Goal: Task Accomplishment & Management: Manage account settings

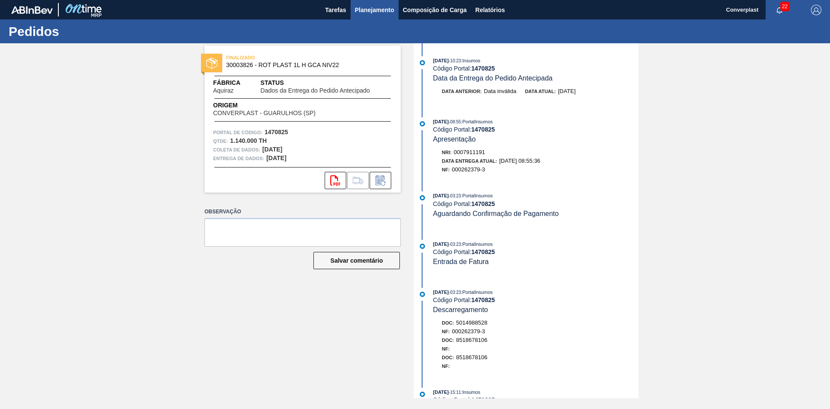
click at [390, 16] on button "Planejamento" at bounding box center [375, 9] width 48 height 19
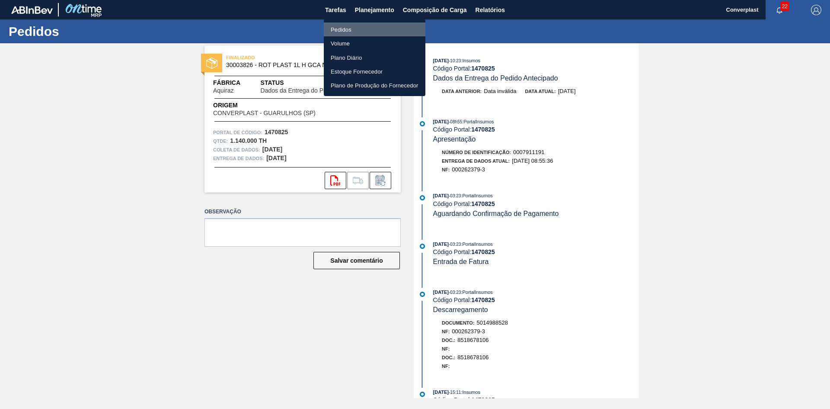
click at [356, 30] on li "Pedidos" at bounding box center [375, 29] width 102 height 14
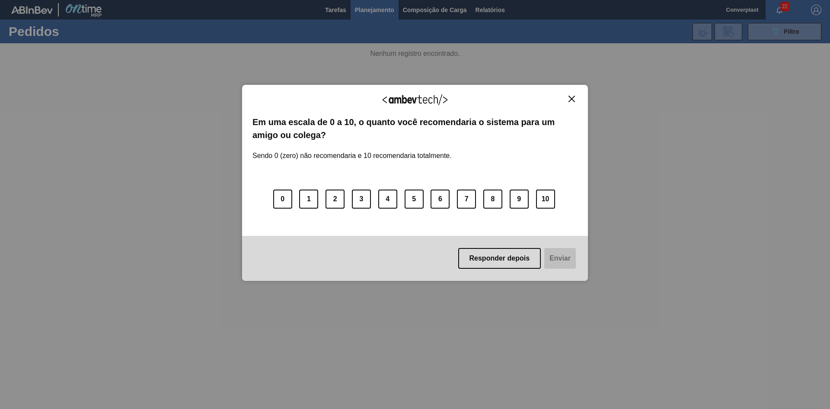
click at [776, 34] on div "Agradecemos seu feedback! Em uma escala de 0 a 10, o quanto você recomendaria o…" at bounding box center [415, 204] width 830 height 409
click at [486, 257] on font "Responder depois" at bounding box center [500, 258] width 61 height 7
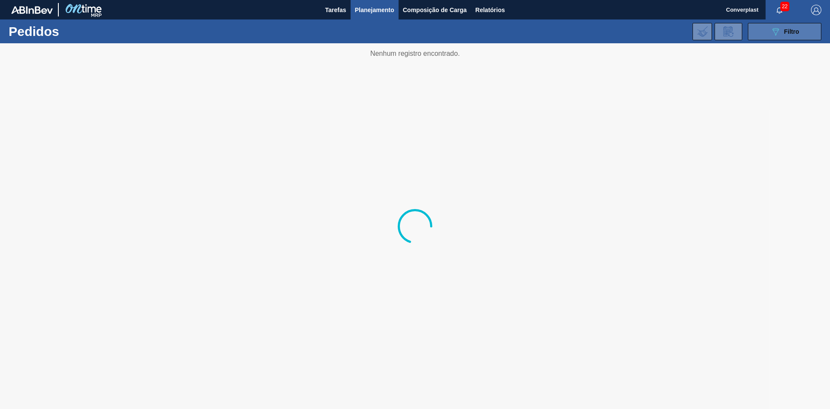
click at [765, 32] on button "089F7B8B-B2A5-4AFE-B5C0-19BA573D28AC Filtro" at bounding box center [785, 31] width 74 height 17
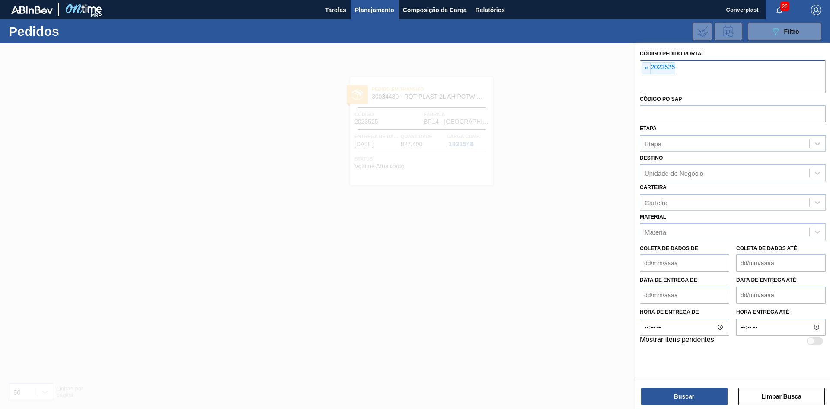
click at [654, 61] on div "× 2023525" at bounding box center [733, 76] width 186 height 33
click at [647, 67] on font "×" at bounding box center [646, 67] width 3 height 7
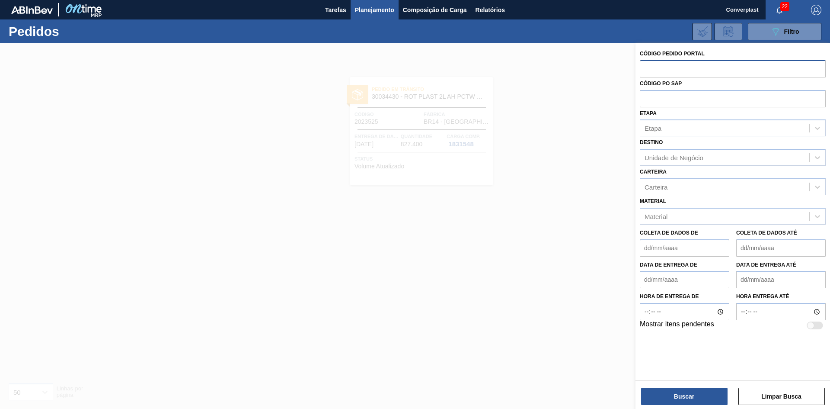
paste input "text"
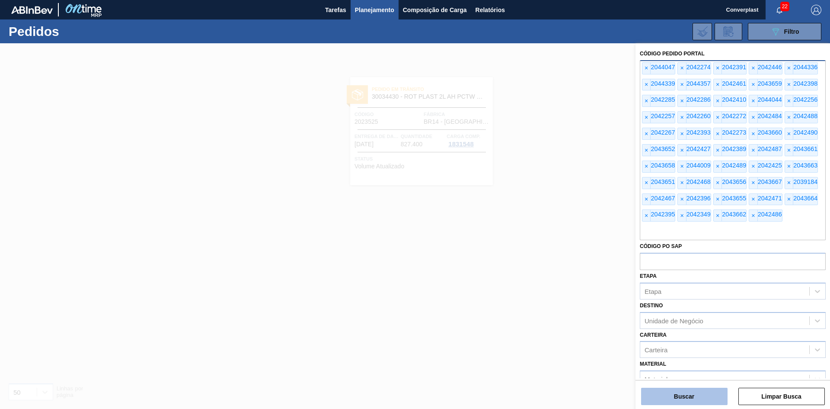
click at [668, 399] on button "Buscar" at bounding box center [684, 396] width 87 height 17
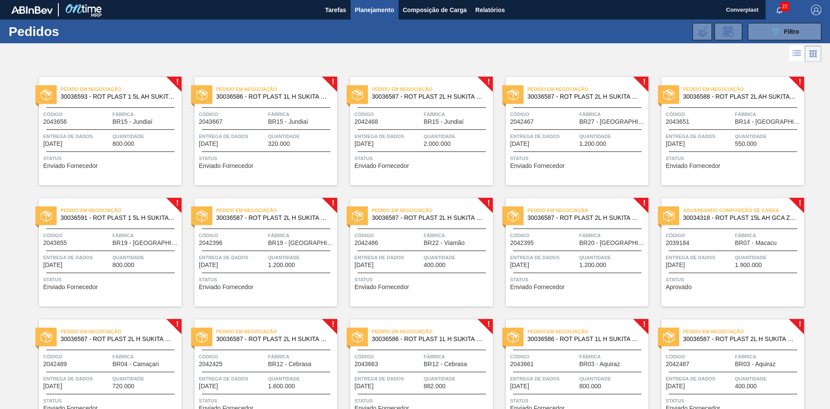
click at [69, 154] on span "Status" at bounding box center [111, 158] width 136 height 9
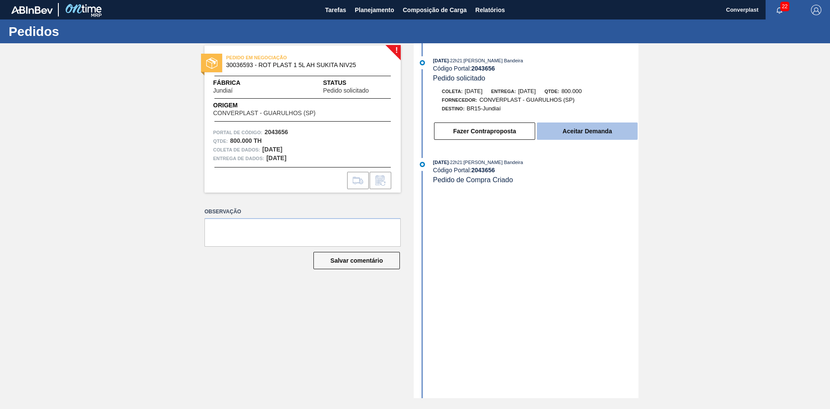
click at [601, 139] on button "Aceitar Demanda" at bounding box center [587, 130] width 101 height 17
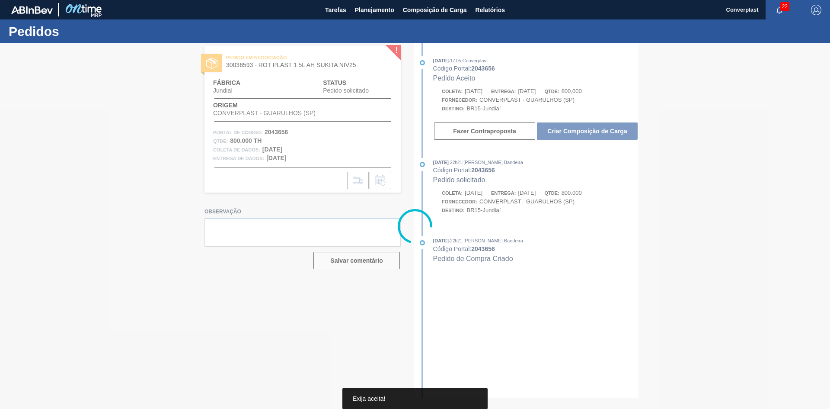
click at [600, 131] on div at bounding box center [415, 225] width 830 height 365
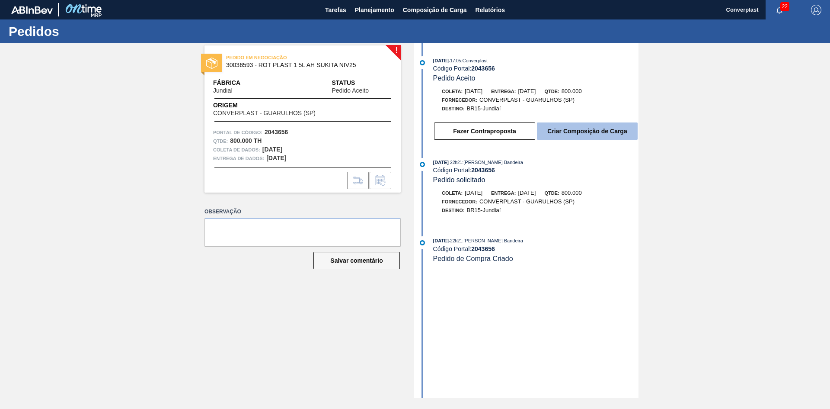
click at [604, 131] on font "Criar Composição de Carga" at bounding box center [588, 131] width 80 height 7
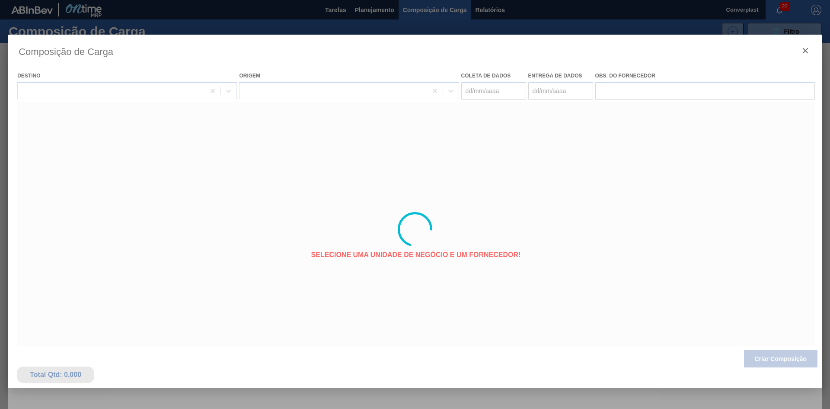
type coleta "[DATE]"
type entrega "[DATE]"
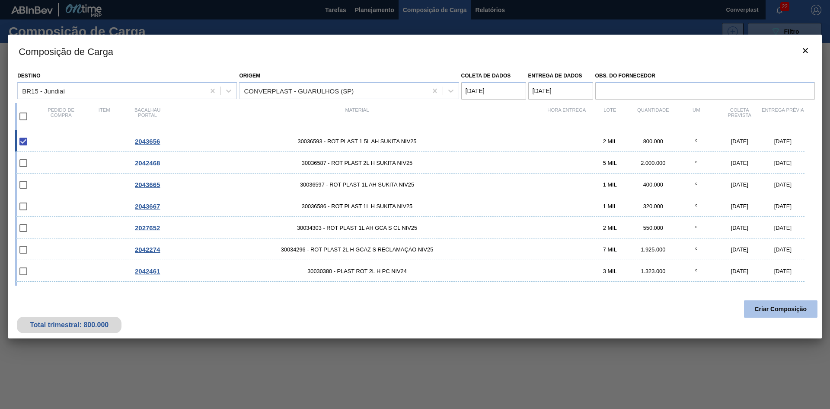
click at [772, 305] on button "Criar Composição" at bounding box center [781, 308] width 74 height 17
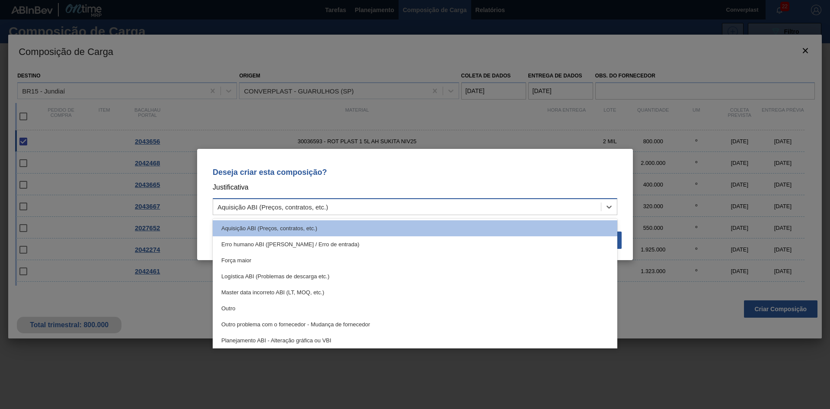
click at [497, 208] on div "Aquisição ABI (Preços, contratos, etc.)" at bounding box center [407, 207] width 388 height 13
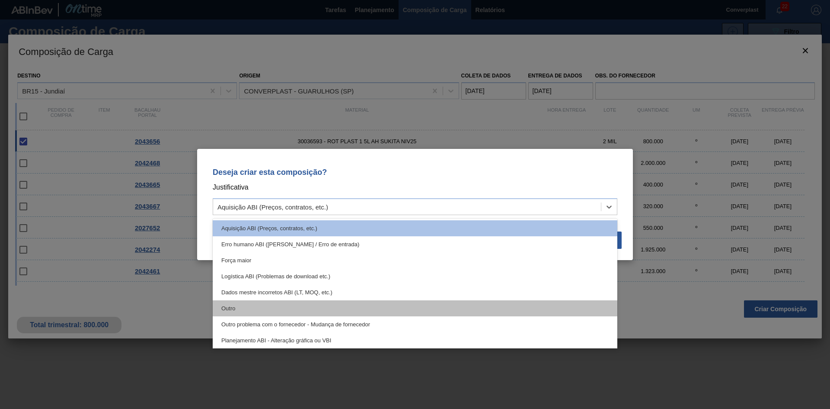
click at [332, 307] on div "Outro" at bounding box center [415, 308] width 405 height 16
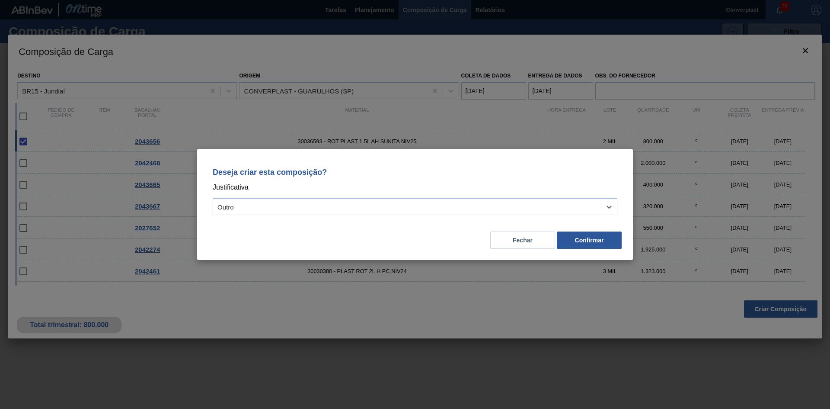
click at [617, 249] on div "Fechar Confirmar" at bounding box center [415, 234] width 415 height 29
click at [588, 248] on button "Confirmar" at bounding box center [589, 239] width 65 height 17
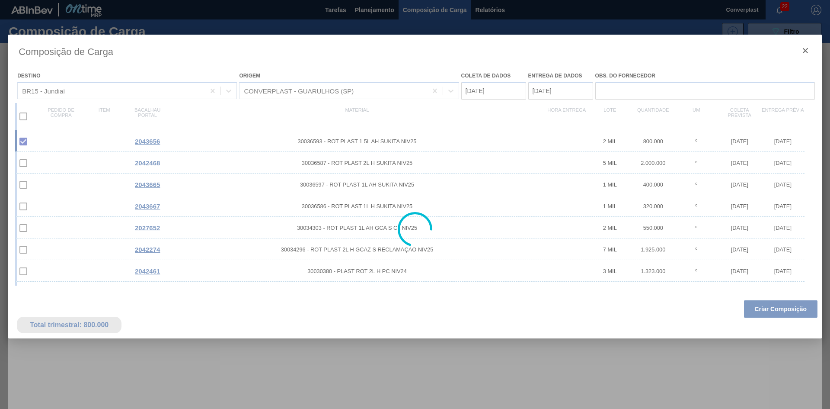
click at [380, 8] on div at bounding box center [415, 204] width 830 height 409
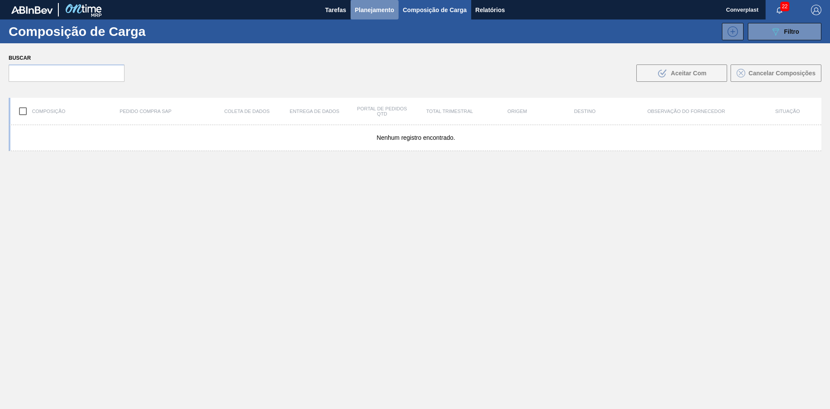
click at [365, 7] on font "Planejamento" at bounding box center [374, 9] width 39 height 7
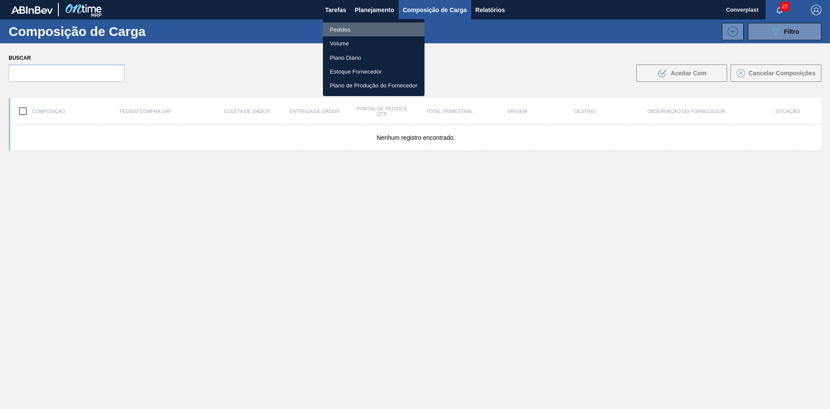
click at [360, 31] on li "Pedidos" at bounding box center [374, 29] width 102 height 14
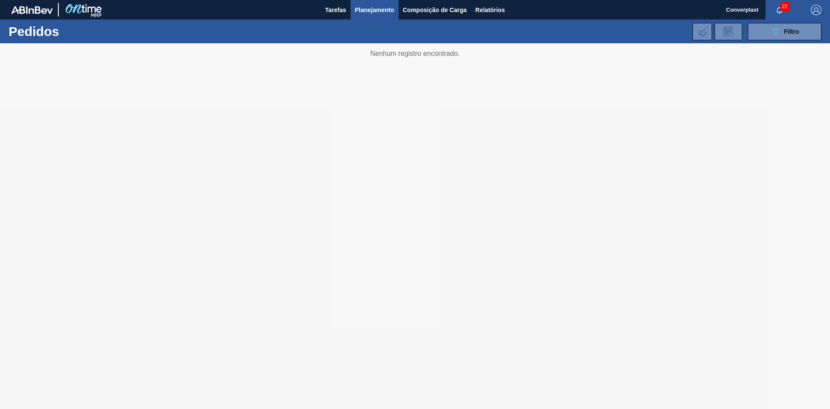
click at [349, 146] on div at bounding box center [415, 225] width 830 height 365
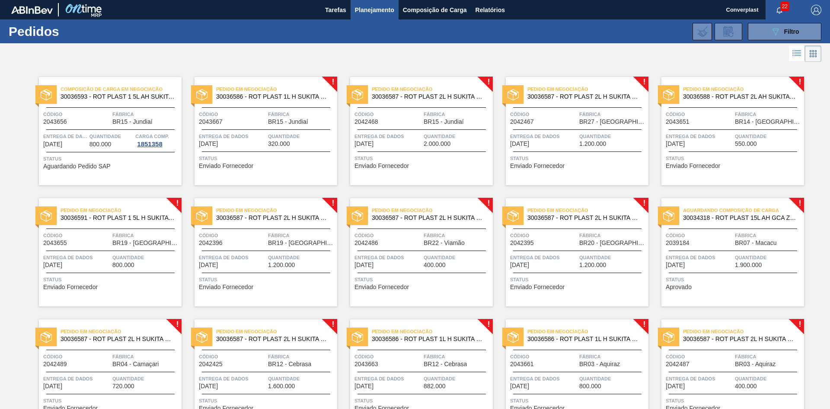
click at [271, 157] on span "Status" at bounding box center [267, 158] width 136 height 9
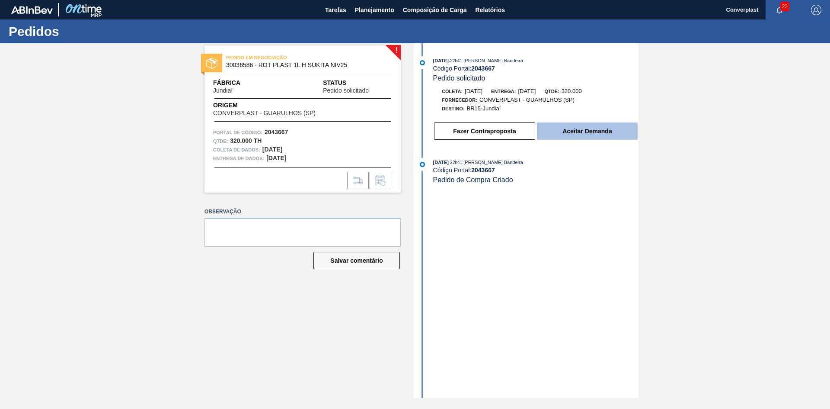
click at [593, 134] on font "Aceitar Demanda" at bounding box center [587, 131] width 49 height 7
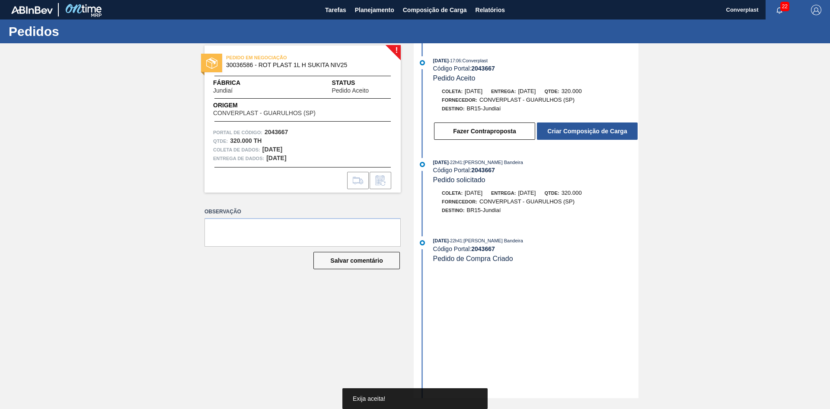
click at [597, 129] on font "Criar Composição de Carga" at bounding box center [588, 131] width 80 height 7
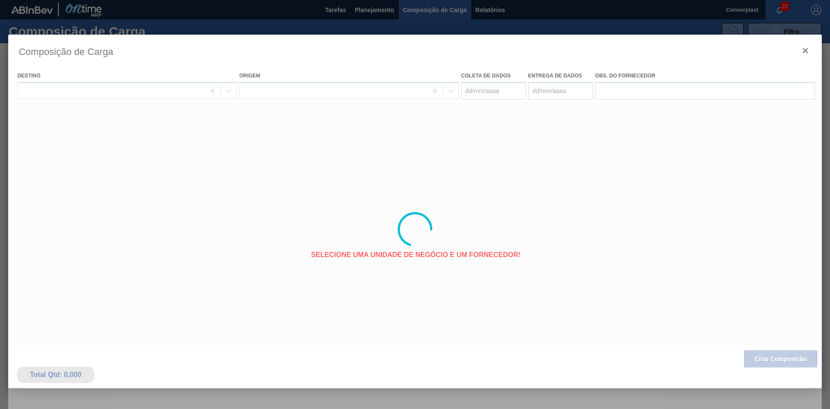
type coleta "[DATE]"
type entrega "[DATE]"
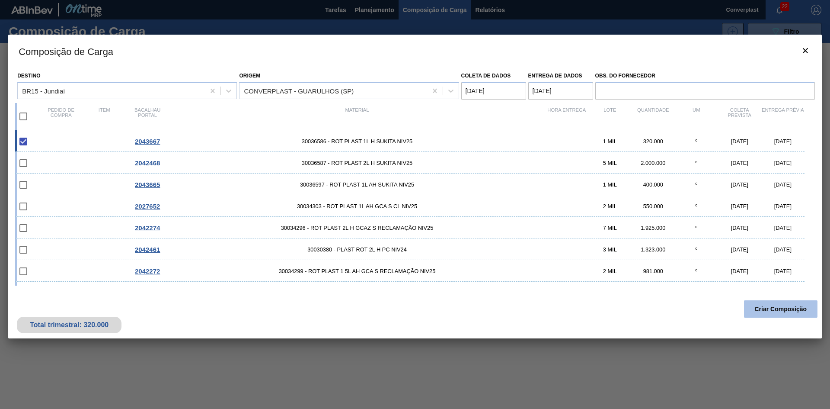
click at [769, 307] on font "Criar Composição" at bounding box center [781, 308] width 52 height 7
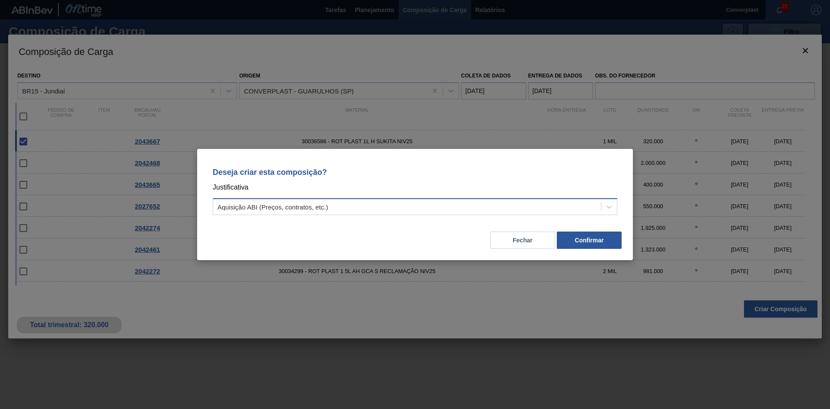
click at [367, 212] on div "Aquisição ABI (Preços, contratos, etc.)" at bounding box center [407, 207] width 388 height 13
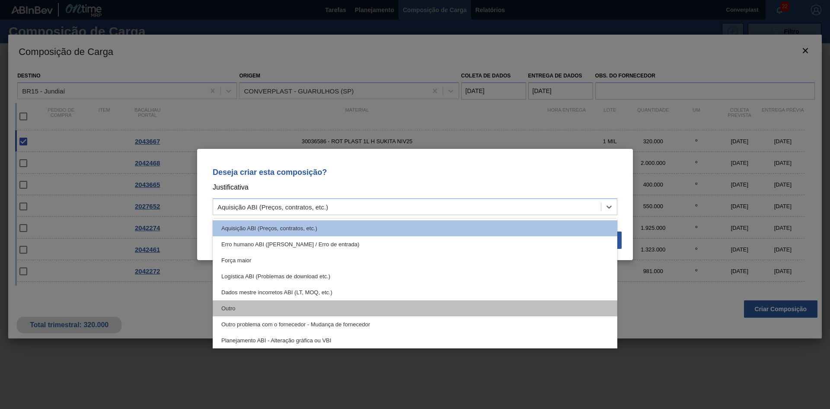
click at [303, 309] on div "Outro" at bounding box center [415, 308] width 405 height 16
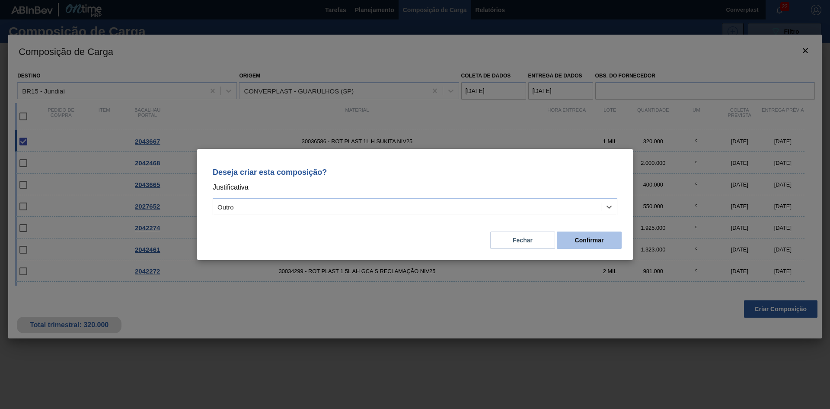
click at [577, 236] on button "Confirmar" at bounding box center [589, 239] width 65 height 17
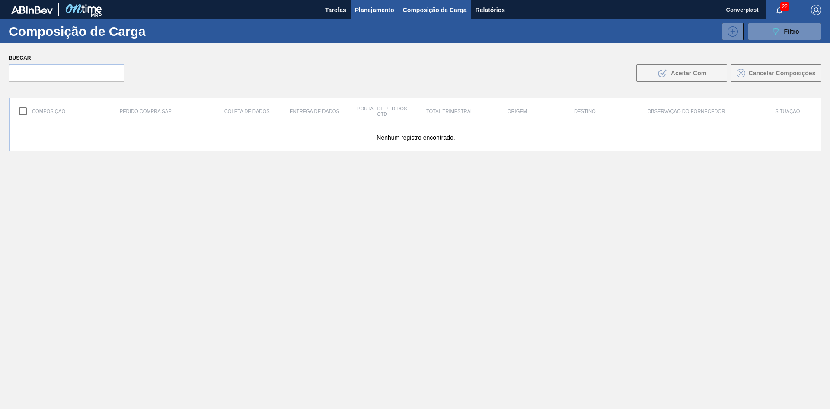
click at [367, 8] on font "Planejamento" at bounding box center [374, 9] width 39 height 7
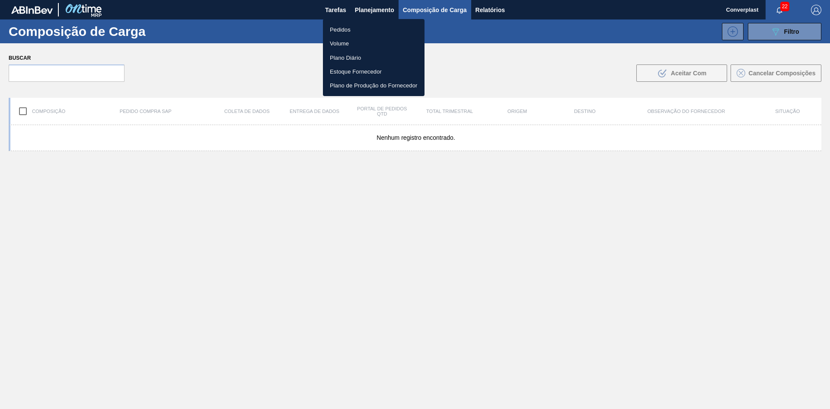
click at [360, 23] on li "Pedidos" at bounding box center [374, 29] width 102 height 14
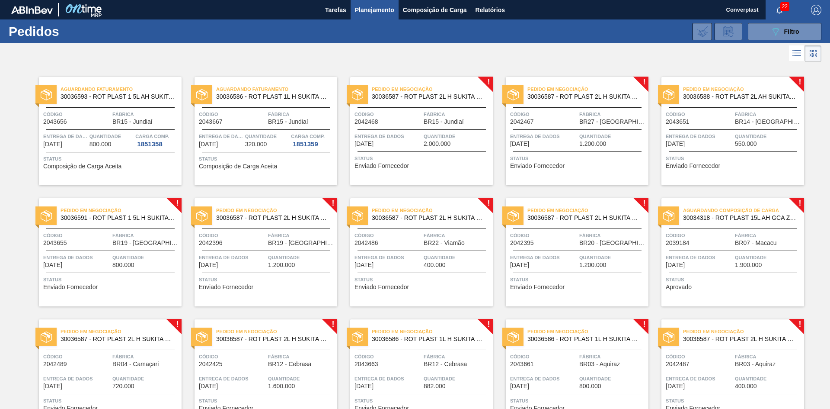
click at [410, 153] on div "Pedido em Negociação 30036587 - ROT PLAST 2L H SUKITA NIV25 Código 2042468 Fábr…" at bounding box center [421, 131] width 143 height 108
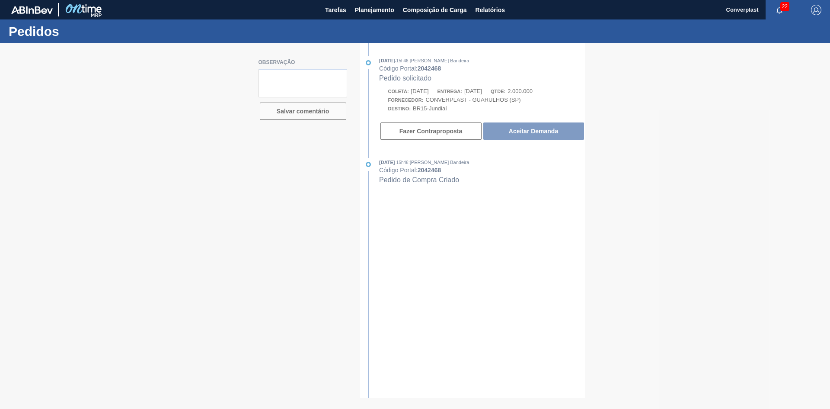
click at [560, 131] on button "Aceitar Demanda" at bounding box center [534, 130] width 101 height 17
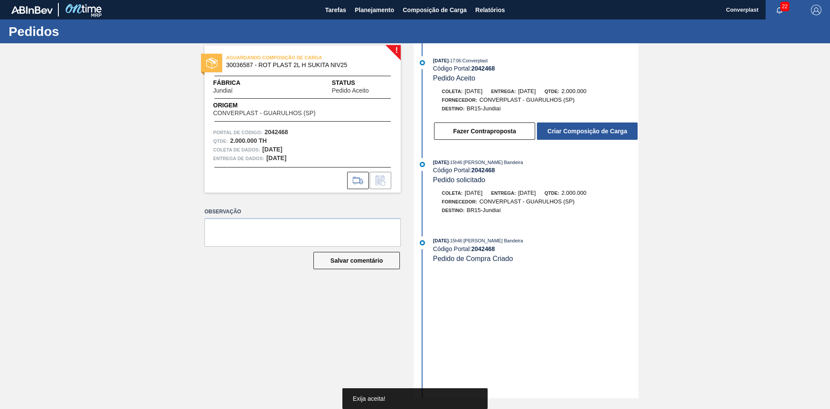
click at [561, 131] on font "Criar Composição de Carga" at bounding box center [588, 131] width 80 height 7
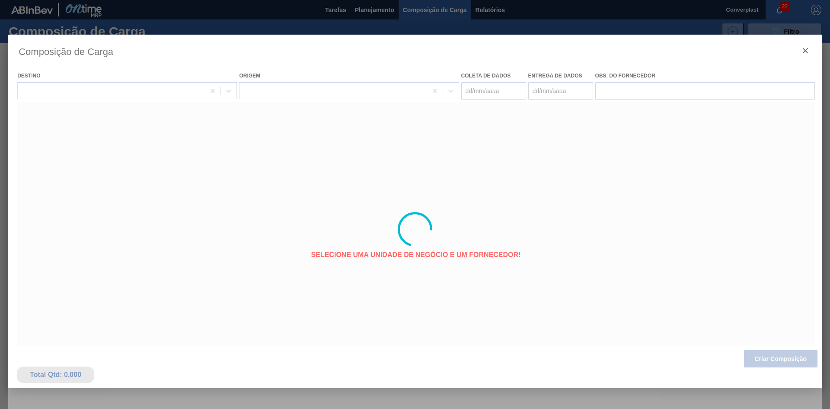
type coleta "[DATE]"
type entrega "[DATE]"
click at [782, 359] on div at bounding box center [415, 229] width 814 height 389
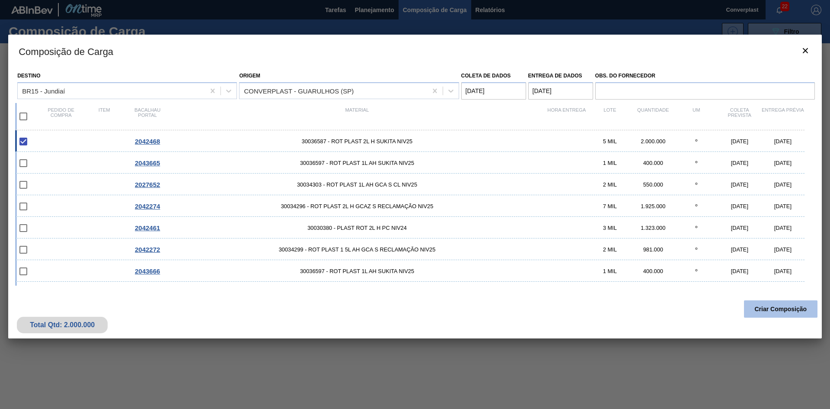
click at [764, 315] on button "Criar Composição" at bounding box center [781, 308] width 74 height 17
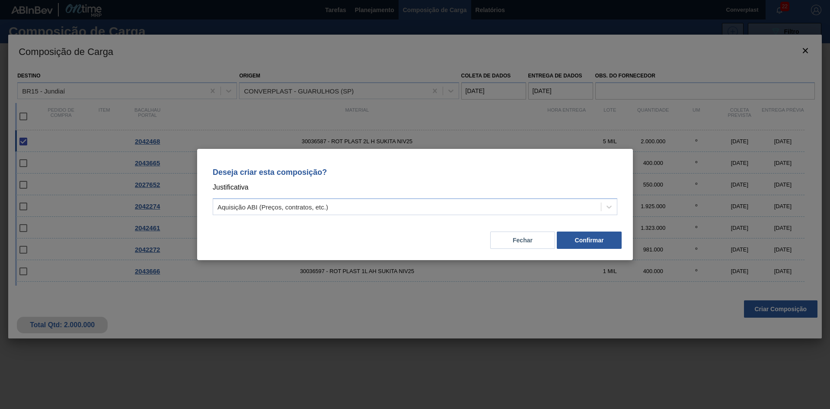
click at [408, 220] on div "Deseja criar esta composição? Justificativa Aquisição ABI (Preços, contratos, e…" at bounding box center [415, 189] width 415 height 61
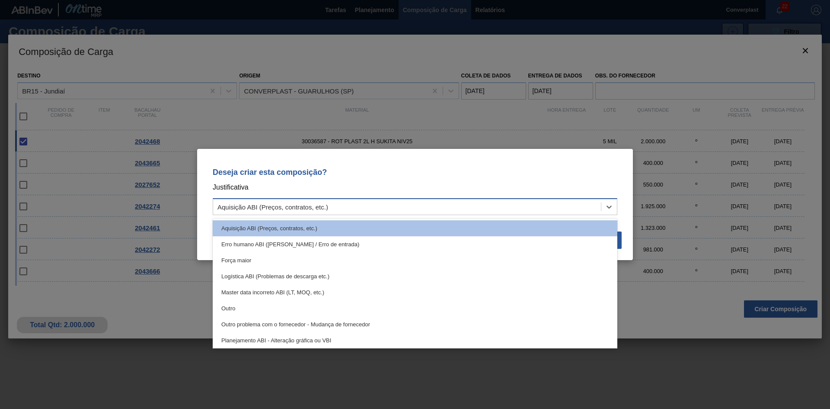
click at [417, 205] on div "Aquisição ABI (Preços, contratos, etc.)" at bounding box center [407, 207] width 388 height 13
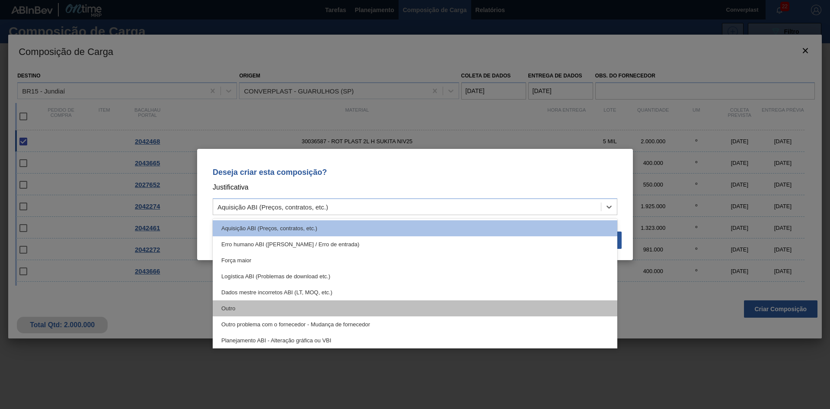
click at [372, 307] on div "Outro" at bounding box center [415, 308] width 405 height 16
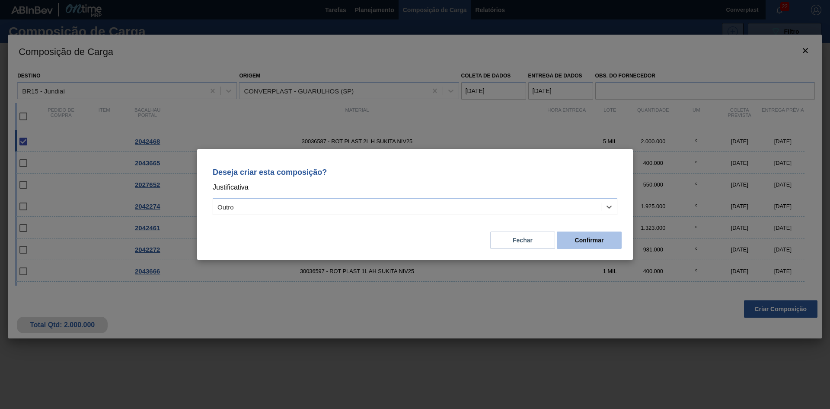
click at [574, 235] on button "Confirmar" at bounding box center [589, 239] width 65 height 17
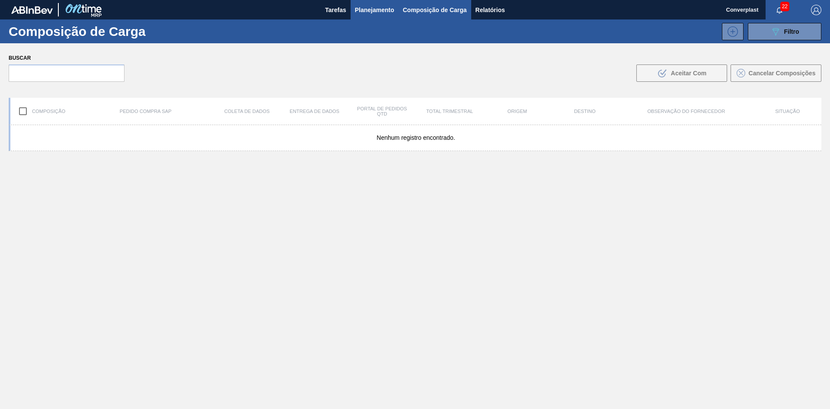
click at [368, 13] on font "Planejamento" at bounding box center [374, 9] width 39 height 7
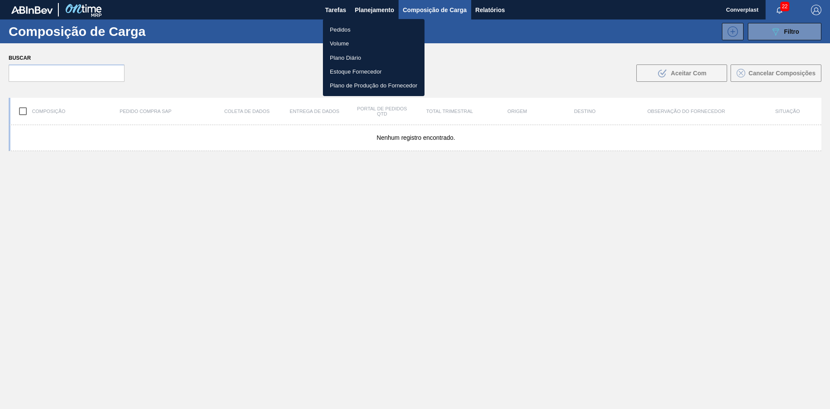
click at [332, 30] on font "Pedidos" at bounding box center [340, 29] width 21 height 6
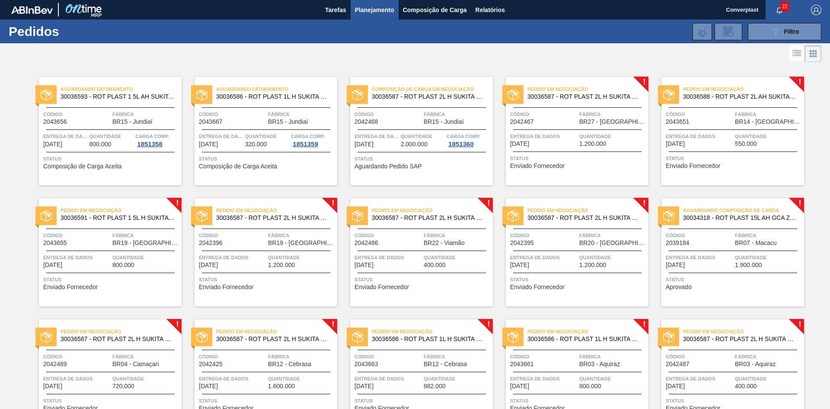
click at [542, 150] on div "Pedido em Negociação 30036587 - ROT PLAST 2L H SUKITA NIV25 Código 2042467 Fábr…" at bounding box center [577, 131] width 143 height 108
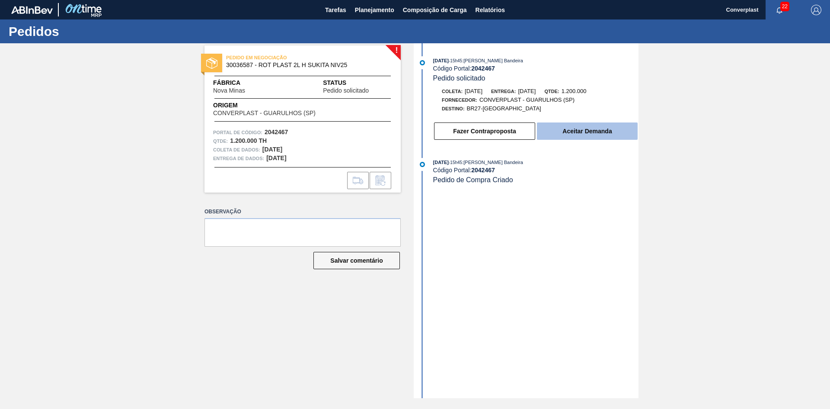
click at [571, 127] on button "Aceitar Demanda" at bounding box center [587, 130] width 101 height 17
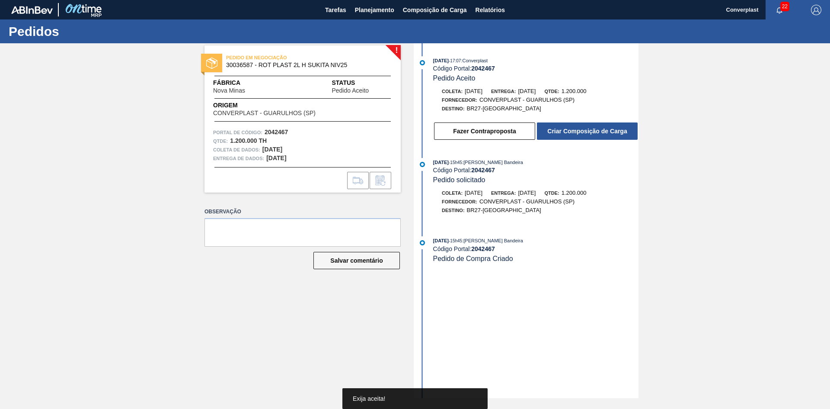
click at [569, 128] on font "Criar Composição de Carga" at bounding box center [588, 131] width 80 height 7
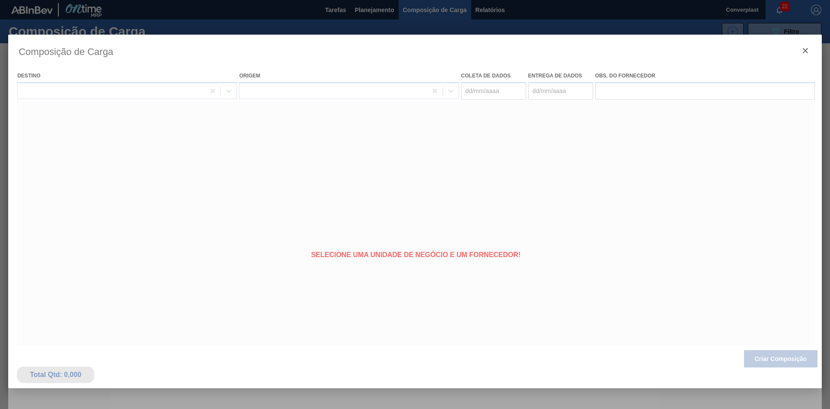
type coleta "[DATE]"
type entrega "[DATE]"
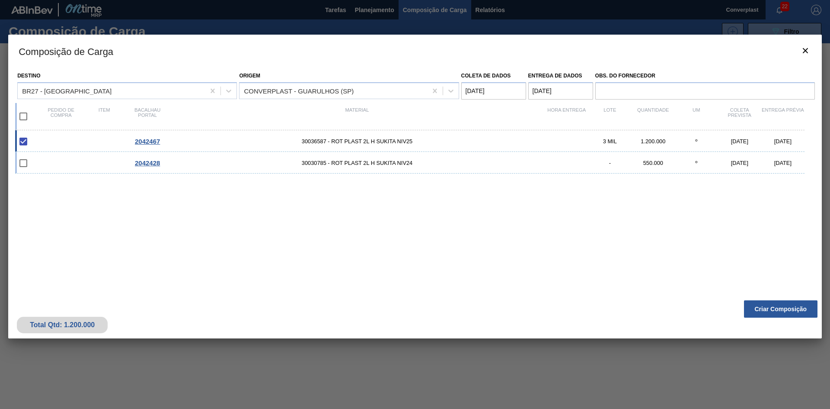
click at [767, 307] on font "Criar Composição" at bounding box center [781, 308] width 52 height 7
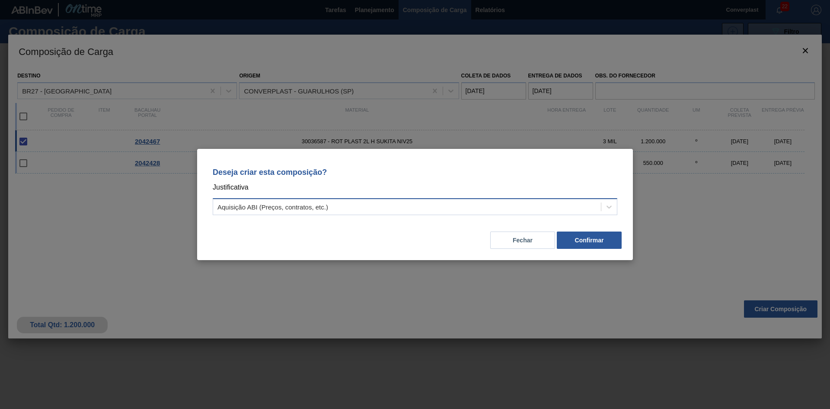
click at [371, 202] on div "Aquisição ABI (Preços, contratos, etc.)" at bounding box center [407, 207] width 388 height 13
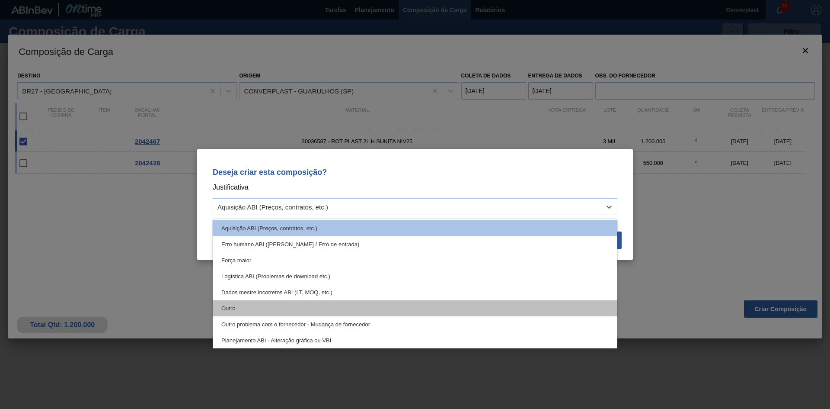
click at [303, 308] on div "Outro" at bounding box center [415, 308] width 405 height 16
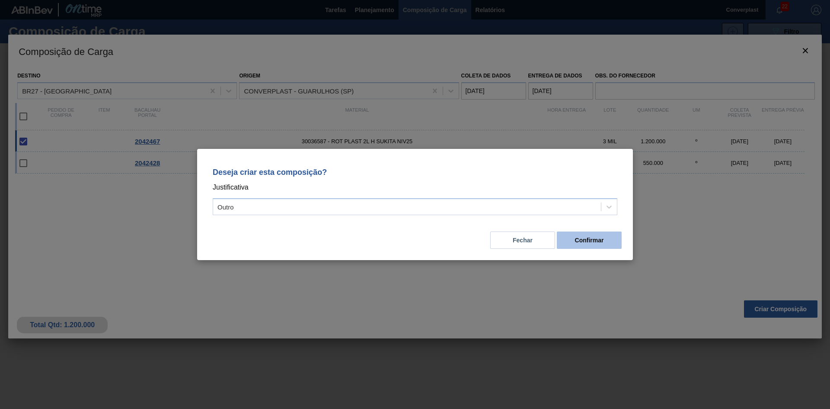
click at [578, 236] on button "Confirmar" at bounding box center [589, 239] width 65 height 17
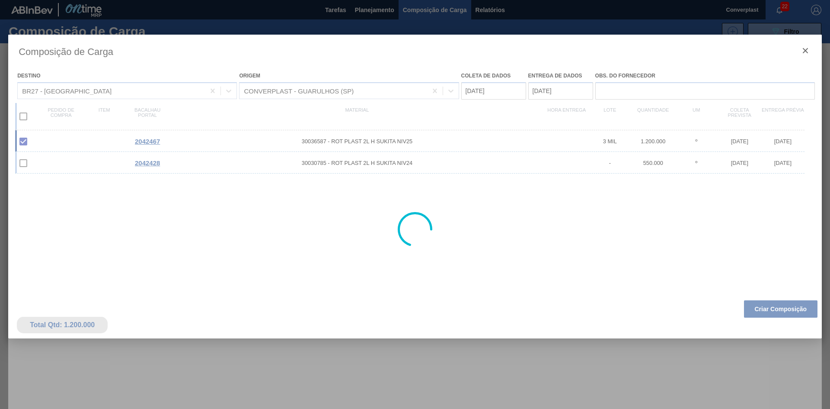
click at [381, 13] on div at bounding box center [415, 204] width 830 height 409
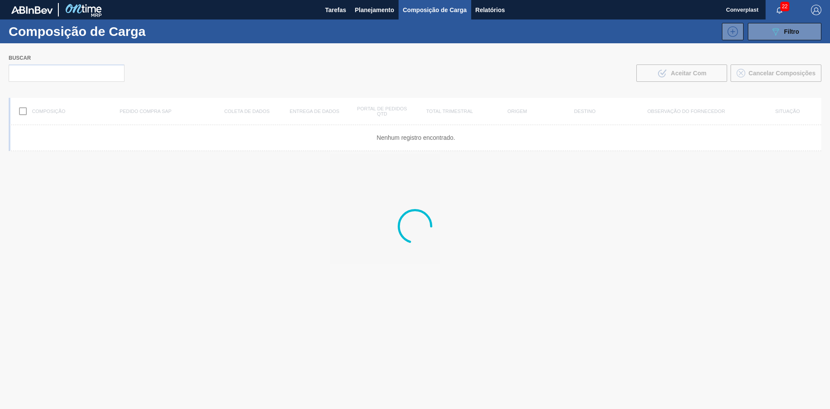
click at [381, 13] on font "Planejamento" at bounding box center [374, 9] width 39 height 7
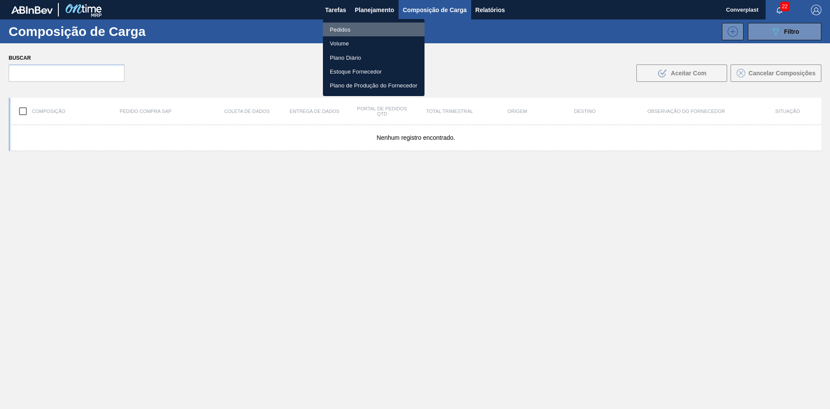
click at [358, 32] on li "Pedidos" at bounding box center [374, 29] width 102 height 14
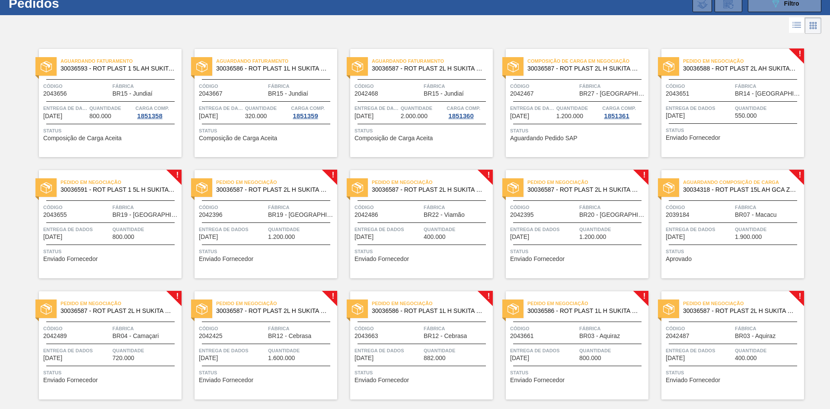
scroll to position [43, 0]
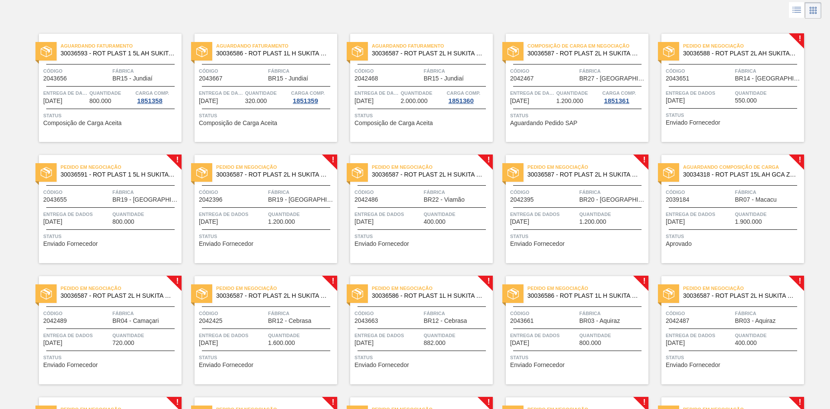
click at [688, 116] on span "Status" at bounding box center [734, 115] width 136 height 9
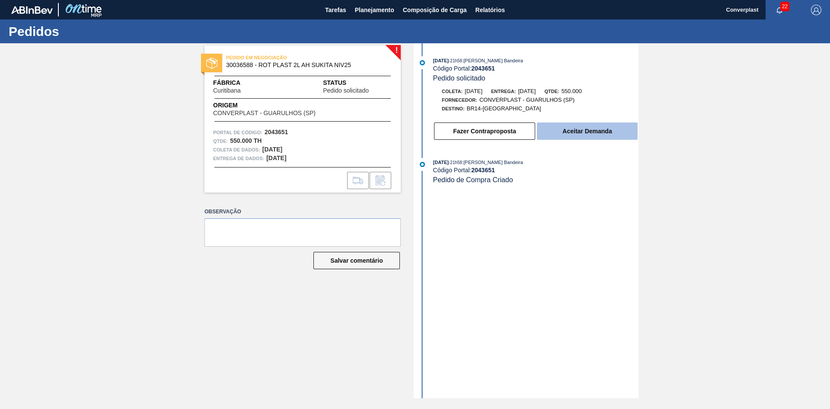
click at [584, 135] on button "Aceitar Demanda" at bounding box center [587, 130] width 101 height 17
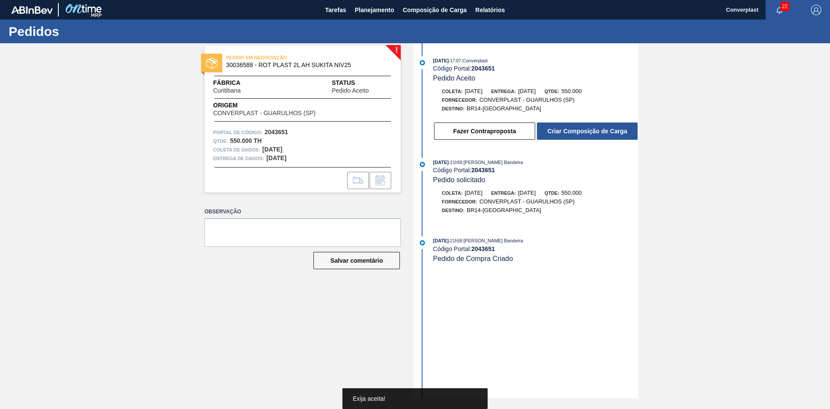
click at [585, 129] on font "Criar Composição de Carga" at bounding box center [588, 131] width 80 height 7
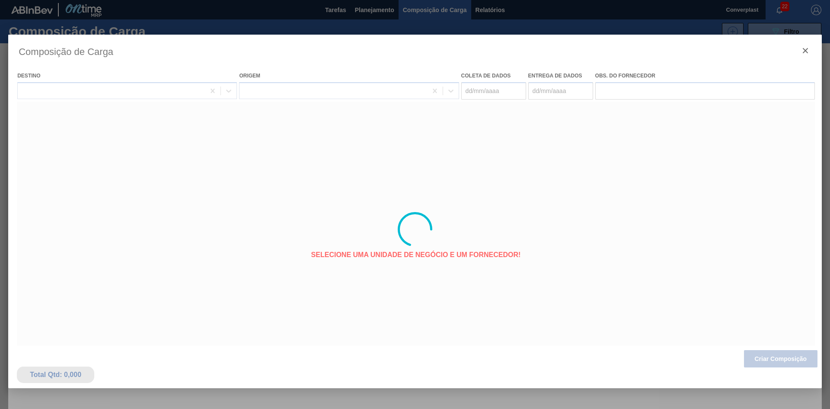
type coleta "[DATE]"
type entrega "[DATE]"
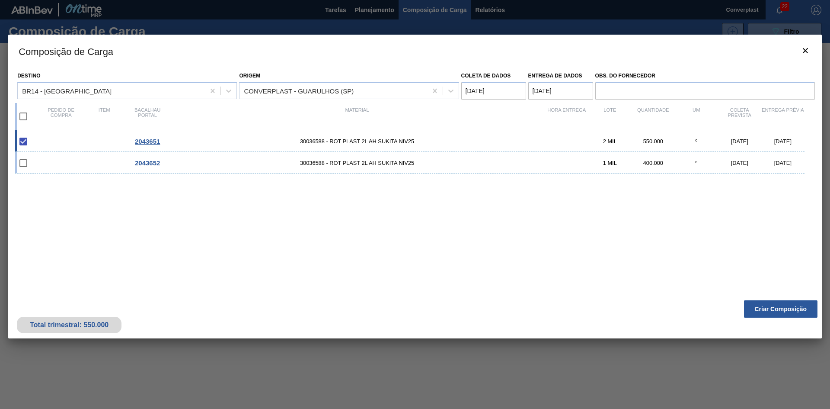
click at [773, 296] on div "Total trimestral: 550.000 Criar Composição" at bounding box center [415, 317] width 814 height 42
click at [774, 304] on button "Criar Composição" at bounding box center [781, 308] width 74 height 17
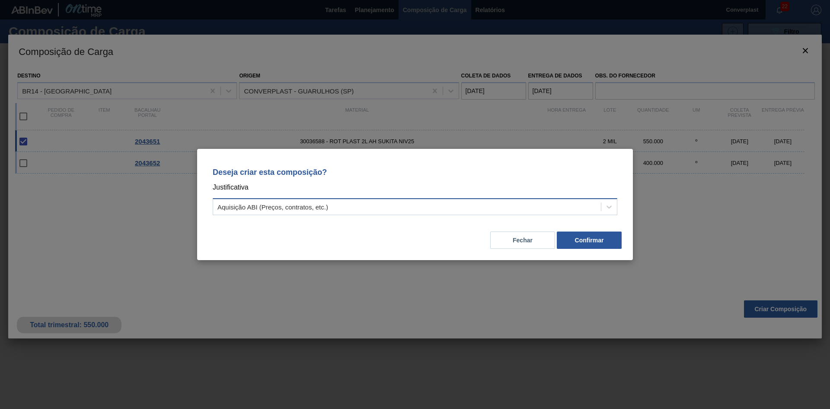
click at [416, 210] on div "Aquisição ABI (Preços, contratos, etc.)" at bounding box center [407, 207] width 388 height 13
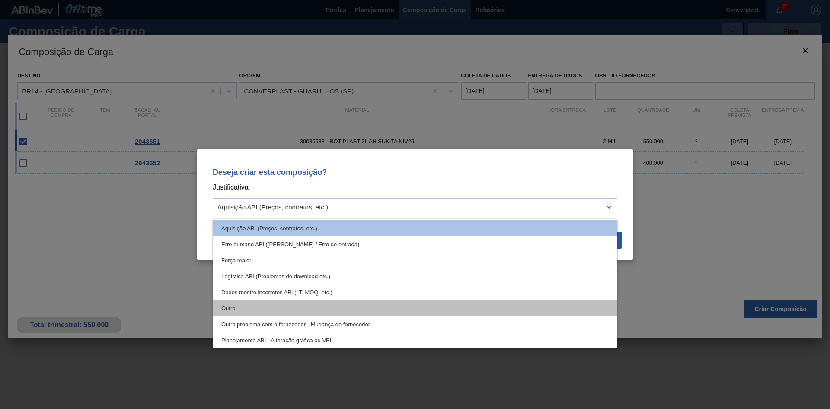
click at [364, 307] on div "Outro" at bounding box center [415, 308] width 405 height 16
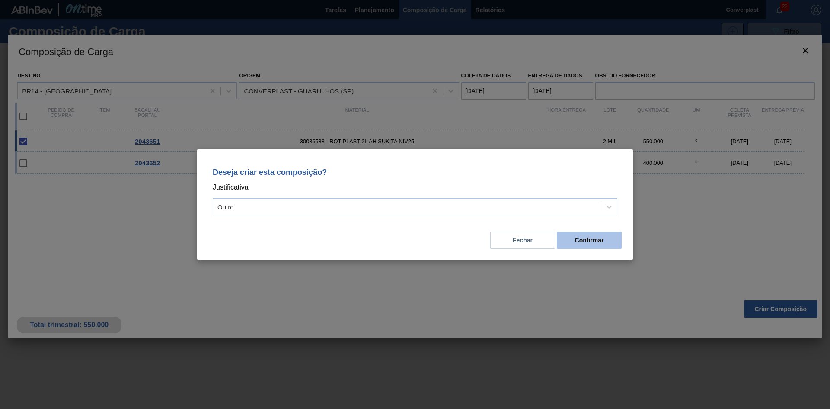
click at [572, 240] on button "Confirmar" at bounding box center [589, 239] width 65 height 17
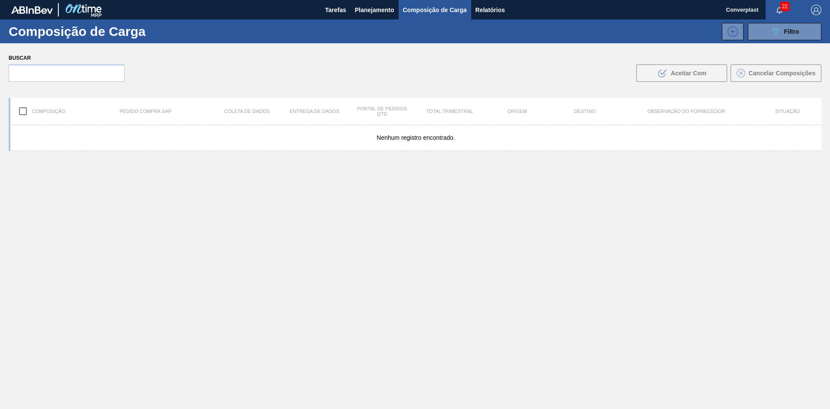
click at [357, 6] on font "Planejamento" at bounding box center [374, 10] width 39 height 10
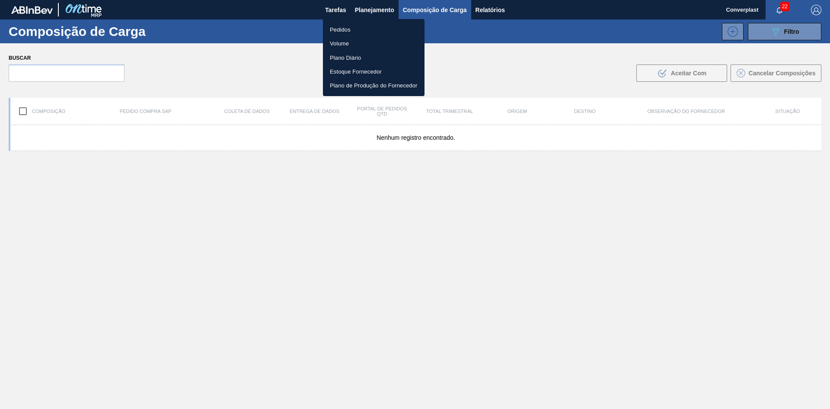
click at [346, 30] on font "Pedidos" at bounding box center [340, 29] width 21 height 6
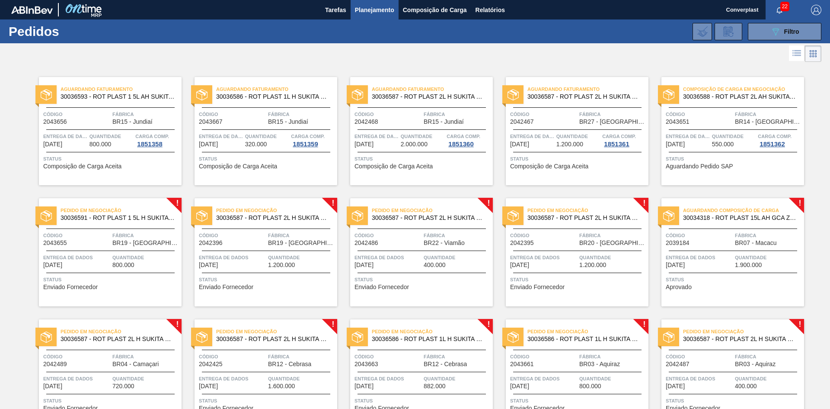
click at [125, 280] on span "Status" at bounding box center [111, 279] width 136 height 9
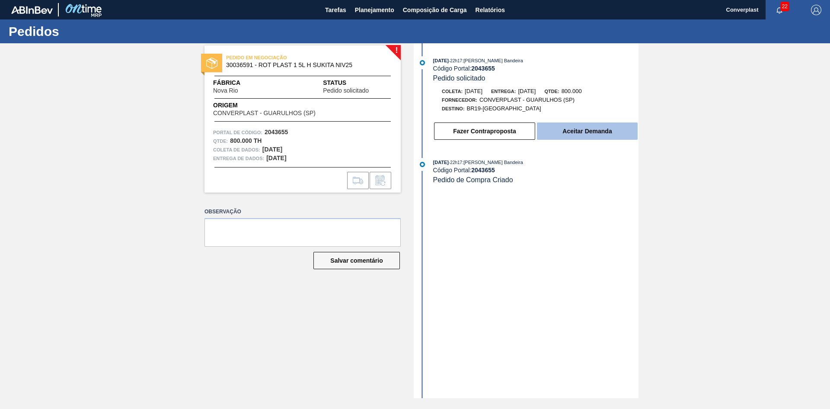
click at [570, 129] on font "Aceitar Demanda" at bounding box center [587, 131] width 49 height 7
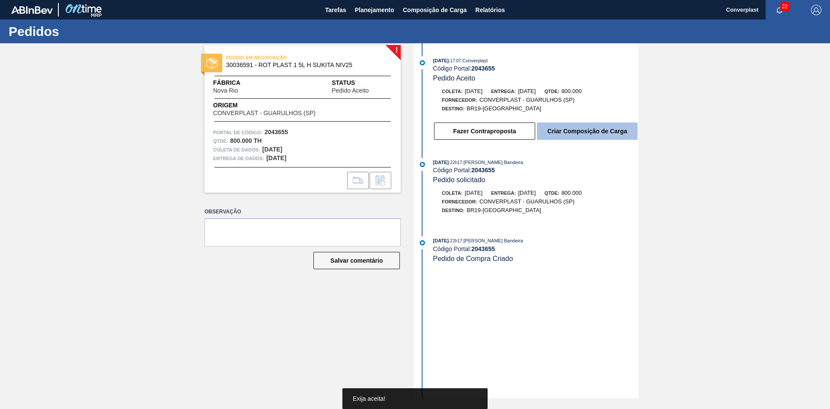
click at [583, 128] on font "Criar Composição de Carga" at bounding box center [588, 131] width 80 height 7
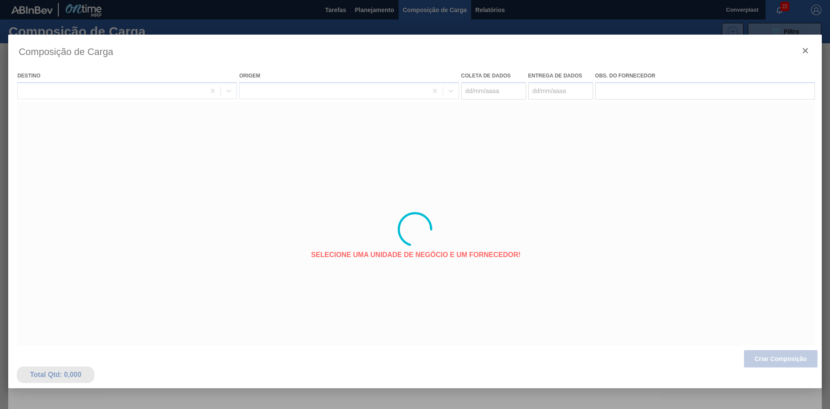
type coleta "[DATE]"
type entrega "[DATE]"
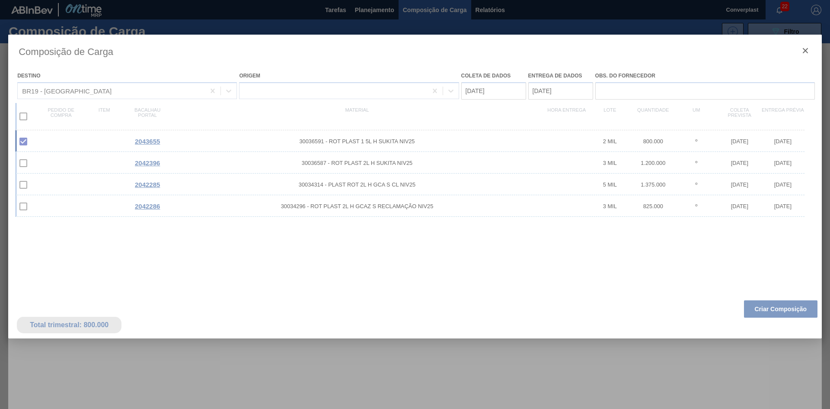
click at [752, 314] on div at bounding box center [415, 229] width 814 height 389
click at [768, 305] on font "Criar Composição" at bounding box center [781, 308] width 52 height 7
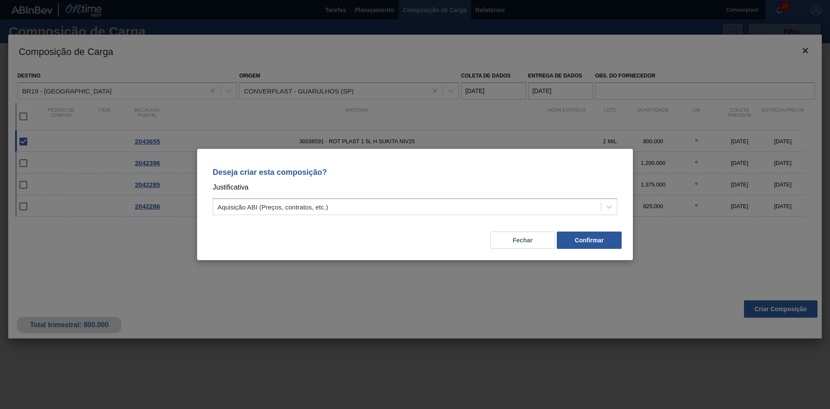
click at [434, 192] on p "Justificativa" at bounding box center [415, 187] width 405 height 11
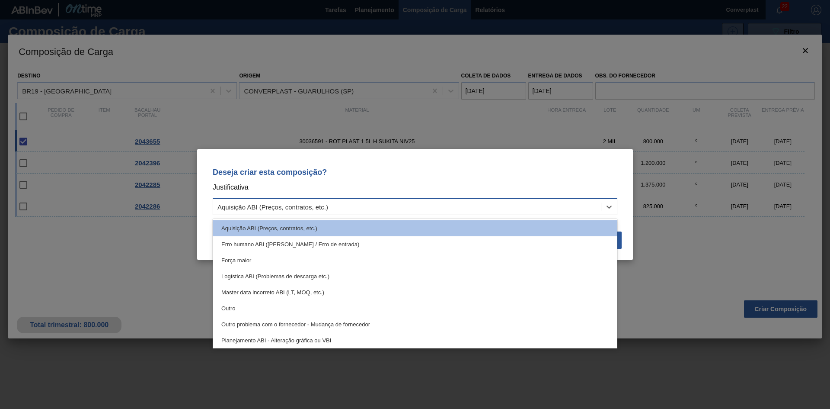
click at [430, 201] on div "Aquisição ABI (Preços, contratos, etc.)" at bounding box center [407, 207] width 388 height 13
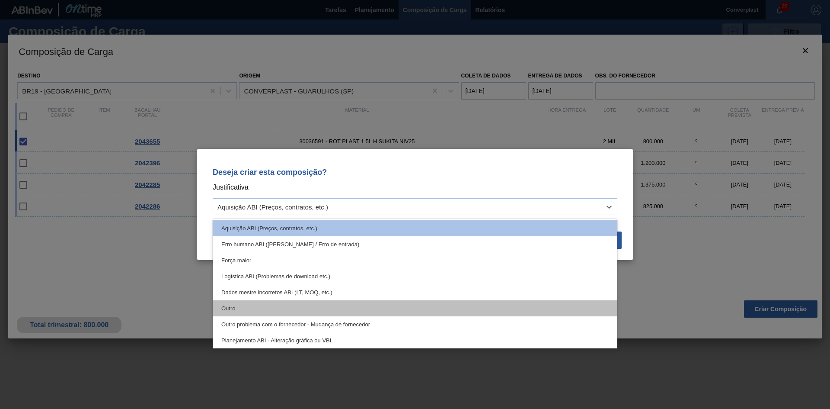
click at [337, 305] on div "Outro" at bounding box center [415, 308] width 405 height 16
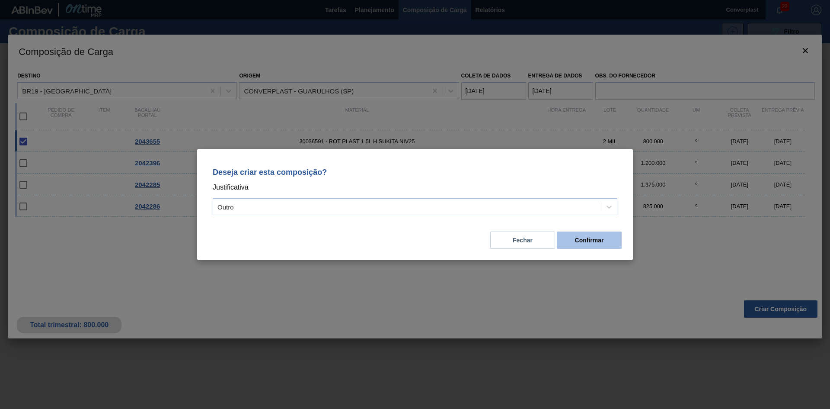
click at [582, 240] on font "Confirmar" at bounding box center [589, 240] width 29 height 7
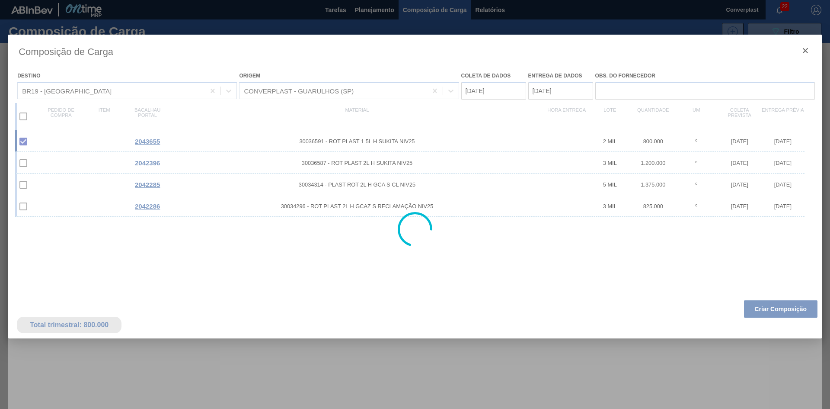
click at [365, 11] on div at bounding box center [415, 204] width 830 height 409
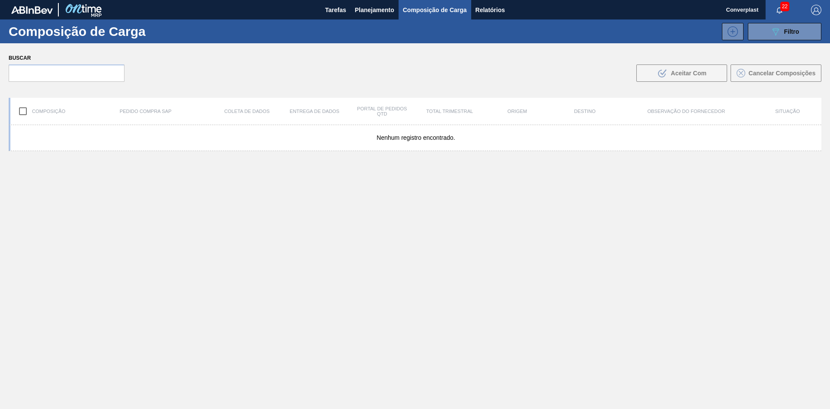
click at [365, 11] on font "Planejamento" at bounding box center [374, 9] width 39 height 7
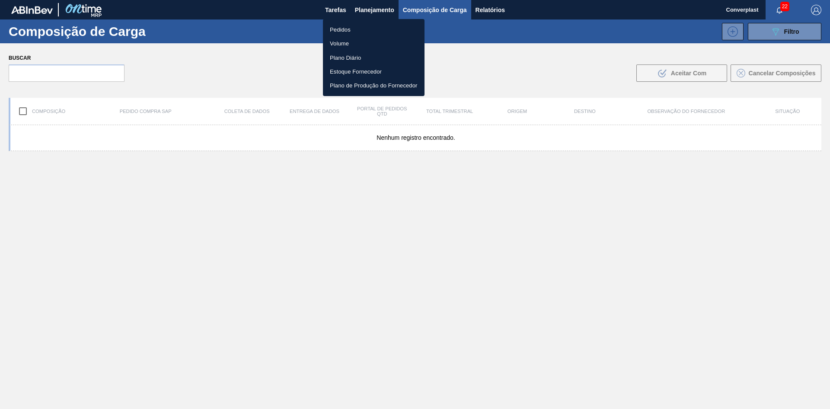
click at [345, 23] on li "Pedidos" at bounding box center [374, 29] width 102 height 14
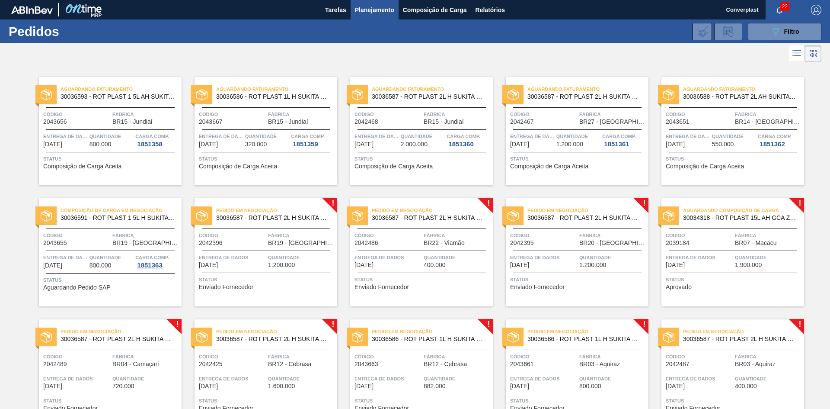
click at [258, 280] on span "Status" at bounding box center [267, 279] width 136 height 9
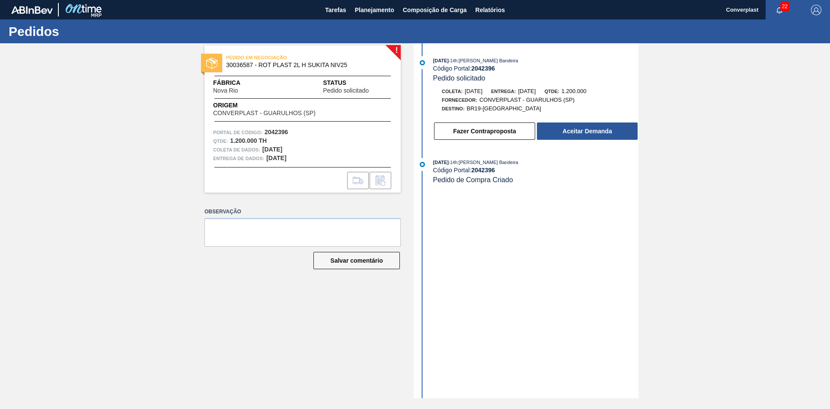
click at [335, 293] on div "! PEDIDO EM NEGOCIAÇÃO 30036587 - ROT PLAST 2L H SUKITA NIV25 Fábrica Nova Rio …" at bounding box center [296, 220] width 209 height 355
click at [560, 129] on button "Aceitar Demanda" at bounding box center [587, 130] width 101 height 17
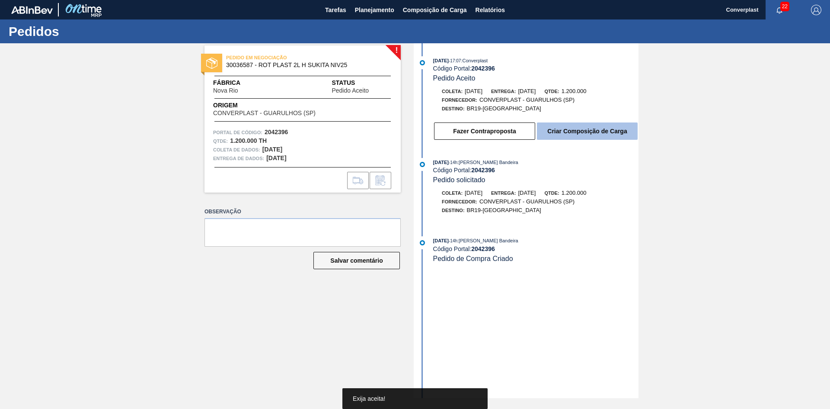
click at [566, 131] on font "Criar Composição de Carga" at bounding box center [588, 131] width 80 height 7
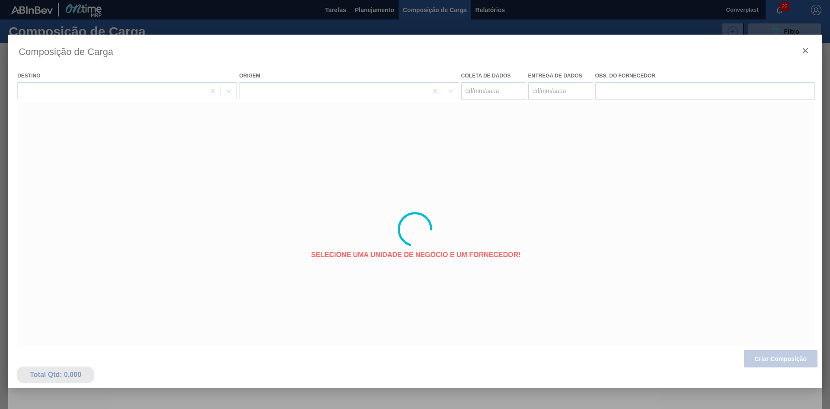
type coleta "[DATE]"
type entrega "[DATE]"
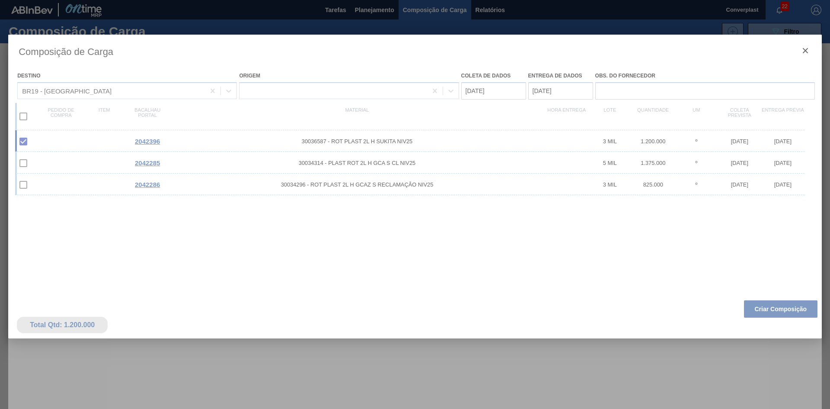
click at [780, 308] on div at bounding box center [415, 229] width 814 height 389
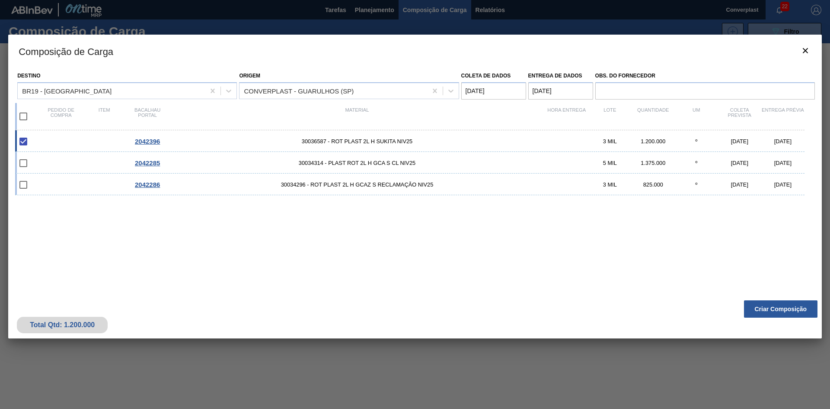
click at [335, 231] on div "2042396 30036587 - ROT PLAST 2L H SUKITA NIV25 3 MIL 1.200.000 º [DATE] [DATE] …" at bounding box center [413, 207] width 797 height 155
click at [765, 310] on font "Criar Composição" at bounding box center [781, 308] width 52 height 7
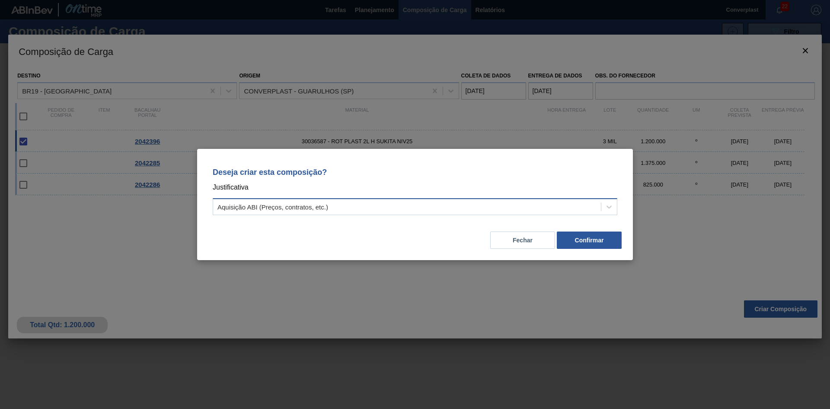
click at [479, 209] on div "Aquisição ABI (Preços, contratos, etc.)" at bounding box center [407, 207] width 388 height 13
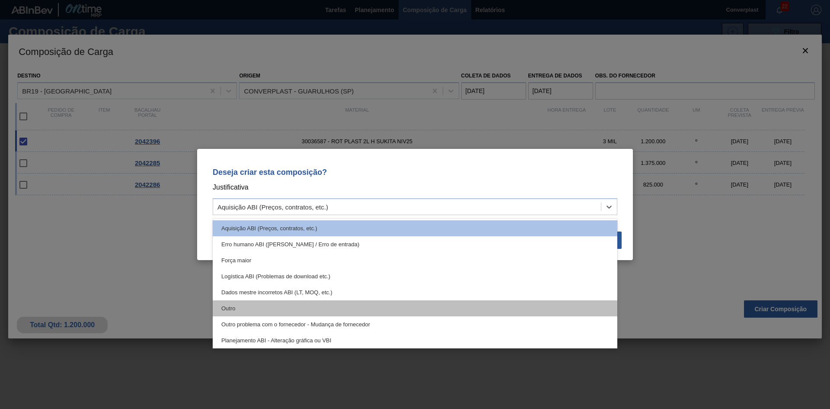
click at [374, 306] on div "Outro" at bounding box center [415, 308] width 405 height 16
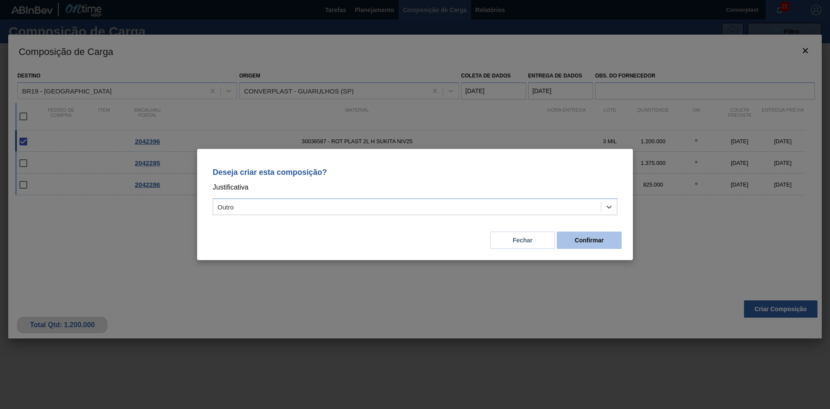
click at [593, 237] on font "Confirmar" at bounding box center [589, 240] width 29 height 7
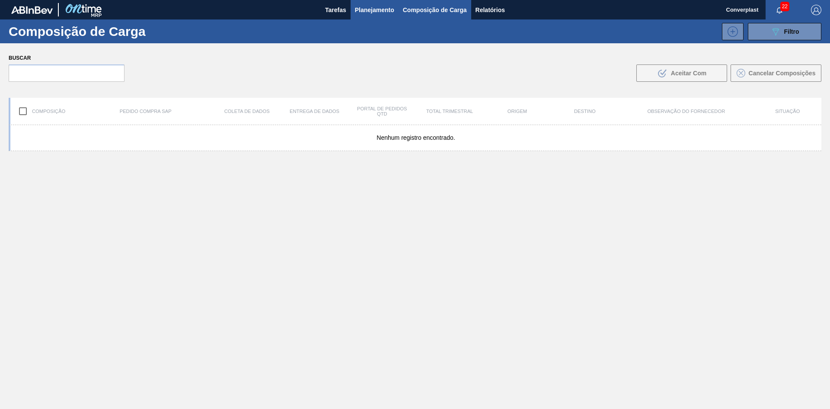
click at [366, 5] on font "Planejamento" at bounding box center [374, 10] width 39 height 10
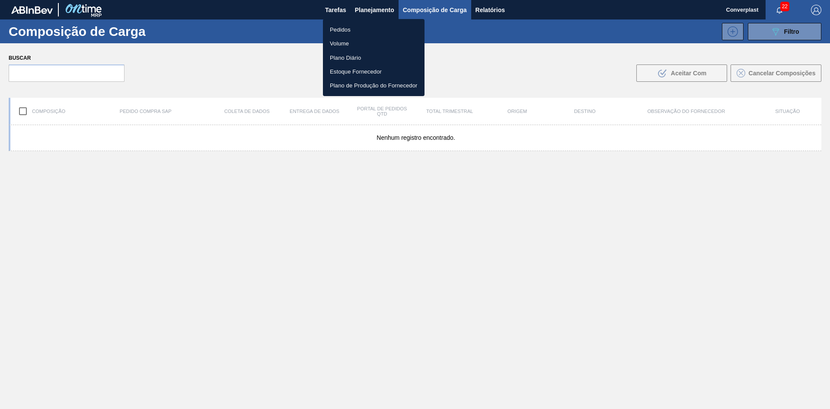
click at [345, 31] on font "Pedidos" at bounding box center [340, 29] width 21 height 6
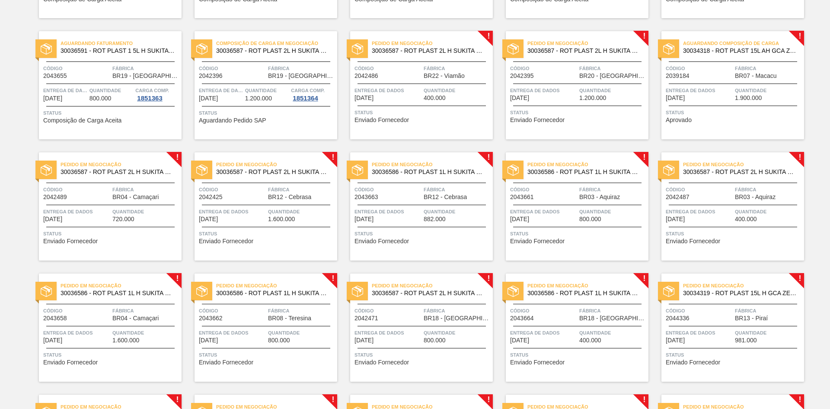
scroll to position [173, 0]
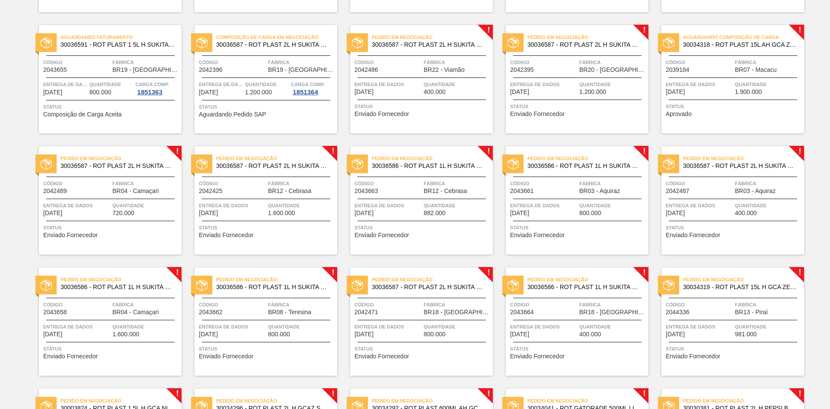
click at [400, 118] on div "Pedido em Negociação 30036587 - ROT PLAST 2L H SUKITA NIV25 Código 2042486 Fábr…" at bounding box center [421, 79] width 143 height 108
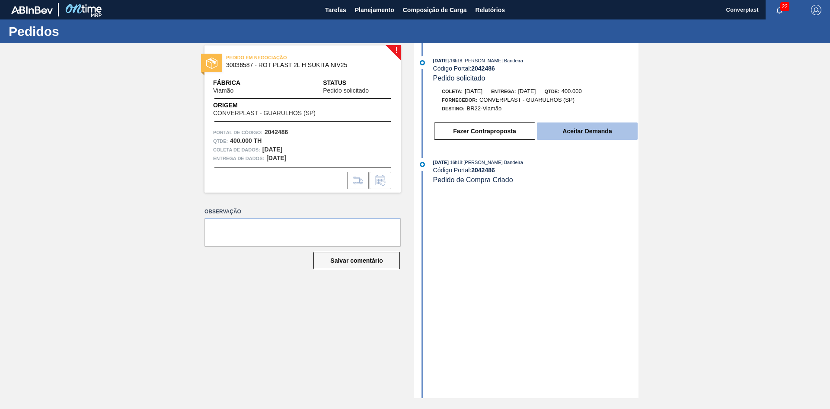
click at [590, 124] on button "Aceitar Demanda" at bounding box center [587, 130] width 101 height 17
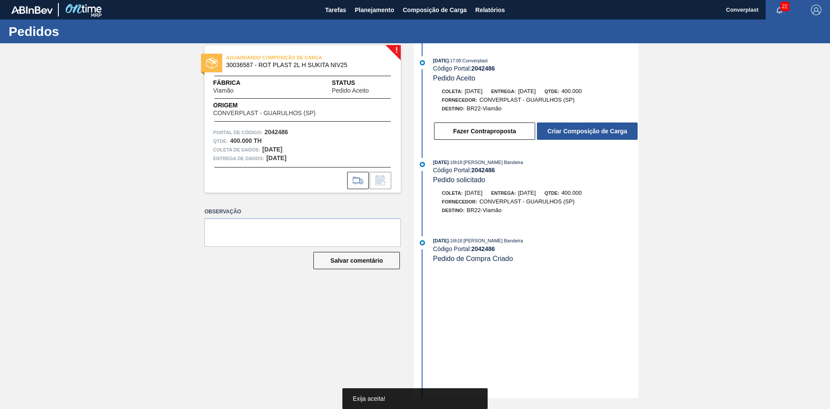
click at [581, 128] on font "Criar Composição de Carga" at bounding box center [588, 131] width 80 height 7
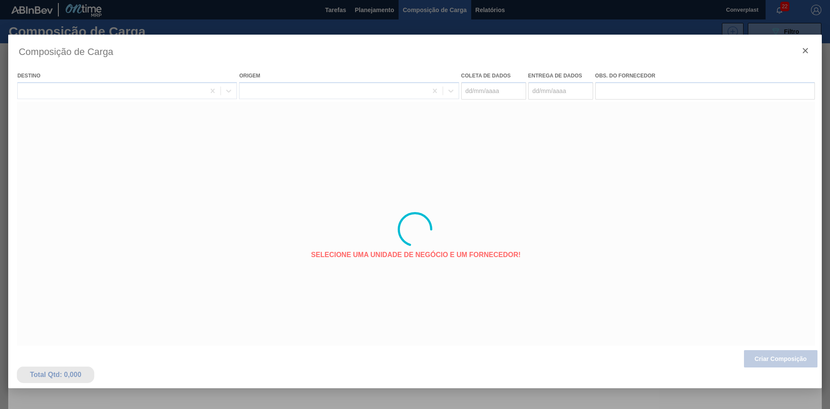
type coleta "[DATE]"
type entrega "[DATE]"
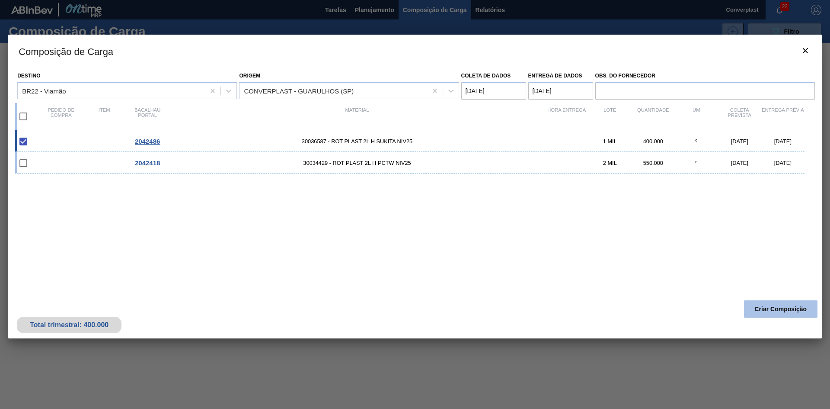
click at [769, 310] on font "Criar Composição" at bounding box center [781, 308] width 52 height 7
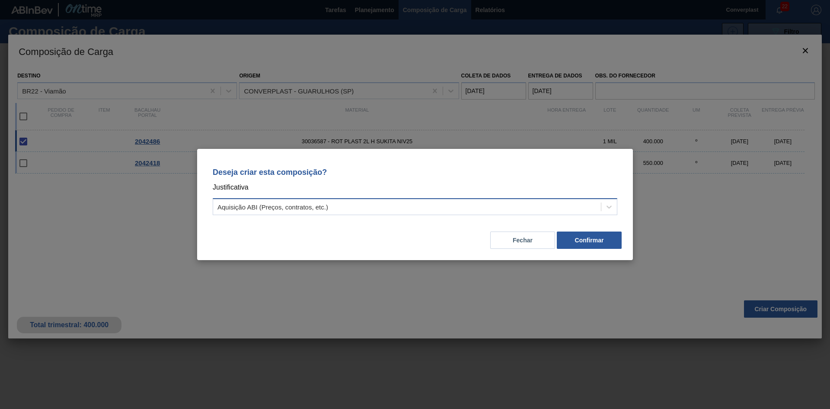
click at [345, 209] on div "Aquisição ABI (Preços, contratos, etc.)" at bounding box center [407, 207] width 388 height 13
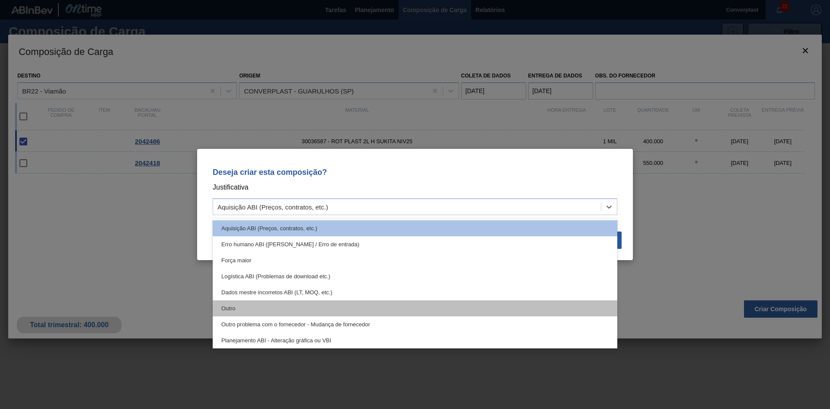
click at [302, 306] on div "Outro" at bounding box center [415, 308] width 405 height 16
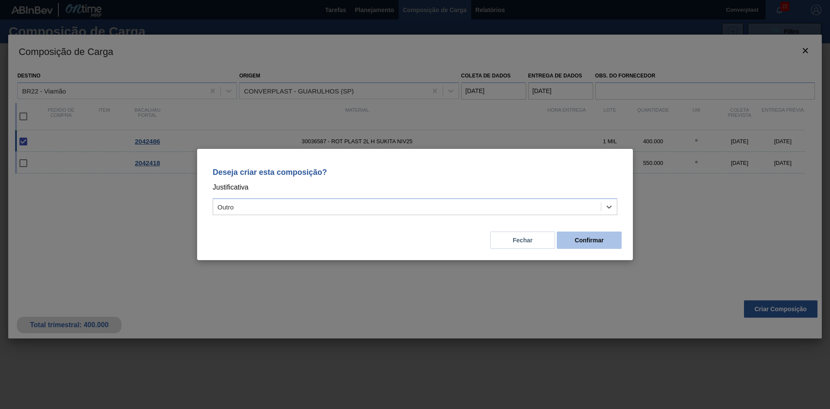
click at [575, 243] on font "Confirmar" at bounding box center [589, 240] width 29 height 7
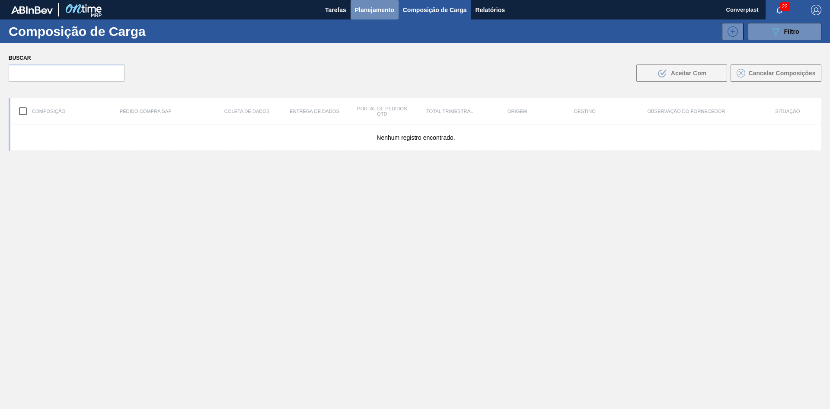
click at [358, 18] on button "Planejamento" at bounding box center [375, 9] width 48 height 19
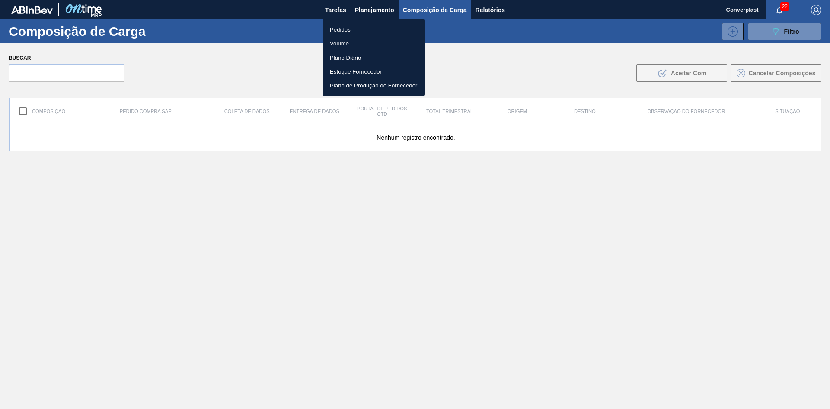
click at [340, 28] on font "Pedidos" at bounding box center [340, 29] width 21 height 6
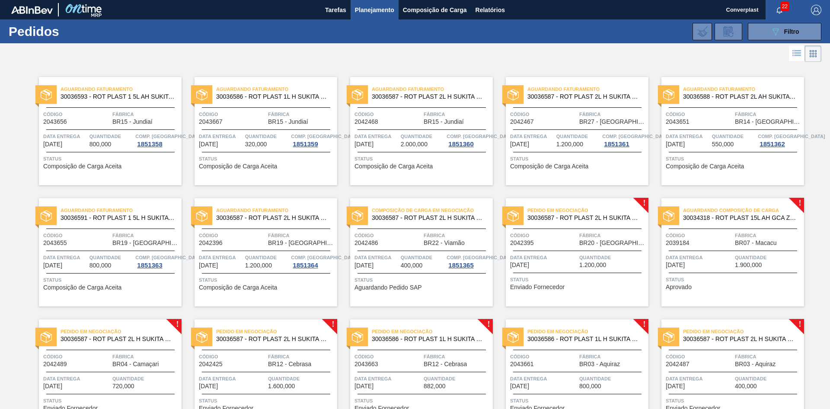
scroll to position [173, 0]
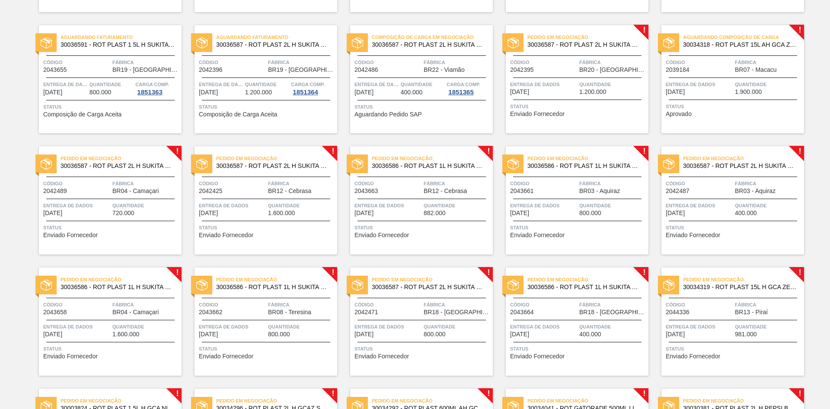
click at [567, 106] on span "Status" at bounding box center [578, 106] width 136 height 9
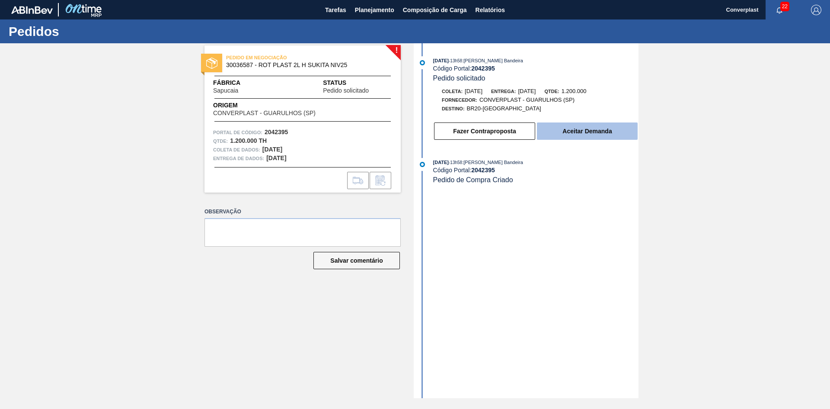
click at [567, 128] on font "Aceitar Demanda" at bounding box center [587, 131] width 49 height 7
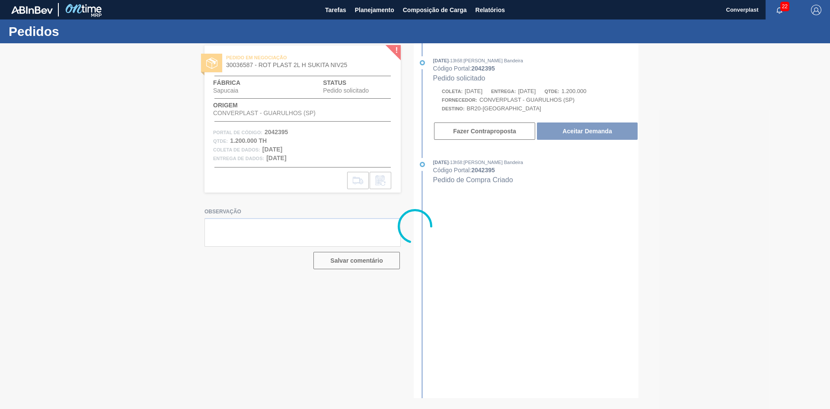
click at [588, 128] on div at bounding box center [415, 225] width 830 height 365
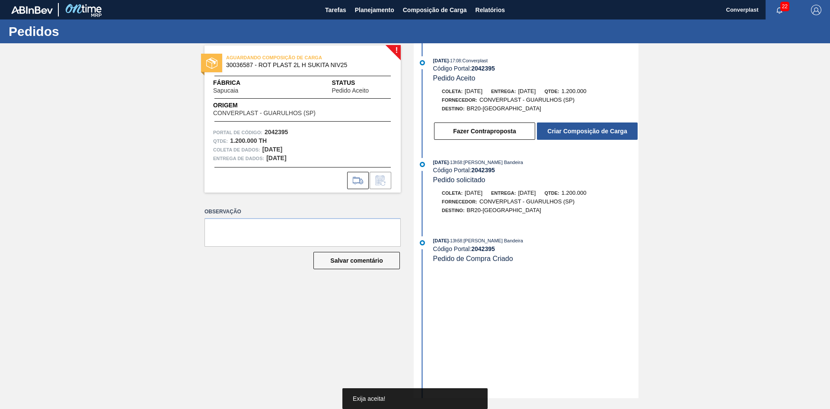
click at [586, 127] on button "Criar Composição de Carga" at bounding box center [587, 130] width 101 height 17
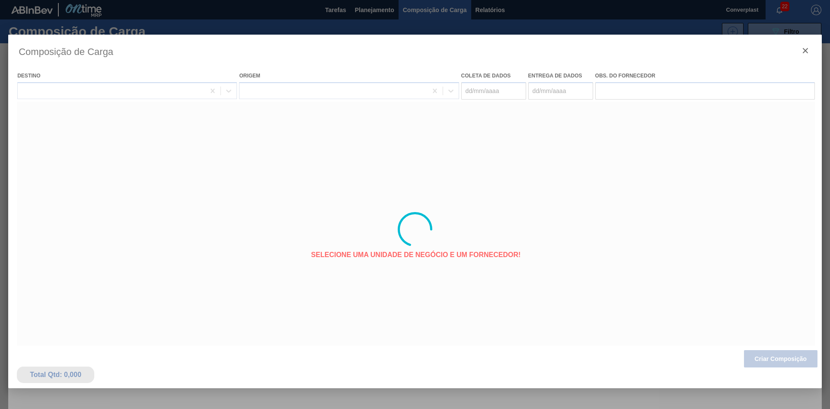
type coleta "[DATE]"
type entrega "[DATE]"
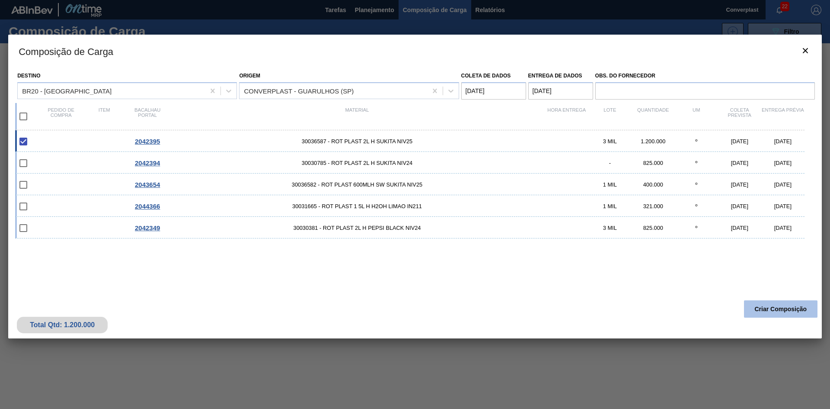
click at [763, 306] on font "Criar Composição" at bounding box center [781, 308] width 52 height 7
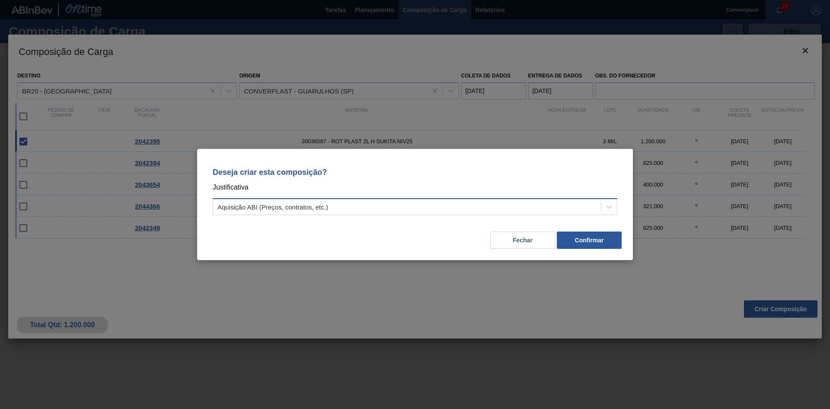
click at [314, 202] on div "Aquisição ABI (Preços, contratos, etc.)" at bounding box center [407, 207] width 388 height 13
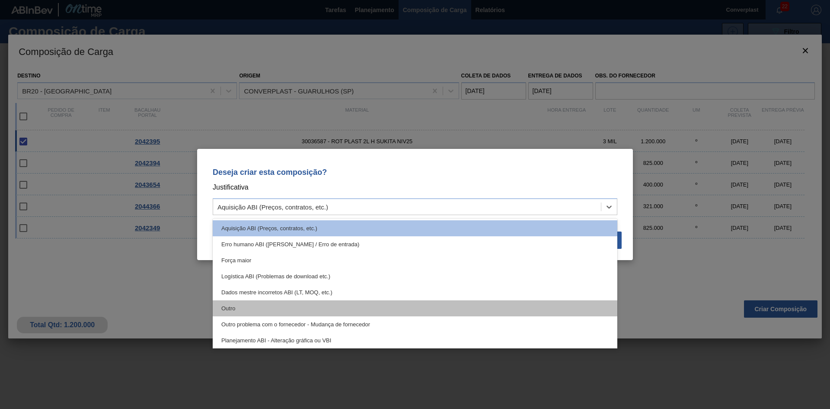
click at [290, 305] on div "Outro" at bounding box center [415, 308] width 405 height 16
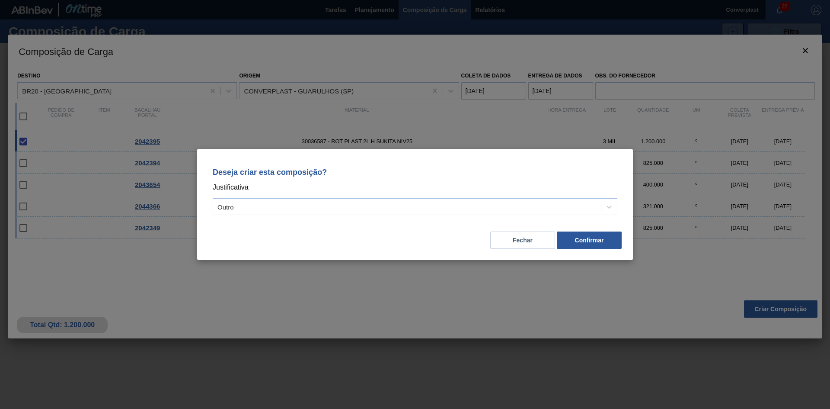
click at [628, 241] on div "Deseja criar esta composição? Justificativa Outro Fechar Confirmar" at bounding box center [415, 204] width 436 height 111
click at [574, 241] on button "Confirmar" at bounding box center [589, 239] width 65 height 17
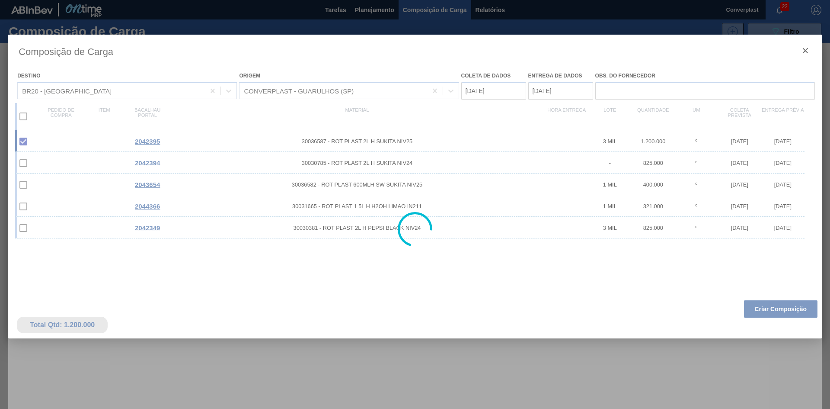
click at [380, 5] on div at bounding box center [415, 204] width 830 height 409
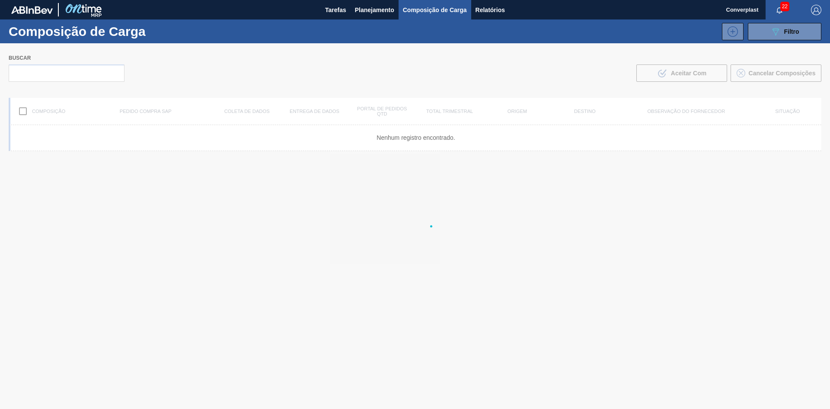
click at [380, 5] on font "Planejamento" at bounding box center [374, 10] width 39 height 10
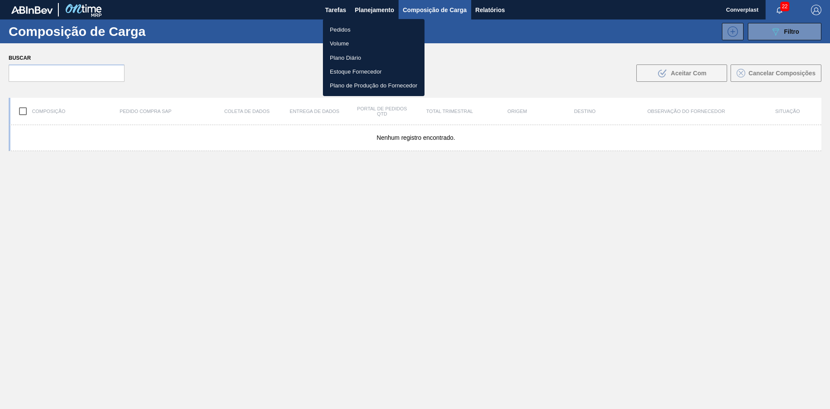
click at [343, 27] on font "Pedidos" at bounding box center [340, 29] width 21 height 6
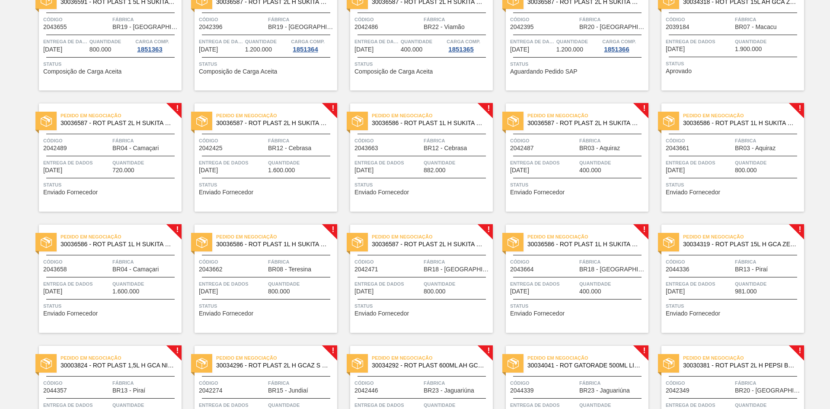
scroll to position [216, 0]
click at [681, 76] on div "Aguardando Composição de Carga 30034318 - ROT PLAST 15L AH GCA ZERO S CL NIV25 …" at bounding box center [733, 36] width 143 height 108
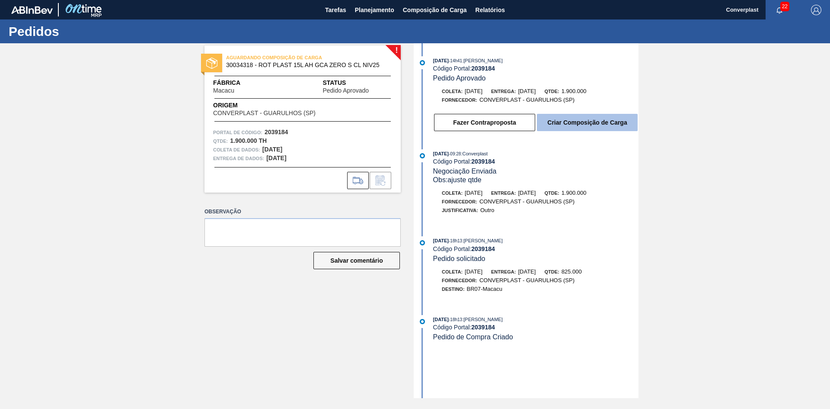
click at [590, 128] on button "Criar Composição de Carga" at bounding box center [587, 122] width 101 height 17
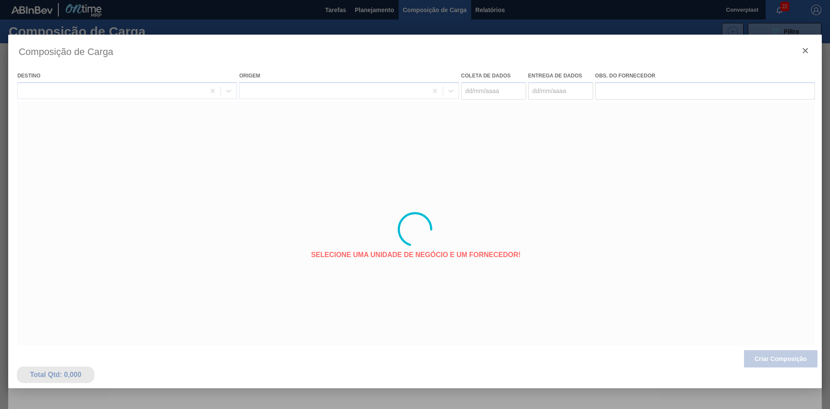
type coleta "[DATE]"
type entrega "[DATE]"
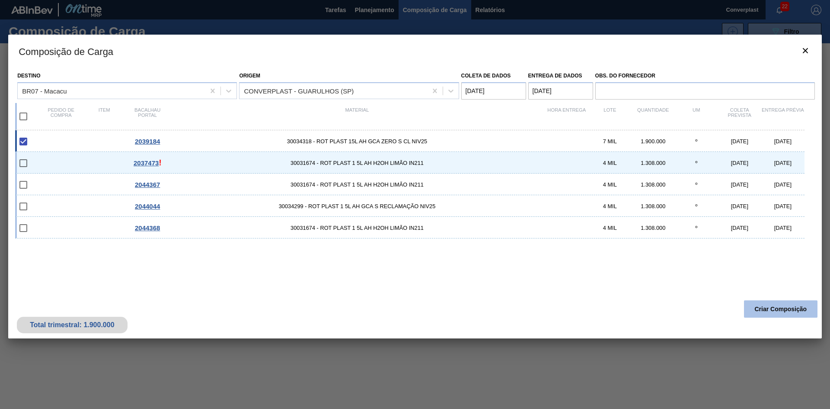
click at [778, 308] on font "Criar Composição" at bounding box center [781, 308] width 52 height 7
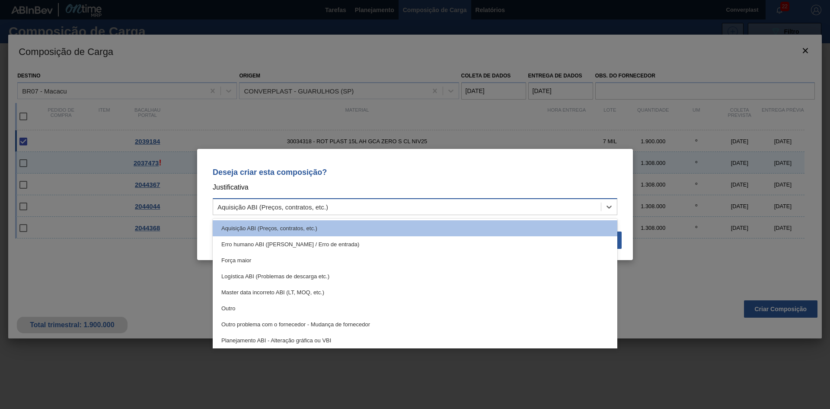
click at [455, 211] on div "Aquisição ABI (Preços, contratos, etc.)" at bounding box center [407, 207] width 388 height 13
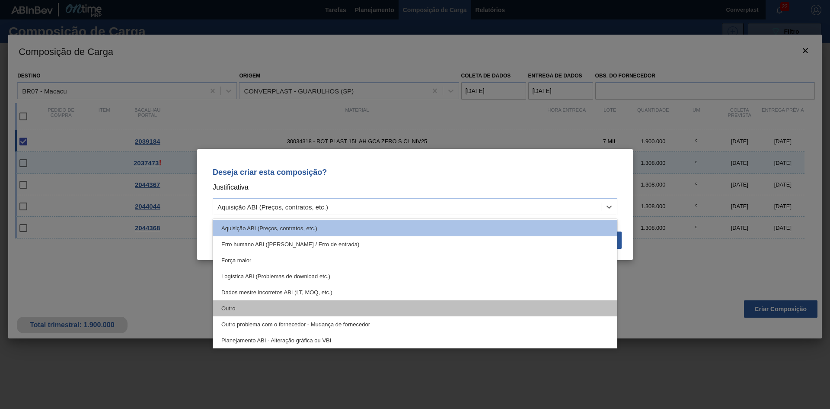
click at [375, 305] on div "Outro" at bounding box center [415, 308] width 405 height 16
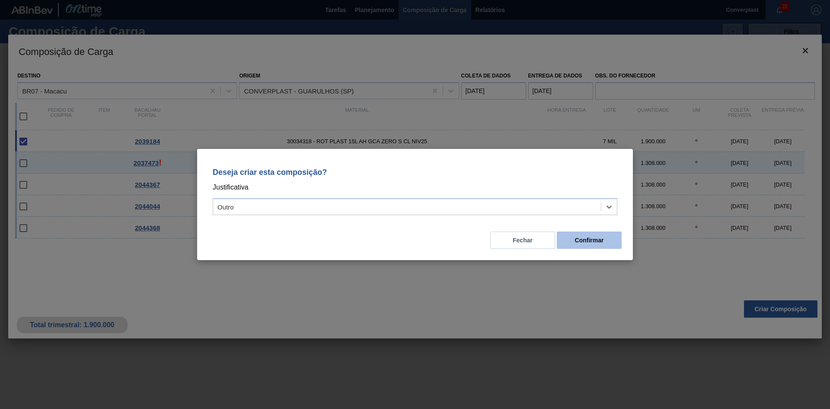
click at [583, 240] on font "Confirmar" at bounding box center [589, 240] width 29 height 7
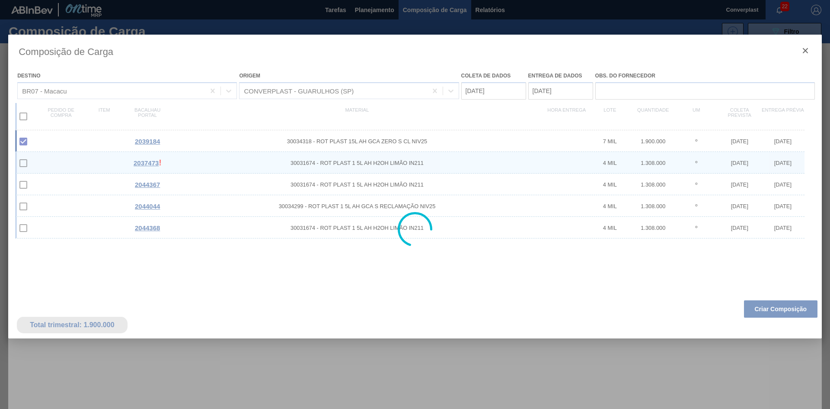
click at [357, 12] on div at bounding box center [415, 204] width 830 height 409
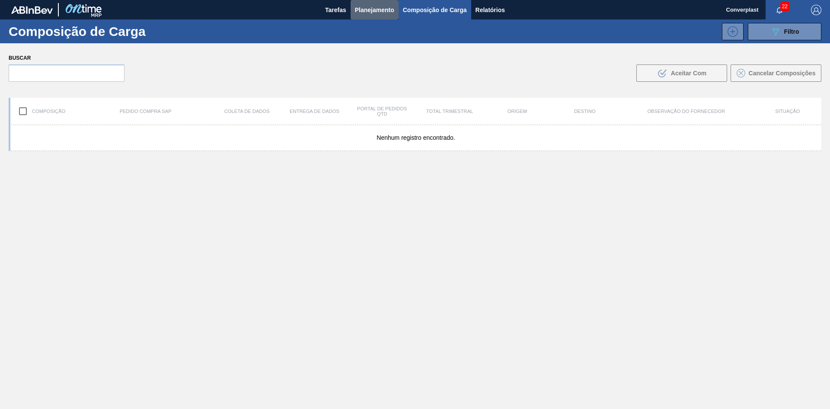
click at [357, 12] on font "Planejamento" at bounding box center [374, 9] width 39 height 7
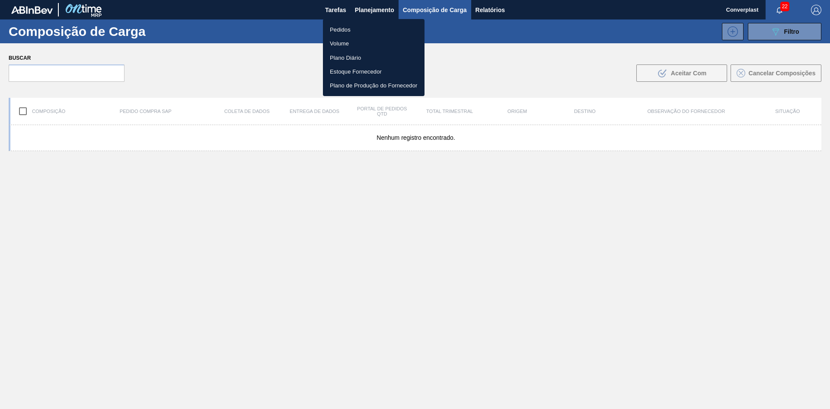
click at [340, 22] on ul "Pedidos Volume Plano Diário Estoque Fornecedor Plano de Produção do Fornecedor" at bounding box center [374, 57] width 102 height 77
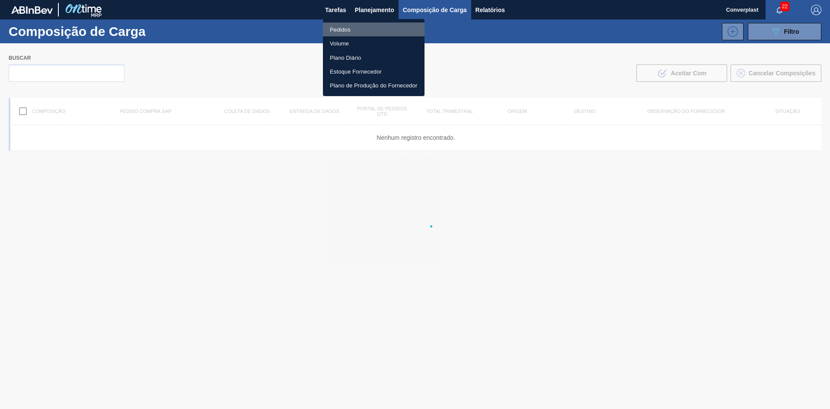
click at [342, 35] on li "Pedidos" at bounding box center [374, 29] width 102 height 14
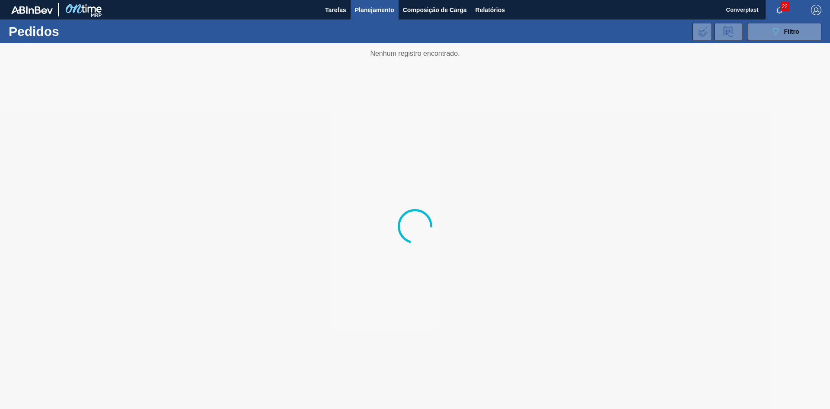
click at [301, 220] on div at bounding box center [415, 225] width 830 height 365
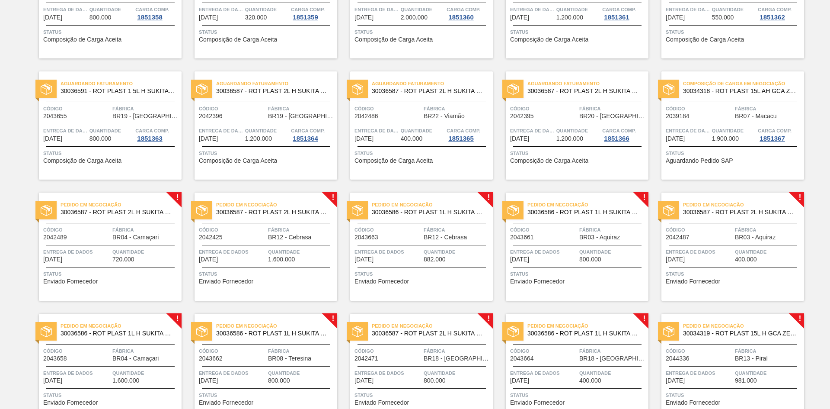
scroll to position [130, 0]
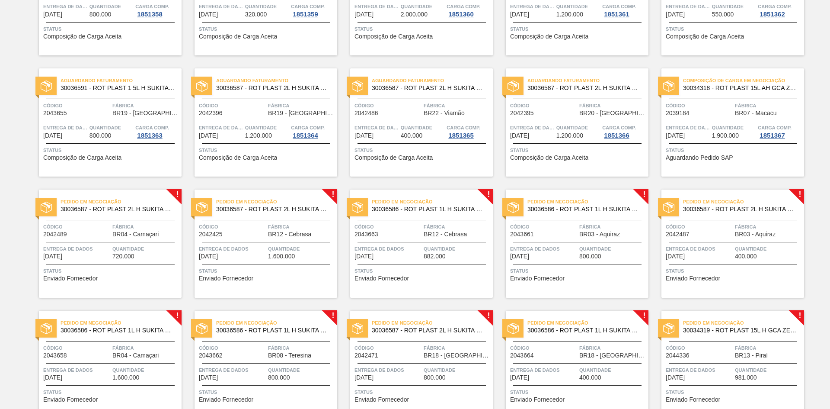
click at [558, 276] on font "Enviado Fornecedor" at bounding box center [537, 278] width 55 height 7
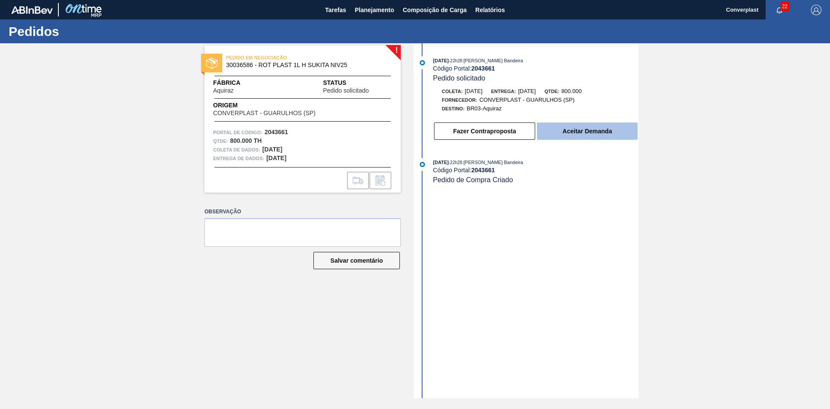
click at [580, 125] on button "Aceitar Demanda" at bounding box center [587, 130] width 101 height 17
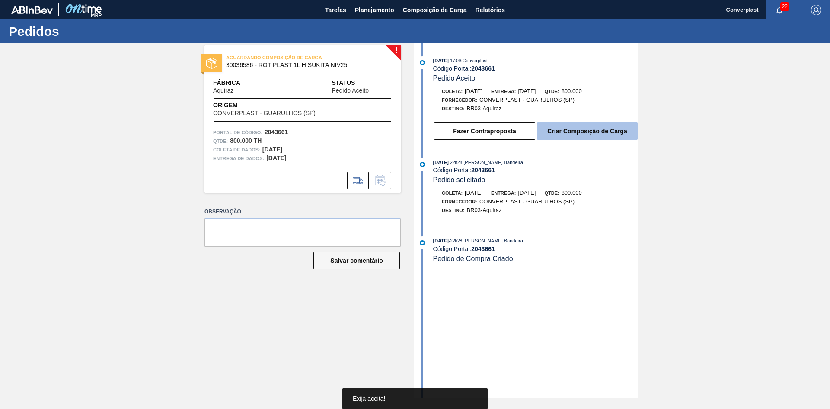
click at [596, 125] on button "Criar Composição de Carga" at bounding box center [587, 130] width 101 height 17
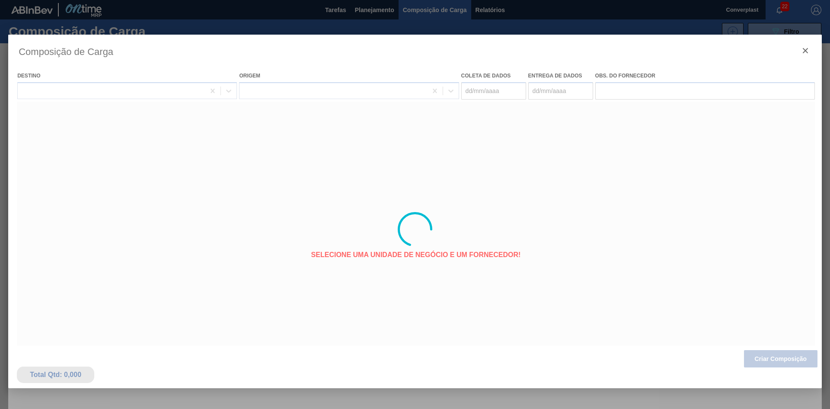
type coleta "[DATE]"
type entrega "[DATE]"
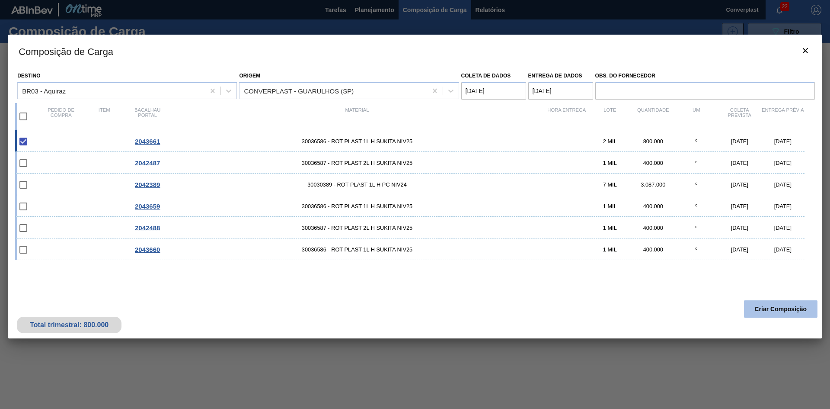
click at [790, 307] on font "Criar Composição" at bounding box center [781, 308] width 52 height 7
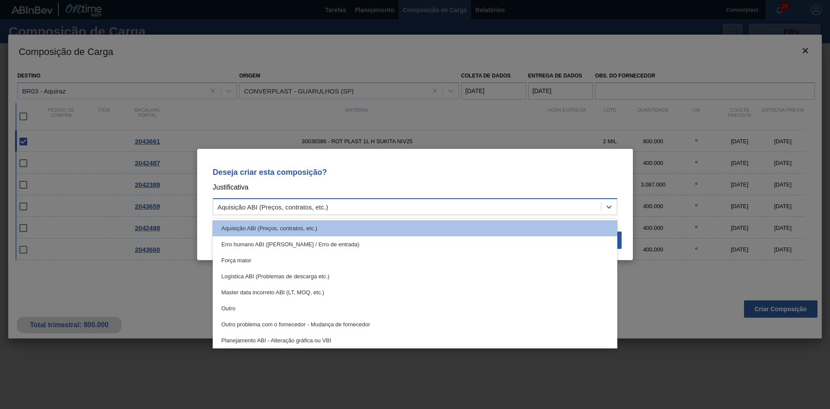
click at [417, 199] on div "Aquisição ABI (Preços, contratos, etc.)" at bounding box center [415, 206] width 405 height 17
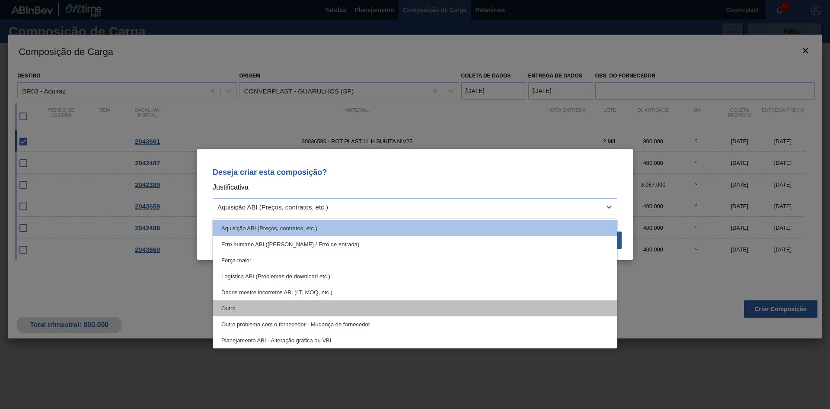
click at [320, 308] on div "Outro" at bounding box center [415, 308] width 405 height 16
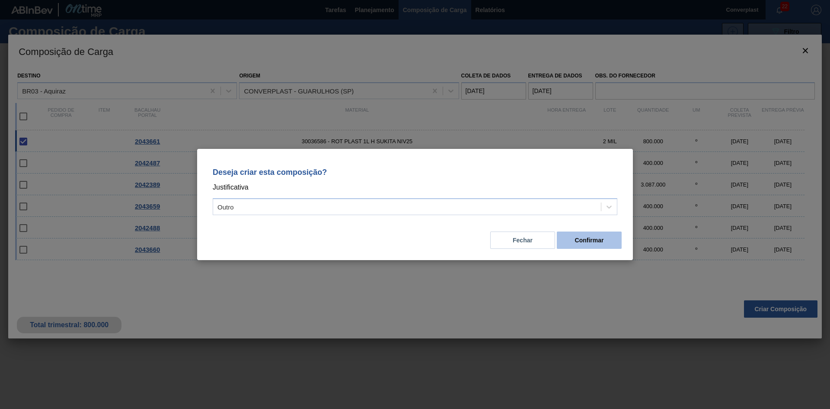
click at [608, 247] on button "Confirmar" at bounding box center [589, 239] width 65 height 17
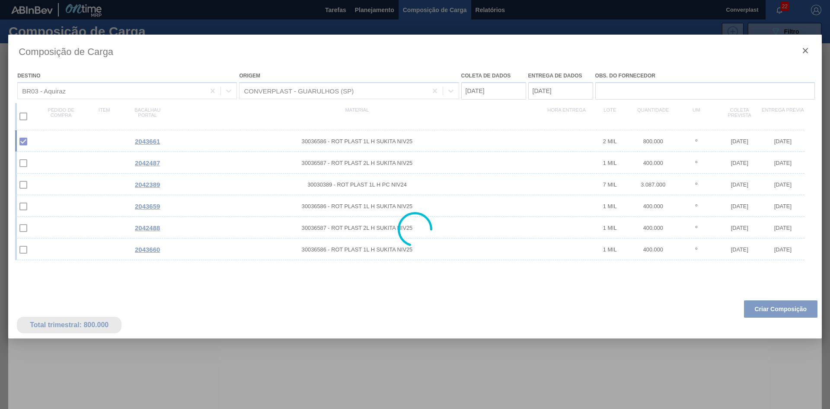
click at [355, 10] on div at bounding box center [415, 204] width 830 height 409
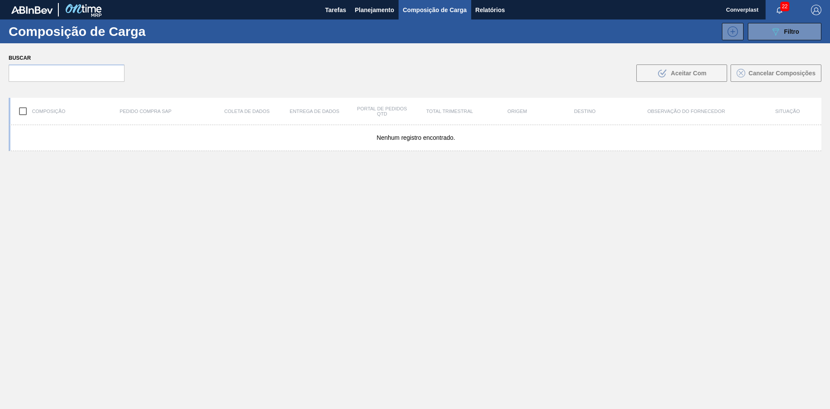
click at [355, 10] on font "Planejamento" at bounding box center [374, 9] width 39 height 7
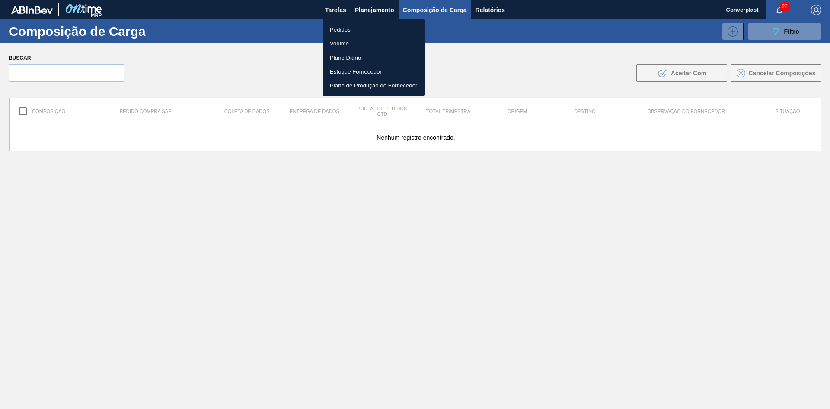
click at [347, 29] on font "Pedidos" at bounding box center [340, 29] width 21 height 6
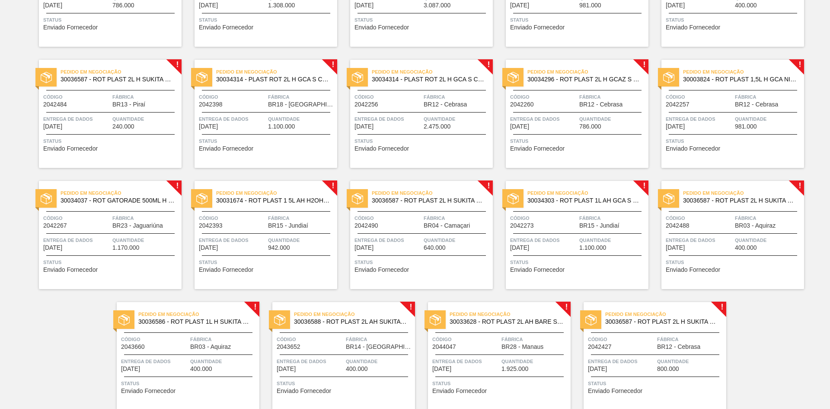
scroll to position [898, 0]
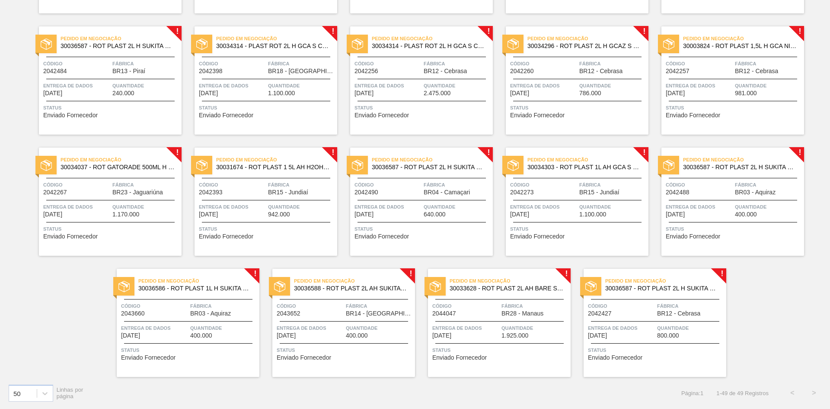
click at [658, 357] on div "Status Enviado Fornecedor" at bounding box center [656, 353] width 136 height 14
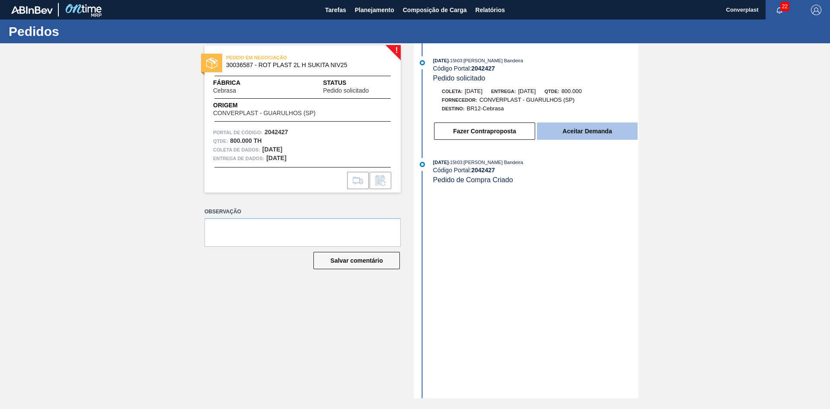
click at [600, 126] on button "Aceitar Demanda" at bounding box center [587, 130] width 101 height 17
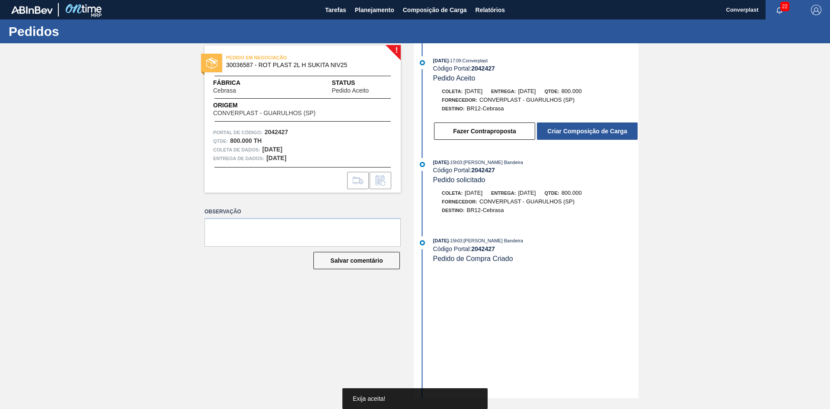
click at [596, 129] on font "Criar Composição de Carga" at bounding box center [588, 131] width 80 height 7
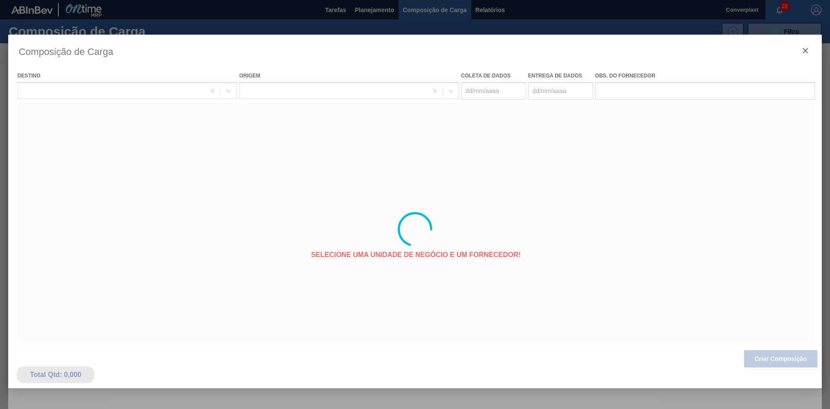
type coleta "[DATE]"
type entrega "[DATE]"
click at [756, 357] on div at bounding box center [415, 229] width 814 height 389
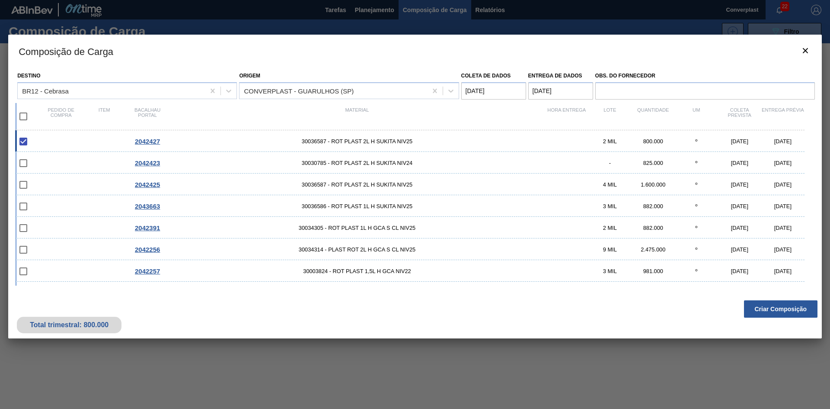
click at [763, 308] on font "Criar Composição" at bounding box center [781, 308] width 52 height 7
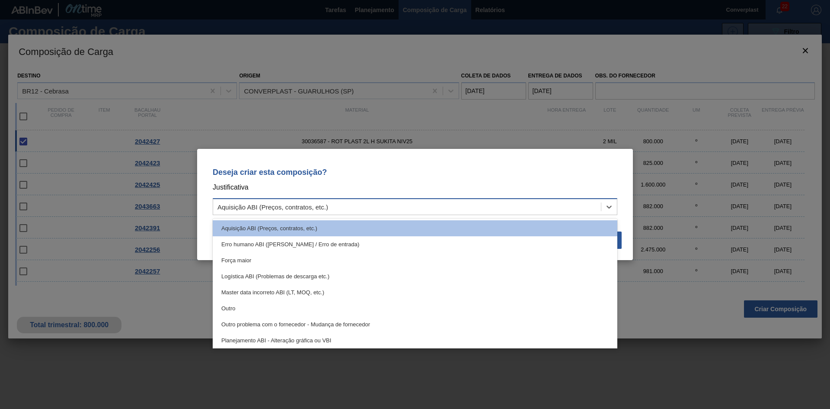
click at [438, 209] on div "Aquisição ABI (Preços, contratos, etc.)" at bounding box center [407, 207] width 388 height 13
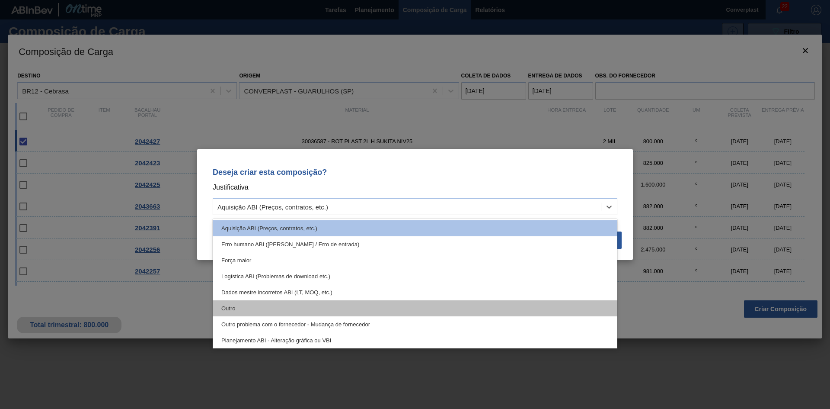
click at [370, 306] on div "Outro" at bounding box center [415, 308] width 405 height 16
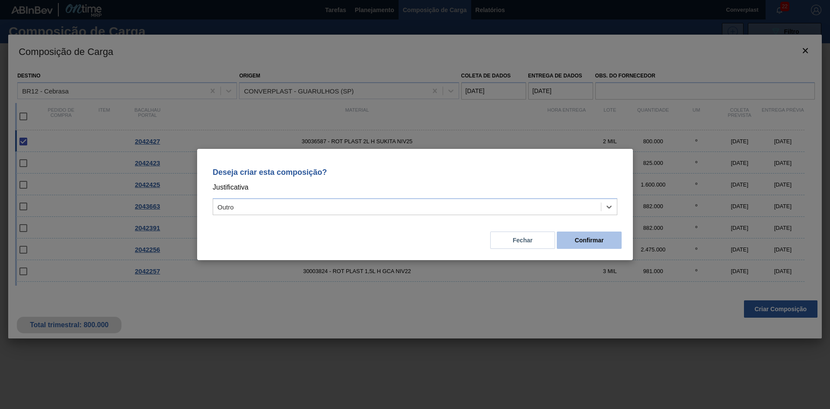
click at [578, 244] on button "Confirmar" at bounding box center [589, 239] width 65 height 17
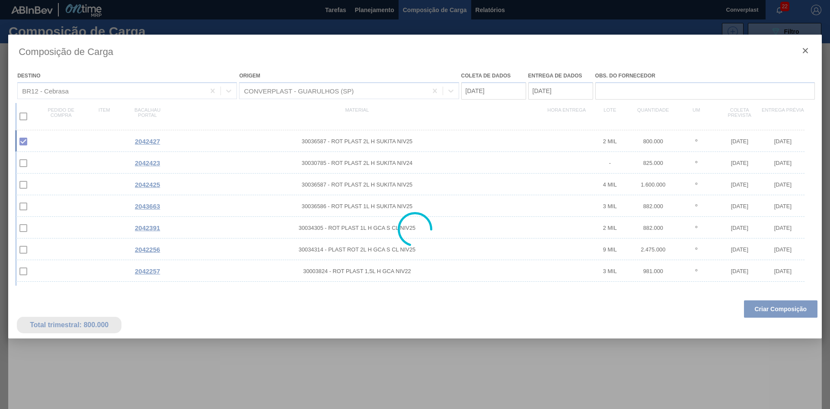
click at [372, 12] on div at bounding box center [415, 204] width 830 height 409
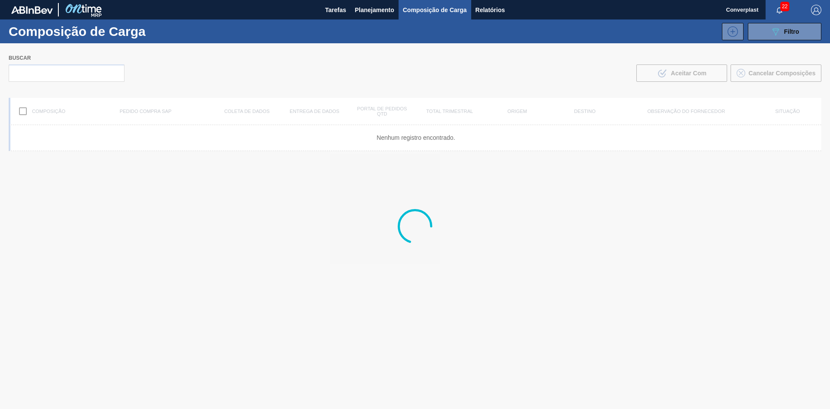
click at [372, 12] on font "Planejamento" at bounding box center [374, 9] width 39 height 7
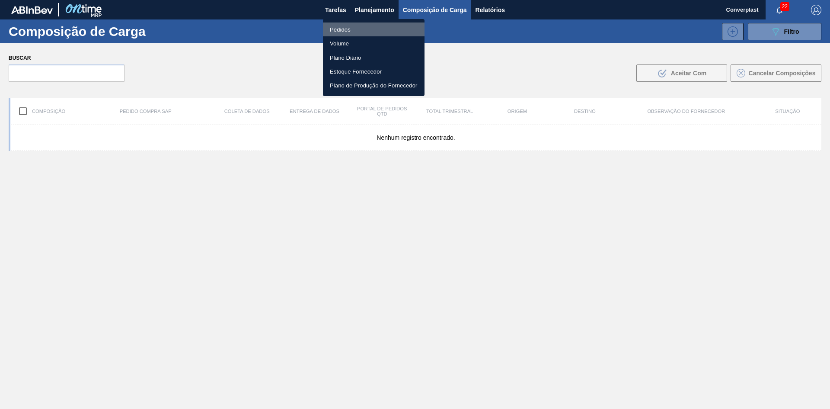
click at [343, 29] on font "Pedidos" at bounding box center [340, 29] width 21 height 6
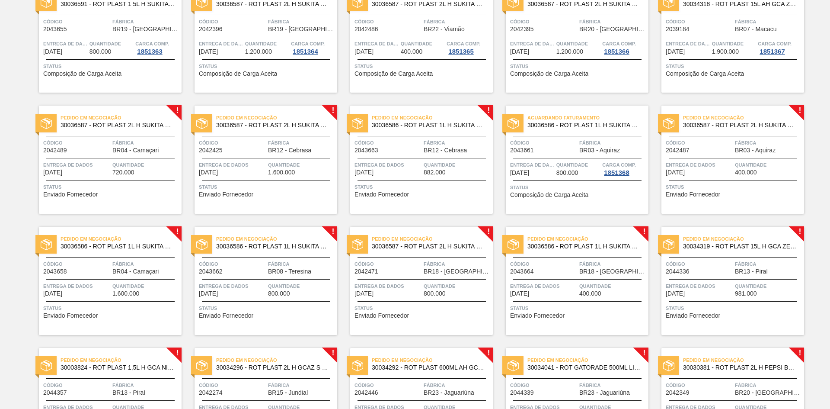
scroll to position [216, 0]
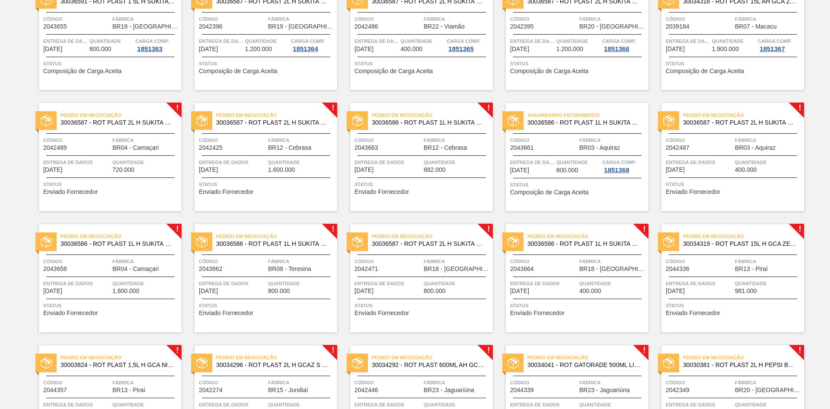
click at [117, 178] on div "Pedido em Negociação 30036587 - ROT PLAST 2L H SUKITA NIV25 Código 2042489 Fábr…" at bounding box center [110, 157] width 143 height 108
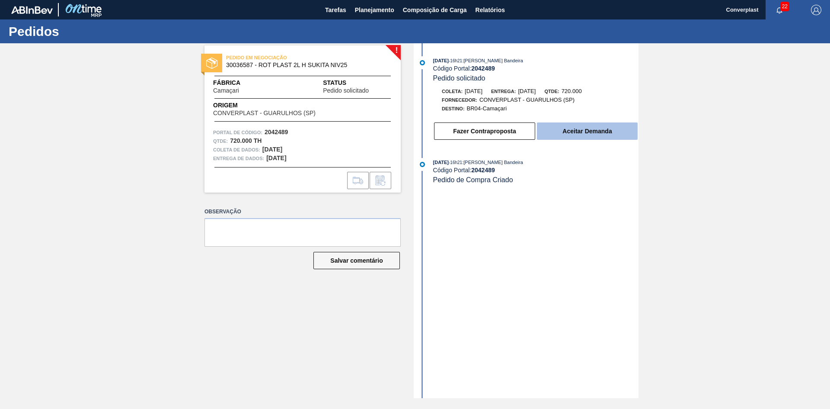
click at [551, 125] on button "Aceitar Demanda" at bounding box center [587, 130] width 101 height 17
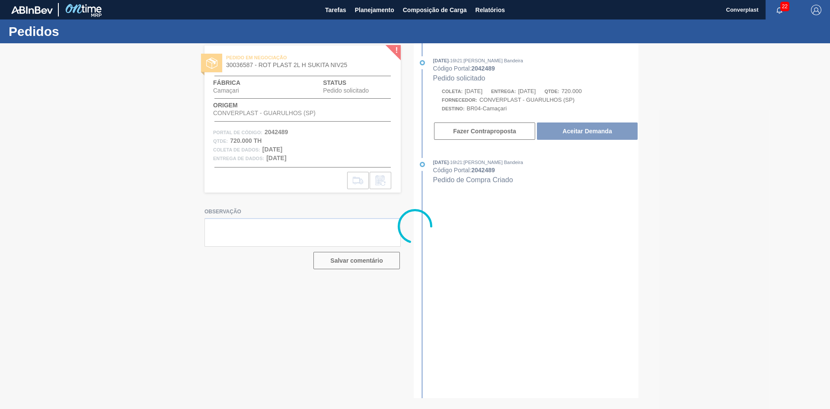
click at [567, 128] on div at bounding box center [415, 225] width 830 height 365
click at [588, 125] on div at bounding box center [415, 225] width 830 height 365
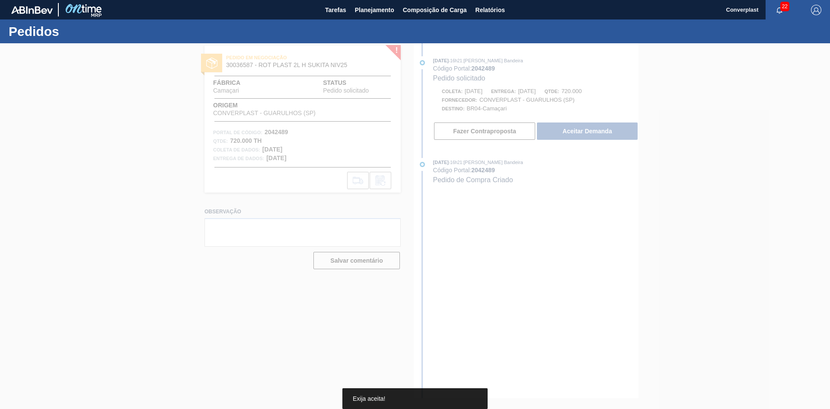
click at [580, 128] on div at bounding box center [415, 225] width 830 height 365
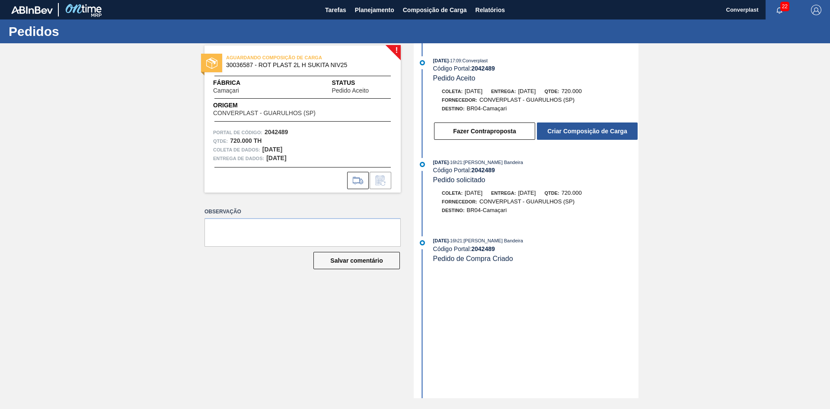
click at [357, 319] on div "! AGUARDANDO COMPOSIÇÃO DE CARGA 30036587 - ROT PLAST 2L H SUKITA NIV25 Fábrica…" at bounding box center [296, 220] width 209 height 355
click at [548, 131] on font "Criar Composição de Carga" at bounding box center [588, 131] width 80 height 7
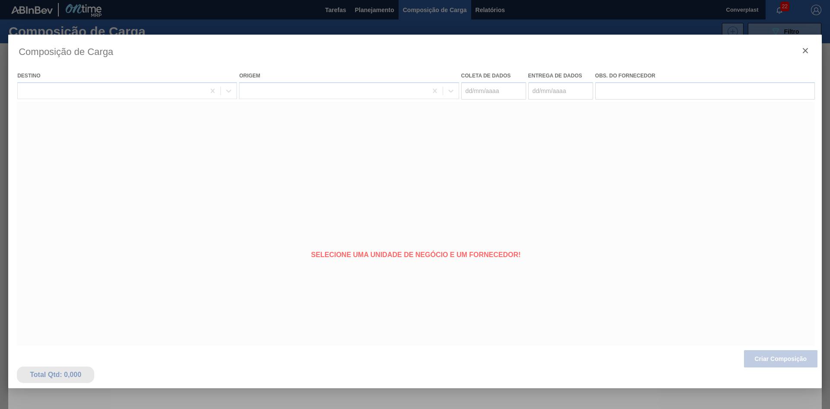
type coleta "[DATE]"
type entrega "[DATE]"
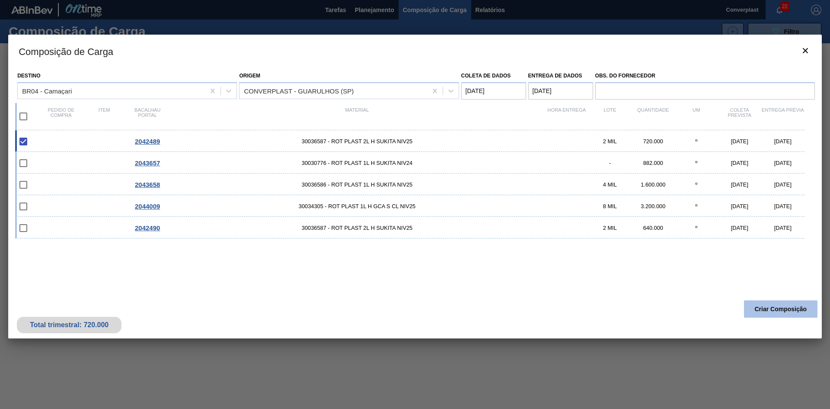
click at [763, 307] on font "Criar Composição" at bounding box center [781, 308] width 52 height 7
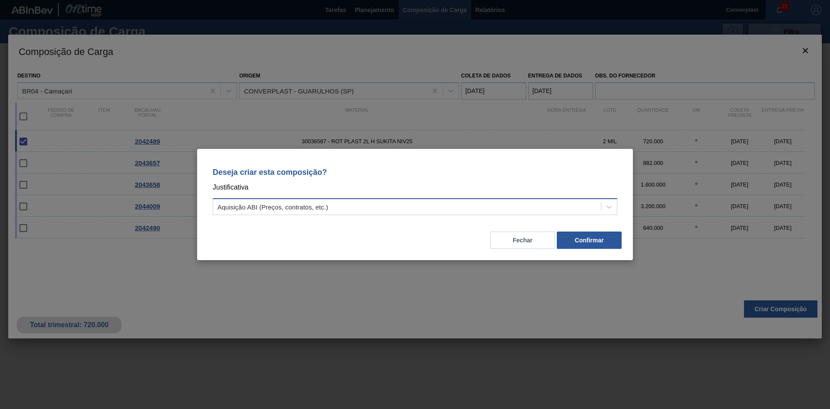
click at [404, 204] on div "Aquisição ABI (Preços, contratos, etc.)" at bounding box center [407, 207] width 388 height 13
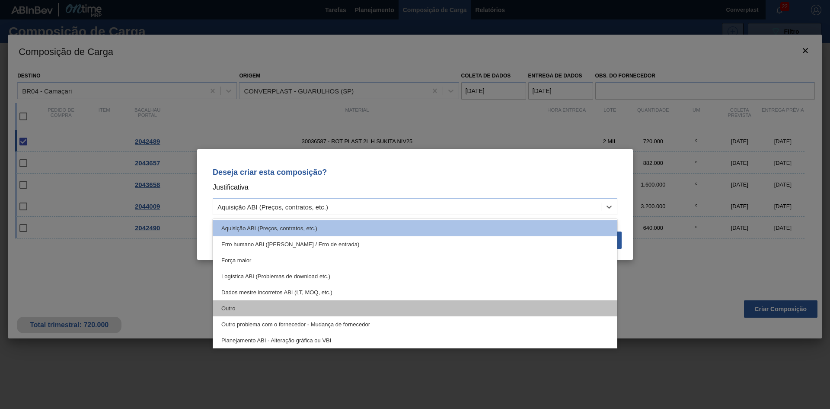
click at [338, 311] on div "Outro" at bounding box center [415, 308] width 405 height 16
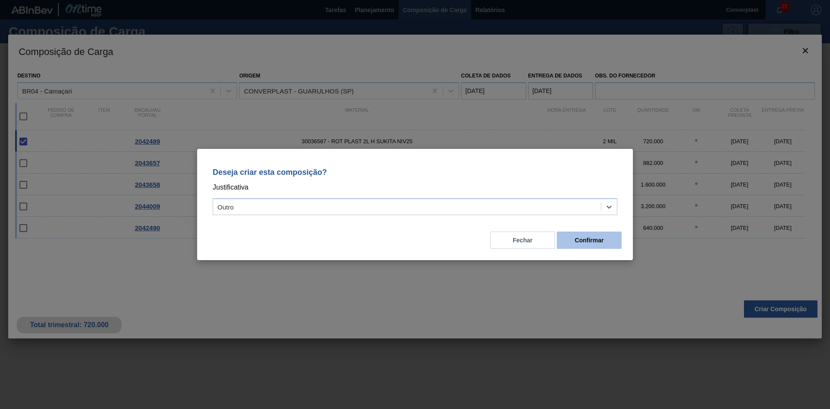
click at [587, 248] on button "Confirmar" at bounding box center [589, 239] width 65 height 17
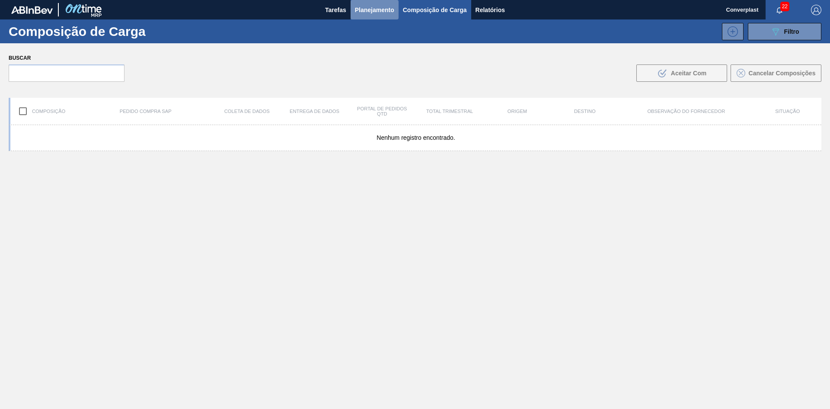
click at [360, 14] on font "Planejamento" at bounding box center [374, 10] width 39 height 10
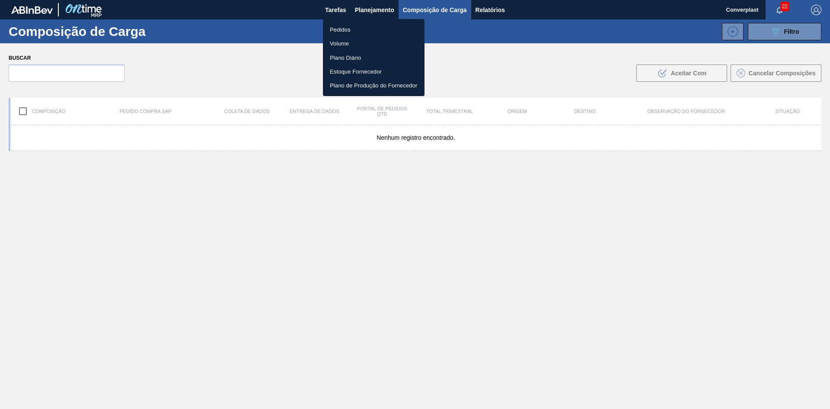
click at [341, 34] on font "Pedidos" at bounding box center [340, 29] width 21 height 9
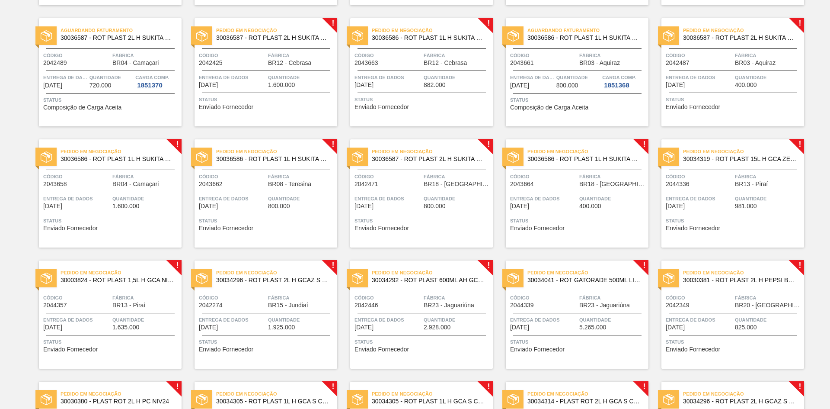
scroll to position [303, 0]
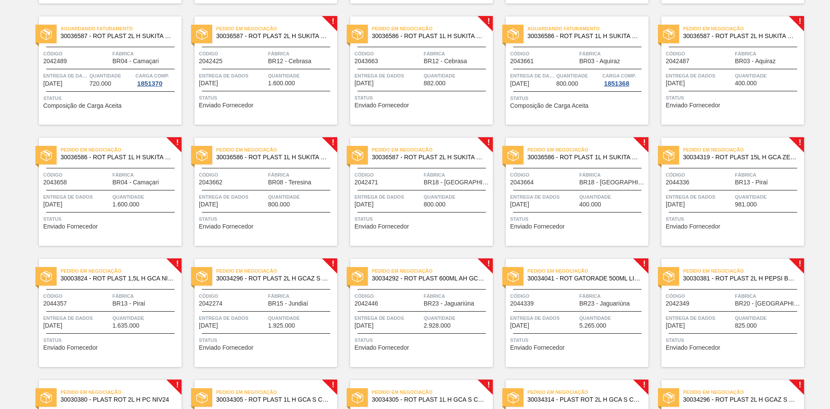
click at [576, 208] on div "Pedido em Negociação 30036586 - ROT PLAST 1L H SUKITA NIV25 Código 2043664 Fábr…" at bounding box center [577, 192] width 143 height 108
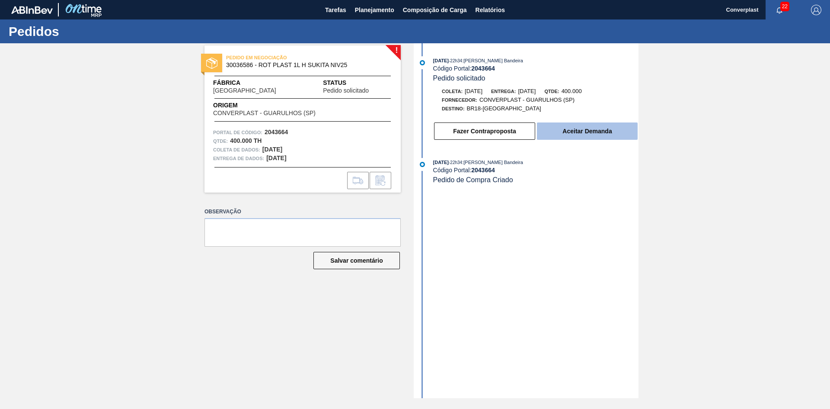
click at [588, 136] on button "Aceitar Demanda" at bounding box center [587, 130] width 101 height 17
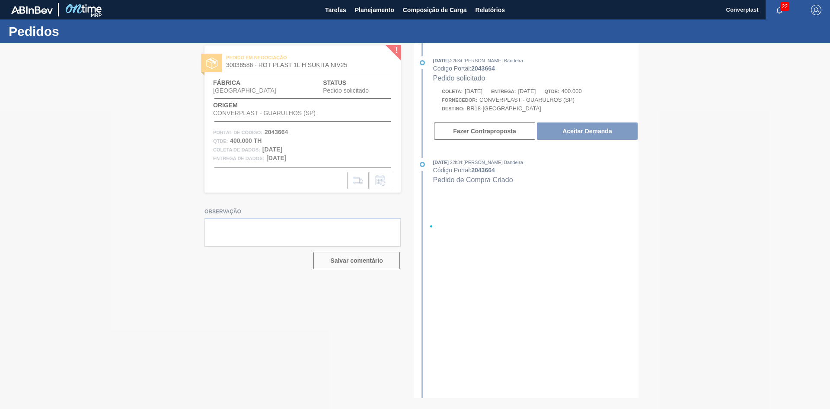
click at [591, 124] on div at bounding box center [415, 225] width 830 height 365
click at [600, 130] on div at bounding box center [415, 225] width 830 height 365
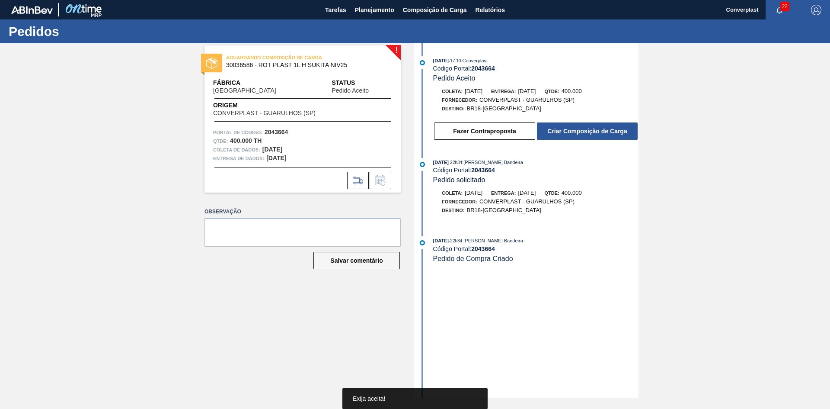
click at [593, 127] on button "Criar Composição de Carga" at bounding box center [587, 130] width 101 height 17
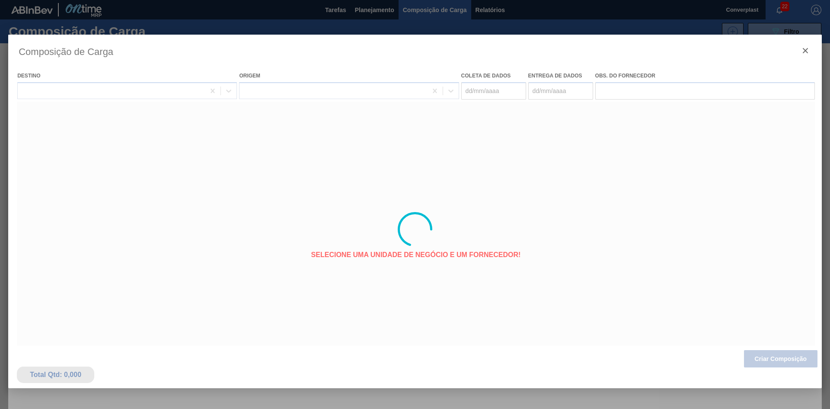
type coleta "[DATE]"
type entrega "[DATE]"
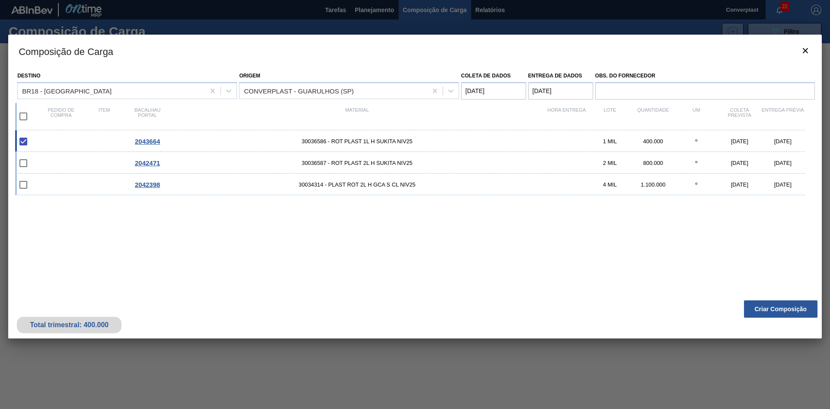
click at [761, 307] on font "Criar Composição" at bounding box center [781, 308] width 52 height 7
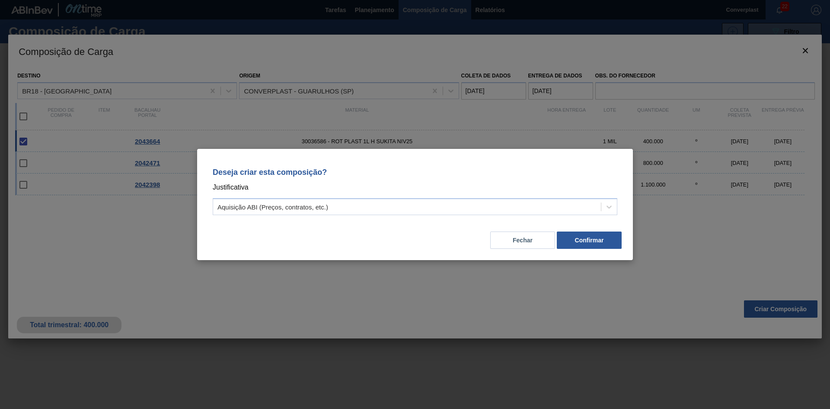
click at [330, 194] on div "Deseja criar esta composição? Justificativa Aquisição ABI (Preços, contratos, e…" at bounding box center [415, 189] width 415 height 61
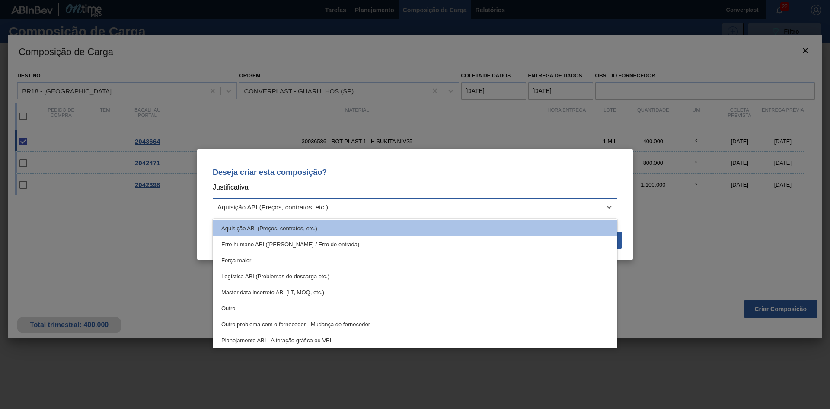
click at [331, 202] on div "Aquisição ABI (Preços, contratos, etc.)" at bounding box center [407, 207] width 388 height 13
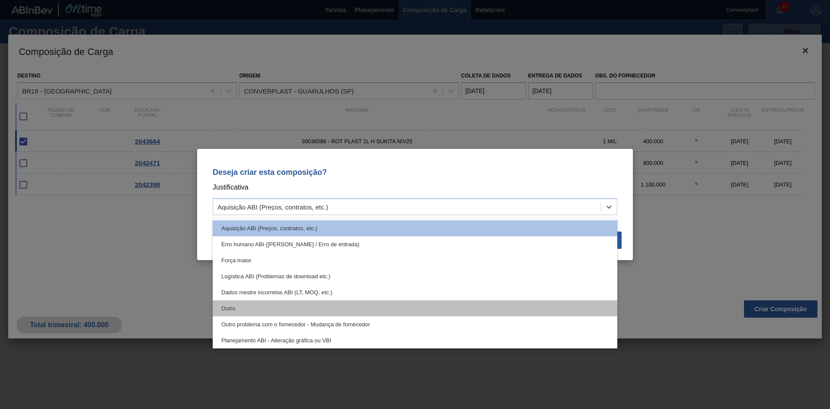
click at [319, 307] on div "Outro" at bounding box center [415, 308] width 405 height 16
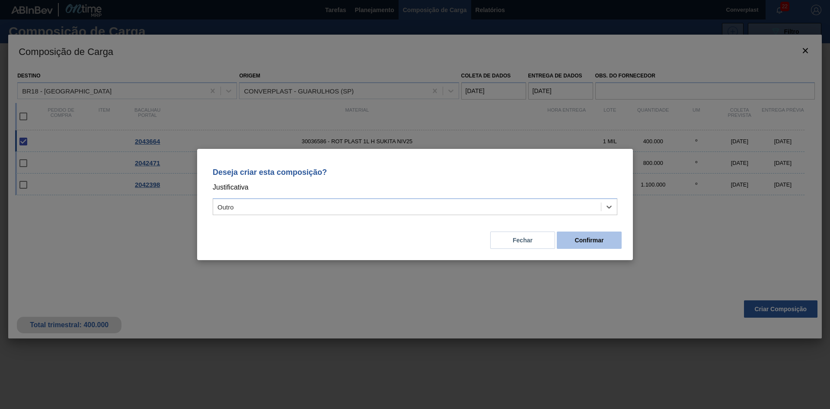
click at [592, 241] on font "Confirmar" at bounding box center [589, 240] width 29 height 7
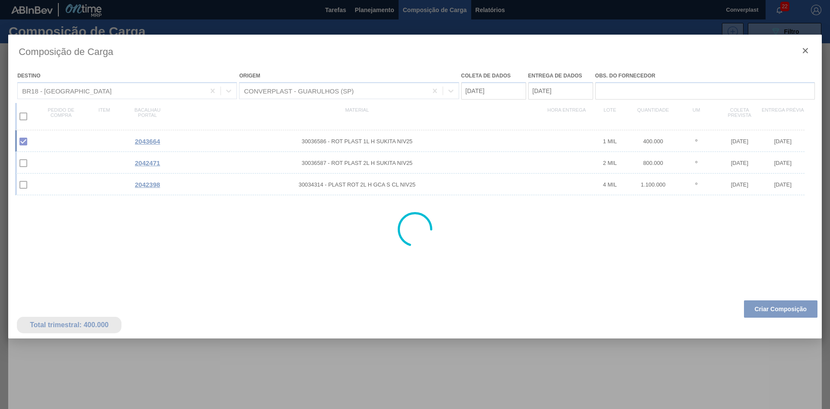
click at [367, 5] on div at bounding box center [415, 204] width 830 height 409
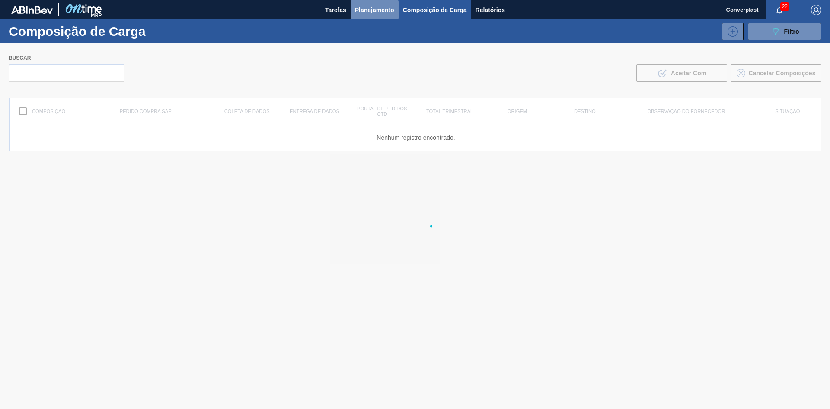
click at [373, 10] on font "Planejamento" at bounding box center [374, 9] width 39 height 7
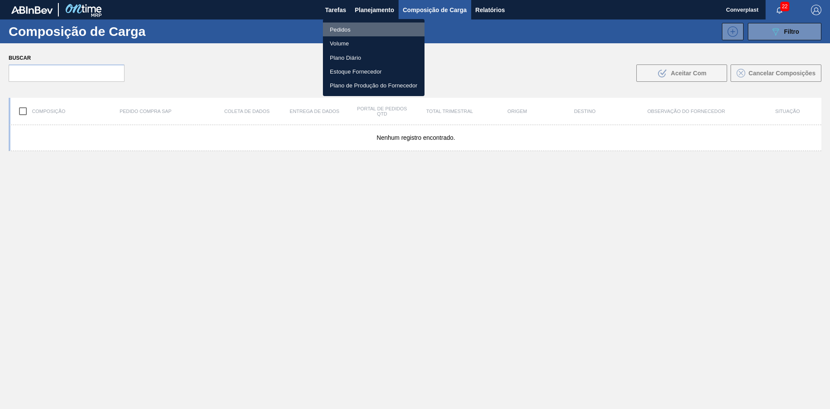
click at [335, 31] on font "Pedidos" at bounding box center [340, 29] width 21 height 6
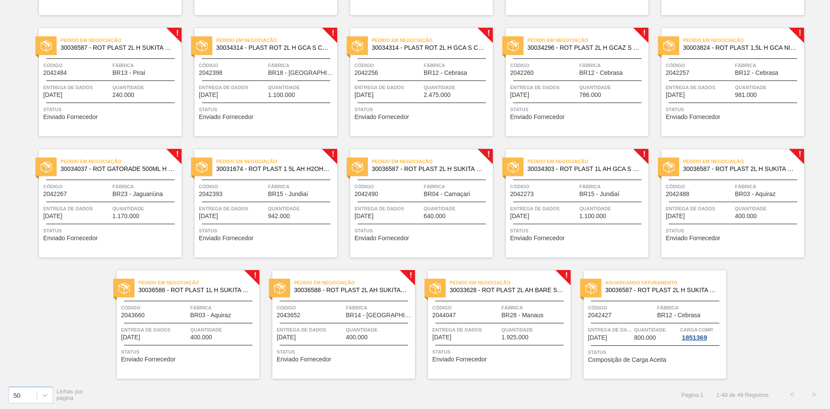
scroll to position [898, 0]
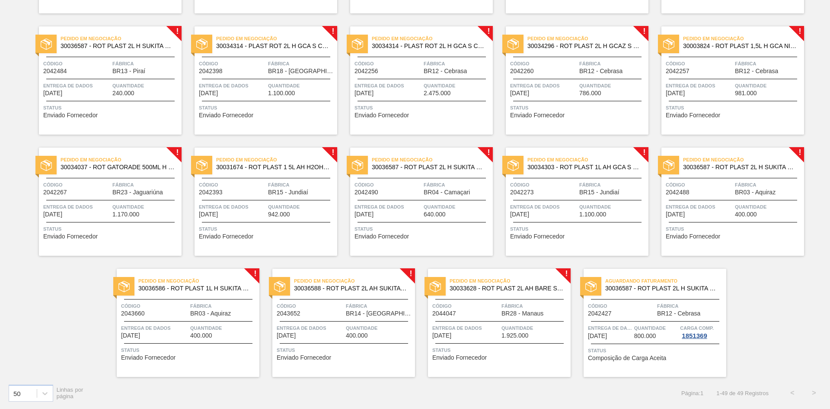
click at [475, 353] on span "Status" at bounding box center [501, 350] width 136 height 9
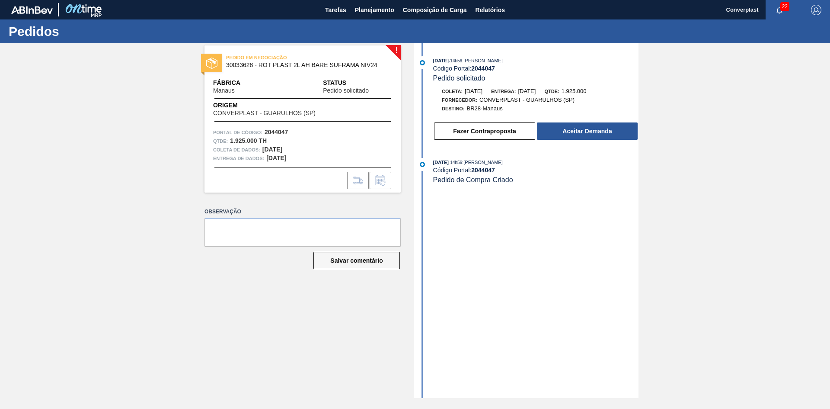
click at [545, 130] on button "Aceitar Demanda" at bounding box center [587, 130] width 101 height 17
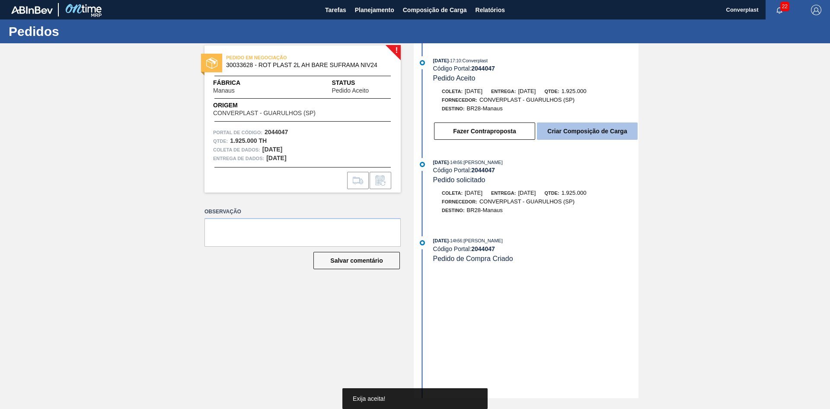
click at [564, 128] on font "Criar Composição de Carga" at bounding box center [588, 131] width 80 height 7
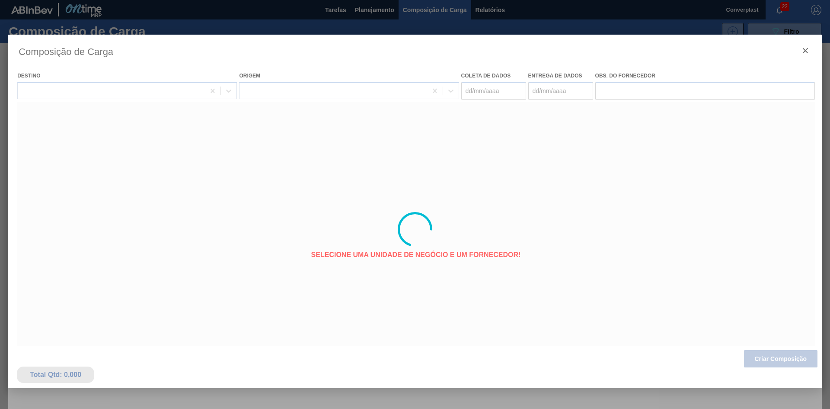
type coleta "[DATE]"
type entrega "[DATE]"
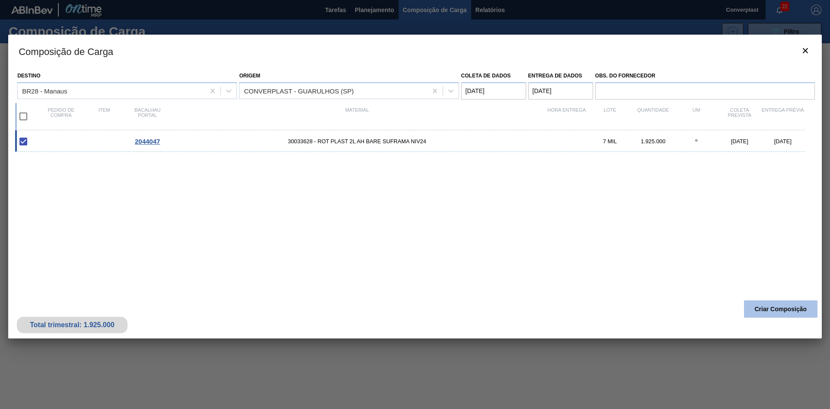
click at [779, 300] on button "Criar Composição" at bounding box center [781, 308] width 74 height 17
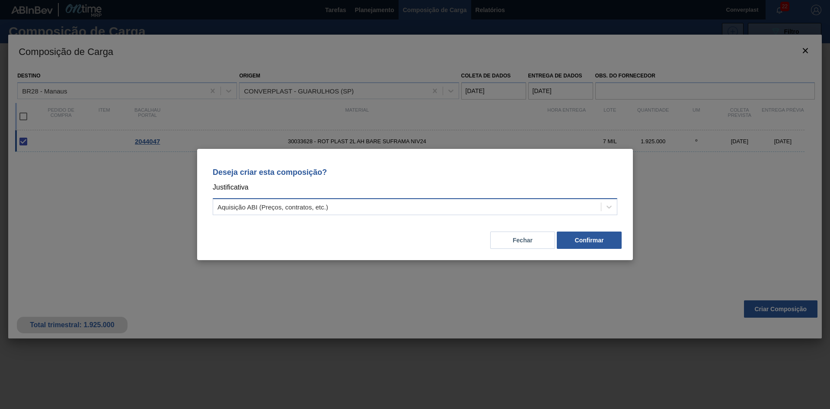
click at [385, 207] on div "Aquisição ABI (Preços, contratos, etc.)" at bounding box center [407, 207] width 388 height 13
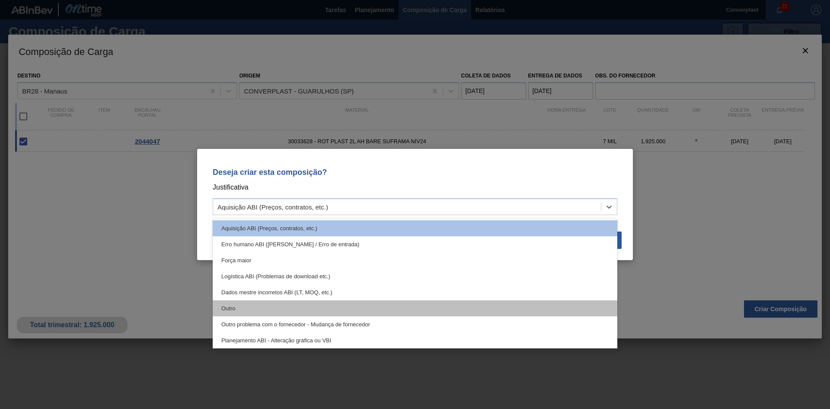
click at [321, 309] on div "Outro" at bounding box center [415, 308] width 405 height 16
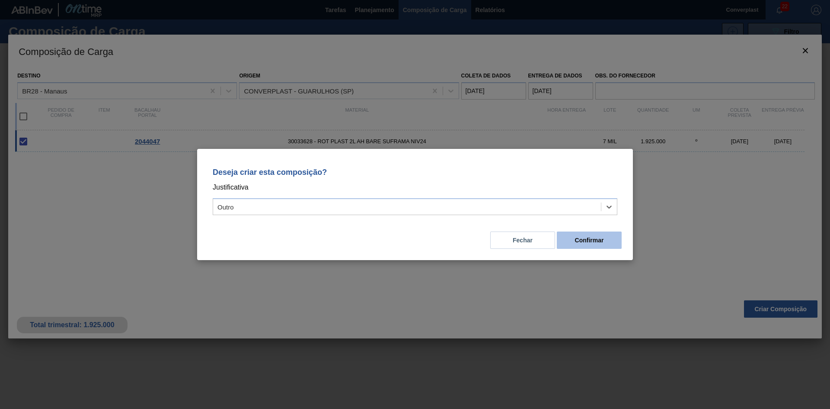
click at [587, 239] on font "Confirmar" at bounding box center [589, 240] width 29 height 7
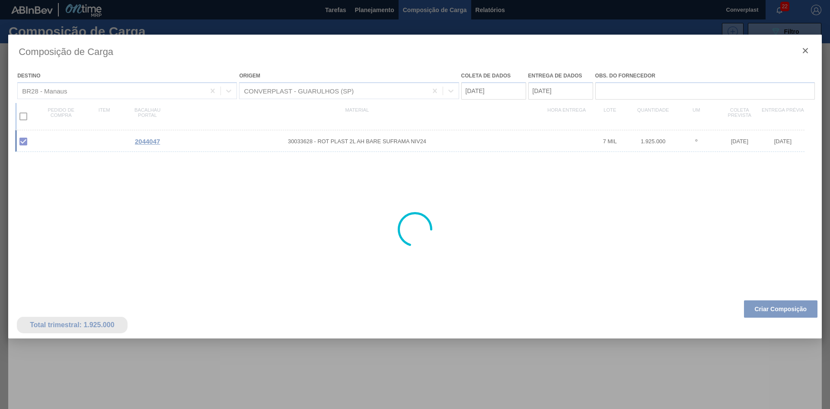
click at [373, 19] on div "Composição de Carga 089F7B8B-B2A5-4AFE-B5C0-19BA573D28AC Filtro" at bounding box center [415, 31] width 830 height 24
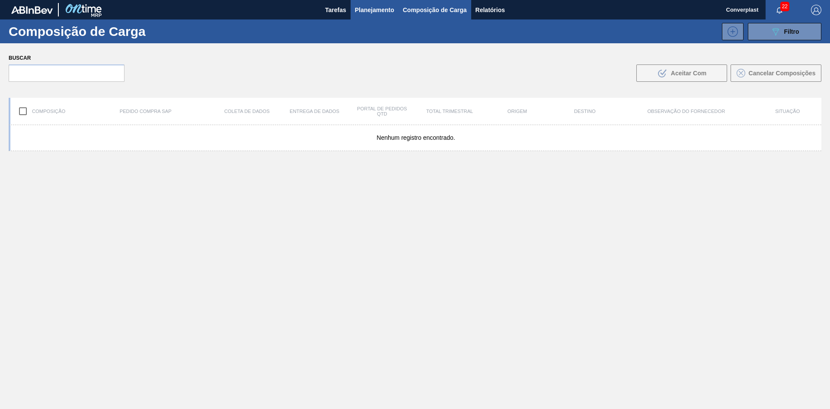
click at [372, 13] on font "Planejamento" at bounding box center [374, 9] width 39 height 7
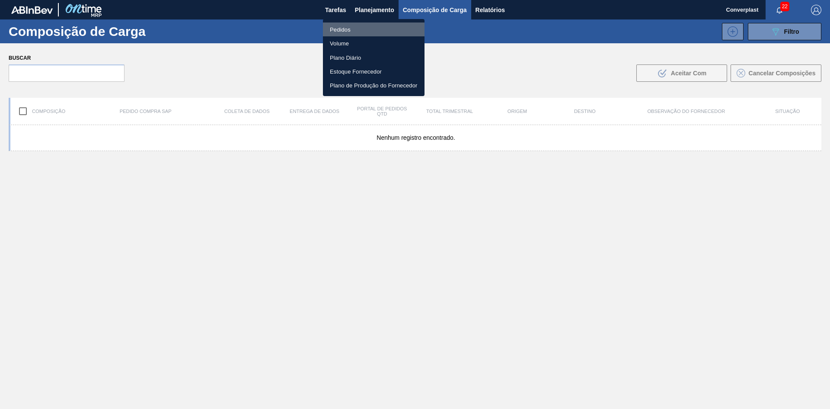
click at [365, 31] on li "Pedidos" at bounding box center [374, 29] width 102 height 14
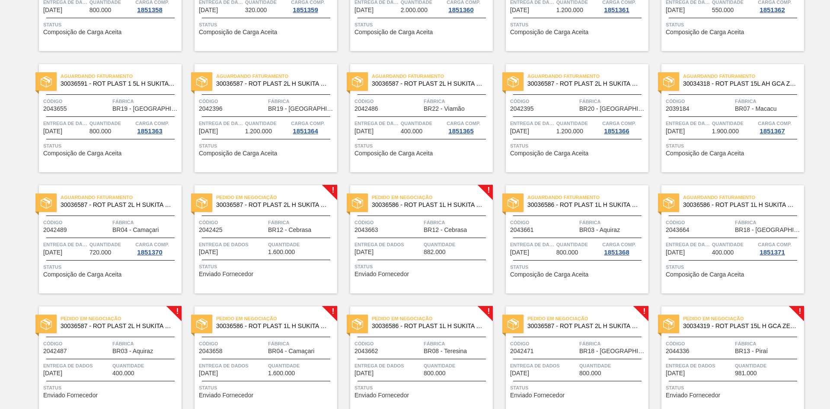
scroll to position [173, 0]
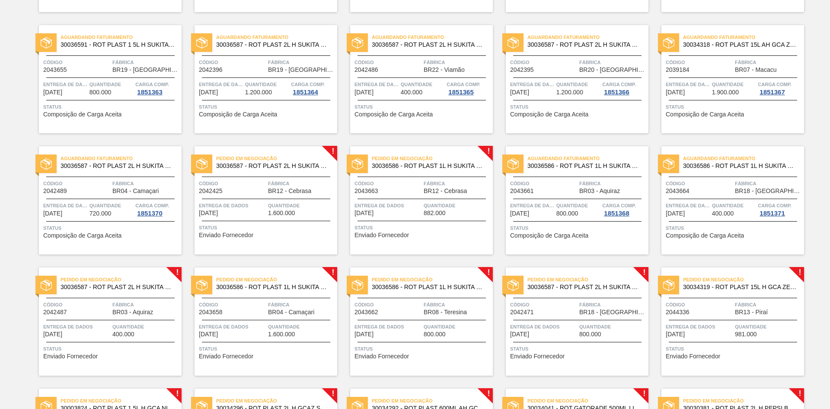
click at [246, 231] on span "Status" at bounding box center [267, 227] width 136 height 9
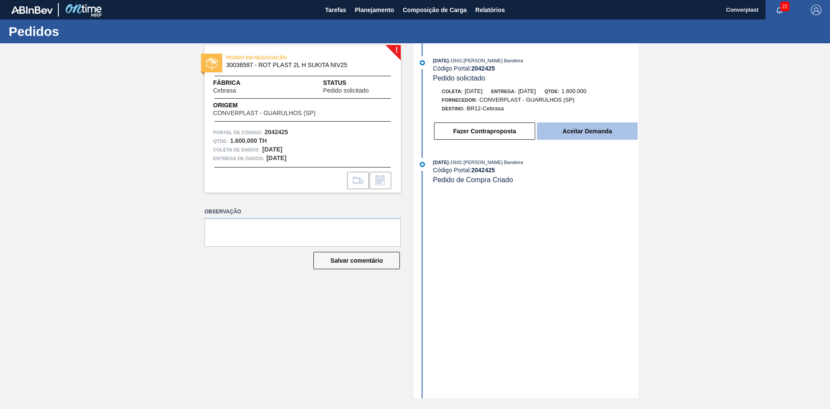
click at [555, 134] on button "Aceitar Demanda" at bounding box center [587, 130] width 101 height 17
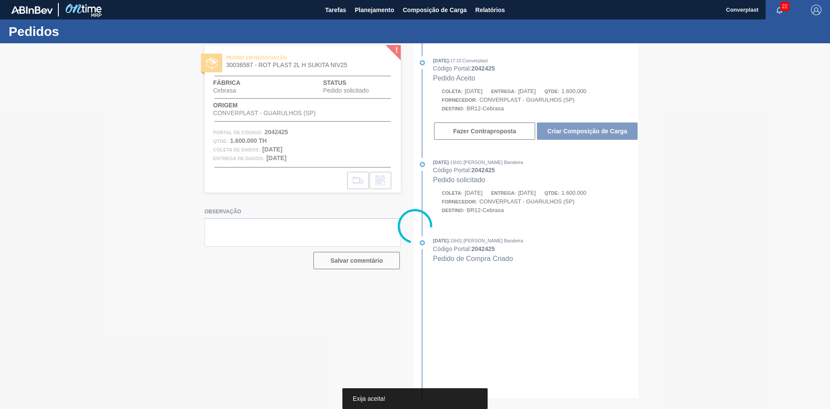
click at [557, 129] on div at bounding box center [415, 225] width 830 height 365
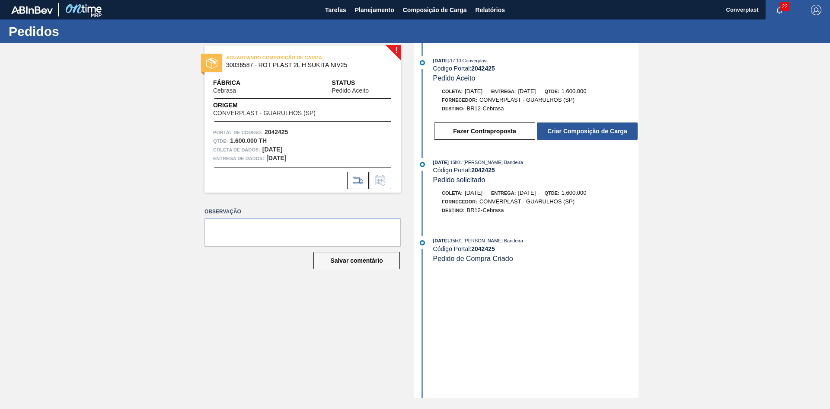
click at [557, 129] on font "Criar Composição de Carga" at bounding box center [588, 131] width 80 height 7
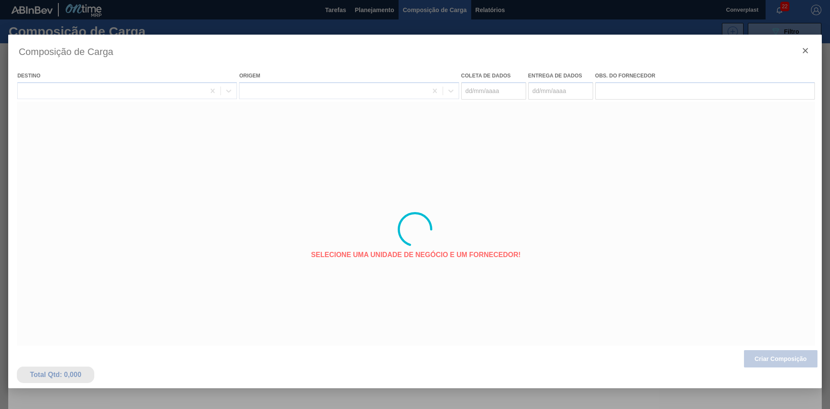
type coleta "[DATE]"
type entrega "[DATE]"
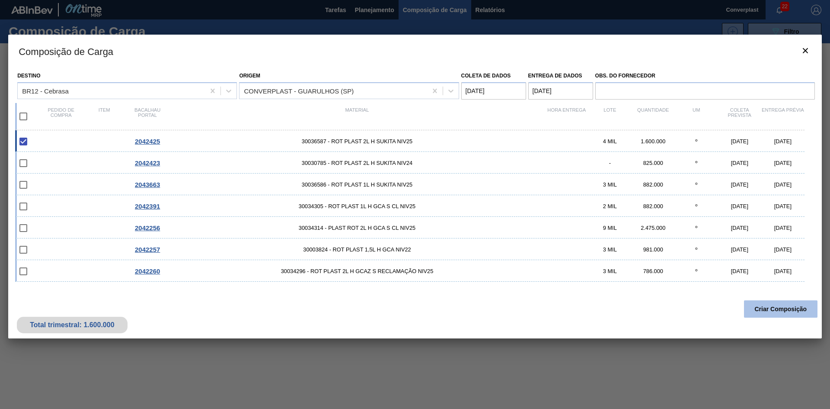
click at [780, 311] on font "Criar Composição" at bounding box center [781, 308] width 52 height 7
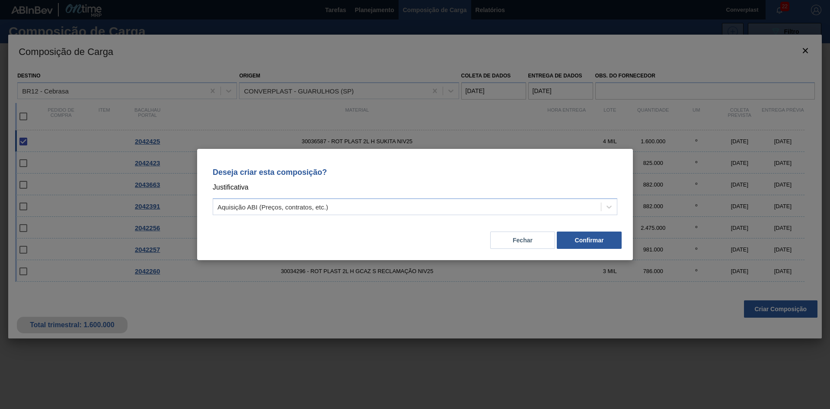
click at [480, 198] on div "Deseja criar esta composição? Justificativa Aquisição ABI (Preços, contratos, e…" at bounding box center [415, 189] width 415 height 61
click at [468, 214] on div "Aquisição ABI (Preços, contratos, etc.)" at bounding box center [415, 206] width 405 height 17
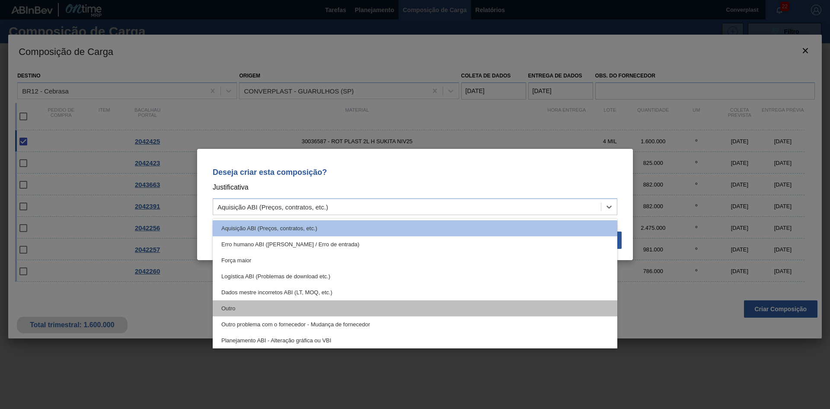
click at [398, 304] on div "Outro" at bounding box center [415, 308] width 405 height 16
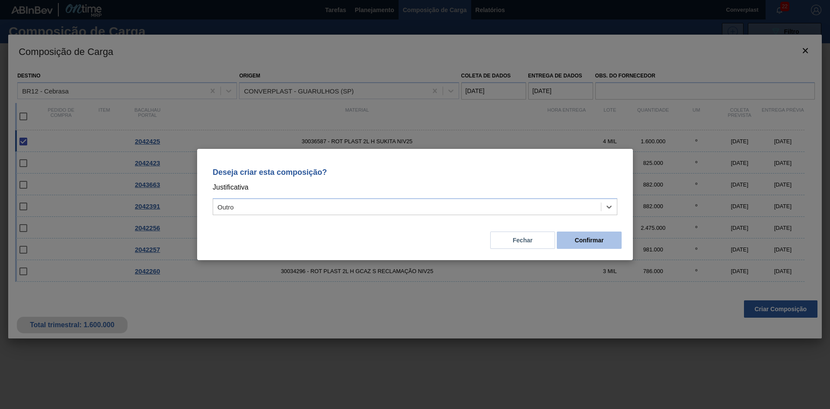
click at [578, 237] on font "Confirmar" at bounding box center [589, 240] width 29 height 7
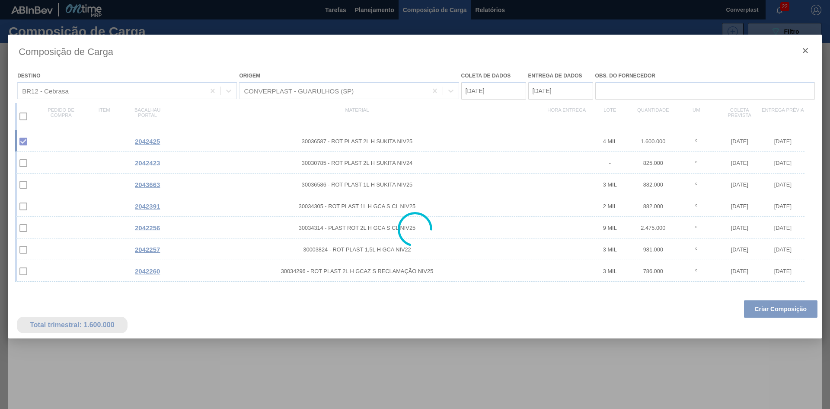
click at [358, 7] on div at bounding box center [415, 204] width 830 height 409
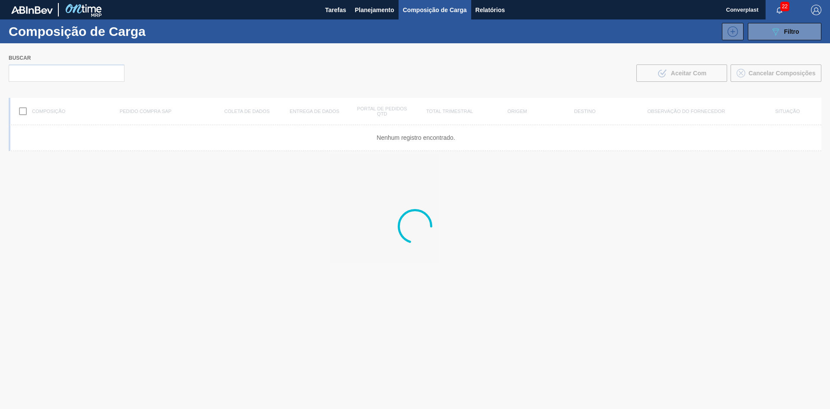
click at [358, 7] on font "Planejamento" at bounding box center [374, 9] width 39 height 7
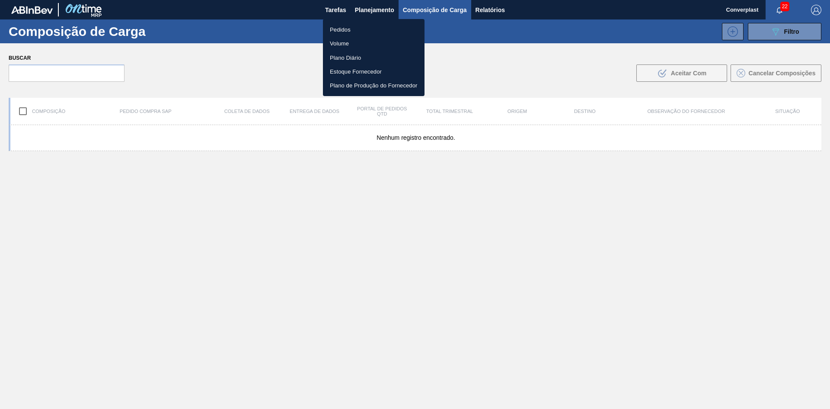
click at [337, 27] on font "Pedidos" at bounding box center [340, 29] width 21 height 6
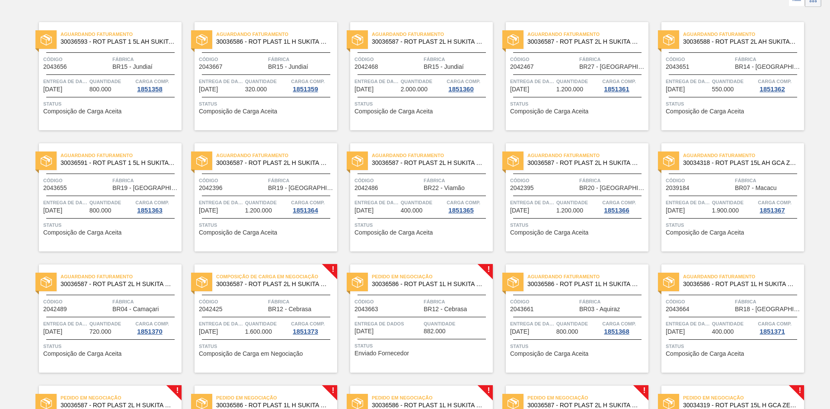
scroll to position [216, 0]
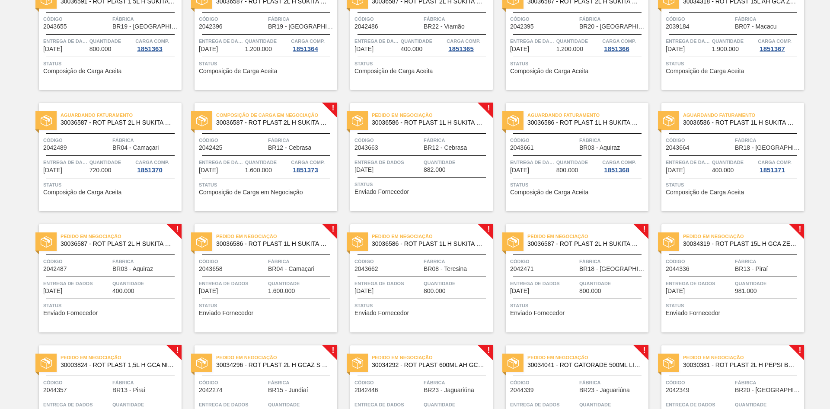
click at [410, 318] on div "Pedido em Negociação 30036586 - ROT PLAST 1L H SUKITA NIV25 Código 2043662 Fábr…" at bounding box center [421, 278] width 143 height 108
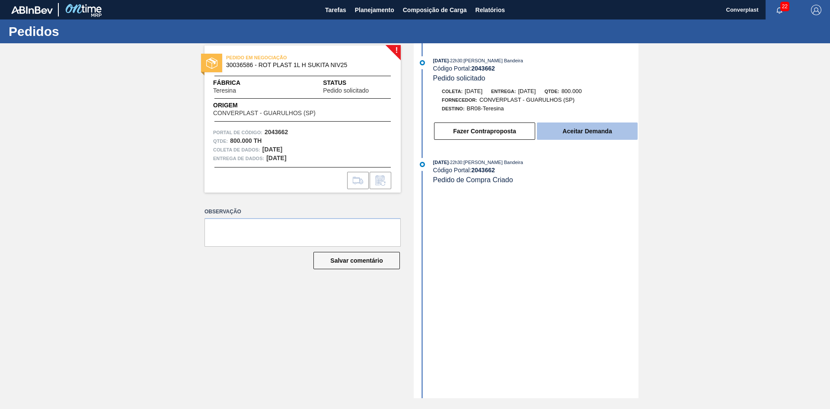
click at [582, 134] on font "Aceitar Demanda" at bounding box center [587, 131] width 49 height 7
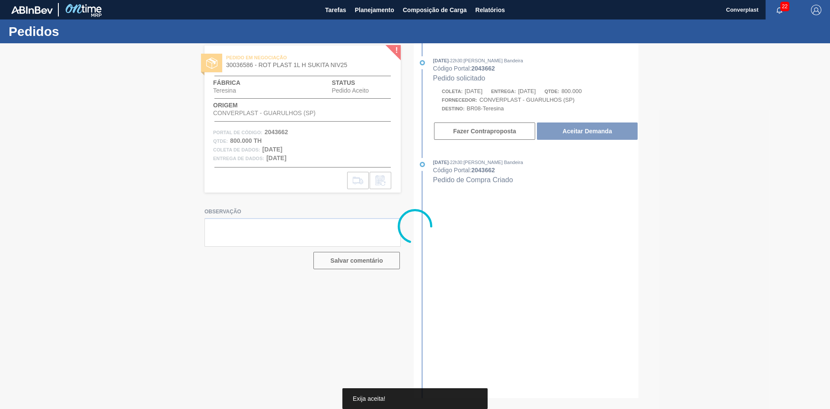
click at [577, 129] on div at bounding box center [415, 225] width 830 height 365
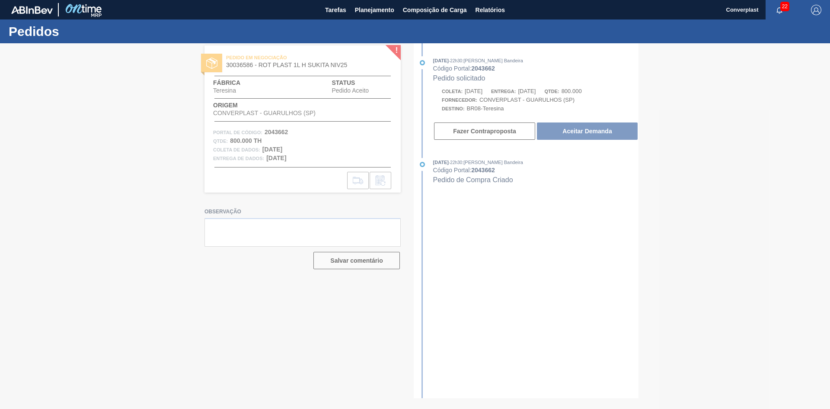
click at [577, 129] on div at bounding box center [415, 225] width 830 height 365
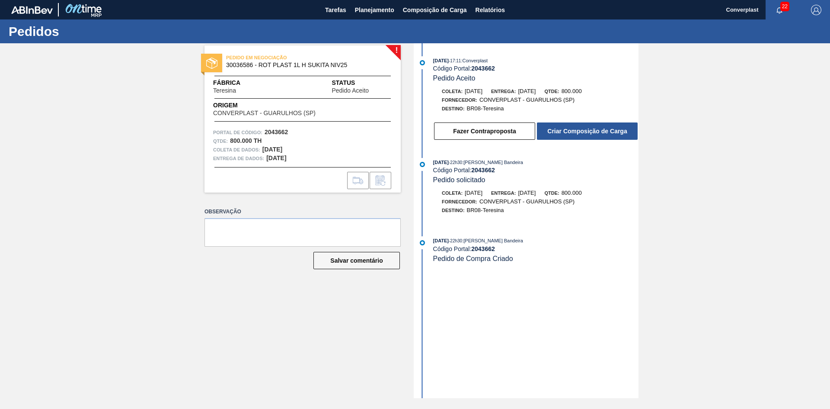
drag, startPoint x: 311, startPoint y: 305, endPoint x: 324, endPoint y: 287, distance: 22.5
click at [311, 305] on div "! PEDIDO EM NEGOCIAÇÃO 30036586 - ROT PLAST 1L H SUKITA NIV25 Fábrica Teresina …" at bounding box center [296, 220] width 209 height 355
click at [559, 129] on font "Criar Composição de Carga" at bounding box center [588, 131] width 80 height 7
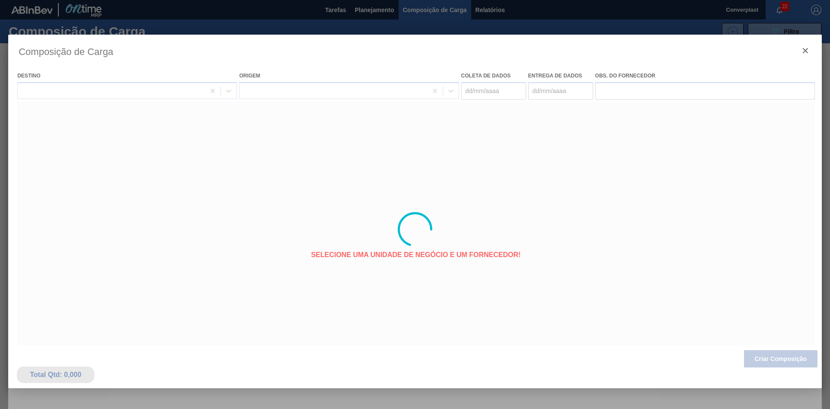
type coleta "[DATE]"
type entrega "[DATE]"
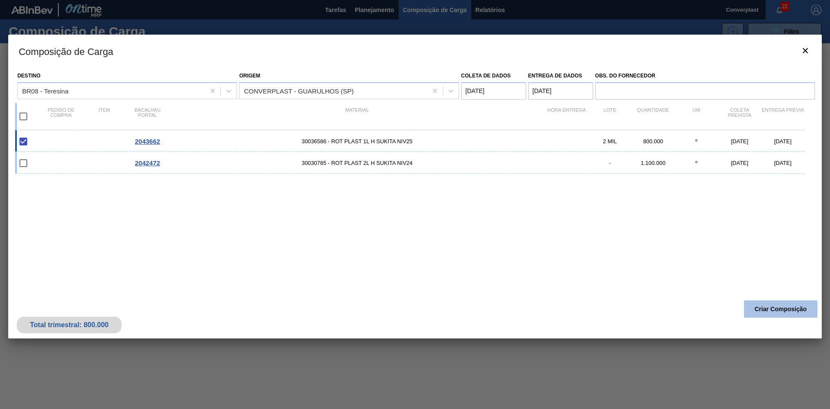
click at [763, 304] on button "Criar Composição" at bounding box center [781, 308] width 74 height 17
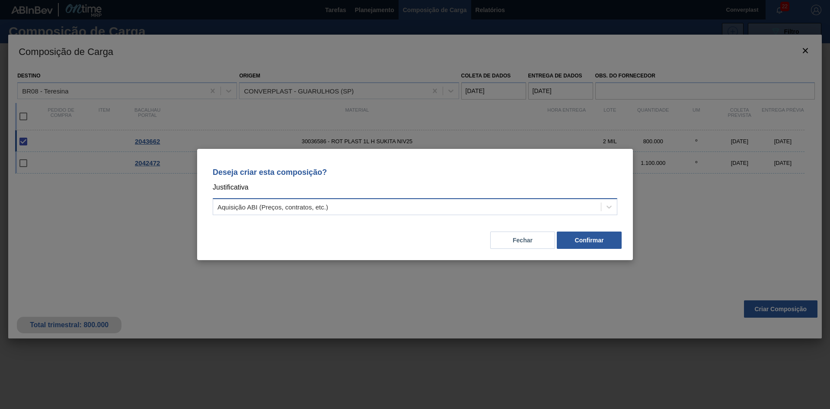
click at [408, 204] on div "Aquisição ABI (Preços, contratos, etc.)" at bounding box center [407, 207] width 388 height 13
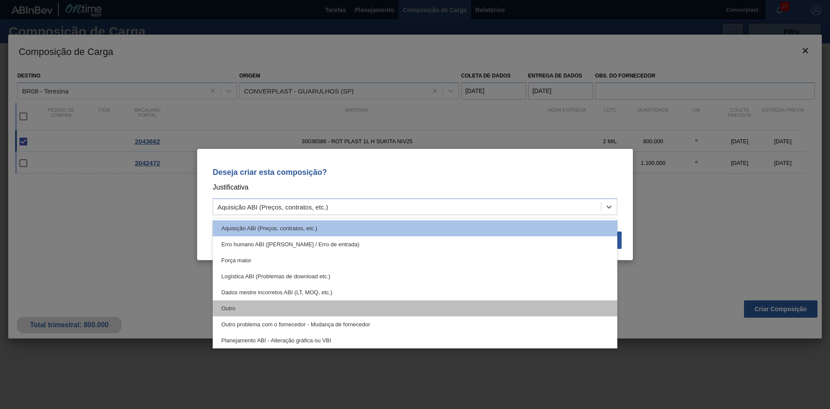
click at [322, 306] on div "Outro" at bounding box center [415, 308] width 405 height 16
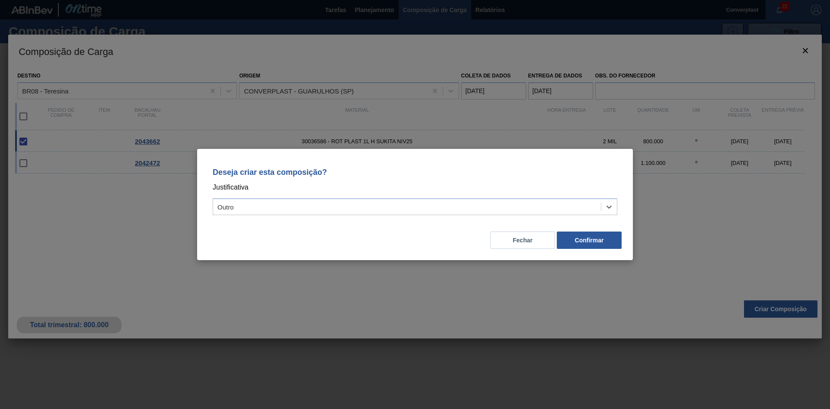
click at [623, 236] on div "Deseja criar esta composição? Justificativa option Outro, selected. Select is f…" at bounding box center [415, 204] width 436 height 111
click at [606, 240] on button "Confirmar" at bounding box center [589, 239] width 65 height 17
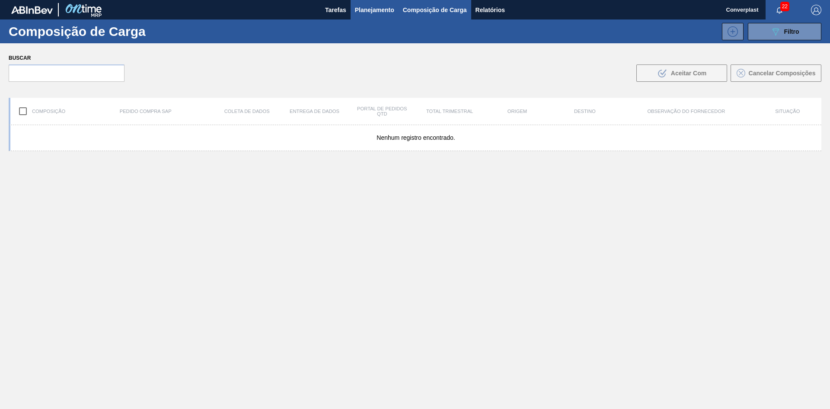
click at [367, 3] on button "Planejamento" at bounding box center [375, 9] width 48 height 19
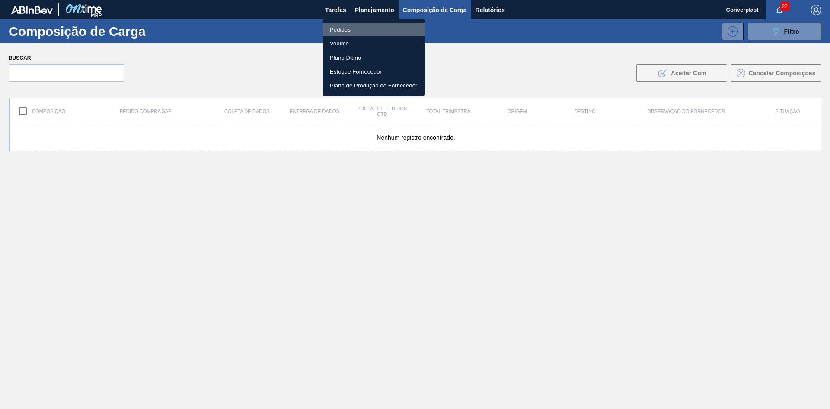
click at [341, 32] on font "Pedidos" at bounding box center [340, 29] width 21 height 6
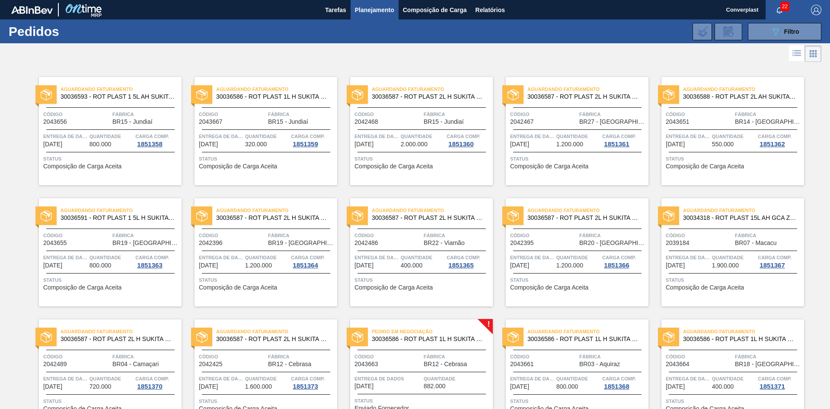
scroll to position [173, 0]
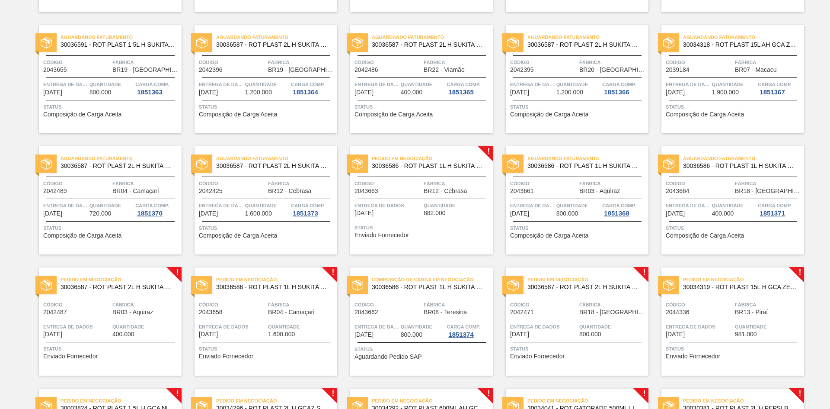
click at [456, 239] on div "Pedido em Negociação 30036586 - ROT PLAST 1L H SUKITA NIV25 Código 2043663 Fábr…" at bounding box center [421, 200] width 143 height 108
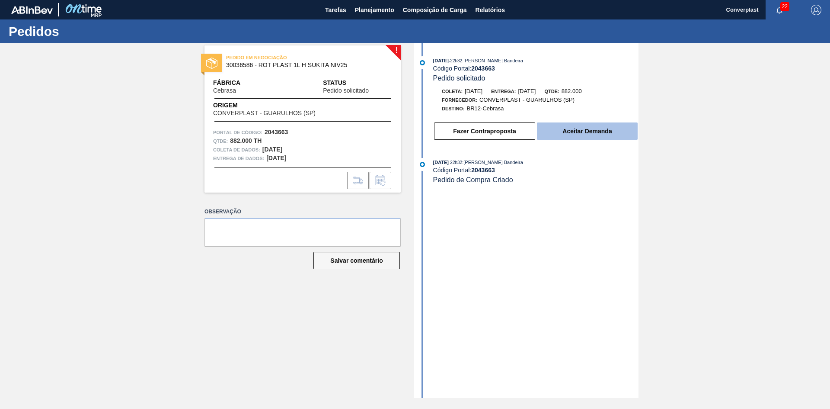
click at [569, 125] on button "Aceitar Demanda" at bounding box center [587, 130] width 101 height 17
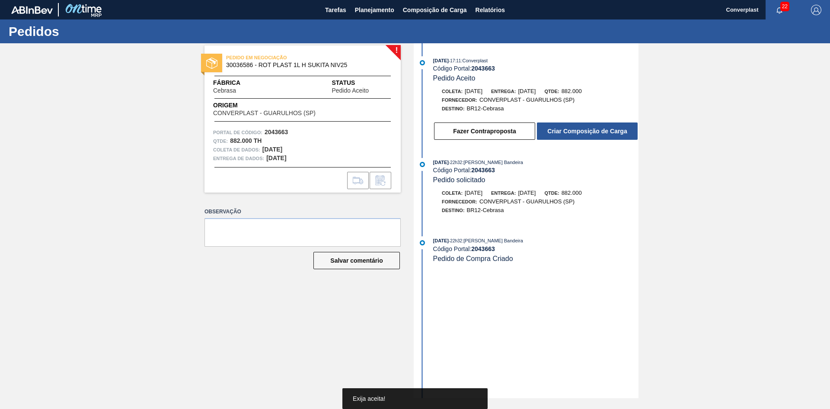
click at [561, 125] on button "Criar Composição de Carga" at bounding box center [587, 130] width 101 height 17
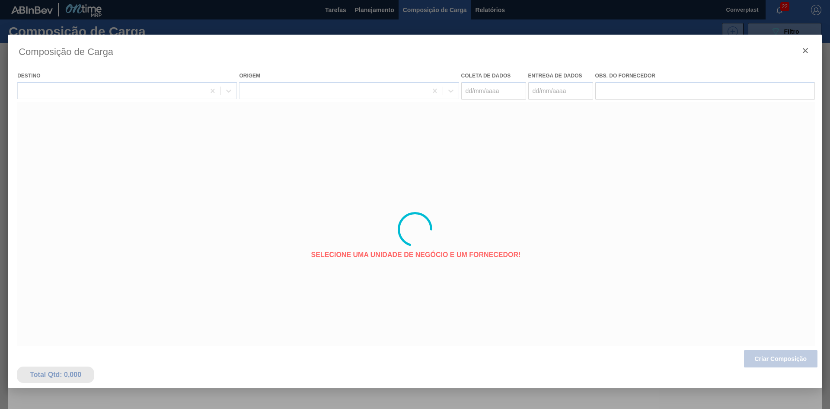
type coleta "[DATE]"
type entrega "[DATE]"
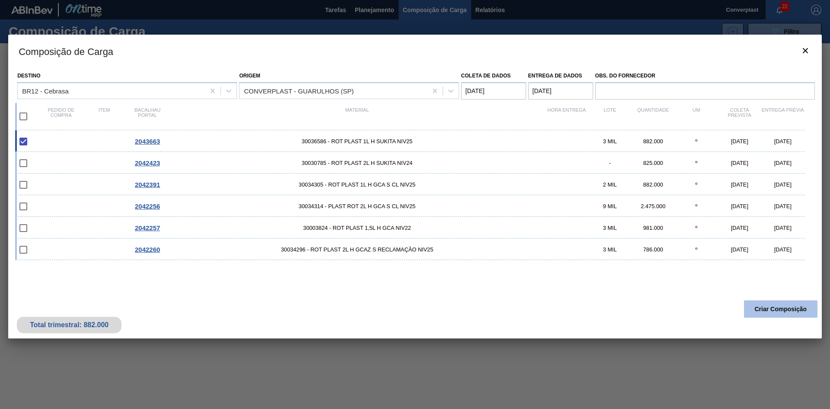
click at [783, 308] on font "Criar Composição" at bounding box center [781, 308] width 52 height 7
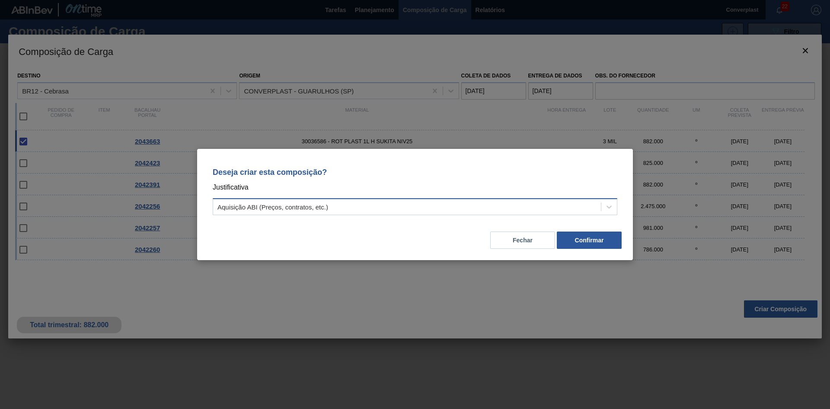
click at [338, 203] on div "Aquisição ABI (Preços, contratos, etc.)" at bounding box center [407, 207] width 388 height 13
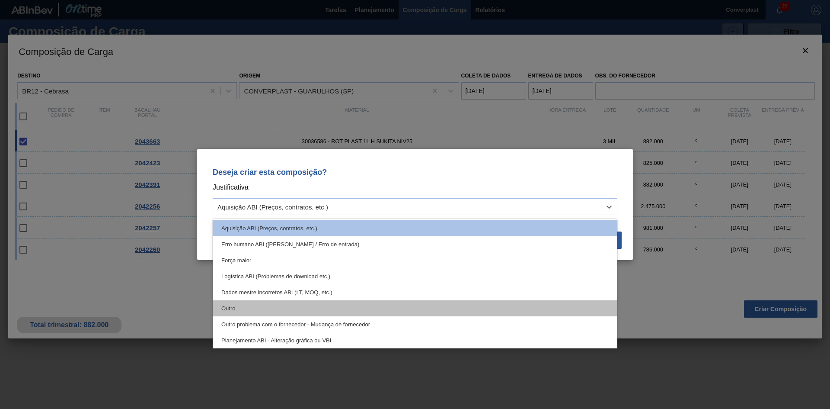
click at [312, 306] on div "Outro" at bounding box center [415, 308] width 405 height 16
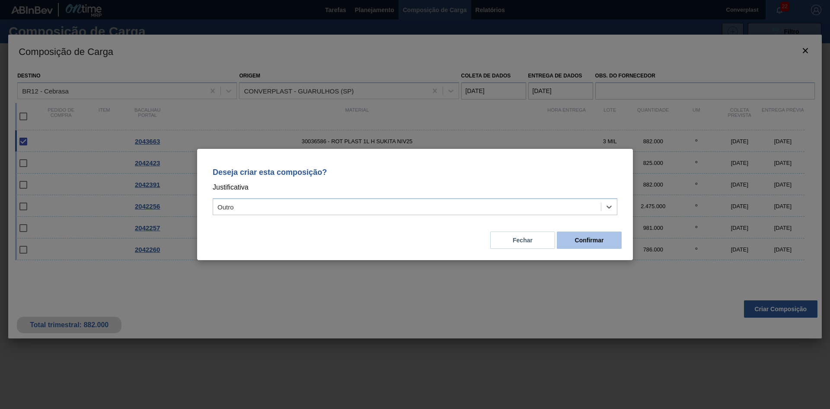
click at [590, 233] on button "Confirmar" at bounding box center [589, 239] width 65 height 17
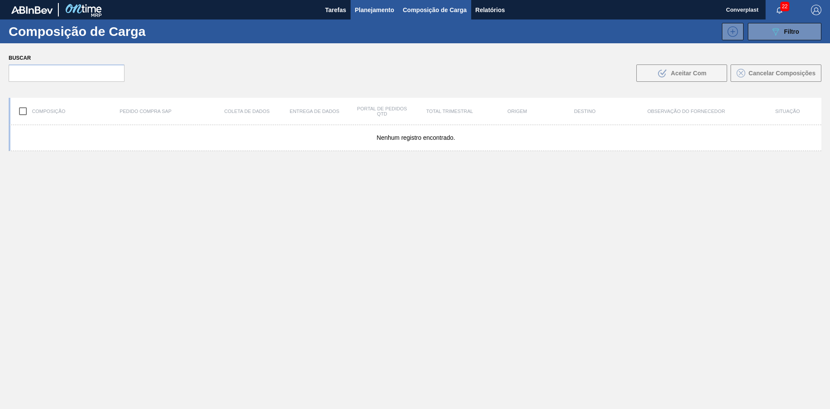
click at [363, 9] on font "Planejamento" at bounding box center [374, 9] width 39 height 7
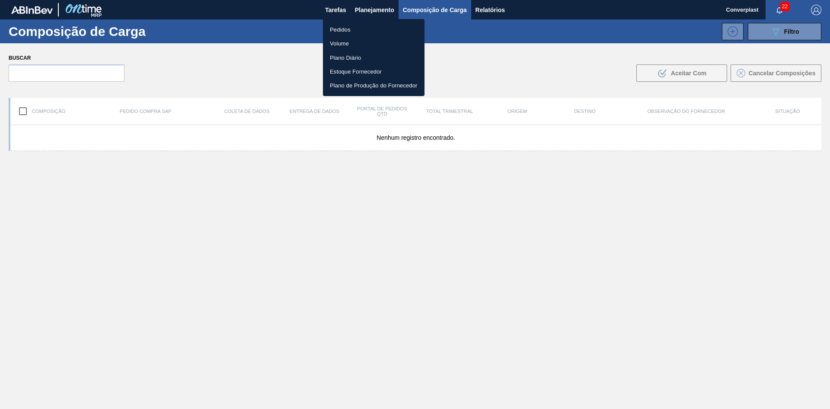
click at [351, 25] on li "Pedidos" at bounding box center [374, 29] width 102 height 14
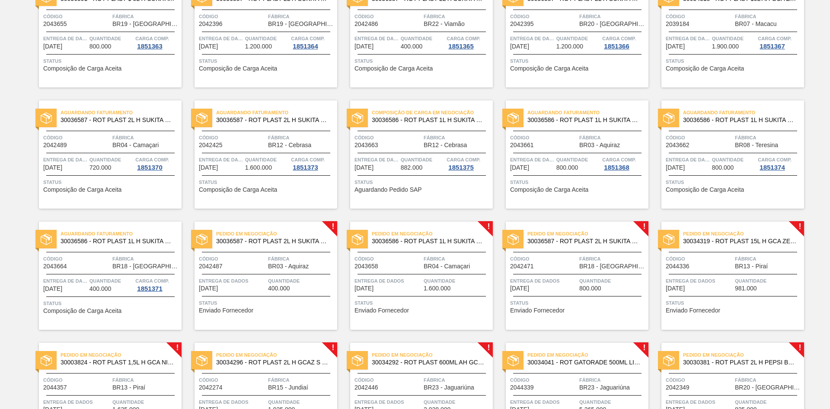
scroll to position [260, 0]
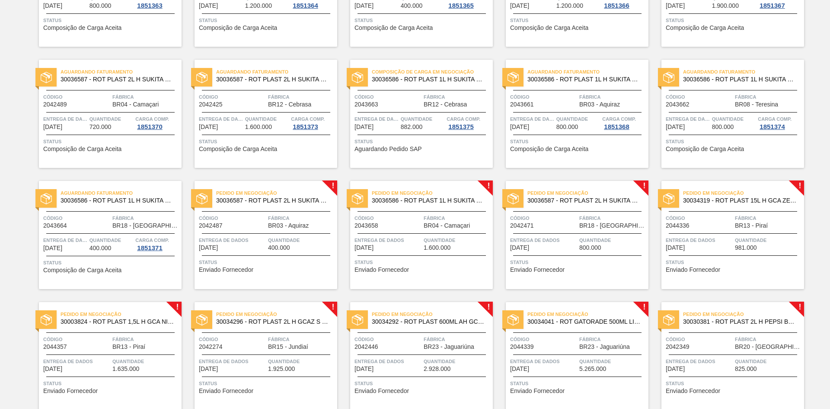
click at [647, 252] on div "Pedido em Negociação 30036587 - ROT PLAST 2L H SUKITA NIV25 Código 2042471 Fábr…" at bounding box center [577, 235] width 143 height 108
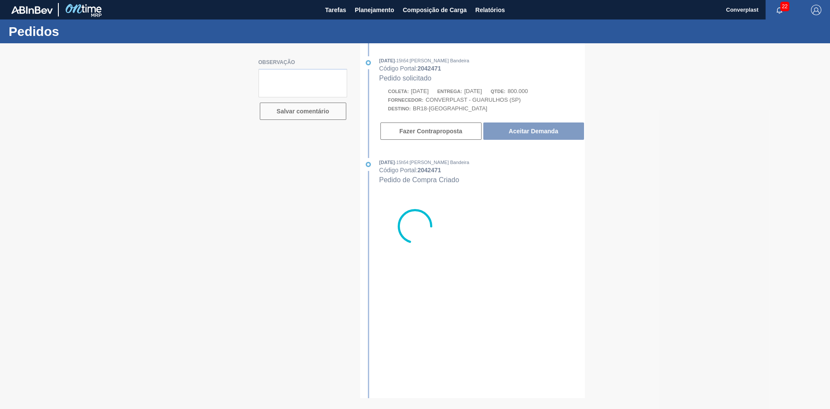
click at [558, 125] on div at bounding box center [415, 225] width 830 height 365
click at [550, 128] on div at bounding box center [415, 225] width 830 height 365
click at [550, 128] on button "Aceitar Demanda" at bounding box center [534, 130] width 101 height 17
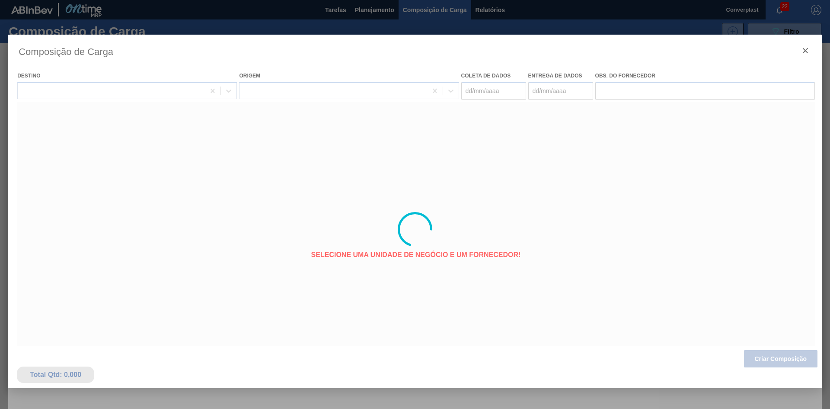
type coleta "[DATE]"
type entrega "[DATE]"
click at [754, 356] on div at bounding box center [415, 229] width 814 height 389
click at [755, 358] on div at bounding box center [415, 229] width 814 height 389
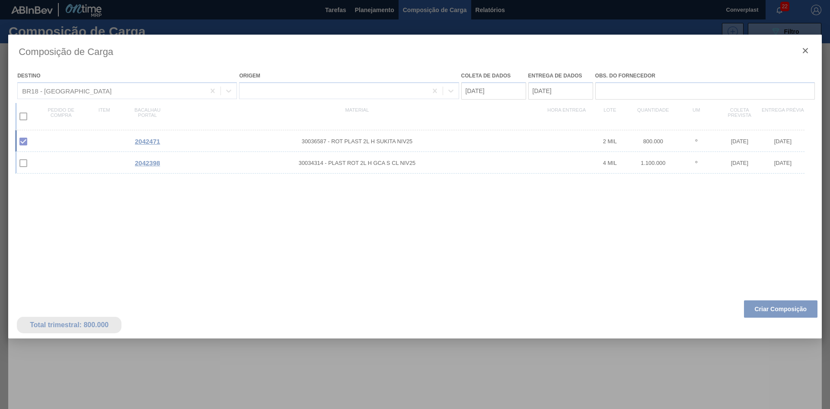
click at [767, 314] on div at bounding box center [415, 229] width 814 height 389
click at [769, 305] on div at bounding box center [415, 229] width 814 height 389
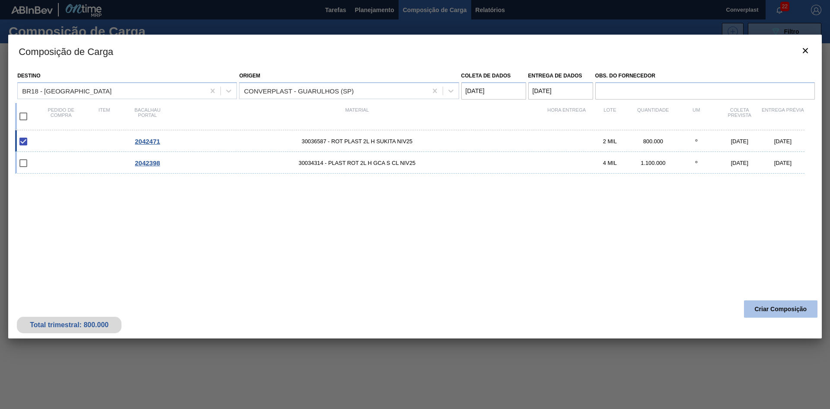
click at [769, 300] on button "Criar Composição" at bounding box center [781, 308] width 74 height 17
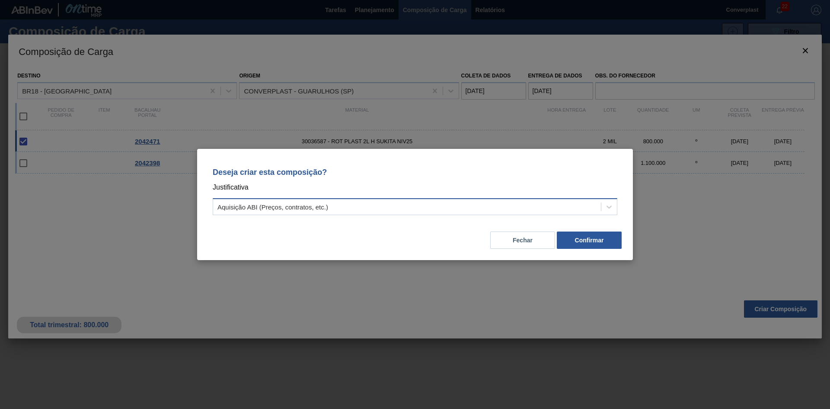
click at [347, 207] on div "Aquisição ABI (Preços, contratos, etc.)" at bounding box center [407, 207] width 388 height 13
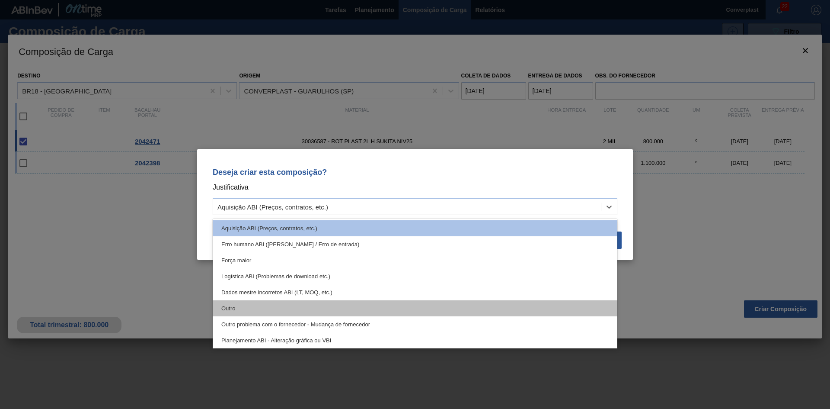
click at [286, 304] on div "Outro" at bounding box center [415, 308] width 405 height 16
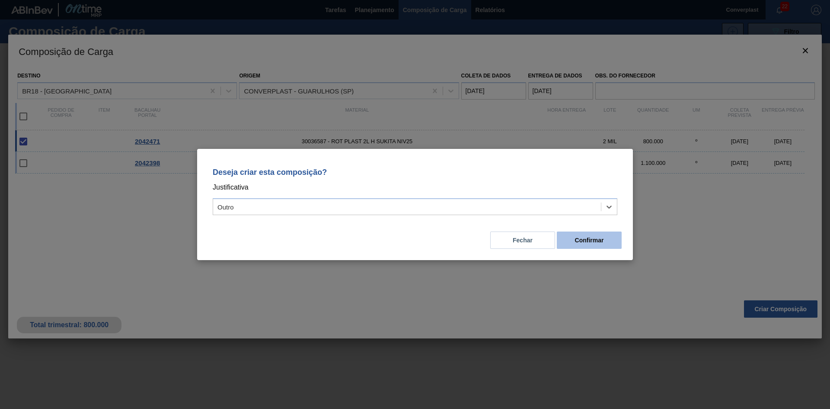
click at [573, 242] on button "Confirmar" at bounding box center [589, 239] width 65 height 17
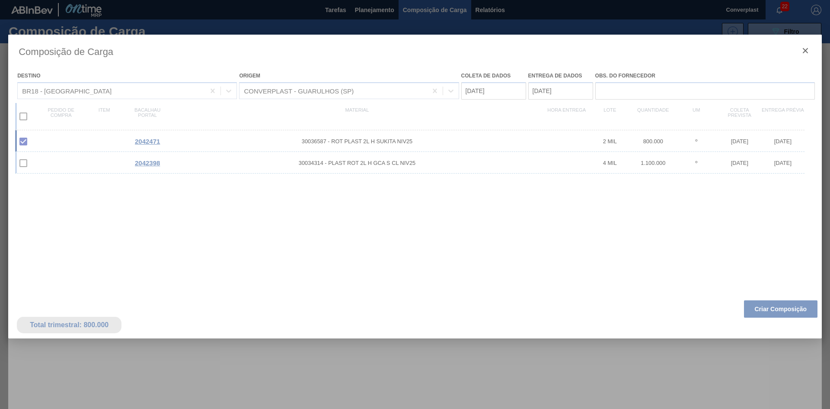
click at [364, 17] on div at bounding box center [415, 204] width 830 height 409
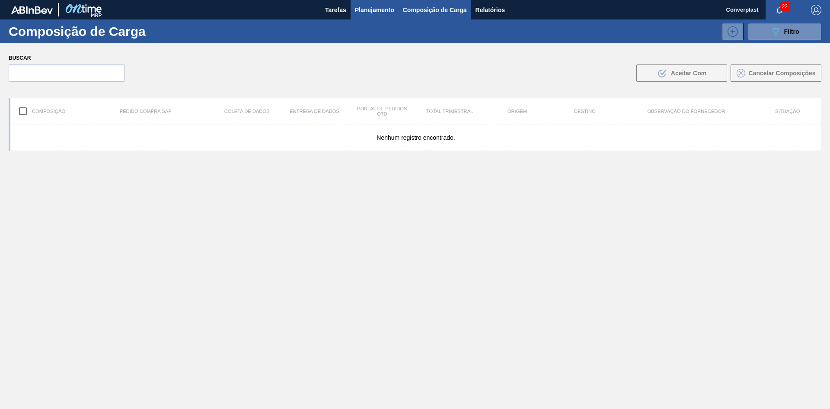
click at [357, 3] on button "Planejamento" at bounding box center [375, 9] width 48 height 19
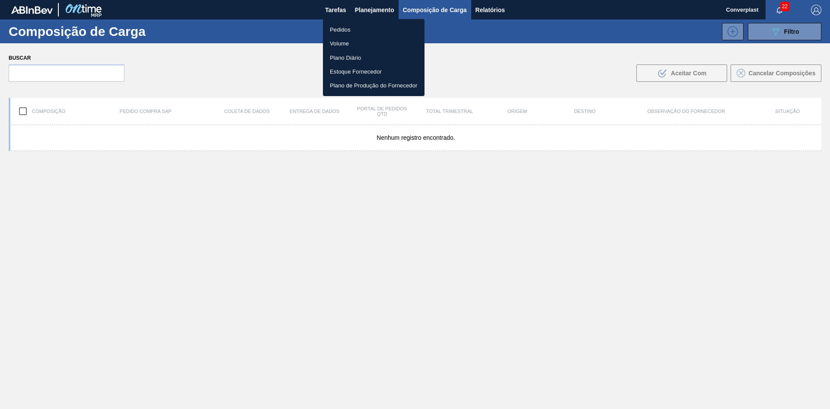
click at [336, 31] on font "Pedidos" at bounding box center [340, 29] width 21 height 6
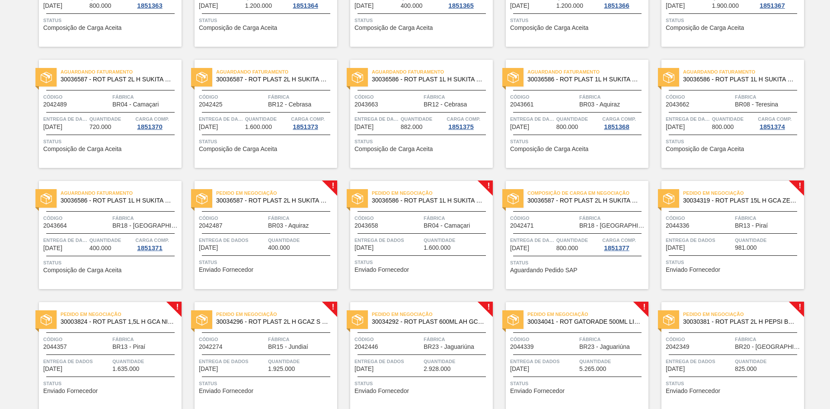
scroll to position [519, 0]
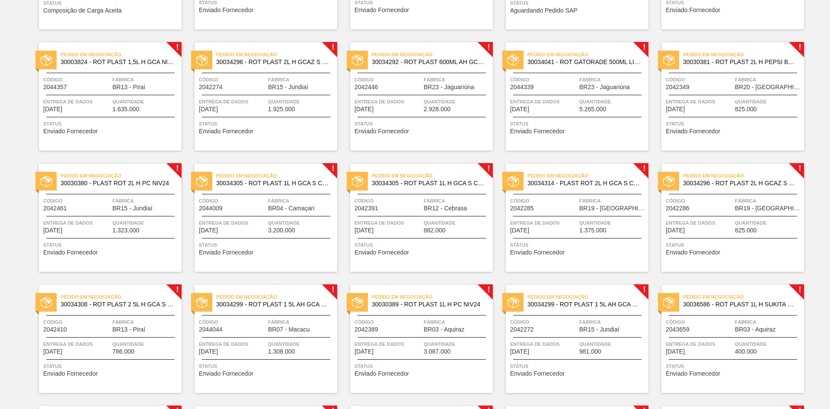
click at [572, 241] on span "Status" at bounding box center [578, 244] width 136 height 9
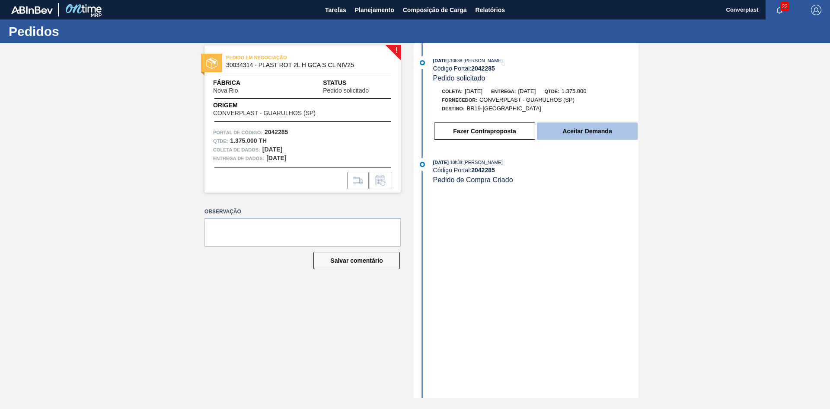
click at [583, 123] on button "Aceitar Demanda" at bounding box center [587, 130] width 101 height 17
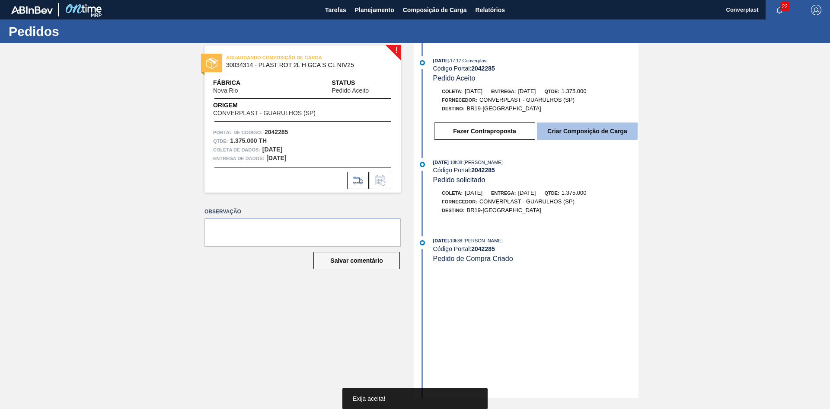
click at [578, 125] on button "Criar Composição de Carga" at bounding box center [587, 130] width 101 height 17
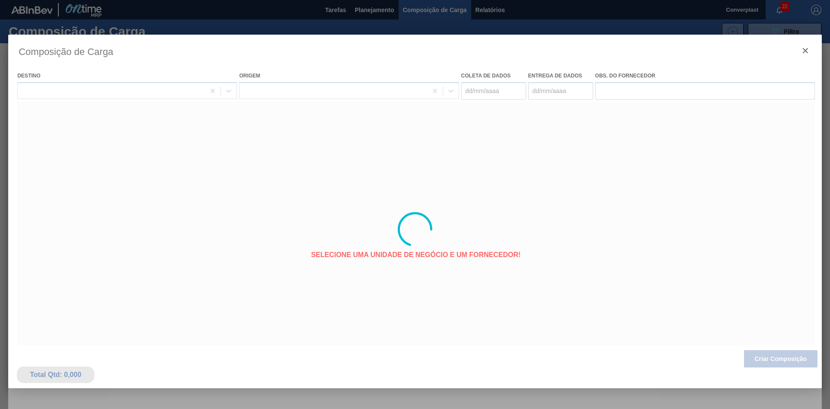
type coleta "[DATE]"
type entrega "[DATE]"
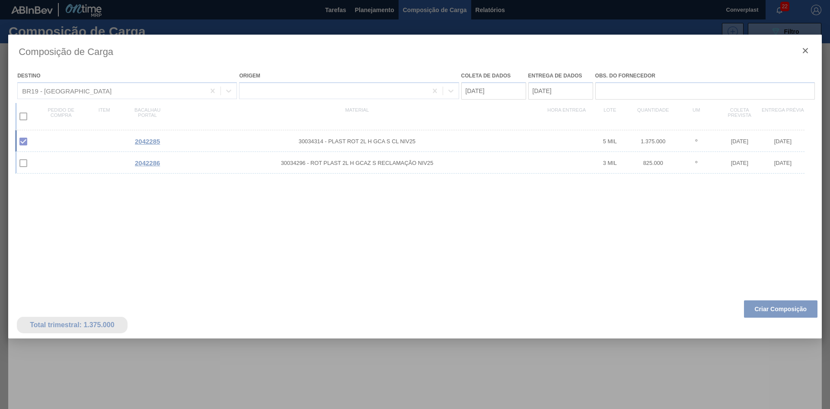
click at [776, 310] on div at bounding box center [415, 229] width 814 height 389
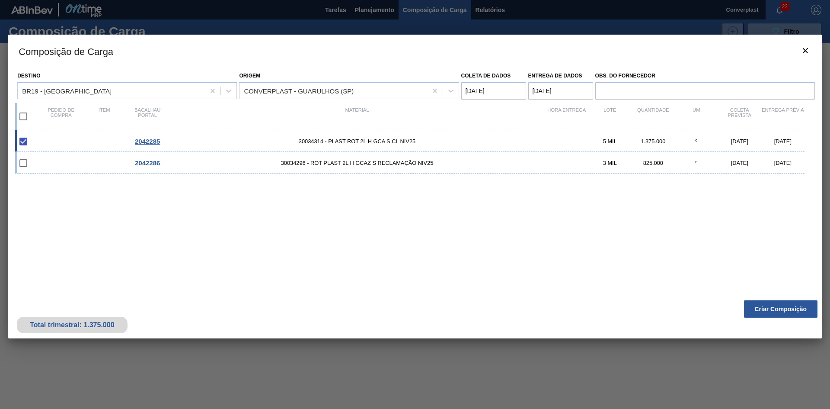
click at [776, 310] on font "Criar Composição" at bounding box center [781, 308] width 52 height 7
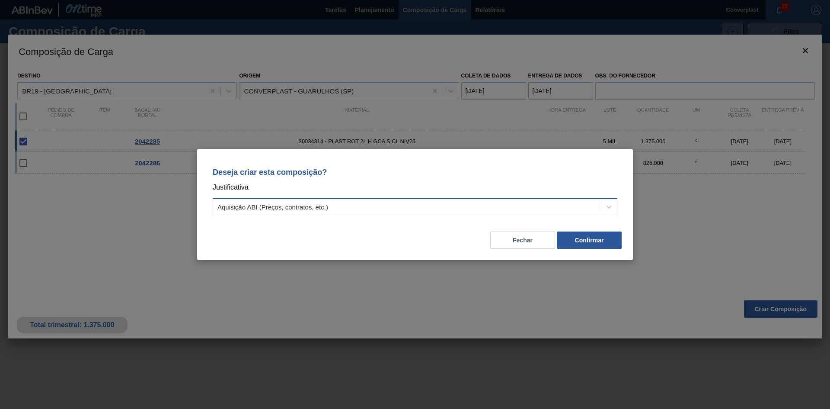
click at [493, 212] on div "Aquisição ABI (Preços, contratos, etc.)" at bounding box center [407, 207] width 388 height 13
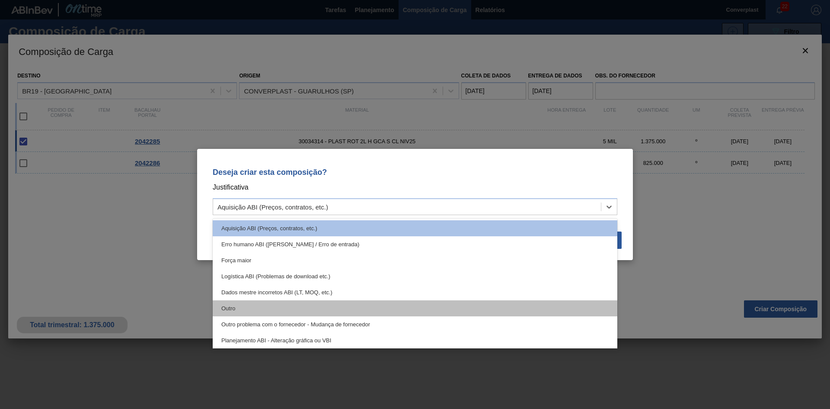
click at [385, 310] on div "Outro" at bounding box center [415, 308] width 405 height 16
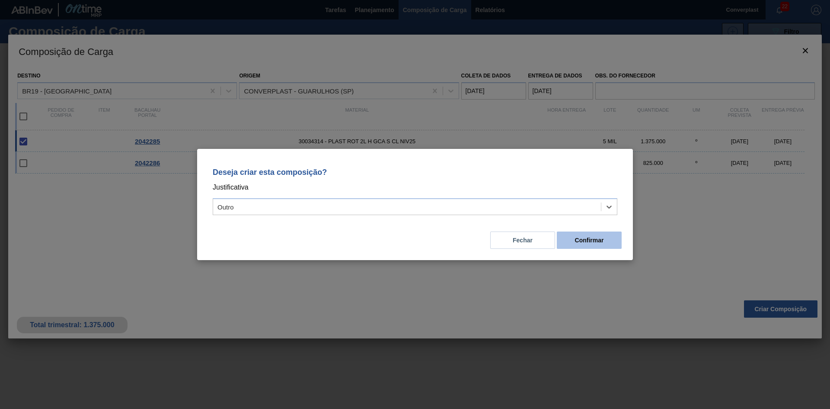
click at [571, 237] on button "Confirmar" at bounding box center [589, 239] width 65 height 17
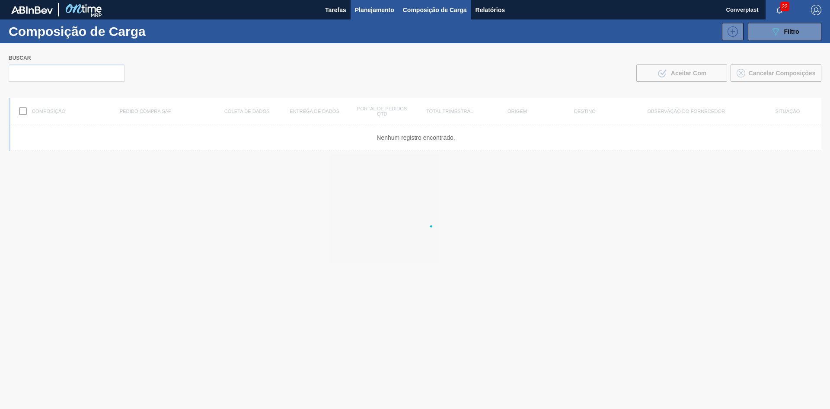
click at [375, 15] on font "Planejamento" at bounding box center [374, 10] width 39 height 10
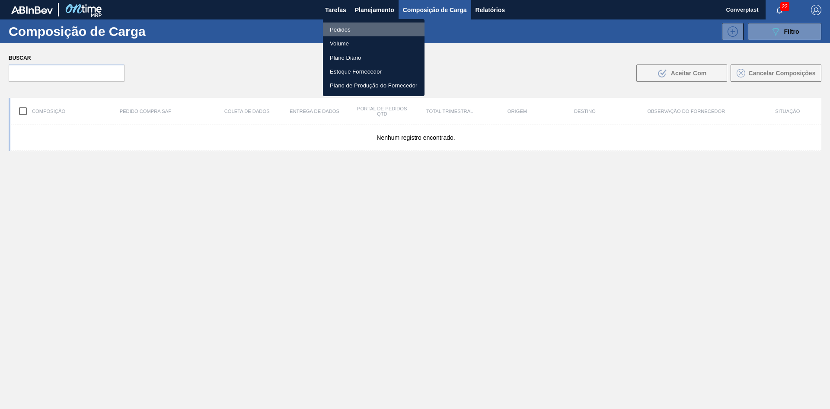
click at [360, 27] on li "Pedidos" at bounding box center [374, 29] width 102 height 14
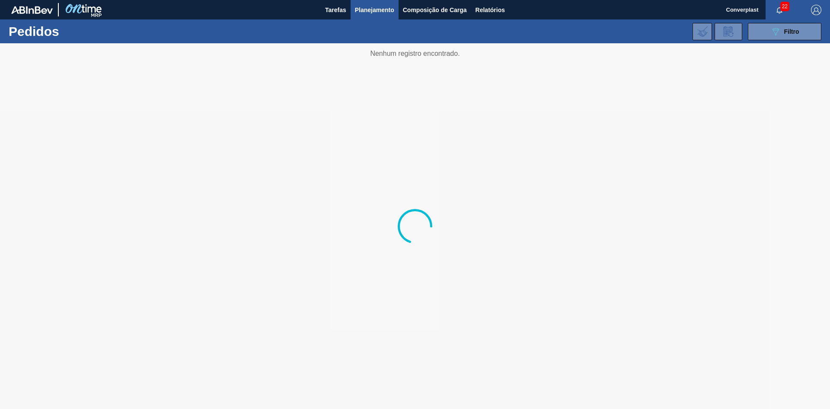
click at [270, 202] on div at bounding box center [415, 225] width 830 height 365
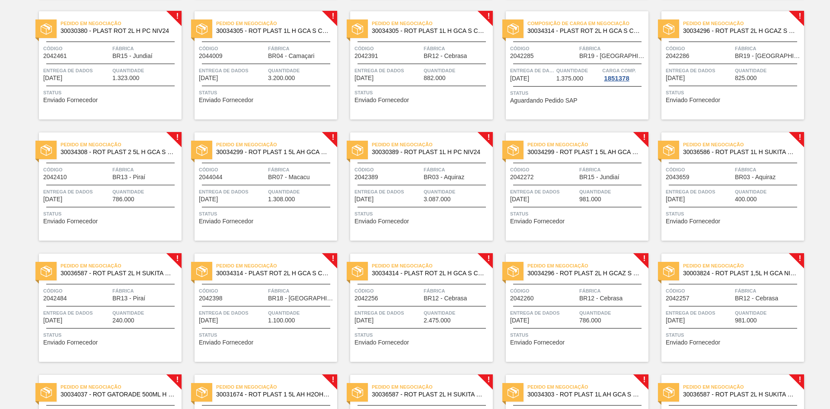
scroll to position [898, 0]
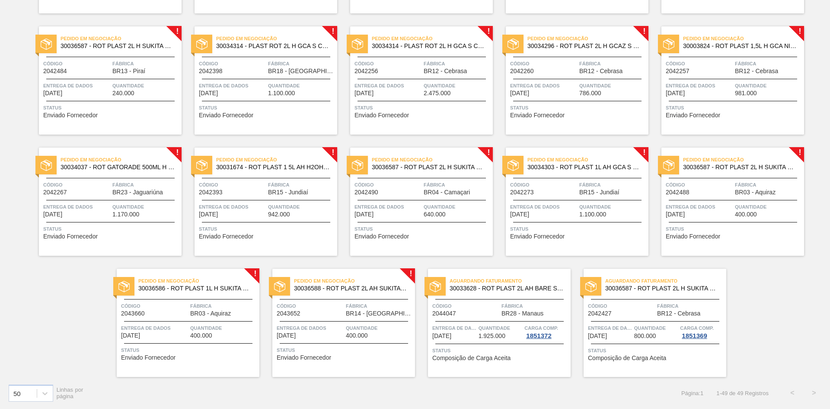
click at [324, 356] on font "Enviado Fornecedor" at bounding box center [304, 357] width 55 height 7
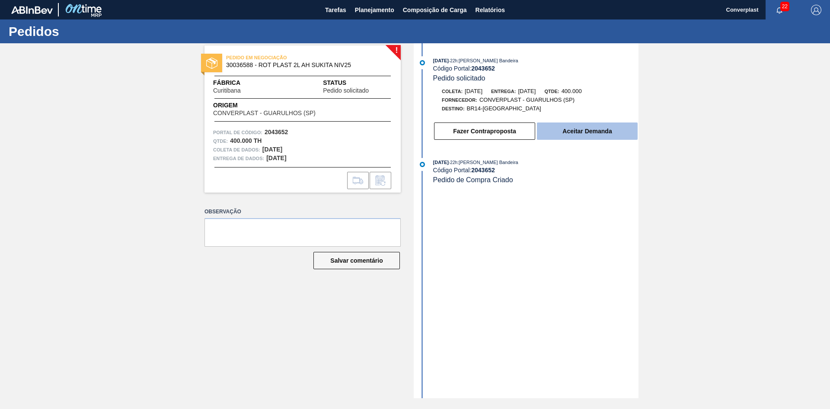
click at [563, 127] on button "Aceitar Demanda" at bounding box center [587, 130] width 101 height 17
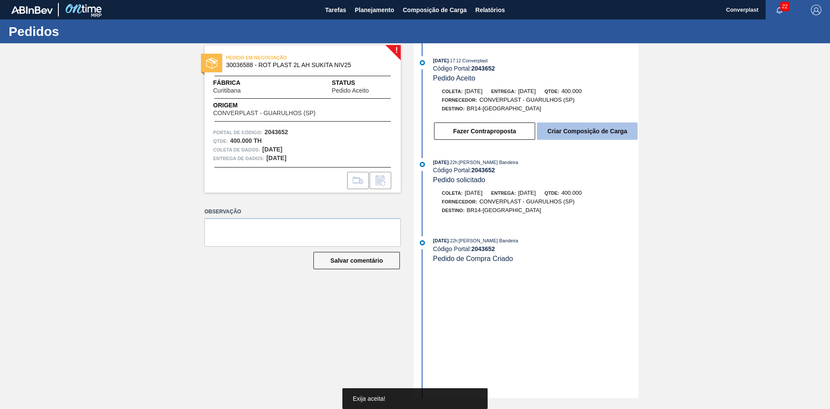
click at [569, 126] on button "Criar Composição de Carga" at bounding box center [587, 130] width 101 height 17
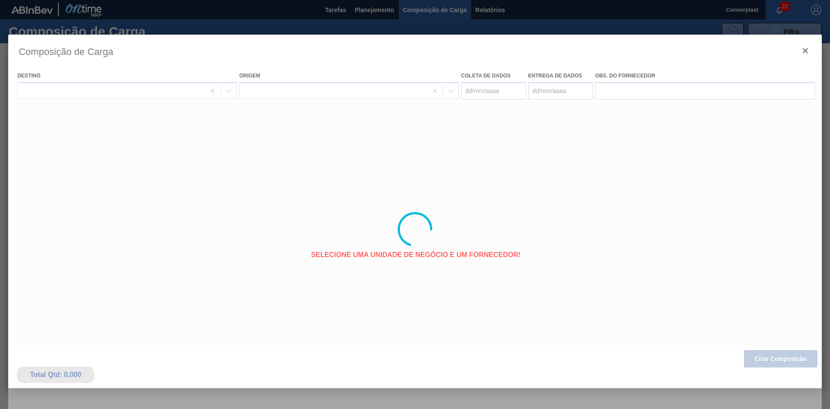
type coleta "[DATE]"
type entrega "[DATE]"
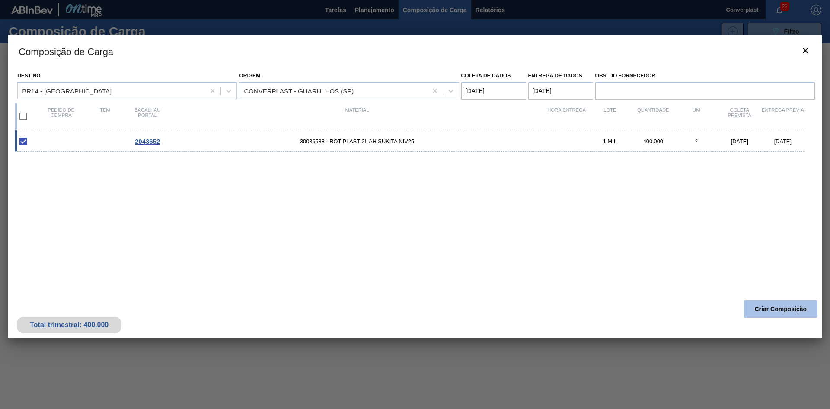
click at [776, 308] on font "Criar Composição" at bounding box center [781, 308] width 52 height 7
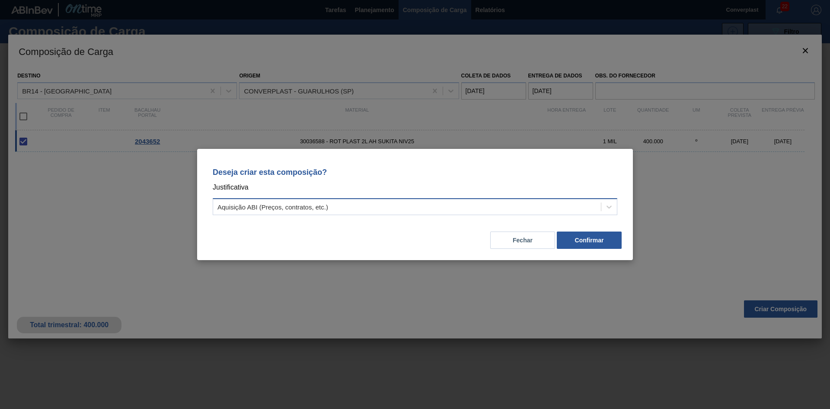
click at [372, 209] on div "Aquisição ABI (Preços, contratos, etc.)" at bounding box center [407, 207] width 388 height 13
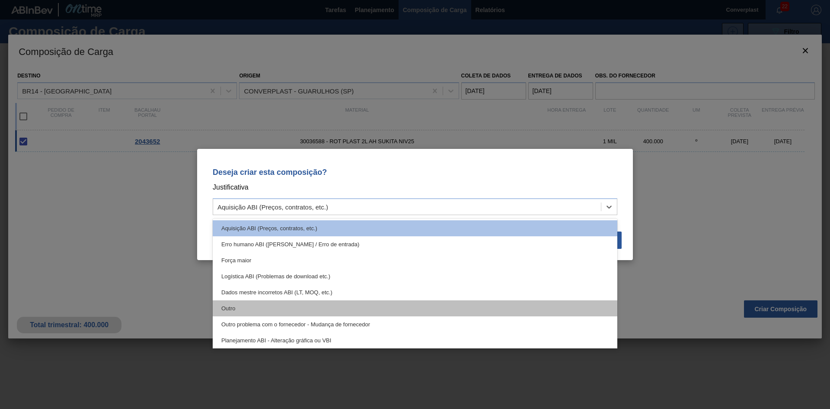
click at [302, 304] on div "Outro" at bounding box center [415, 308] width 405 height 16
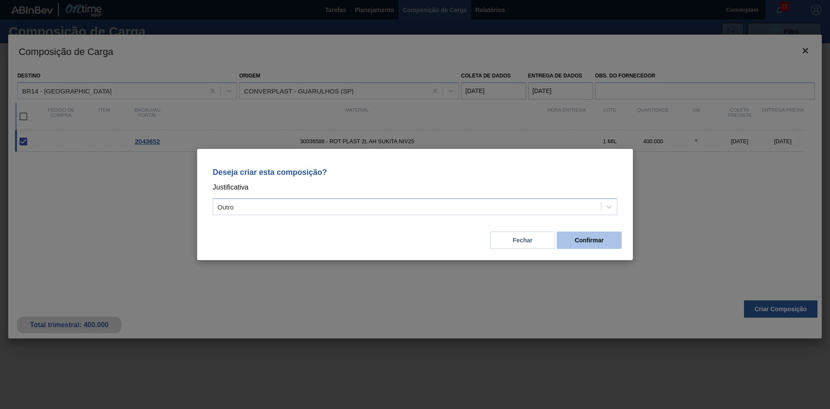
click at [595, 241] on font "Confirmar" at bounding box center [589, 240] width 29 height 7
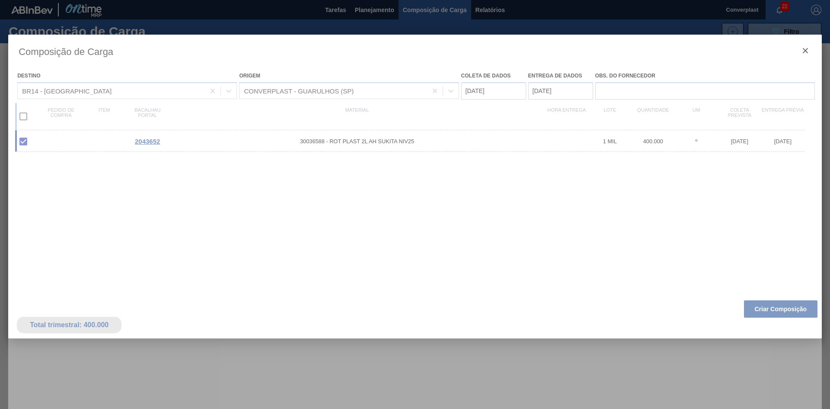
click at [378, 11] on div at bounding box center [415, 204] width 830 height 409
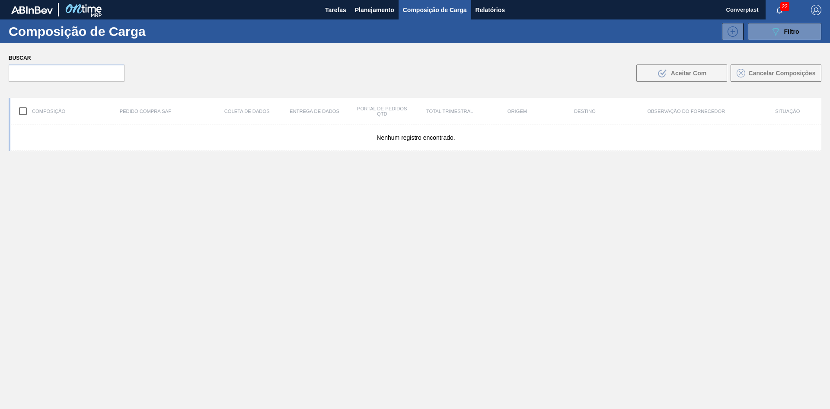
click at [378, 11] on font "Planejamento" at bounding box center [374, 9] width 39 height 7
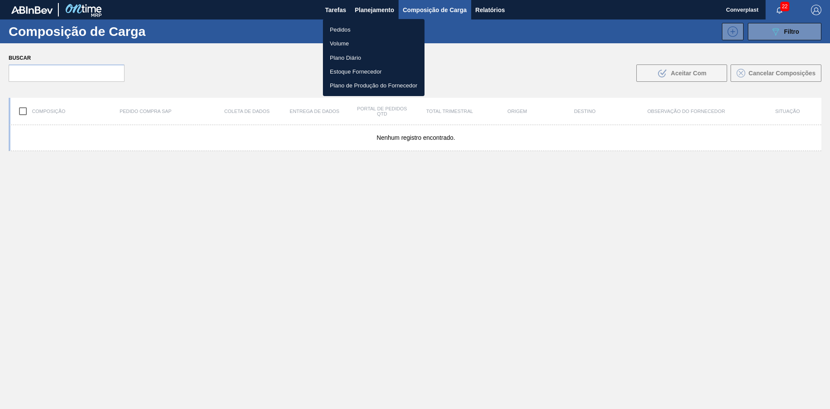
click at [342, 29] on font "Pedidos" at bounding box center [340, 29] width 21 height 6
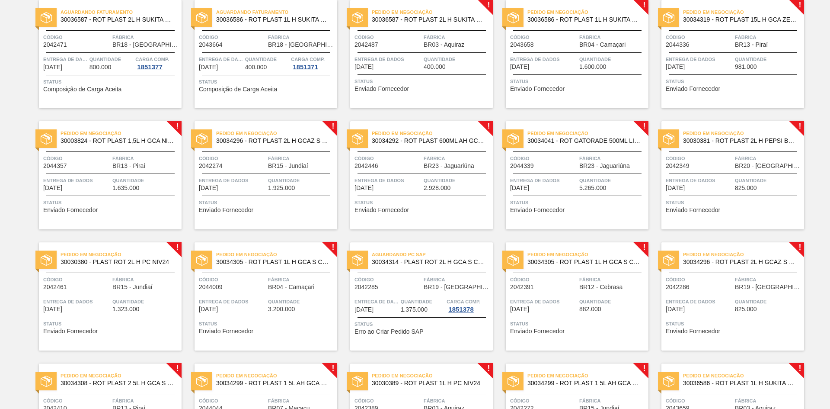
scroll to position [519, 0]
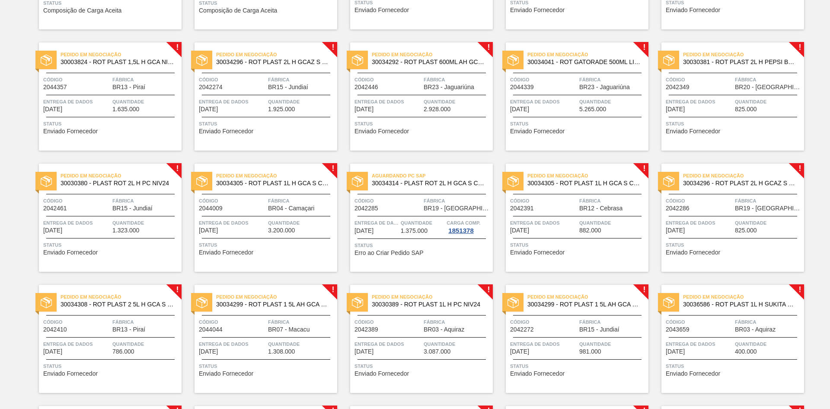
click at [362, 361] on div "Pedido em Negociação 30030389 - ROT PLAST 1L H PC NIV24 Código 2042389 Fábrica …" at bounding box center [421, 339] width 143 height 108
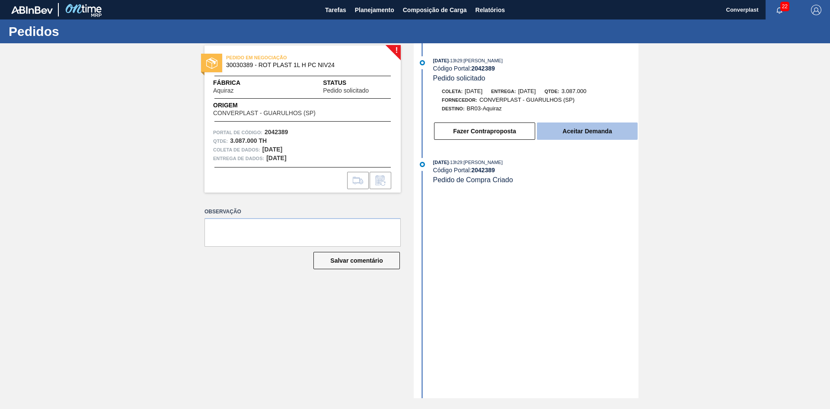
click at [552, 127] on button "Aceitar Demanda" at bounding box center [587, 130] width 101 height 17
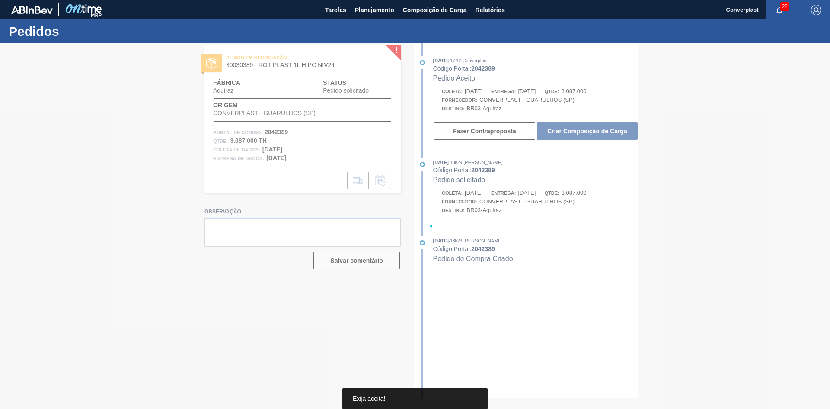
click at [563, 124] on div at bounding box center [415, 225] width 830 height 365
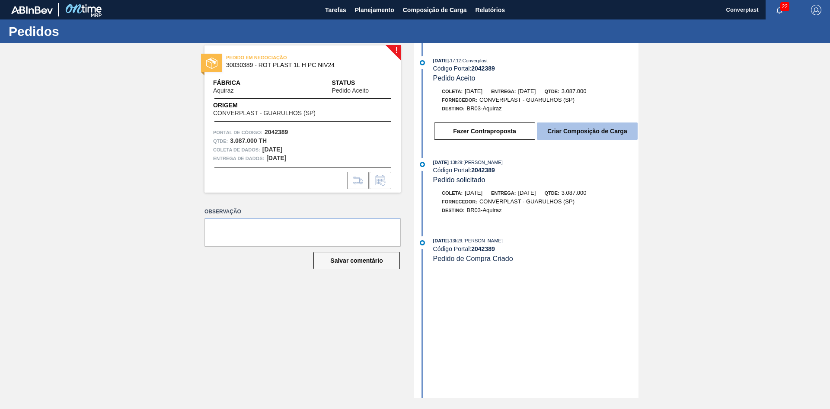
click at [551, 130] on font "Criar Composição de Carga" at bounding box center [588, 131] width 80 height 7
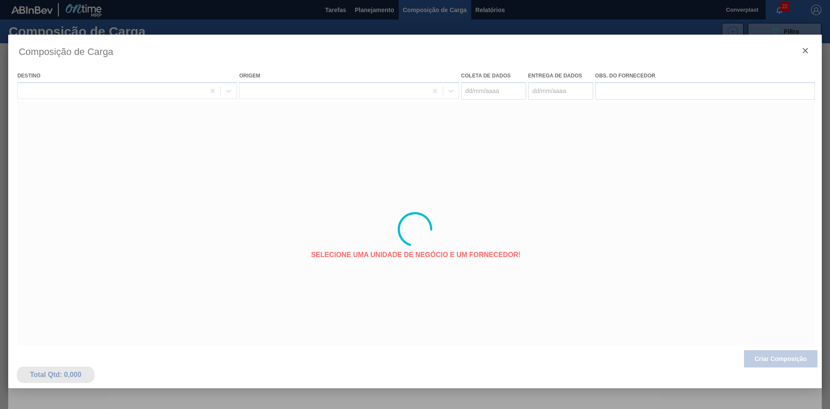
type coleta "[DATE]"
type entrega "[DATE]"
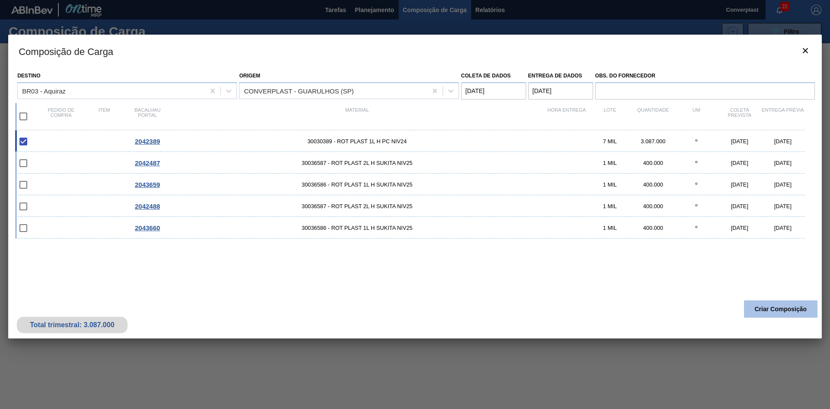
click at [770, 307] on font "Criar Composição" at bounding box center [781, 308] width 52 height 7
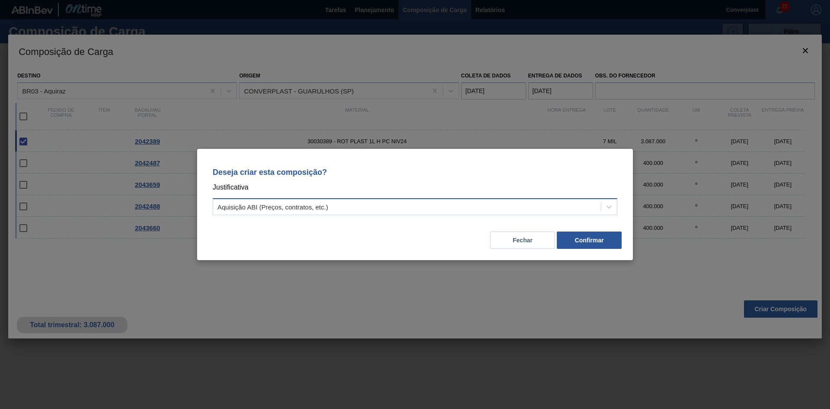
click at [466, 204] on div "Aquisição ABI (Preços, contratos, etc.)" at bounding box center [407, 207] width 388 height 13
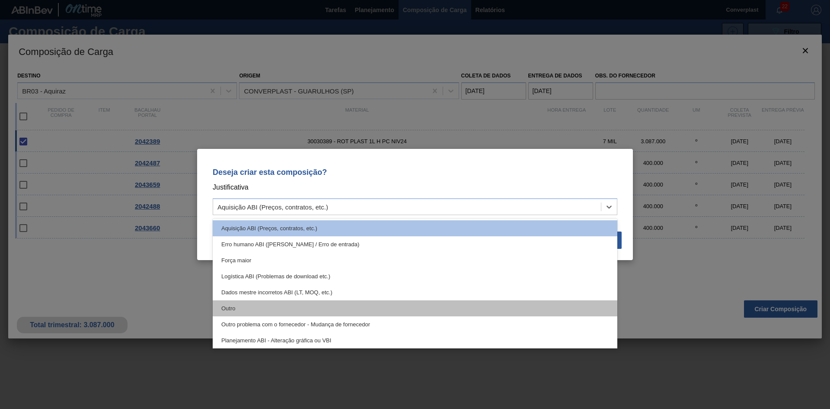
click at [330, 306] on div "Outro" at bounding box center [415, 308] width 405 height 16
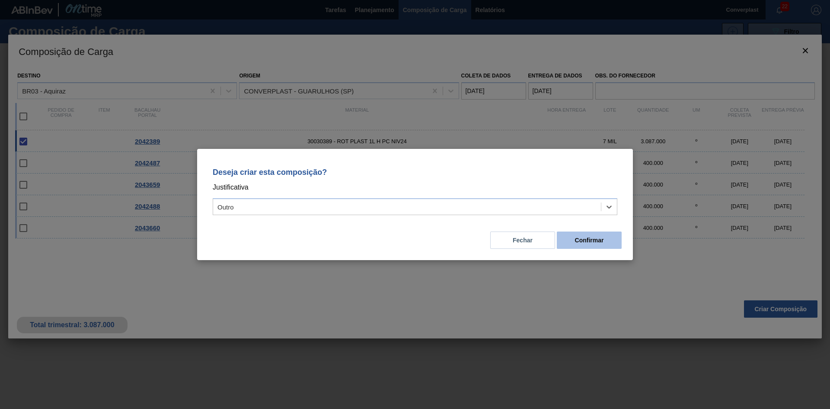
click at [565, 237] on button "Confirmar" at bounding box center [589, 239] width 65 height 17
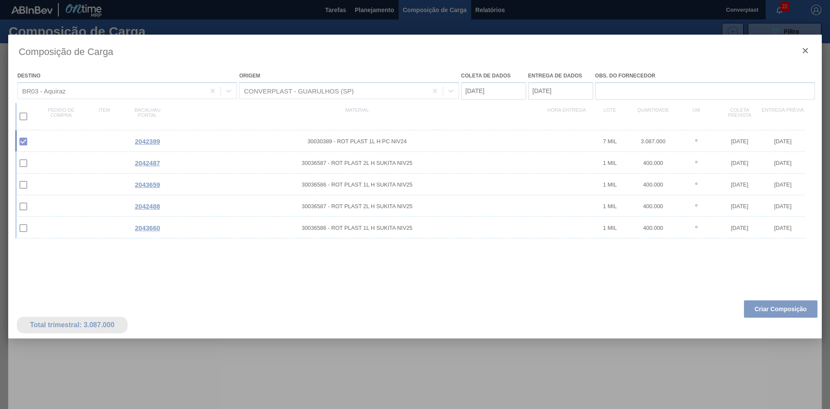
click at [362, 6] on div at bounding box center [415, 204] width 830 height 409
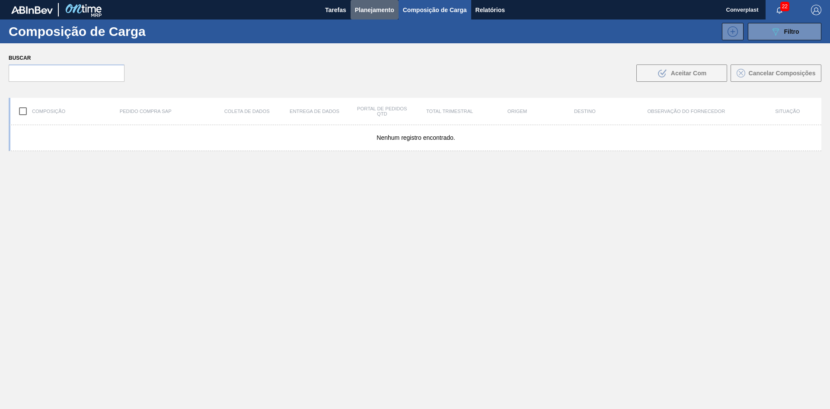
click at [362, 6] on font "Planejamento" at bounding box center [374, 10] width 39 height 10
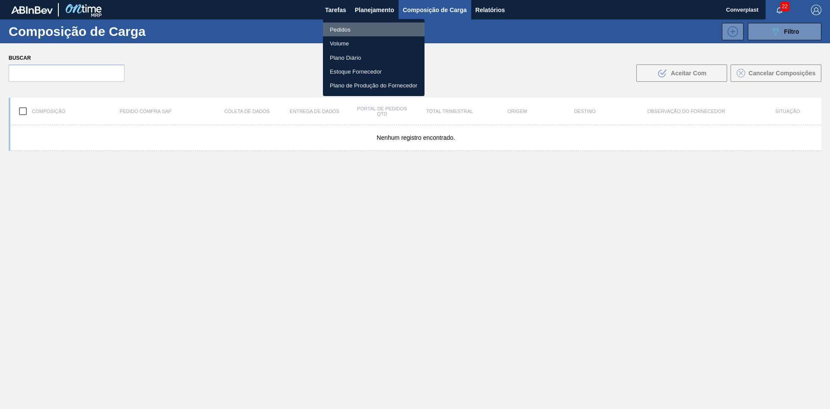
click at [348, 25] on font "Pedidos" at bounding box center [340, 29] width 21 height 9
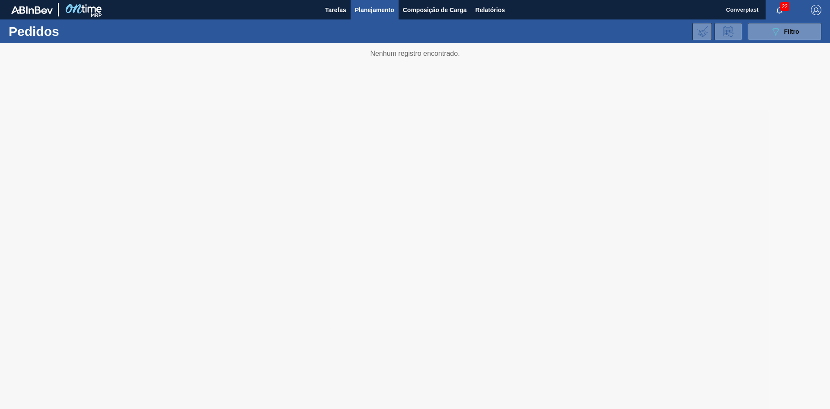
click at [283, 237] on div at bounding box center [415, 225] width 830 height 365
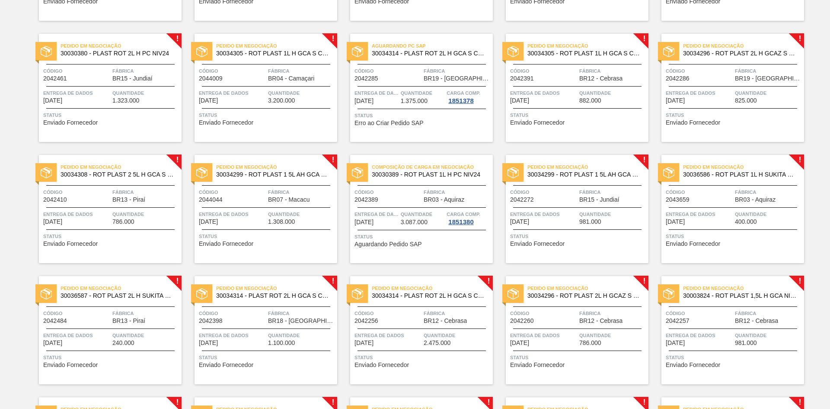
scroll to position [898, 0]
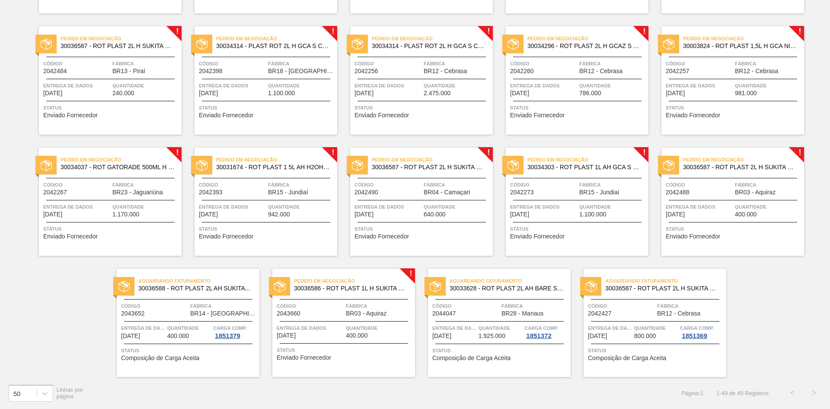
click at [313, 355] on font "Enviado Fornecedor" at bounding box center [304, 357] width 55 height 7
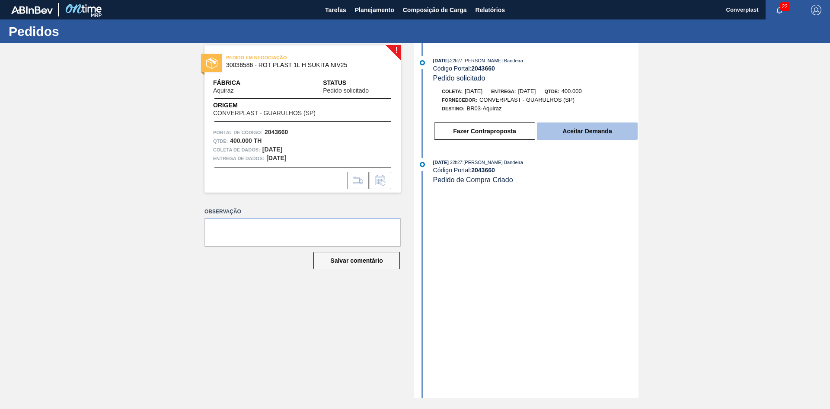
click at [587, 131] on font "Aceitar Demanda" at bounding box center [587, 131] width 49 height 7
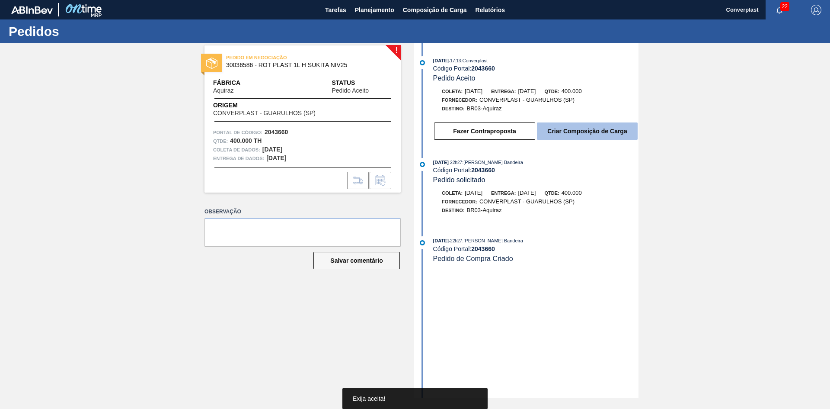
click at [571, 125] on button "Criar Composição de Carga" at bounding box center [587, 130] width 101 height 17
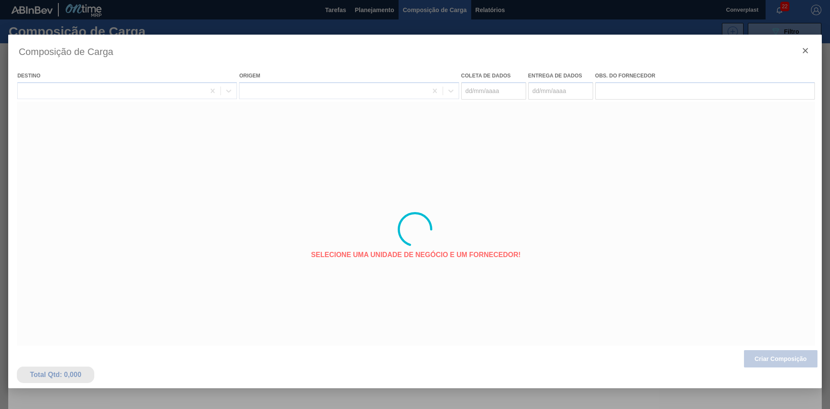
type coleta "[DATE]"
type entrega "[DATE]"
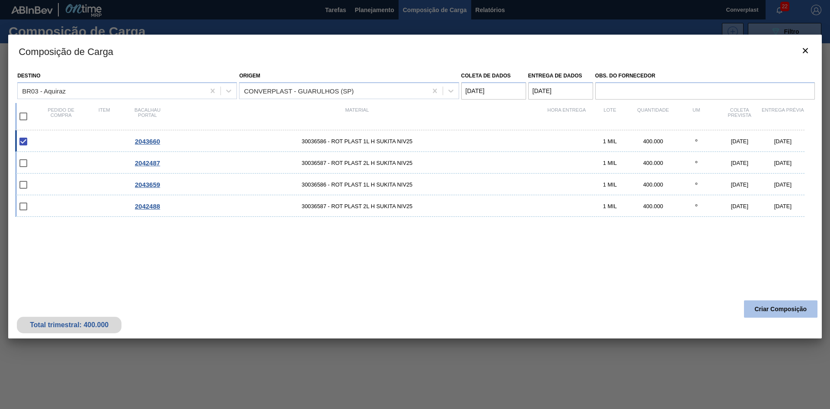
click at [774, 308] on font "Criar Composição" at bounding box center [781, 308] width 52 height 7
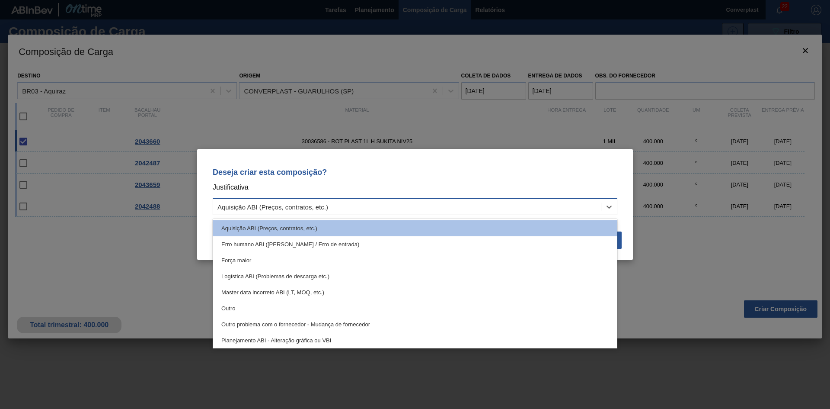
click at [340, 208] on div "Aquisição ABI (Preços, contratos, etc.)" at bounding box center [407, 207] width 388 height 13
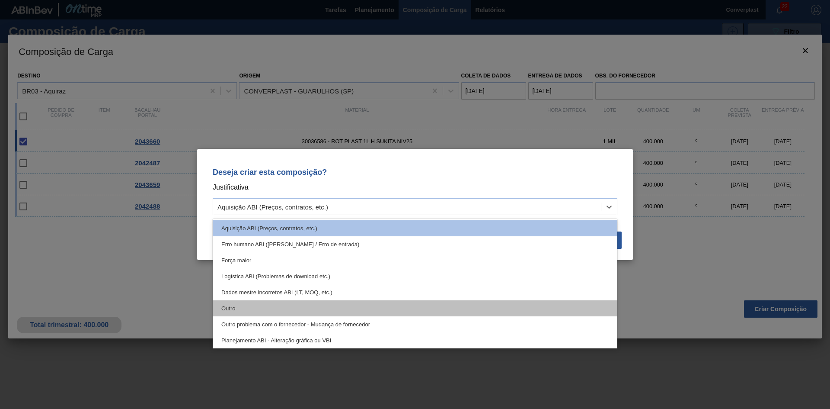
click at [303, 311] on div "Outro" at bounding box center [415, 308] width 405 height 16
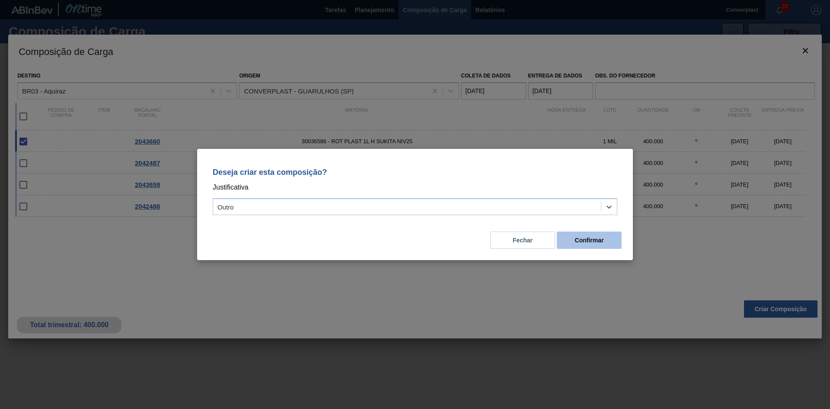
click at [575, 242] on font "Confirmar" at bounding box center [589, 240] width 29 height 7
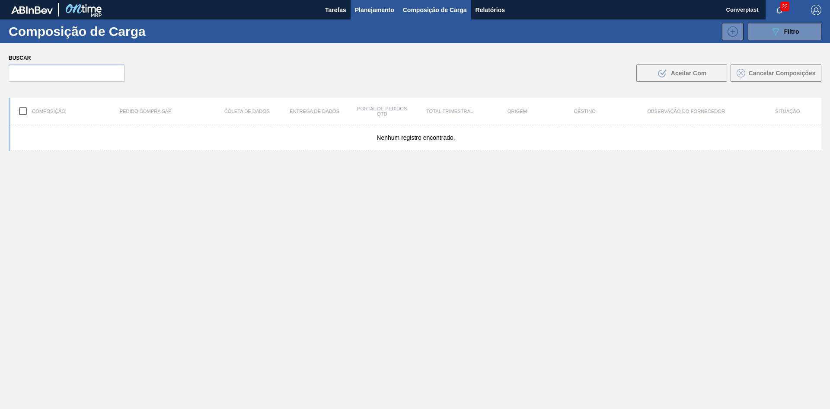
click at [368, 11] on font "Planejamento" at bounding box center [374, 9] width 39 height 7
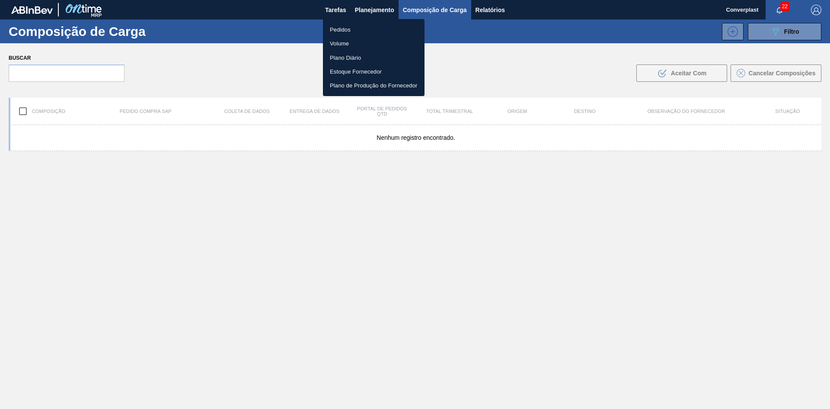
click at [342, 21] on ul "Pedidos Volume Plano Diário Estoque Fornecedor Plano de Produção do Fornecedor" at bounding box center [374, 57] width 102 height 77
click at [342, 26] on font "Pedidos" at bounding box center [340, 29] width 21 height 6
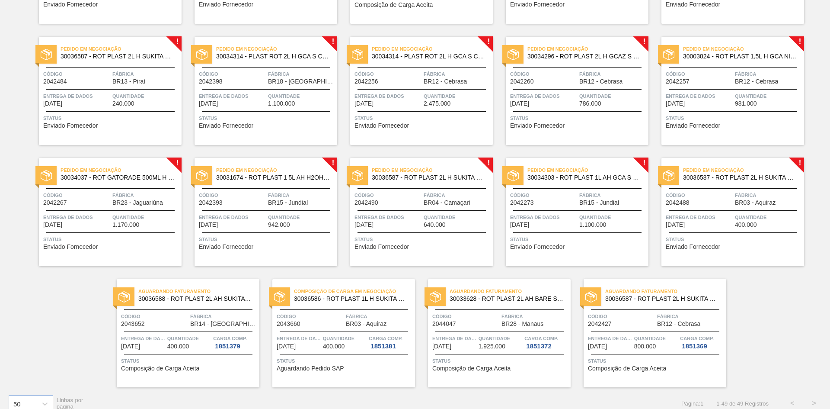
scroll to position [898, 0]
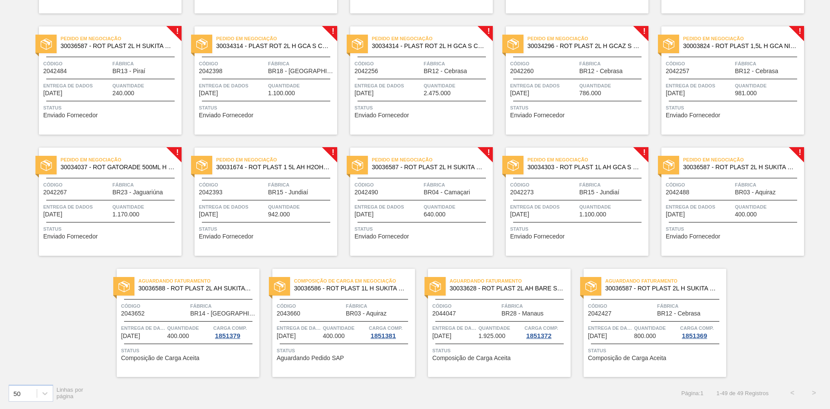
click at [701, 231] on span "Status" at bounding box center [734, 228] width 136 height 9
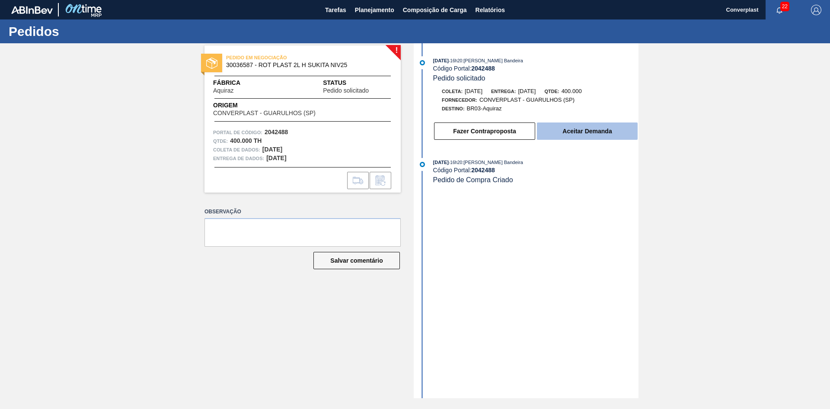
click at [551, 130] on button "Aceitar Demanda" at bounding box center [587, 130] width 101 height 17
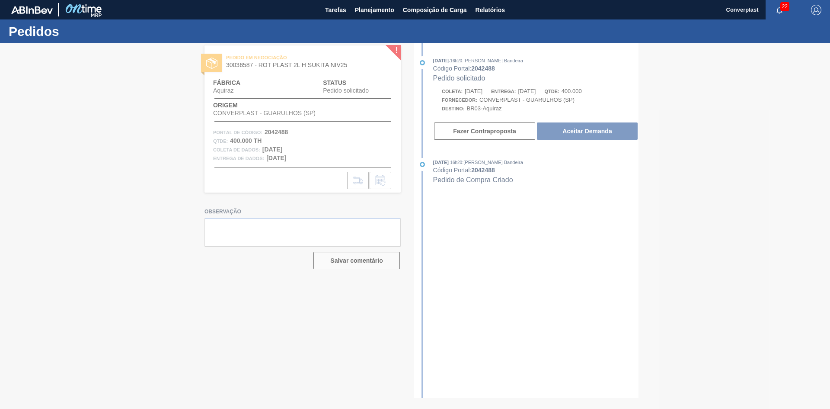
click at [548, 133] on div at bounding box center [415, 225] width 830 height 365
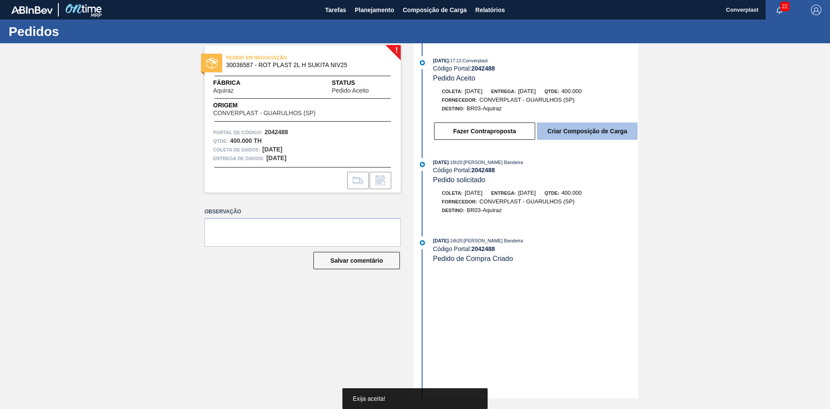
click at [551, 131] on font "Criar Composição de Carga" at bounding box center [588, 131] width 80 height 7
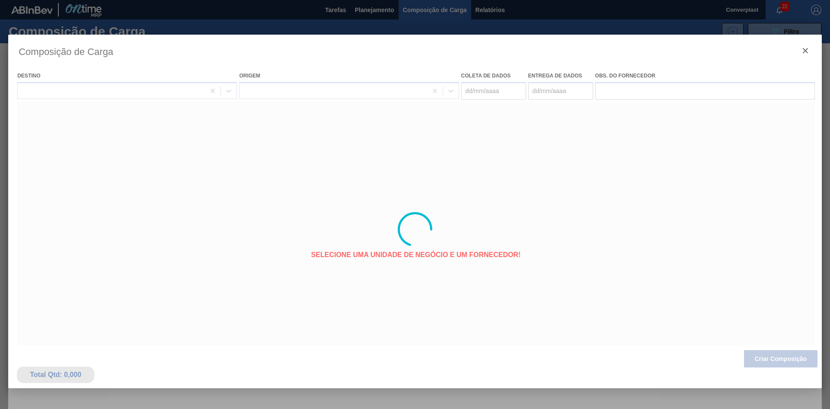
type coleta "[DATE]"
type entrega "[DATE]"
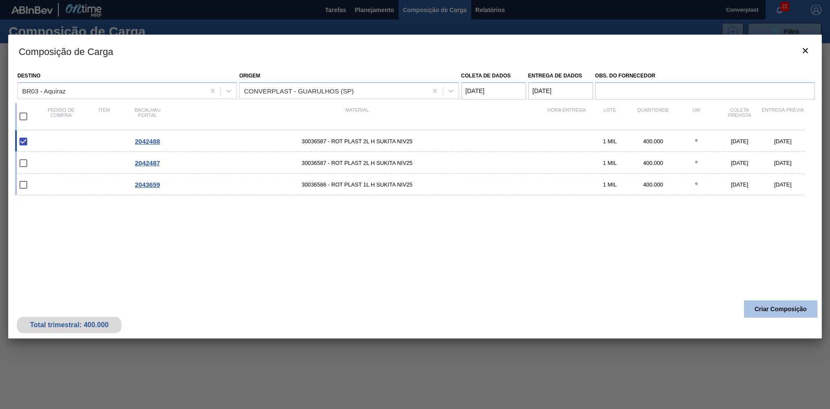
click at [754, 308] on button "Criar Composição" at bounding box center [781, 308] width 74 height 17
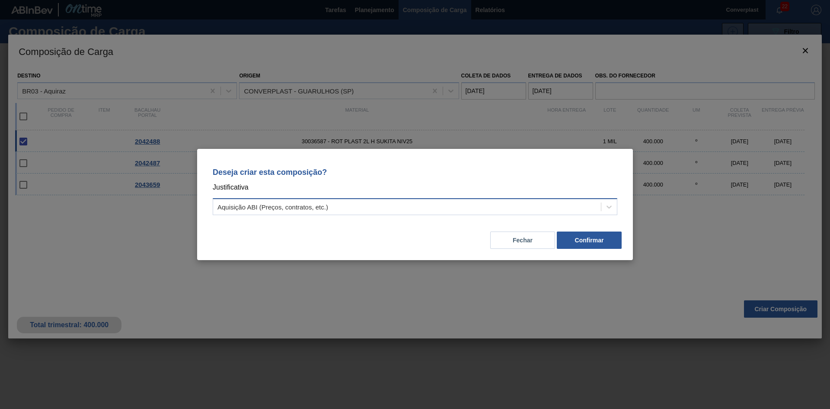
click at [394, 209] on div "Aquisição ABI (Preços, contratos, etc.)" at bounding box center [407, 207] width 388 height 13
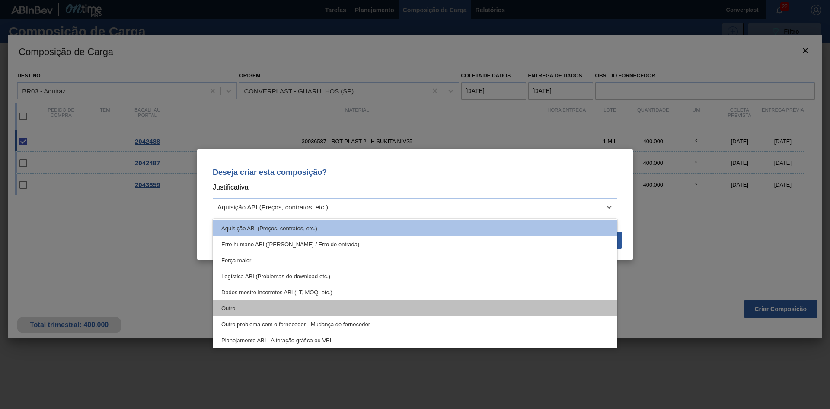
click at [305, 310] on div "Outro" at bounding box center [415, 308] width 405 height 16
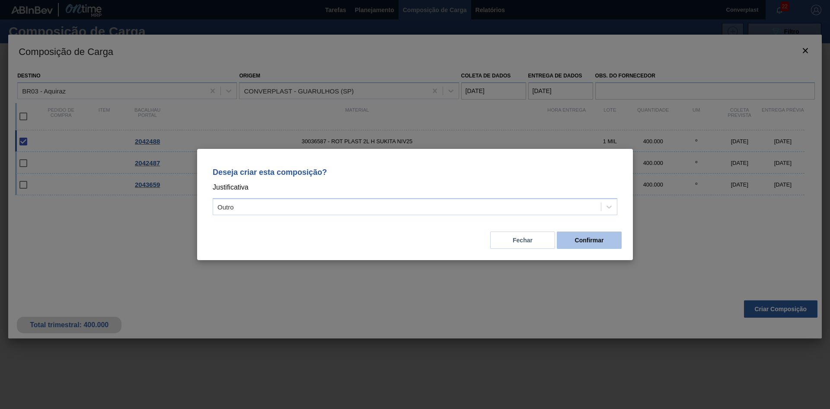
click at [581, 246] on button "Confirmar" at bounding box center [589, 239] width 65 height 17
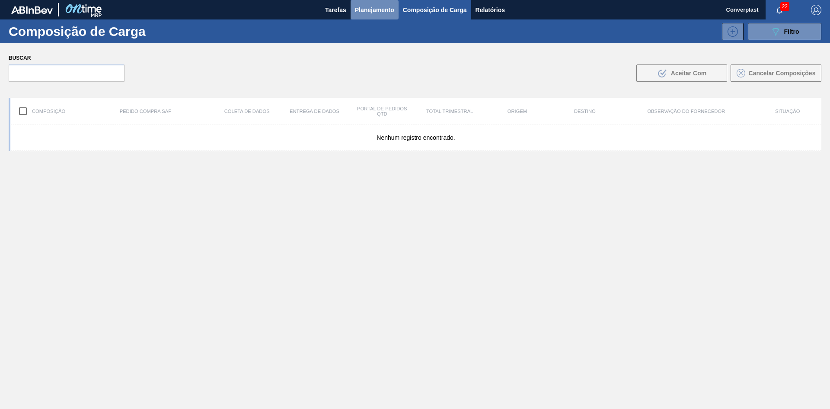
click at [374, 18] on button "Planejamento" at bounding box center [375, 9] width 48 height 19
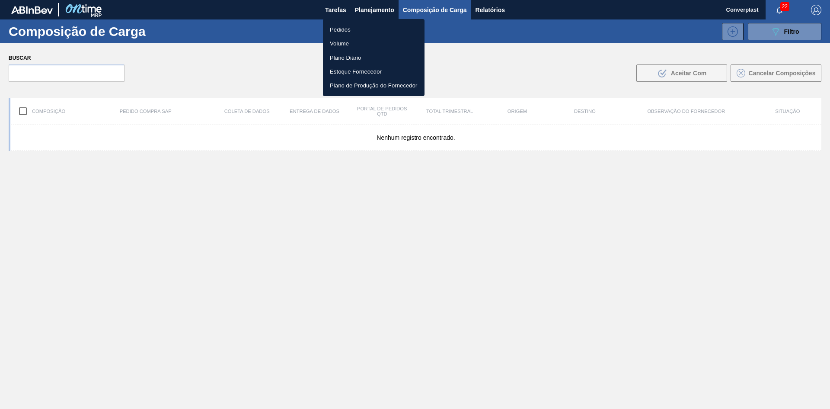
click at [354, 32] on li "Pedidos" at bounding box center [374, 29] width 102 height 14
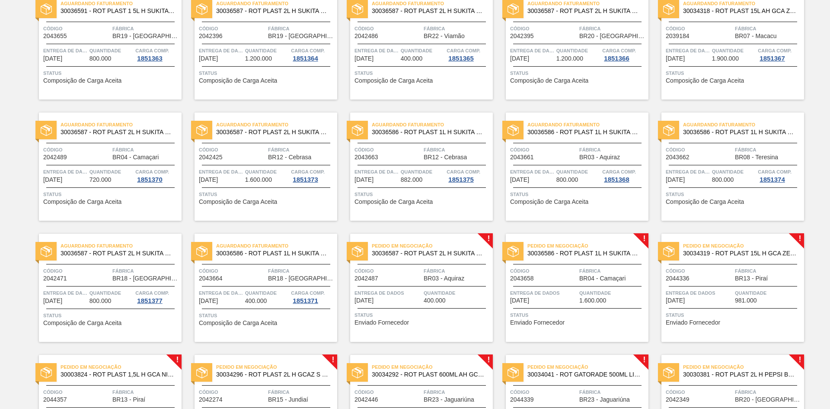
scroll to position [206, 0]
click at [670, 274] on span "Código" at bounding box center [699, 271] width 67 height 9
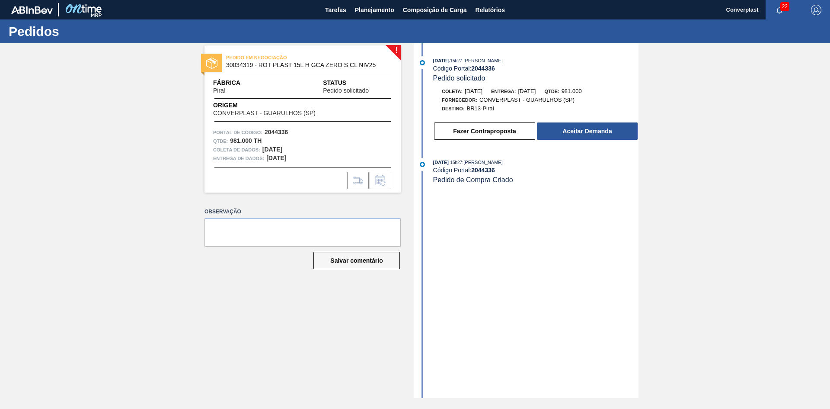
click at [625, 143] on div "[DATE] 15h27 : [PERSON_NAME] Código Portal: 2044336 Pedido solicitado Coleta: […" at bounding box center [527, 100] width 223 height 89
click at [606, 128] on font "Aceitar Demanda" at bounding box center [587, 131] width 49 height 7
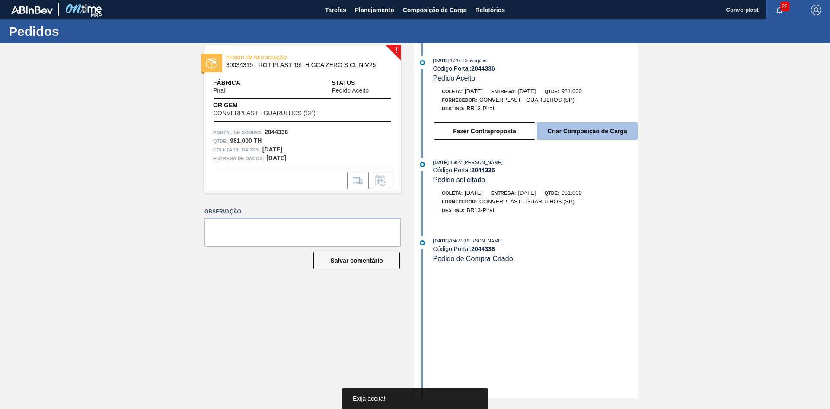
click at [558, 129] on font "Criar Composição de Carga" at bounding box center [588, 131] width 80 height 7
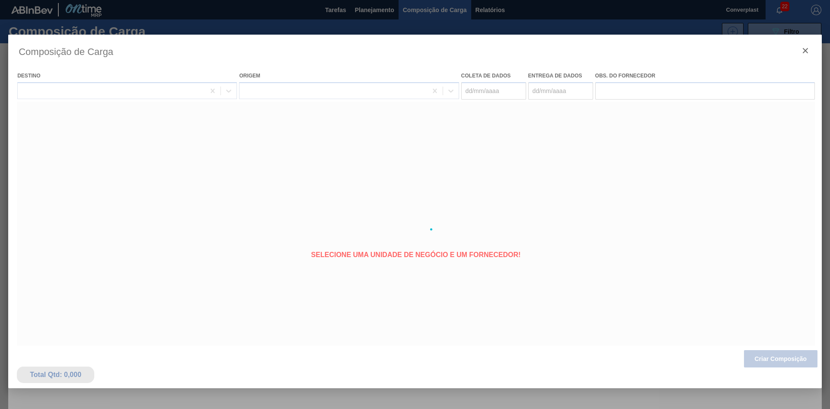
type coleta "[DATE]"
type entrega "[DATE]"
click at [765, 355] on div at bounding box center [415, 229] width 814 height 389
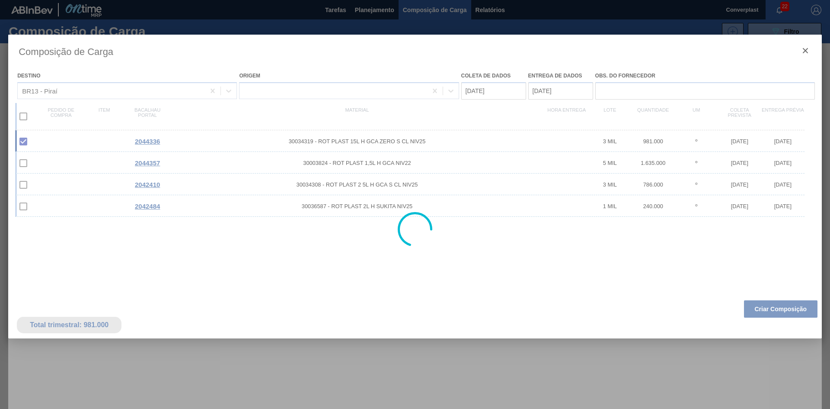
click at [776, 312] on div at bounding box center [415, 229] width 814 height 389
click at [764, 308] on font "Criar Composição" at bounding box center [781, 308] width 52 height 7
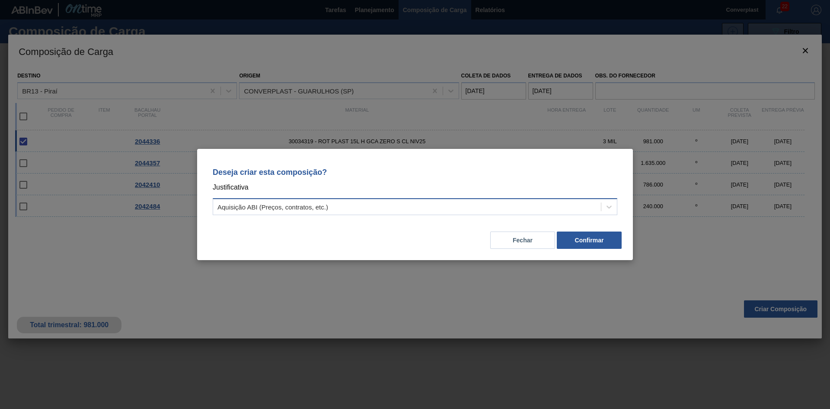
click at [312, 202] on div "Aquisição ABI (Preços, contratos, etc.)" at bounding box center [407, 207] width 388 height 13
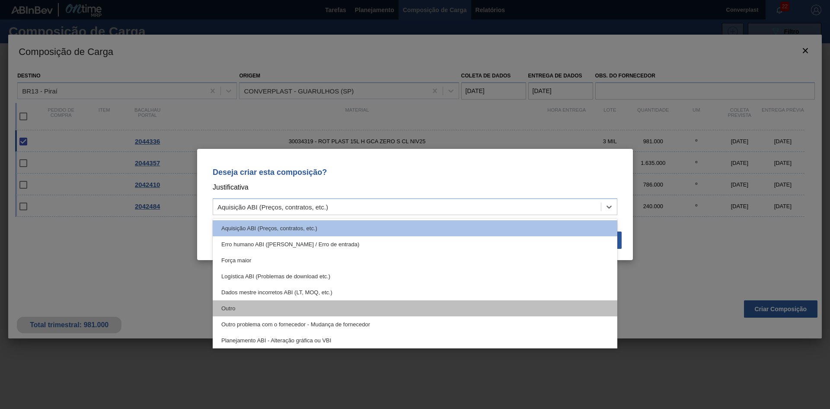
click at [300, 304] on div "Outro" at bounding box center [415, 308] width 405 height 16
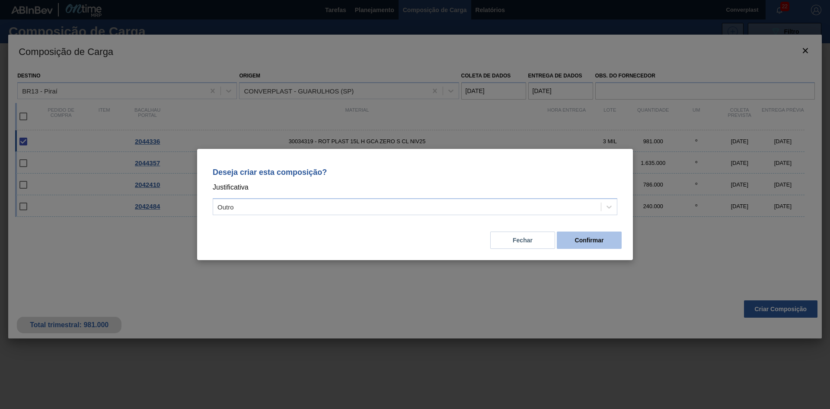
click at [561, 237] on button "Confirmar" at bounding box center [589, 239] width 65 height 17
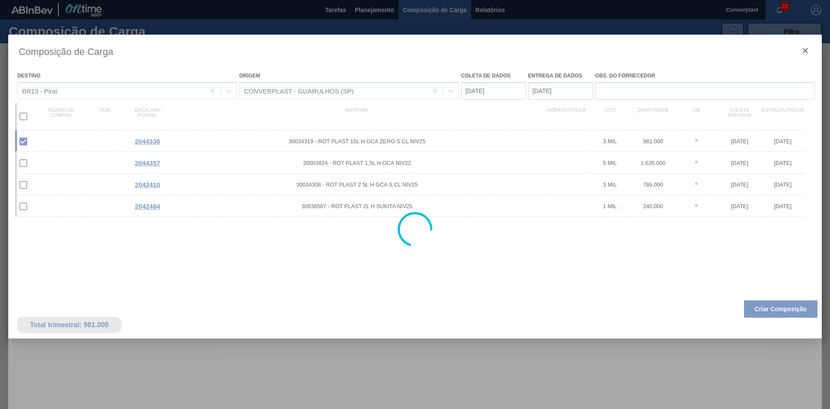
click at [361, 7] on div at bounding box center [415, 204] width 830 height 409
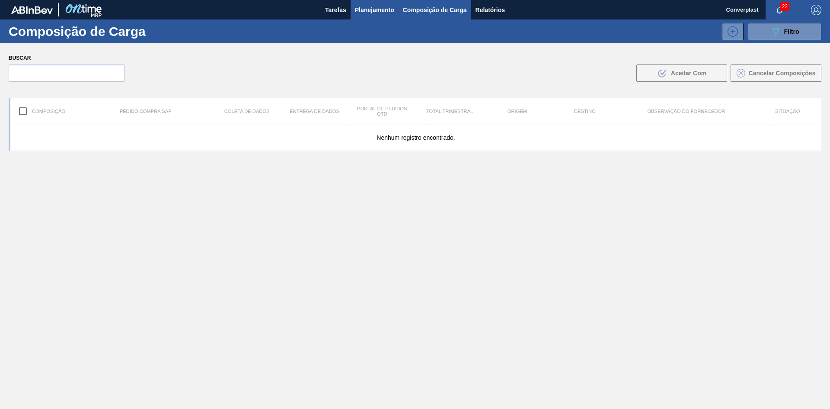
click at [365, 8] on font "Planejamento" at bounding box center [374, 9] width 39 height 7
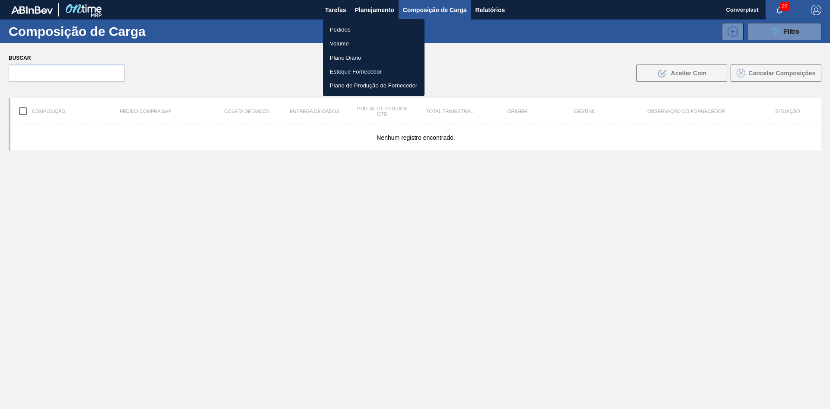
click at [346, 21] on ul "Pedidos Volume Plano Diário Estoque Fornecedor Plano de Produção do Fornecedor" at bounding box center [374, 57] width 102 height 77
click at [342, 27] on font "Pedidos" at bounding box center [340, 29] width 21 height 6
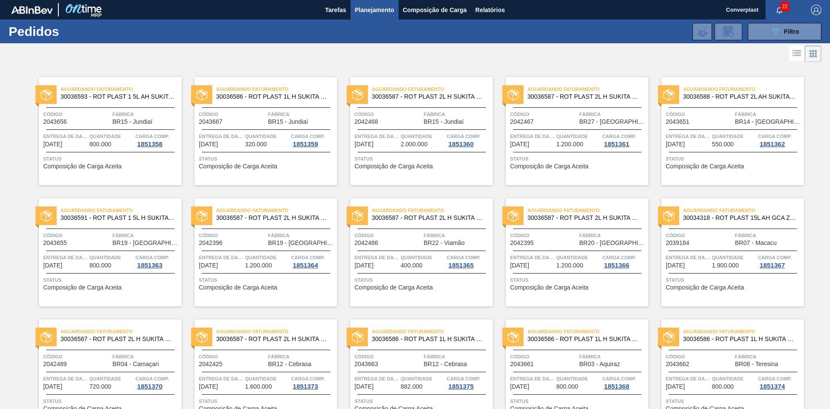
click at [348, 50] on div at bounding box center [415, 53] width 830 height 21
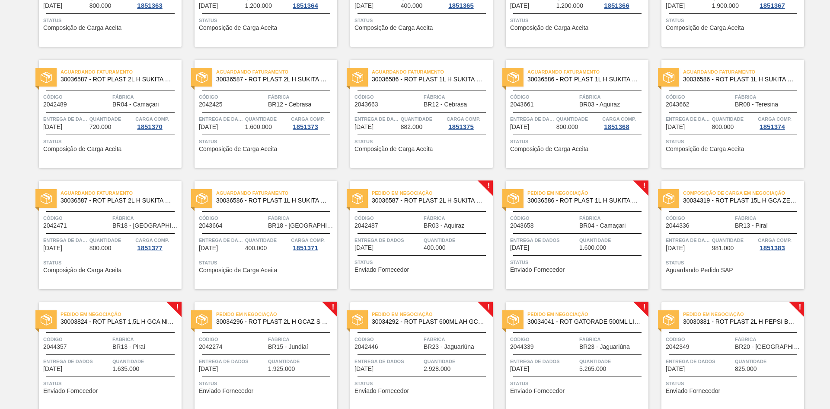
click at [390, 262] on span "Status" at bounding box center [423, 262] width 136 height 9
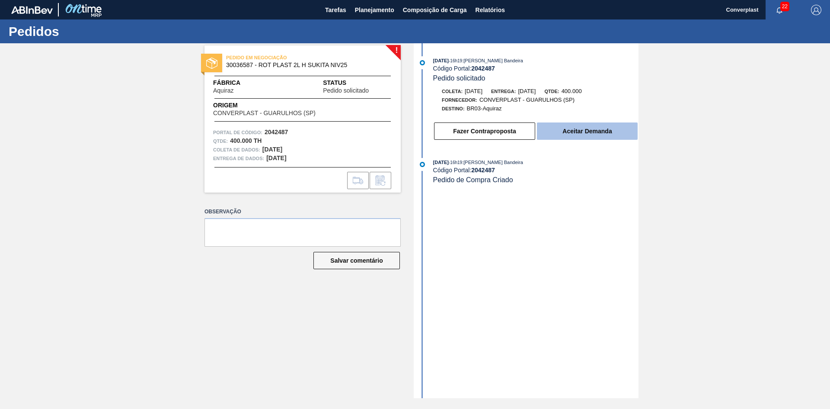
click at [571, 134] on font "Aceitar Demanda" at bounding box center [587, 131] width 49 height 7
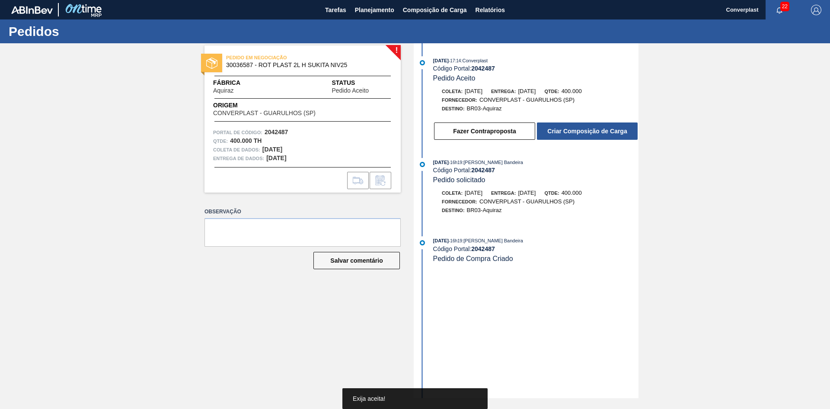
click at [577, 131] on font "Criar Composição de Carga" at bounding box center [588, 131] width 80 height 7
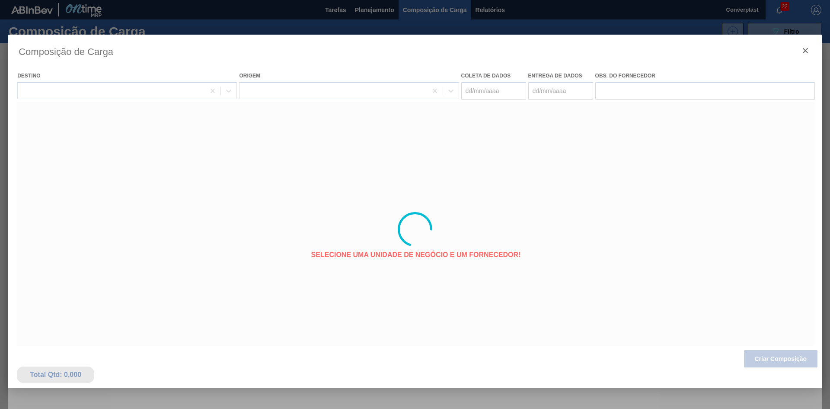
type coleta "[DATE]"
type entrega "[DATE]"
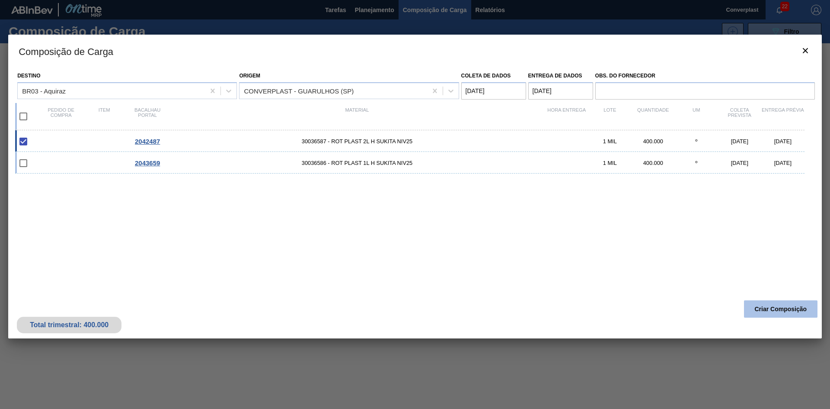
click at [757, 306] on font "Criar Composição" at bounding box center [781, 308] width 52 height 7
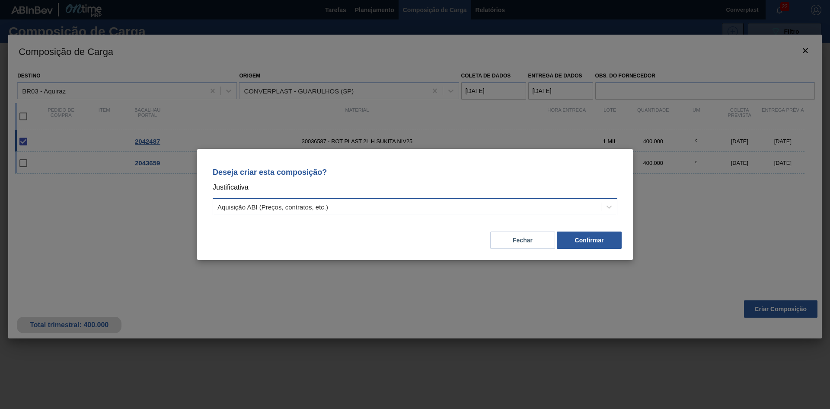
click at [430, 204] on div "Aquisição ABI (Preços, contratos, etc.)" at bounding box center [407, 207] width 388 height 13
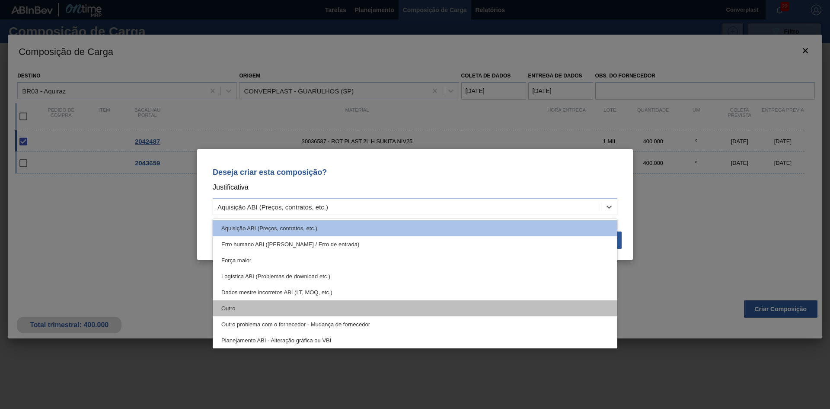
click at [367, 301] on div "Outro" at bounding box center [415, 308] width 405 height 16
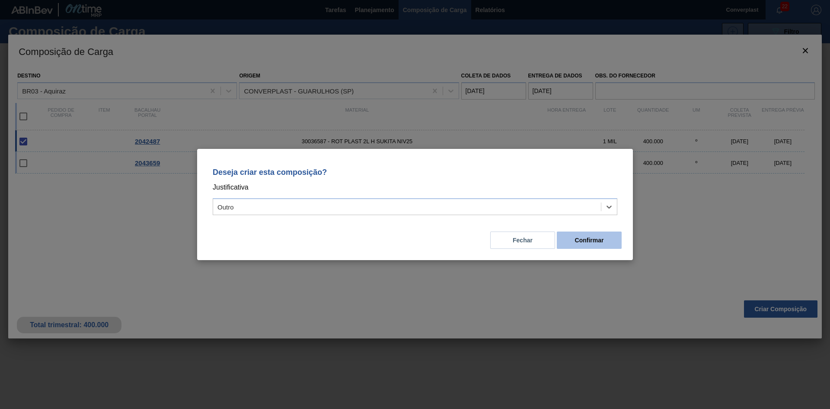
click at [583, 244] on button "Confirmar" at bounding box center [589, 239] width 65 height 17
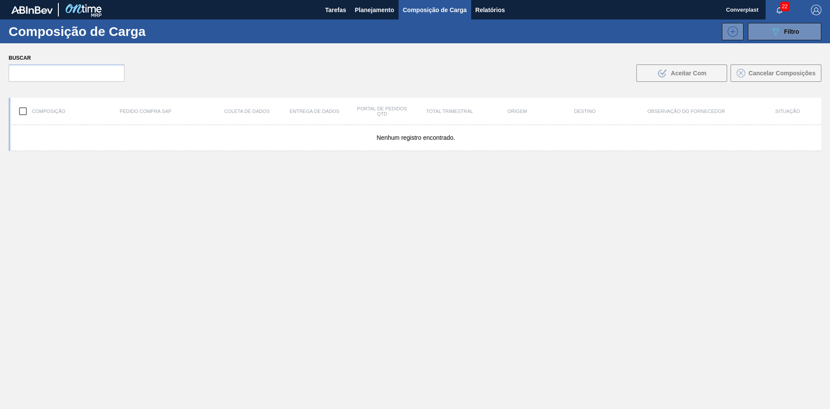
click at [377, 16] on button "Planejamento" at bounding box center [375, 9] width 48 height 19
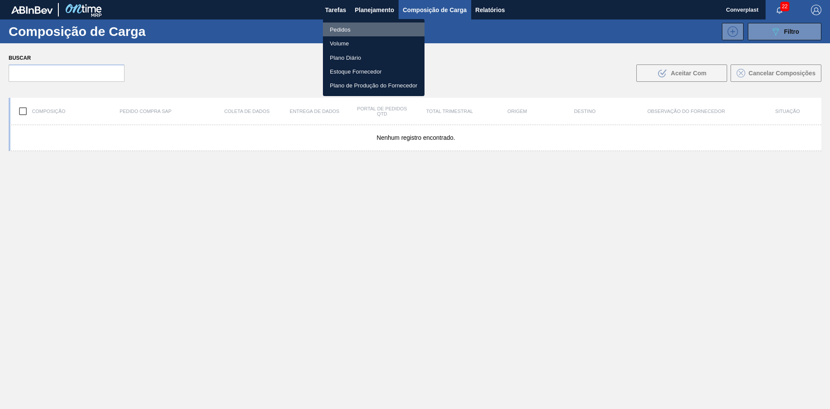
click at [342, 35] on li "Pedidos" at bounding box center [374, 29] width 102 height 14
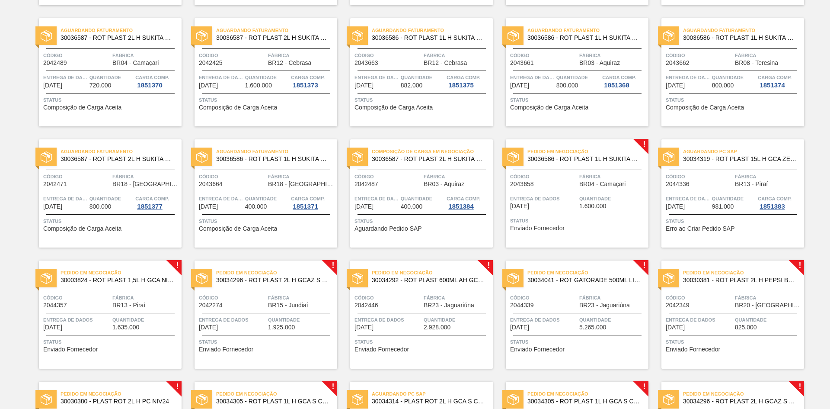
scroll to position [389, 0]
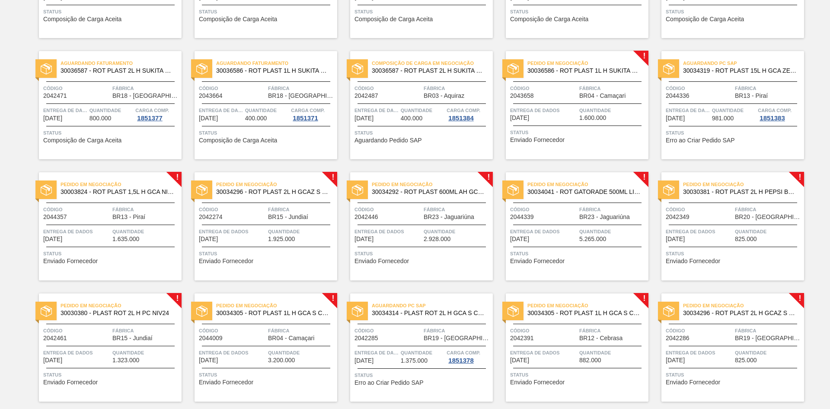
click at [101, 256] on span "Status" at bounding box center [111, 253] width 136 height 9
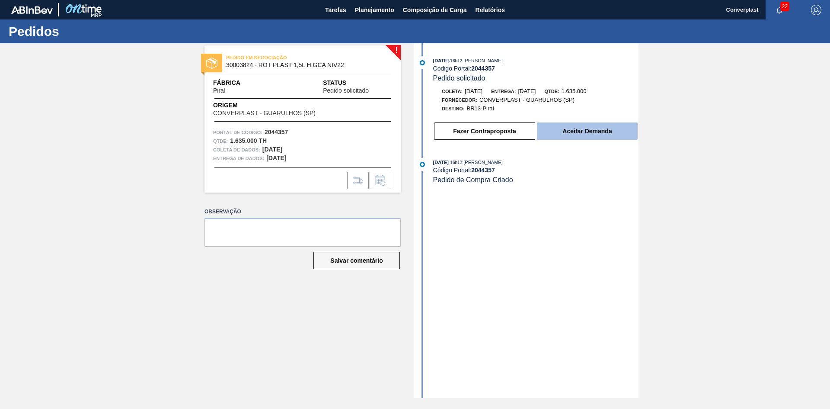
click at [576, 133] on font "Aceitar Demanda" at bounding box center [587, 131] width 49 height 7
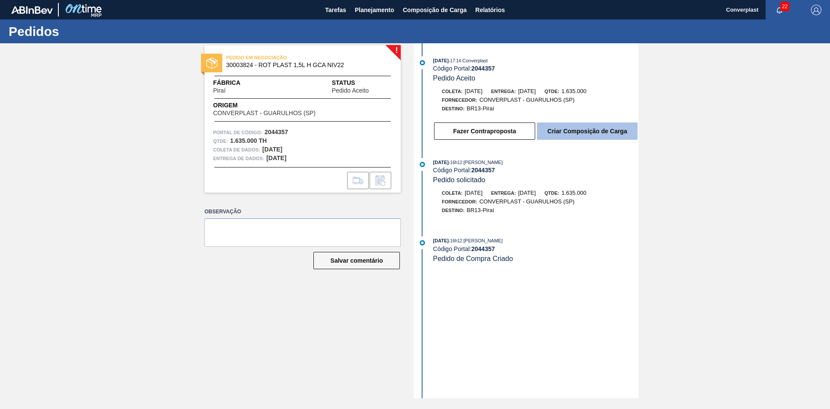
click at [565, 128] on font "Criar Composição de Carga" at bounding box center [588, 131] width 80 height 7
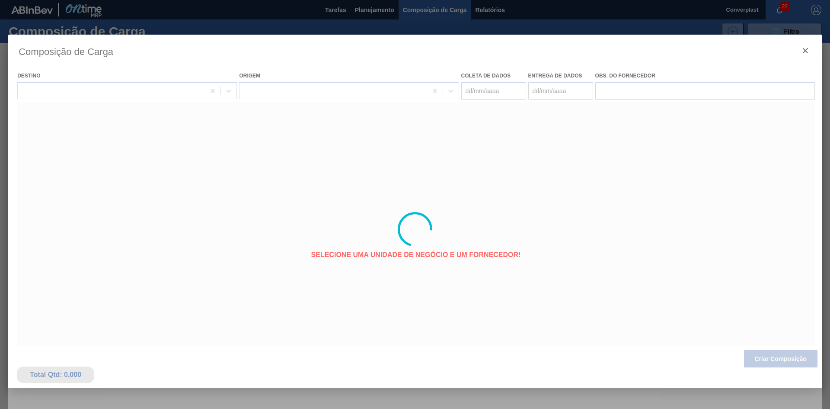
type coleta "[DATE]"
type entrega "[DATE]"
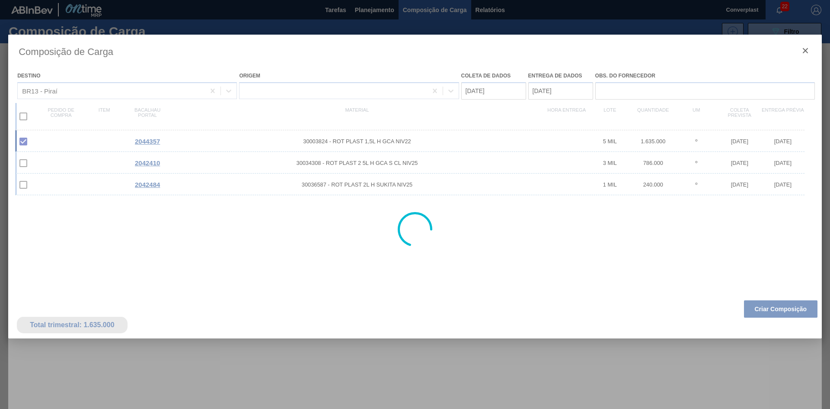
click at [763, 302] on div at bounding box center [415, 229] width 814 height 389
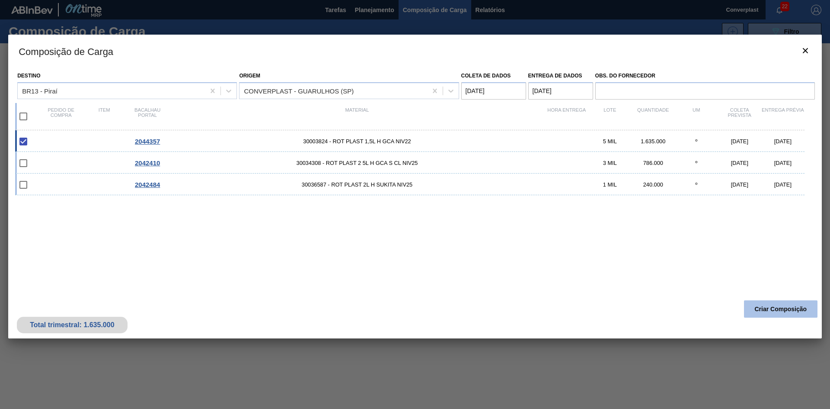
click at [762, 309] on font "Criar Composição" at bounding box center [781, 308] width 52 height 7
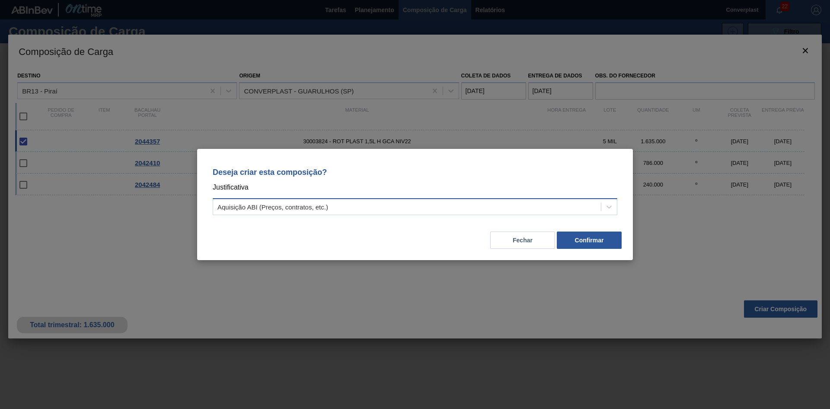
click at [390, 201] on div "Aquisição ABI (Preços, contratos, etc.)" at bounding box center [407, 207] width 388 height 13
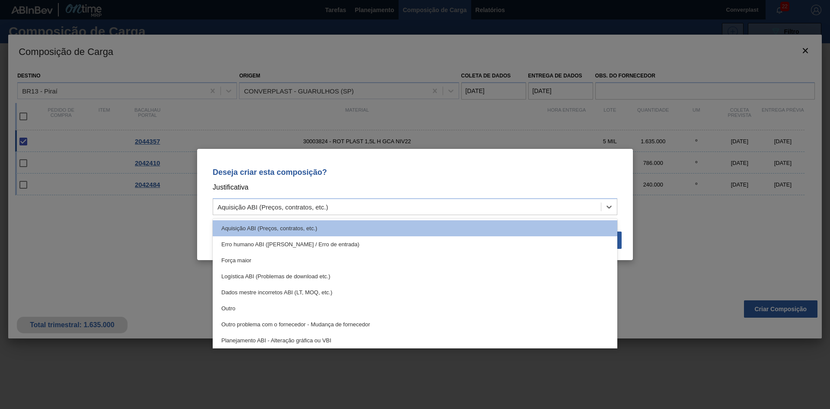
click at [292, 308] on div "Outro" at bounding box center [415, 308] width 405 height 16
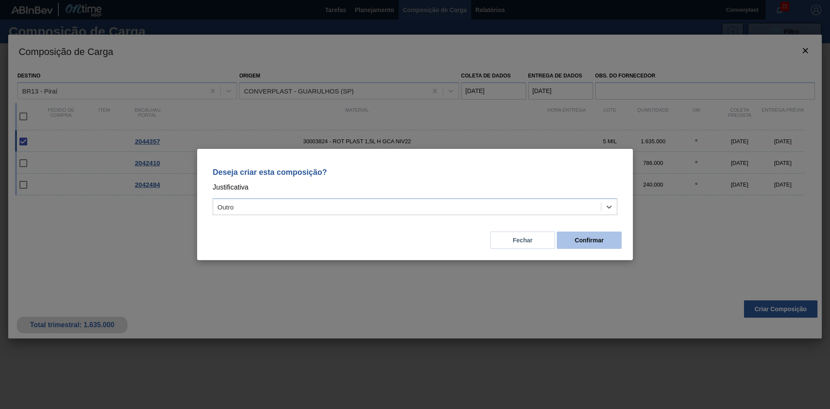
click at [570, 234] on button "Confirmar" at bounding box center [589, 239] width 65 height 17
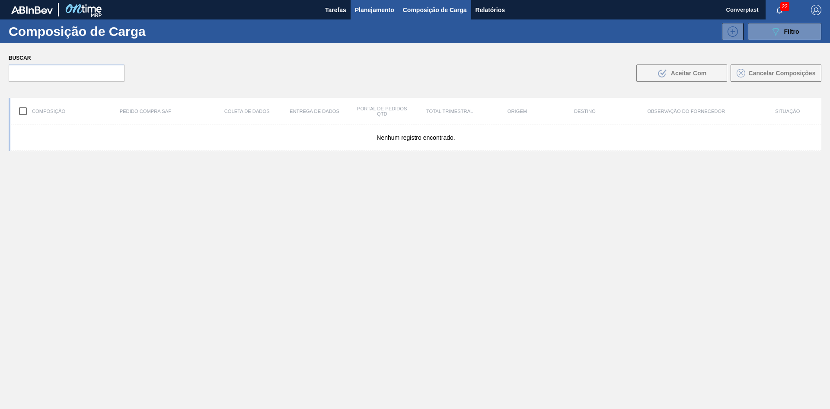
click at [362, 13] on font "Planejamento" at bounding box center [374, 10] width 39 height 10
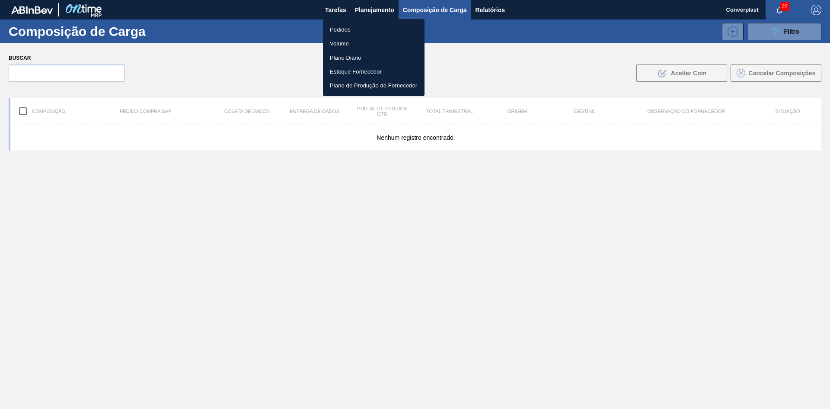
click at [351, 24] on li "Pedidos" at bounding box center [374, 29] width 102 height 14
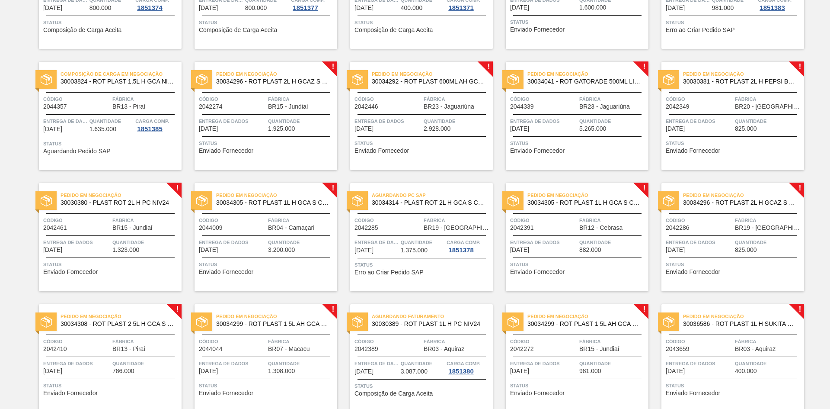
scroll to position [519, 0]
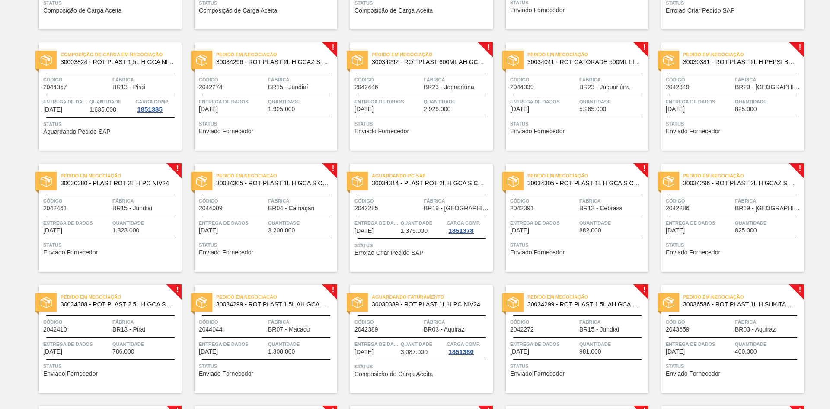
click at [253, 127] on span "Status" at bounding box center [267, 123] width 136 height 9
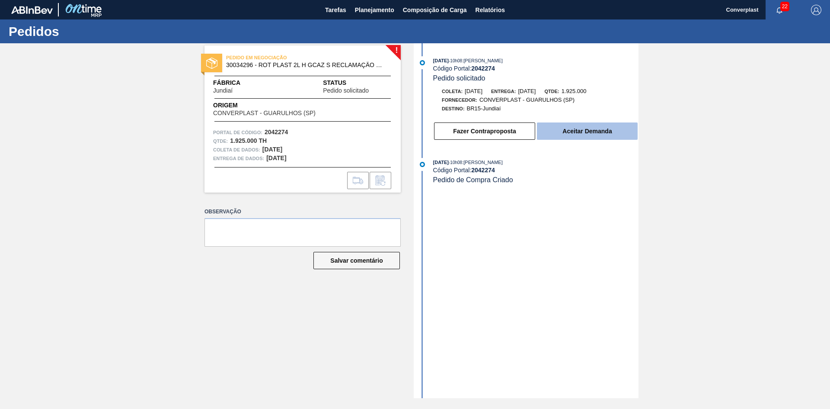
click at [604, 138] on button "Aceitar Demanda" at bounding box center [587, 130] width 101 height 17
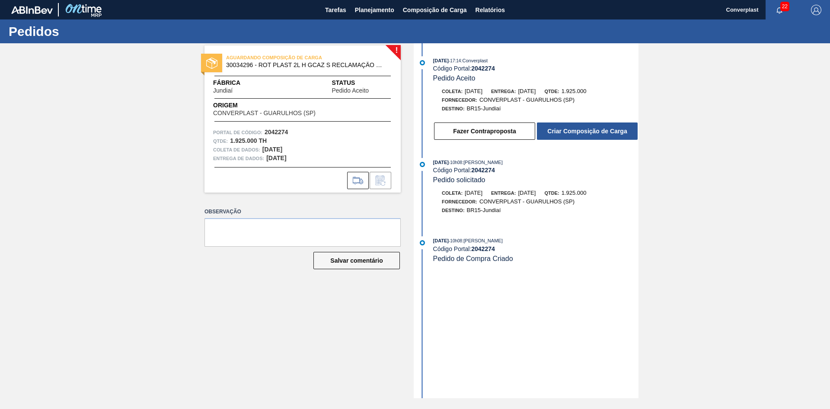
click at [575, 132] on font "Criar Composição de Carga" at bounding box center [588, 131] width 80 height 7
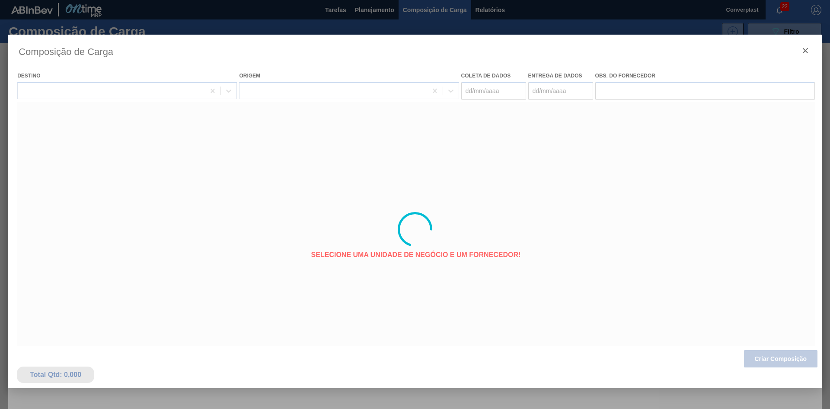
type coleta "[DATE]"
type entrega "[DATE]"
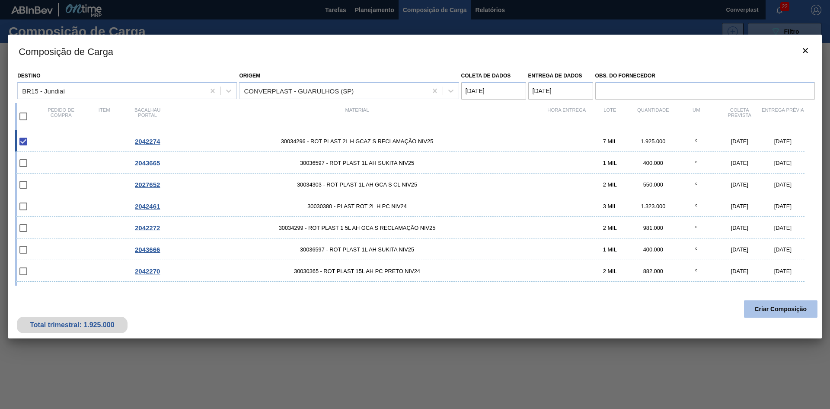
click at [781, 310] on font "Criar Composição" at bounding box center [781, 308] width 52 height 7
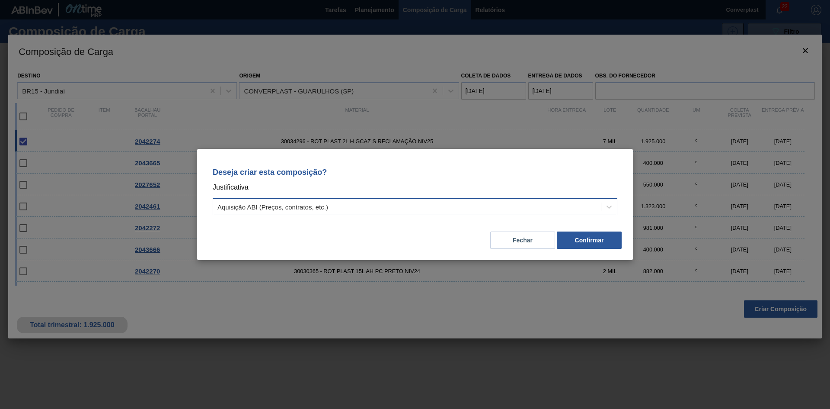
click at [494, 209] on div "Aquisição ABI (Preços, contratos, etc.)" at bounding box center [407, 207] width 388 height 13
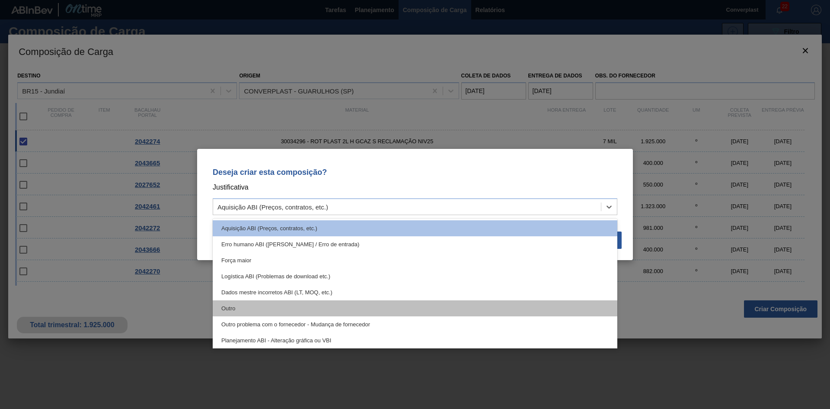
click at [404, 307] on div "Outro" at bounding box center [415, 308] width 405 height 16
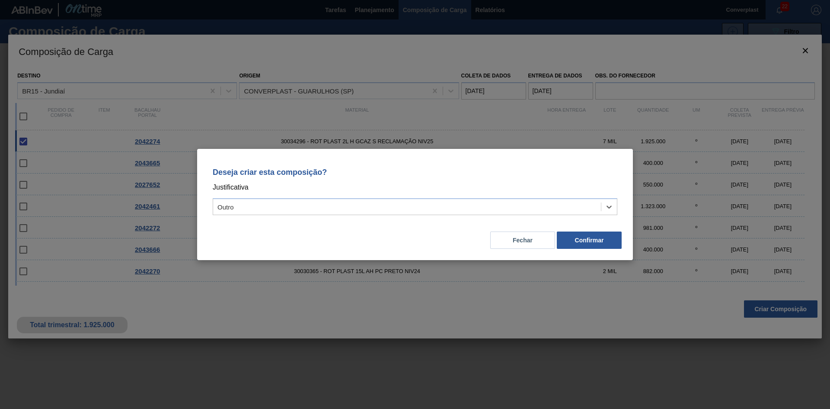
click at [624, 244] on div "Deseja criar esta composição? Justificativa opção Outro, selecionada. Select is…" at bounding box center [415, 204] width 436 height 111
click at [591, 247] on button "Confirmar" at bounding box center [589, 239] width 65 height 17
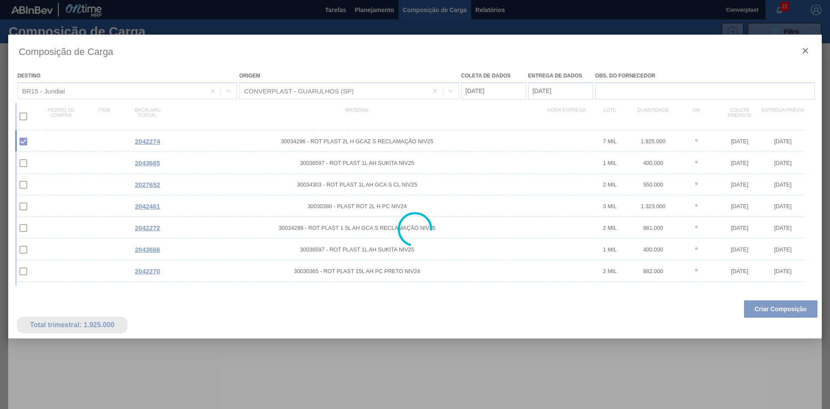
click at [385, 6] on div at bounding box center [415, 204] width 830 height 409
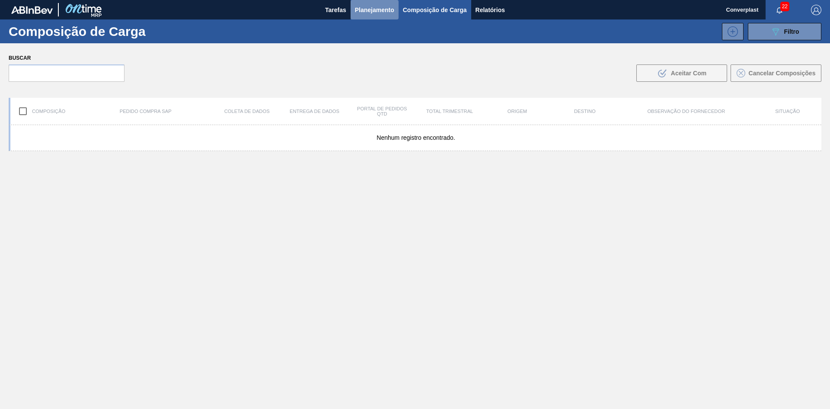
click at [377, 10] on font "Planejamento" at bounding box center [374, 9] width 39 height 7
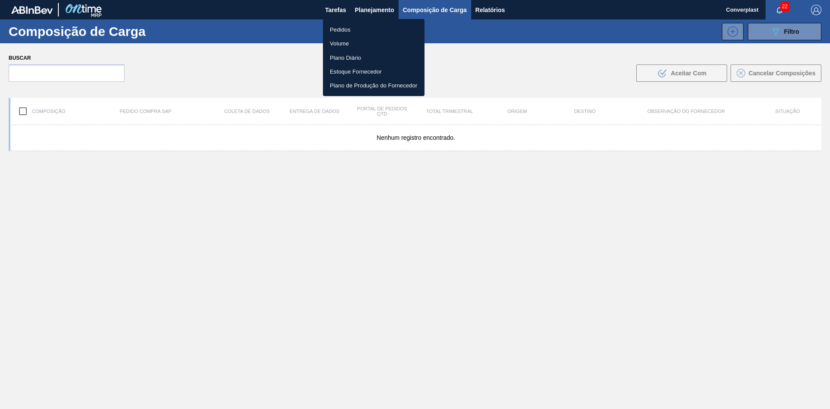
click at [359, 31] on li "Pedidos" at bounding box center [374, 29] width 102 height 14
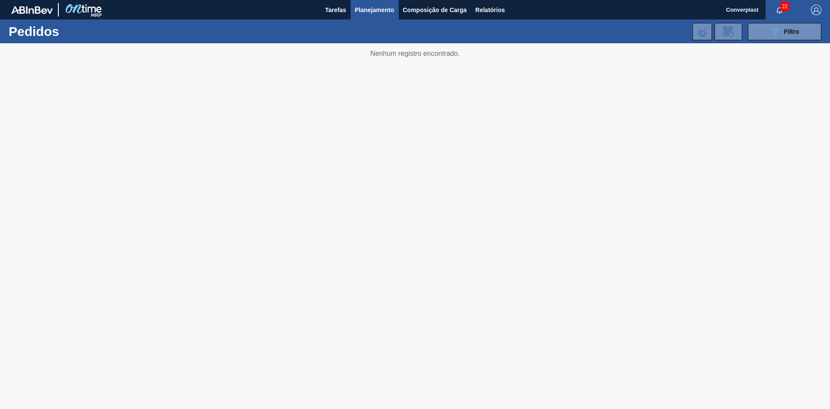
click at [283, 246] on div at bounding box center [415, 225] width 830 height 365
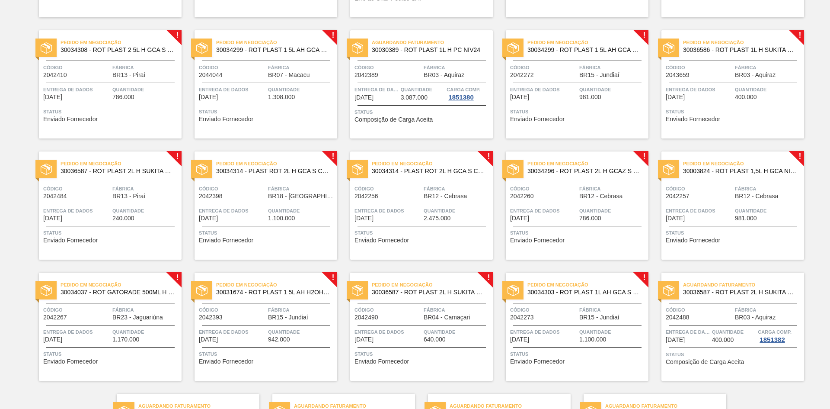
scroll to position [898, 0]
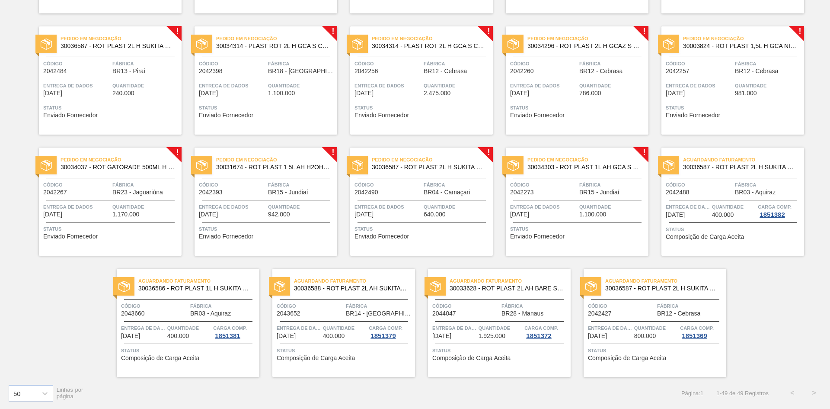
click at [594, 224] on span "Status" at bounding box center [578, 228] width 136 height 9
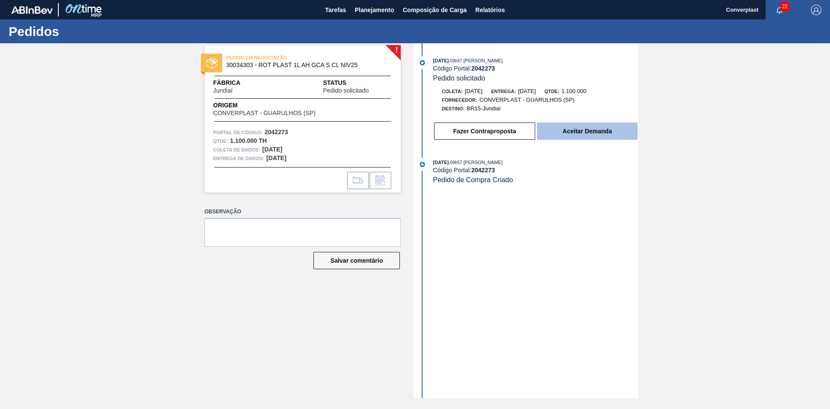
click at [627, 138] on button "Aceitar Demanda" at bounding box center [587, 130] width 101 height 17
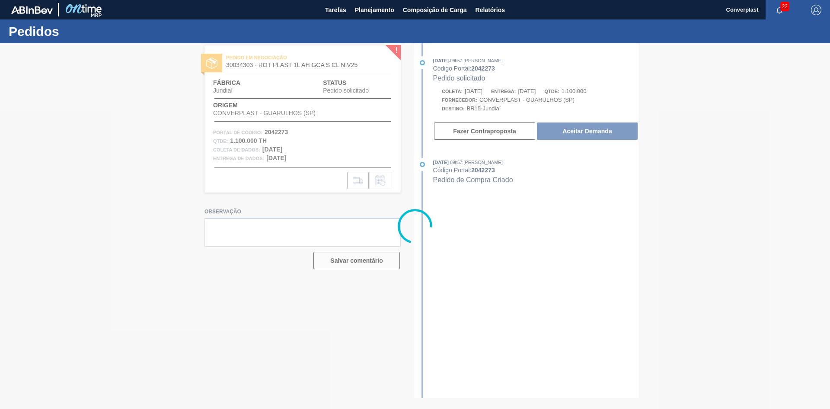
click at [616, 128] on div at bounding box center [415, 225] width 830 height 365
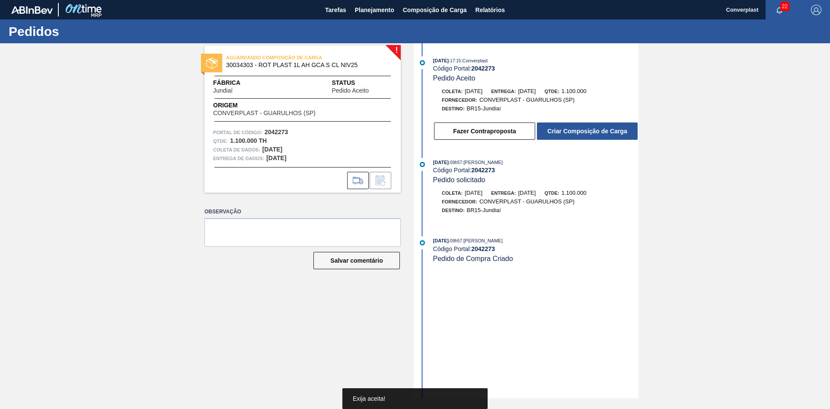
click at [616, 128] on font "Criar Composição de Carga" at bounding box center [588, 131] width 80 height 7
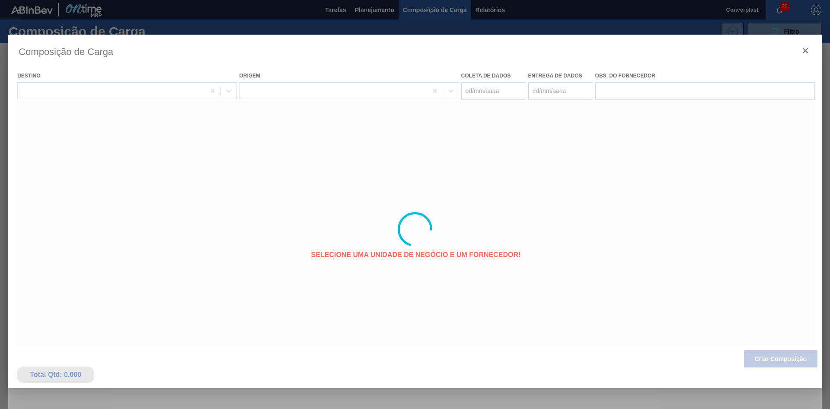
type coleta "[DATE]"
type entrega "[DATE]"
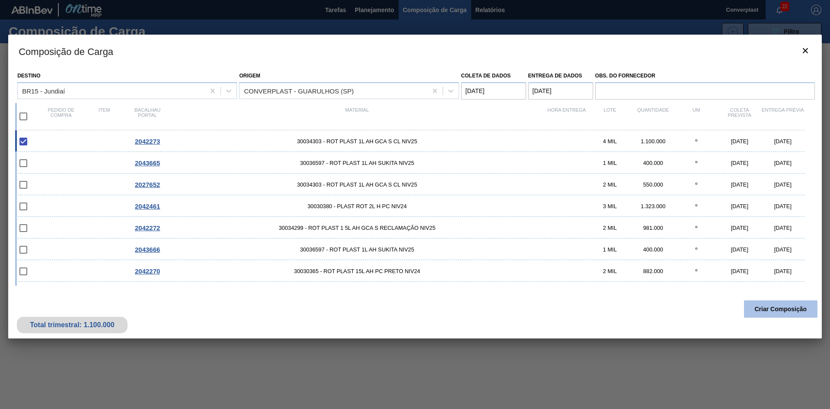
click at [772, 304] on button "Criar Composição" at bounding box center [781, 308] width 74 height 17
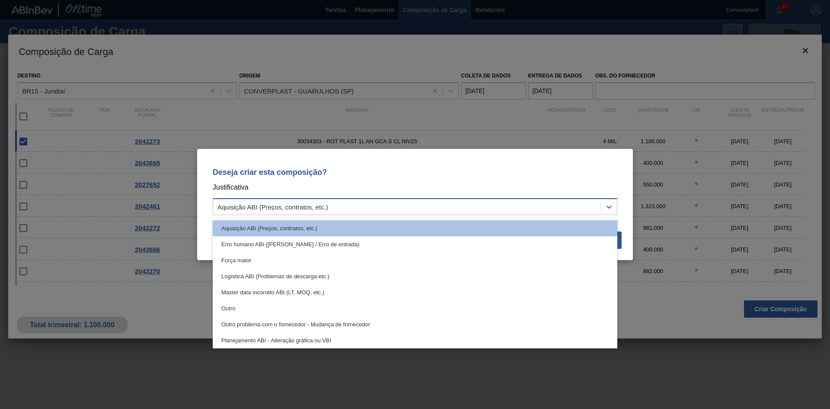
click at [329, 208] on div "Aquisição ABI (Preços, contratos, etc.)" at bounding box center [407, 207] width 388 height 13
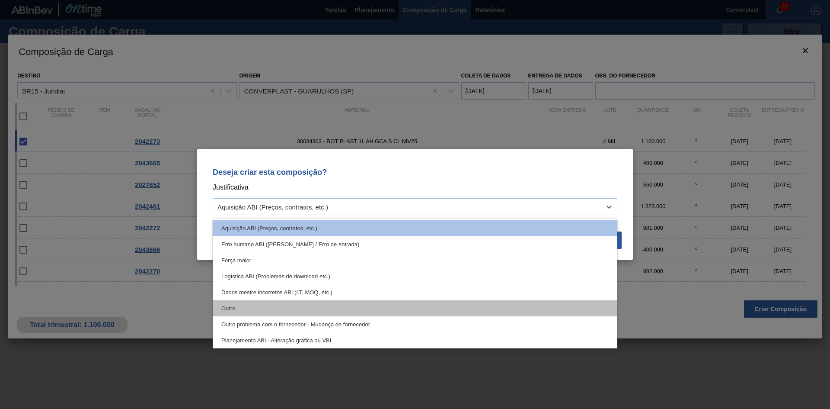
click at [304, 310] on div "Outro" at bounding box center [415, 308] width 405 height 16
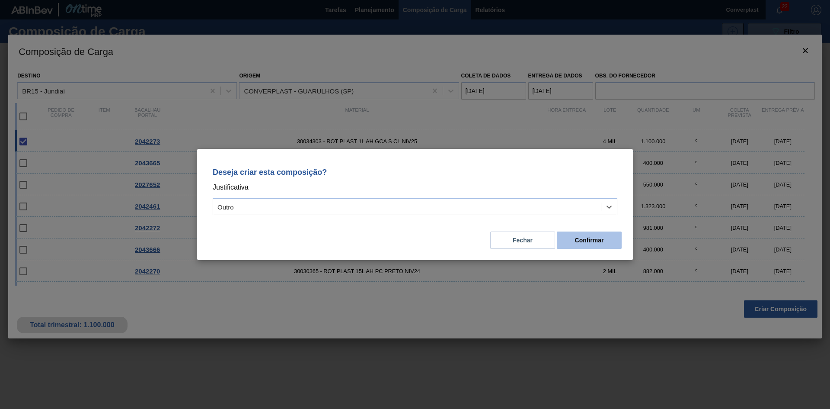
click at [587, 244] on button "Confirmar" at bounding box center [589, 239] width 65 height 17
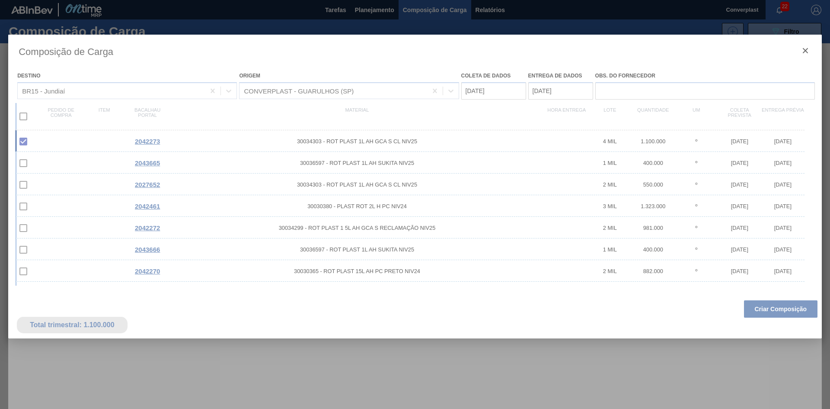
click at [371, 5] on div at bounding box center [415, 204] width 830 height 409
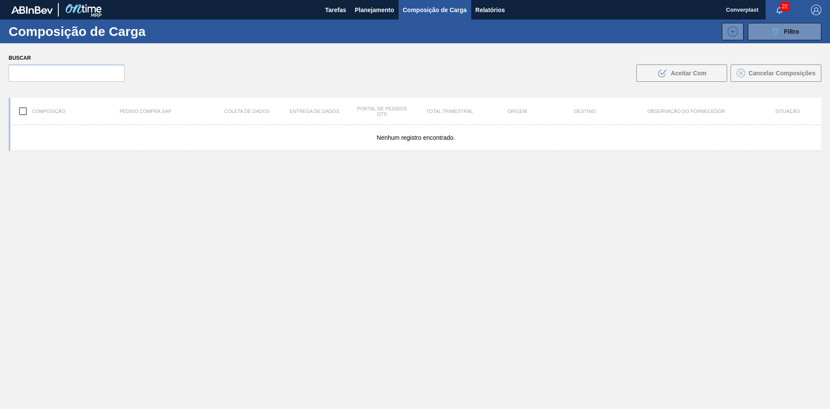
click at [371, 5] on font "Planejamento" at bounding box center [374, 10] width 39 height 10
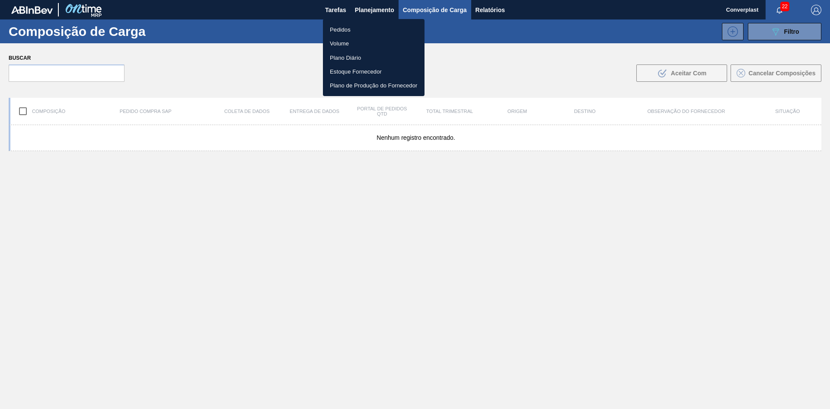
click at [340, 30] on font "Pedidos" at bounding box center [340, 29] width 21 height 6
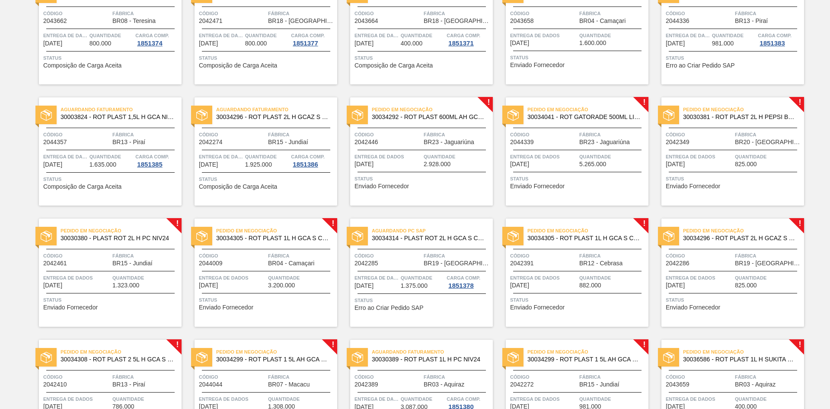
scroll to position [476, 0]
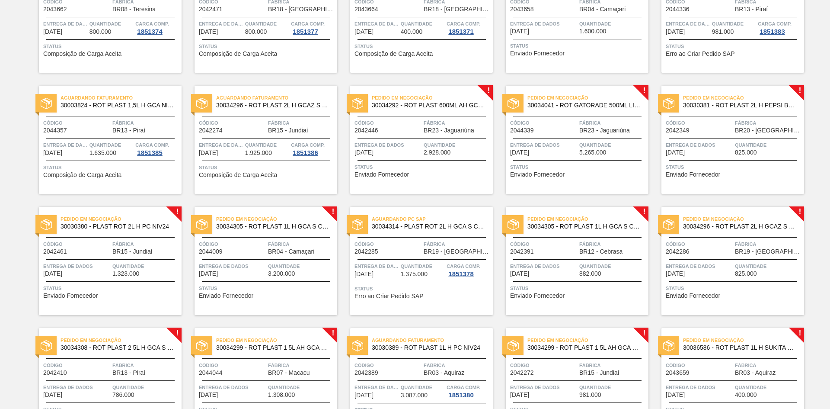
click at [429, 184] on div "Pedido em Negociação 30034292 - ROT PLAST 600ML AH GCA S CLAIM NIV25 Código 204…" at bounding box center [421, 140] width 143 height 108
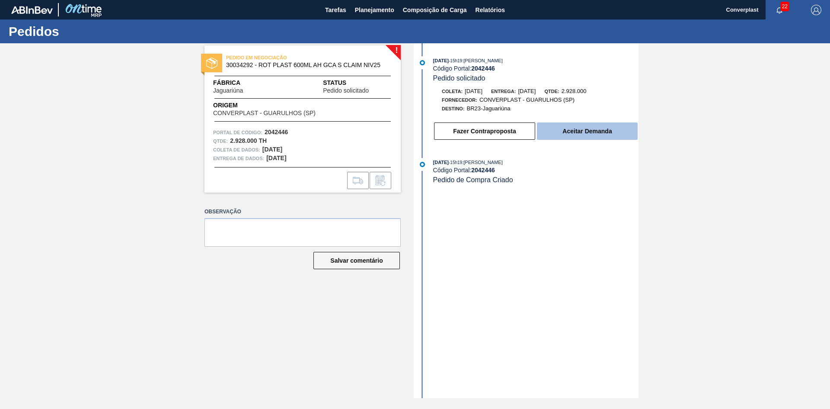
click at [587, 137] on button "Aceitar Demanda" at bounding box center [587, 130] width 101 height 17
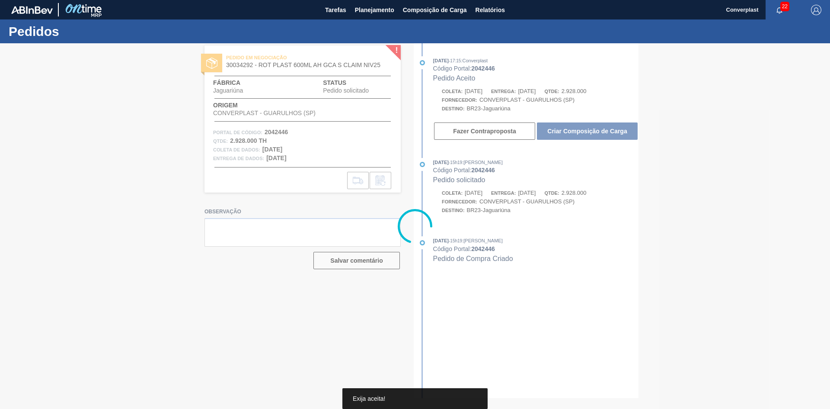
click at [593, 132] on div at bounding box center [415, 225] width 830 height 365
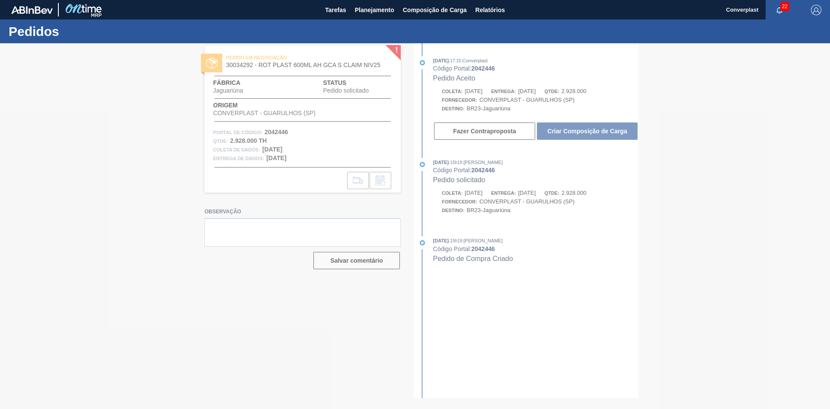
click at [593, 132] on div at bounding box center [415, 225] width 830 height 365
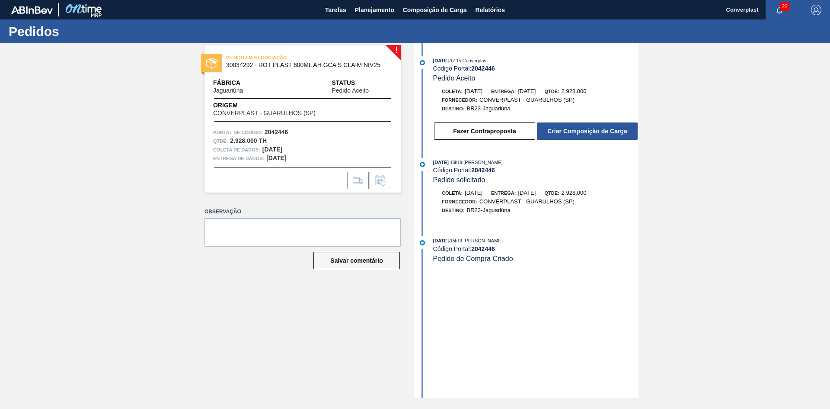
click at [593, 132] on font "Criar Composição de Carga" at bounding box center [588, 131] width 80 height 7
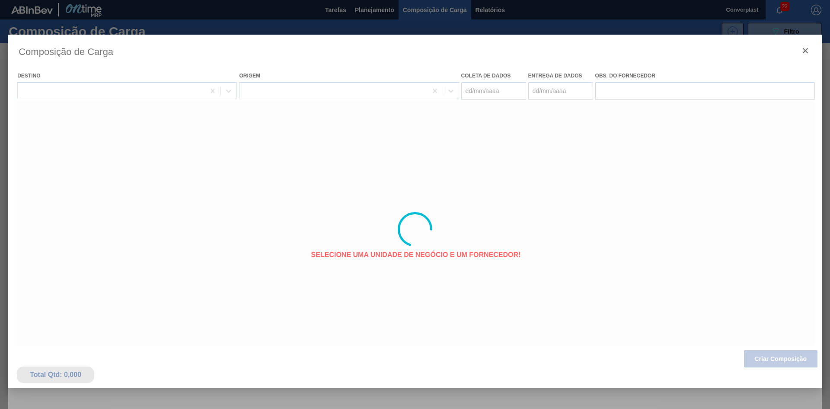
type coleta "[DATE]"
type entrega "[DATE]"
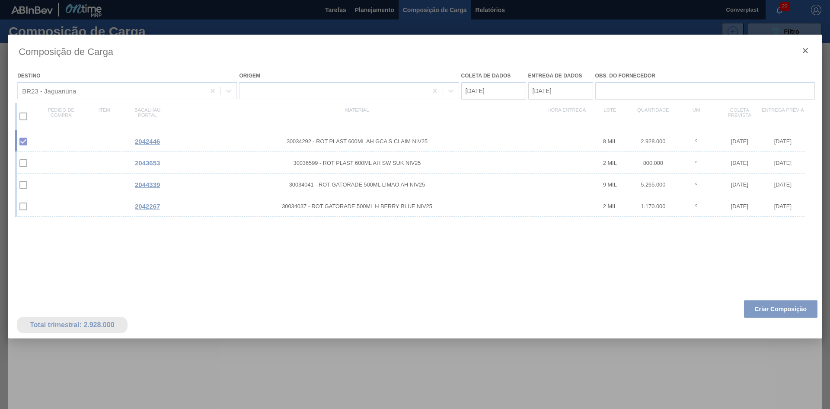
click at [774, 311] on div at bounding box center [415, 229] width 814 height 389
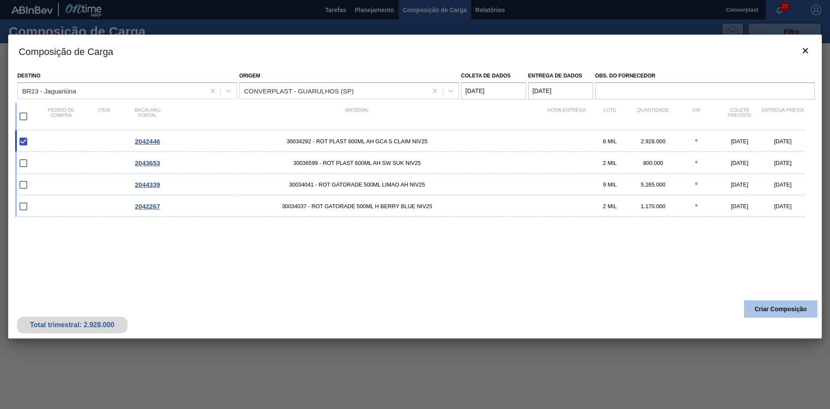
click at [752, 306] on button "Criar Composição" at bounding box center [781, 308] width 74 height 17
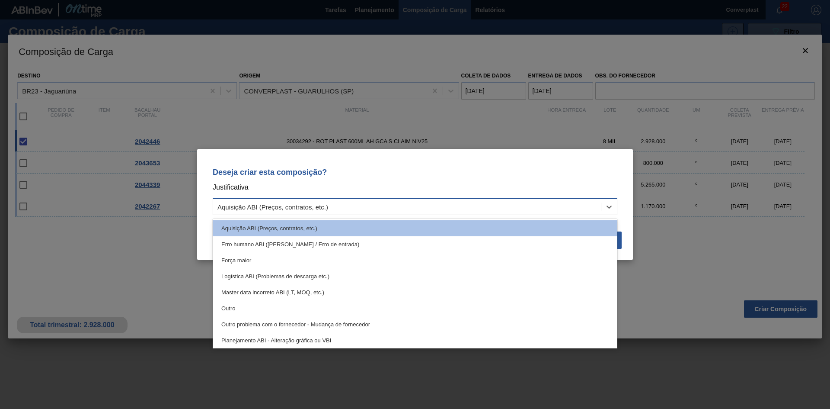
click at [394, 202] on div "Aquisição ABI (Preços, contratos, etc.)" at bounding box center [407, 207] width 388 height 13
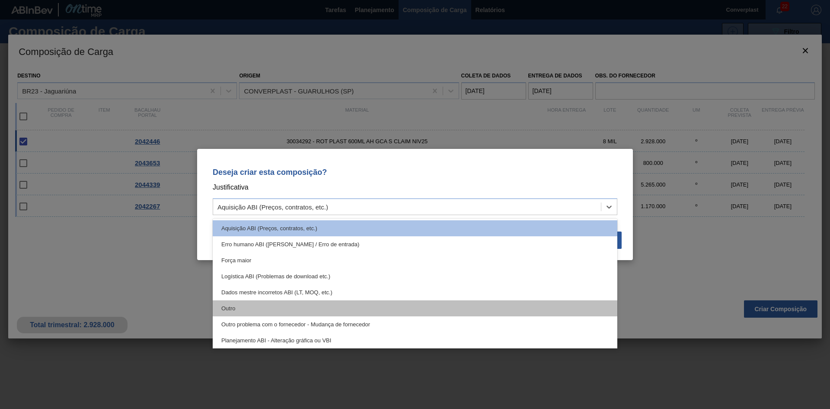
click at [335, 312] on div "Outro" at bounding box center [415, 308] width 405 height 16
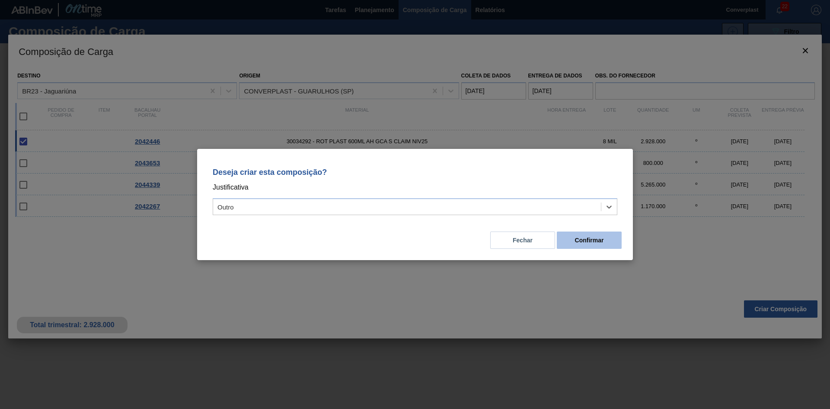
click at [570, 240] on button "Confirmar" at bounding box center [589, 239] width 65 height 17
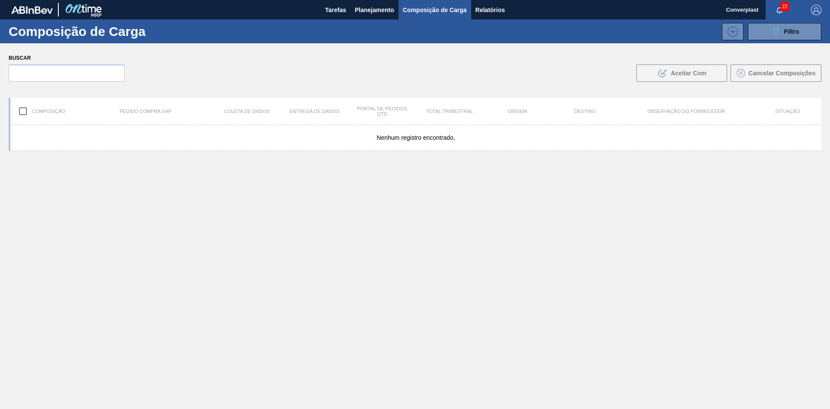
click at [406, 194] on div "Nenhum registro encontrado." at bounding box center [415, 287] width 813 height 324
click at [353, 5] on button "Planejamento" at bounding box center [375, 9] width 48 height 19
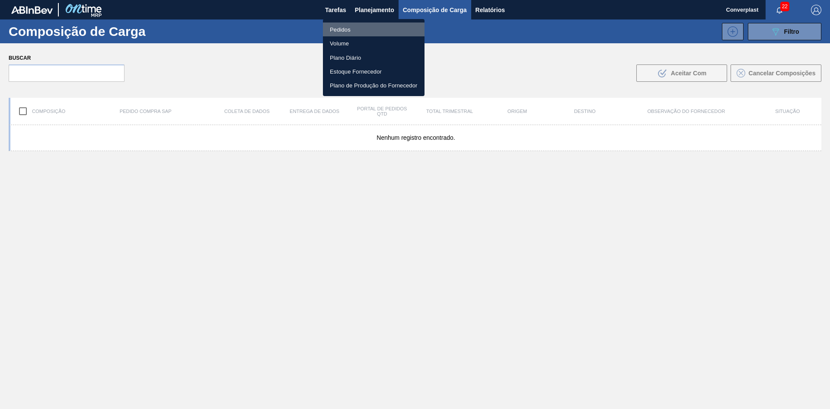
drag, startPoint x: 344, startPoint y: 30, endPoint x: 327, endPoint y: 30, distance: 17.3
click at [344, 30] on font "Pedidos" at bounding box center [340, 29] width 21 height 6
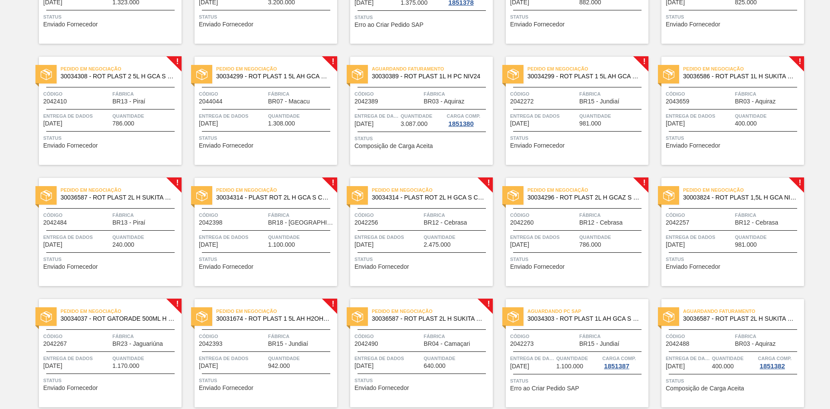
scroll to position [898, 0]
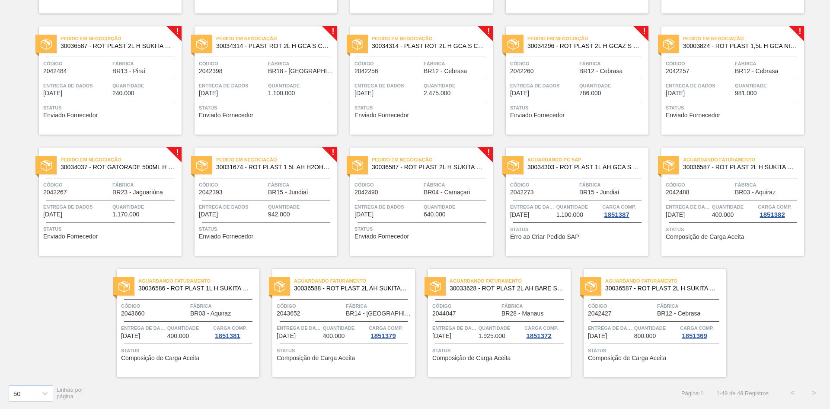
click at [439, 244] on div "Pedido em Negociação 30036587 - ROT PLAST 2L H SUKITA NIV25 Código 2042490 Fábr…" at bounding box center [421, 201] width 143 height 108
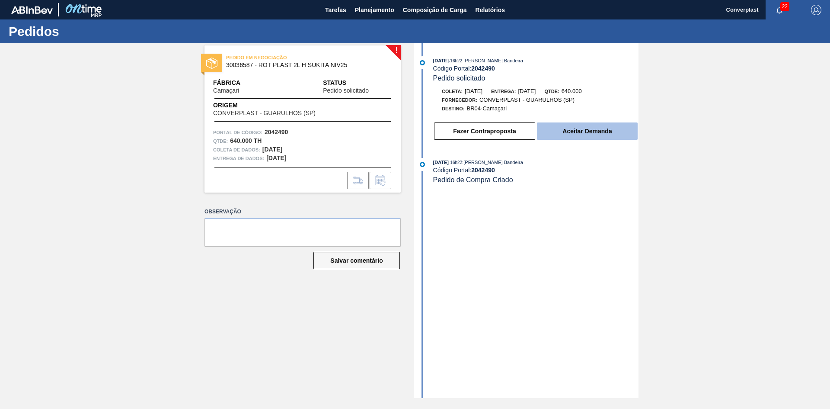
click at [586, 131] on font "Aceitar Demanda" at bounding box center [587, 131] width 49 height 7
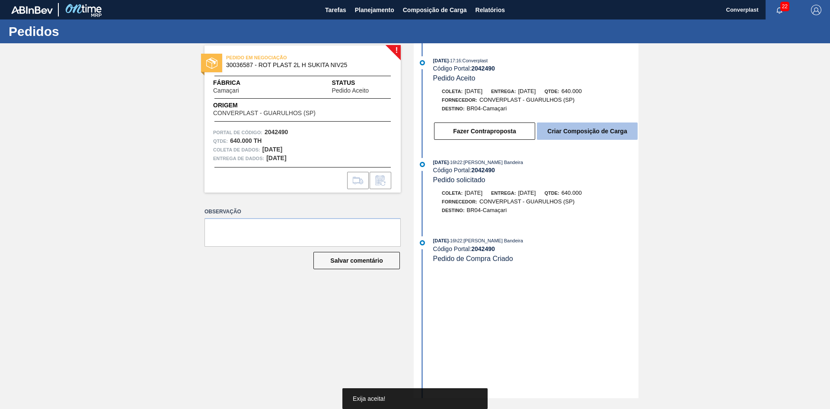
click at [584, 128] on font "Criar Composição de Carga" at bounding box center [588, 131] width 80 height 7
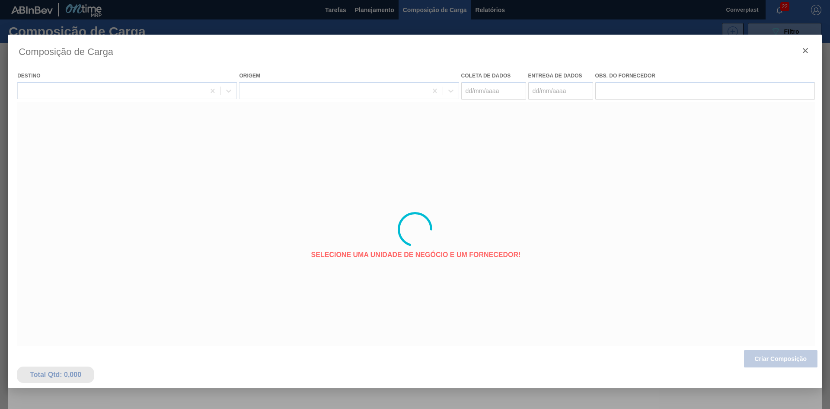
type coleta "[DATE]"
type entrega "[DATE]"
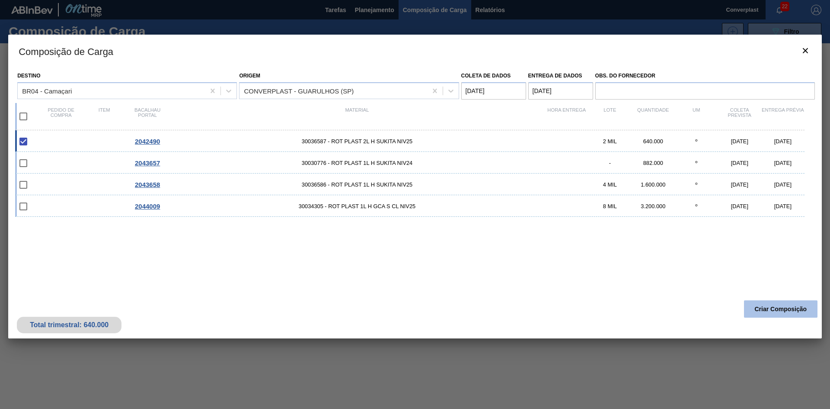
click at [766, 311] on font "Criar Composição" at bounding box center [781, 308] width 52 height 7
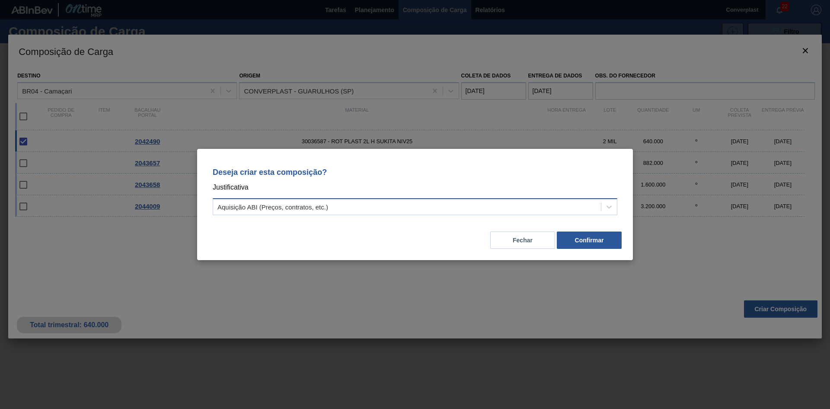
click at [507, 210] on div "Aquisição ABI (Preços, contratos, etc.)" at bounding box center [407, 207] width 388 height 13
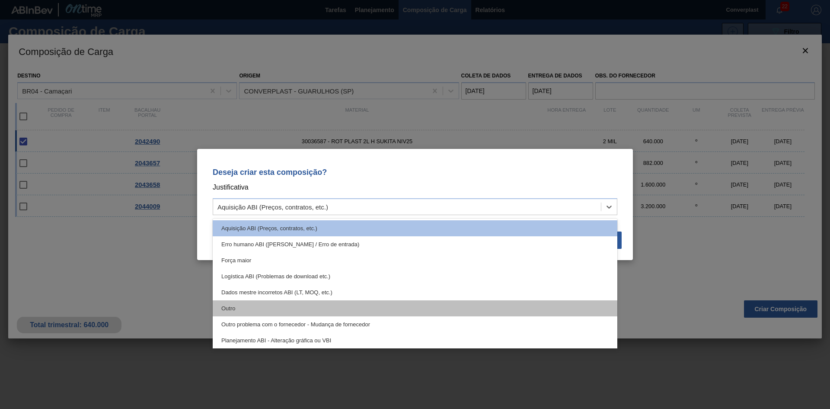
click at [429, 309] on div "Outro" at bounding box center [415, 308] width 405 height 16
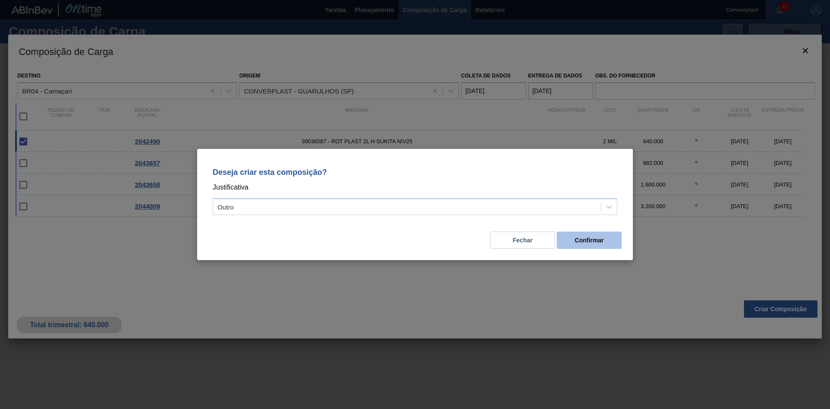
click at [579, 239] on font "Confirmar" at bounding box center [589, 240] width 29 height 7
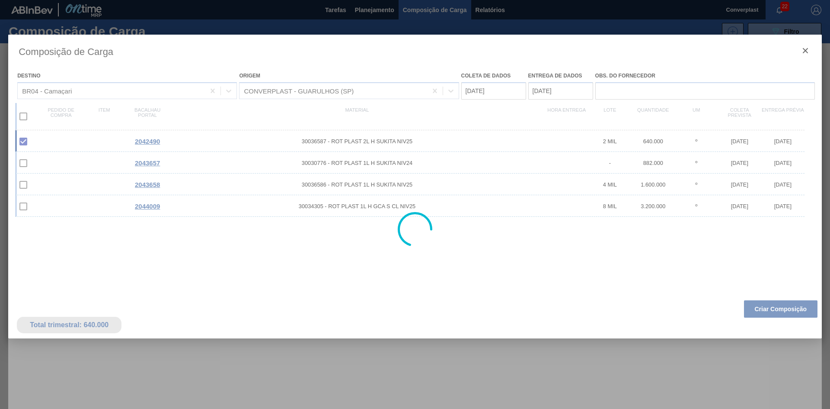
click at [375, 9] on div at bounding box center [415, 204] width 830 height 409
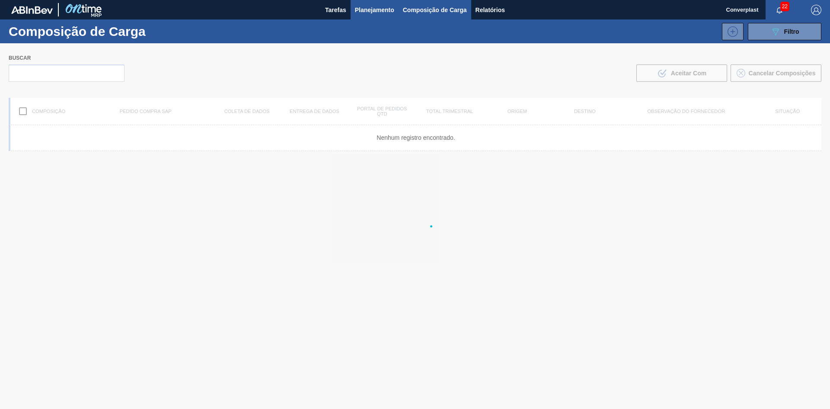
click at [371, 13] on font "Planejamento" at bounding box center [374, 9] width 39 height 7
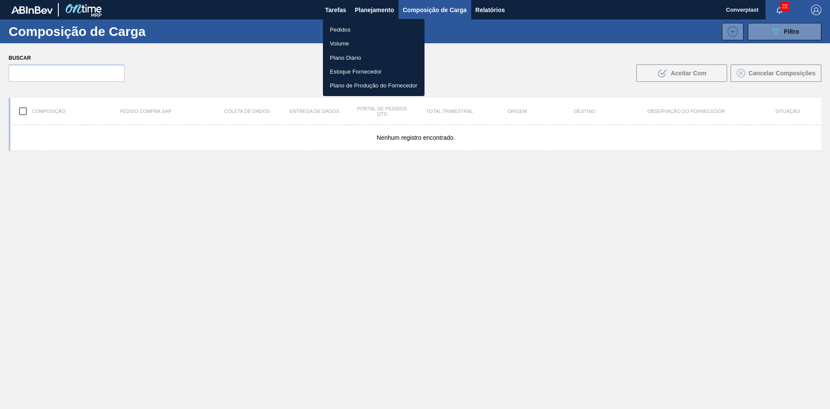
click at [354, 30] on li "Pedidos" at bounding box center [374, 29] width 102 height 14
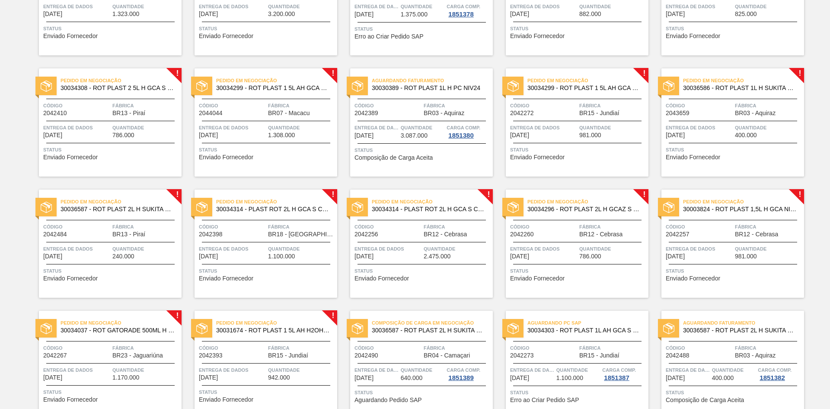
scroll to position [898, 0]
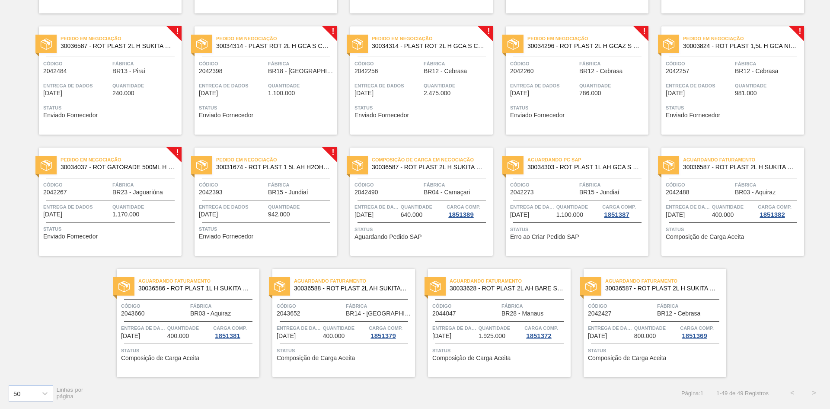
click at [275, 229] on span "Status" at bounding box center [267, 228] width 136 height 9
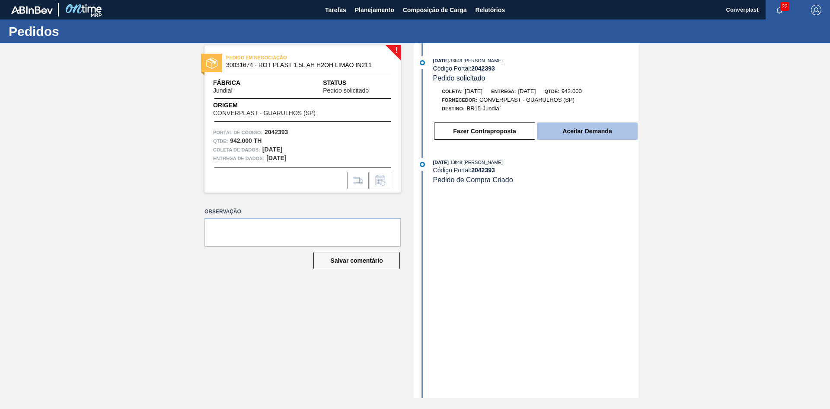
click at [572, 128] on font "Aceitar Demanda" at bounding box center [587, 131] width 49 height 7
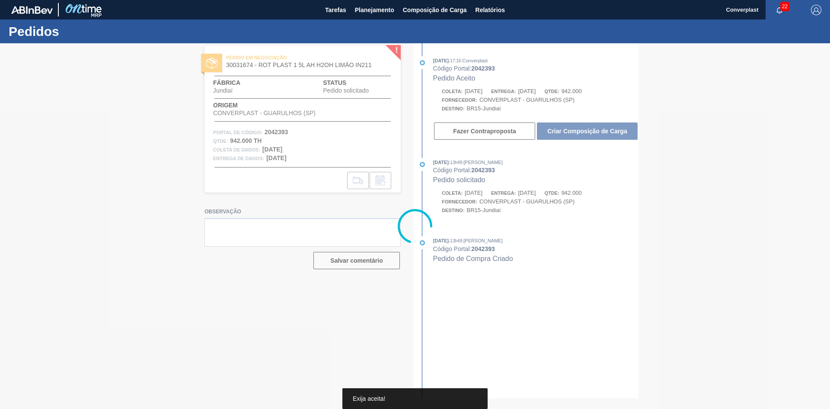
click at [561, 120] on div at bounding box center [415, 225] width 830 height 365
click at [564, 126] on div at bounding box center [415, 225] width 830 height 365
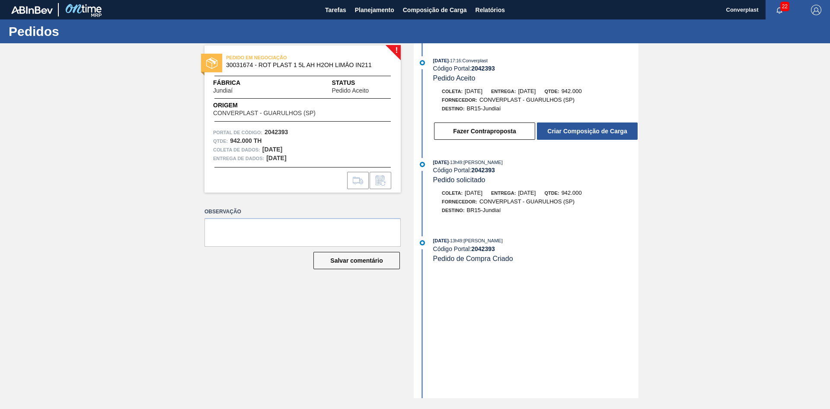
click at [564, 126] on button "Criar Composição de Carga" at bounding box center [587, 130] width 101 height 17
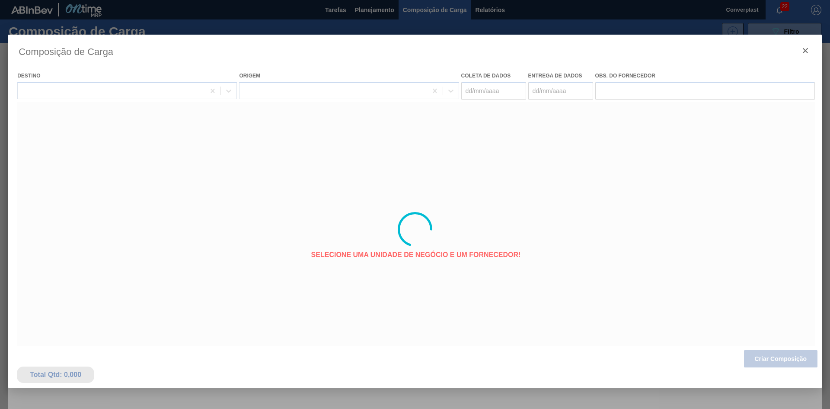
type coleta "[DATE]"
type entrega "[DATE]"
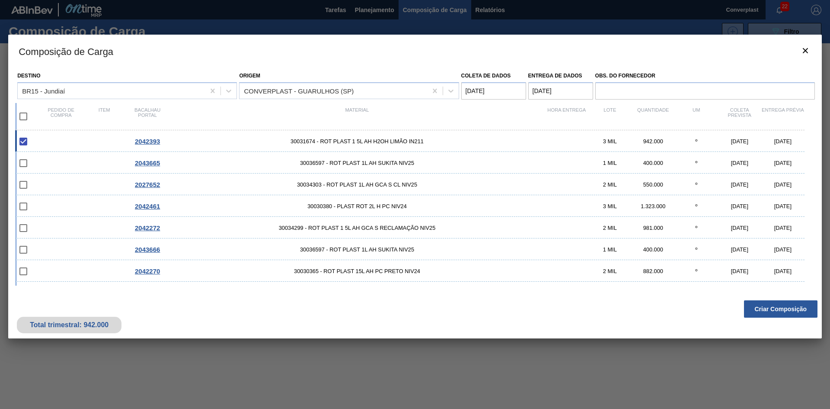
click at [785, 319] on div "Total trimestral: 942.000 Criar Composição" at bounding box center [415, 317] width 814 height 42
click at [763, 308] on font "Criar Composição" at bounding box center [781, 308] width 52 height 7
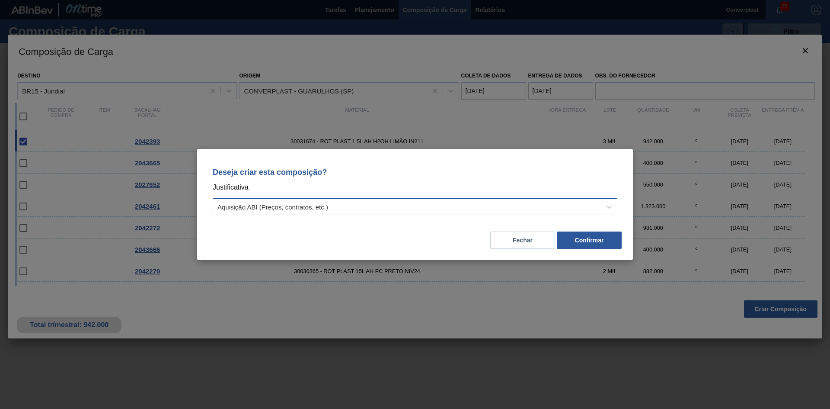
click at [335, 210] on div "Aquisição ABI (Preços, contratos, etc.)" at bounding box center [407, 207] width 388 height 13
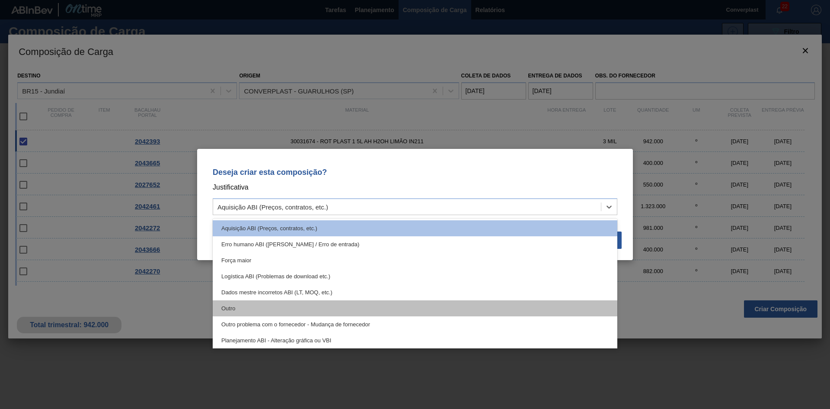
click at [327, 308] on div "Outro" at bounding box center [415, 308] width 405 height 16
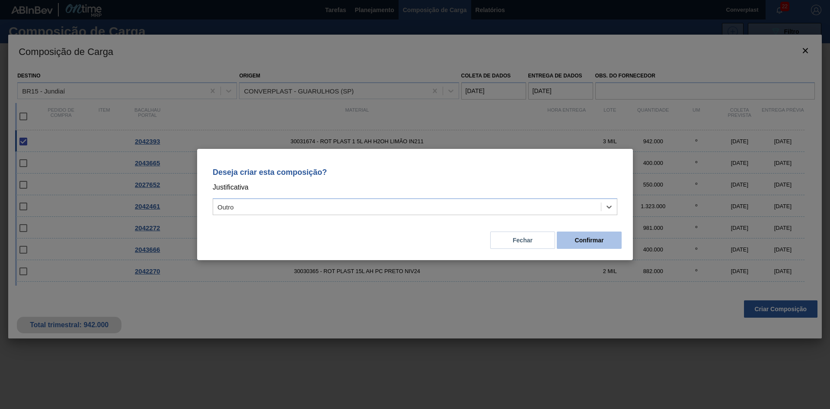
click at [574, 234] on button "Confirmar" at bounding box center [589, 239] width 65 height 17
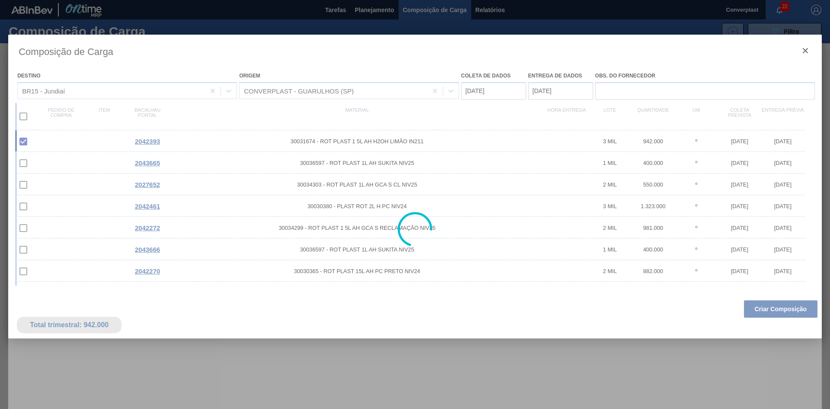
click at [378, 7] on div at bounding box center [415, 204] width 830 height 409
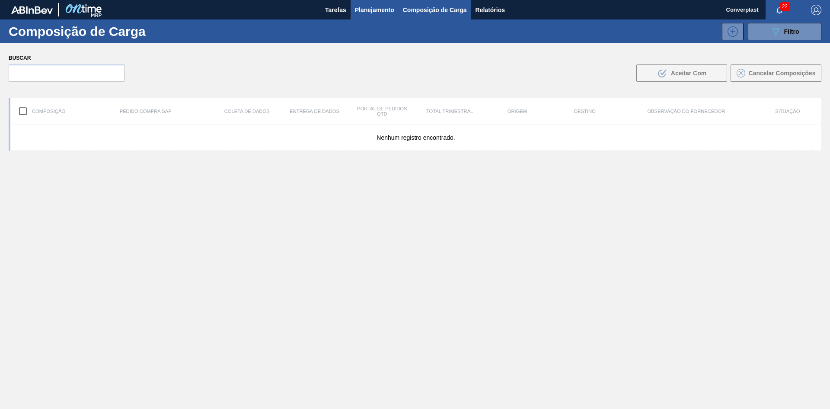
click at [366, 6] on font "Planejamento" at bounding box center [374, 9] width 39 height 7
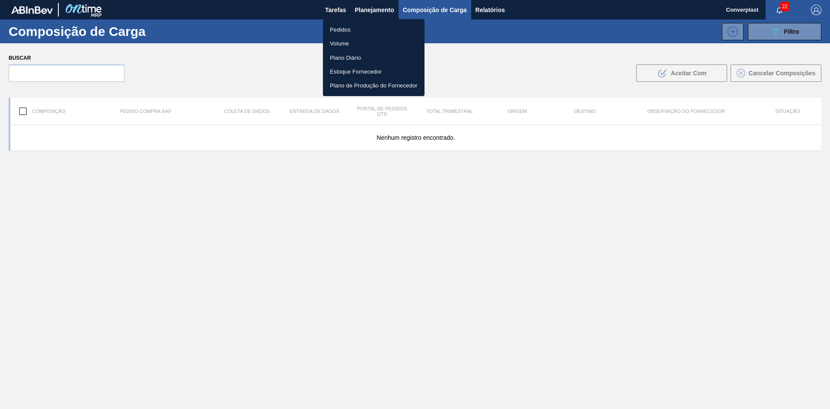
click at [348, 26] on font "Pedidos" at bounding box center [340, 29] width 21 height 6
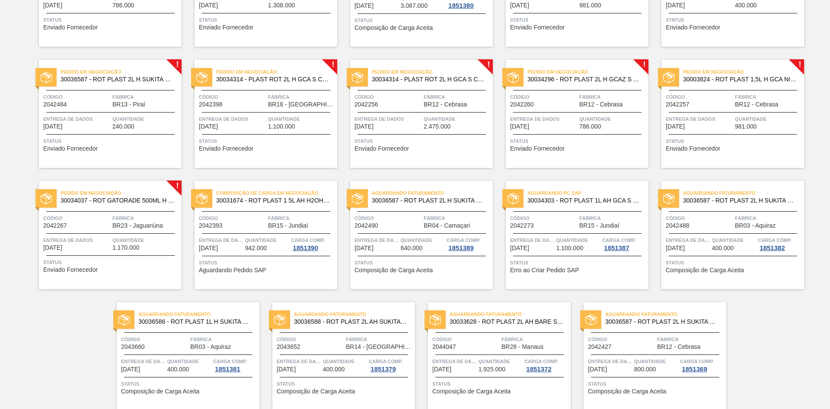
scroll to position [898, 0]
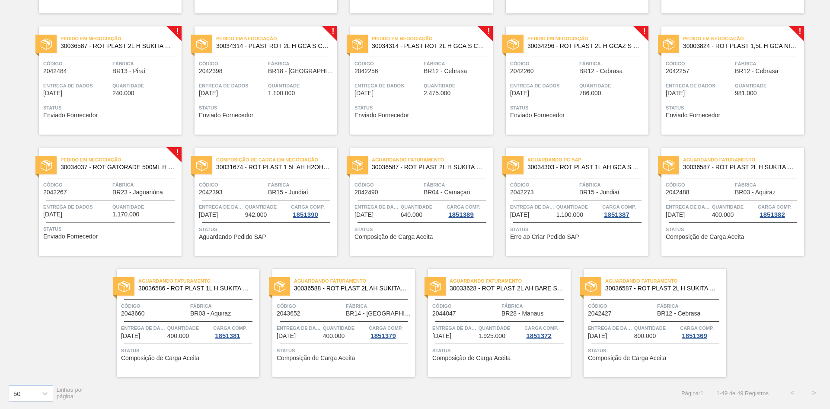
click at [92, 215] on div "Entrega de dados [DATE]" at bounding box center [76, 209] width 67 height 15
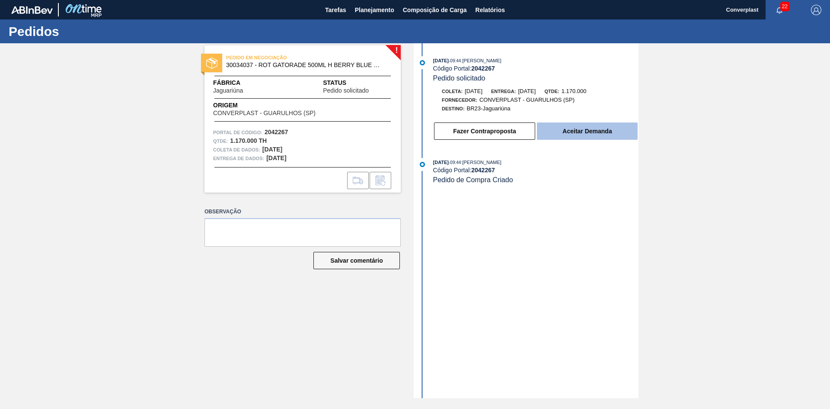
click at [558, 127] on button "Aceitar Demanda" at bounding box center [587, 130] width 101 height 17
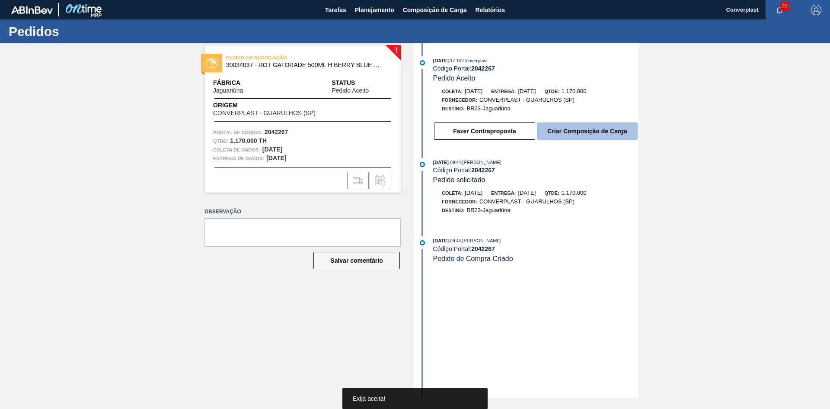
click at [589, 128] on font "Criar Composição de Carga" at bounding box center [588, 131] width 80 height 7
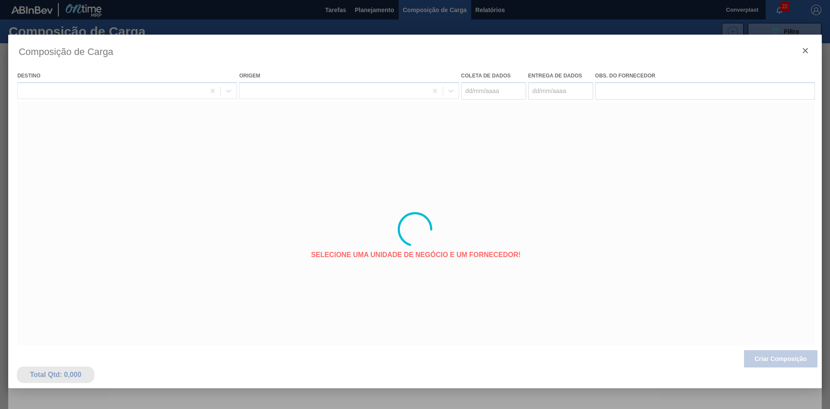
type coleta "[DATE]"
type entrega "[DATE]"
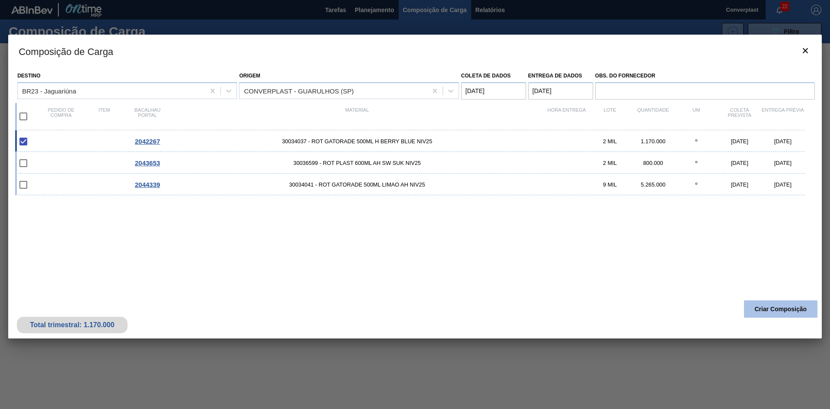
click at [784, 307] on font "Criar Composição" at bounding box center [781, 308] width 52 height 7
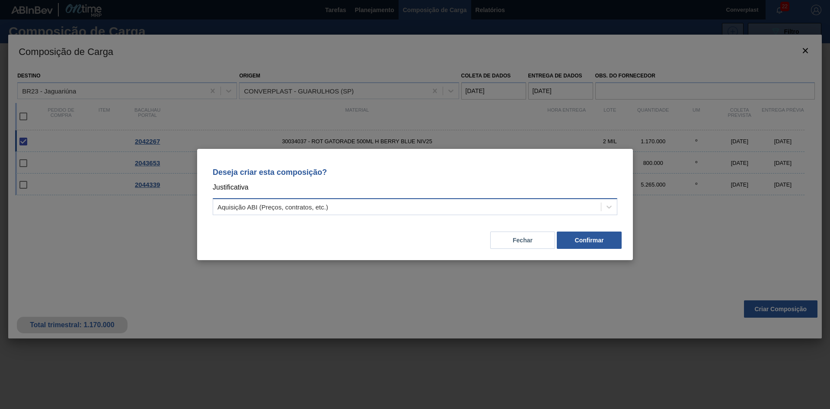
click at [366, 208] on div "Aquisição ABI (Preços, contratos, etc.)" at bounding box center [407, 207] width 388 height 13
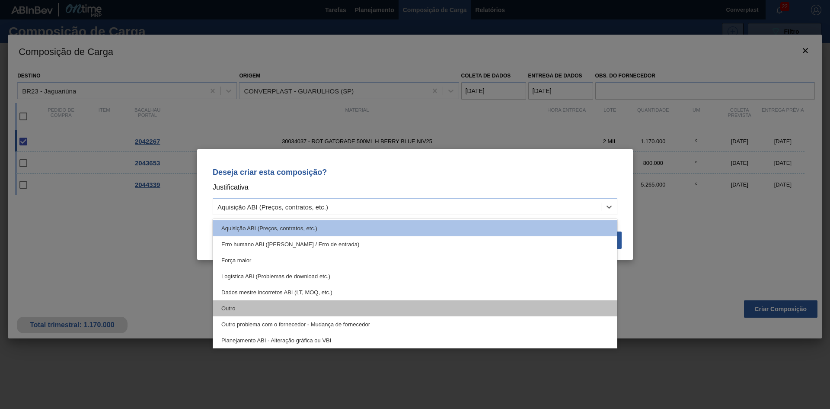
click at [292, 310] on div "Outro" at bounding box center [415, 308] width 405 height 16
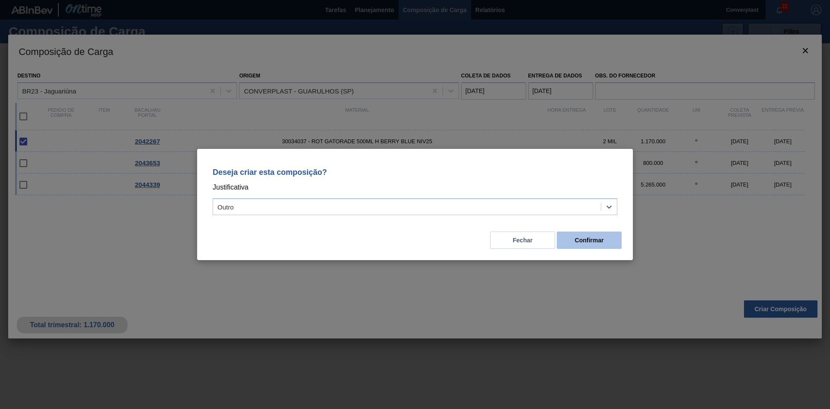
click at [610, 244] on button "Confirmar" at bounding box center [589, 239] width 65 height 17
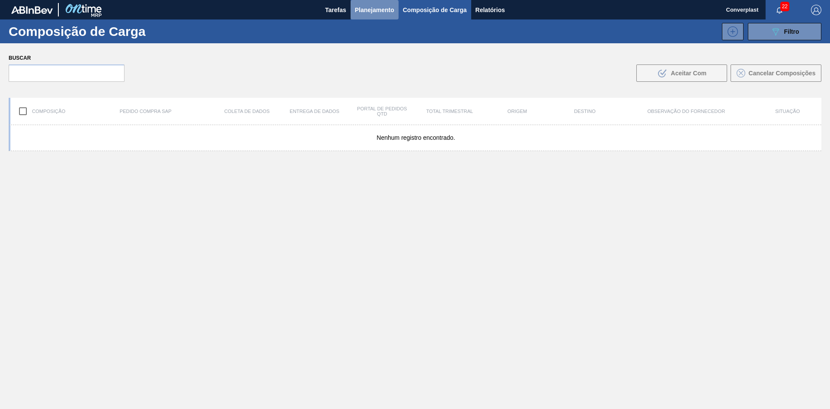
click at [372, 7] on font "Planejamento" at bounding box center [374, 9] width 39 height 7
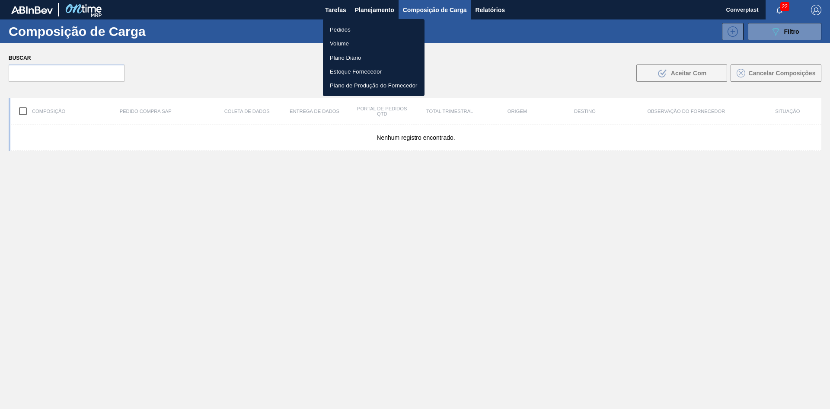
click at [345, 26] on font "Pedidos" at bounding box center [340, 29] width 21 height 6
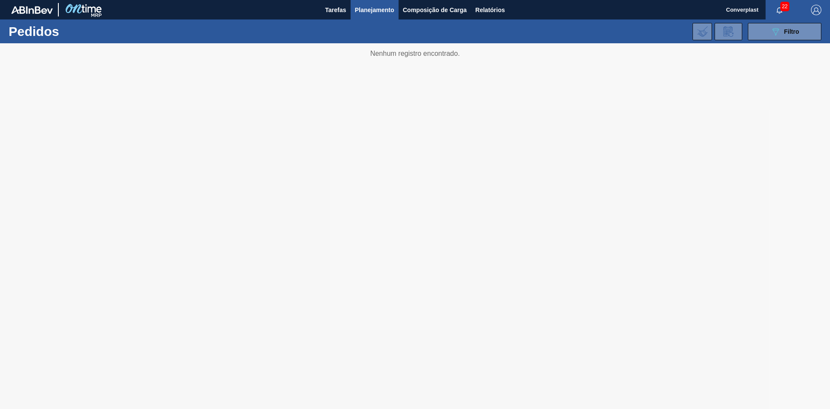
click at [220, 213] on div at bounding box center [415, 225] width 830 height 365
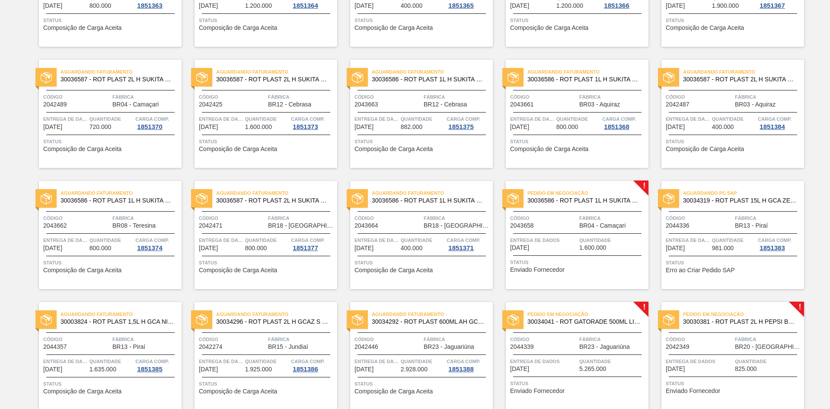
scroll to position [476, 0]
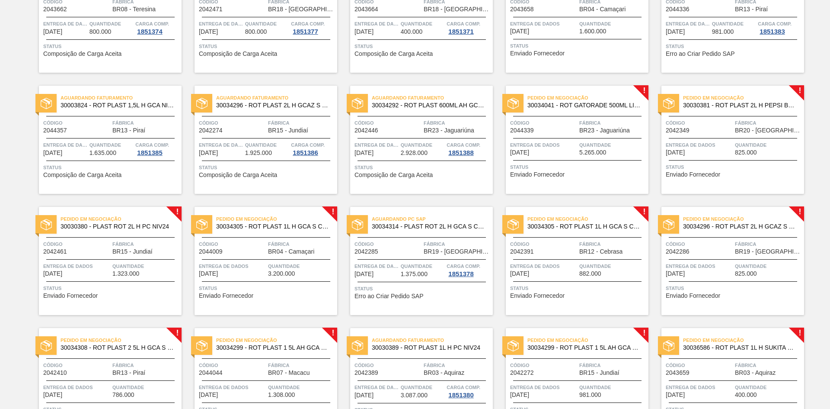
click at [222, 295] on font "Enviado Fornecedor" at bounding box center [226, 295] width 55 height 7
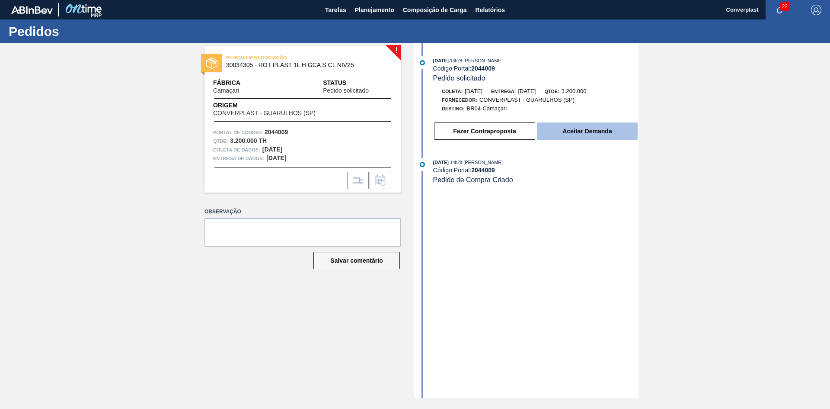
click at [570, 125] on button "Aceitar Demanda" at bounding box center [587, 130] width 101 height 17
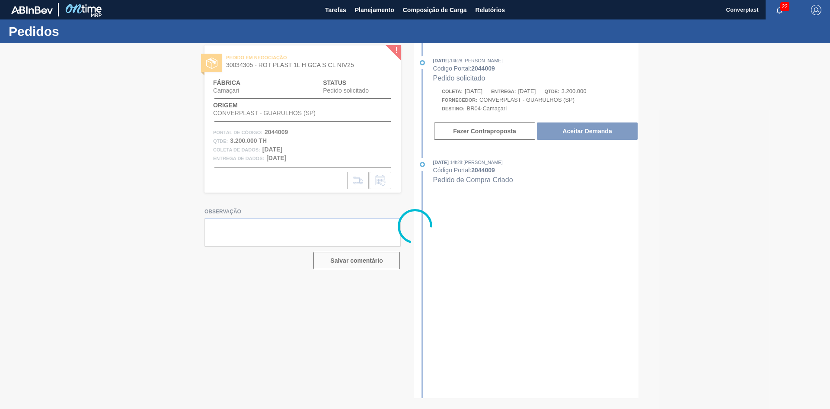
click at [573, 130] on div at bounding box center [415, 225] width 830 height 365
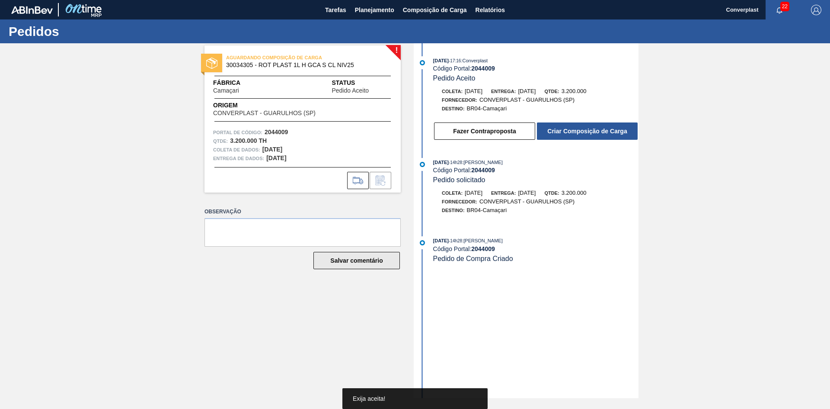
drag, startPoint x: 315, startPoint y: 273, endPoint x: 328, endPoint y: 253, distance: 24.1
click at [315, 273] on div "Observação Salvar comentário" at bounding box center [303, 245] width 196 height 80
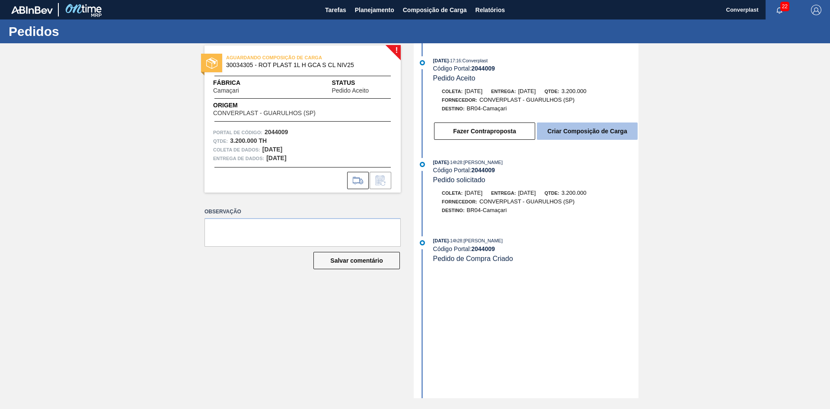
click at [553, 125] on button "Criar Composição de Carga" at bounding box center [587, 130] width 101 height 17
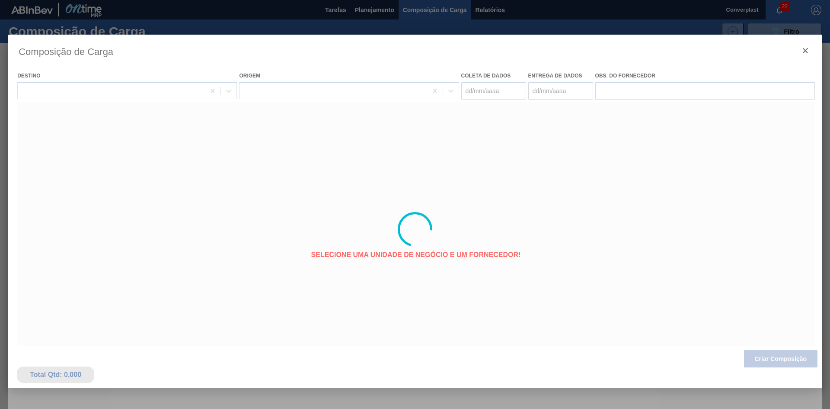
type coleta "[DATE]"
type entrega "[DATE]"
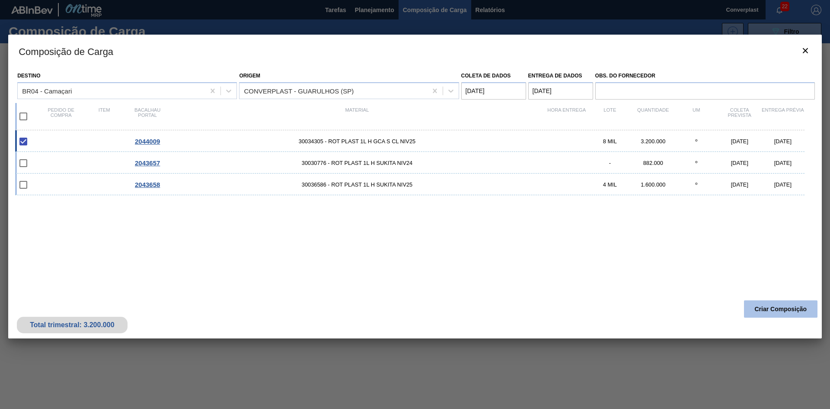
click at [777, 311] on font "Criar Composição" at bounding box center [781, 308] width 52 height 7
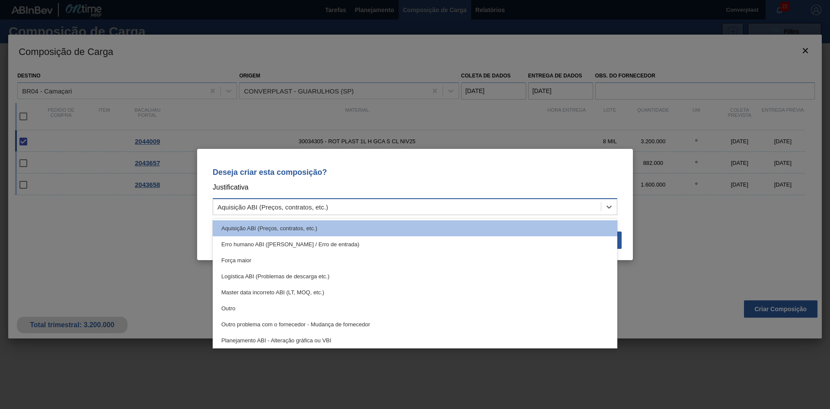
click at [365, 202] on div "Aquisição ABI (Preços, contratos, etc.)" at bounding box center [407, 207] width 388 height 13
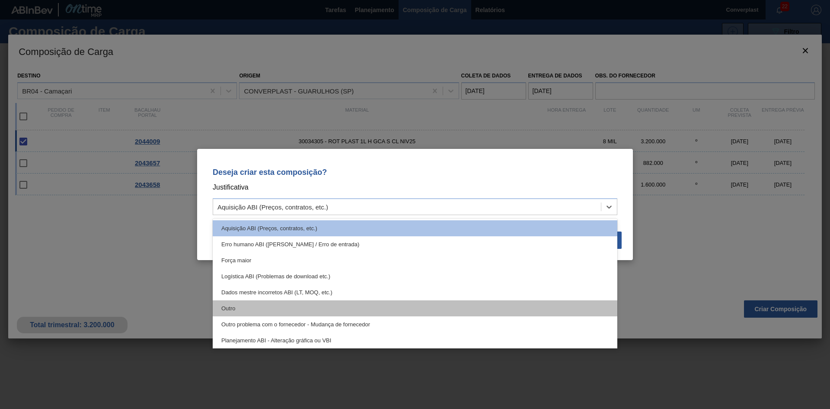
click at [308, 310] on div "Outro" at bounding box center [415, 308] width 405 height 16
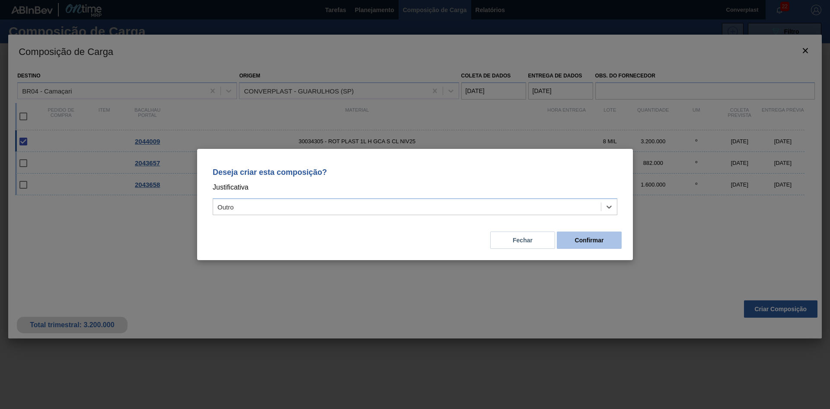
click at [597, 240] on font "Confirmar" at bounding box center [589, 240] width 29 height 7
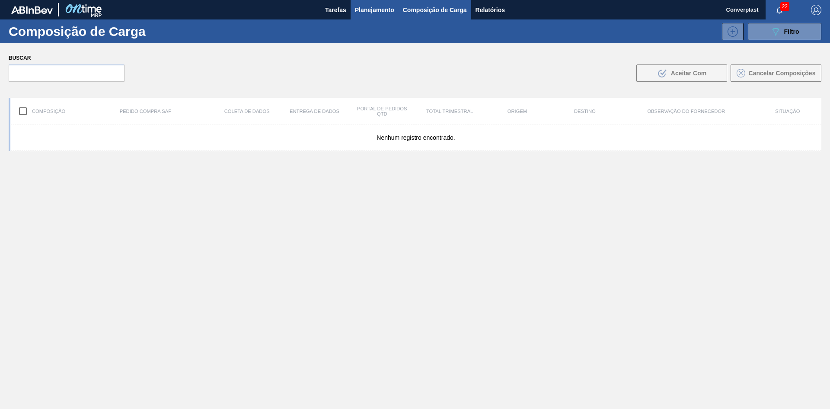
click at [365, 5] on font "Planejamento" at bounding box center [374, 10] width 39 height 10
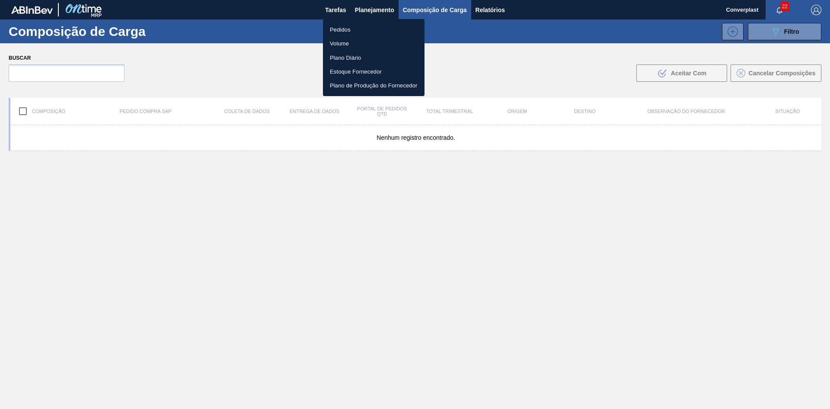
click at [343, 31] on font "Pedidos" at bounding box center [340, 29] width 21 height 6
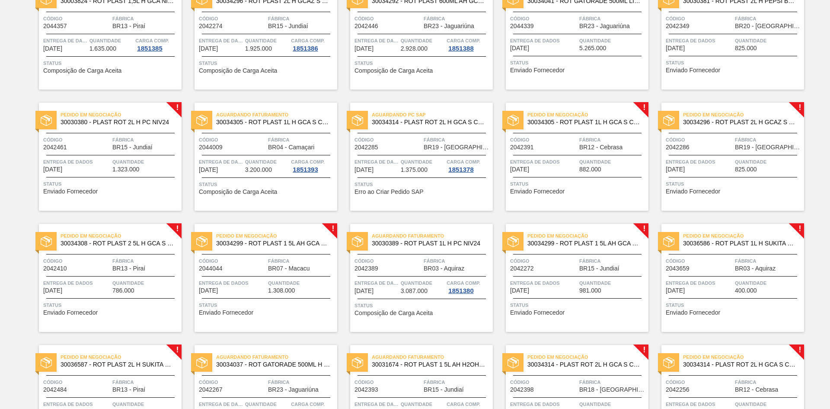
scroll to position [735, 0]
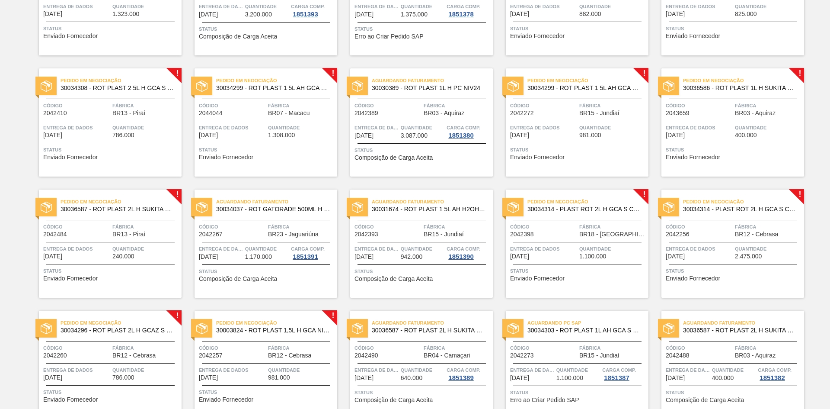
click at [97, 147] on span "Status" at bounding box center [111, 149] width 136 height 9
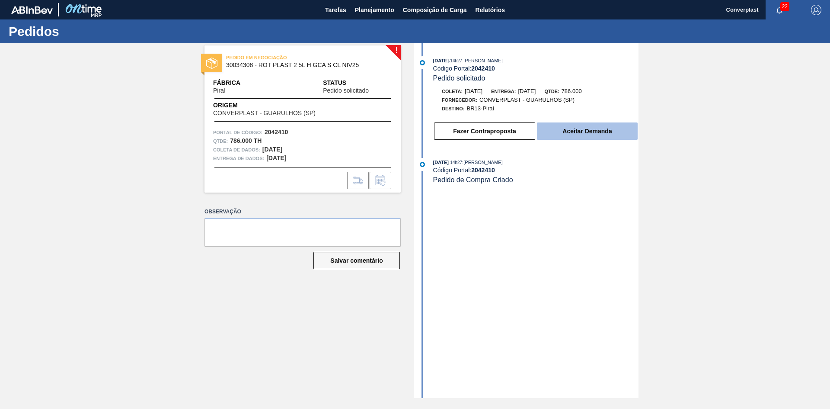
click at [596, 128] on font "Aceitar Demanda" at bounding box center [587, 131] width 49 height 7
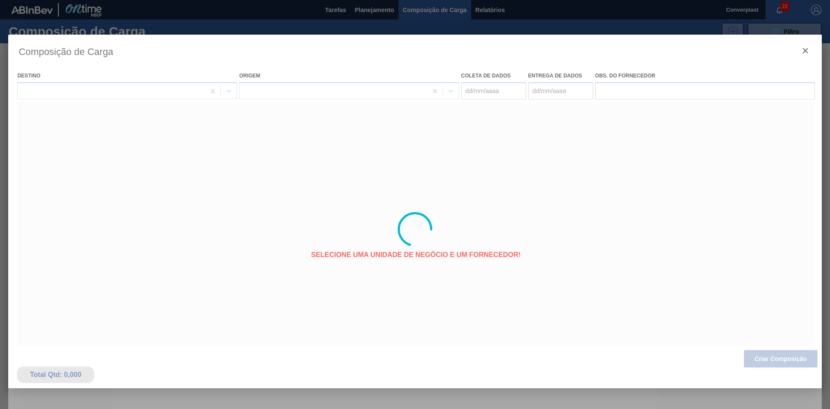
type coleta "[DATE]"
type entrega "[DATE]"
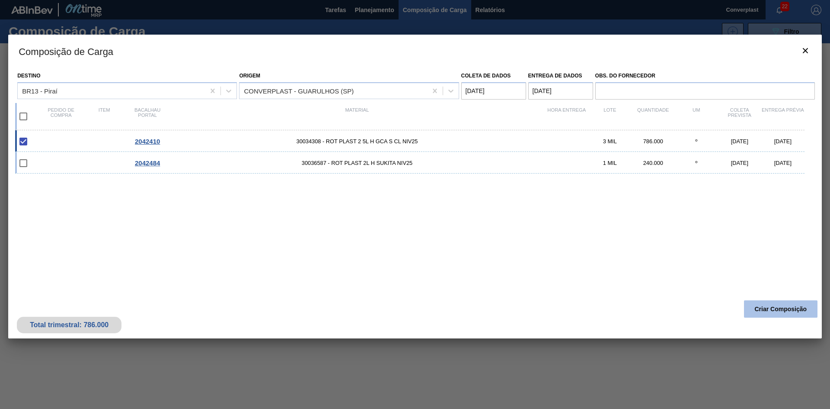
click at [762, 306] on font "Criar Composição" at bounding box center [781, 308] width 52 height 7
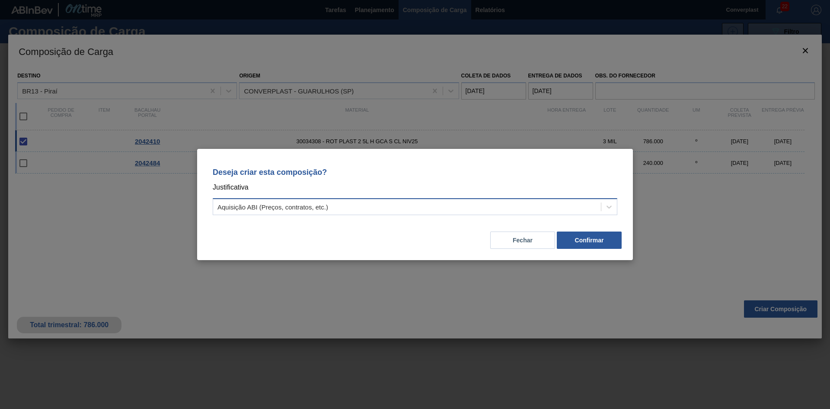
click at [419, 205] on div "Aquisição ABI (Preços, contratos, etc.)" at bounding box center [407, 207] width 388 height 13
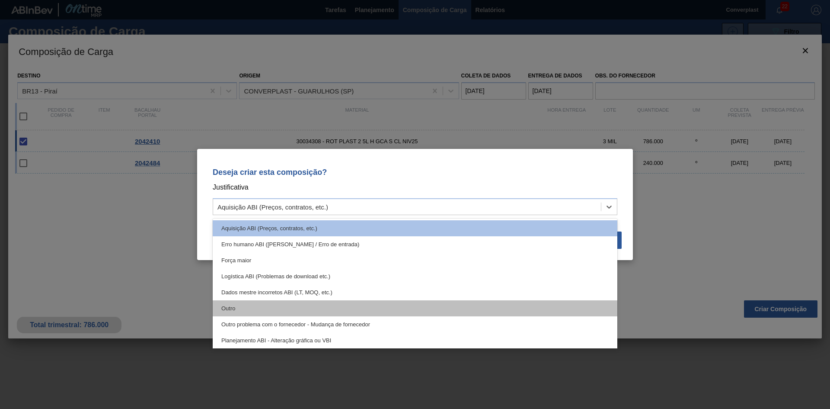
click at [363, 304] on div "Outro" at bounding box center [415, 308] width 405 height 16
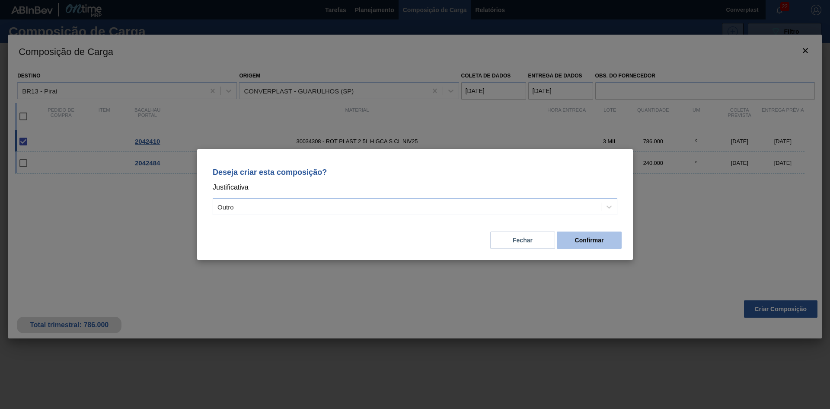
click at [579, 244] on button "Confirmar" at bounding box center [589, 239] width 65 height 17
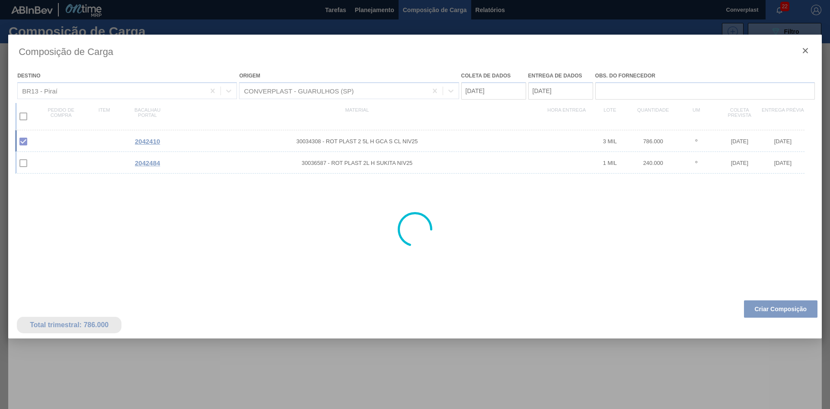
click at [367, 7] on div at bounding box center [415, 204] width 830 height 409
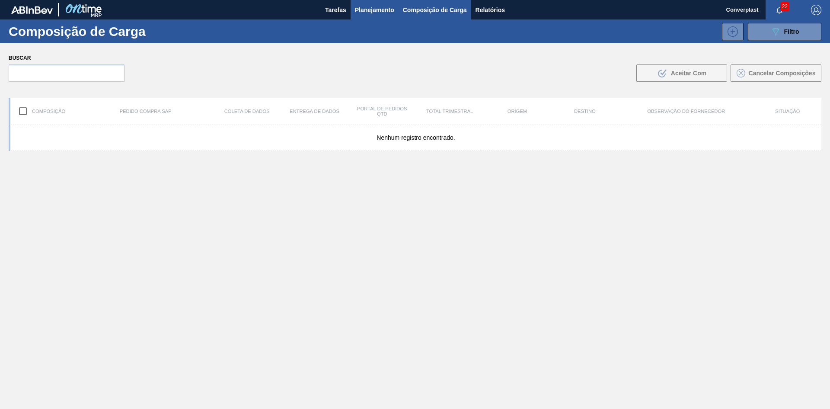
click at [375, 12] on font "Planejamento" at bounding box center [374, 9] width 39 height 7
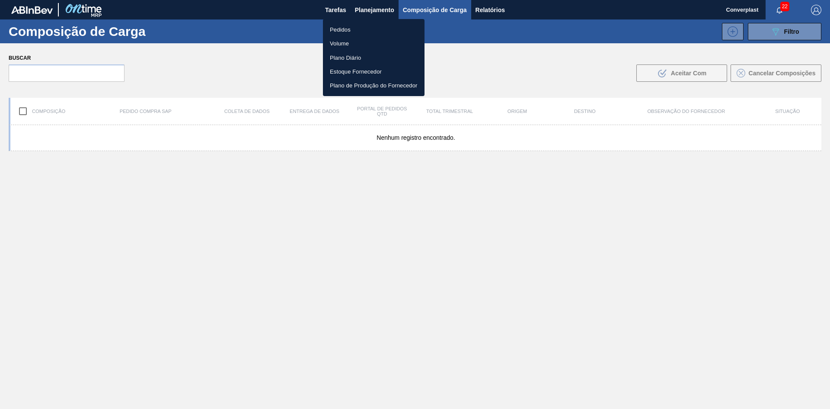
click at [350, 29] on font "Pedidos" at bounding box center [340, 29] width 21 height 6
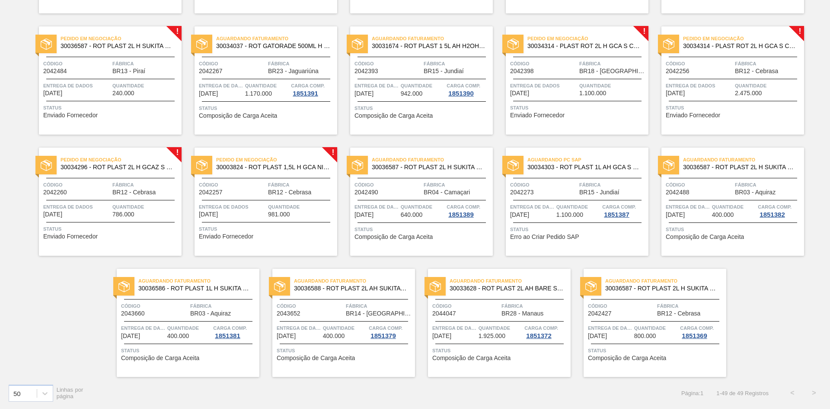
scroll to position [855, 0]
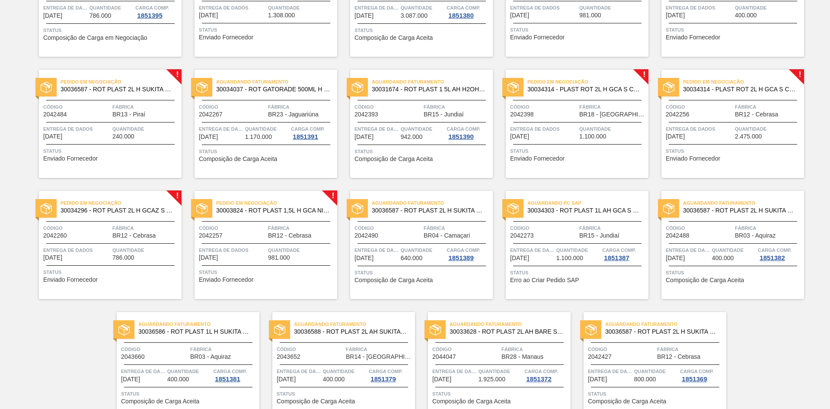
click at [600, 161] on div "Pedido em Negociação 30034314 - PLAST ROT 2L H GCA S CL NIV25 Código 2042398 Fá…" at bounding box center [577, 124] width 143 height 108
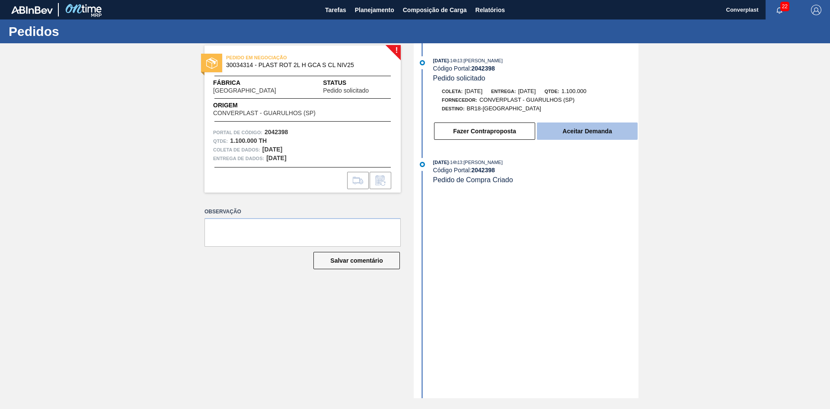
click at [567, 131] on font "Aceitar Demanda" at bounding box center [587, 131] width 49 height 7
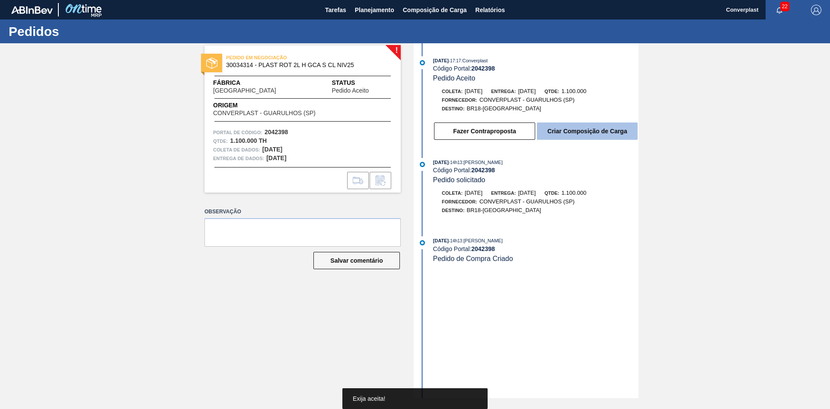
click at [579, 129] on font "Criar Composição de Carga" at bounding box center [588, 131] width 80 height 7
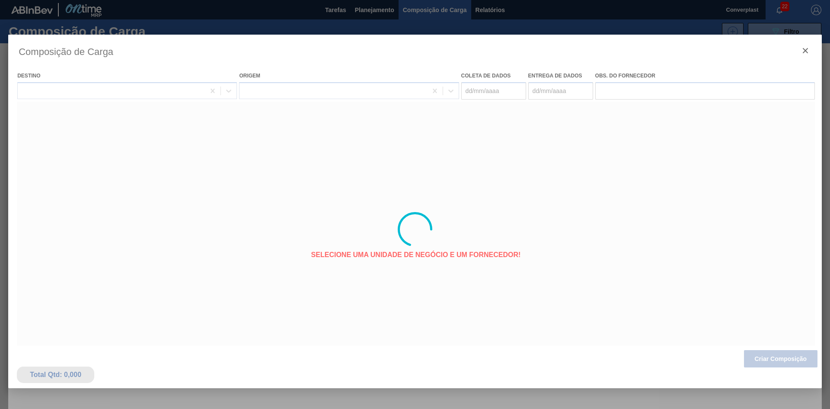
type coleta "[DATE]"
type entrega "[DATE]"
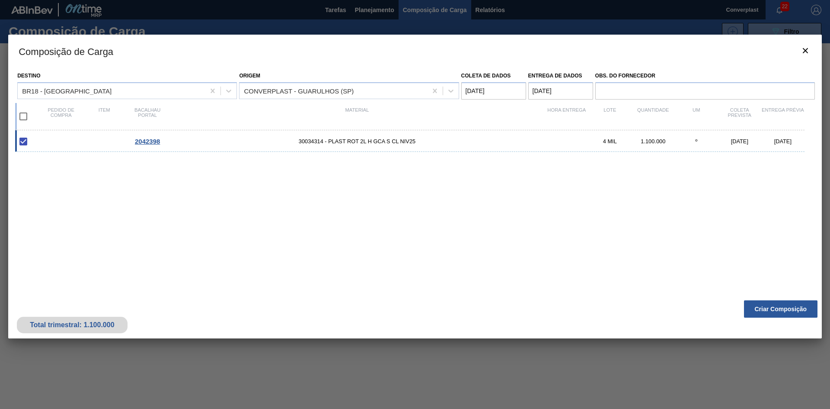
click at [769, 310] on font "Criar Composição" at bounding box center [781, 308] width 52 height 7
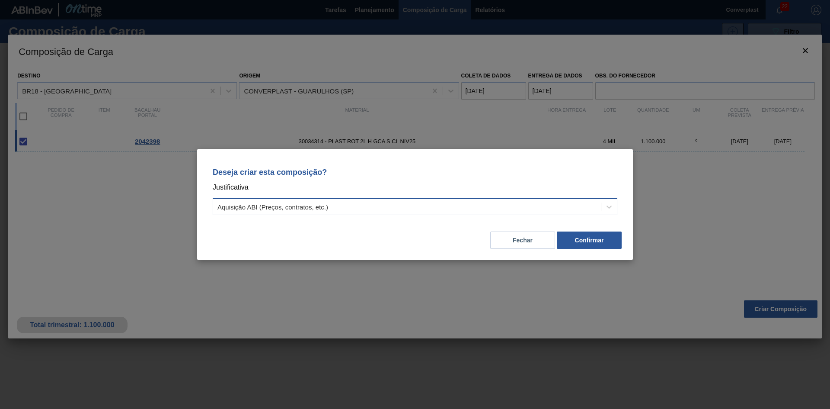
click at [381, 206] on div "Aquisição ABI (Preços, contratos, etc.)" at bounding box center [407, 207] width 388 height 13
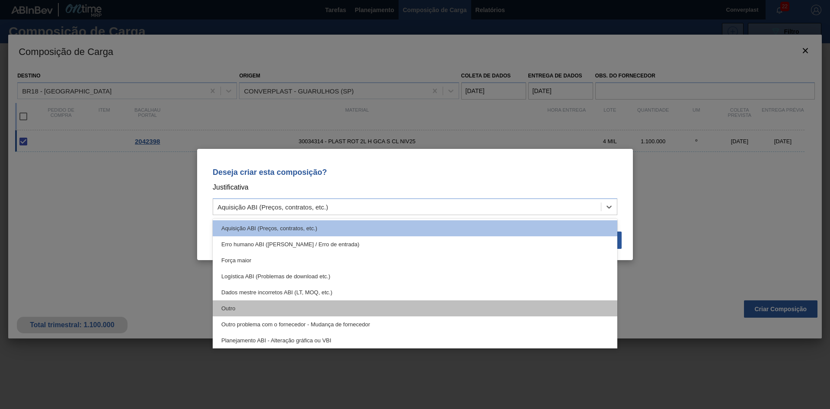
click at [300, 309] on div "Outro" at bounding box center [415, 308] width 405 height 16
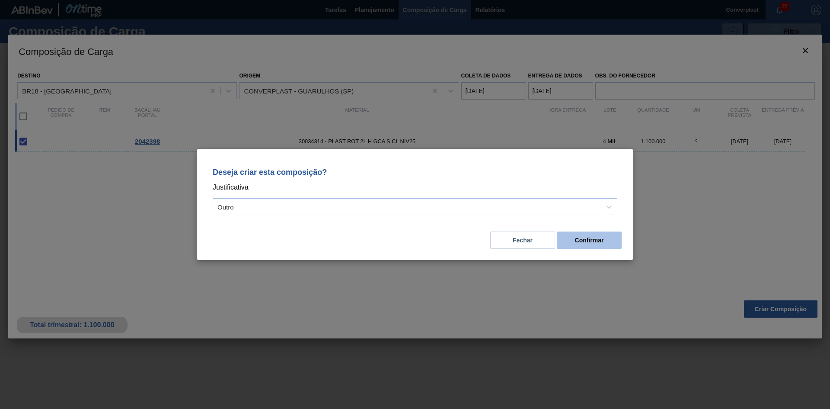
click at [586, 247] on button "Confirmar" at bounding box center [589, 239] width 65 height 17
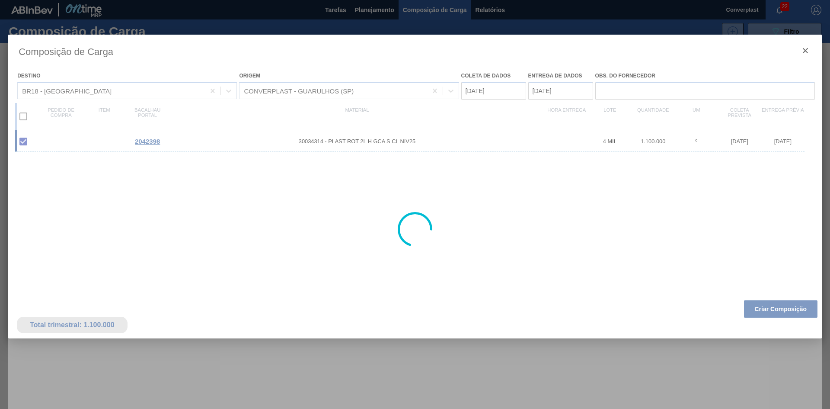
click at [356, 9] on div at bounding box center [415, 204] width 830 height 409
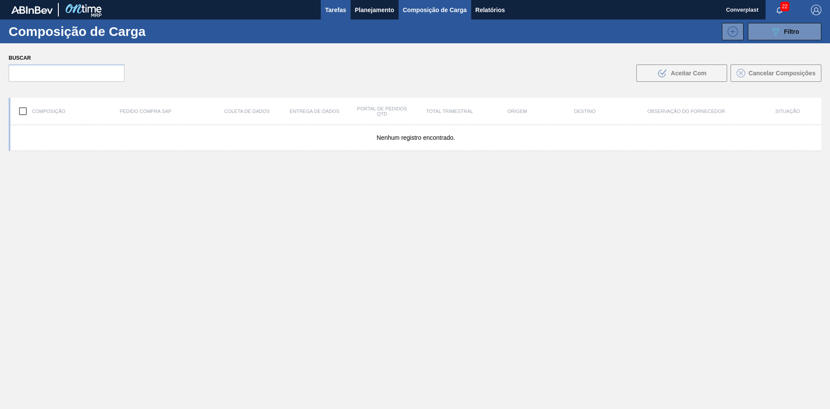
click at [343, 7] on font "Tarefas" at bounding box center [335, 9] width 21 height 7
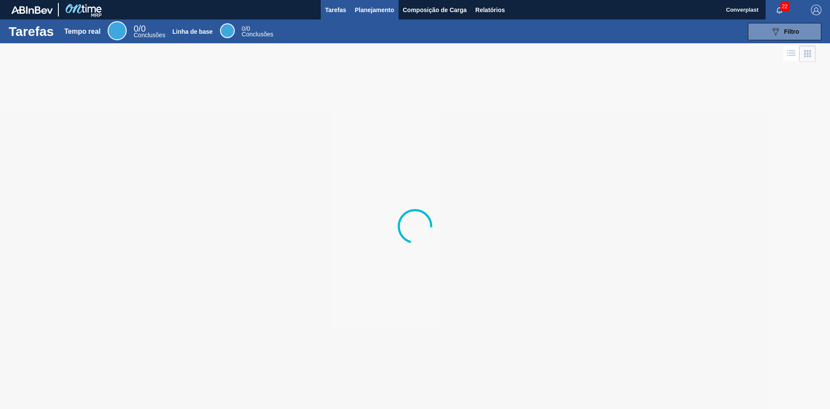
click at [365, 11] on font "Planejamento" at bounding box center [374, 9] width 39 height 7
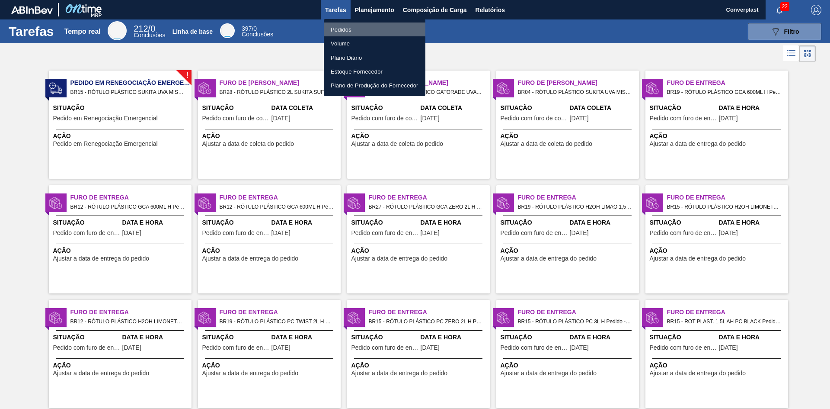
click at [353, 27] on li "Pedidos" at bounding box center [375, 29] width 102 height 14
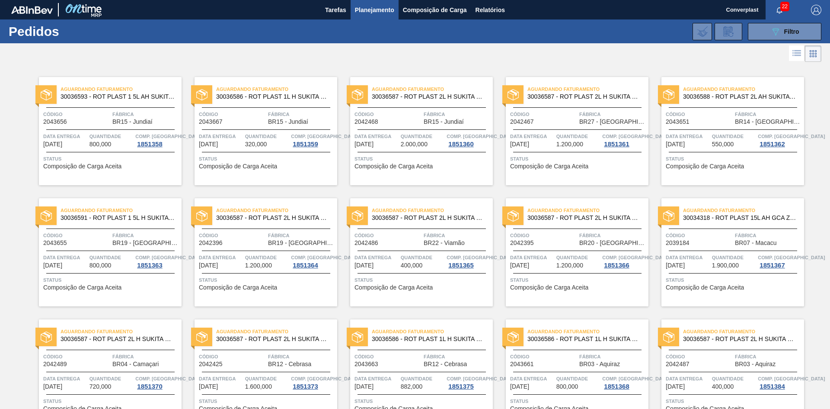
click at [287, 222] on div "Aguardando Faturamento 30036587 - ROT PLAST 2L H SUKITA NIV25" at bounding box center [266, 214] width 143 height 19
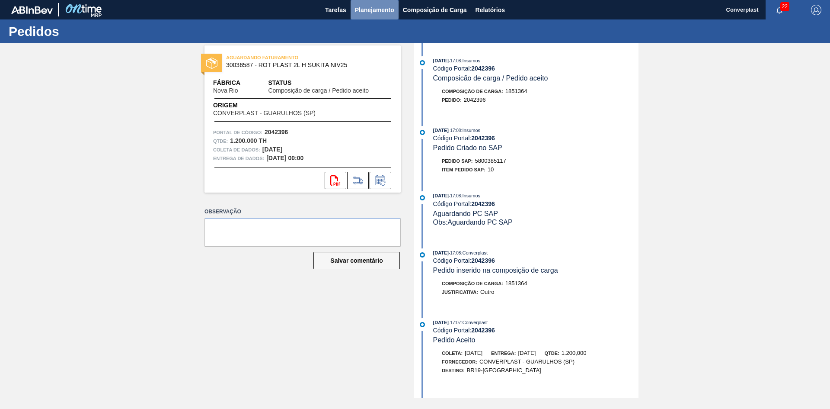
click at [366, 2] on button "Planejamento" at bounding box center [375, 9] width 48 height 19
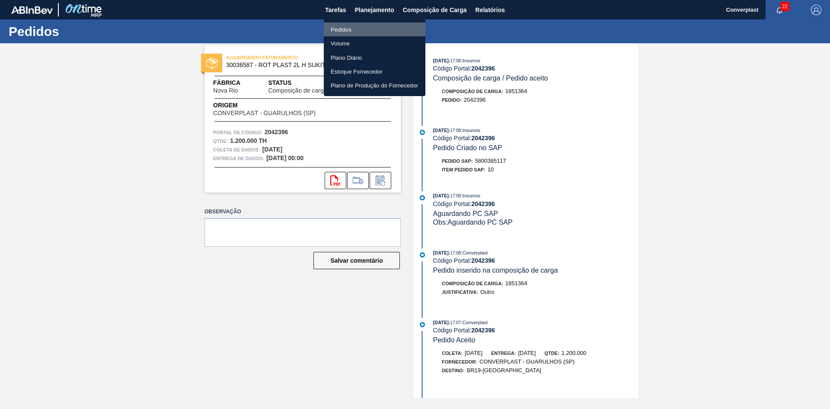
click at [363, 30] on li "Pedidos" at bounding box center [375, 29] width 102 height 14
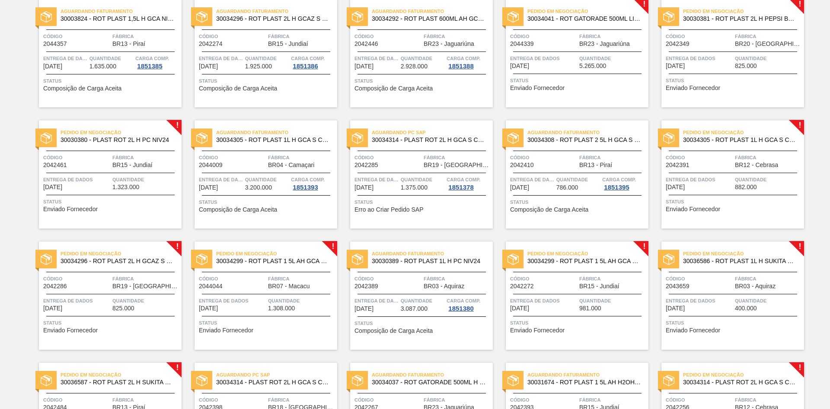
scroll to position [389, 0]
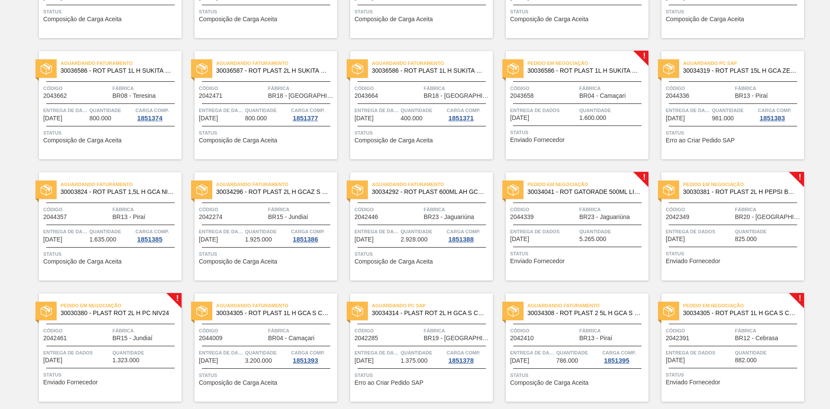
click at [562, 117] on div "Entrega de dados [DATE]" at bounding box center [543, 113] width 67 height 15
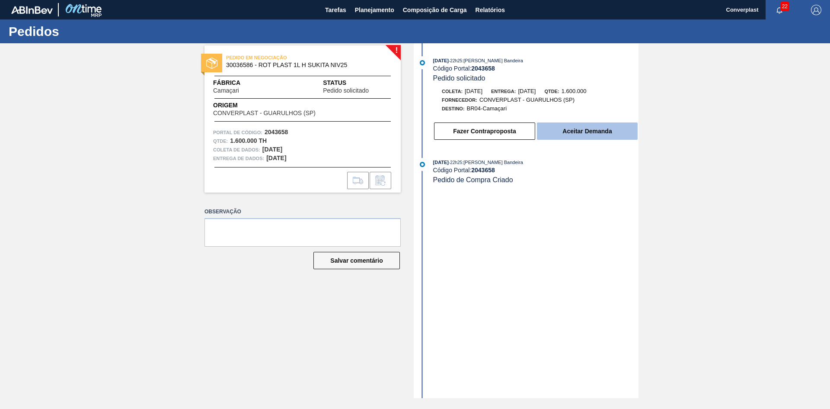
click at [568, 138] on button "Aceitar Demanda" at bounding box center [587, 130] width 101 height 17
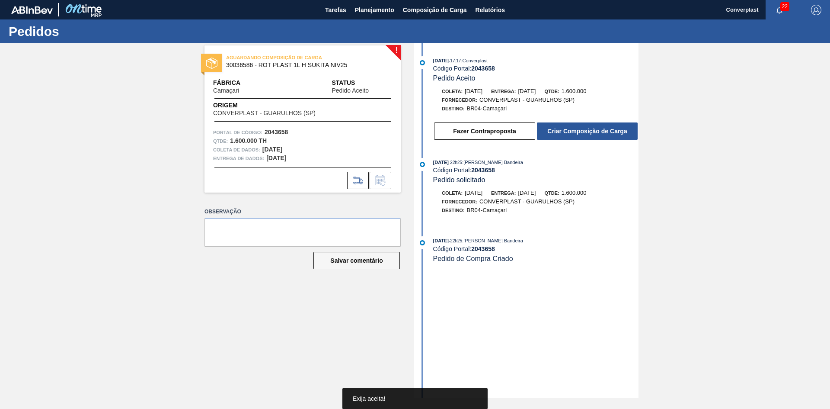
click at [578, 129] on font "Criar Composição de Carga" at bounding box center [588, 131] width 80 height 7
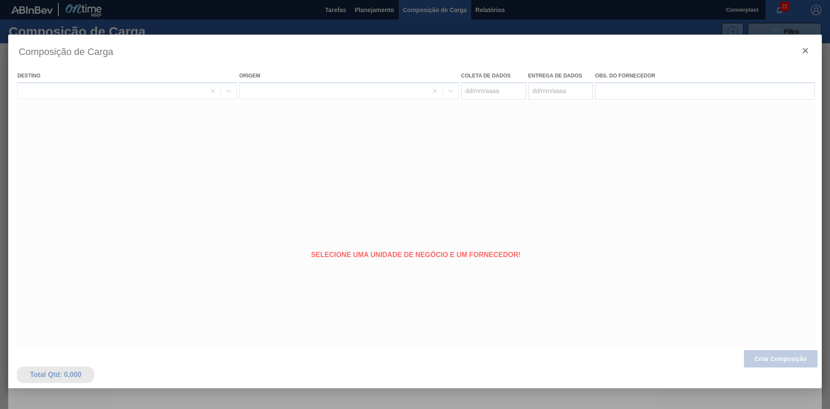
type coleta "[DATE]"
type entrega "[DATE]"
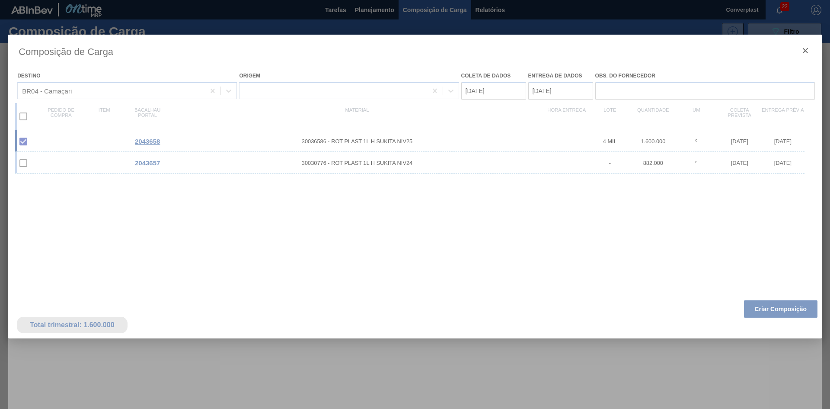
click at [773, 313] on div at bounding box center [415, 229] width 814 height 389
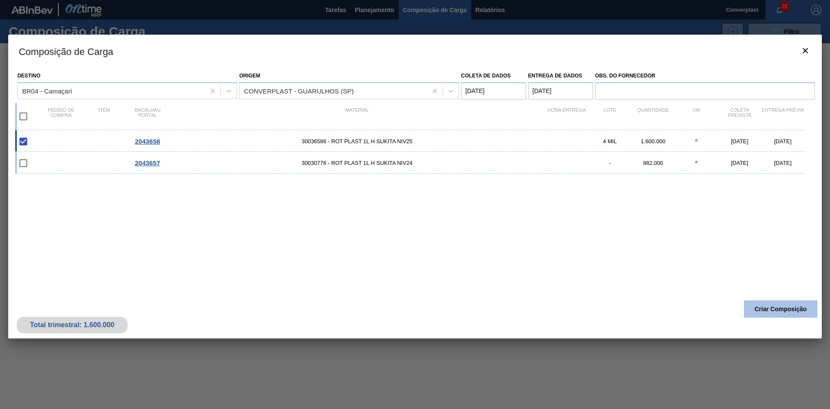
click at [776, 311] on font "Criar Composição" at bounding box center [781, 308] width 52 height 7
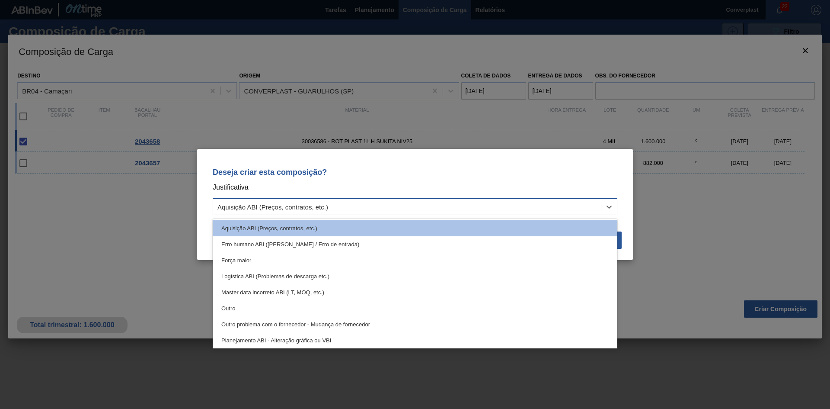
click at [421, 202] on div "Aquisição ABI (Preços, contratos, etc.)" at bounding box center [407, 207] width 388 height 13
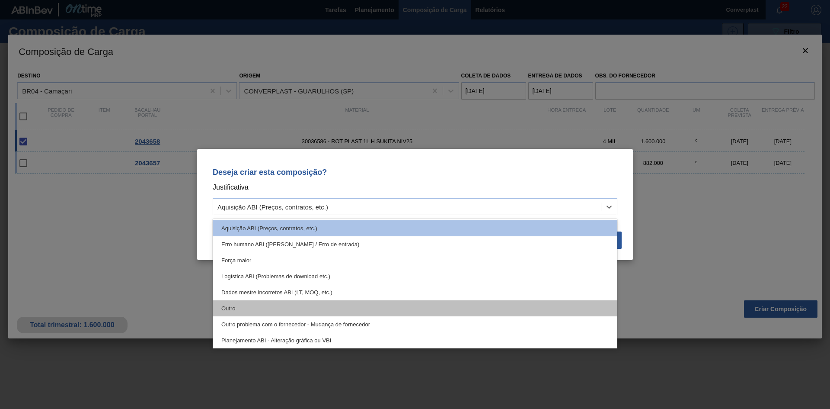
click at [349, 312] on div "Outro" at bounding box center [415, 308] width 405 height 16
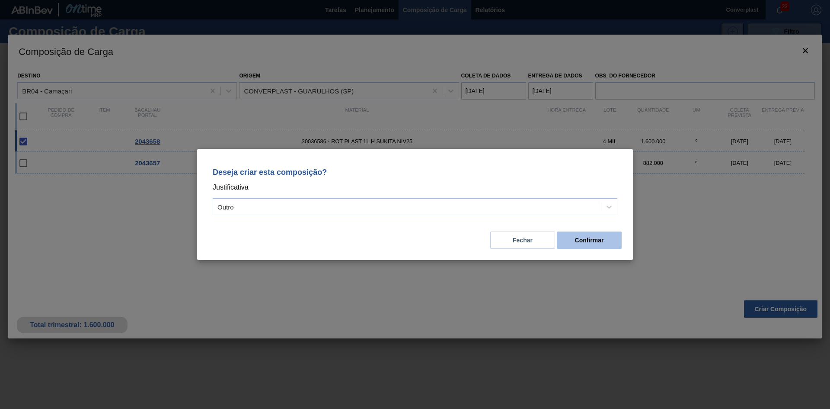
click at [584, 237] on font "Confirmar" at bounding box center [589, 240] width 29 height 7
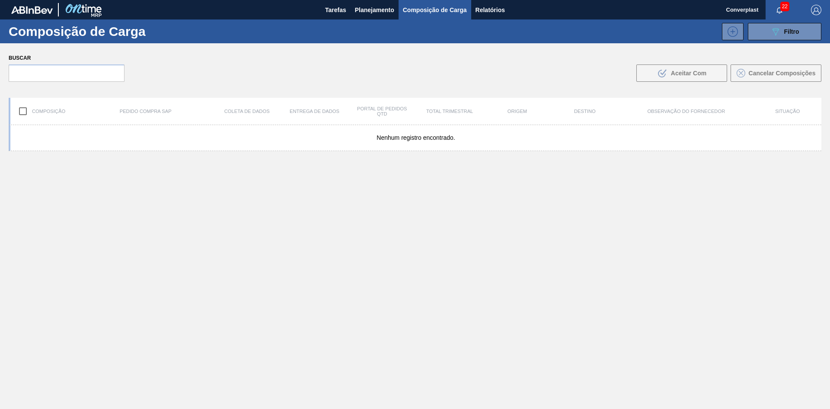
click at [363, 20] on div "Composição de Carga 089F7B8B-B2A5-4AFE-B5C0-19BA573D28AC Filtro" at bounding box center [415, 31] width 830 height 24
click at [367, 8] on font "Planejamento" at bounding box center [374, 9] width 39 height 7
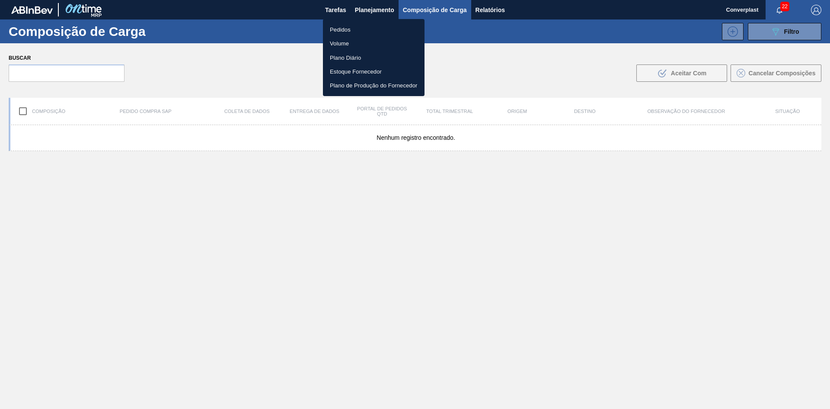
click at [352, 32] on li "Pedidos" at bounding box center [374, 29] width 102 height 14
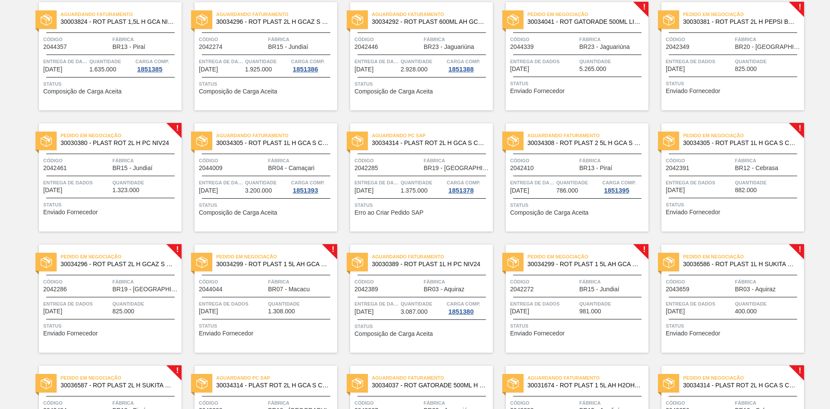
scroll to position [562, 0]
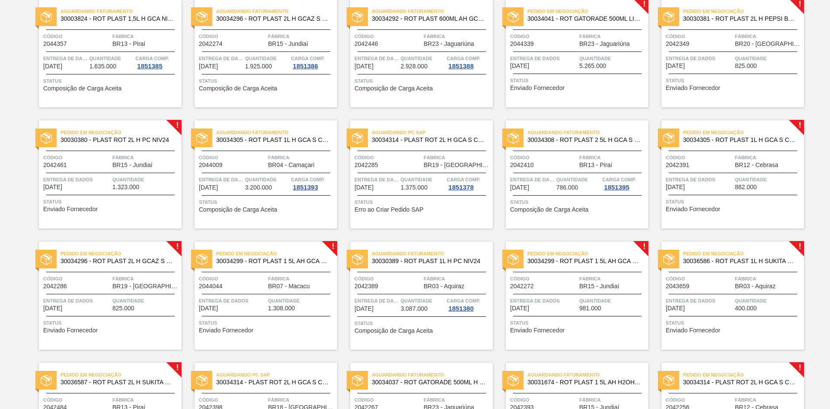
click at [532, 88] on font "Enviado Fornecedor" at bounding box center [537, 87] width 55 height 7
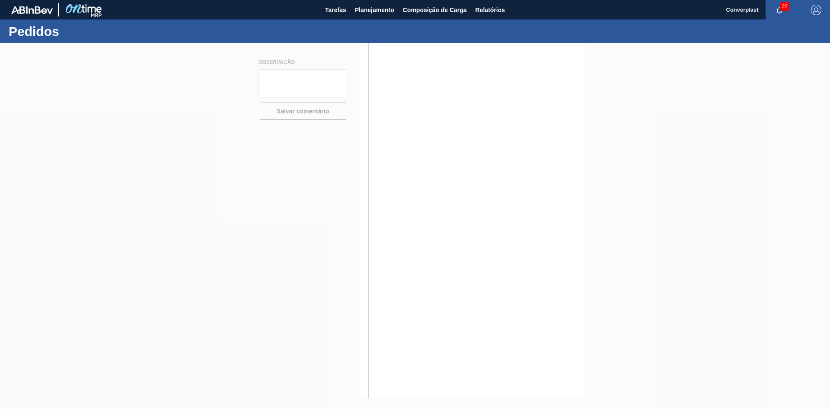
click at [281, 273] on div at bounding box center [415, 225] width 830 height 365
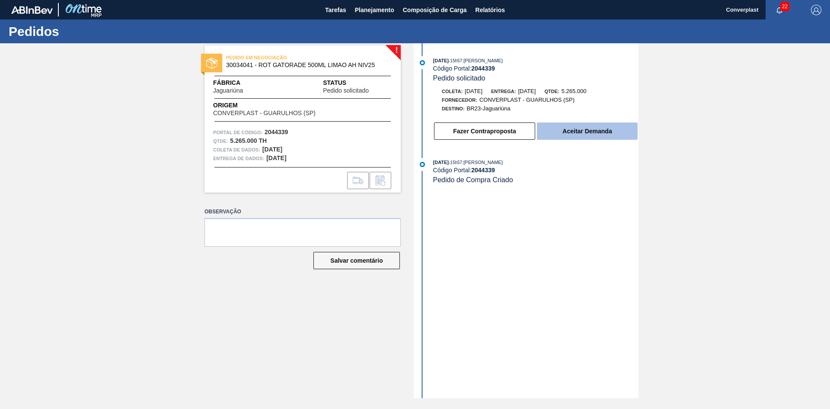
click at [581, 135] on button "Aceitar Demanda" at bounding box center [587, 130] width 101 height 17
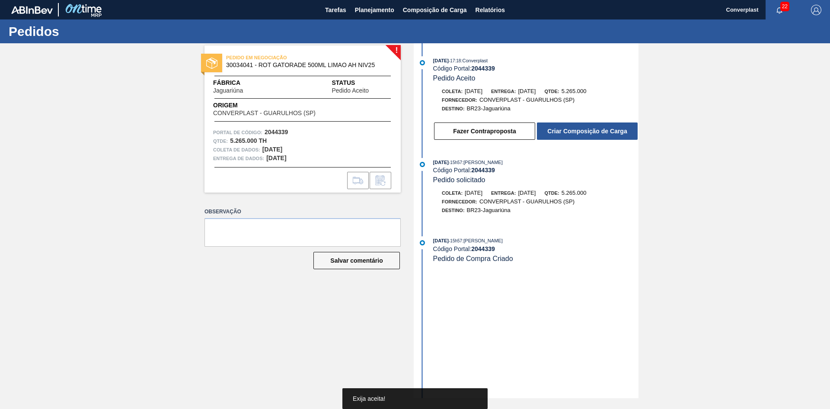
click at [581, 135] on button "Criar Composição de Carga" at bounding box center [587, 130] width 101 height 17
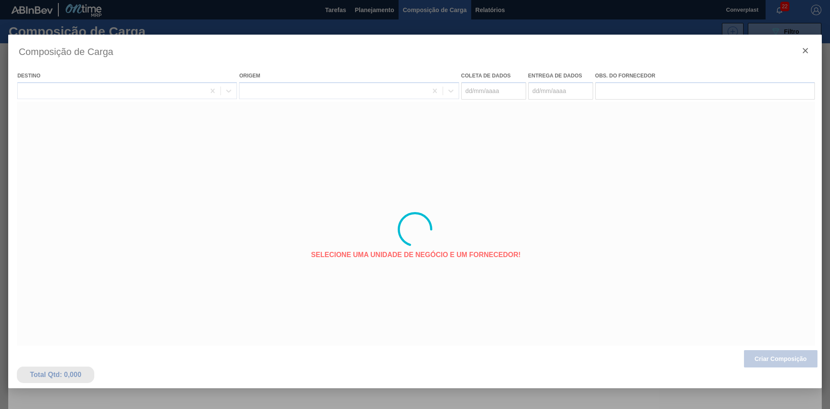
type coleta "[DATE]"
type entrega "[DATE]"
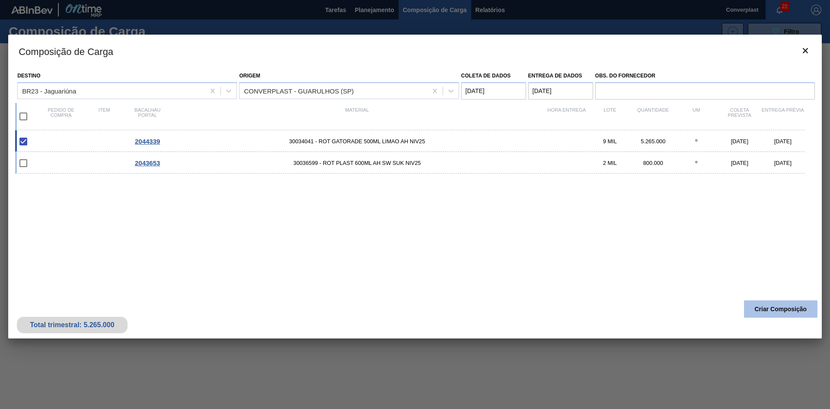
click at [771, 313] on button "Criar Composição" at bounding box center [781, 308] width 74 height 17
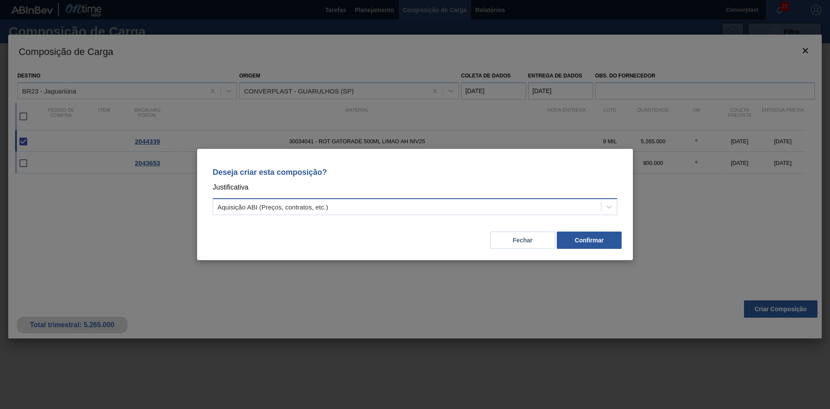
click at [402, 202] on div "Aquisição ABI (Preços, contratos, etc.)" at bounding box center [407, 207] width 388 height 13
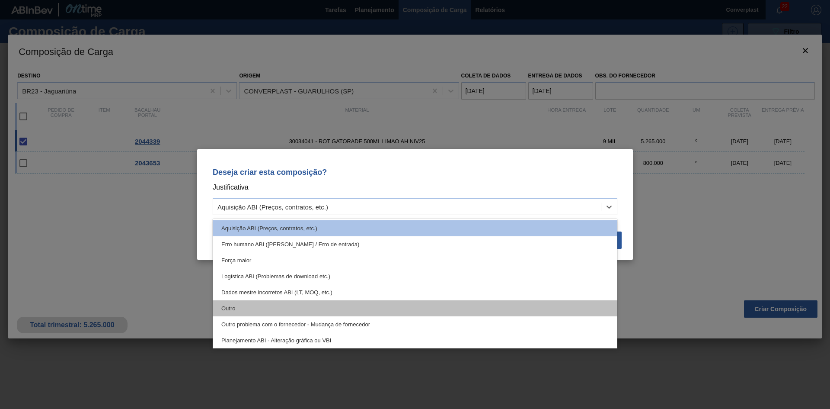
click at [334, 308] on div "Outro" at bounding box center [415, 308] width 405 height 16
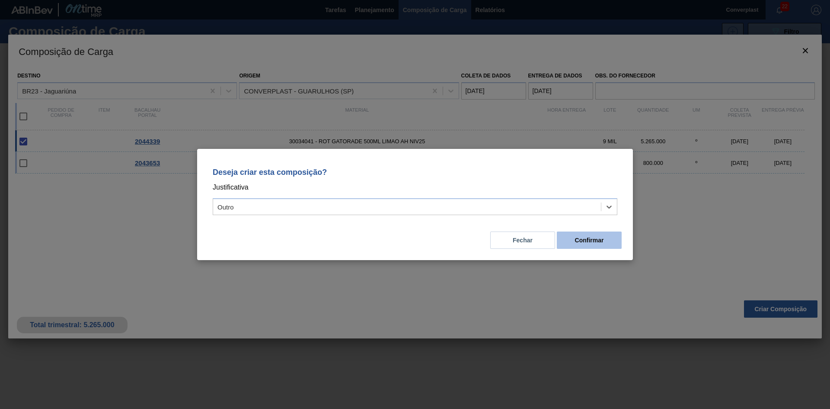
click at [577, 238] on font "Confirmar" at bounding box center [589, 240] width 29 height 7
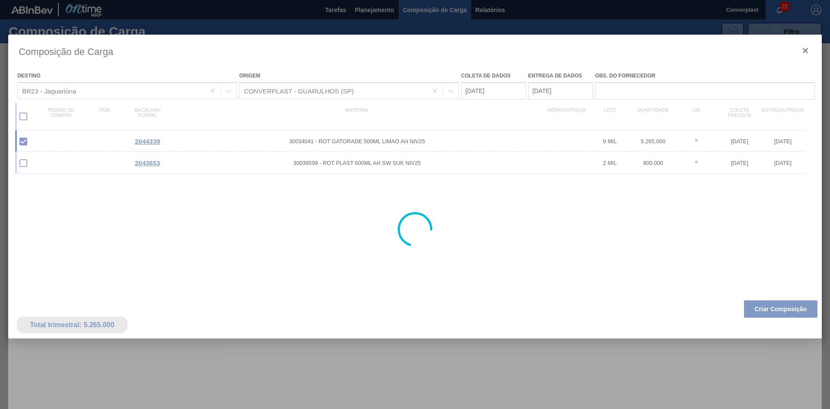
click at [371, 6] on div at bounding box center [415, 204] width 830 height 409
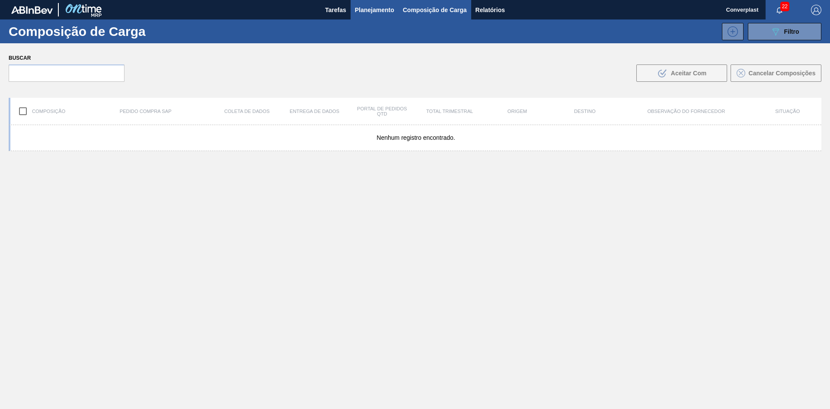
click at [377, 6] on font "Planejamento" at bounding box center [374, 9] width 39 height 7
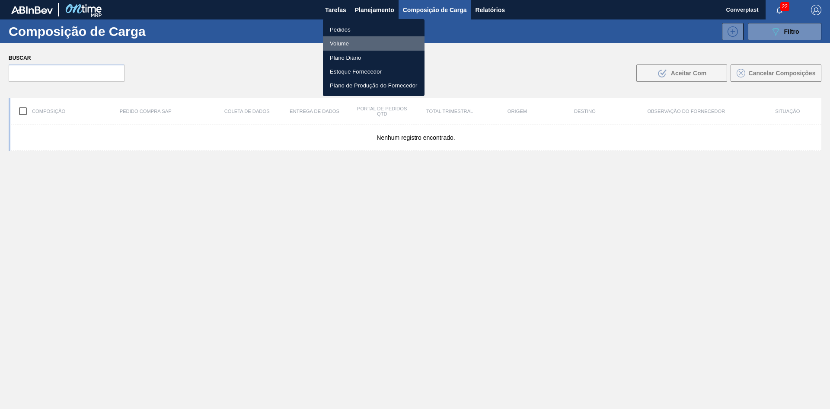
click at [346, 36] on li "Volume" at bounding box center [374, 43] width 102 height 14
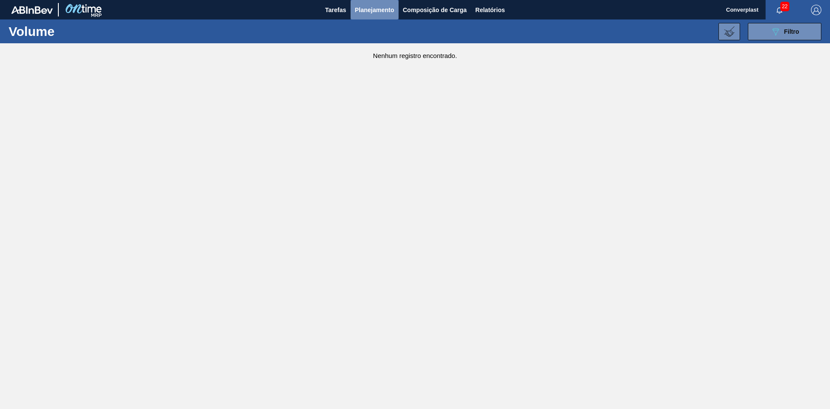
click at [366, 15] on button "Planejamento" at bounding box center [375, 9] width 48 height 19
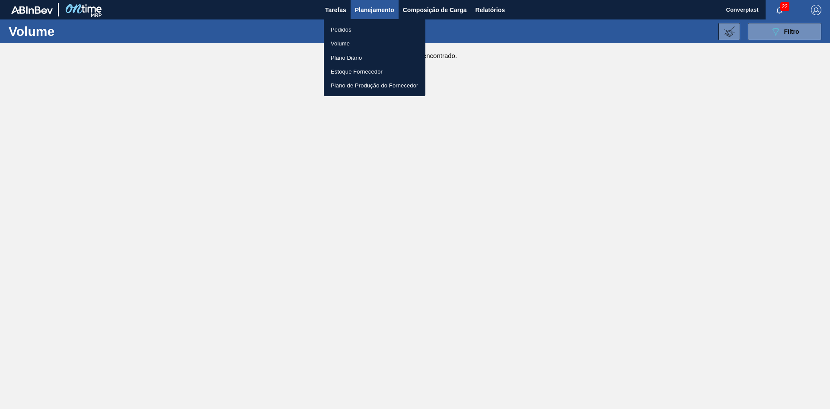
click at [346, 31] on font "Pedidos" at bounding box center [341, 29] width 21 height 6
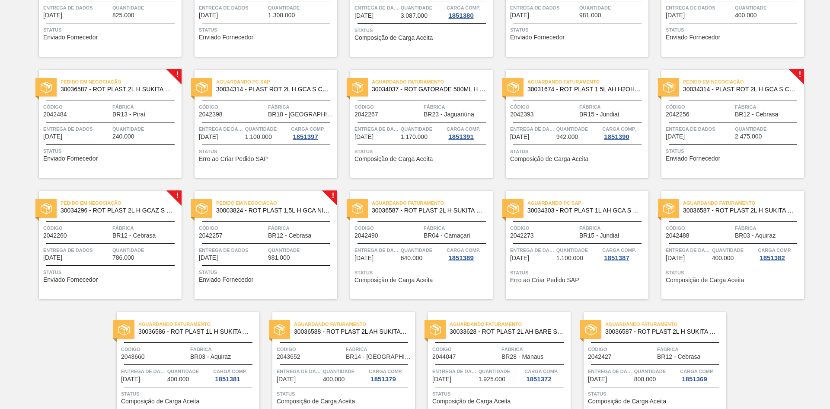
scroll to position [898, 0]
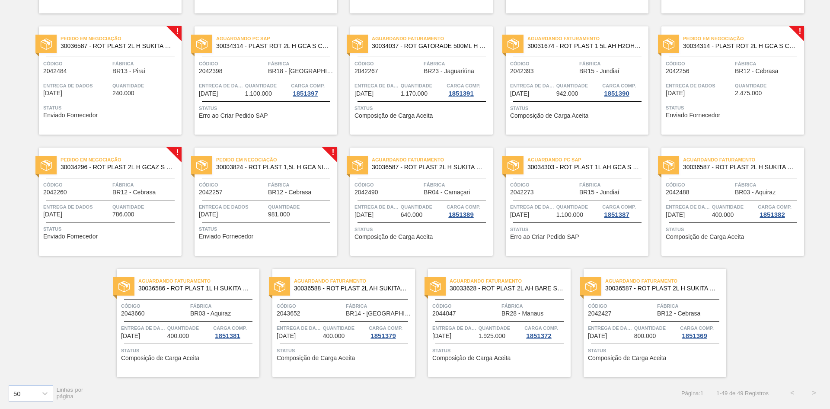
click at [258, 210] on span "Entrega de dados" at bounding box center [232, 206] width 67 height 9
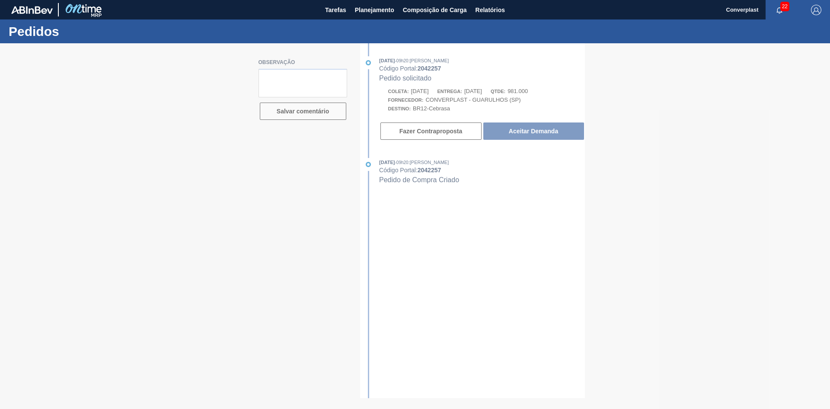
click at [523, 130] on div at bounding box center [415, 225] width 830 height 365
click at [520, 131] on div at bounding box center [415, 225] width 830 height 365
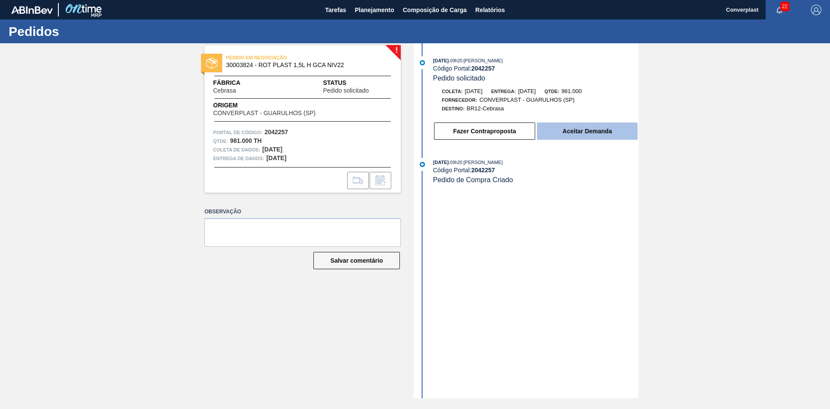
click at [571, 132] on font "Aceitar Demanda" at bounding box center [587, 131] width 49 height 7
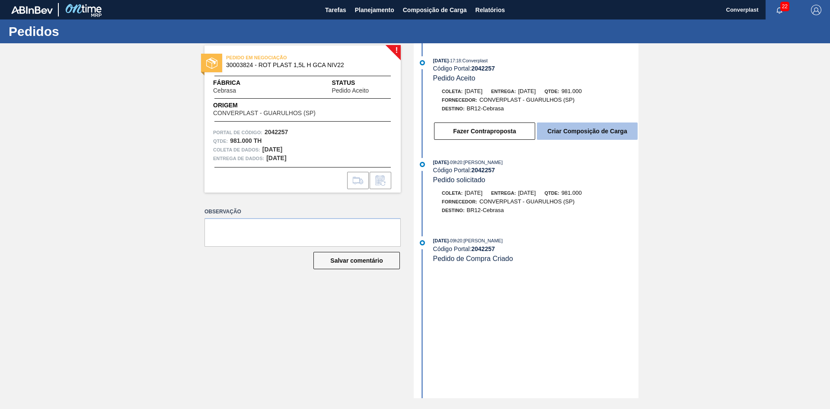
click at [572, 127] on button "Criar Composição de Carga" at bounding box center [587, 130] width 101 height 17
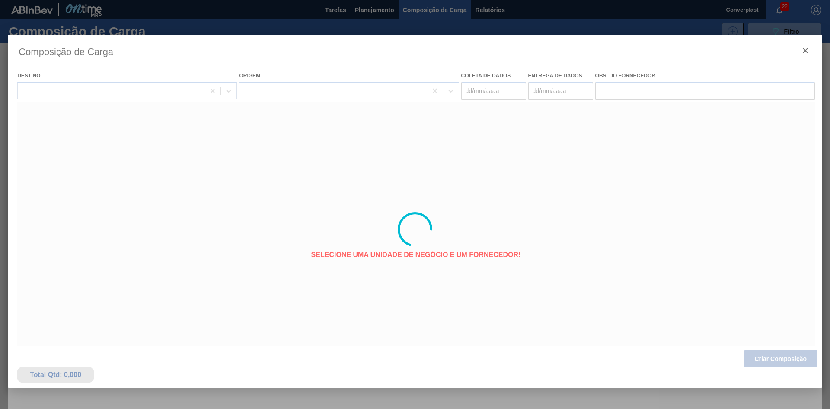
type coleta "[DATE]"
type entrega "[DATE]"
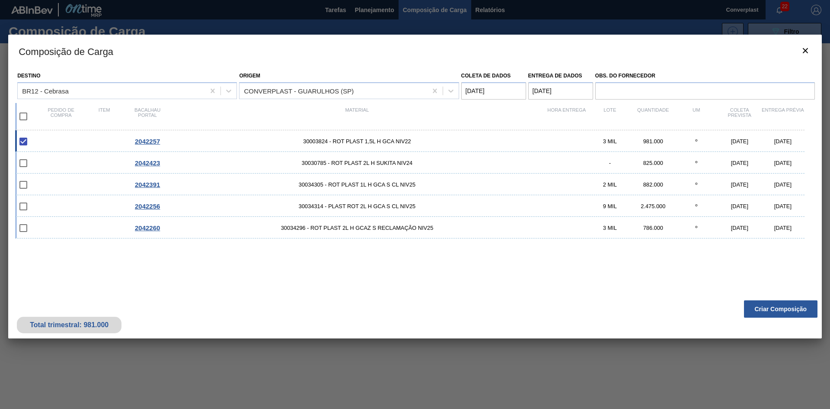
click at [780, 310] on font "Criar Composição" at bounding box center [781, 308] width 52 height 7
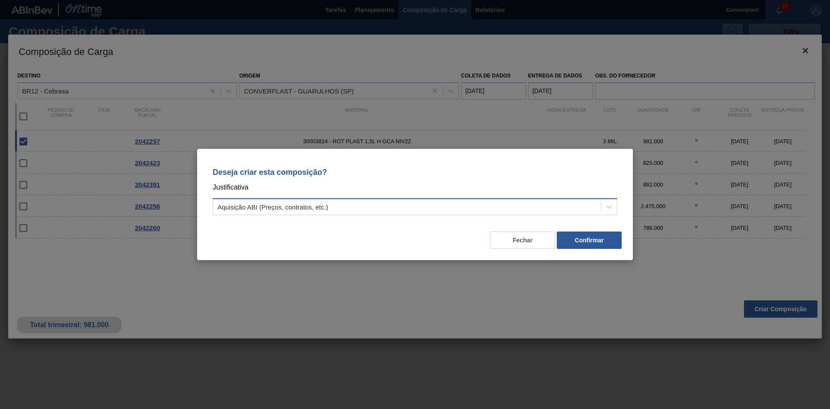
click at [467, 202] on div "Aquisição ABI (Preços, contratos, etc.)" at bounding box center [407, 207] width 388 height 13
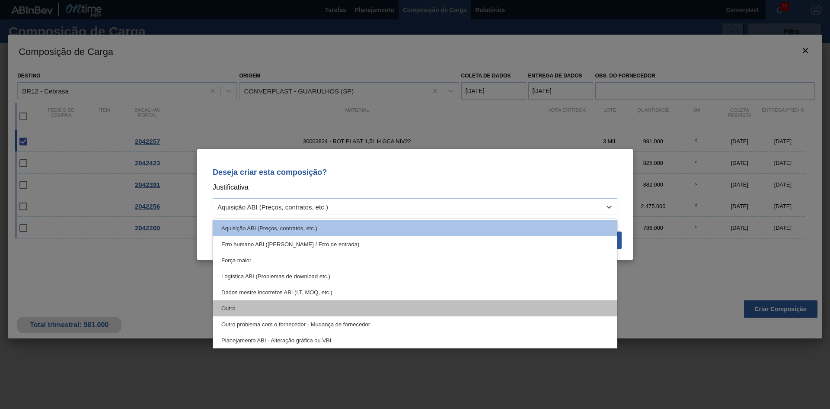
click at [377, 303] on div "Outro" at bounding box center [415, 308] width 405 height 16
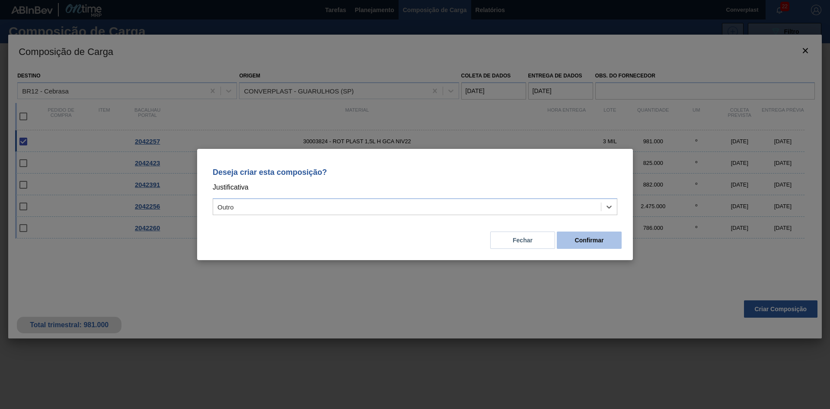
click at [571, 244] on button "Confirmar" at bounding box center [589, 239] width 65 height 17
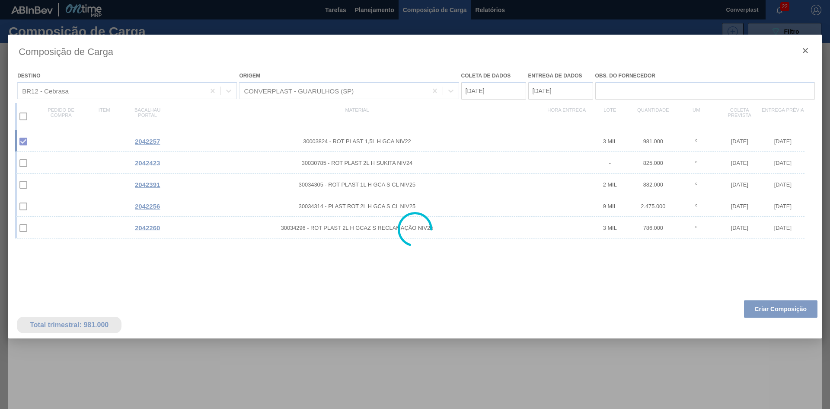
click at [376, 7] on div at bounding box center [415, 204] width 830 height 409
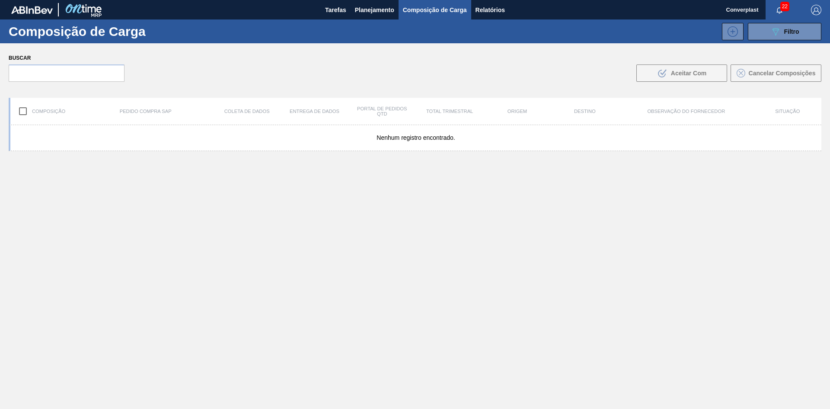
click at [376, 7] on font "Planejamento" at bounding box center [374, 9] width 39 height 7
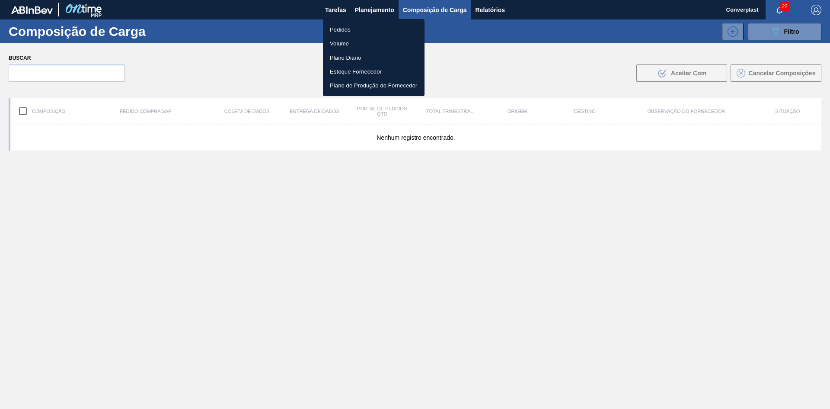
click at [347, 31] on font "Pedidos" at bounding box center [340, 29] width 21 height 6
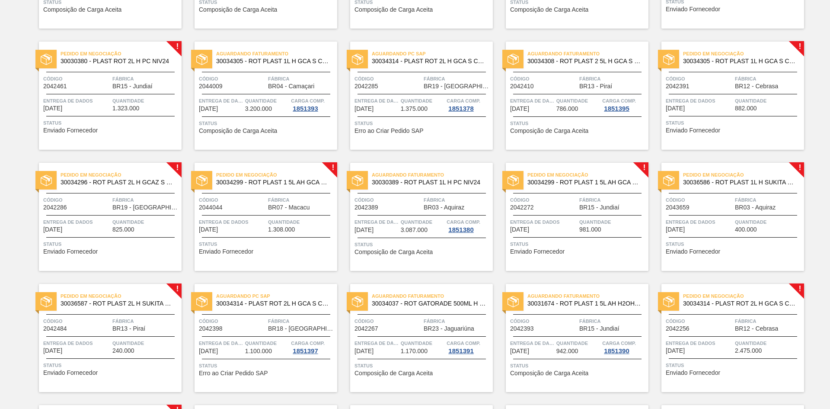
scroll to position [649, 0]
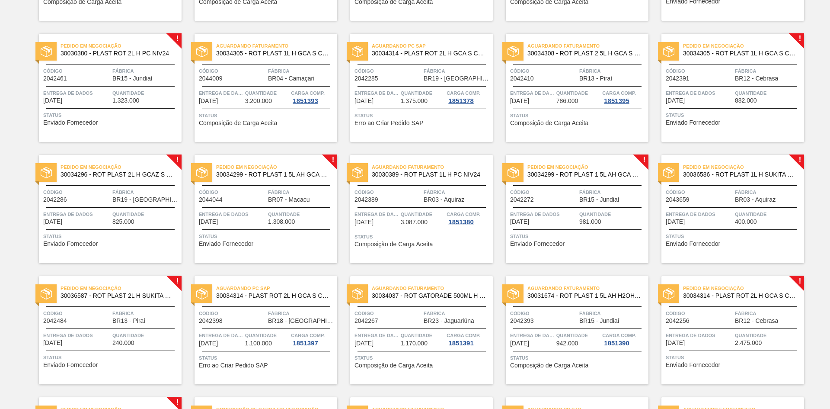
click at [139, 138] on div "Pedido em Negociação 30030380 - PLAST ROT 2L H PC NIV24 Código 2042461 Fábrica …" at bounding box center [110, 88] width 143 height 108
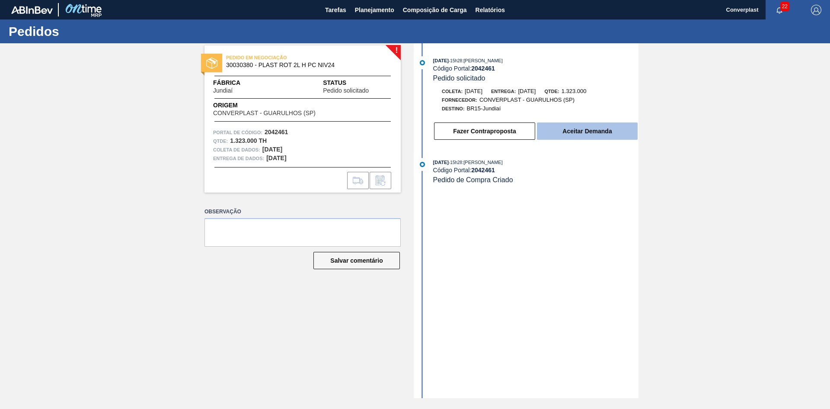
click at [550, 133] on button "Aceitar Demanda" at bounding box center [587, 130] width 101 height 17
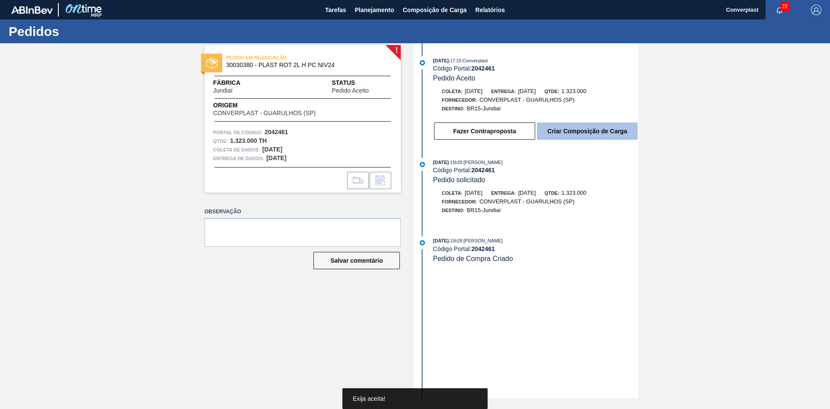
click at [580, 130] on font "Criar Composição de Carga" at bounding box center [588, 131] width 80 height 7
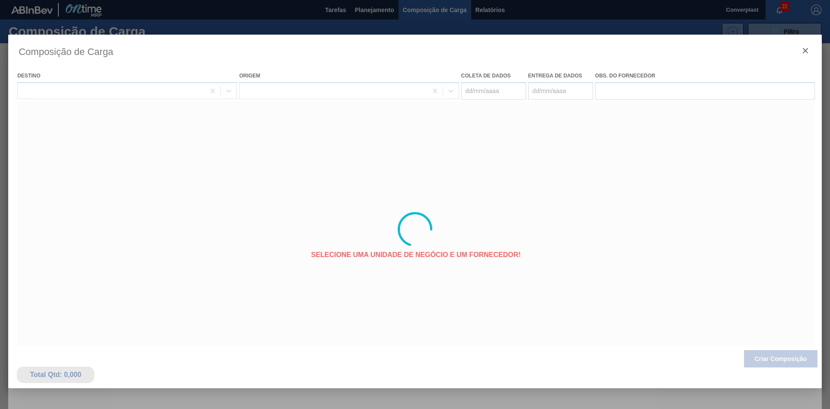
type coleta "[DATE]"
type entrega "[DATE]"
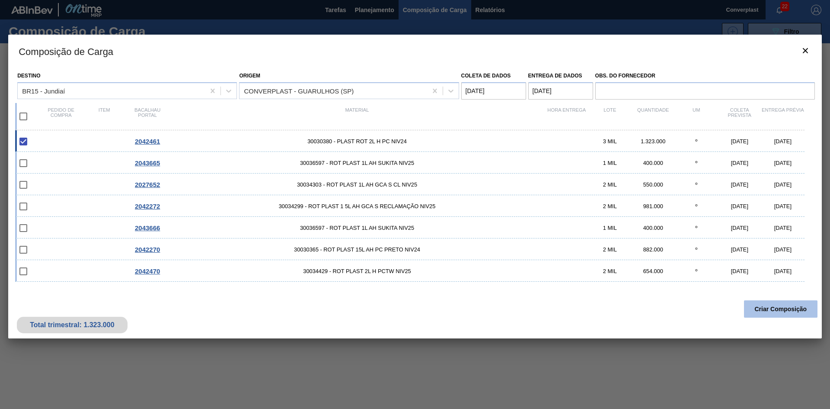
click at [768, 308] on font "Criar Composição" at bounding box center [781, 308] width 52 height 7
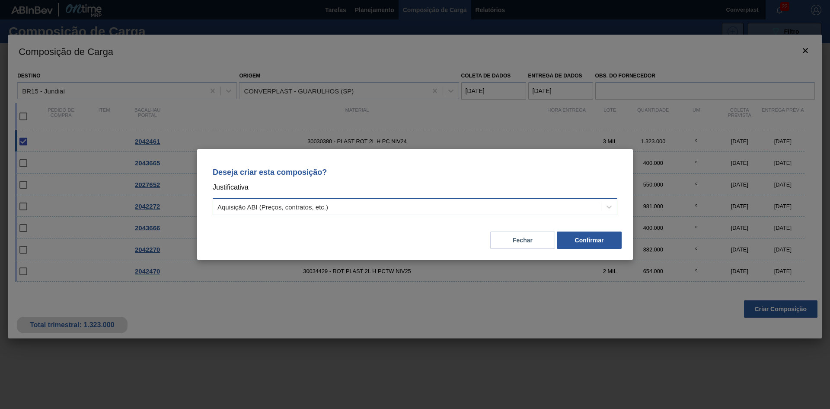
click at [362, 204] on div "Aquisição ABI (Preços, contratos, etc.)" at bounding box center [407, 207] width 388 height 13
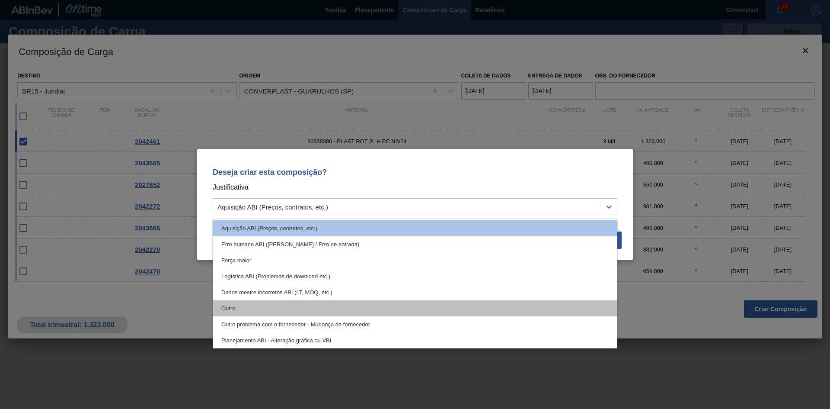
click at [306, 311] on div "Outro" at bounding box center [415, 308] width 405 height 16
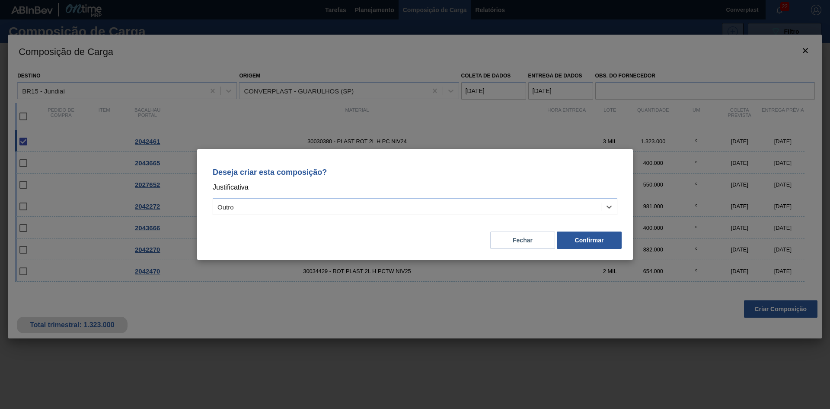
click at [593, 249] on div "Fechar Confirmar" at bounding box center [415, 234] width 415 height 29
click at [571, 232] on button "Confirmar" at bounding box center [589, 239] width 65 height 17
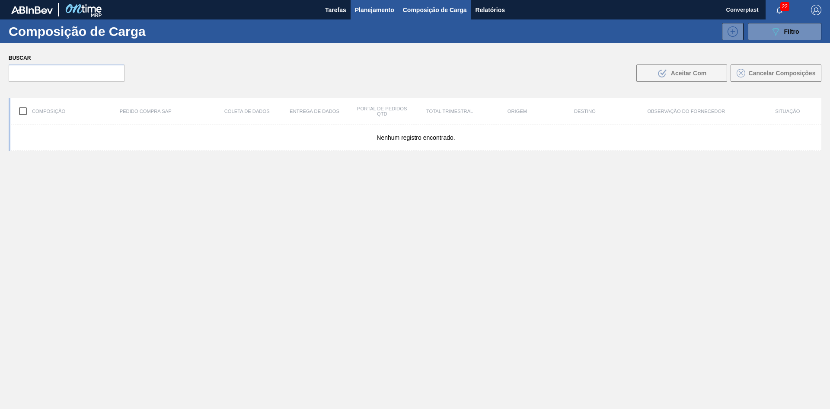
click at [372, 10] on font "Planejamento" at bounding box center [374, 9] width 39 height 7
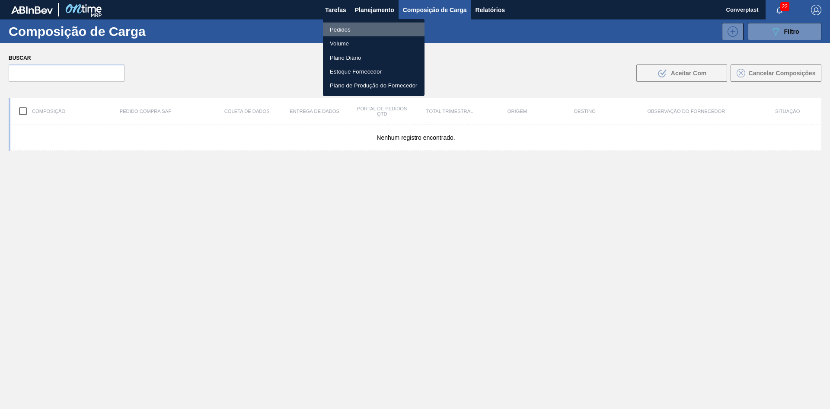
click at [351, 30] on li "Pedidos" at bounding box center [374, 29] width 102 height 14
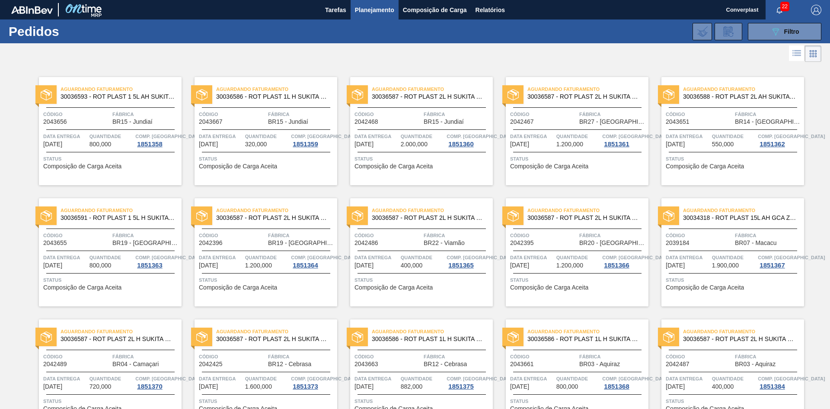
click at [360, 257] on span "Data entrega" at bounding box center [377, 257] width 44 height 9
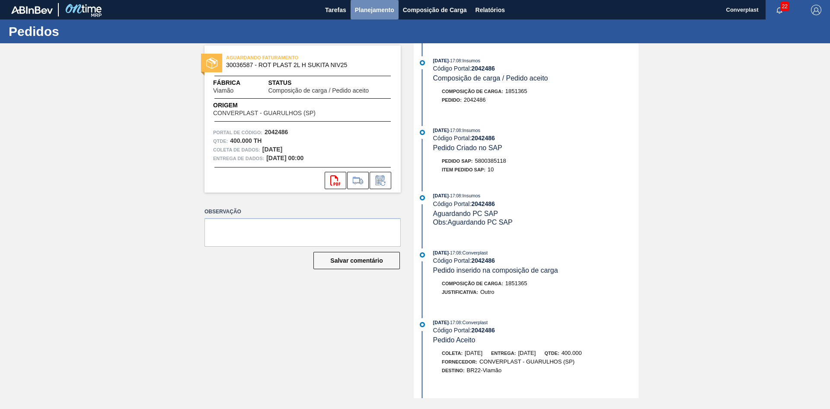
click at [377, 16] on button "Planejamento" at bounding box center [375, 9] width 48 height 19
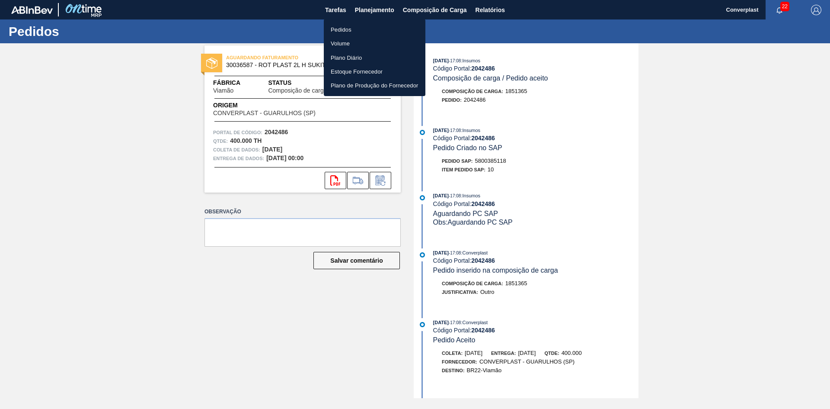
click at [356, 27] on li "Pedidos" at bounding box center [375, 29] width 102 height 14
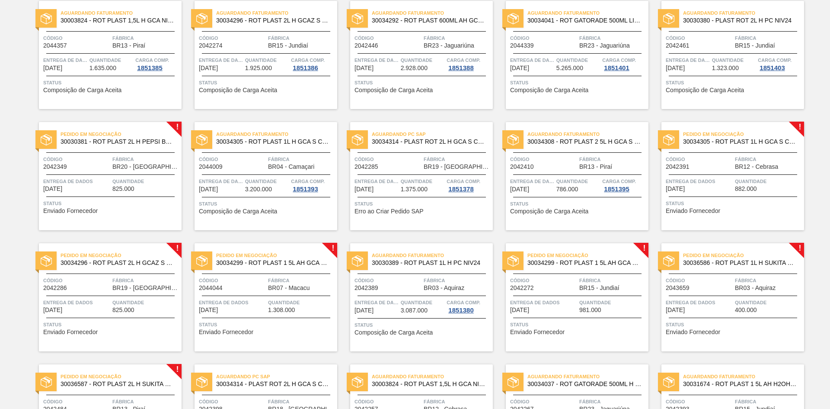
scroll to position [562, 0]
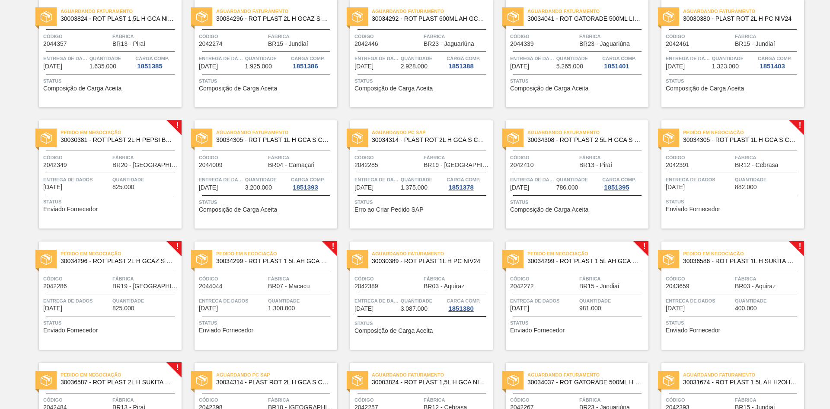
click at [713, 198] on span "Status" at bounding box center [734, 201] width 136 height 9
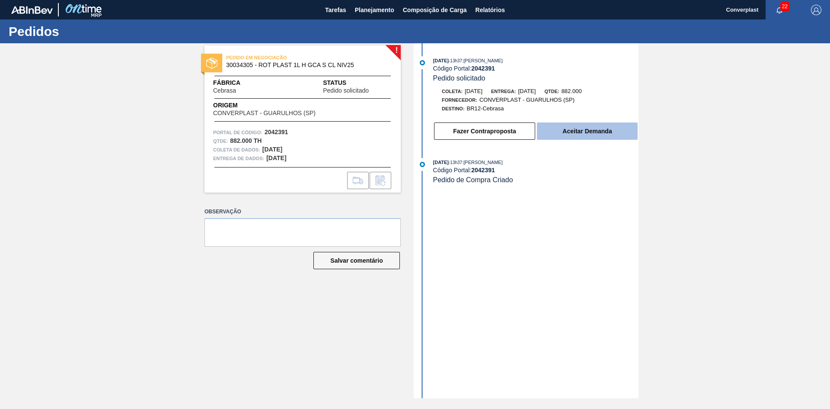
click at [580, 130] on font "Aceitar Demanda" at bounding box center [587, 131] width 49 height 7
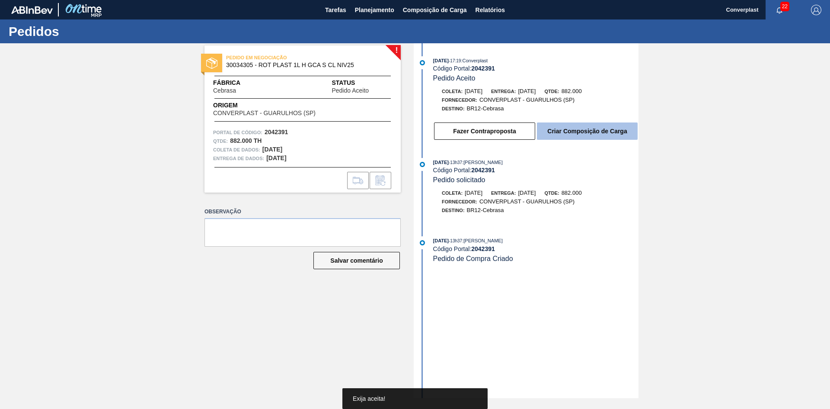
click at [575, 127] on button "Criar Composição de Carga" at bounding box center [587, 130] width 101 height 17
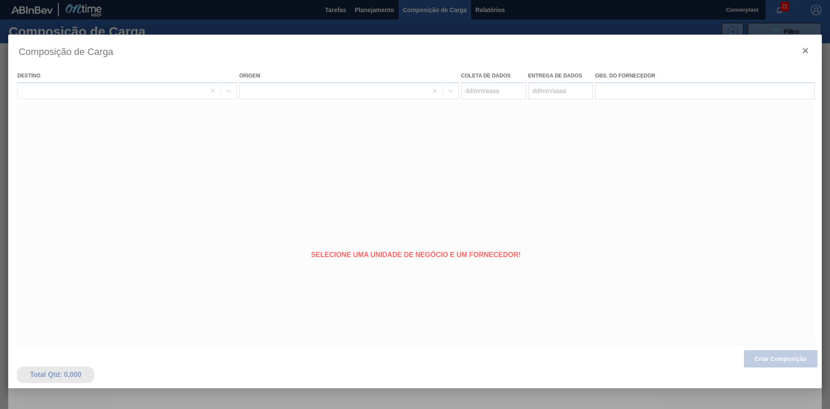
type coleta "[DATE]"
type entrega "[DATE]"
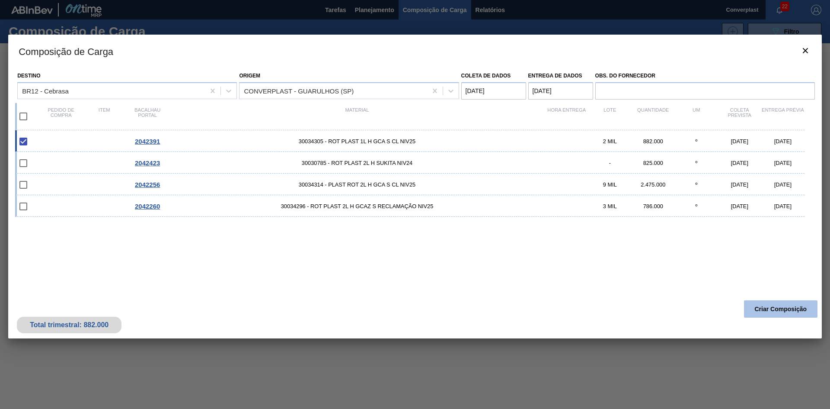
click at [761, 317] on button "Criar Composição" at bounding box center [781, 308] width 74 height 17
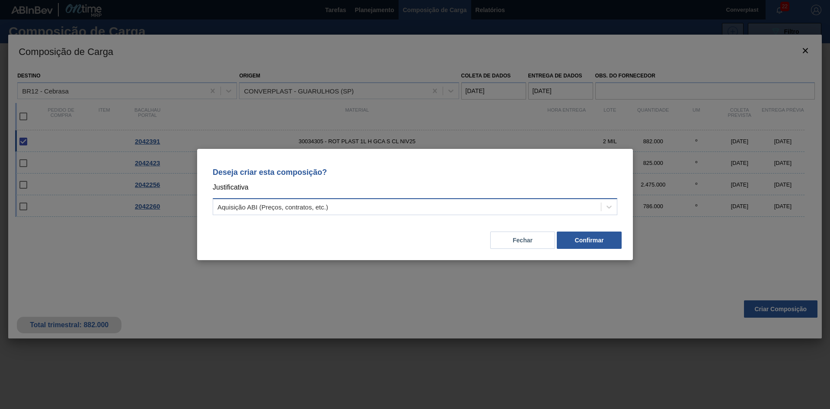
click at [537, 203] on div "Aquisição ABI (Preços, contratos, etc.)" at bounding box center [407, 207] width 388 height 13
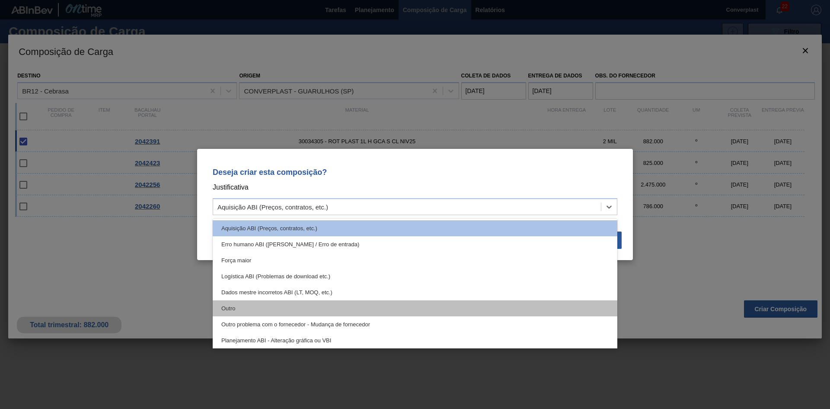
click at [451, 310] on div "Outro" at bounding box center [415, 308] width 405 height 16
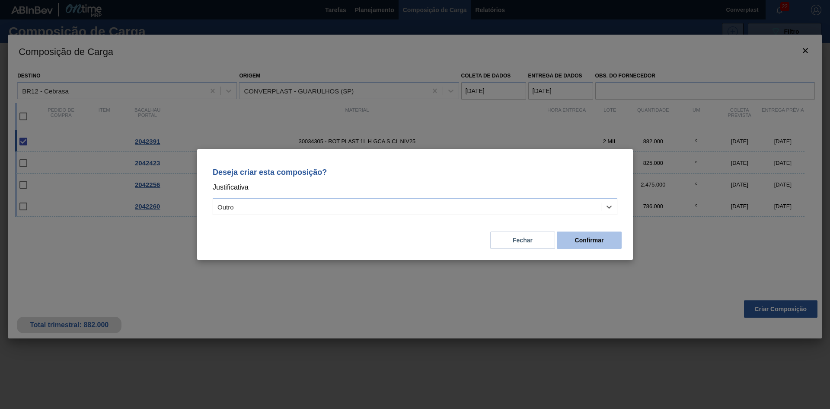
click at [591, 242] on font "Confirmar" at bounding box center [589, 240] width 29 height 7
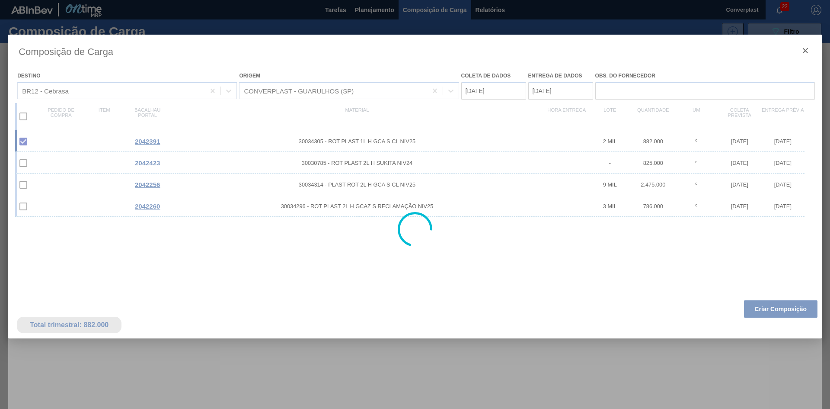
click at [367, 13] on div at bounding box center [415, 204] width 830 height 409
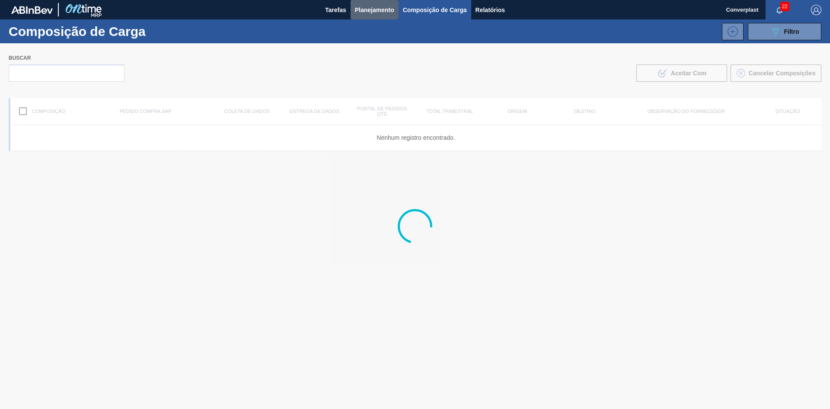
click at [367, 13] on font "Planejamento" at bounding box center [374, 10] width 39 height 10
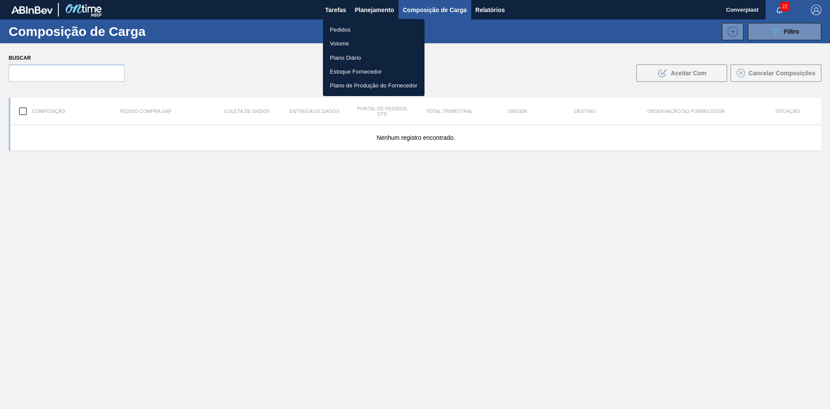
click at [355, 26] on li "Pedidos" at bounding box center [374, 29] width 102 height 14
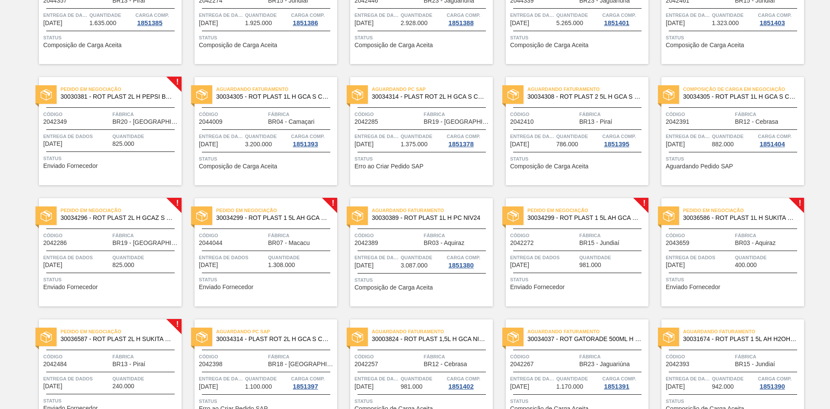
scroll to position [898, 0]
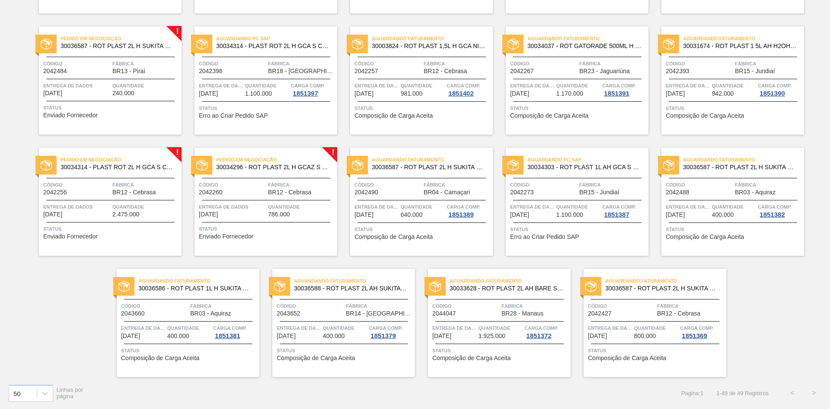
click at [230, 241] on div "Pedido em Negociação 30034296 - ROT PLAST 2L H GCAZ S RECLAMAÇÃO NIV25 Código 2…" at bounding box center [266, 201] width 143 height 108
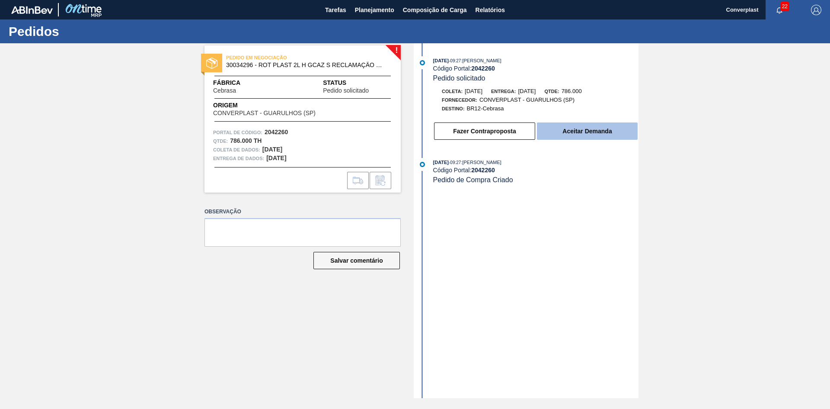
click at [579, 127] on button "Aceitar Demanda" at bounding box center [587, 130] width 101 height 17
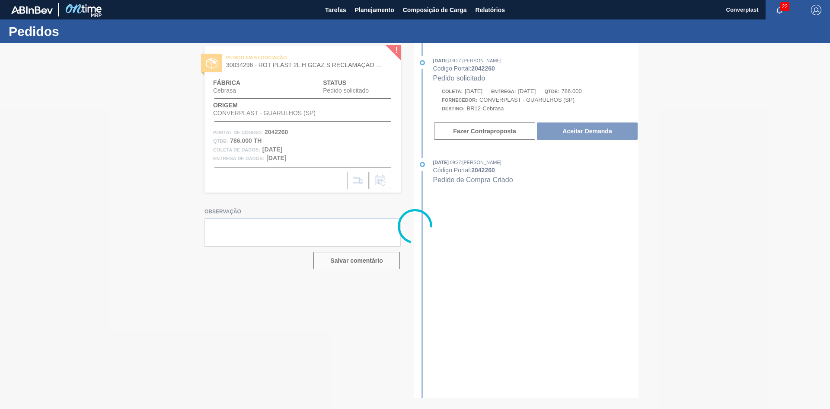
click at [581, 127] on div at bounding box center [415, 225] width 830 height 365
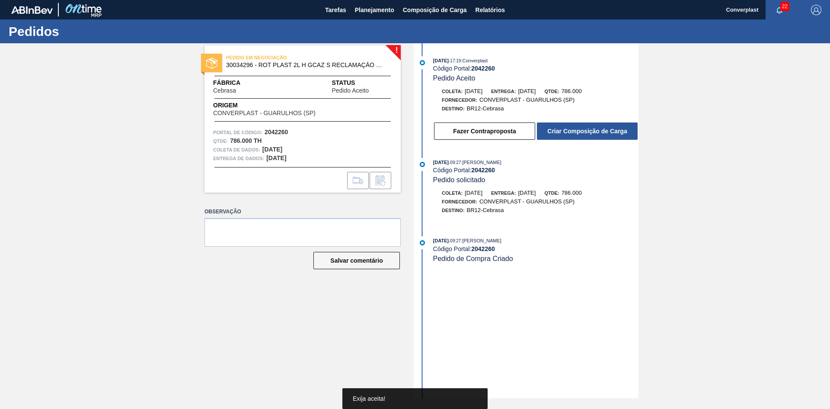
click at [581, 127] on button "Criar Composição de Carga" at bounding box center [587, 130] width 101 height 17
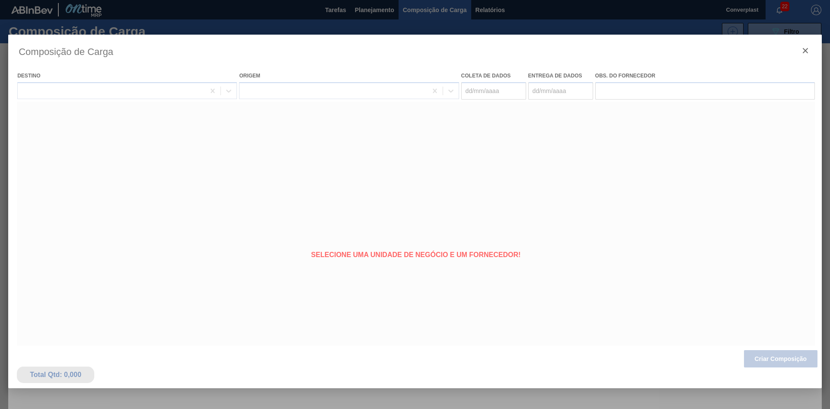
type coleta "[DATE]"
type entrega "[DATE]"
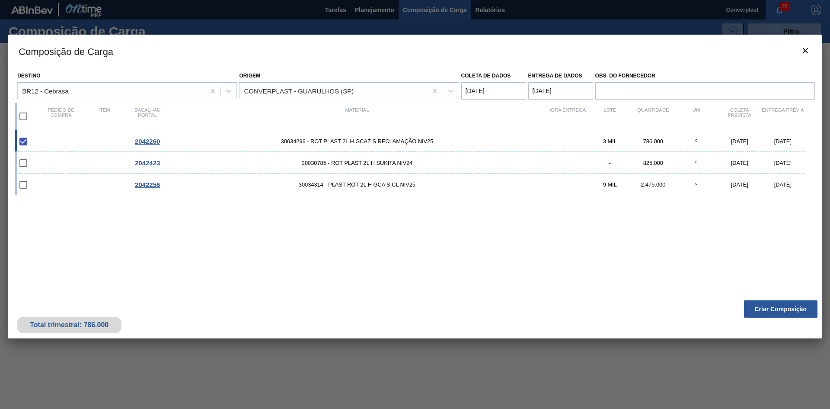
click at [774, 283] on div "2042260 30034296 - ROT PLAST 2L H GCAZ S RECLAMAÇÃO NIV25 3 MIL 786.000 º [DATE…" at bounding box center [413, 207] width 797 height 155
click at [772, 311] on font "Criar Composição" at bounding box center [781, 308] width 52 height 7
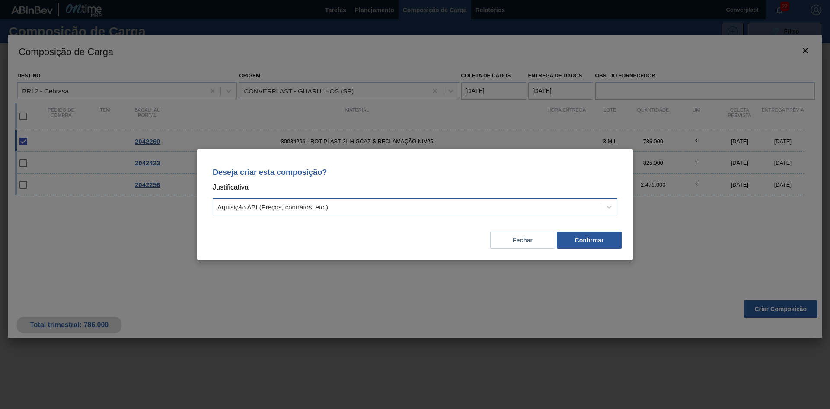
click at [291, 202] on div "Aquisição ABI (Preços, contratos, etc.)" at bounding box center [407, 207] width 388 height 13
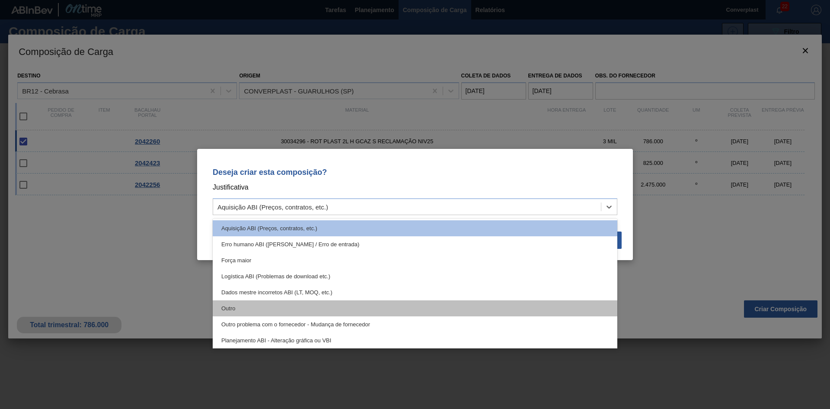
click at [273, 305] on div "Outro" at bounding box center [415, 308] width 405 height 16
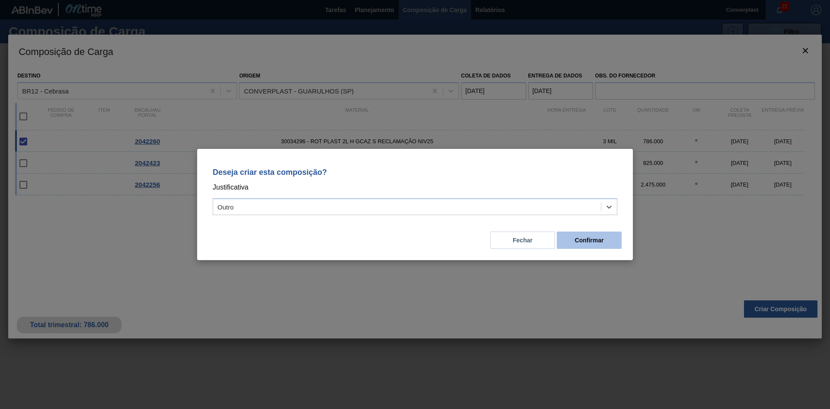
click at [581, 242] on font "Confirmar" at bounding box center [589, 240] width 29 height 7
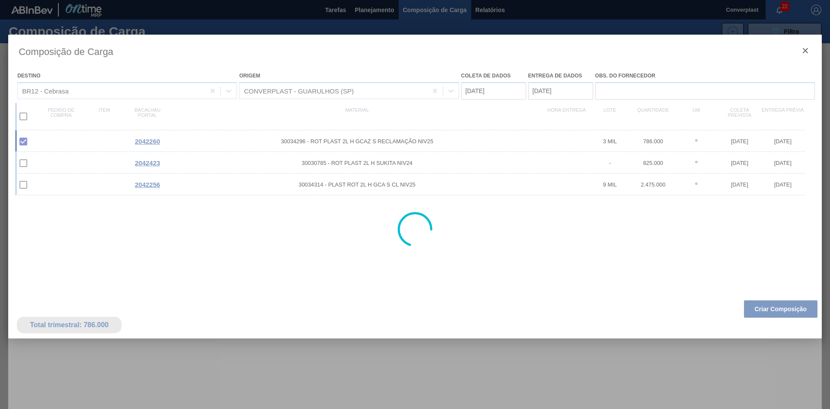
click at [361, 9] on div at bounding box center [415, 204] width 830 height 409
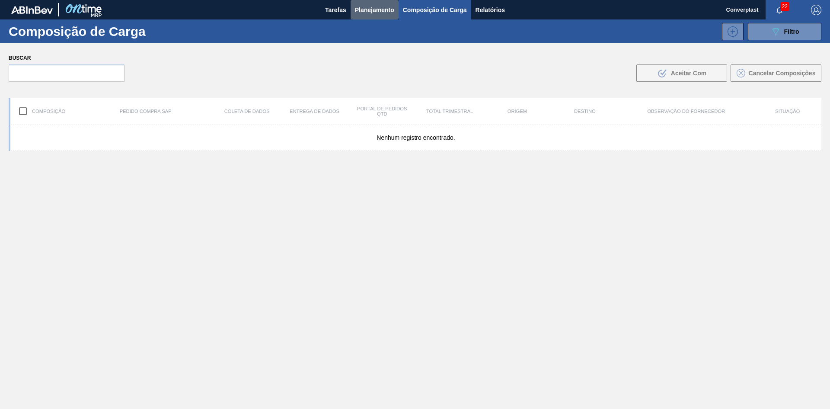
click at [361, 9] on font "Planejamento" at bounding box center [374, 9] width 39 height 7
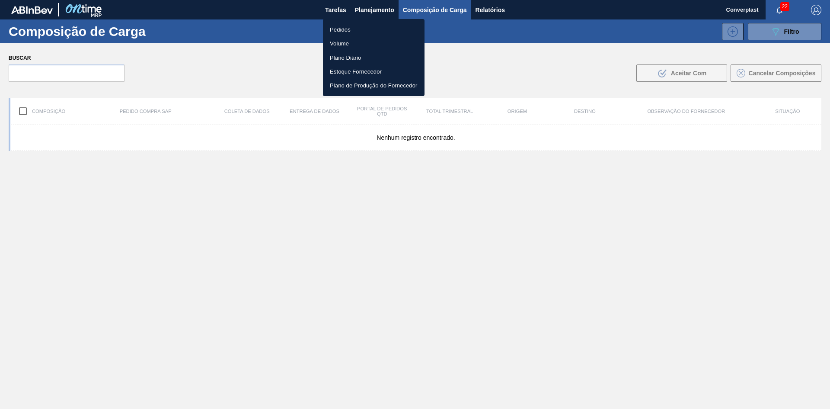
click at [346, 33] on font "Pedidos" at bounding box center [340, 29] width 21 height 9
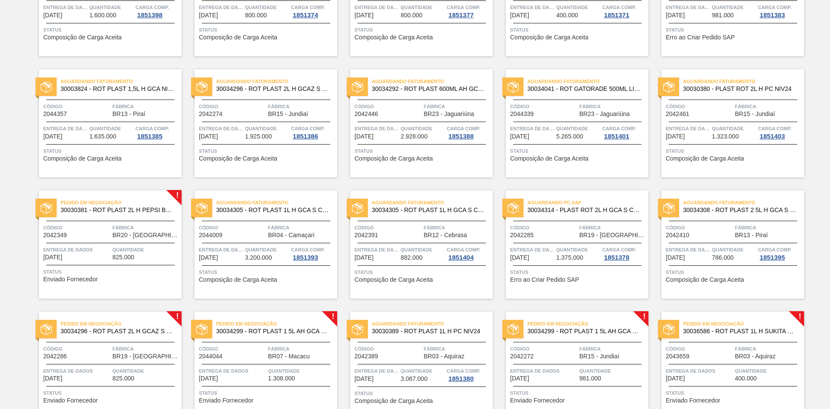
scroll to position [519, 0]
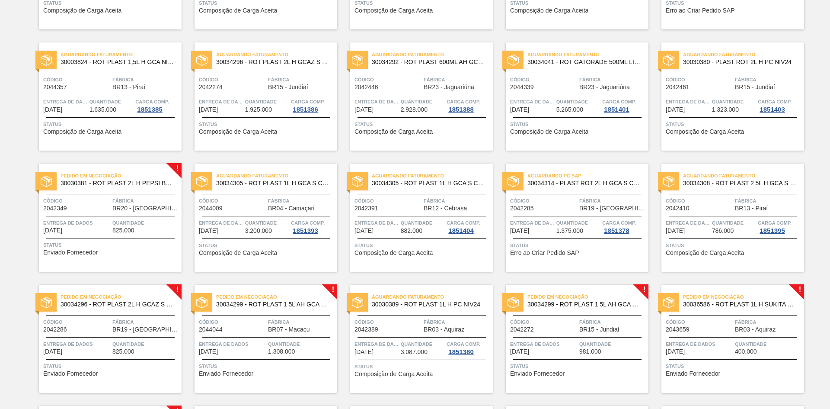
click at [115, 245] on span "Status" at bounding box center [111, 244] width 136 height 9
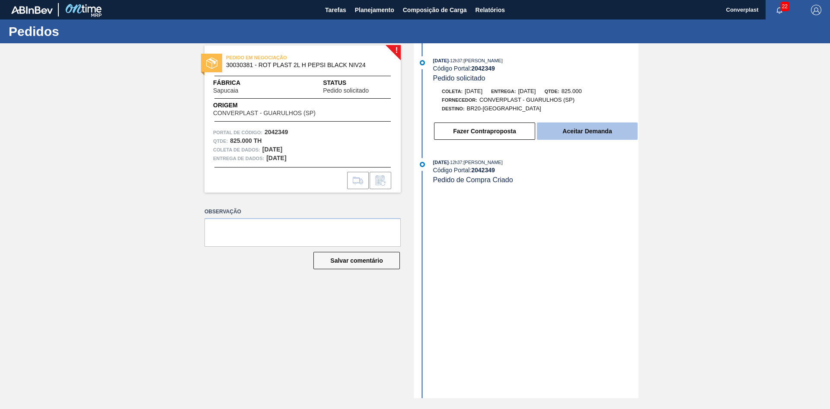
click at [580, 126] on button "Aceitar Demanda" at bounding box center [587, 130] width 101 height 17
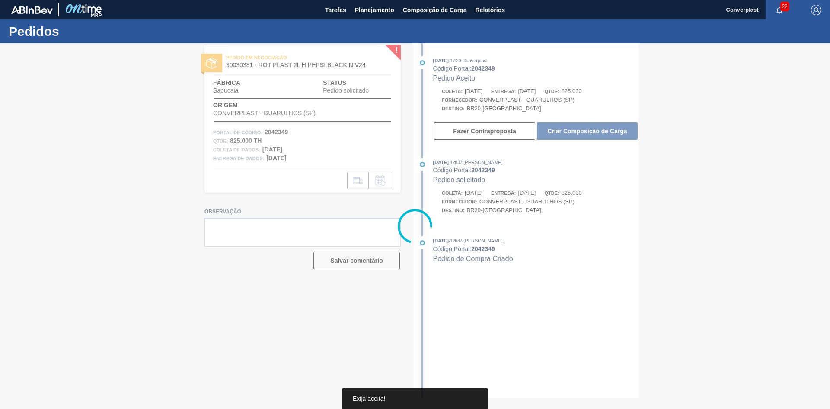
click at [576, 126] on div at bounding box center [415, 225] width 830 height 365
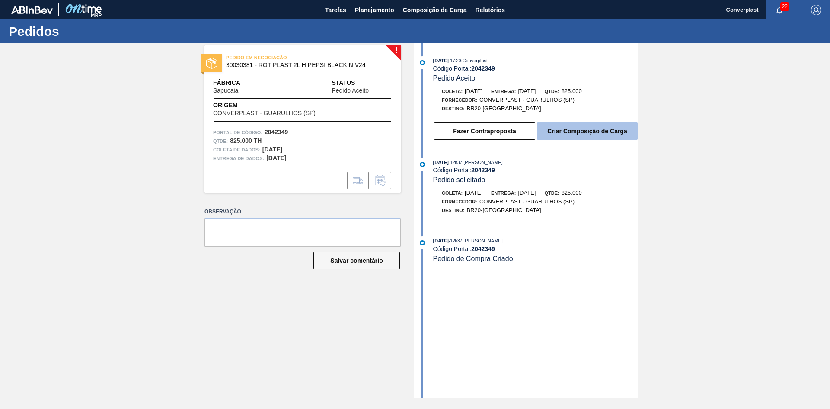
click at [567, 127] on button "Criar Composição de Carga" at bounding box center [587, 130] width 101 height 17
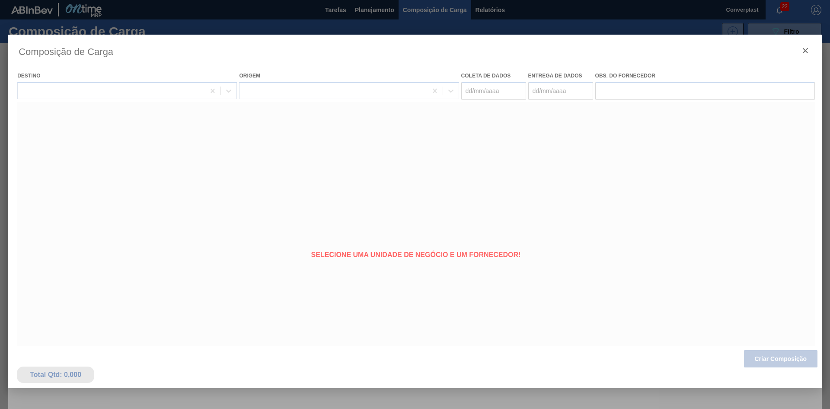
type coleta "[DATE]"
type entrega "[DATE]"
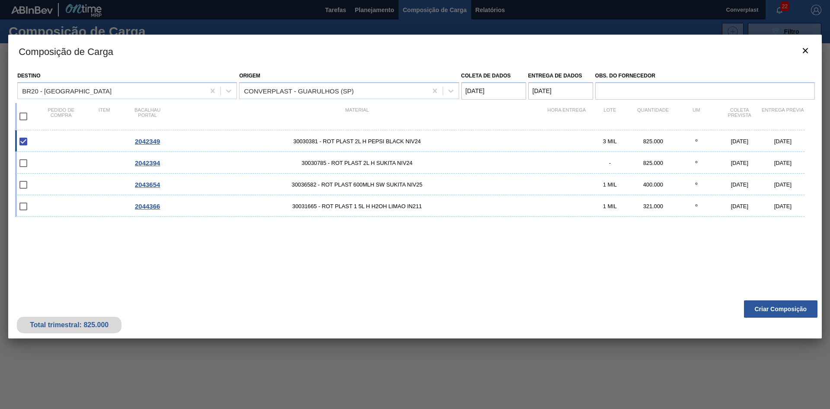
click at [356, 240] on div "2042349 30030381 - ROT PLAST 2L H PEPSI BLACK NIV24 3 MIL 825.000 º [DATE] [DAT…" at bounding box center [413, 207] width 797 height 155
click at [789, 311] on font "Criar Composição" at bounding box center [781, 308] width 52 height 7
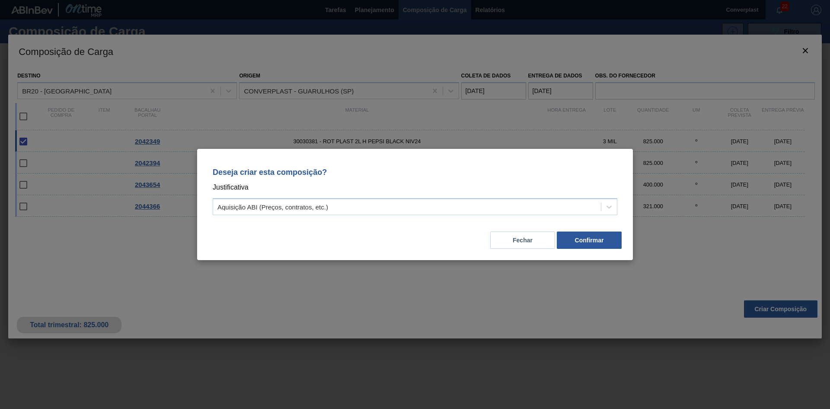
click at [342, 197] on div "Deseja criar esta composição? Justificativa Aquisição ABI (Preços, contratos, e…" at bounding box center [415, 189] width 415 height 61
click at [337, 211] on div "Aquisição ABI (Preços, contratos, etc.)" at bounding box center [407, 207] width 388 height 13
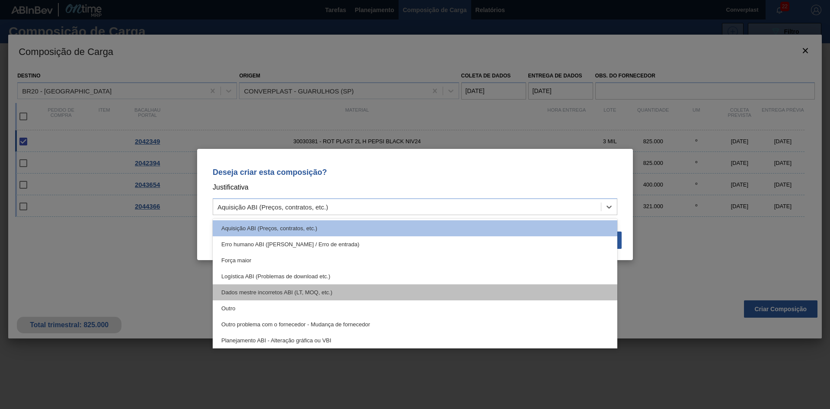
click at [305, 297] on div "Dados mestre incorretos ABI (LT, MOQ, etc.)" at bounding box center [415, 292] width 405 height 16
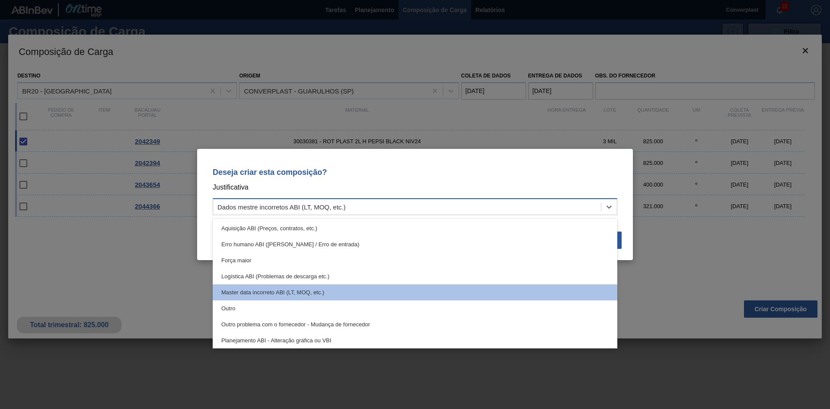
click at [358, 210] on div "Dados mestre incorretos ABI (LT, MOQ, etc.)" at bounding box center [407, 207] width 388 height 13
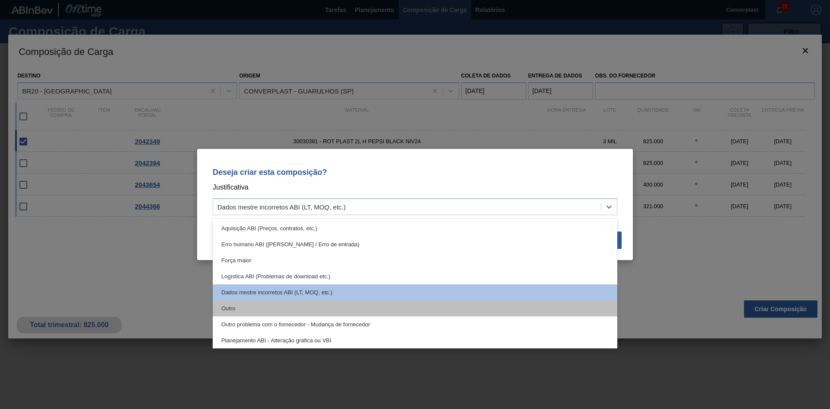
click at [316, 307] on div "Outro" at bounding box center [415, 308] width 405 height 16
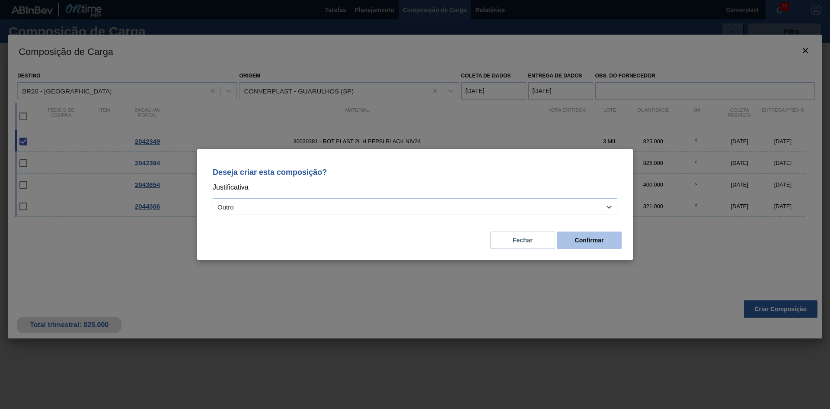
click at [587, 242] on font "Confirmar" at bounding box center [589, 240] width 29 height 7
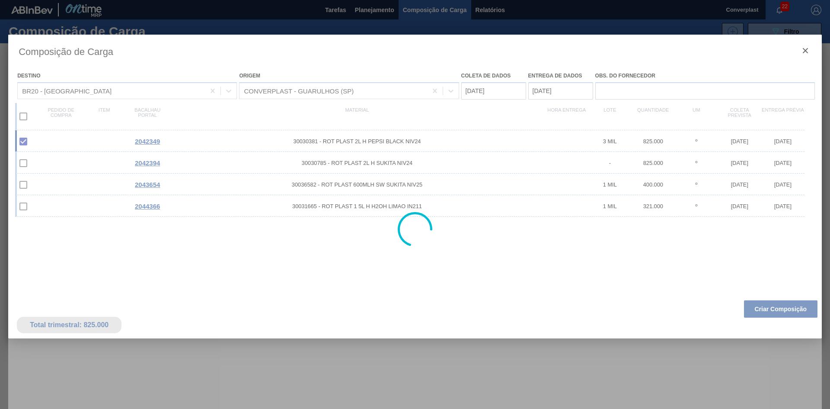
click at [364, 7] on div at bounding box center [415, 204] width 830 height 409
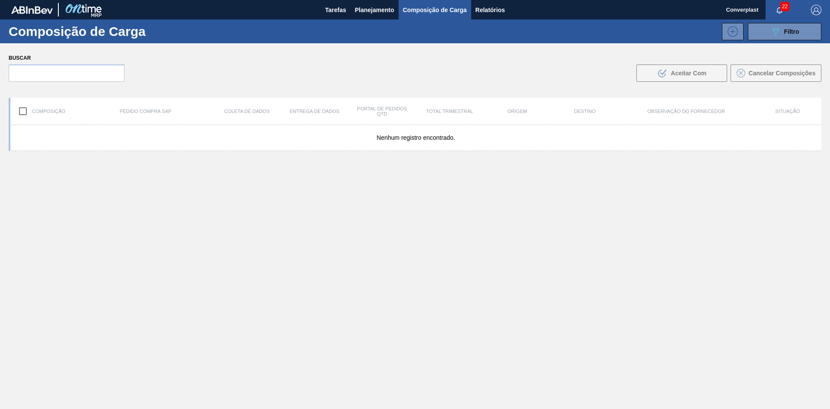
click at [379, 12] on font "Planejamento" at bounding box center [374, 9] width 39 height 7
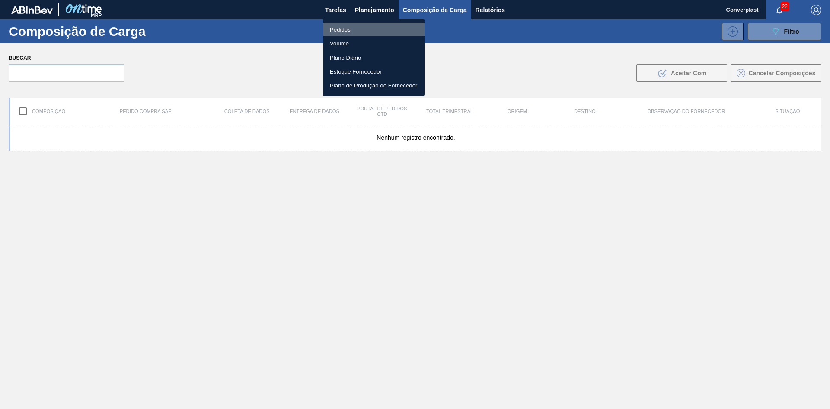
click at [343, 31] on font "Pedidos" at bounding box center [340, 29] width 21 height 6
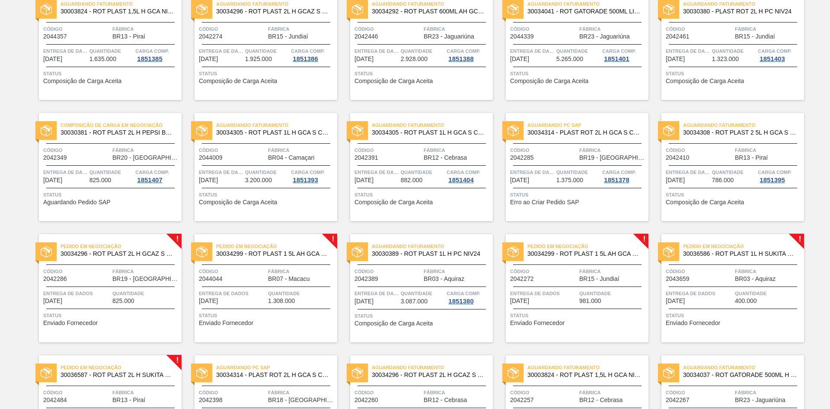
scroll to position [649, 0]
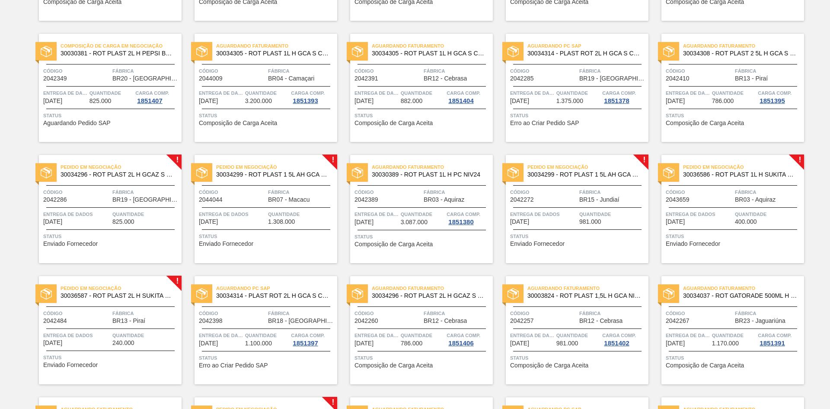
click at [216, 256] on div "Pedido em Negociação 30034299 - ROT PLAST 1 5L AH GCA S RECLAMAÇÃO NIV25 Código…" at bounding box center [266, 209] width 143 height 108
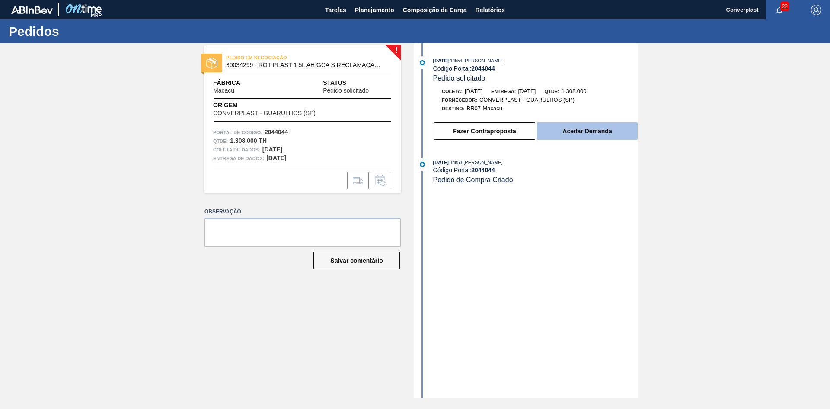
click at [603, 134] on font "Aceitar Demanda" at bounding box center [587, 131] width 49 height 7
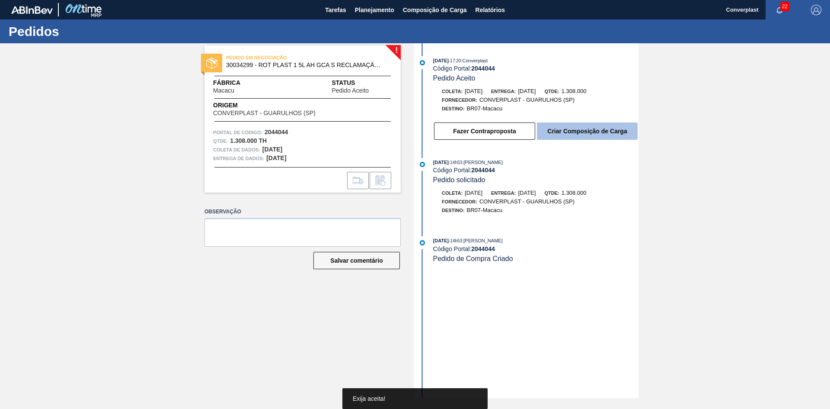
click at [587, 129] on font "Criar Composição de Carga" at bounding box center [588, 131] width 80 height 7
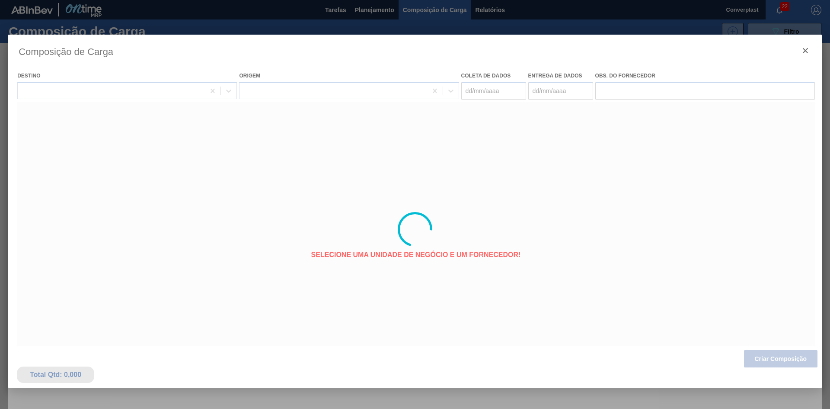
type coleta "[DATE]"
type entrega "[DATE]"
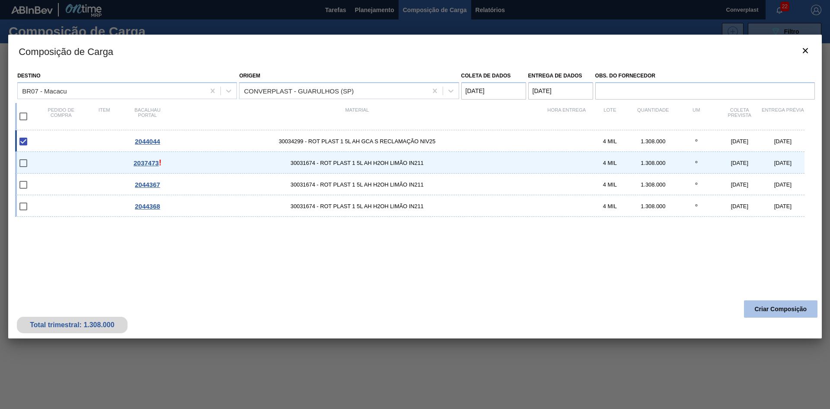
click at [774, 312] on font "Criar Composição" at bounding box center [781, 308] width 52 height 7
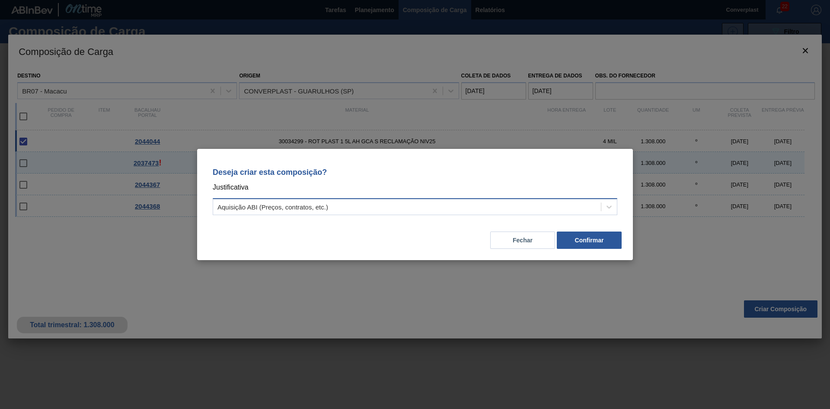
click at [393, 205] on div "Aquisição ABI (Preços, contratos, etc.)" at bounding box center [407, 207] width 388 height 13
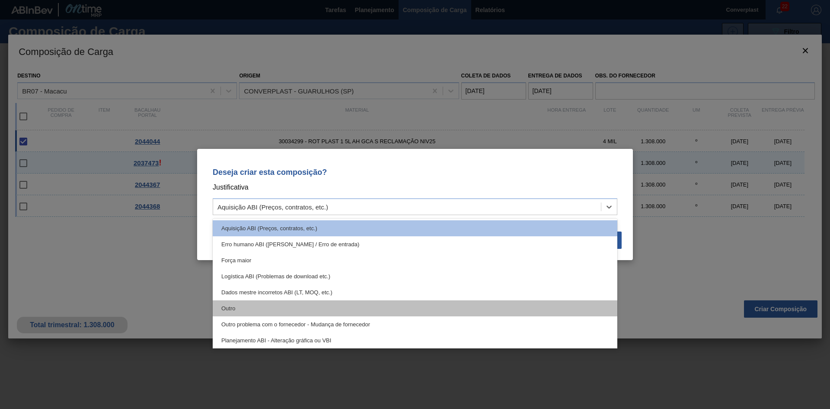
click at [315, 306] on div "Outro" at bounding box center [415, 308] width 405 height 16
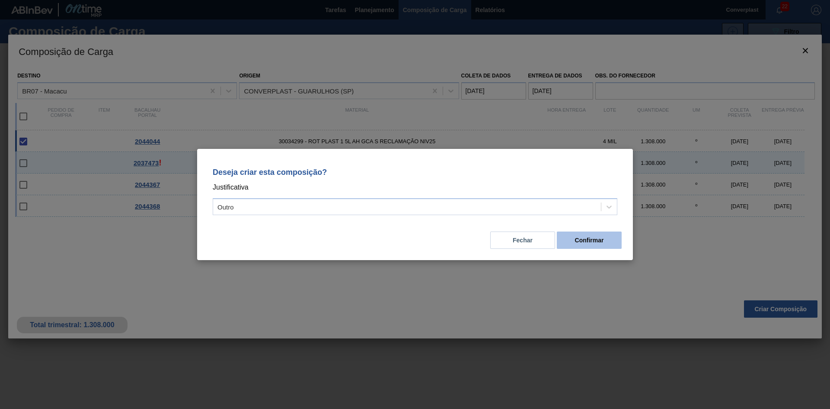
click at [599, 245] on button "Confirmar" at bounding box center [589, 239] width 65 height 17
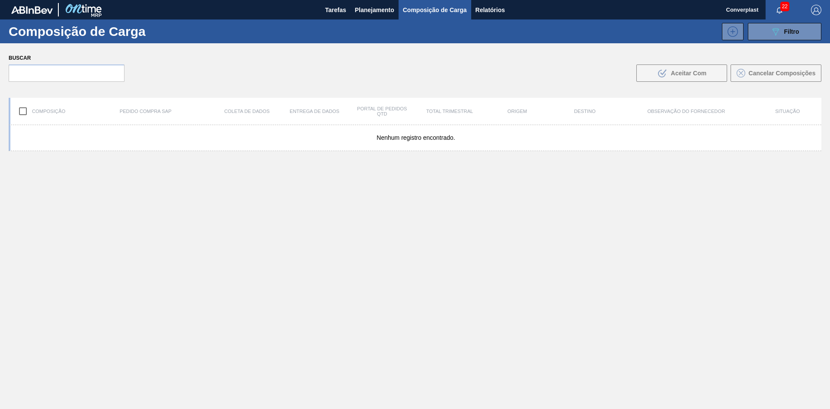
click at [360, 12] on font "Planejamento" at bounding box center [374, 9] width 39 height 7
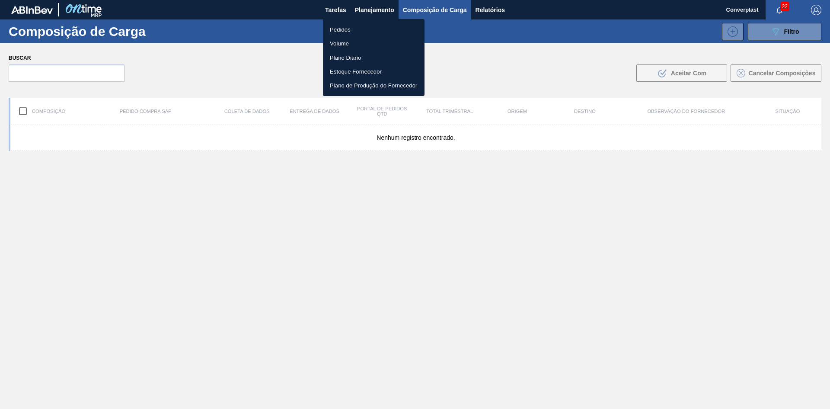
click at [348, 22] on li "Pedidos" at bounding box center [374, 29] width 102 height 14
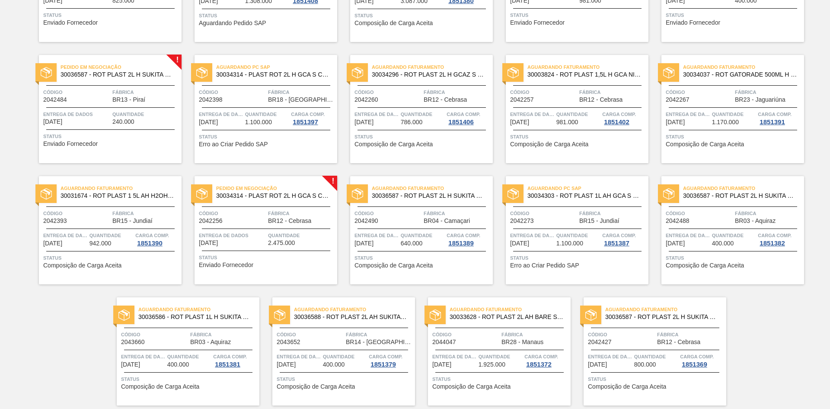
scroll to position [855, 0]
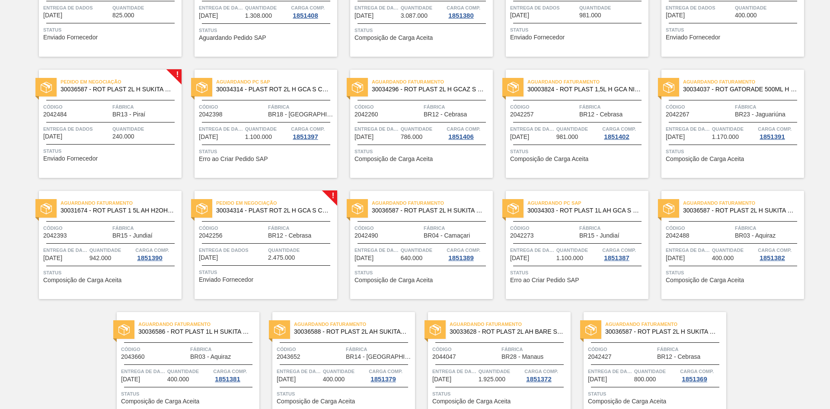
click at [215, 276] on span "Status" at bounding box center [267, 272] width 136 height 9
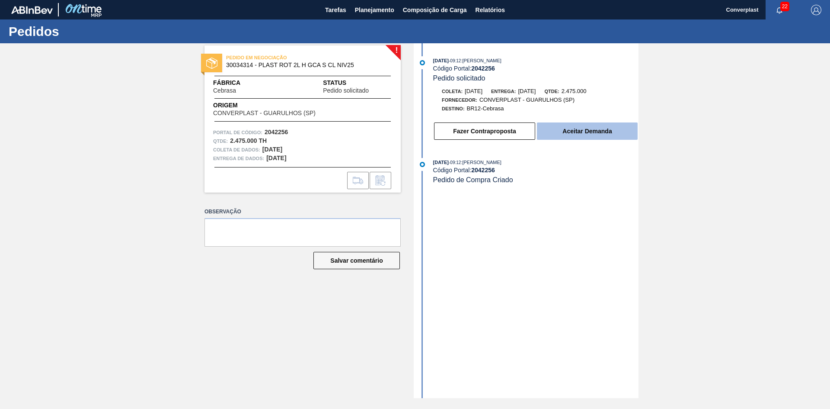
click at [569, 122] on button "Aceitar Demanda" at bounding box center [587, 130] width 101 height 17
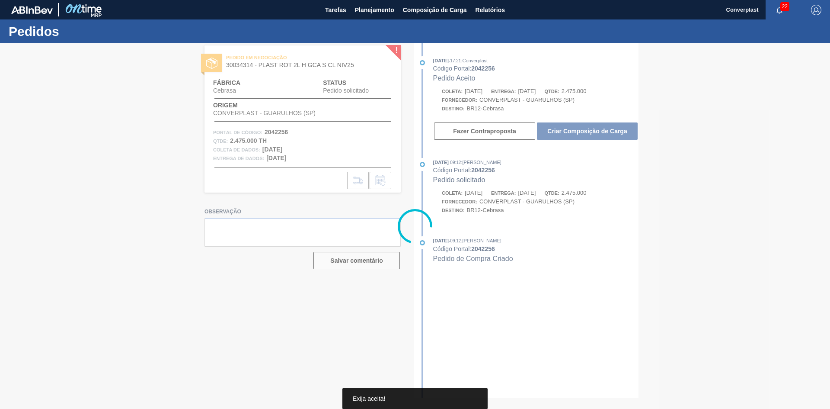
click at [568, 125] on div at bounding box center [415, 225] width 830 height 365
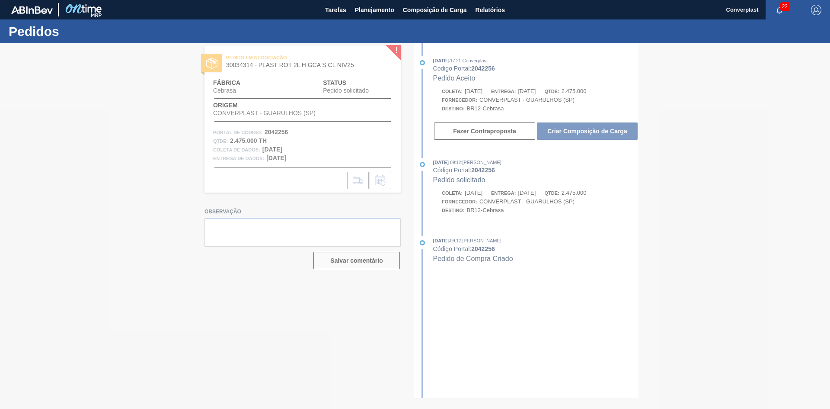
click at [568, 125] on div at bounding box center [415, 225] width 830 height 365
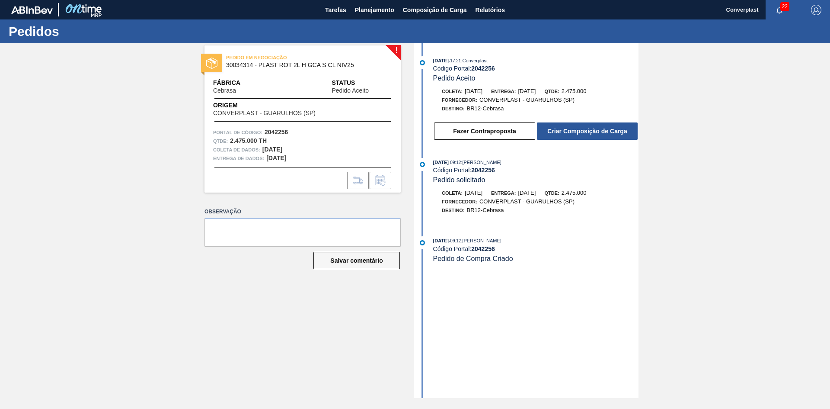
click at [563, 131] on font "Criar Composição de Carga" at bounding box center [588, 131] width 80 height 7
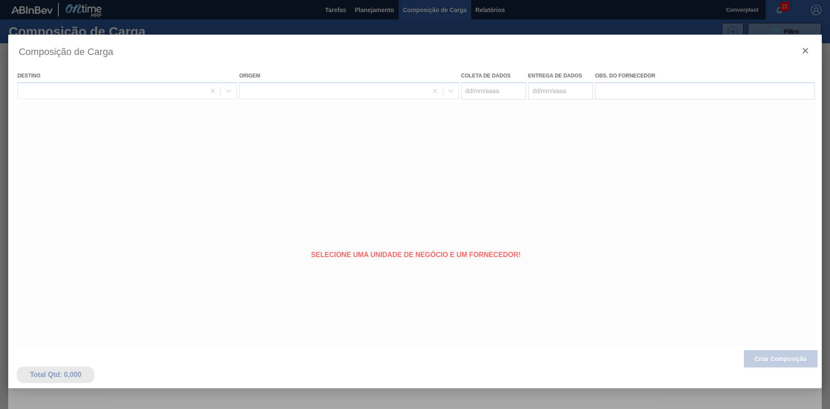
type coleta "[DATE]"
type entrega "[DATE]"
click at [775, 356] on div at bounding box center [415, 229] width 814 height 389
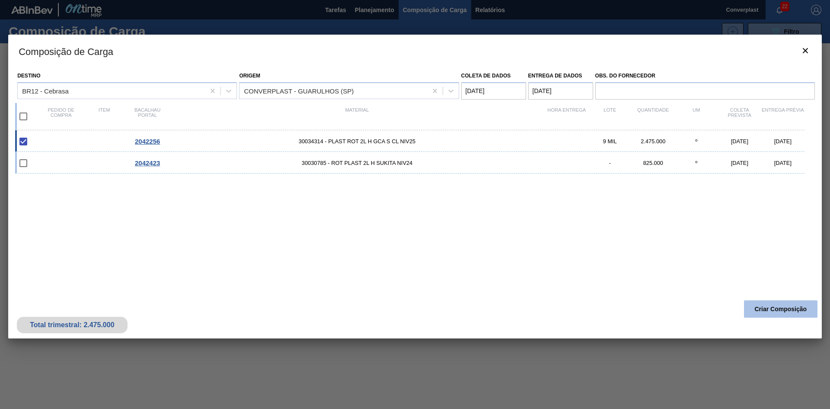
click at [780, 310] on font "Criar Composição" at bounding box center [781, 308] width 52 height 7
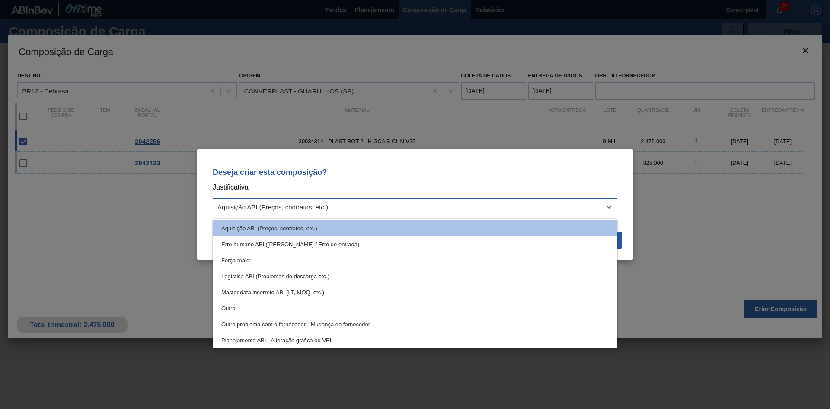
click at [331, 200] on div "Aquisição ABI (Preços, contratos, etc.)" at bounding box center [415, 206] width 405 height 17
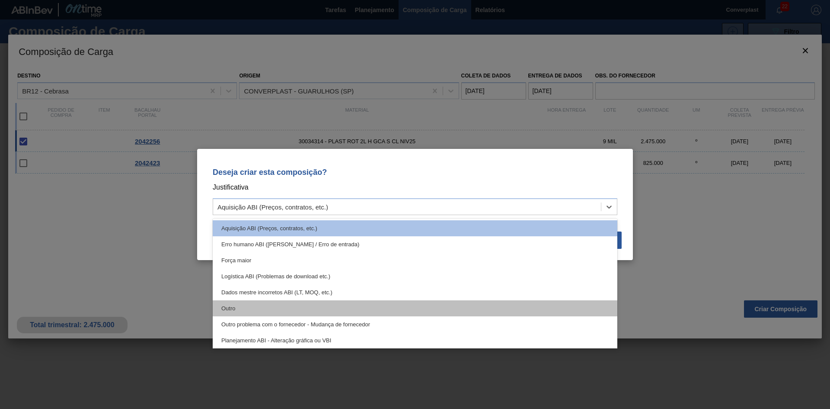
click at [298, 309] on div "Outro" at bounding box center [415, 308] width 405 height 16
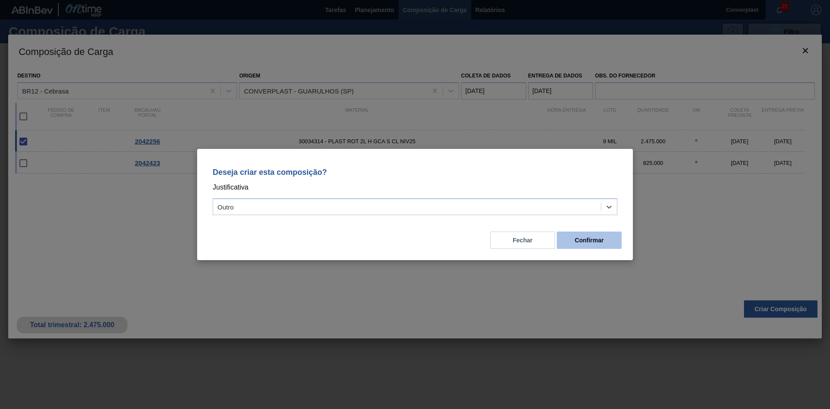
click at [585, 238] on font "Confirmar" at bounding box center [589, 240] width 29 height 7
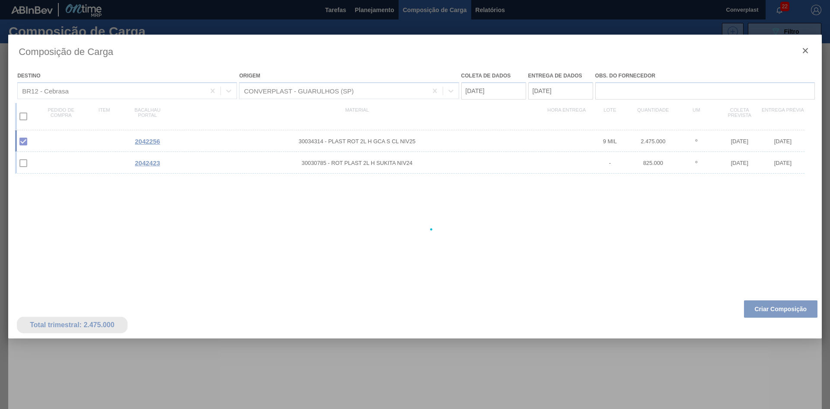
click at [378, 12] on div at bounding box center [415, 204] width 830 height 409
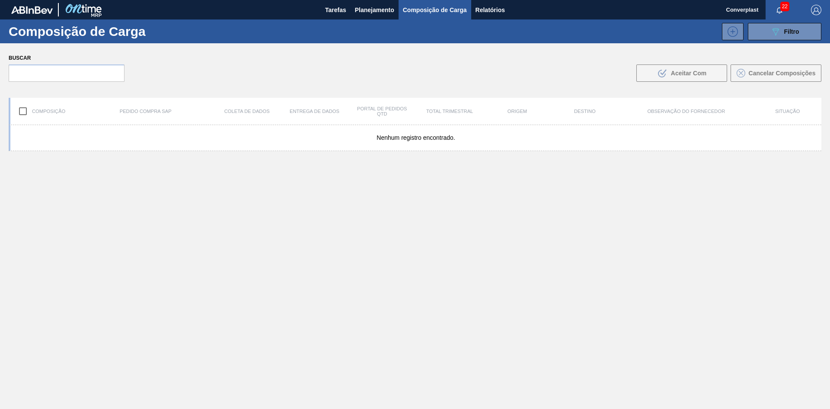
click at [378, 12] on font "Planejamento" at bounding box center [374, 9] width 39 height 7
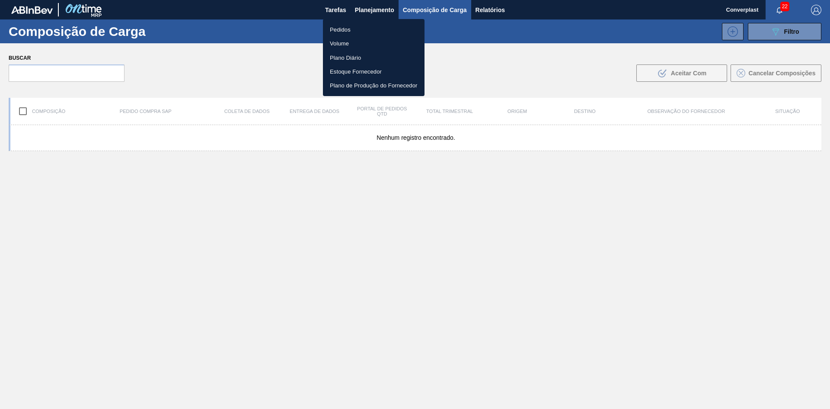
click at [350, 26] on font "Pedidos" at bounding box center [340, 29] width 21 height 6
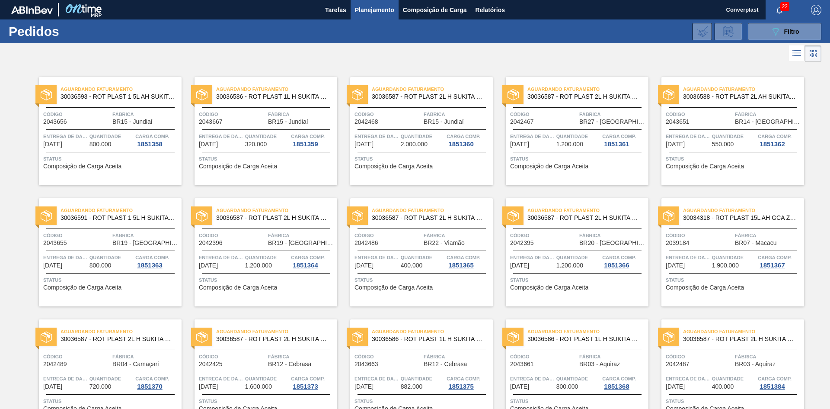
click at [359, 47] on div at bounding box center [415, 53] width 830 height 21
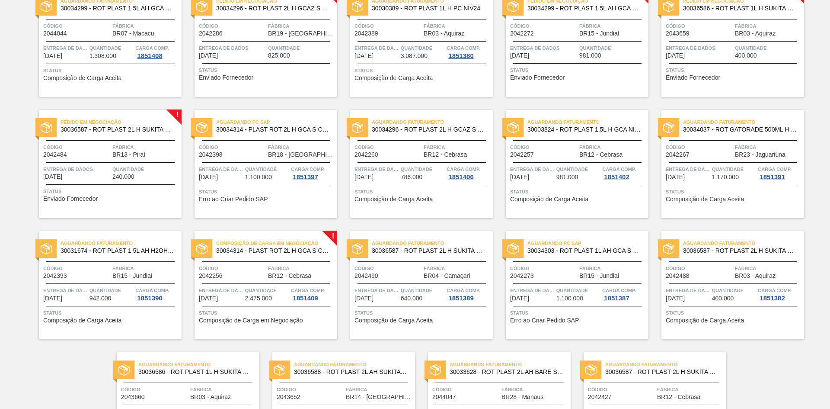
scroll to position [898, 0]
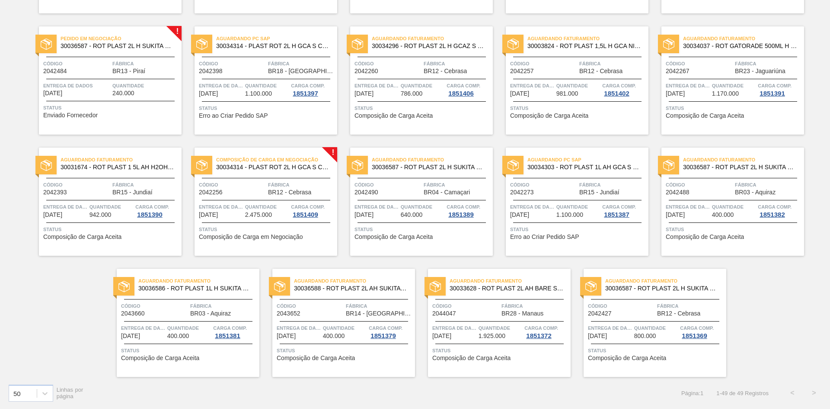
click at [75, 103] on span "Status" at bounding box center [111, 107] width 136 height 9
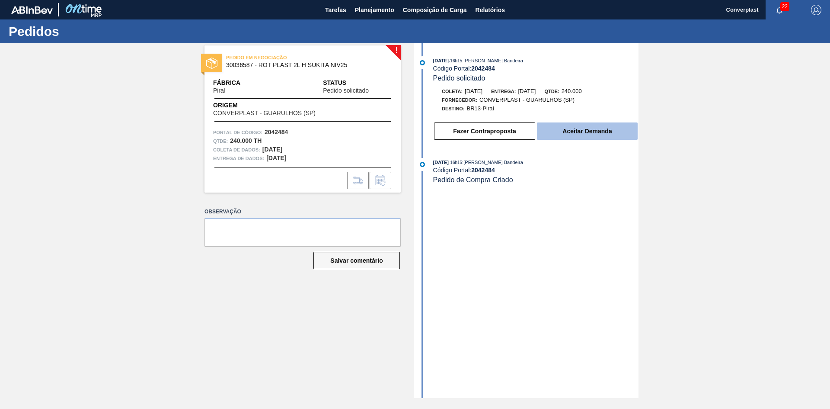
click at [564, 129] on font "Aceitar Demanda" at bounding box center [587, 131] width 49 height 7
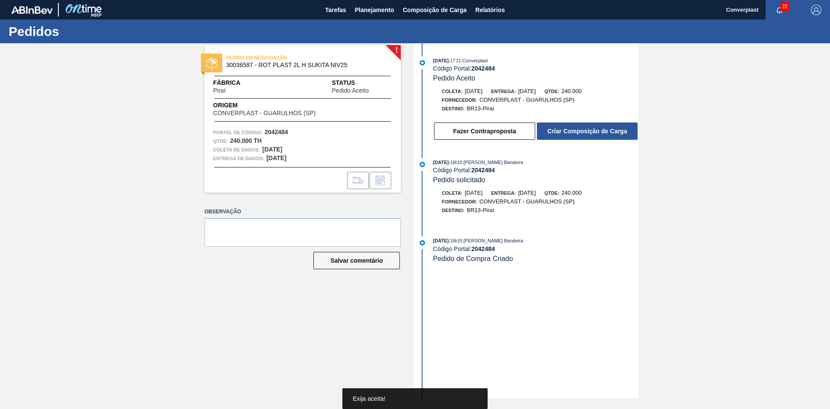
click at [563, 125] on button "Criar Composição de Carga" at bounding box center [587, 130] width 101 height 17
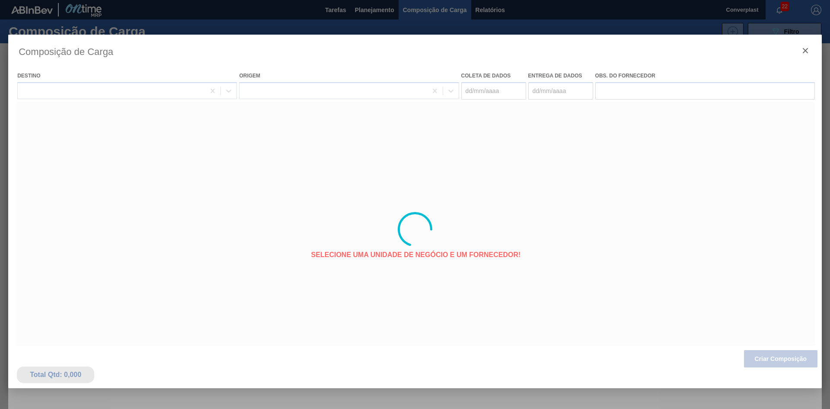
type coleta "[DATE]"
type entrega "[DATE]"
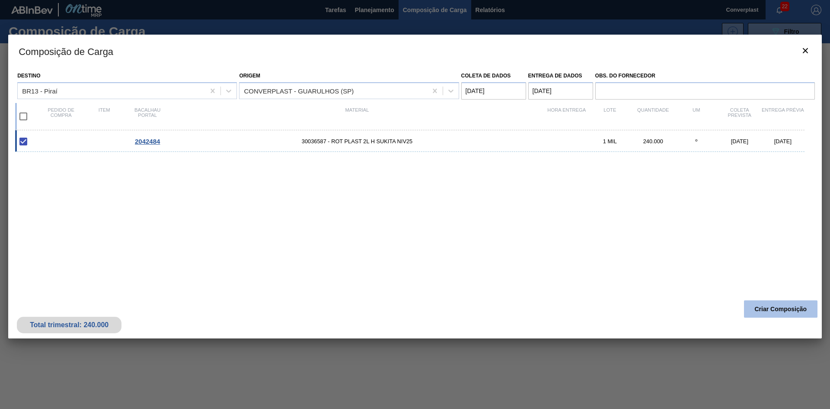
click at [769, 304] on button "Criar Composição" at bounding box center [781, 308] width 74 height 17
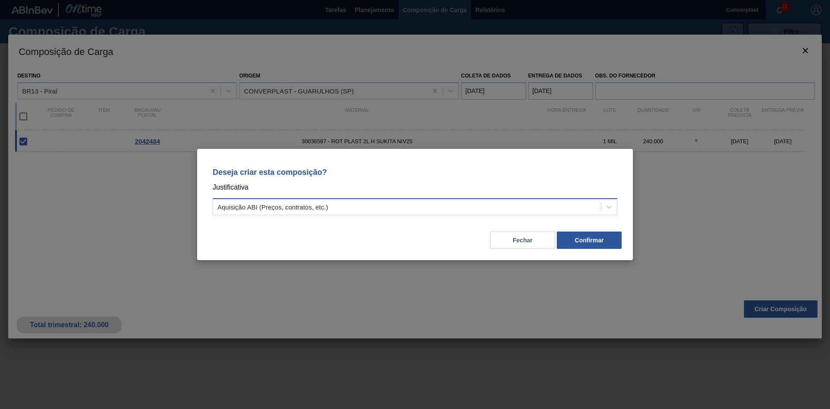
click at [383, 202] on div "Aquisição ABI (Preços, contratos, etc.)" at bounding box center [407, 207] width 388 height 13
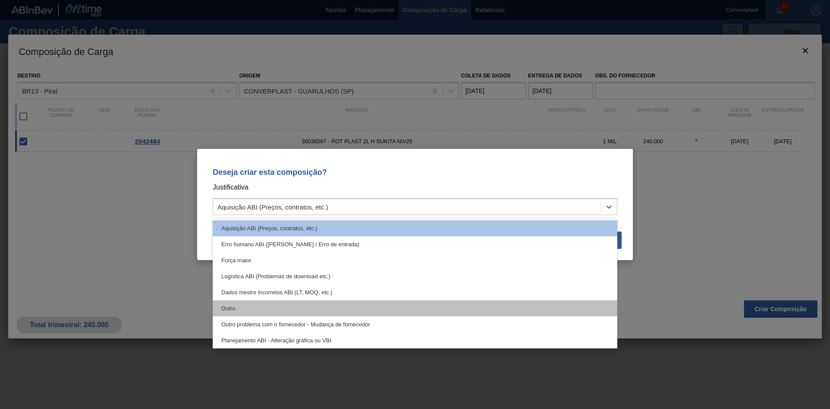
click at [315, 306] on div "Outro" at bounding box center [415, 308] width 405 height 16
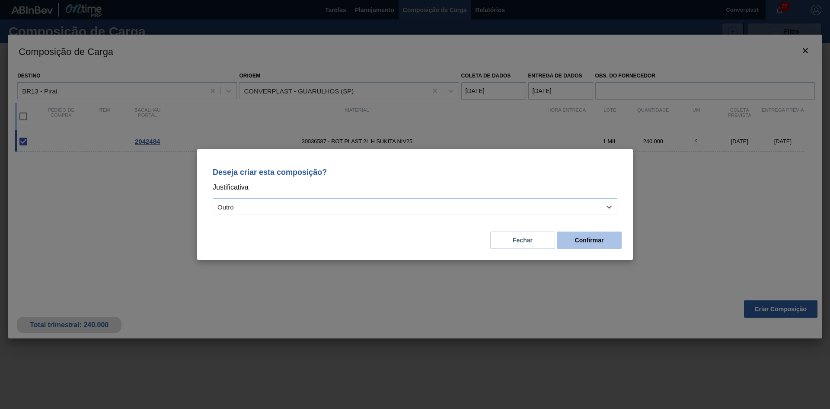
click at [574, 241] on button "Confirmar" at bounding box center [589, 239] width 65 height 17
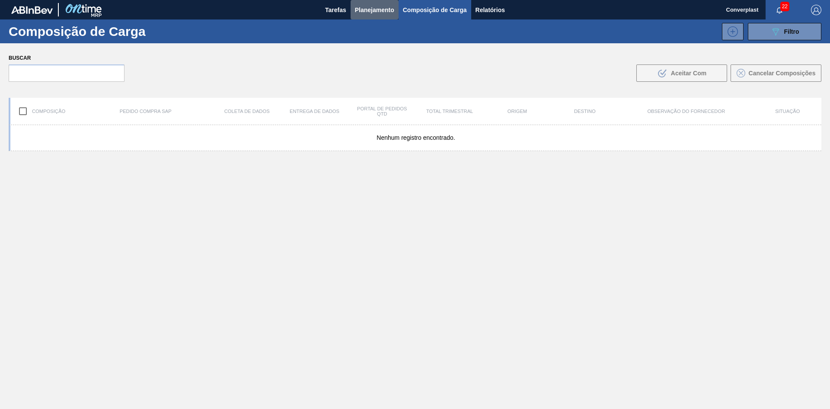
click at [360, 11] on font "Planejamento" at bounding box center [374, 9] width 39 height 7
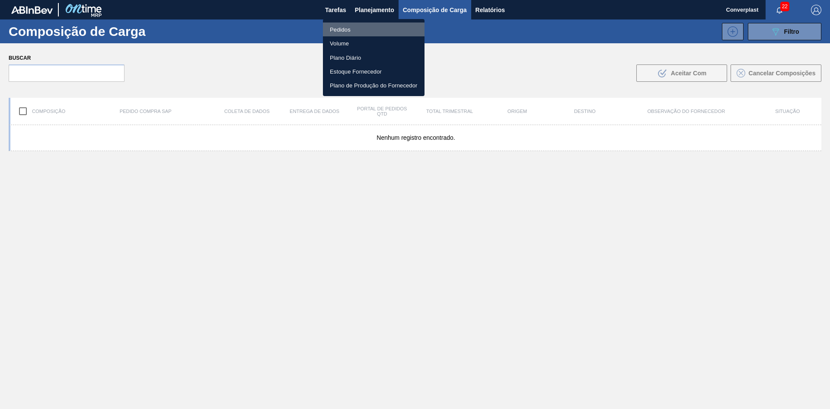
click at [332, 29] on font "Pedidos" at bounding box center [340, 29] width 21 height 6
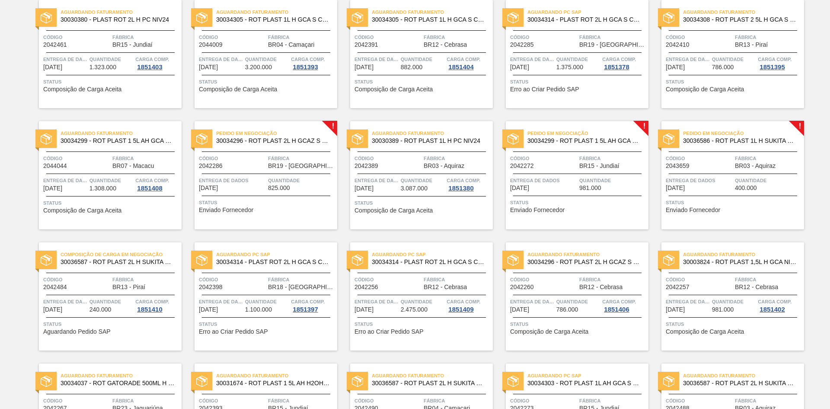
scroll to position [682, 0]
click at [245, 190] on div "Entrega de dados [DATE]" at bounding box center [232, 183] width 67 height 15
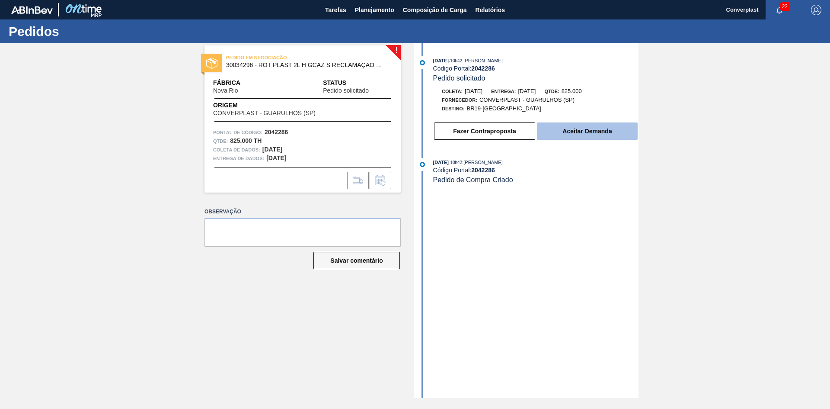
click at [569, 130] on font "Aceitar Demanda" at bounding box center [587, 131] width 49 height 7
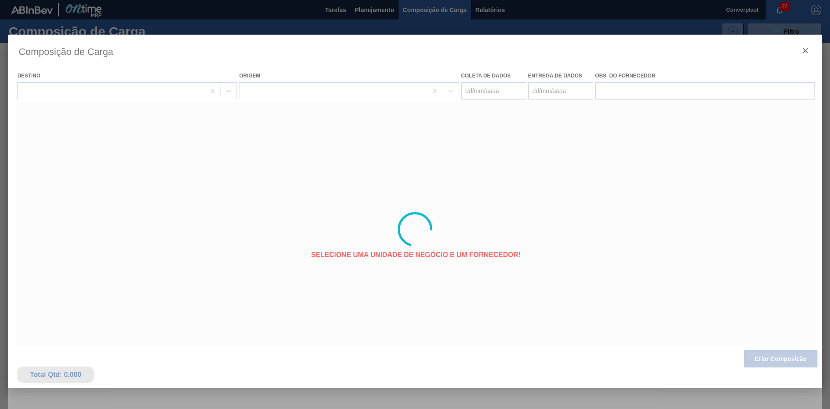
type coleta "[DATE]"
type entrega "[DATE]"
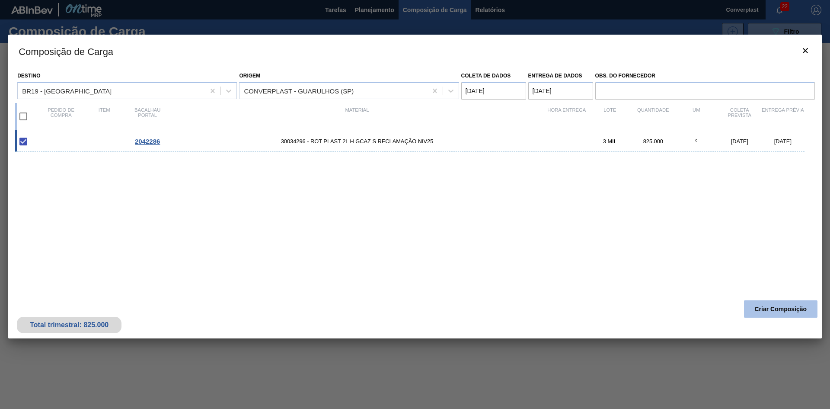
click at [766, 305] on font "Criar Composição" at bounding box center [781, 308] width 52 height 7
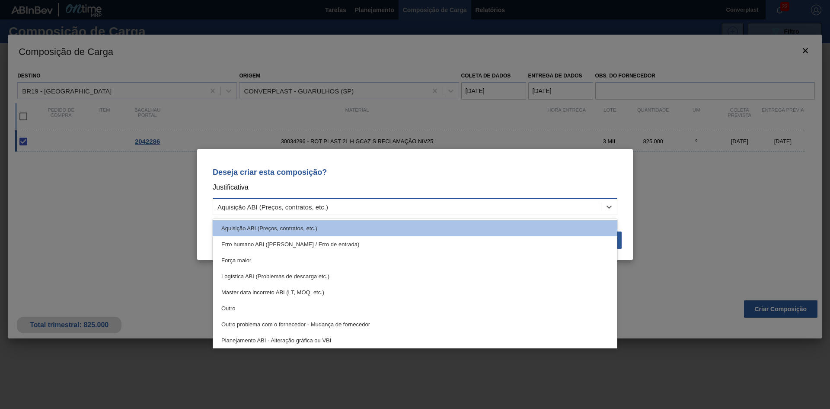
click at [332, 208] on div "Aquisição ABI (Preços, contratos, etc.)" at bounding box center [407, 207] width 388 height 13
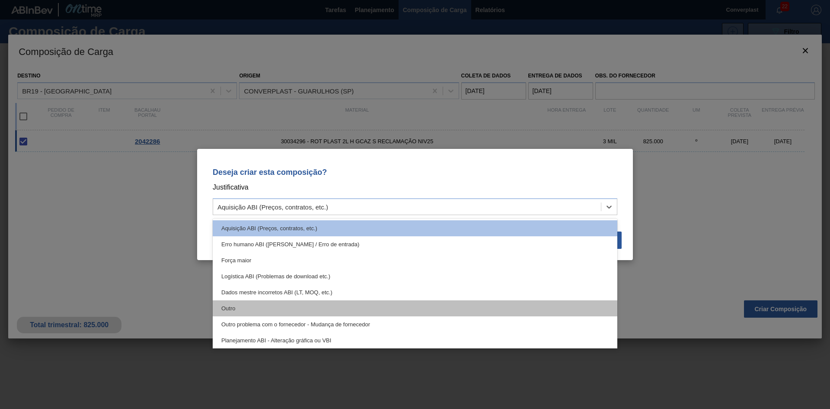
click at [317, 308] on div "Outro" at bounding box center [415, 308] width 405 height 16
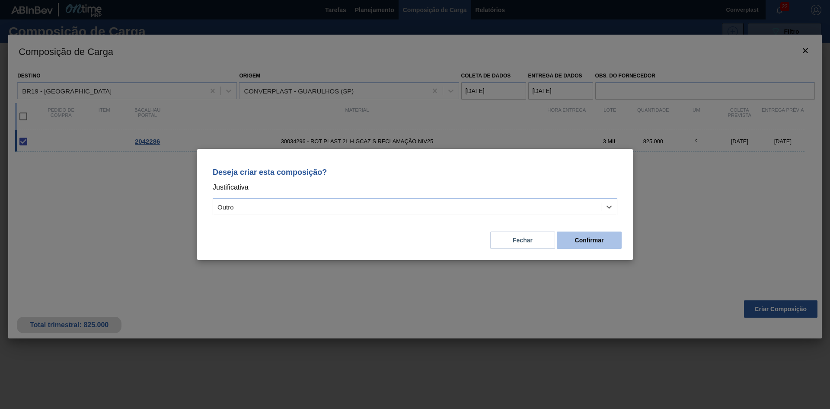
click at [577, 240] on font "Confirmar" at bounding box center [589, 240] width 29 height 7
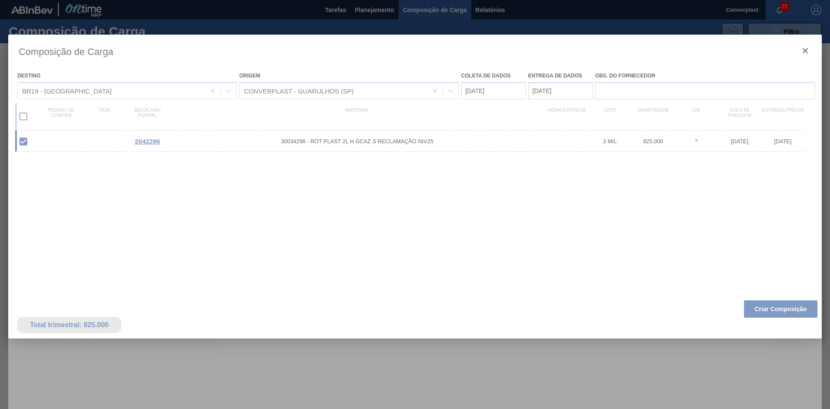
click at [364, 349] on div at bounding box center [415, 229] width 814 height 389
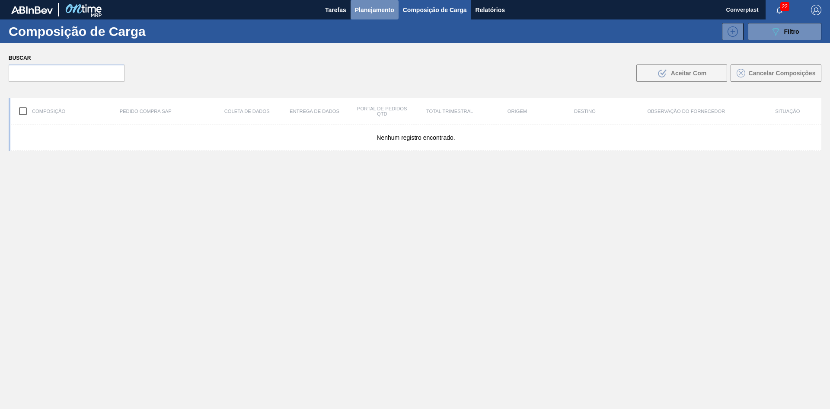
click at [362, 11] on font "Planejamento" at bounding box center [374, 9] width 39 height 7
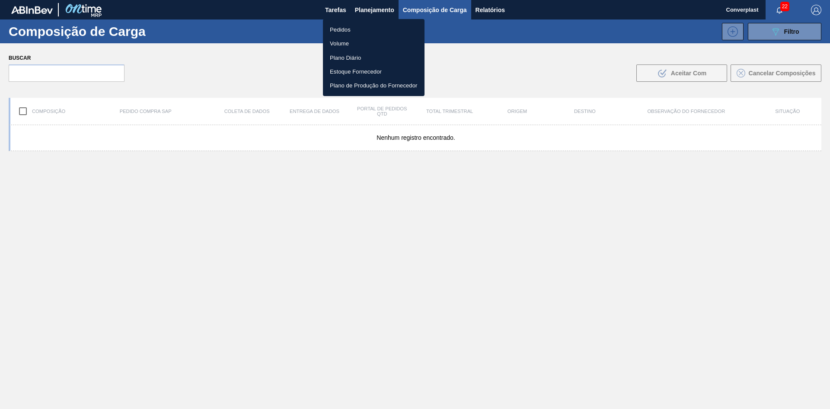
click at [367, 28] on li "Pedidos" at bounding box center [374, 29] width 102 height 14
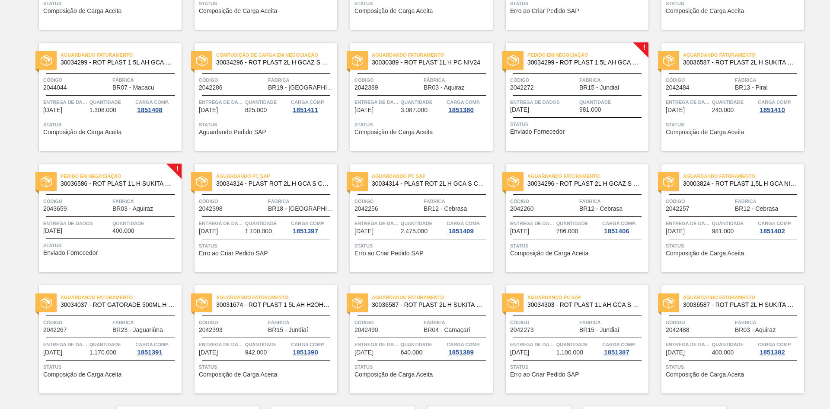
scroll to position [682, 0]
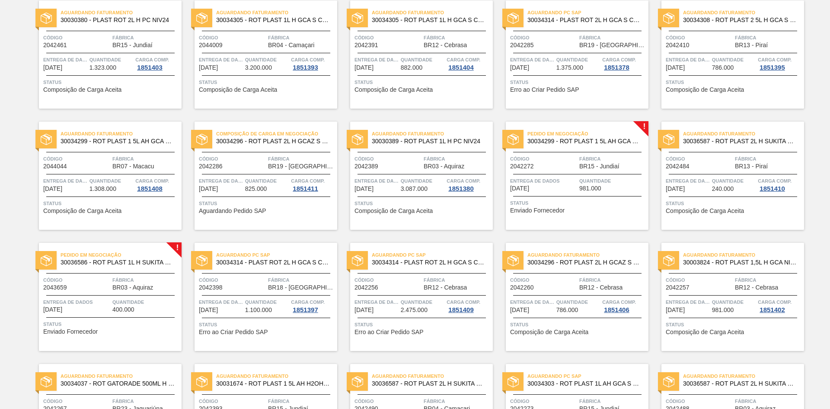
click at [567, 206] on span "Status" at bounding box center [578, 203] width 136 height 9
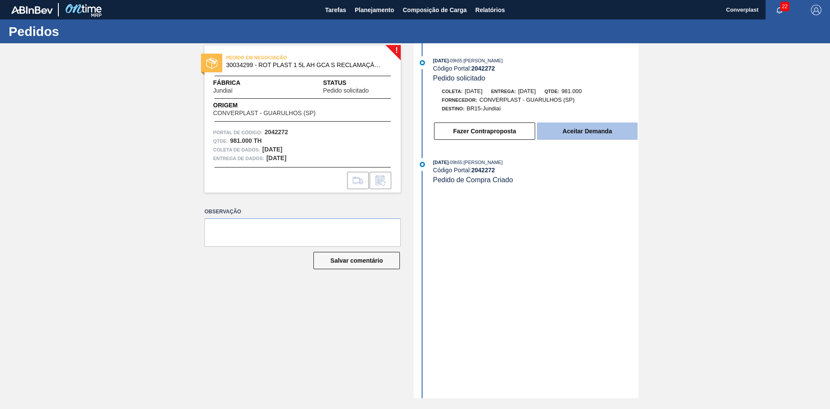
click at [595, 134] on font "Aceitar Demanda" at bounding box center [587, 131] width 49 height 7
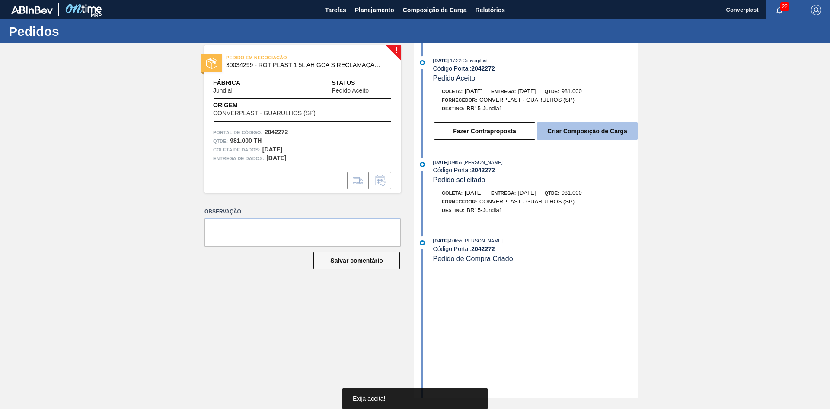
click at [593, 128] on font "Criar Composição de Carga" at bounding box center [588, 131] width 80 height 7
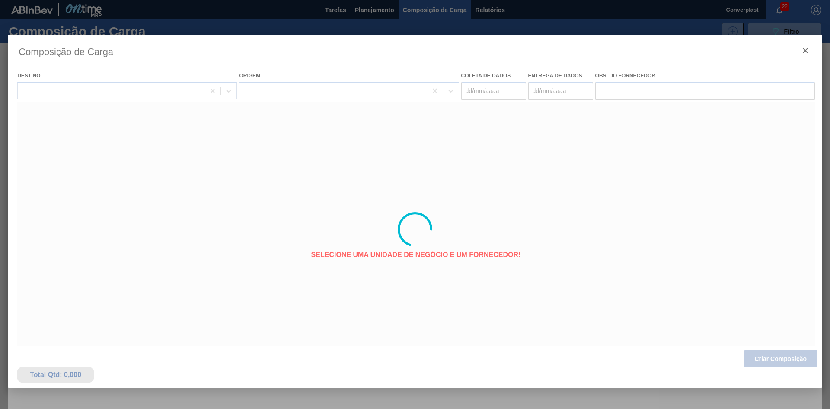
type coleta "[DATE]"
type entrega "[DATE]"
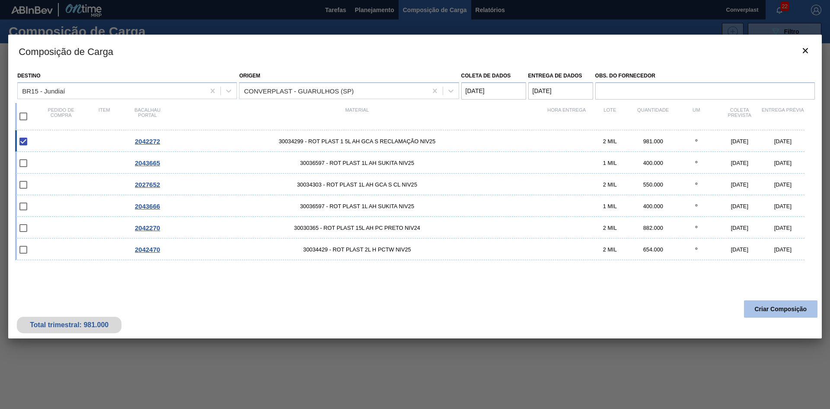
click at [764, 304] on button "Criar Composição" at bounding box center [781, 308] width 74 height 17
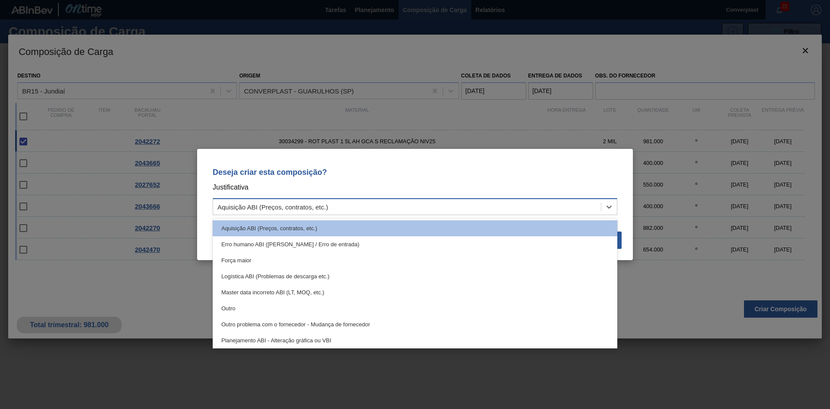
click at [410, 205] on div "Aquisição ABI (Preços, contratos, etc.)" at bounding box center [407, 207] width 388 height 13
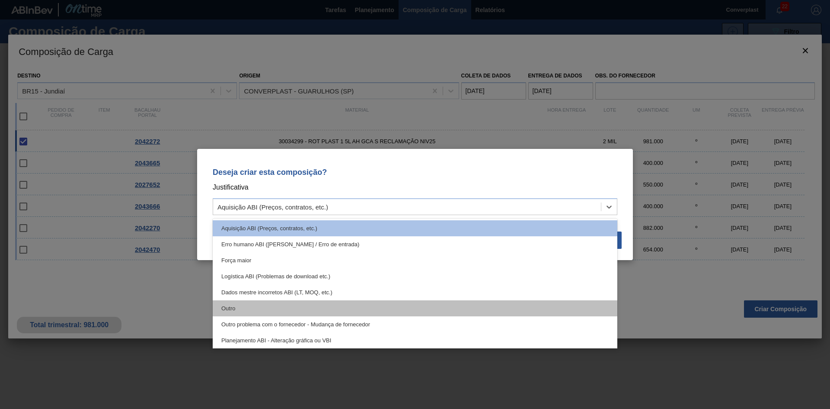
click at [343, 305] on div "Outro" at bounding box center [415, 308] width 405 height 16
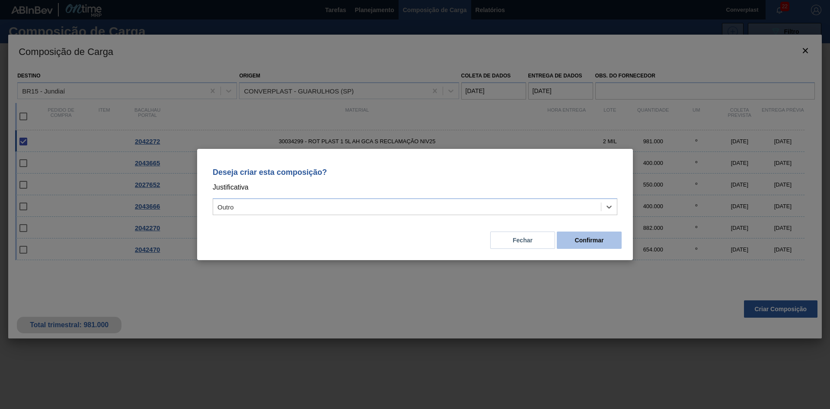
click at [576, 240] on font "Confirmar" at bounding box center [589, 240] width 29 height 7
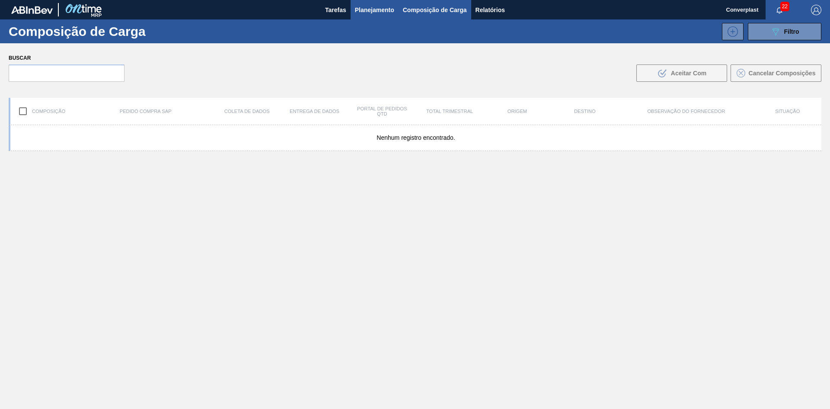
click at [359, 6] on font "Planejamento" at bounding box center [374, 9] width 39 height 7
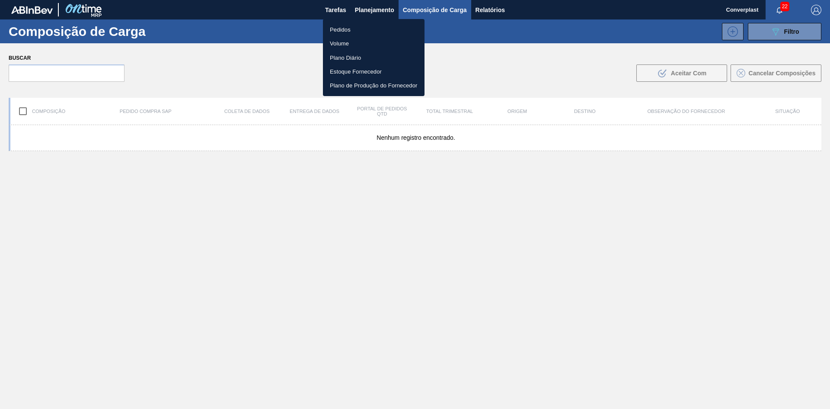
click at [350, 34] on font "Pedidos" at bounding box center [340, 29] width 21 height 9
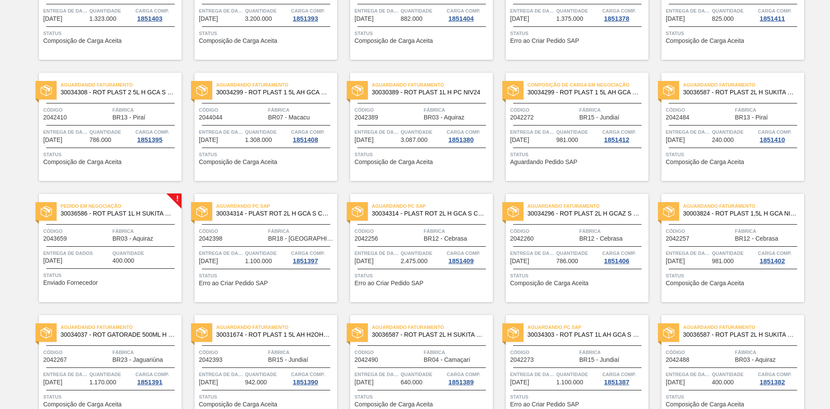
scroll to position [735, 0]
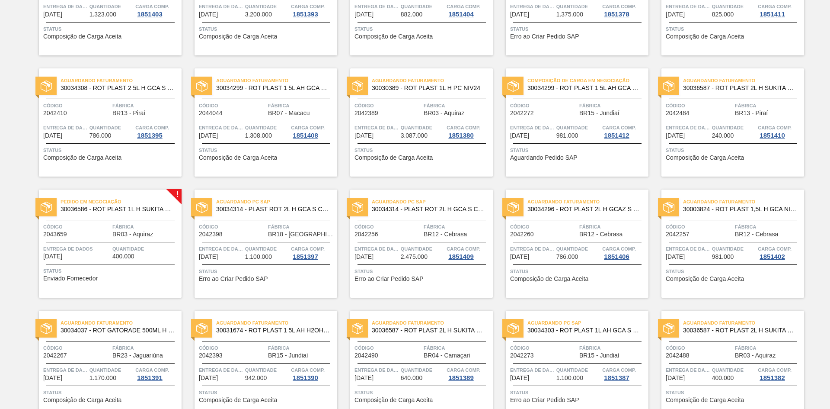
click at [101, 262] on div "Pedido em Negociação 30036586 - ROT PLAST 1L H SUKITA NIV25 Código 2043659 Fábr…" at bounding box center [110, 243] width 143 height 108
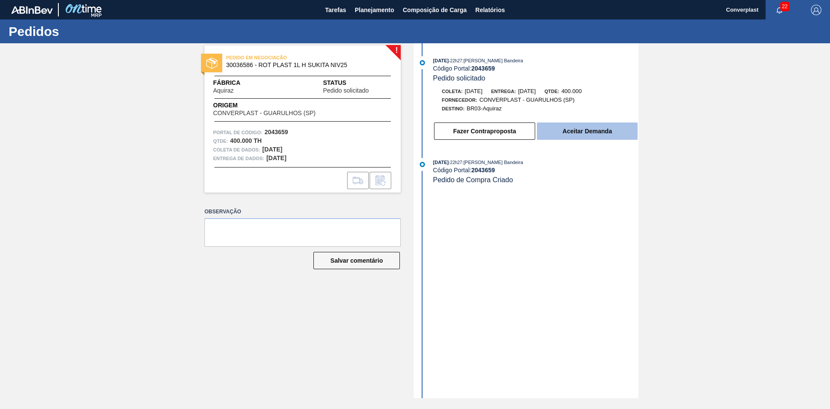
click at [589, 124] on button "Aceitar Demanda" at bounding box center [587, 130] width 101 height 17
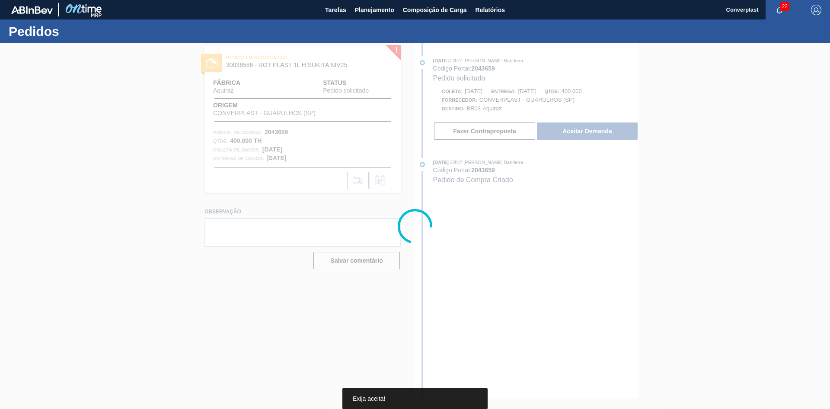
click at [583, 130] on div at bounding box center [415, 225] width 830 height 365
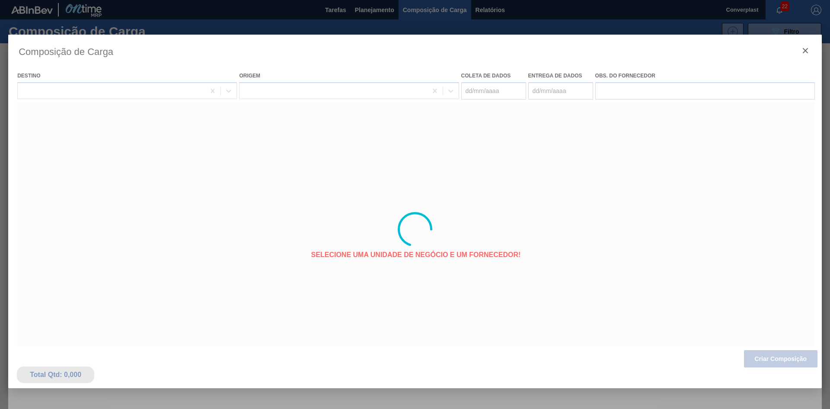
type coleta "[DATE]"
type entrega "[DATE]"
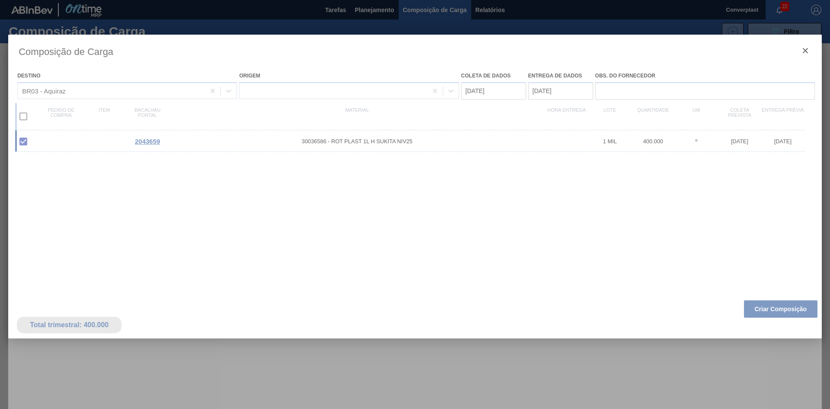
click at [754, 307] on div at bounding box center [415, 229] width 814 height 389
click at [774, 312] on div at bounding box center [415, 229] width 814 height 389
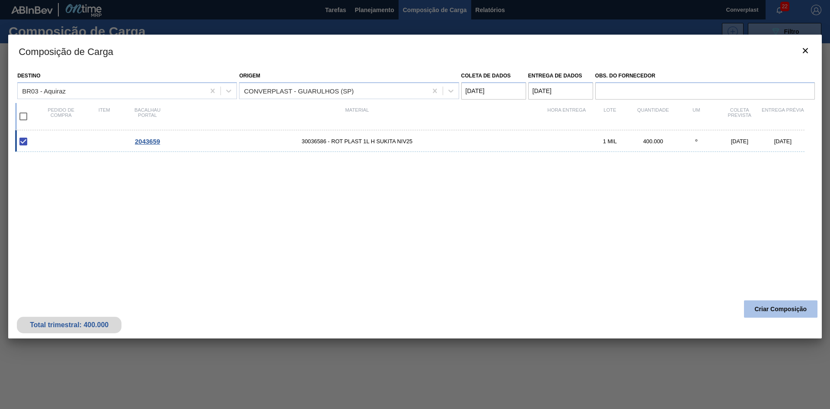
click at [764, 300] on button "Criar Composição" at bounding box center [781, 308] width 74 height 17
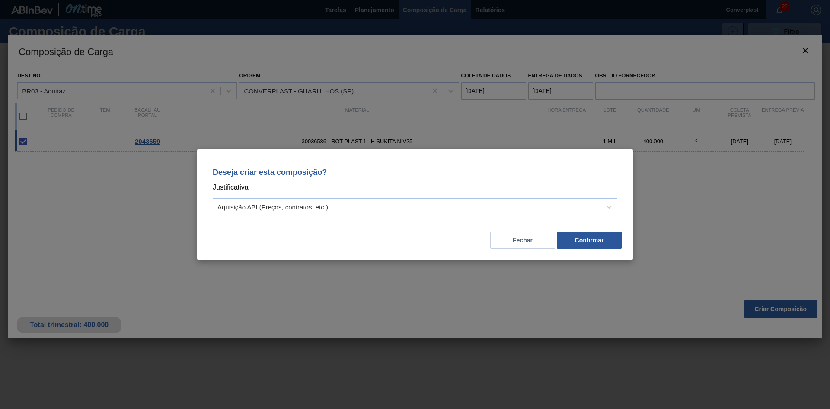
click at [377, 221] on div "Fechar Confirmar" at bounding box center [415, 234] width 415 height 29
click at [342, 200] on div "Aquisição ABI (Preços, contratos, etc.)" at bounding box center [415, 206] width 405 height 17
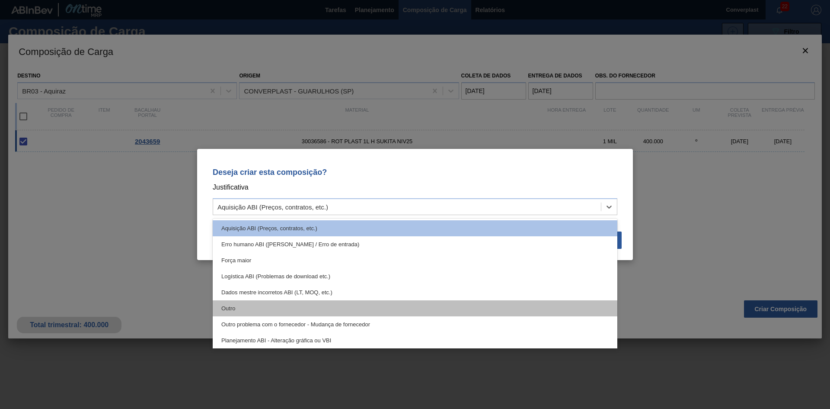
click at [298, 307] on div "Outro" at bounding box center [415, 308] width 405 height 16
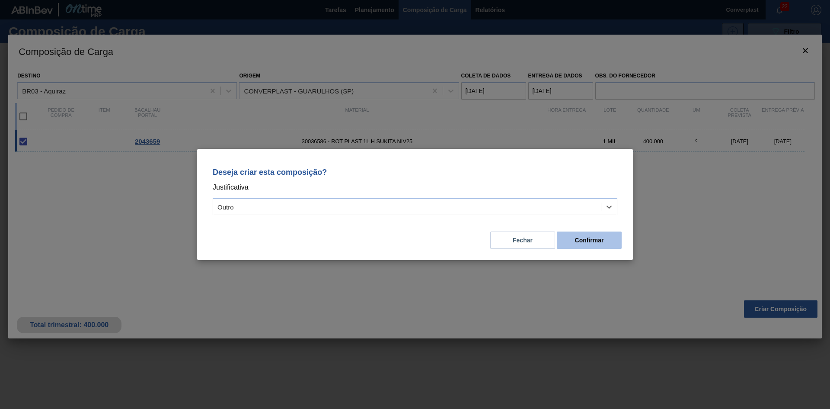
click at [590, 246] on button "Confirmar" at bounding box center [589, 239] width 65 height 17
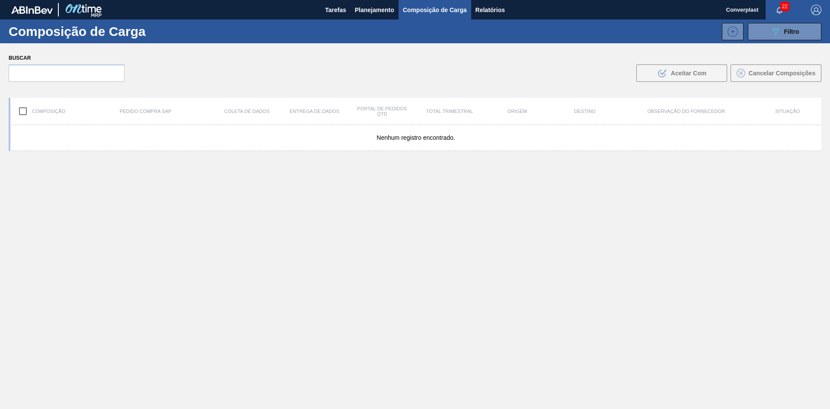
click at [208, 185] on div "Nenhum registro encontrado." at bounding box center [415, 287] width 813 height 324
click at [357, 3] on button "Planejamento" at bounding box center [375, 9] width 48 height 19
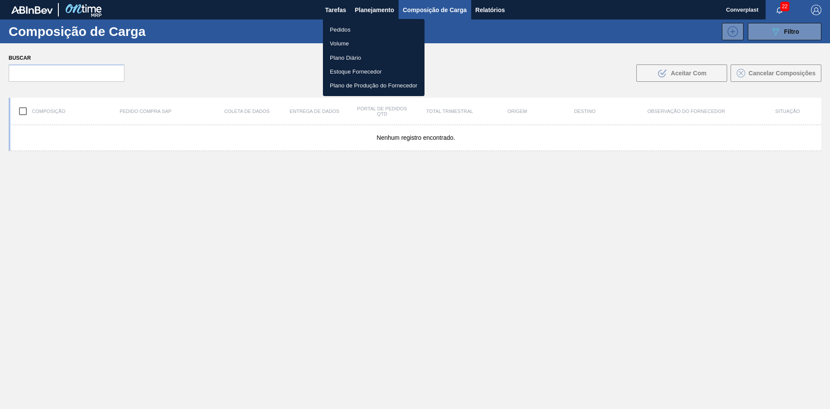
click at [347, 23] on li "Pedidos" at bounding box center [374, 29] width 102 height 14
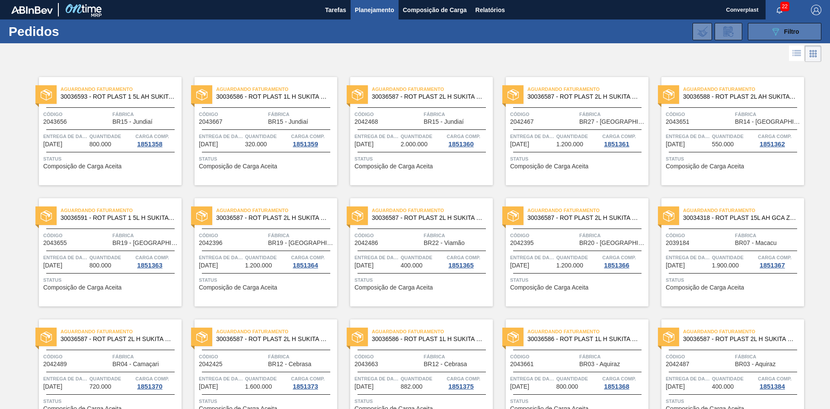
drag, startPoint x: 789, startPoint y: 30, endPoint x: 766, endPoint y: 37, distance: 23.0
click at [789, 30] on font "Filtro" at bounding box center [792, 31] width 15 height 7
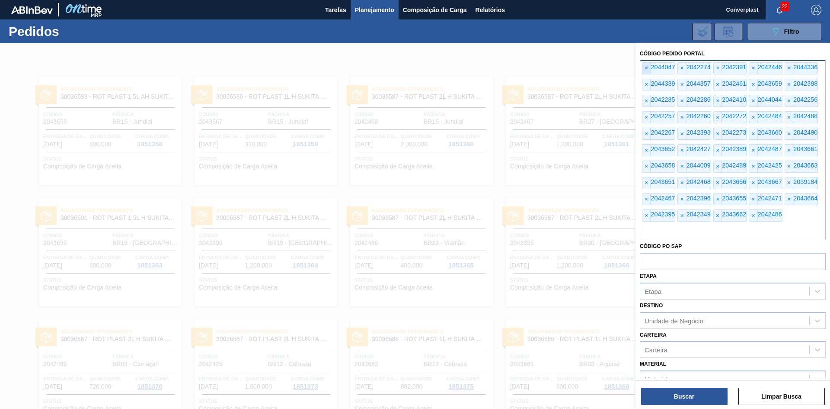
click at [645, 67] on font "×" at bounding box center [646, 67] width 3 height 7
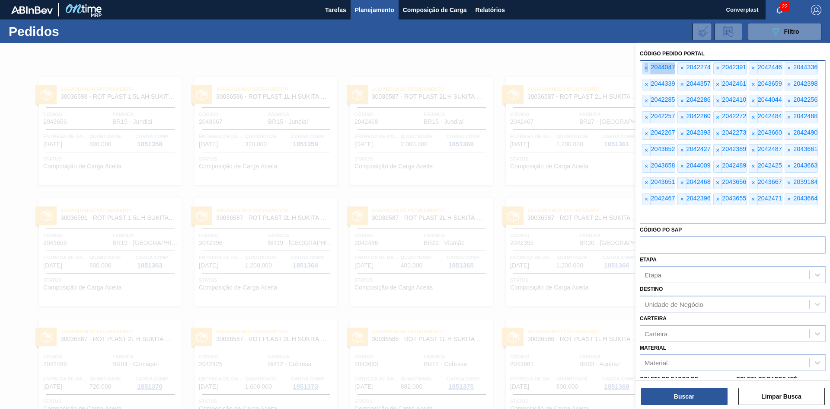
click at [645, 67] on font "×" at bounding box center [646, 67] width 3 height 7
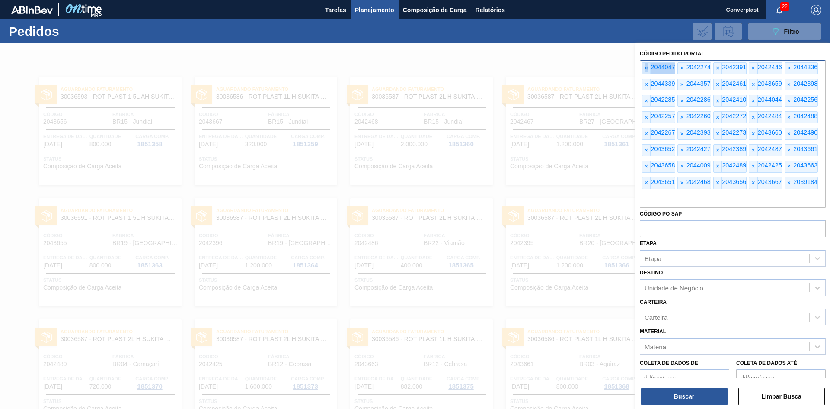
click at [645, 67] on font "×" at bounding box center [646, 67] width 3 height 7
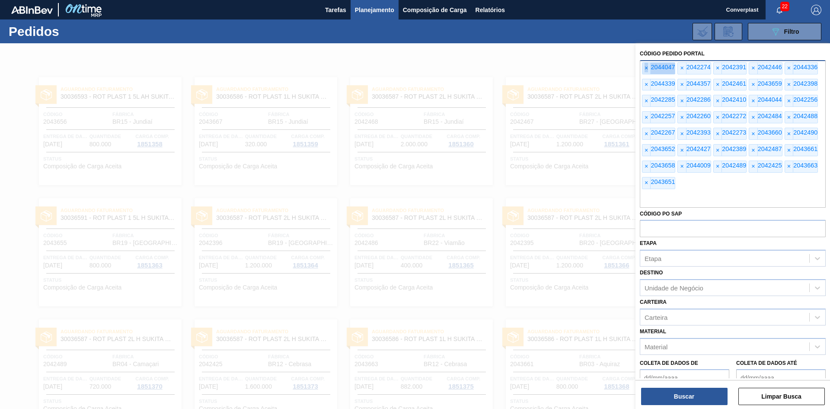
click at [645, 67] on font "×" at bounding box center [646, 67] width 3 height 7
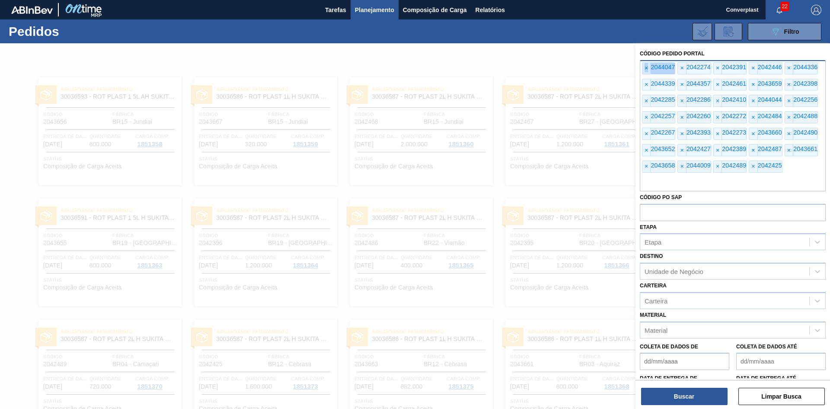
click at [645, 67] on font "×" at bounding box center [646, 67] width 3 height 7
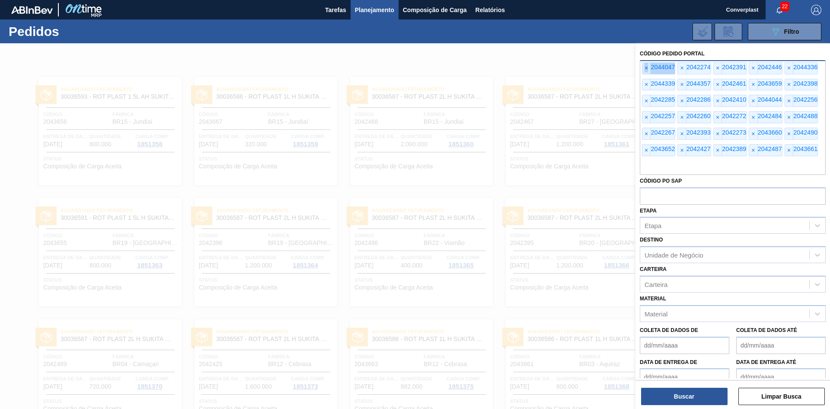
click at [645, 67] on font "×" at bounding box center [646, 67] width 3 height 7
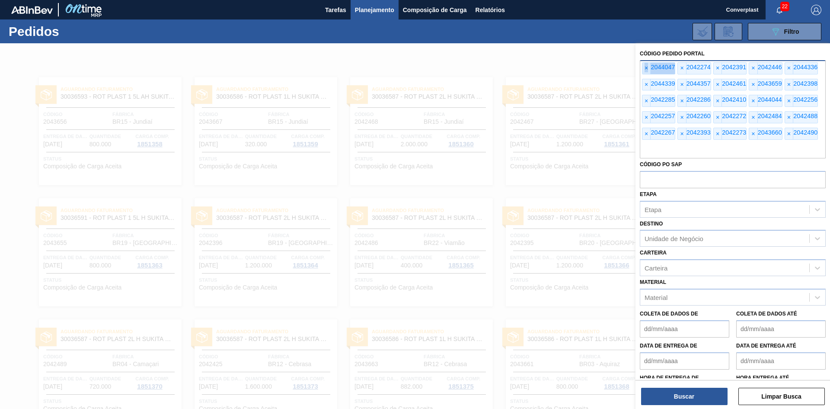
click at [645, 67] on font "×" at bounding box center [646, 67] width 3 height 7
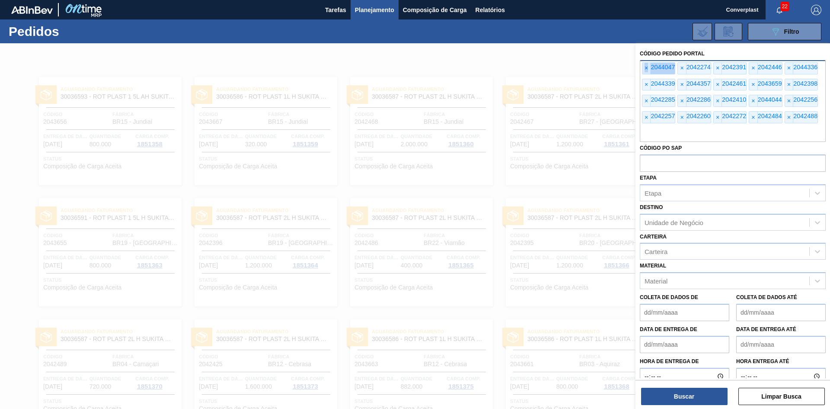
click at [645, 67] on font "×" at bounding box center [646, 67] width 3 height 7
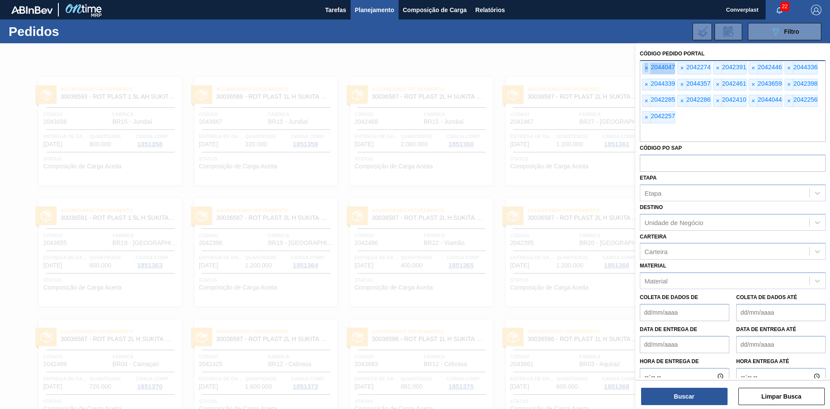
click at [645, 67] on font "×" at bounding box center [646, 67] width 3 height 7
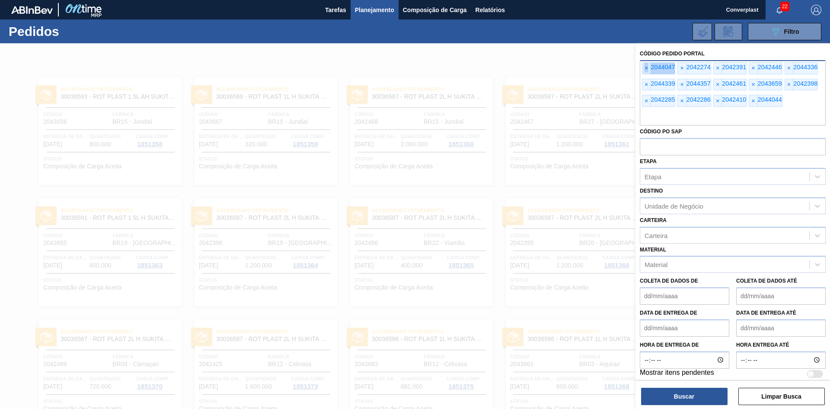
click at [645, 67] on font "×" at bounding box center [646, 67] width 3 height 7
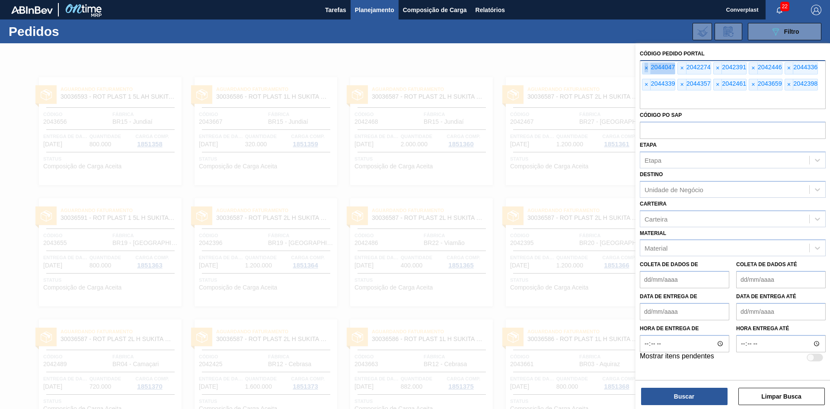
click at [645, 67] on font "×" at bounding box center [646, 67] width 3 height 7
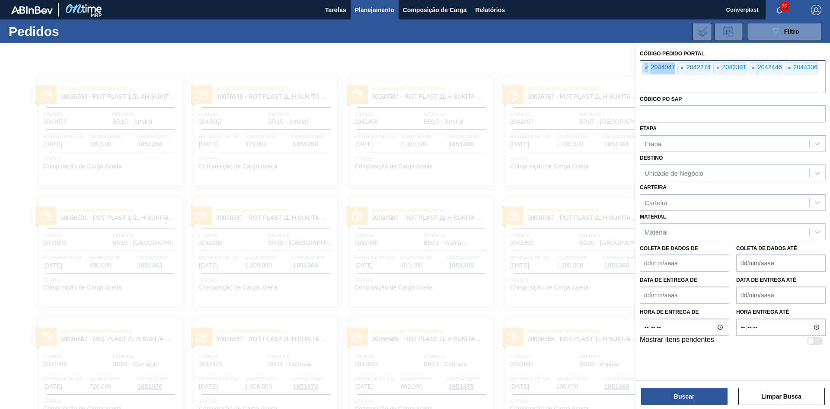
click at [645, 67] on font "×" at bounding box center [646, 67] width 3 height 7
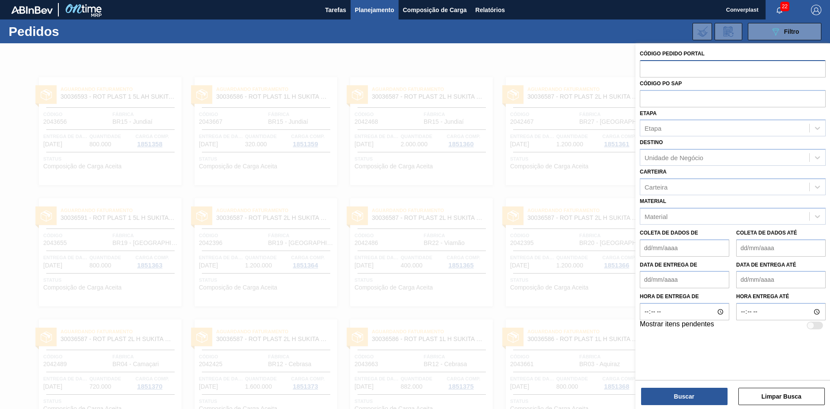
click at [645, 67] on input "text" at bounding box center [733, 68] width 186 height 16
paste input "2042389"
type input "2042389"
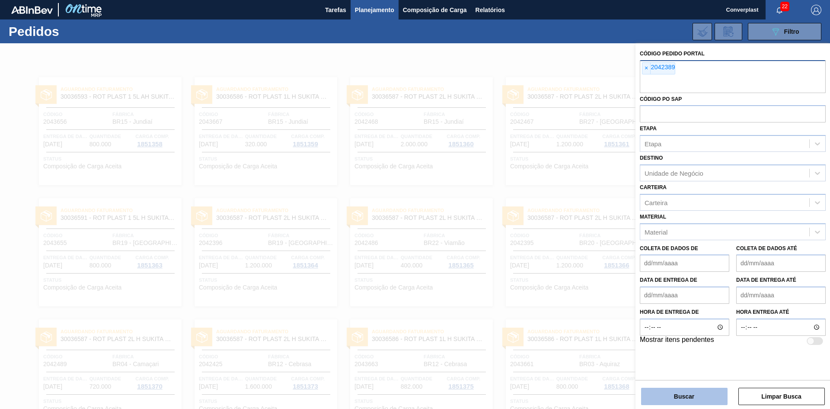
click at [666, 399] on button "Buscar" at bounding box center [684, 396] width 87 height 17
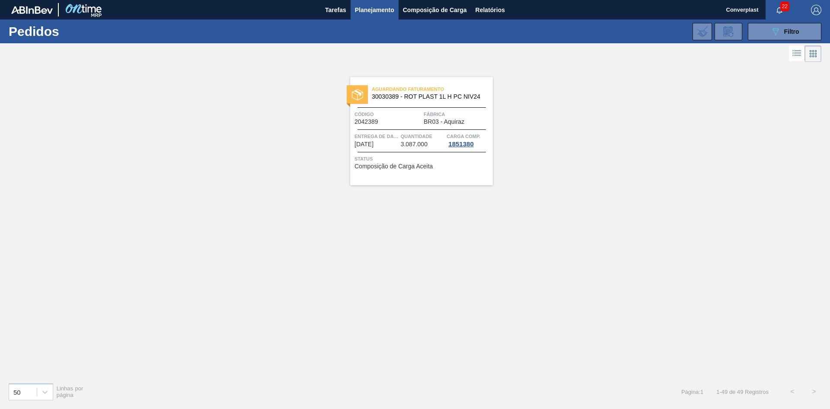
click at [382, 162] on span "Status" at bounding box center [423, 158] width 136 height 9
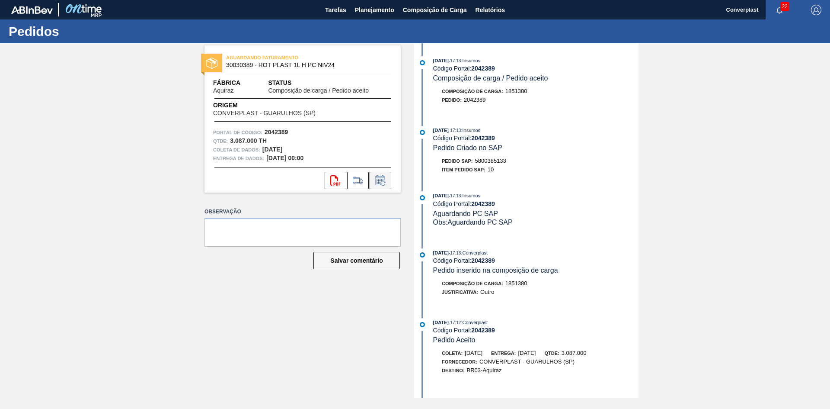
click at [383, 177] on icon at bounding box center [381, 180] width 14 height 10
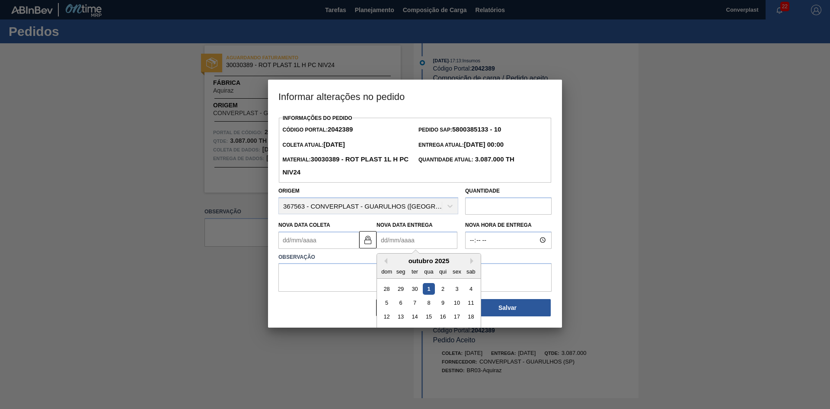
click at [394, 244] on Entrega2042389 "Nova Data Entrega" at bounding box center [417, 239] width 81 height 17
type Coleta2042389 "[DATE]"
type Entrega2042389 "1"
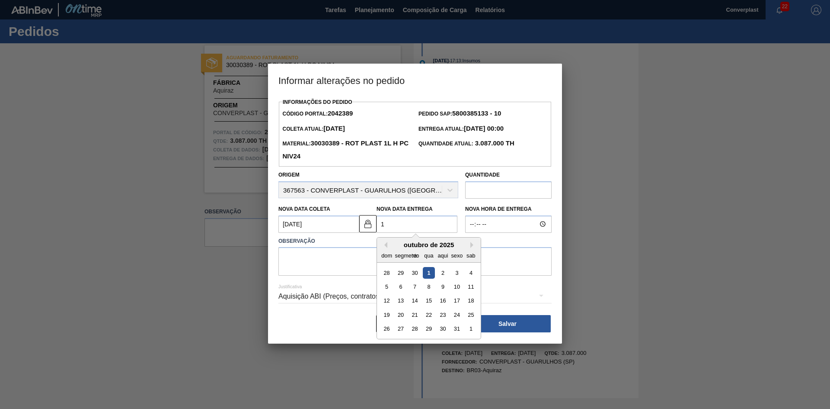
type Coleta2042389 "[DATE]"
type Entrega2042389 "11/"
type Coleta2042389 "[DATE]"
type Entrega2042389 "11/1"
type Coleta2042389 "[DATE]"
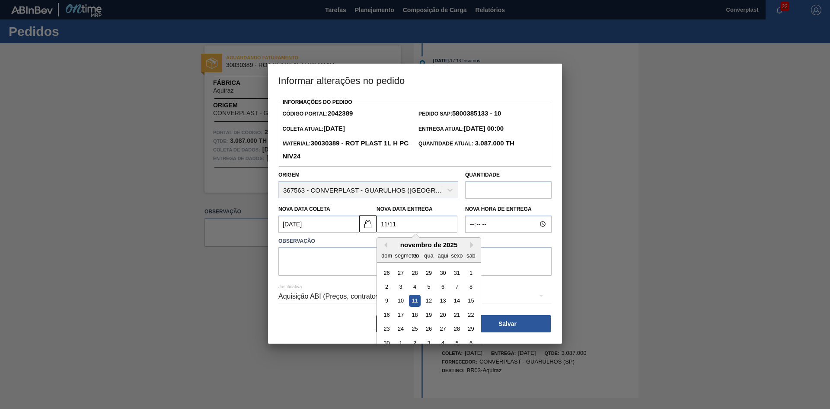
click at [419, 306] on div "11" at bounding box center [415, 301] width 12 height 12
type Entrega2042389 "[DATE]"
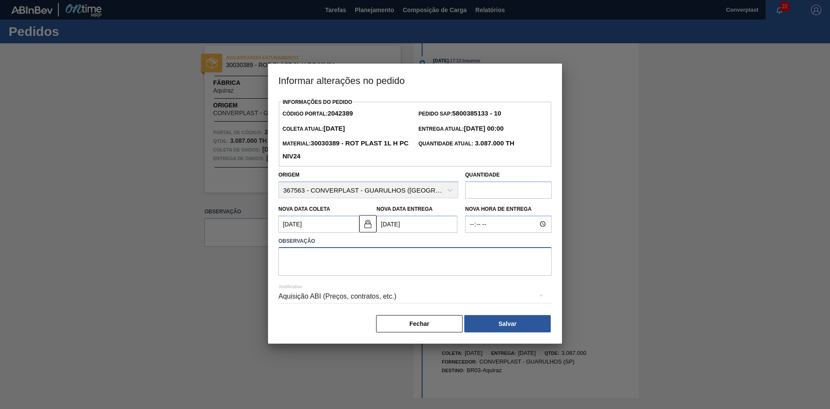
click at [342, 276] on textarea at bounding box center [415, 261] width 273 height 29
type textarea "ajuste data"
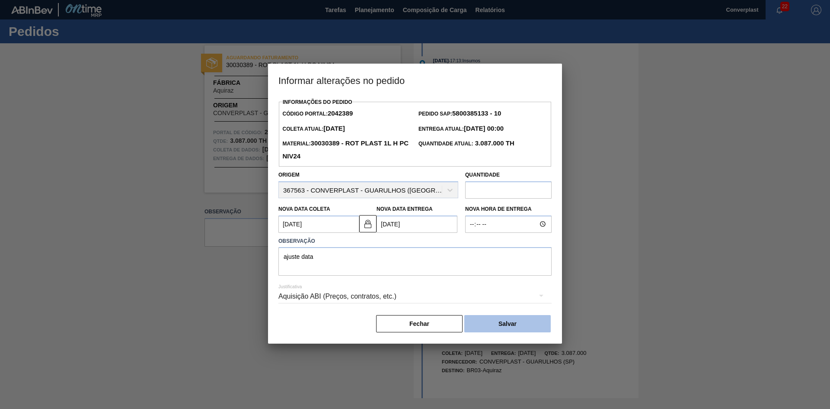
click at [505, 319] on button "Salvar" at bounding box center [508, 323] width 87 height 17
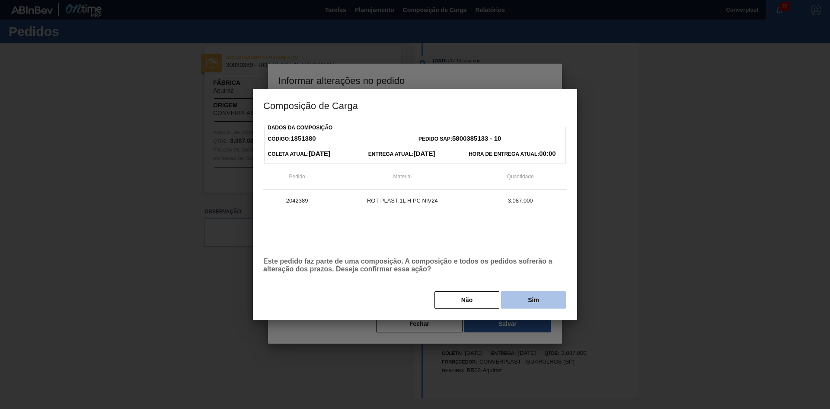
click at [513, 298] on button "Sim" at bounding box center [533, 299] width 65 height 17
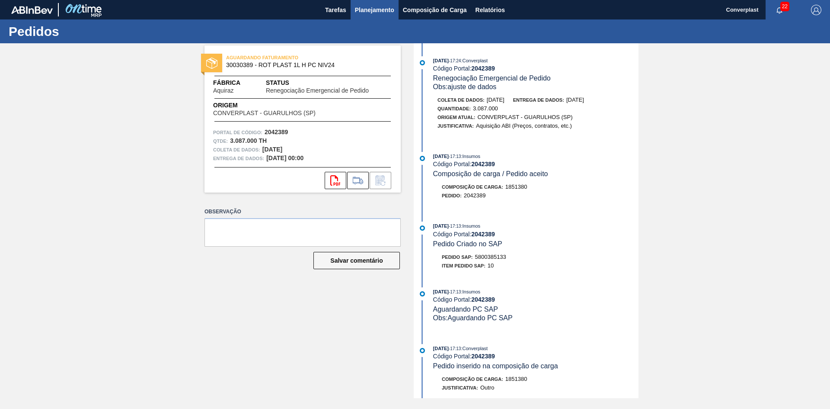
click at [373, 11] on font "Planejamento" at bounding box center [374, 9] width 39 height 7
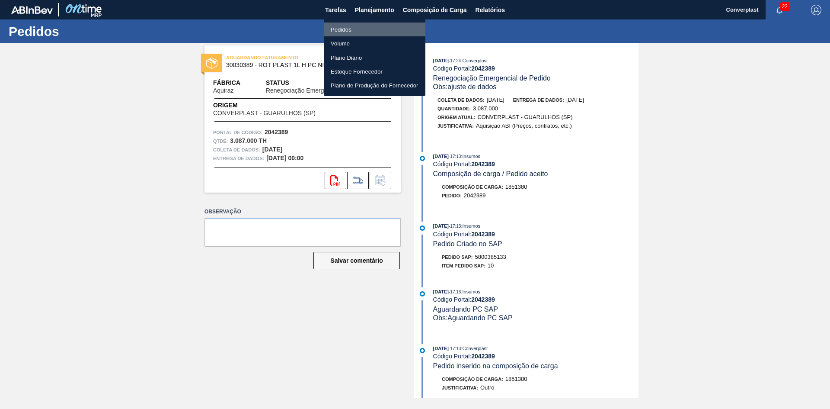
click at [343, 30] on font "Pedidos" at bounding box center [341, 29] width 21 height 6
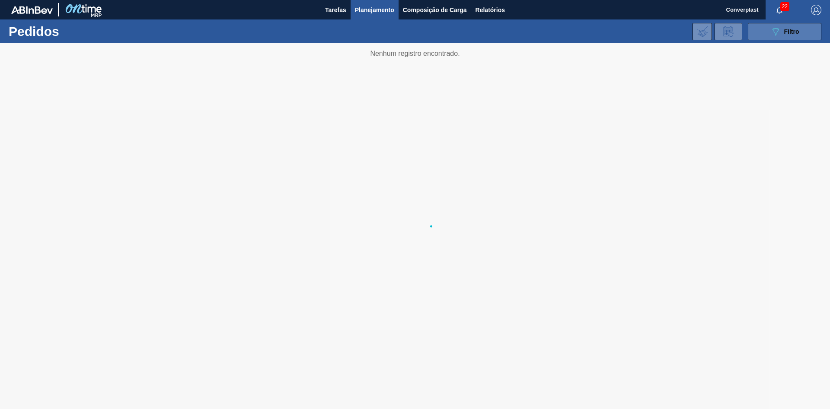
click at [798, 34] on font "Filtro" at bounding box center [792, 31] width 15 height 7
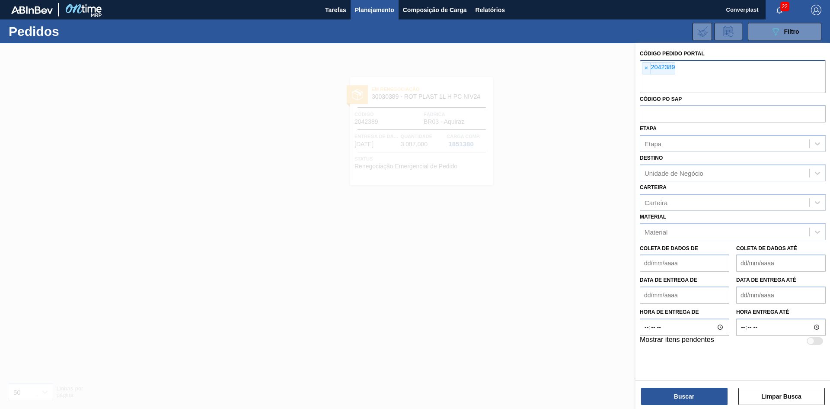
click at [649, 73] on span "×" at bounding box center [647, 68] width 8 height 11
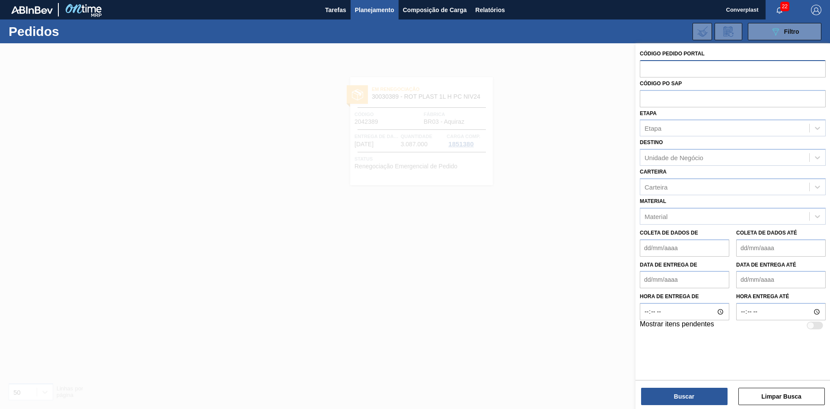
paste input "2042487"
type input "2042487"
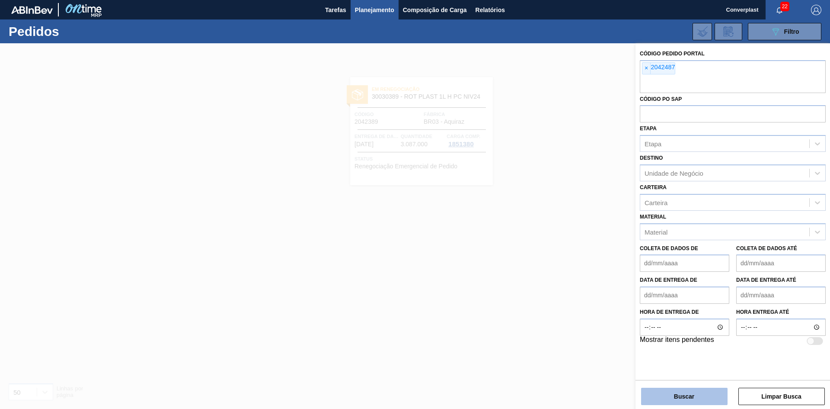
click at [667, 395] on button "Buscar" at bounding box center [684, 396] width 87 height 17
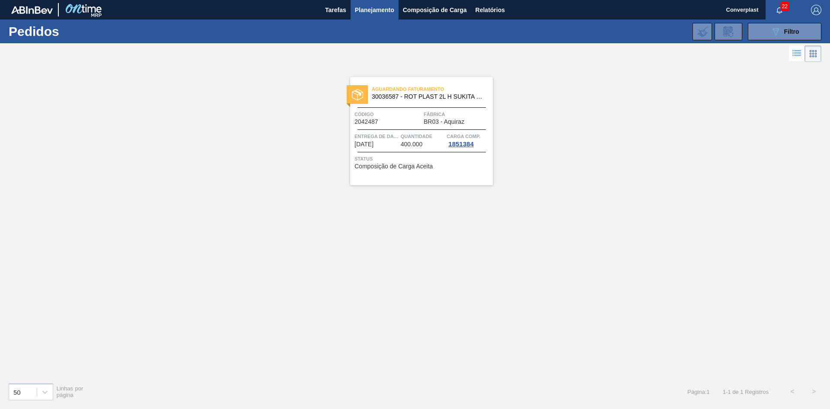
click at [398, 160] on span "Status" at bounding box center [423, 158] width 136 height 9
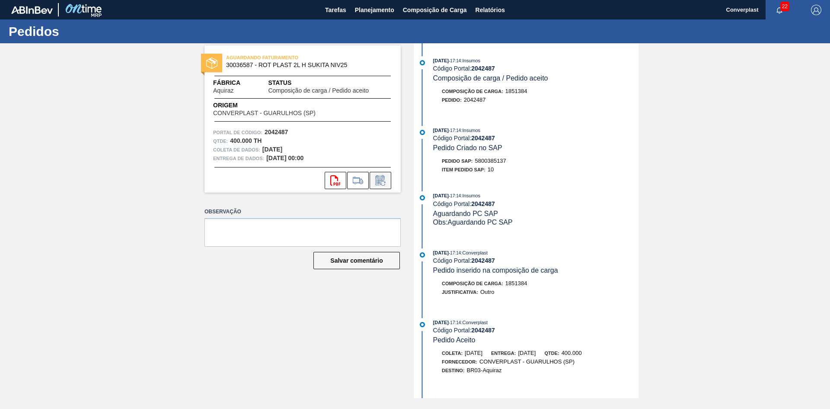
click at [383, 180] on icon at bounding box center [381, 180] width 14 height 10
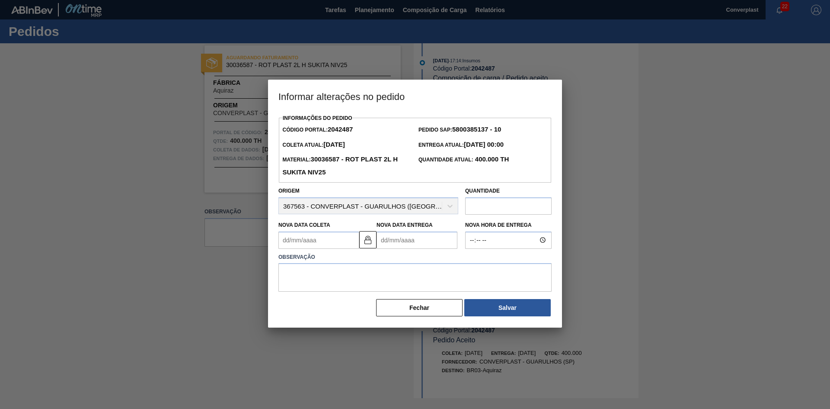
click at [405, 247] on Entrega2042487 "Nova Data Entrega" at bounding box center [417, 239] width 81 height 17
type Coleta2042487 "[DATE]"
type Entrega2042487 "1"
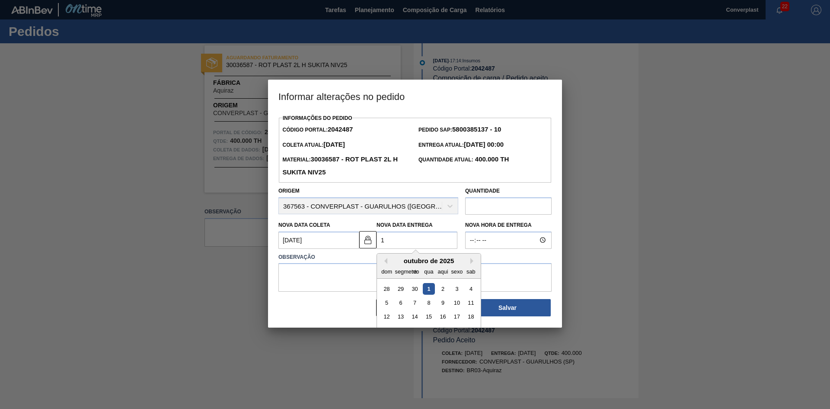
type Coleta2042487 "[DATE]"
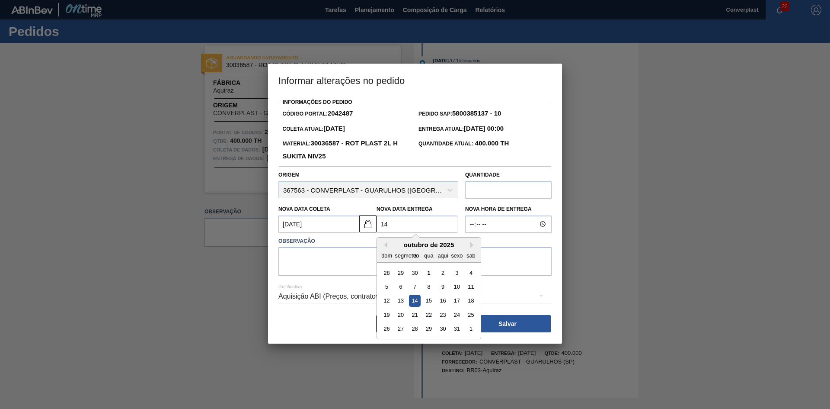
type Entrega2042487 "14/"
type Coleta2042487 "[DATE]"
type Entrega2042487 "14/1"
type Coleta2042487 "[DATE]"
click at [450, 302] on div "9 10 11 12 13 14 15" at bounding box center [429, 300] width 98 height 14
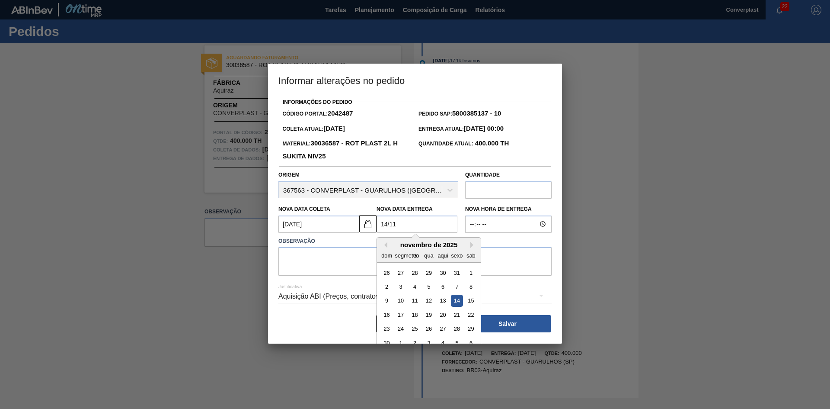
click at [454, 301] on div "14" at bounding box center [457, 301] width 12 height 12
type Entrega2042487 "[DATE]"
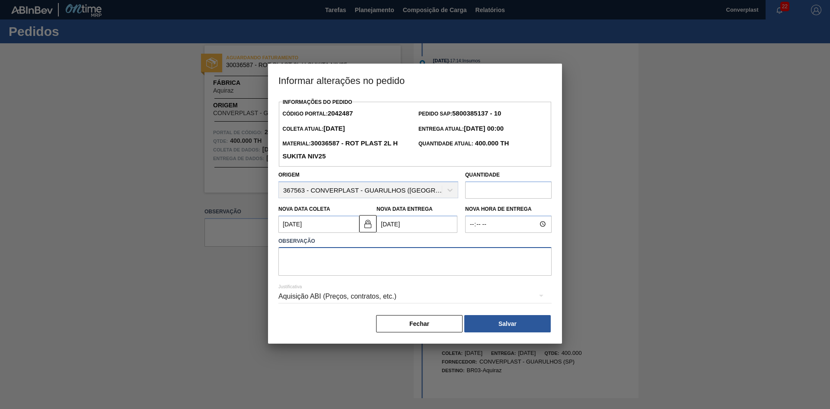
click at [305, 267] on textarea at bounding box center [415, 261] width 273 height 29
type textarea "ajuste data"
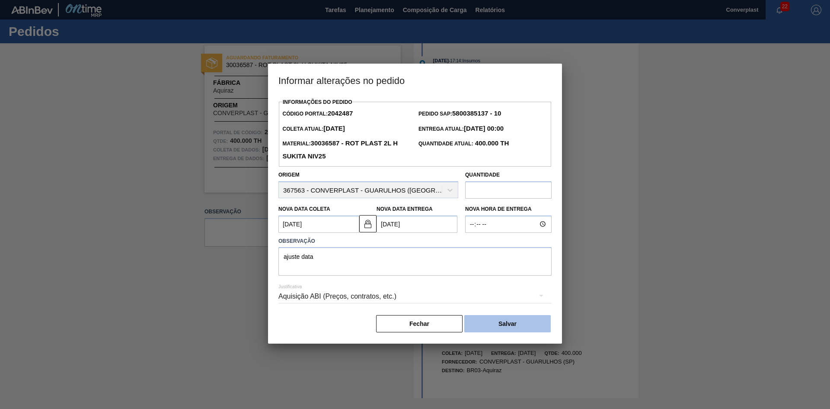
click at [492, 323] on button "Salvar" at bounding box center [508, 323] width 87 height 17
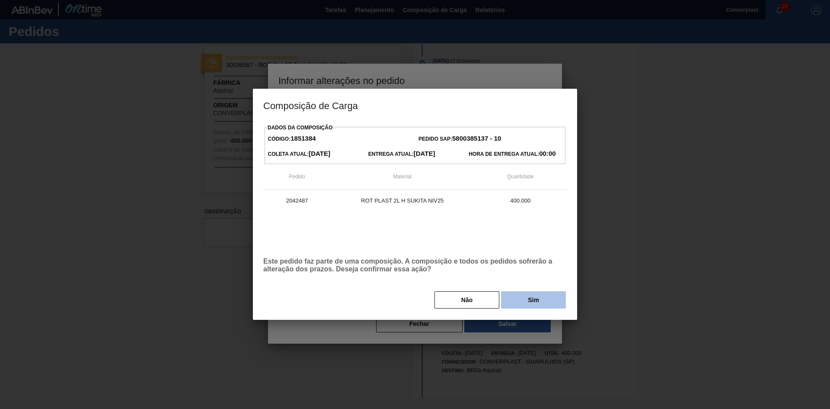
click at [516, 299] on button "Sim" at bounding box center [533, 299] width 65 height 17
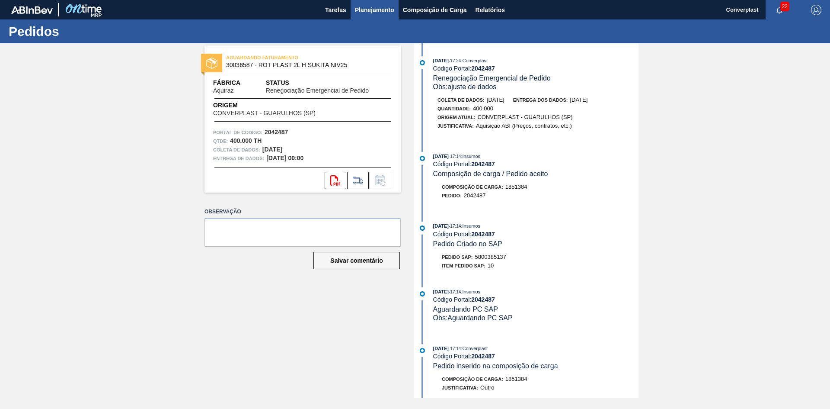
click at [366, 11] on font "Planejamento" at bounding box center [374, 9] width 39 height 7
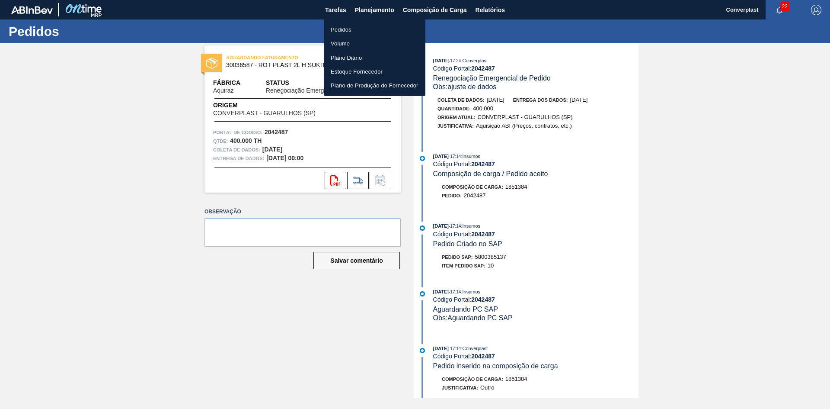
click at [349, 26] on font "Pedidos" at bounding box center [341, 29] width 21 height 9
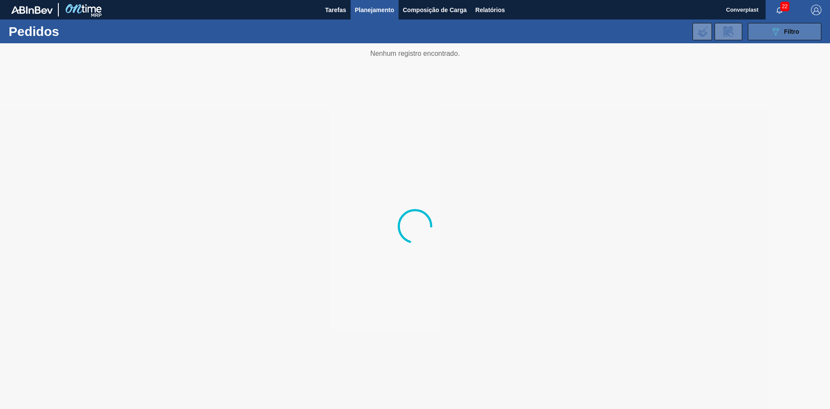
click at [759, 30] on button "089F7B8B-B2A5-4AFE-B5C0-19BA573D28AC Filtro" at bounding box center [785, 31] width 74 height 17
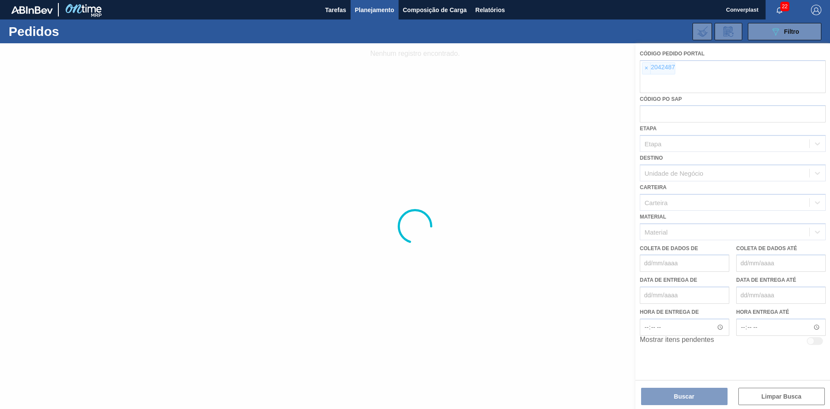
click at [647, 69] on div at bounding box center [415, 225] width 830 height 365
click at [647, 70] on div at bounding box center [415, 225] width 830 height 365
click at [647, 67] on div at bounding box center [415, 225] width 830 height 365
click at [644, 69] on div at bounding box center [415, 225] width 830 height 365
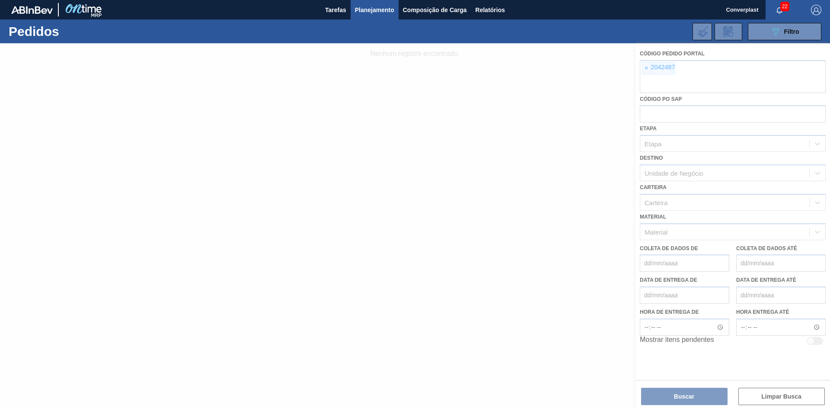
click at [644, 69] on div at bounding box center [415, 225] width 830 height 365
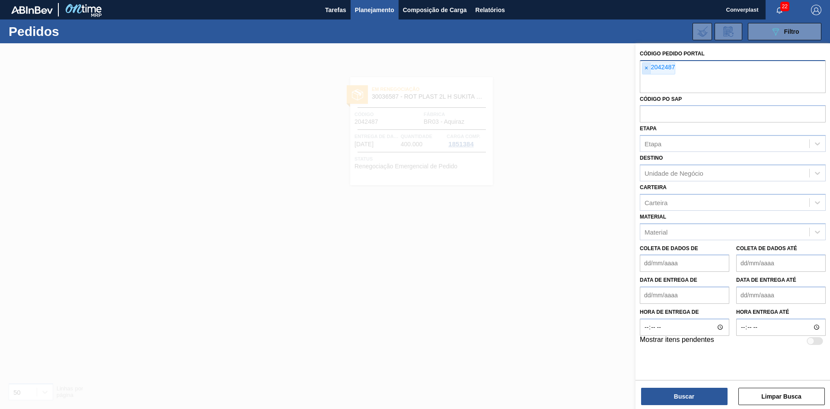
click at [645, 69] on font "×" at bounding box center [646, 67] width 3 height 7
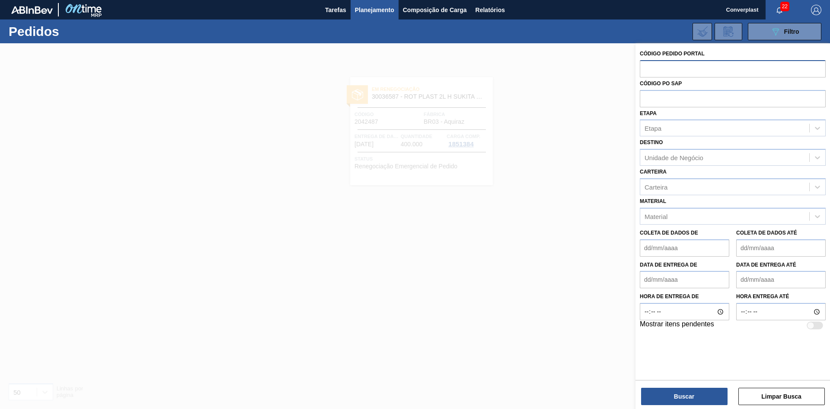
paste input "2043661"
type input "2043661"
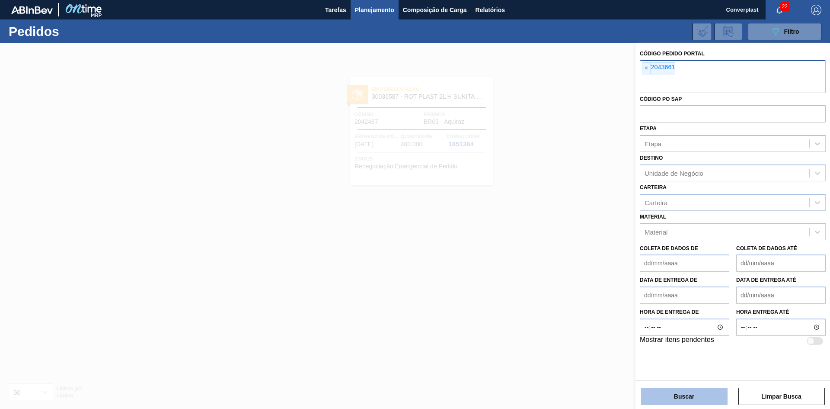
click at [677, 388] on button "Buscar" at bounding box center [684, 396] width 87 height 17
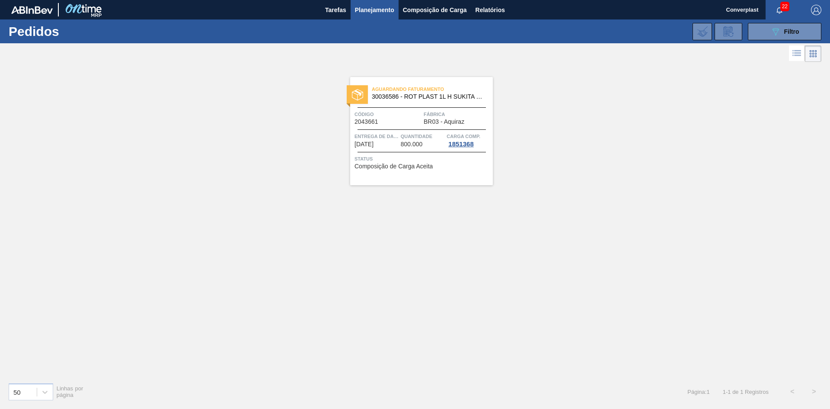
click at [411, 158] on span "Status" at bounding box center [423, 158] width 136 height 9
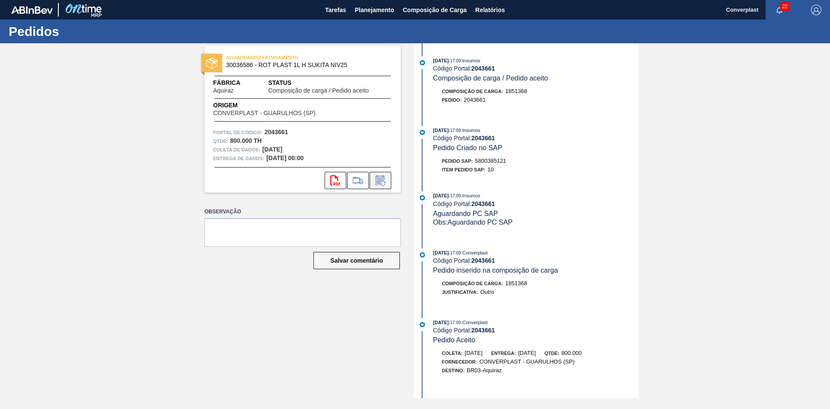
click at [383, 178] on icon at bounding box center [381, 180] width 14 height 10
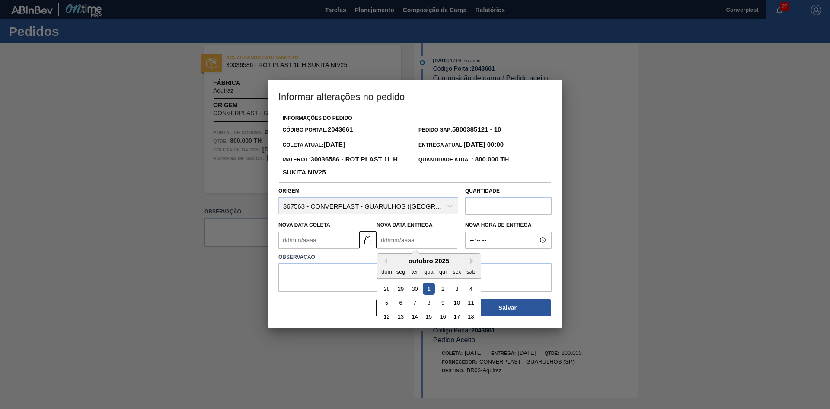
click at [397, 239] on Entrega2043661 "Nova Data Entrega" at bounding box center [417, 239] width 81 height 17
type Coleta2043661 "[DATE]"
type Entrega2043661 "1"
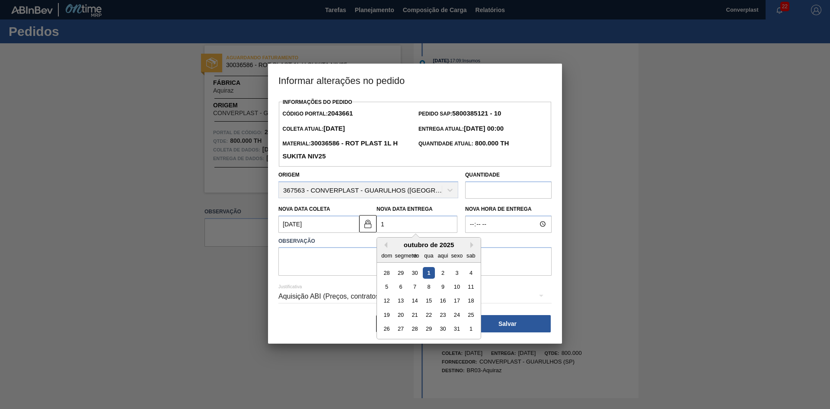
type Coleta2043661 "[DATE]"
type Entrega2043661 "11/"
type Coleta2043661 "[DATE]"
type Entrega2043661 "11/1"
type Coleta2043661 "[DATE]"
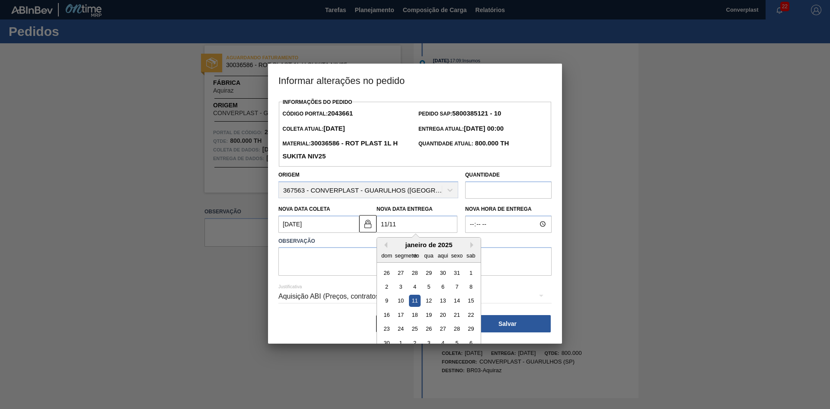
click at [411, 303] on div "11" at bounding box center [415, 301] width 12 height 12
type Entrega2043661 "[DATE]"
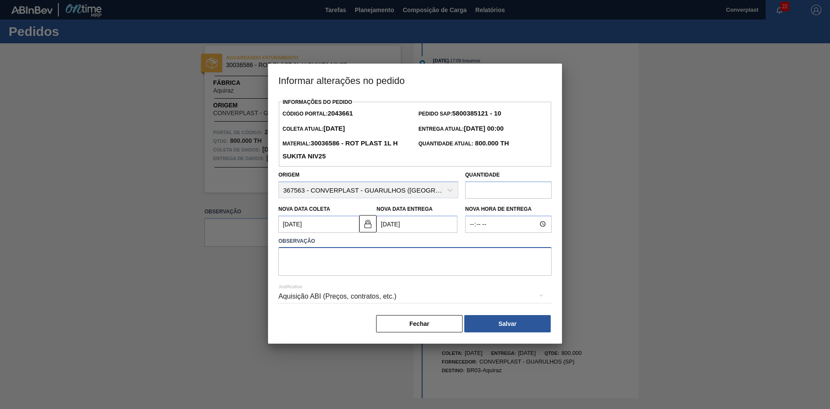
click at [334, 273] on textarea at bounding box center [415, 261] width 273 height 29
type textarea "ajuste data"
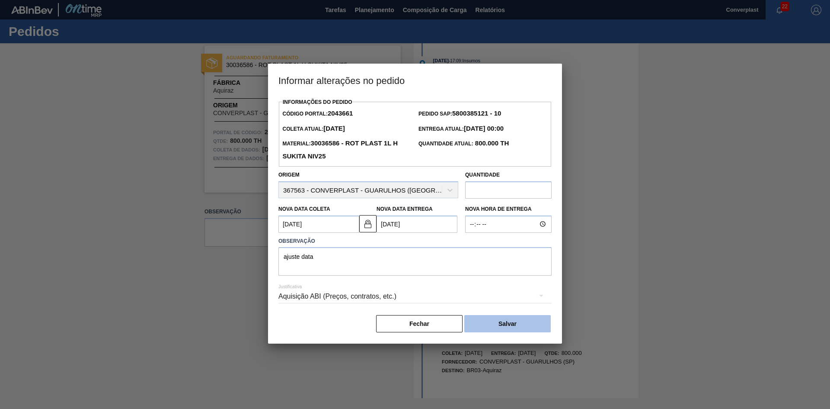
click at [513, 321] on button "Salvar" at bounding box center [508, 323] width 87 height 17
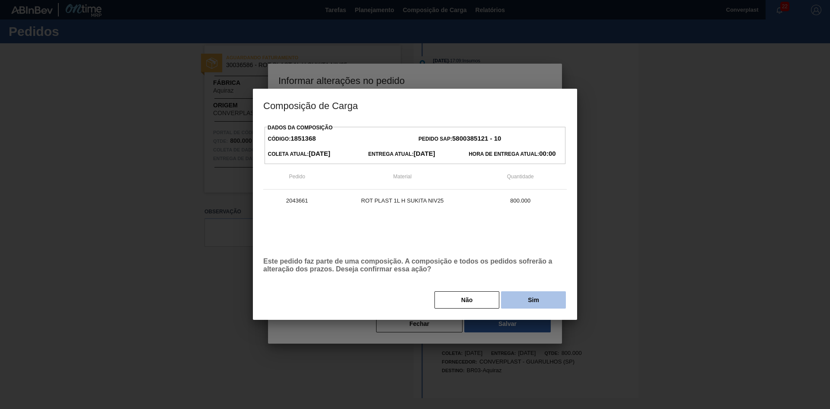
click at [535, 295] on button "Sim" at bounding box center [533, 299] width 65 height 17
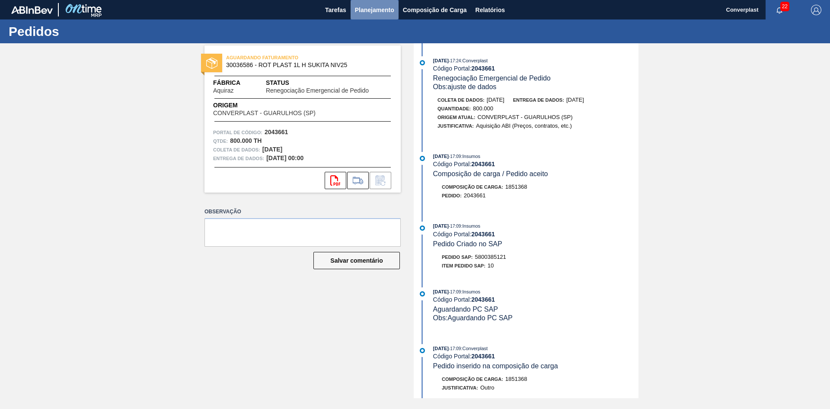
click at [395, 10] on button "Planejamento" at bounding box center [375, 9] width 48 height 19
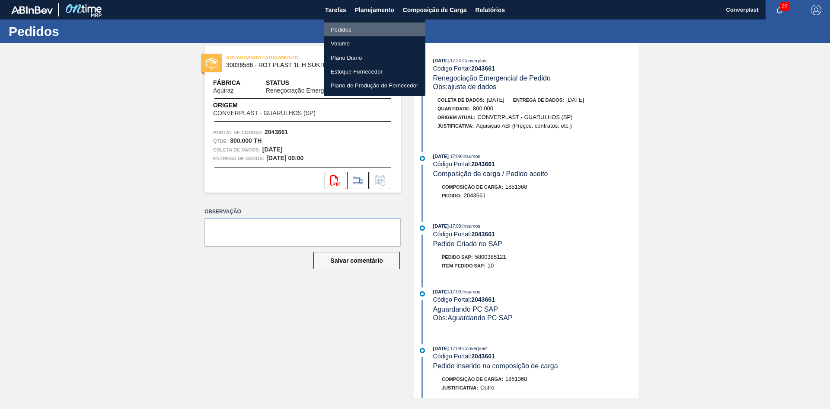
click at [358, 32] on li "Pedidos" at bounding box center [375, 29] width 102 height 14
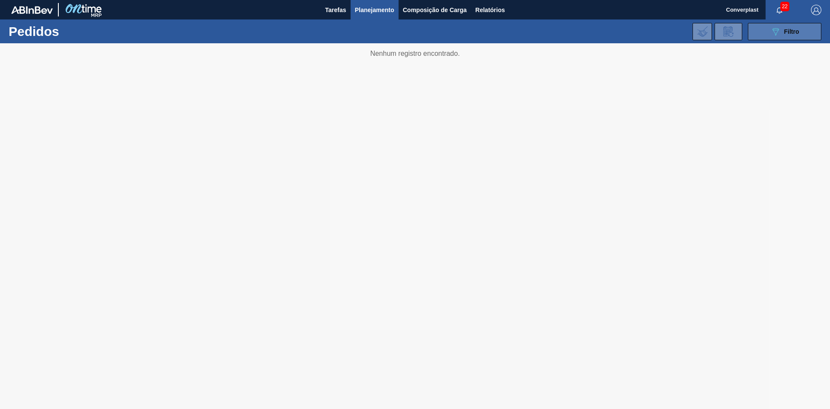
click at [778, 33] on icon "089F7B8B-B2A5-4AFE-B5C0-19BA573D28AC" at bounding box center [776, 31] width 10 height 10
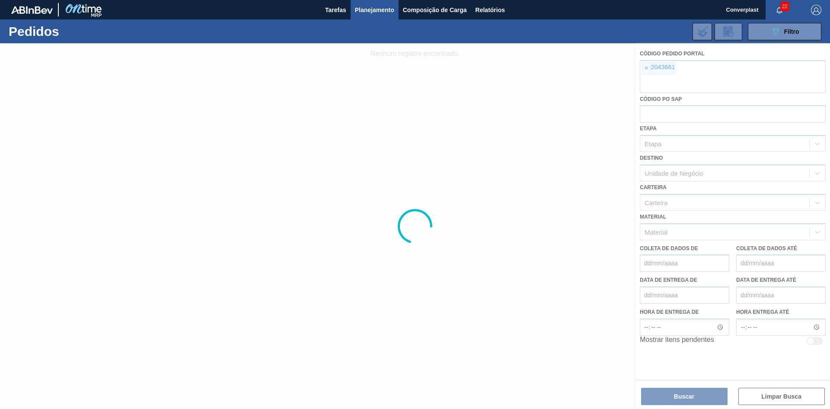
click at [647, 67] on div at bounding box center [415, 225] width 830 height 365
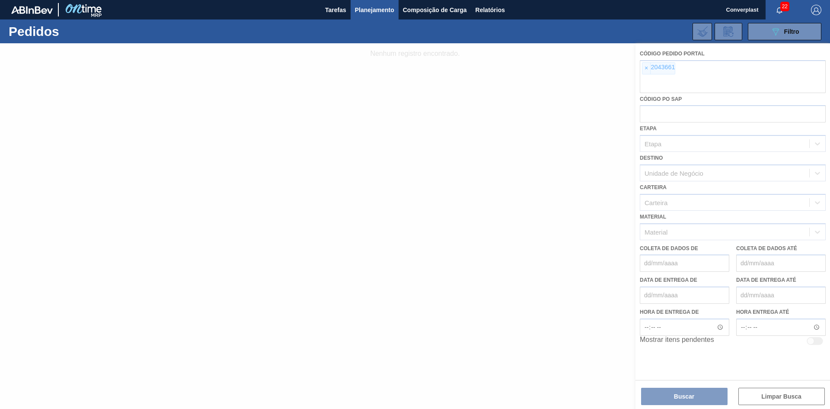
click at [647, 67] on div at bounding box center [415, 225] width 830 height 365
click at [642, 67] on div at bounding box center [415, 225] width 830 height 365
click at [650, 67] on div at bounding box center [415, 225] width 830 height 365
click at [644, 67] on div at bounding box center [415, 225] width 830 height 365
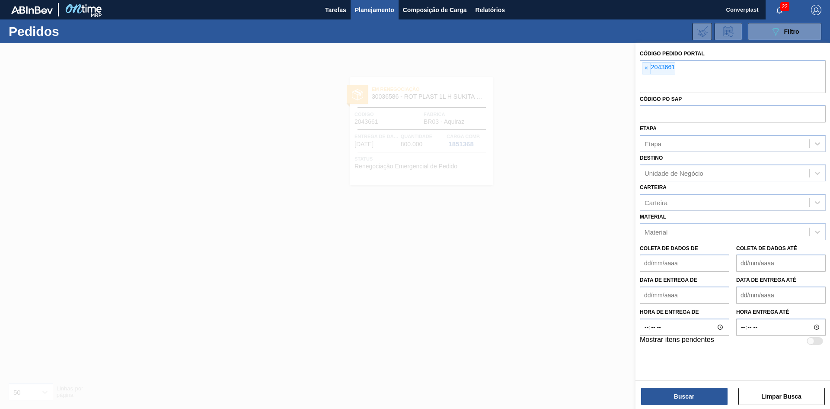
click at [644, 67] on span "×" at bounding box center [647, 68] width 8 height 11
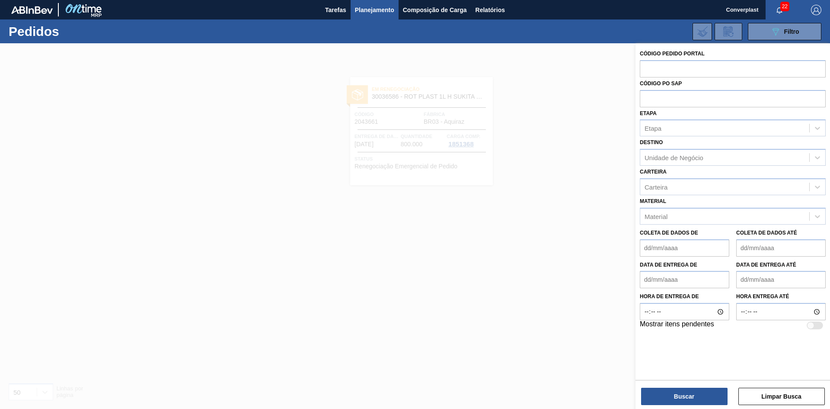
paste input "2043658"
type input "2043658"
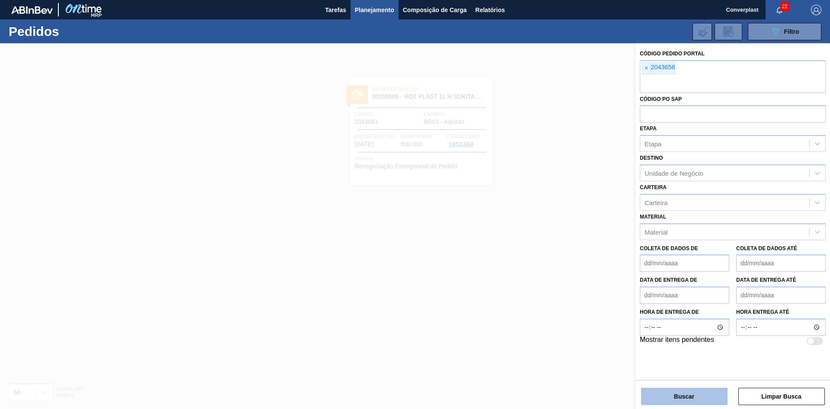
click at [673, 402] on button "Buscar" at bounding box center [684, 396] width 87 height 17
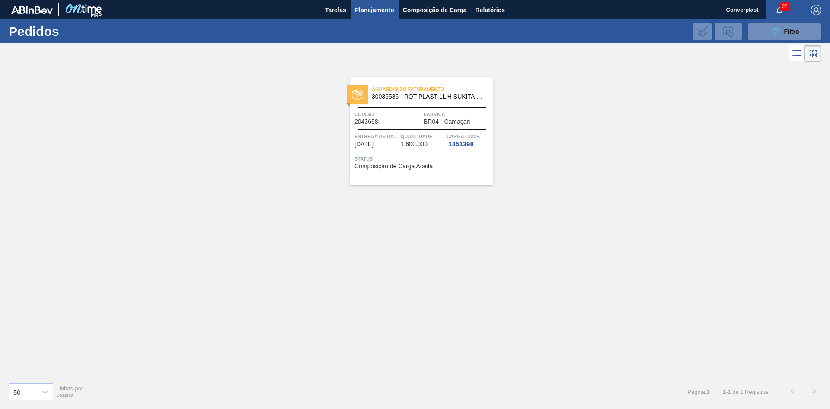
click at [384, 138] on font "Entrega de dados" at bounding box center [380, 136] width 50 height 5
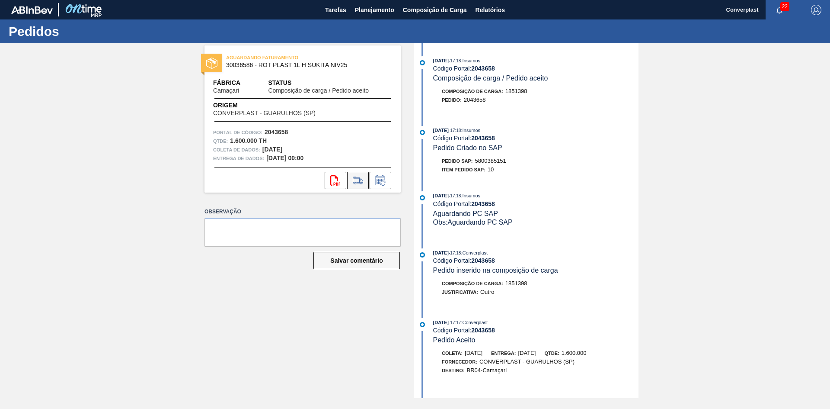
click at [364, 175] on icon at bounding box center [358, 180] width 14 height 10
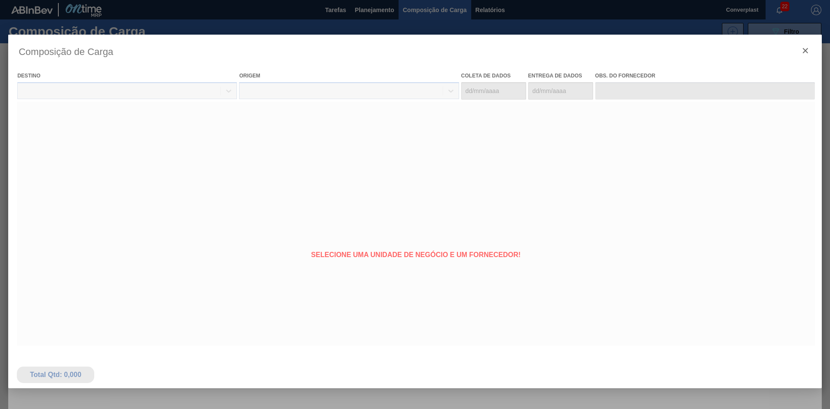
click at [807, 50] on div at bounding box center [415, 229] width 814 height 389
click at [805, 51] on div at bounding box center [415, 229] width 814 height 389
click at [808, 48] on div at bounding box center [415, 229] width 814 height 389
type coleta "[DATE]"
type entrega "[DATE]"
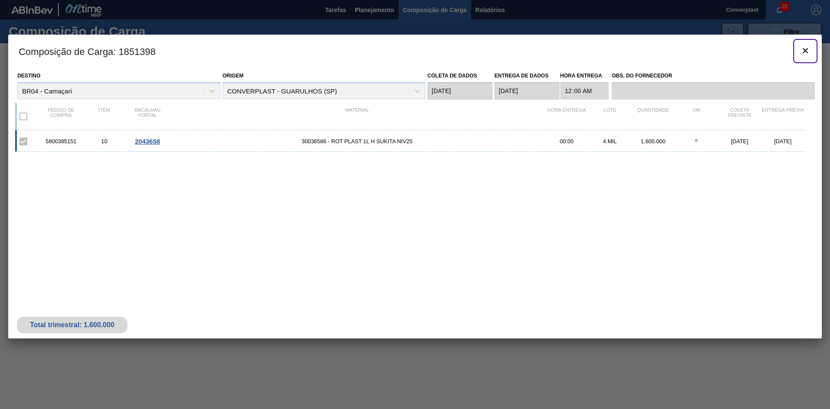
click at [804, 49] on icon "botão de ícone" at bounding box center [805, 50] width 5 height 5
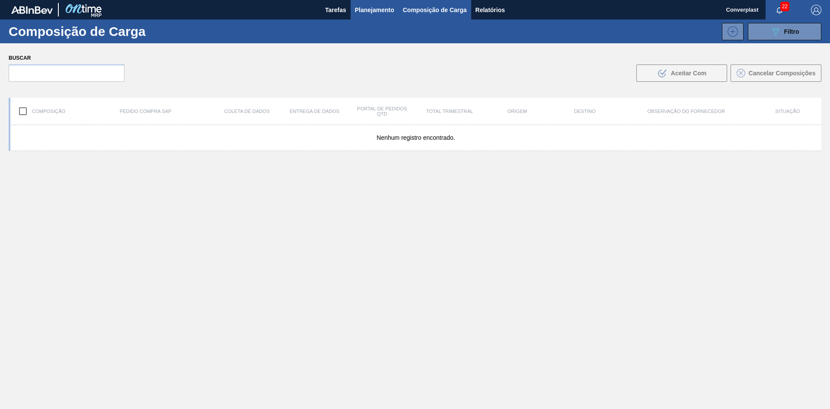
click at [365, 6] on font "Planejamento" at bounding box center [374, 10] width 39 height 10
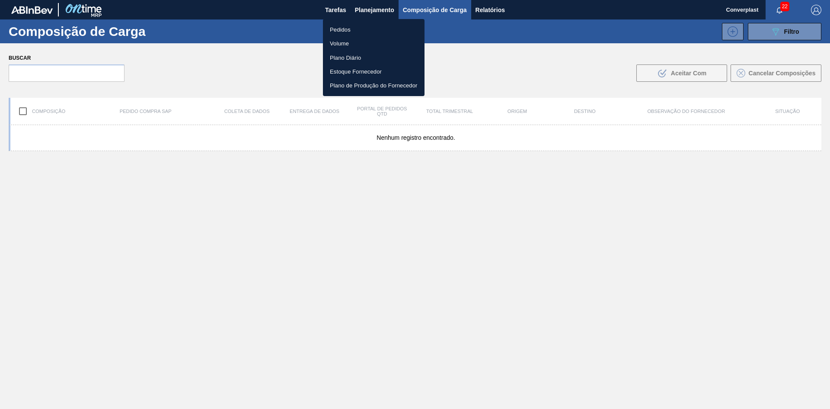
click at [356, 24] on li "Pedidos" at bounding box center [374, 29] width 102 height 14
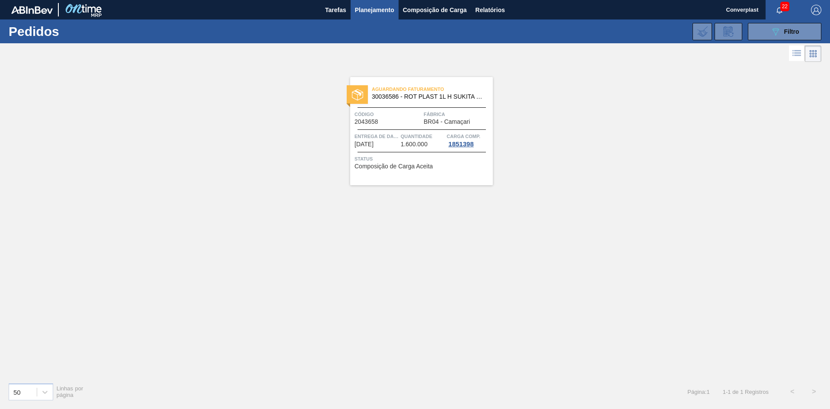
click at [369, 128] on div "Aguardando Faturamento 30036586 - ROT PLAST 1L H SUKITA NIV25 Código 2043658 Fá…" at bounding box center [421, 131] width 143 height 108
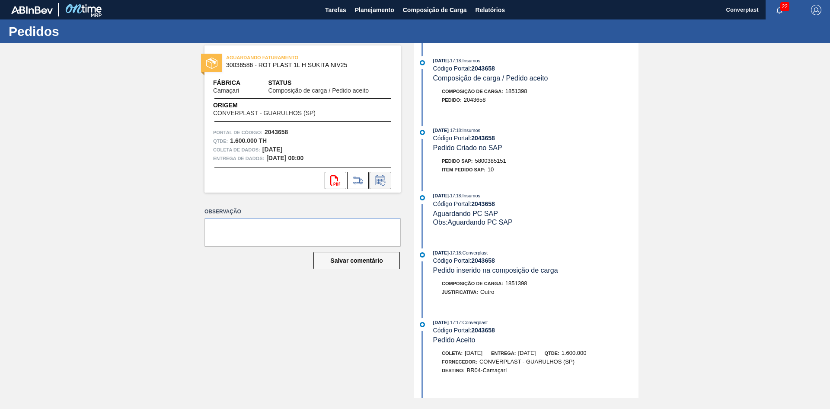
click at [378, 179] on icon at bounding box center [381, 180] width 14 height 10
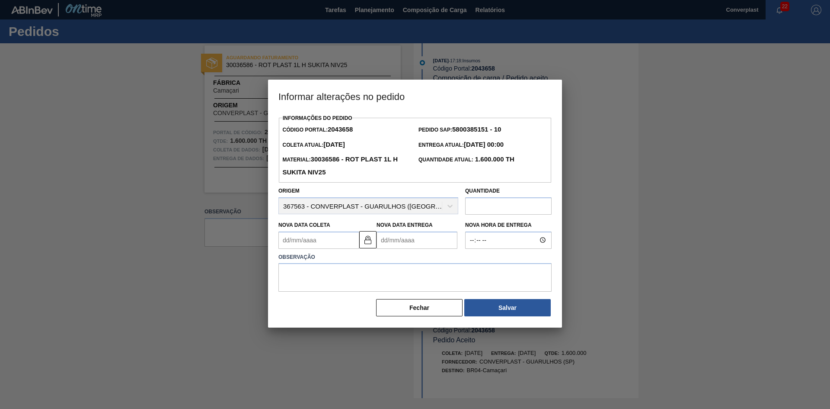
click at [416, 247] on Entrega2043658 "Nova Data Entrega" at bounding box center [417, 239] width 81 height 17
type Coleta2043658 "[DATE]"
type Entrega2043658 "1"
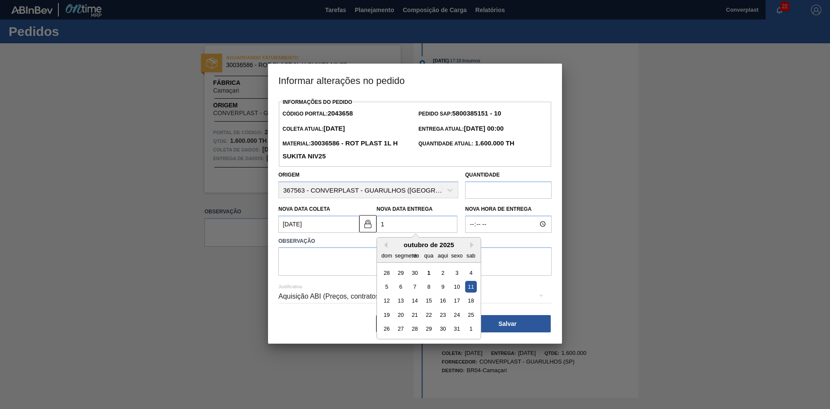
type Coleta2043658 "[DATE]"
type Entrega2043658 "11/"
type Coleta2043658 "[DATE]"
type Entrega2043658 "11/1"
type Coleta2043658 "[DATE]"
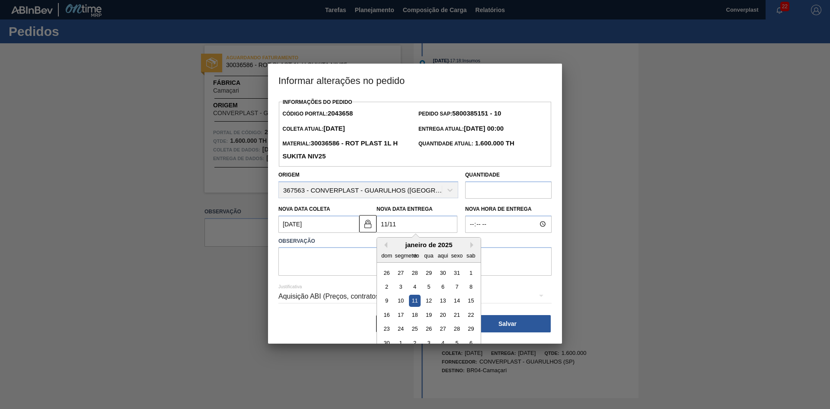
click at [416, 304] on div "11" at bounding box center [415, 301] width 12 height 12
type Entrega2043658 "[DATE]"
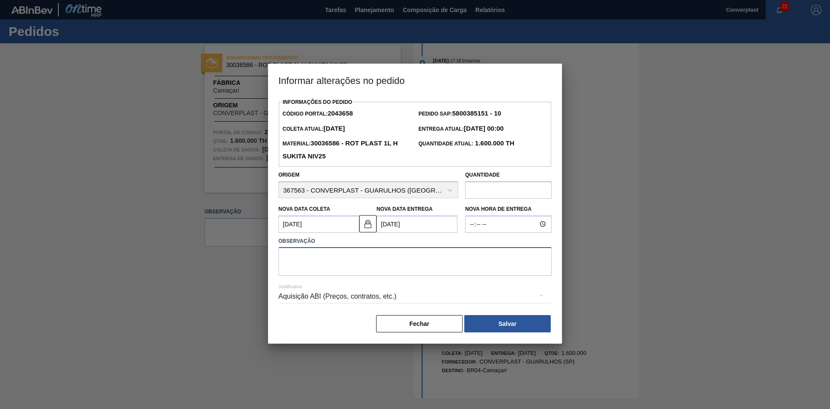
click at [302, 266] on textarea at bounding box center [415, 261] width 273 height 29
type textarea "ajuste data"
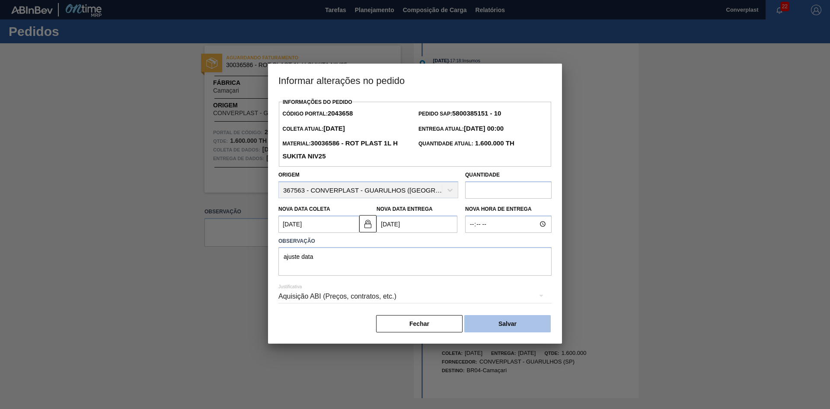
click at [490, 324] on button "Salvar" at bounding box center [508, 323] width 87 height 17
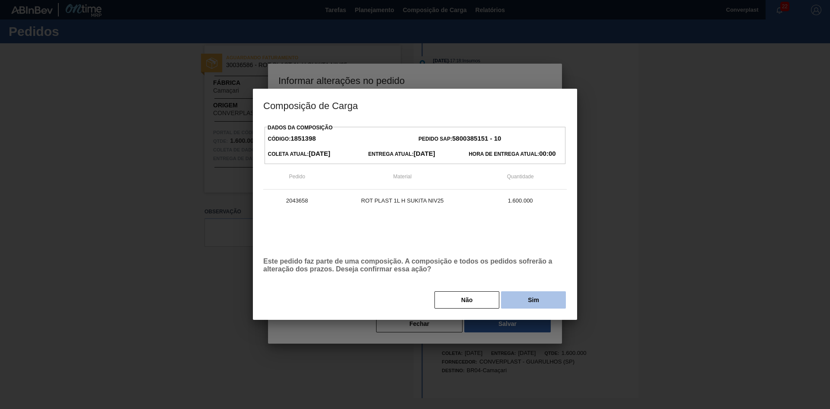
click at [546, 303] on button "Sim" at bounding box center [533, 299] width 65 height 17
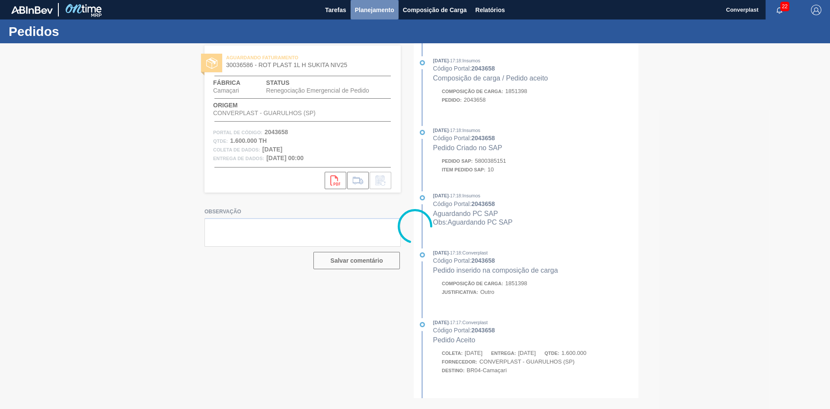
click at [373, 0] on button "Planejamento" at bounding box center [375, 9] width 48 height 19
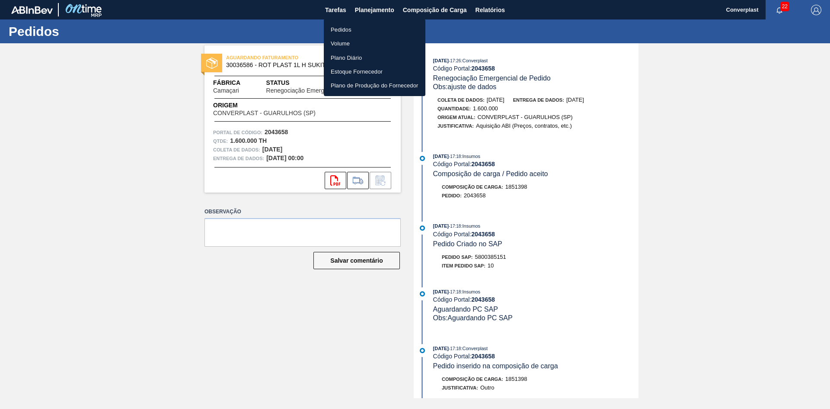
click at [345, 31] on font "Pedidos" at bounding box center [341, 29] width 21 height 6
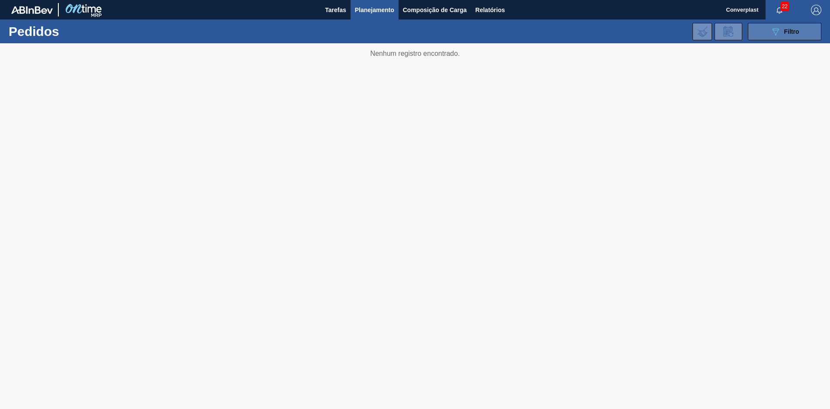
click at [771, 32] on icon "089F7B8B-B2A5-4AFE-B5C0-19BA573D28AC" at bounding box center [776, 31] width 10 height 10
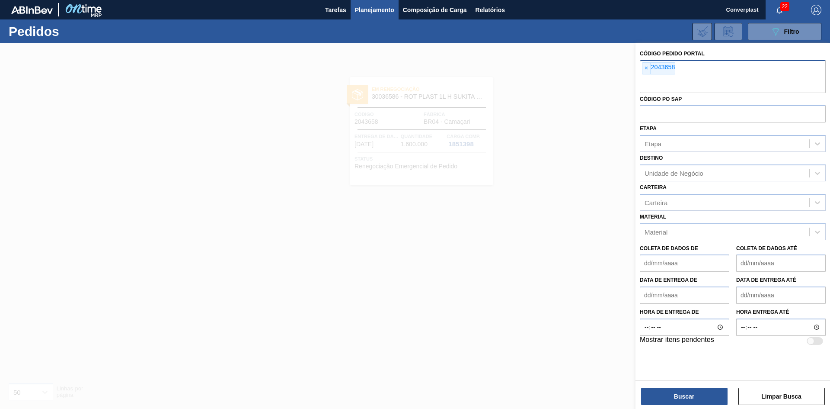
click at [653, 66] on font "2043658" at bounding box center [663, 67] width 24 height 7
click at [648, 69] on font "×" at bounding box center [646, 67] width 3 height 7
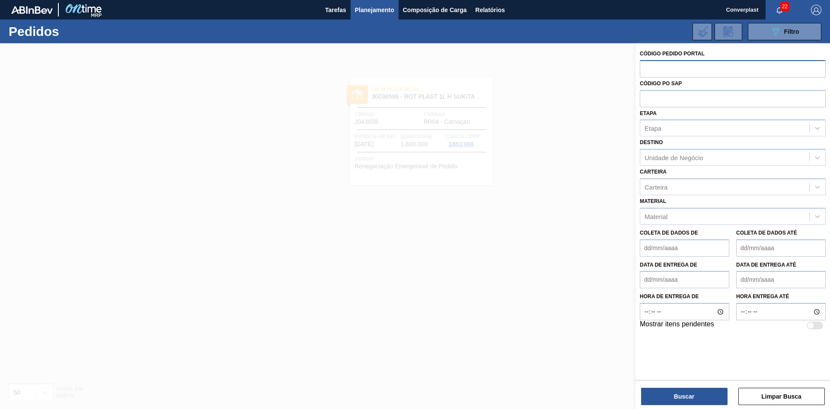
paste input "2044009"
type input "2044009"
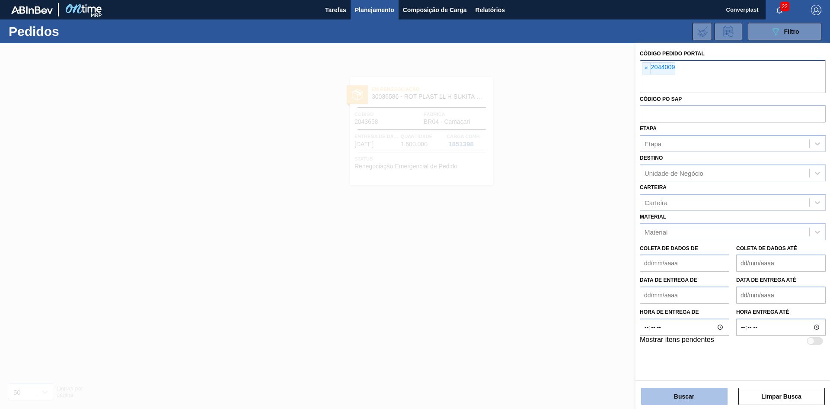
click at [668, 390] on button "Buscar" at bounding box center [684, 396] width 87 height 17
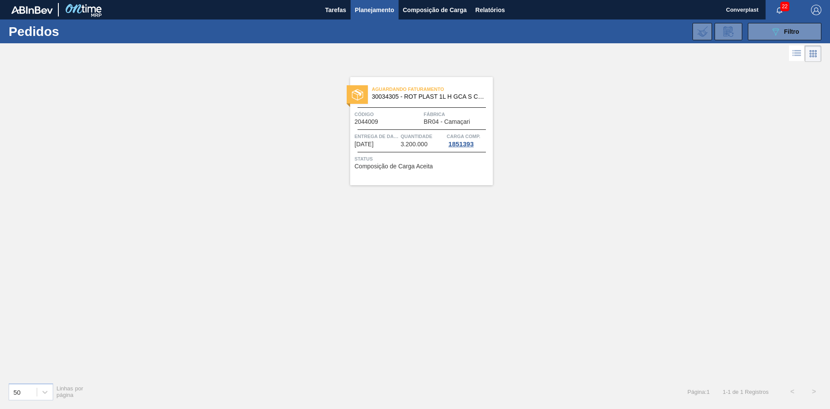
click at [397, 124] on div "Código 2044009" at bounding box center [388, 117] width 67 height 15
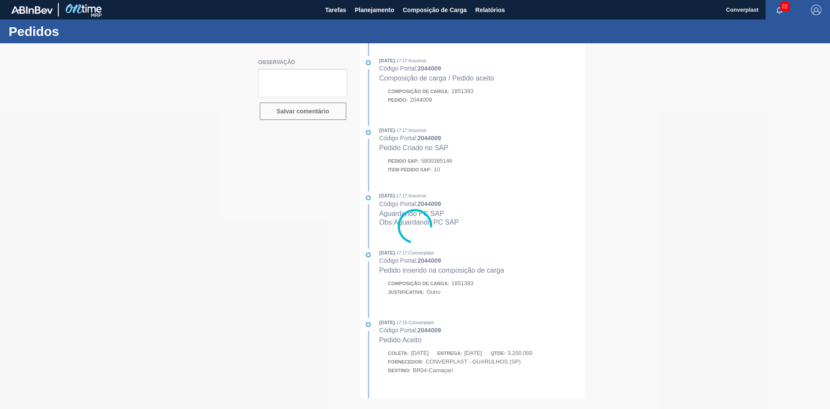
click at [269, 203] on div at bounding box center [415, 225] width 830 height 365
click at [380, 6] on font "Planejamento" at bounding box center [374, 9] width 39 height 7
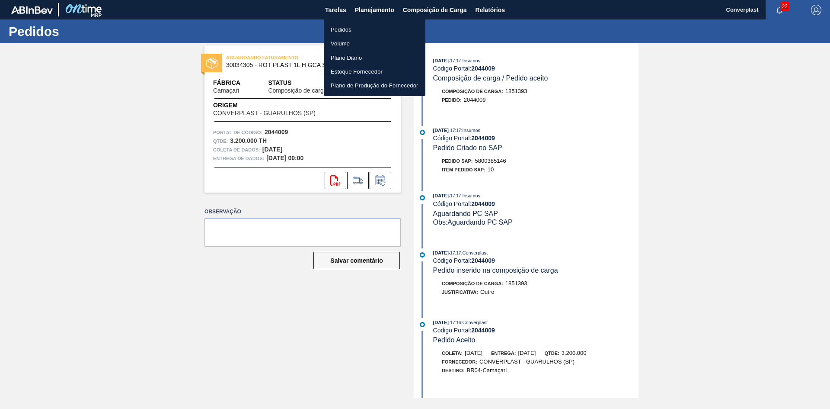
click at [382, 180] on div at bounding box center [415, 204] width 830 height 409
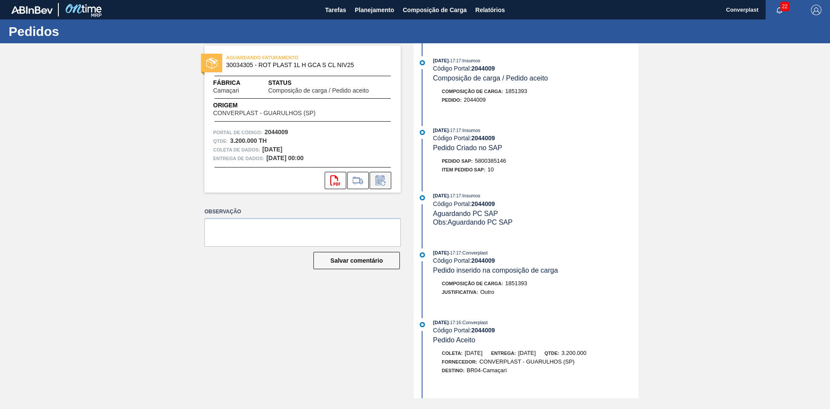
click at [380, 183] on icon at bounding box center [380, 181] width 6 height 5
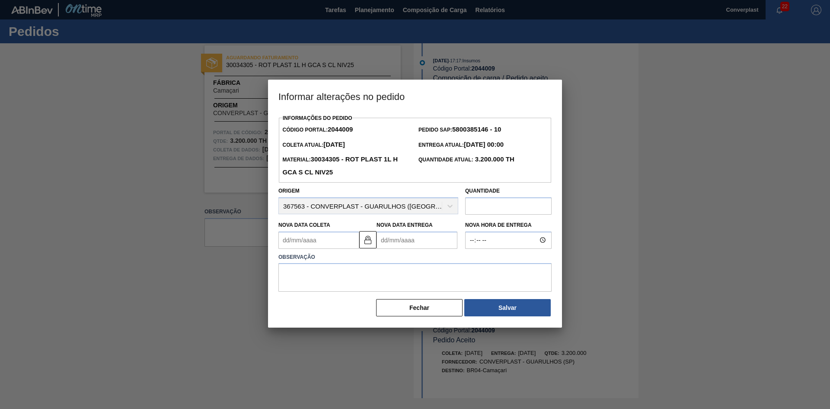
click at [384, 236] on Entrega2044009 "Nova Data Entrega" at bounding box center [417, 239] width 81 height 17
type Coleta2044009 "[DATE]"
type Entrega2044009 "1"
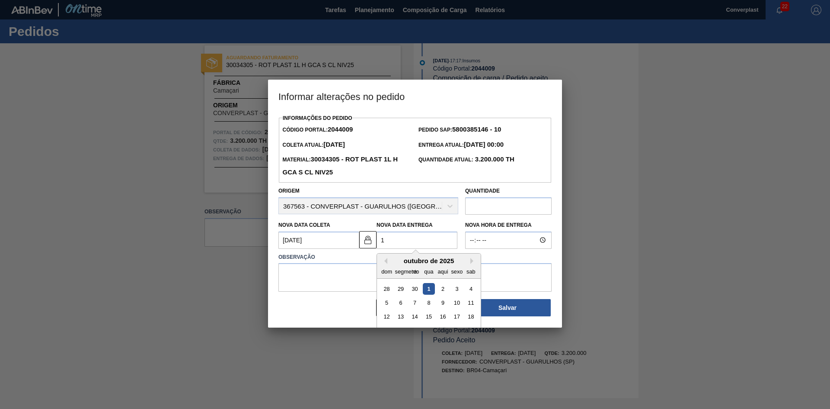
type Coleta2044009 "[DATE]"
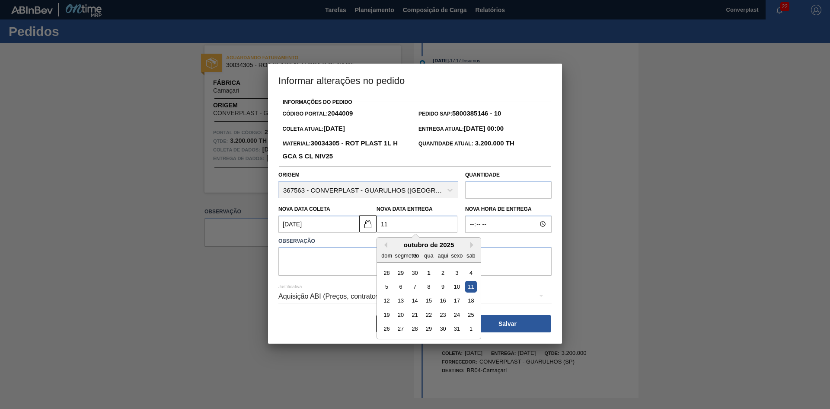
type Entrega2044009 "11/"
type Coleta2044009 "[DATE]"
type Entrega2044009 "11/1"
type Coleta2044009 "[DATE]"
click at [414, 301] on div "11" at bounding box center [415, 301] width 12 height 12
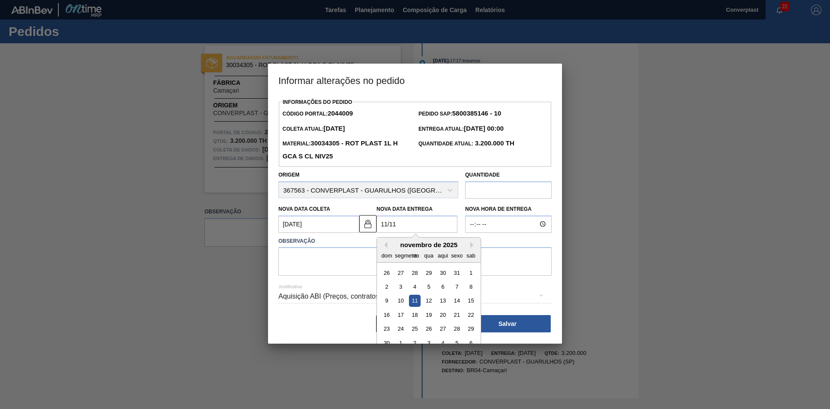
type Entrega2044009 "[DATE]"
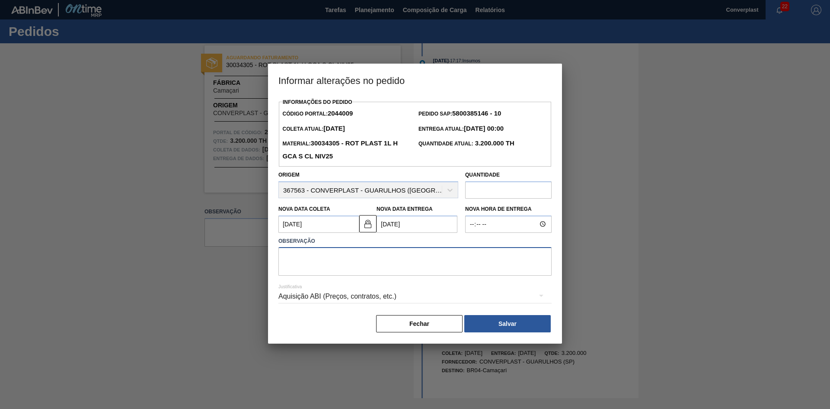
click at [330, 263] on textarea at bounding box center [415, 261] width 273 height 29
type textarea "ajuste data"
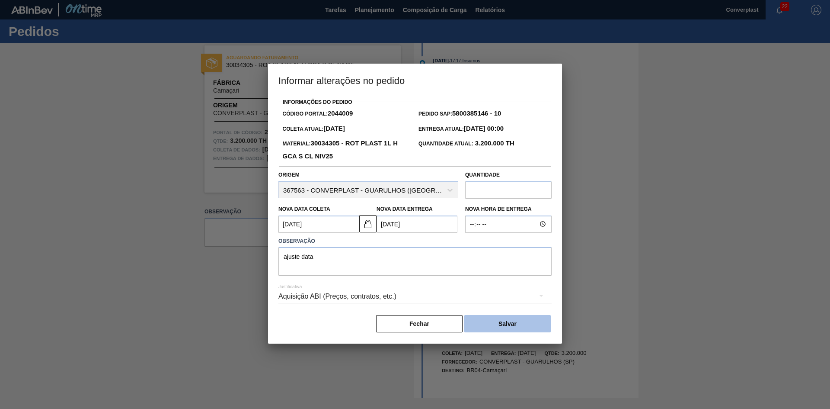
click at [491, 320] on button "Salvar" at bounding box center [508, 323] width 87 height 17
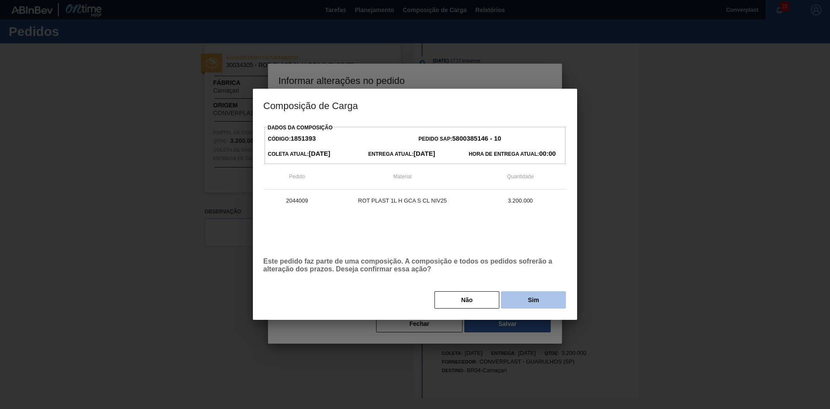
click at [506, 299] on button "Sim" at bounding box center [533, 299] width 65 height 17
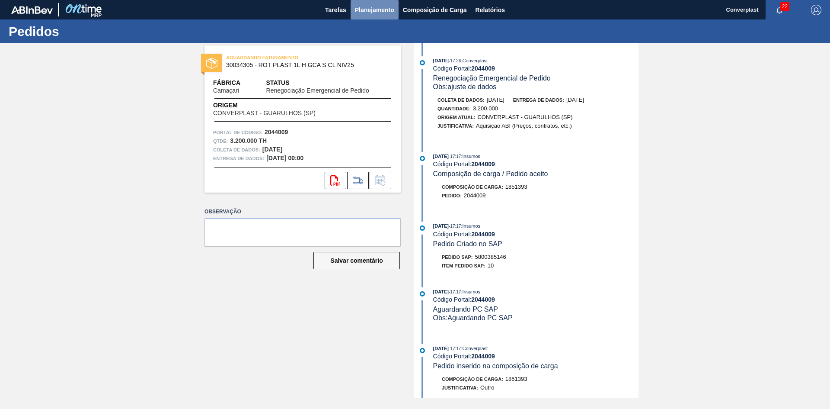
click at [378, 16] on button "Planejamento" at bounding box center [375, 9] width 48 height 19
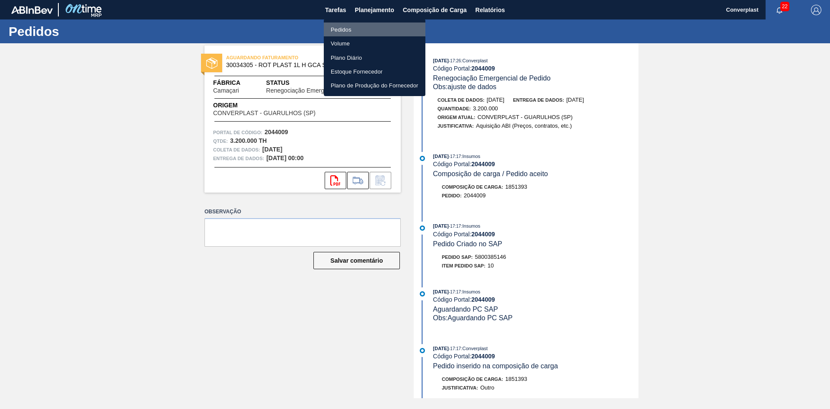
click at [344, 31] on font "Pedidos" at bounding box center [341, 29] width 21 height 6
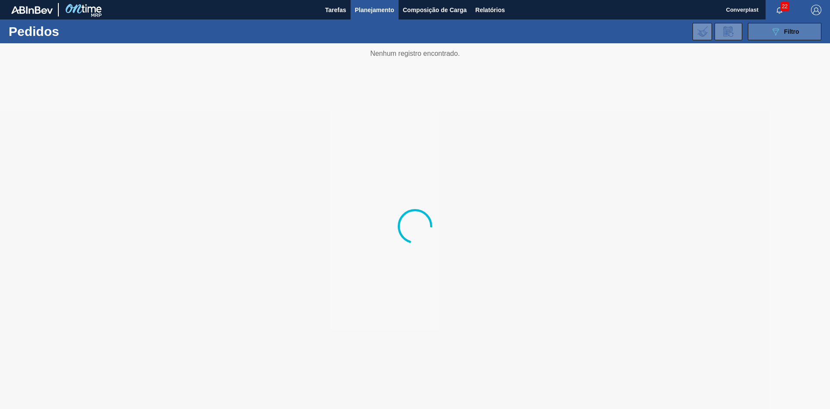
click at [792, 33] on font "Filtro" at bounding box center [792, 31] width 15 height 7
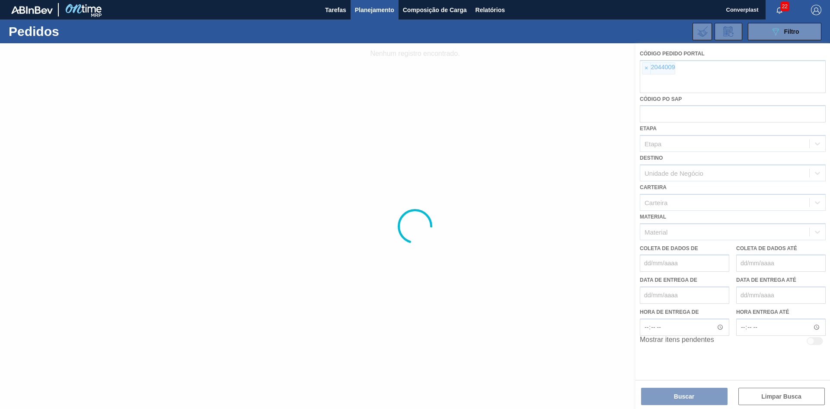
click at [647, 70] on div at bounding box center [415, 225] width 830 height 365
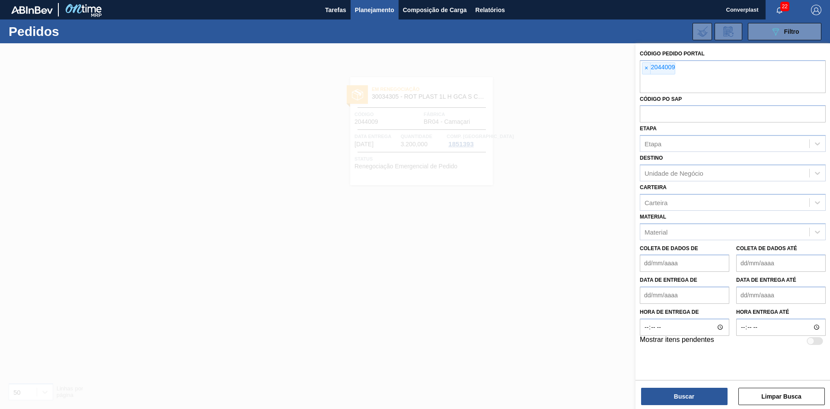
click at [647, 70] on font "×" at bounding box center [646, 67] width 3 height 7
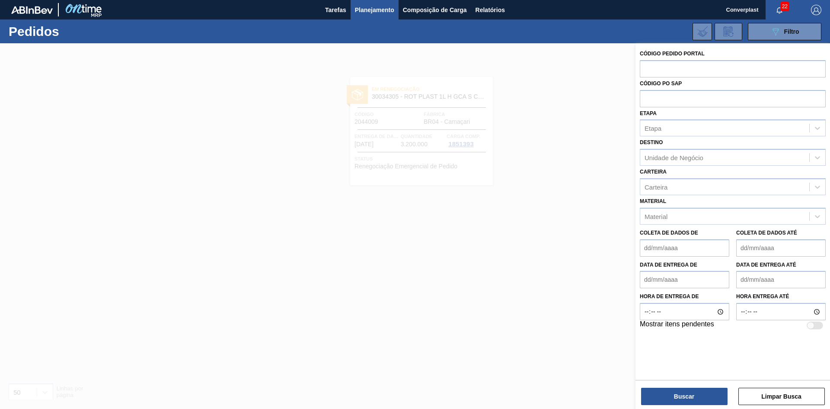
paste input "2042489"
type input "2042489"
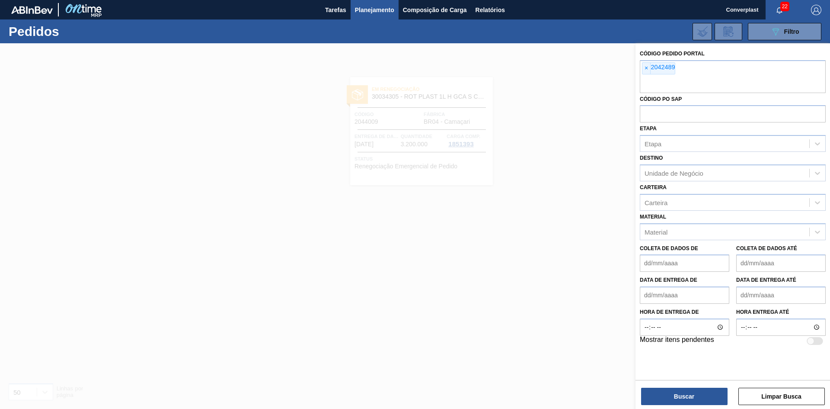
click at [664, 385] on div "Buscar Limpar Busca" at bounding box center [733, 392] width 195 height 24
click at [667, 399] on button "Buscar" at bounding box center [684, 396] width 87 height 17
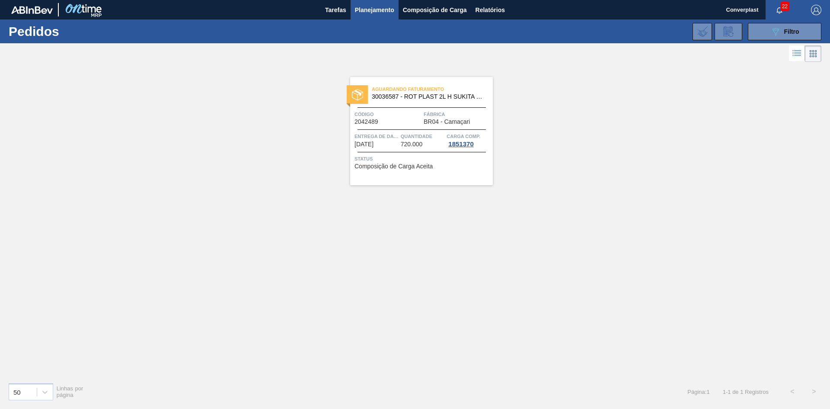
click at [373, 131] on div "Aguardando Faturamento 30036587 - ROT PLAST 2L H SUKITA NIV25 Código 2042489 Fá…" at bounding box center [421, 131] width 143 height 108
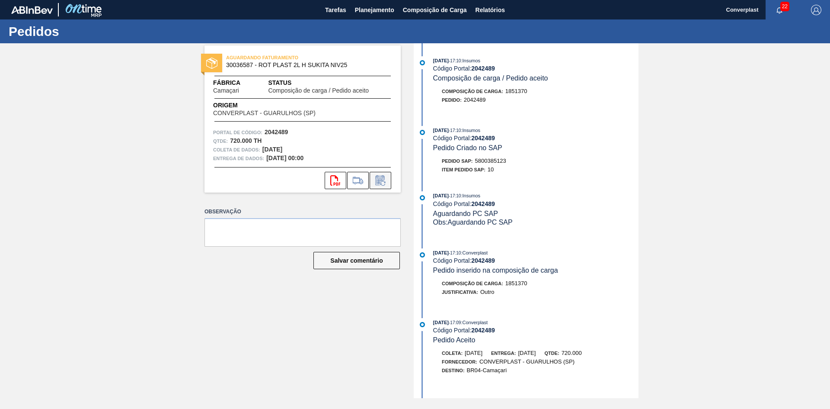
click at [378, 177] on icon at bounding box center [381, 180] width 14 height 10
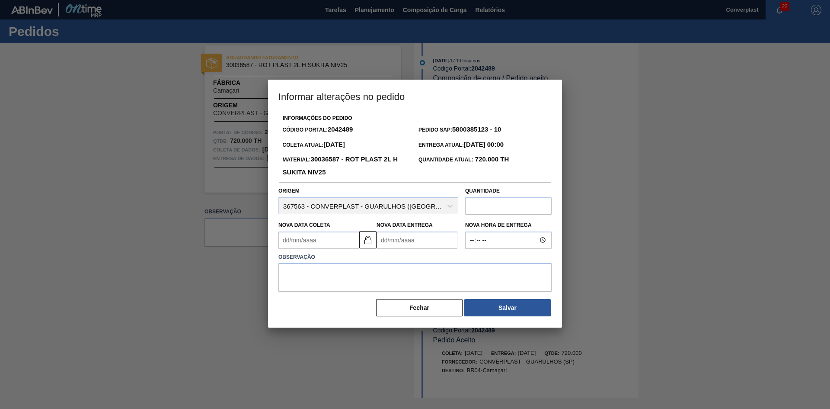
click at [407, 238] on Entrega2042489 "Nova Data Entrega" at bounding box center [417, 239] width 81 height 17
type Coleta2042489 "[DATE]"
type Entrega2042489 "1"
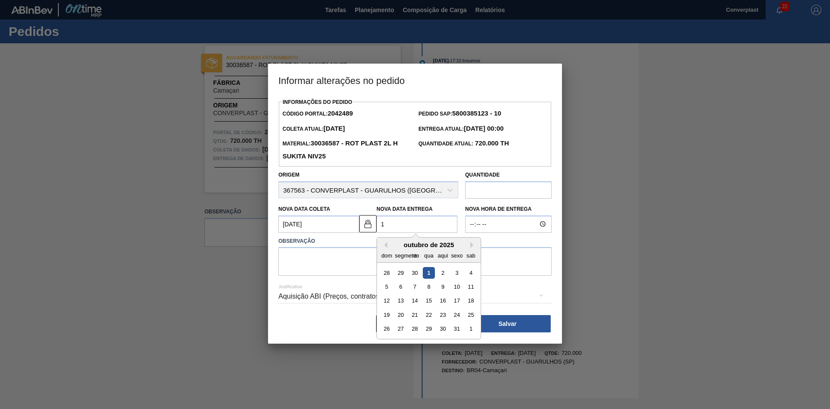
type Coleta2042489 "[DATE]"
type Entrega2042489 "14/"
type Coleta2042489 "[DATE]"
type Entrega2042489 "14/1"
type Coleta2042489 "[DATE]"
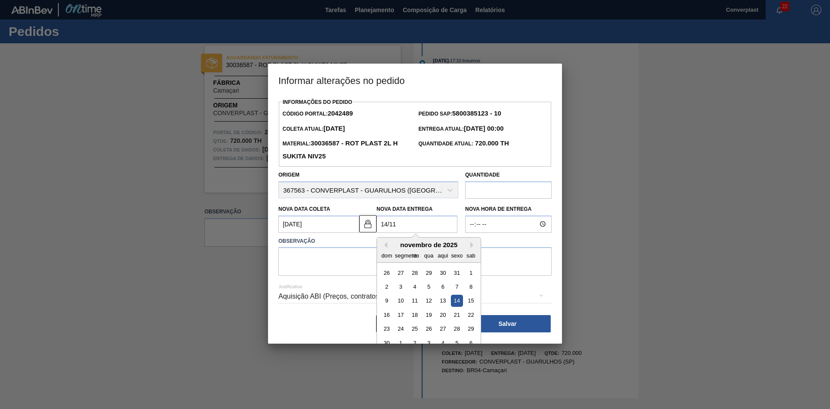
click at [457, 301] on div "14" at bounding box center [457, 301] width 12 height 12
type Entrega2042489 "[DATE]"
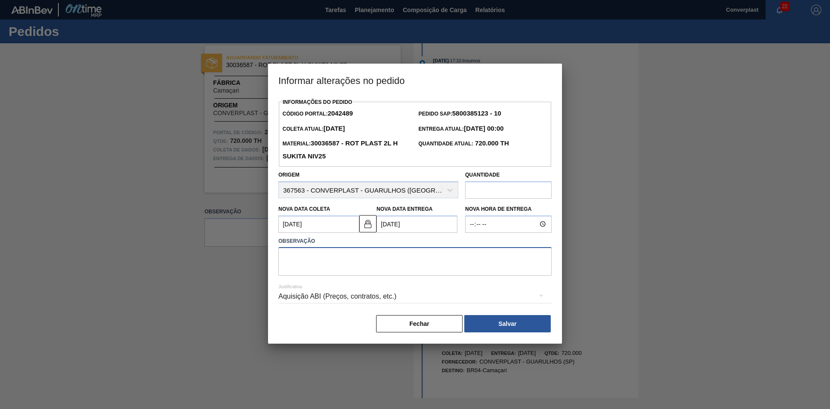
click at [316, 253] on textarea at bounding box center [415, 261] width 273 height 29
type textarea "a"
click at [366, 223] on img at bounding box center [368, 223] width 10 height 10
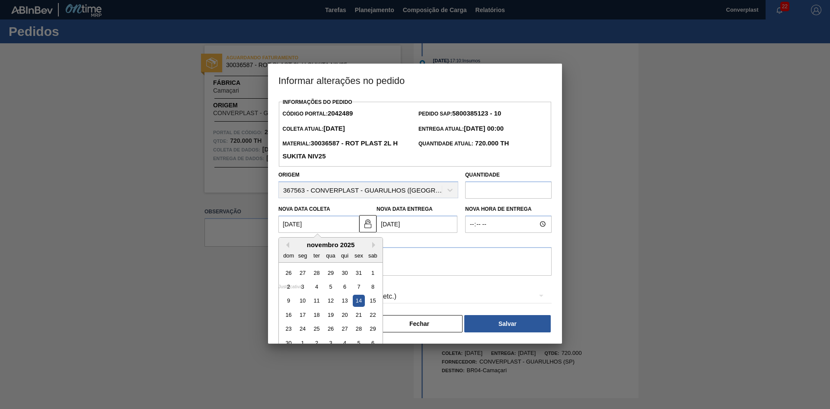
click at [313, 232] on Coleta2042489 "[DATE]" at bounding box center [319, 223] width 81 height 17
click at [314, 286] on div "4" at bounding box center [317, 287] width 12 height 12
type Coleta2042489 "[DATE]"
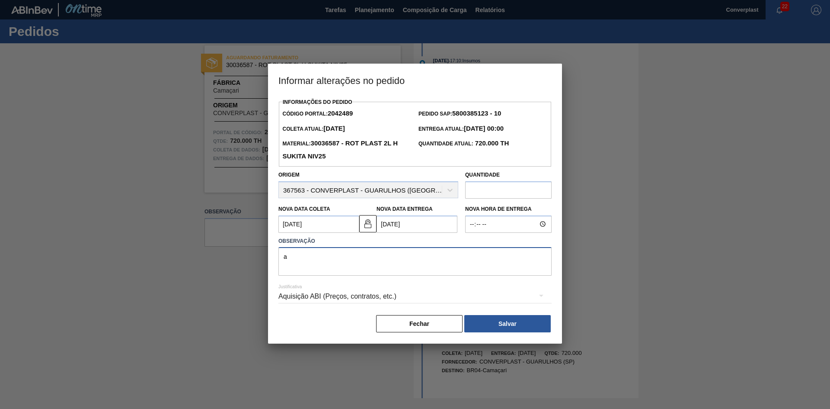
click at [378, 263] on textarea "a" at bounding box center [415, 261] width 273 height 29
type textarea "ajuste data"
click at [494, 317] on button "Salvar" at bounding box center [508, 323] width 87 height 17
click at [507, 327] on font "Salvar" at bounding box center [508, 323] width 18 height 7
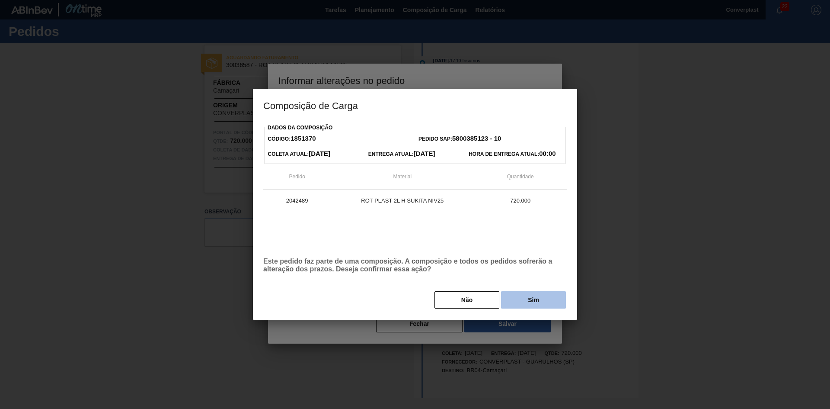
click at [525, 298] on button "Sim" at bounding box center [533, 299] width 65 height 17
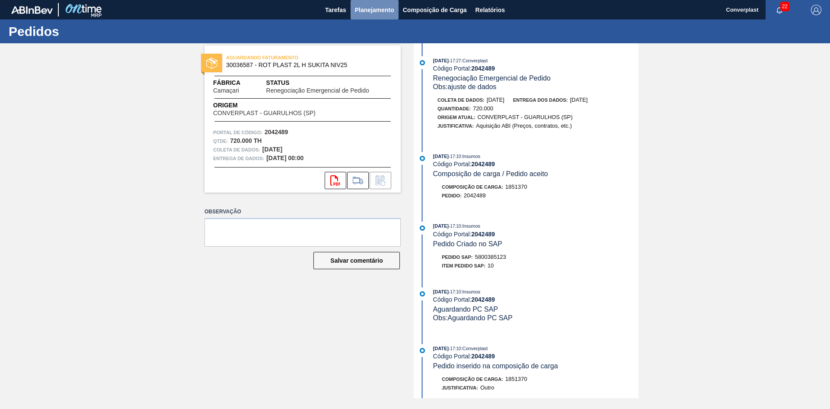
click at [380, 6] on font "Planejamento" at bounding box center [374, 9] width 39 height 7
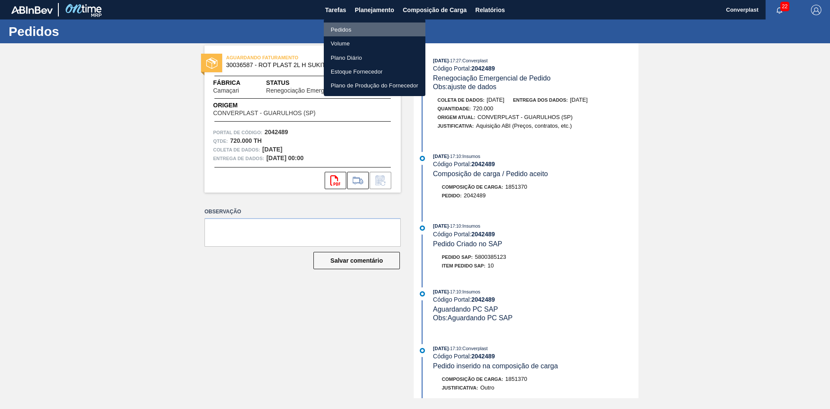
click at [338, 32] on font "Pedidos" at bounding box center [341, 29] width 21 height 6
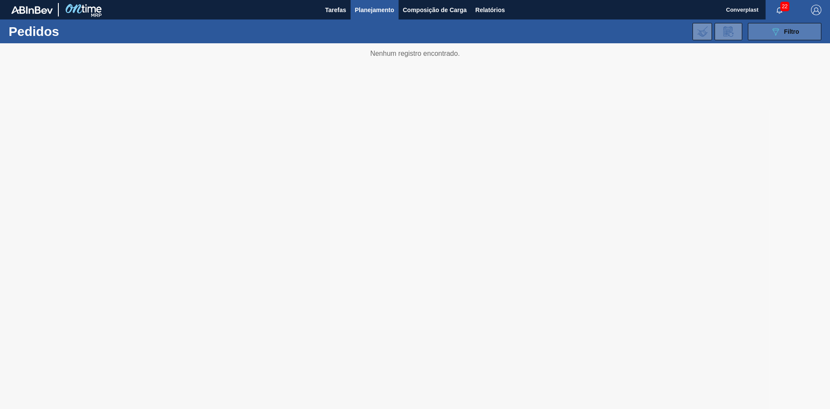
click at [801, 24] on button "089F7B8B-B2A5-4AFE-B5C0-19BA573D28AC Filtro" at bounding box center [785, 31] width 74 height 17
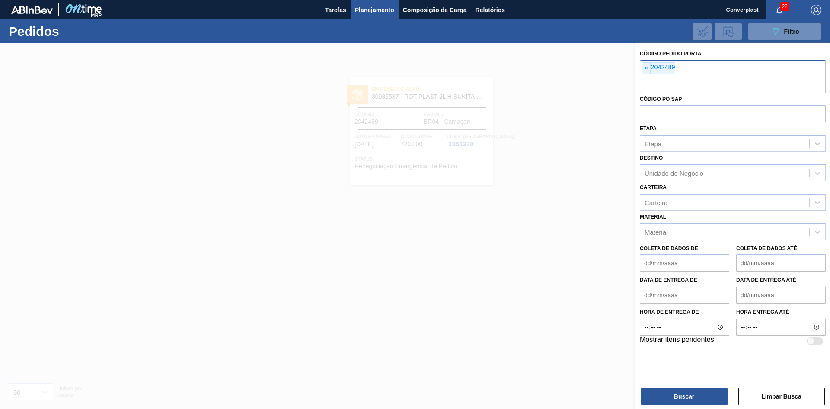
click at [642, 69] on div "× 2042489" at bounding box center [658, 68] width 33 height 12
click at [645, 69] on span "×" at bounding box center [647, 68] width 8 height 11
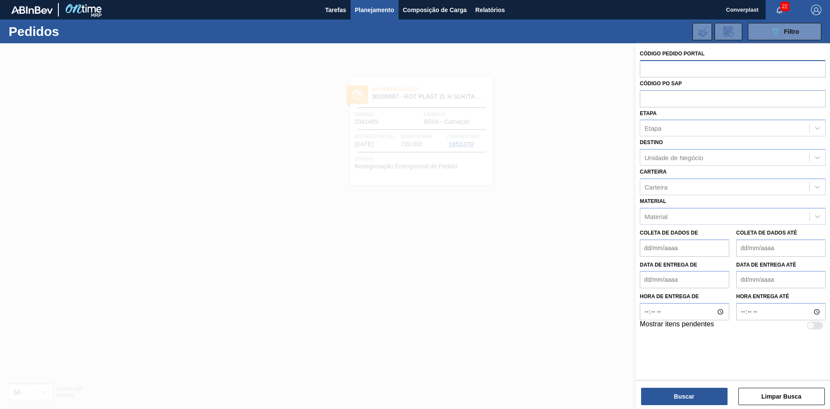
paste input "2042425"
type input "2042425"
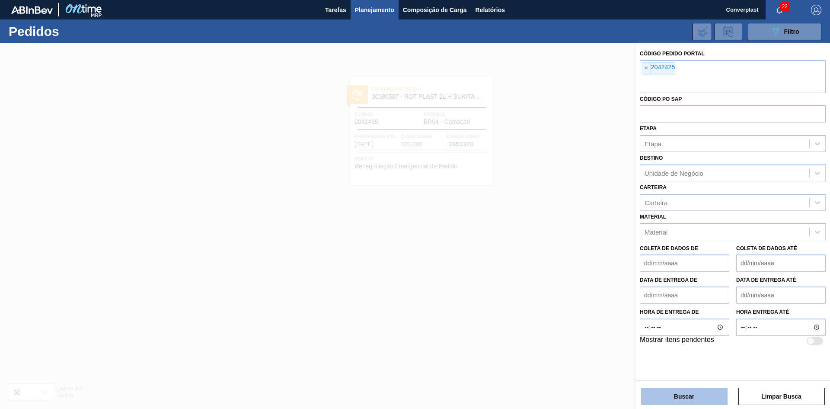
click at [692, 395] on font "Buscar" at bounding box center [684, 396] width 20 height 7
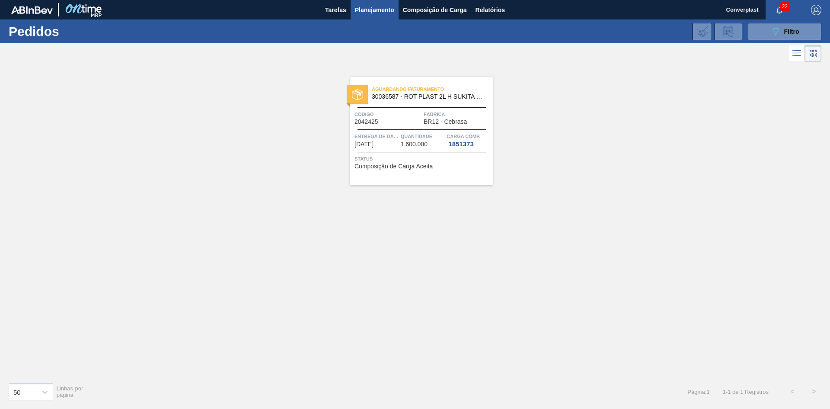
click at [228, 172] on div "Aguardando Faturamento 30036587 - ROT PLAST 2L H SUKITA NIV25 Código 2042425 Fá…" at bounding box center [415, 219] width 830 height 311
click at [388, 122] on div "Código 2042425" at bounding box center [388, 117] width 67 height 15
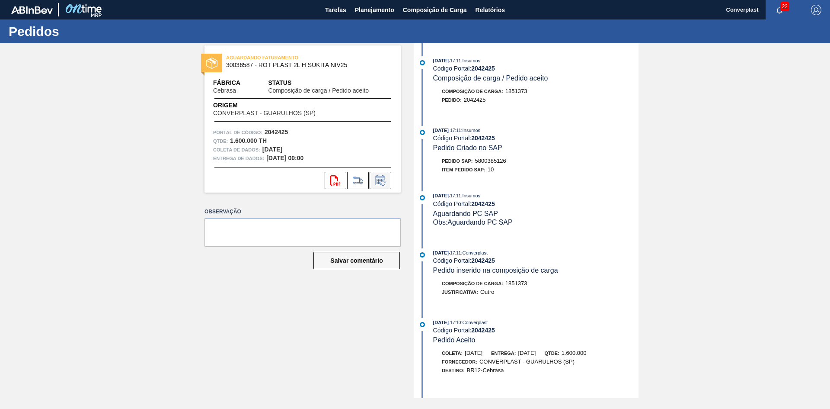
click at [384, 185] on icon at bounding box center [383, 183] width 5 height 5
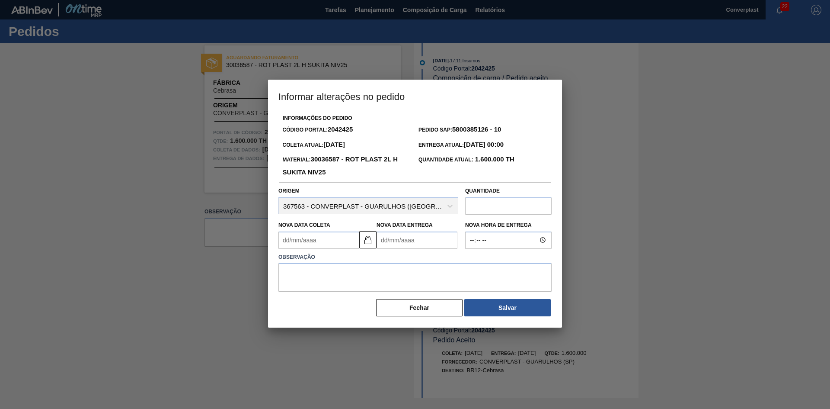
click at [396, 246] on Entrega2042425 "Nova Data Entrega" at bounding box center [417, 239] width 81 height 17
type Coleta2042425 "[DATE]"
type Entrega2042425 "0"
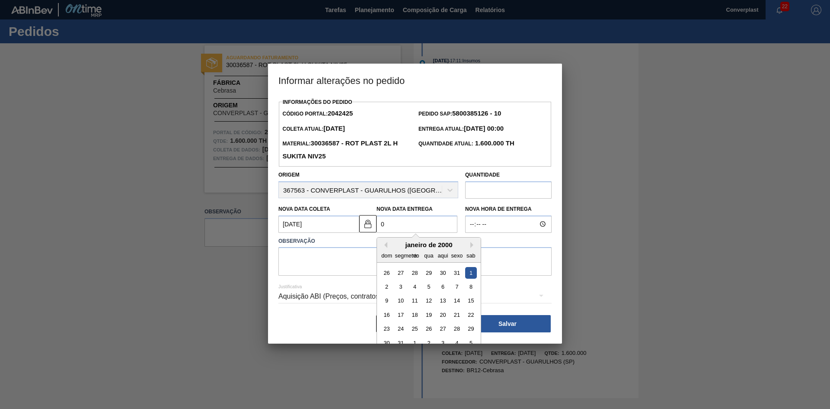
type Coleta2042425 "[DATE]"
type Entrega2042425 "09/"
type Coleta2042425 "[DATE]"
type Entrega2042425 "09/1"
type Coleta2042425 "[DATE]"
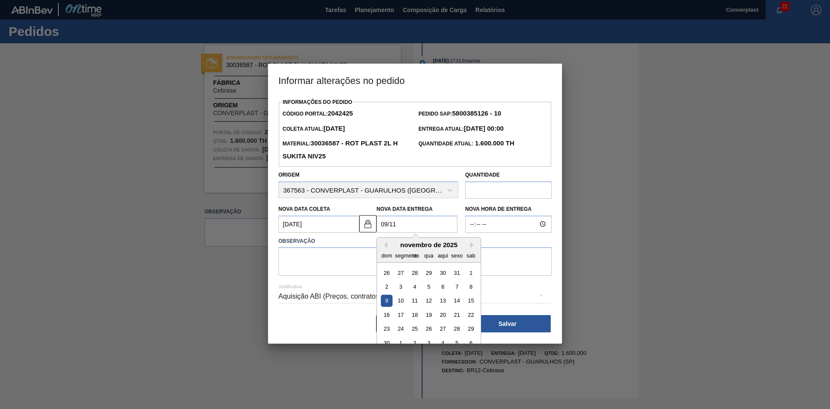
click at [387, 304] on div "9" at bounding box center [387, 301] width 12 height 12
type Entrega2042425 "[DATE]"
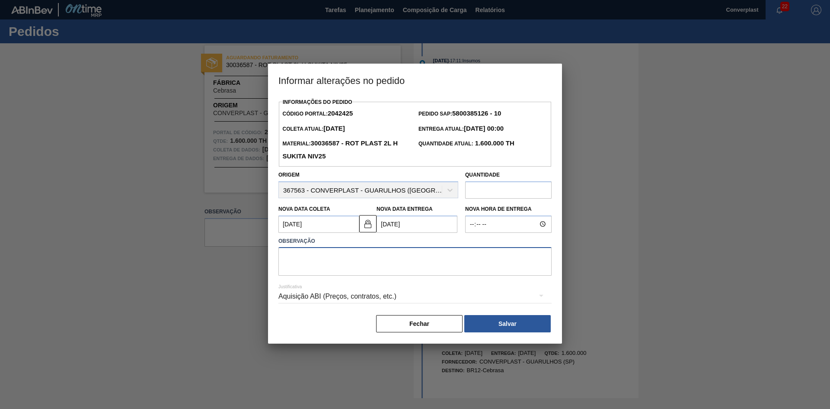
click at [308, 260] on textarea at bounding box center [415, 261] width 273 height 29
type textarea "ajuste data"
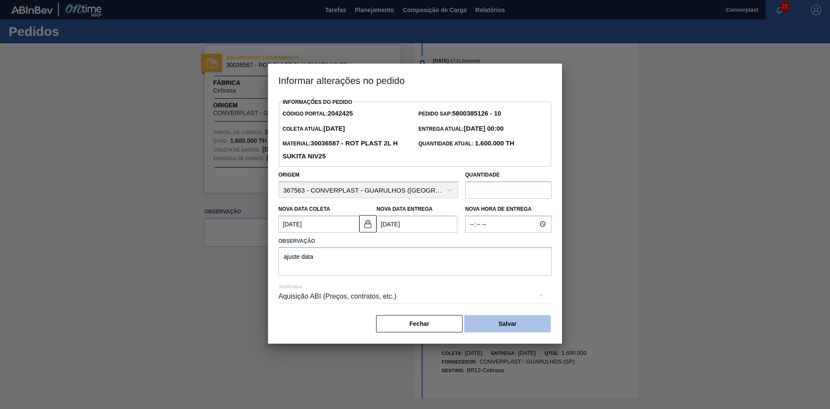
click at [487, 318] on button "Salvar" at bounding box center [508, 323] width 87 height 17
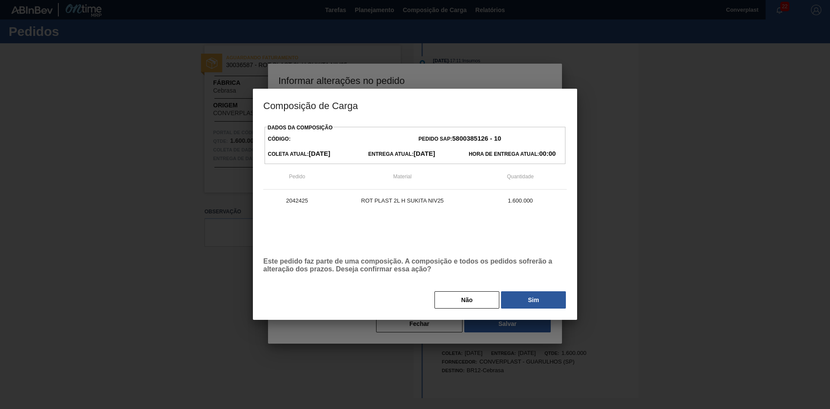
click at [515, 301] on button "Sim" at bounding box center [533, 299] width 65 height 17
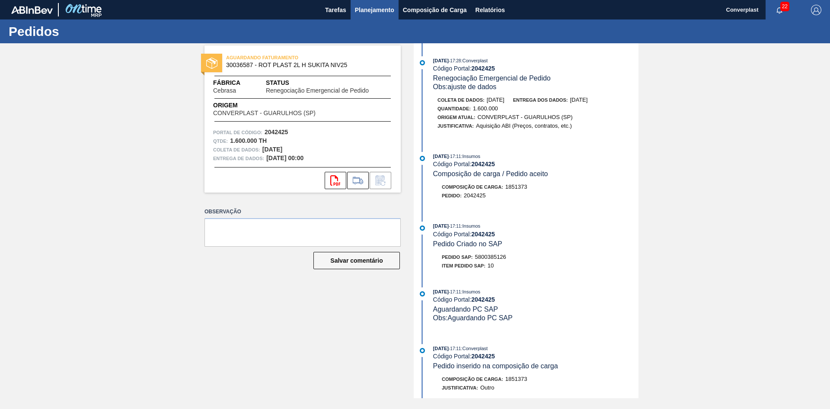
click at [387, 8] on font "Planejamento" at bounding box center [374, 9] width 39 height 7
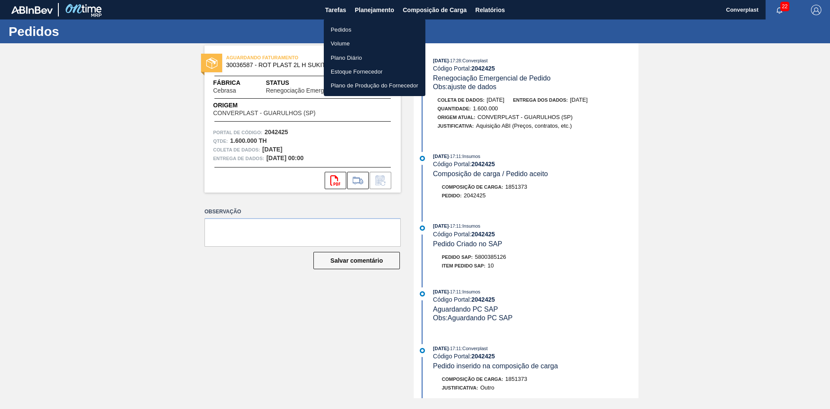
click at [364, 28] on li "Pedidos" at bounding box center [375, 29] width 102 height 14
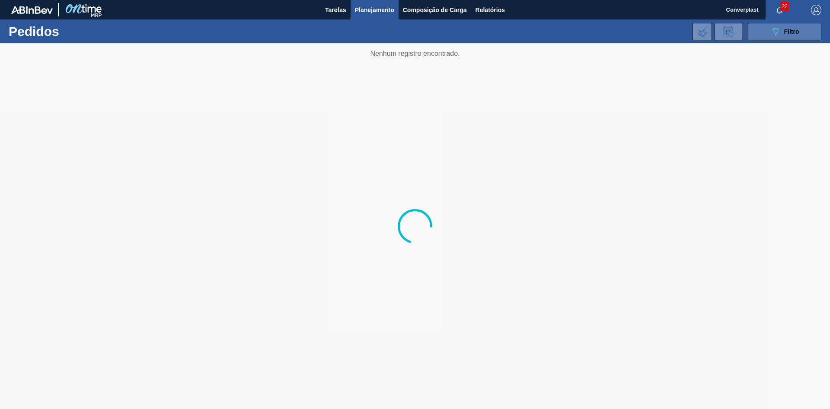
click at [763, 29] on button "089F7B8B-B2A5-4AFE-B5C0-19BA573D28AC Filtro" at bounding box center [785, 31] width 74 height 17
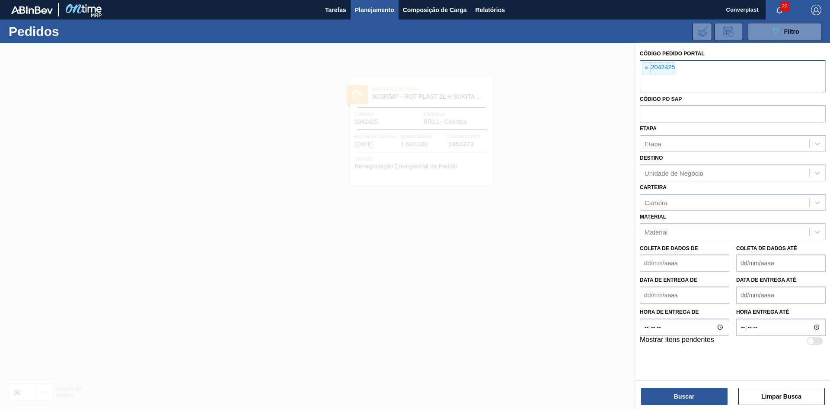
click at [644, 72] on span "×" at bounding box center [647, 68] width 8 height 11
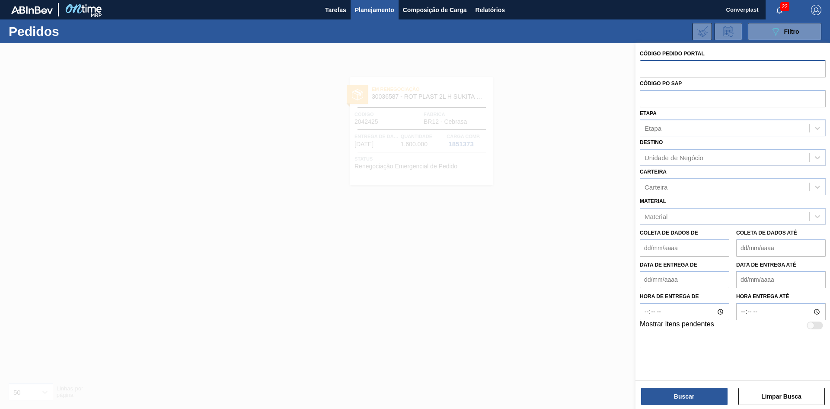
paste input "2043663"
type input "2043663"
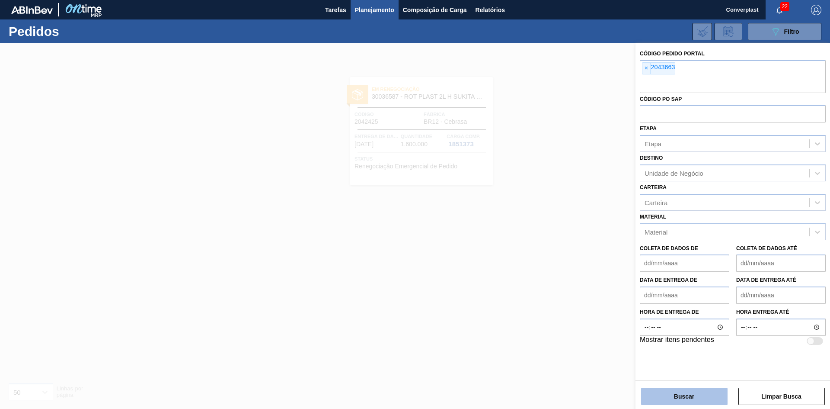
click at [681, 394] on font "Buscar" at bounding box center [684, 396] width 20 height 7
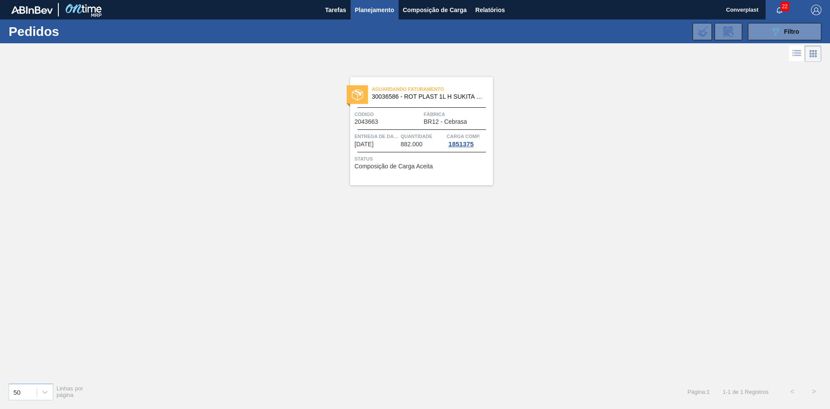
click at [424, 113] on font "Fábrica" at bounding box center [435, 114] width 22 height 5
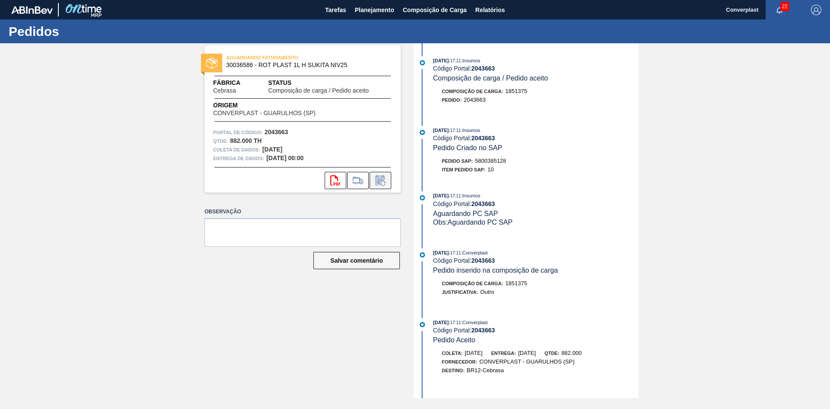
click at [377, 182] on icon at bounding box center [381, 180] width 14 height 10
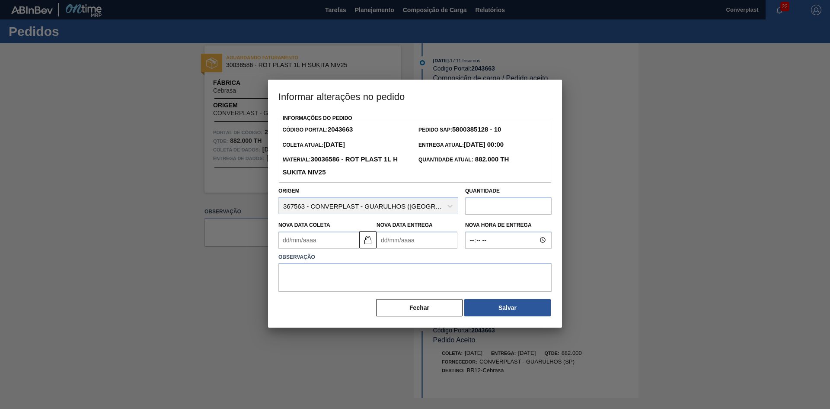
click at [390, 242] on Entrega2043663 "Nova Data Entrega" at bounding box center [417, 239] width 81 height 17
type Coleta2043663 "[DATE]"
type Entrega2043663 "0"
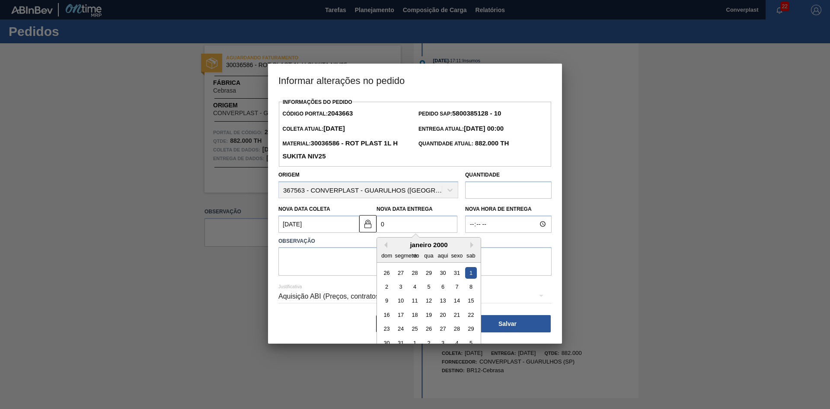
type Coleta2043663 "[DATE]"
type Entrega2043663 "06/"
type Coleta2043663 "[DATE]"
type Entrega2043663 "06/1"
type Coleta2043663 "[DATE]"
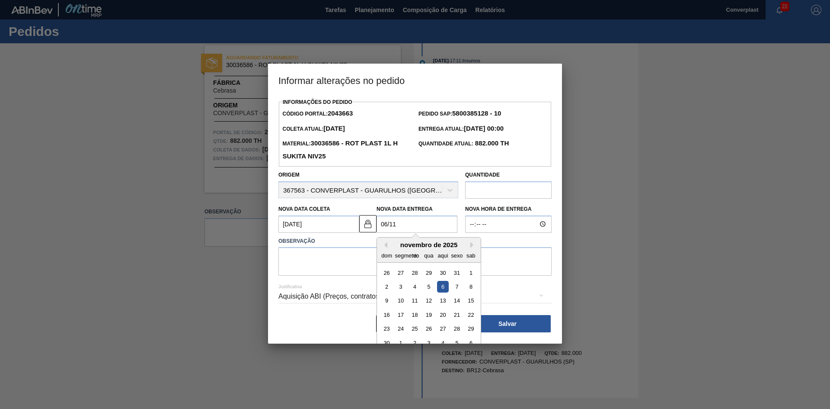
click at [443, 286] on div "6" at bounding box center [443, 287] width 12 height 12
type Entrega2043663 "[DATE]"
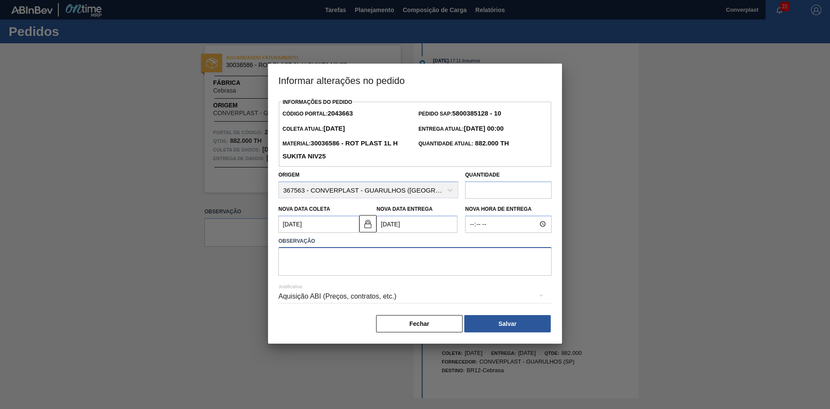
click at [322, 253] on textarea at bounding box center [415, 261] width 273 height 29
type textarea "ajuste data"
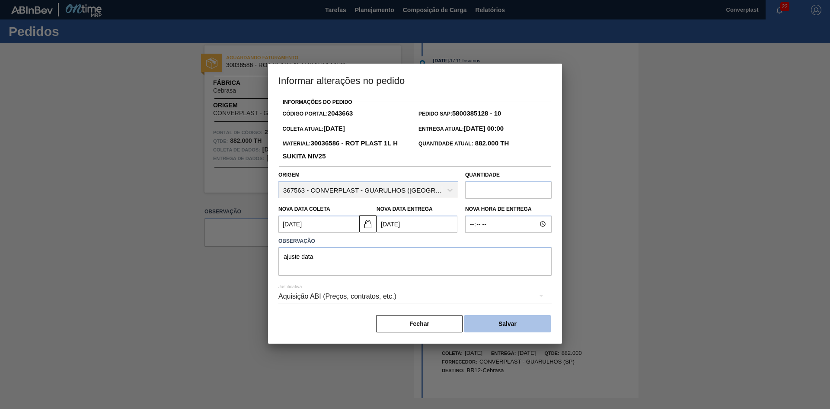
click at [498, 321] on button "Salvar" at bounding box center [508, 323] width 87 height 17
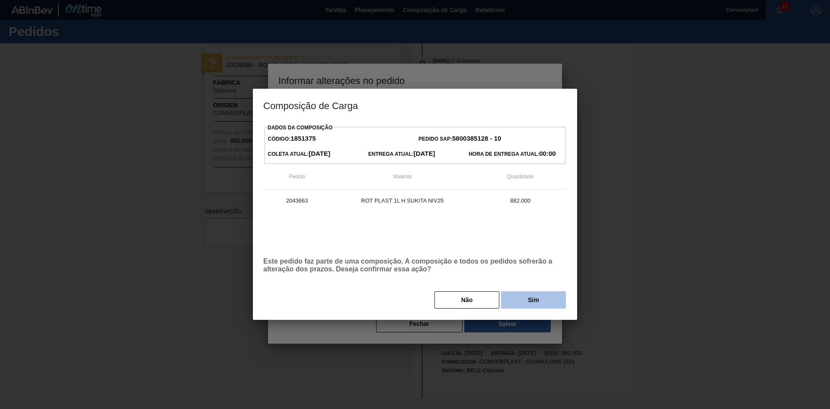
click at [523, 300] on button "Sim" at bounding box center [533, 299] width 65 height 17
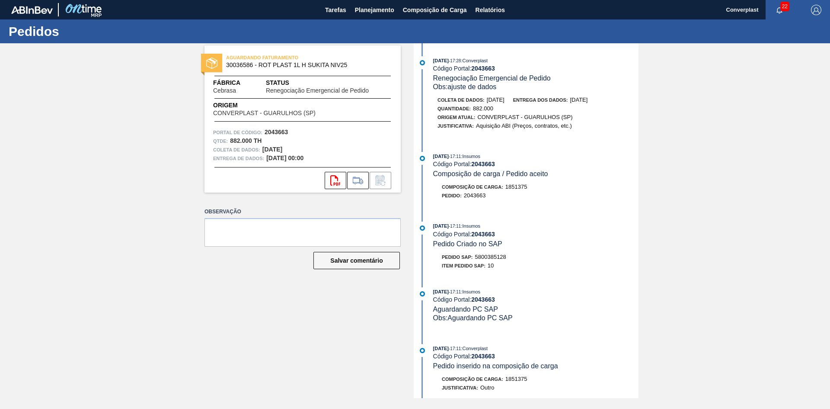
click
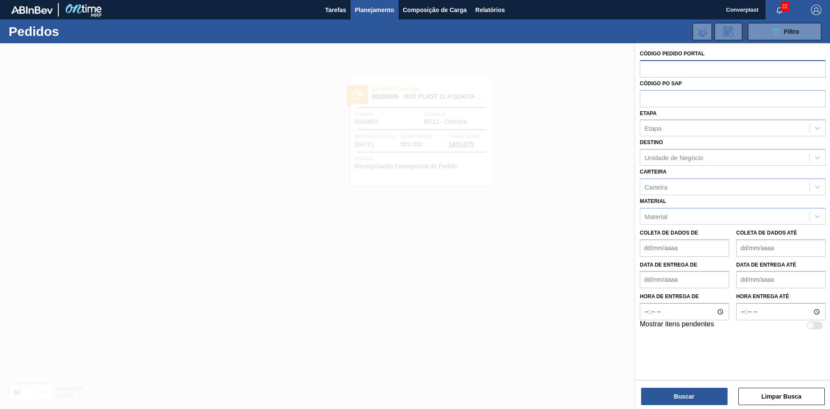
paste input "2043651"
paste input "2042468"
paste input "2043656"
paste input "2043667"
paste input "2042467"
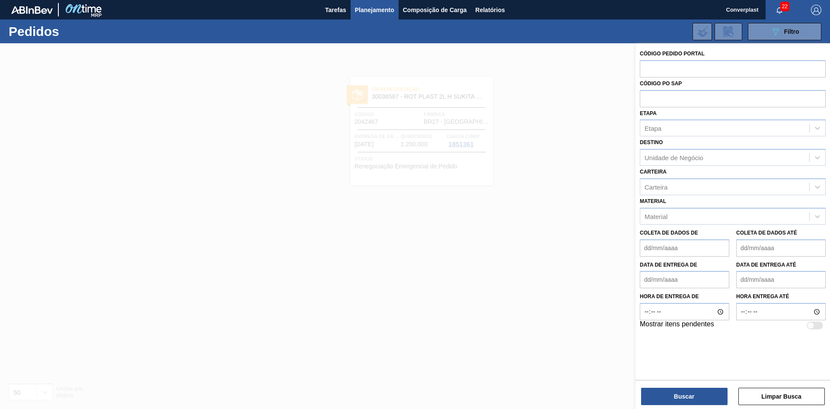
paste input "2042396"
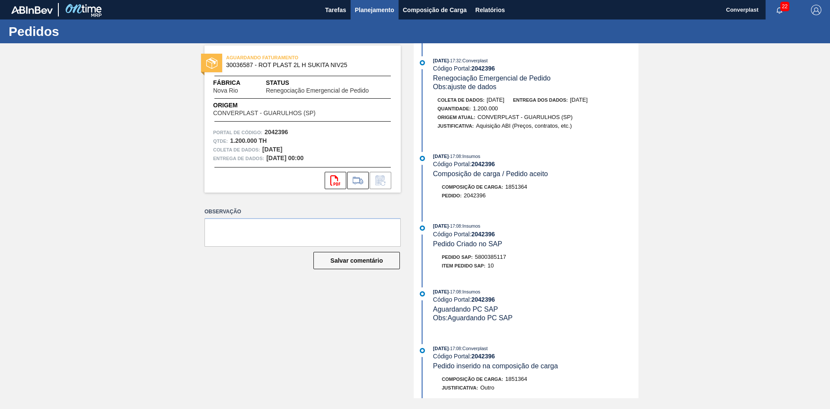
click at [379, 16] on button "Planejamento" at bounding box center [375, 9] width 48 height 19
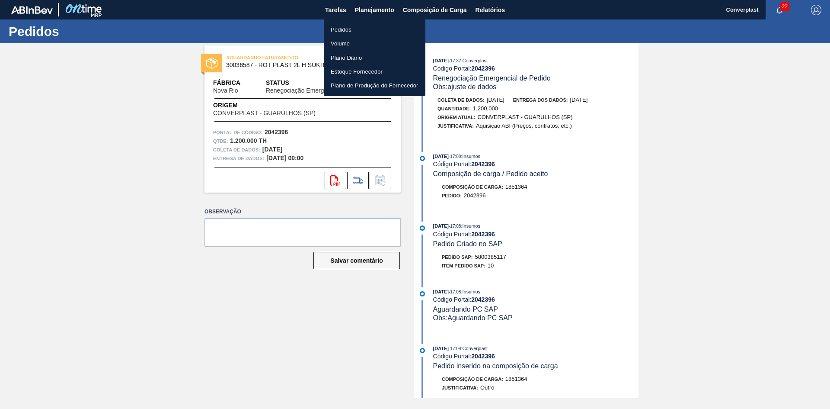
click at [342, 29] on font "Pedidos" at bounding box center [341, 29] width 21 height 6
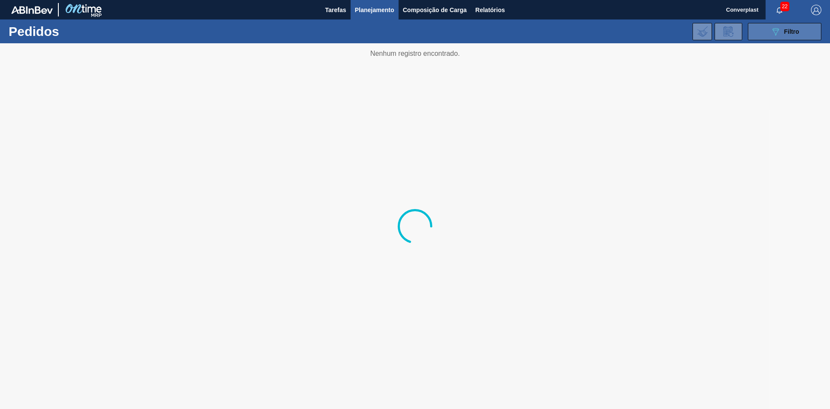
click at [773, 28] on icon "089F7B8B-B2A5-4AFE-B5C0-19BA573D28AC" at bounding box center [776, 31] width 10 height 10
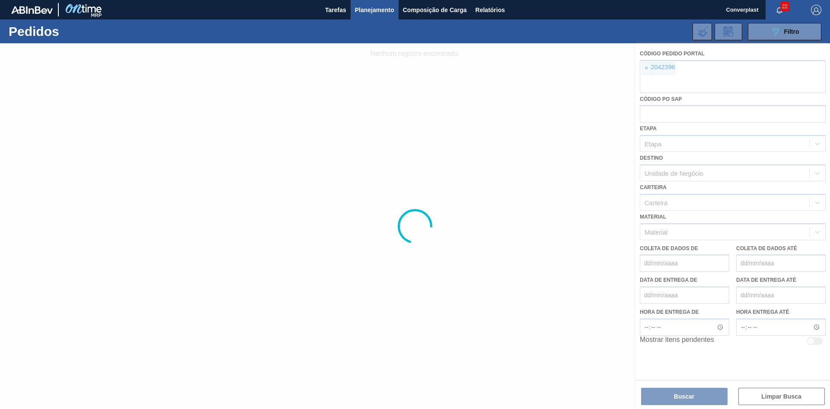
click at [643, 67] on div at bounding box center [415, 225] width 830 height 365
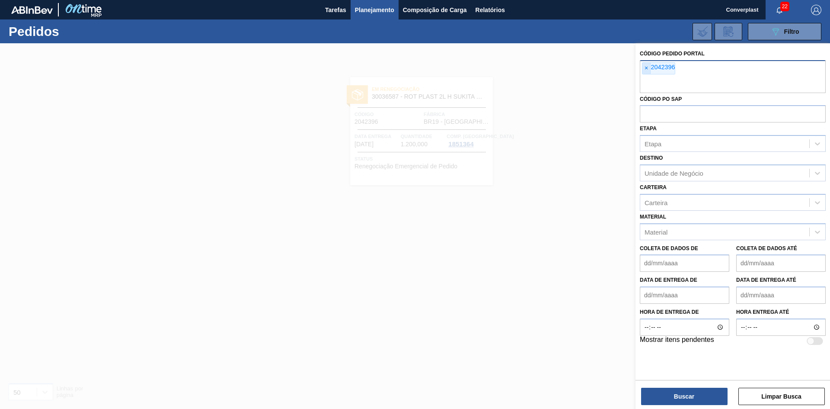
click at [647, 68] on font "×" at bounding box center [646, 67] width 3 height 7
click at [647, 77] on input "text" at bounding box center [733, 85] width 186 height 16
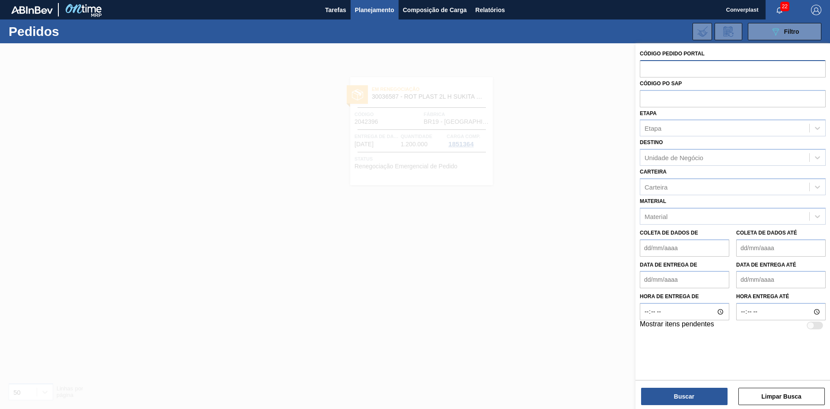
paste input "2043655"
type input "204365"
paste input "2043655"
type input "2043655"
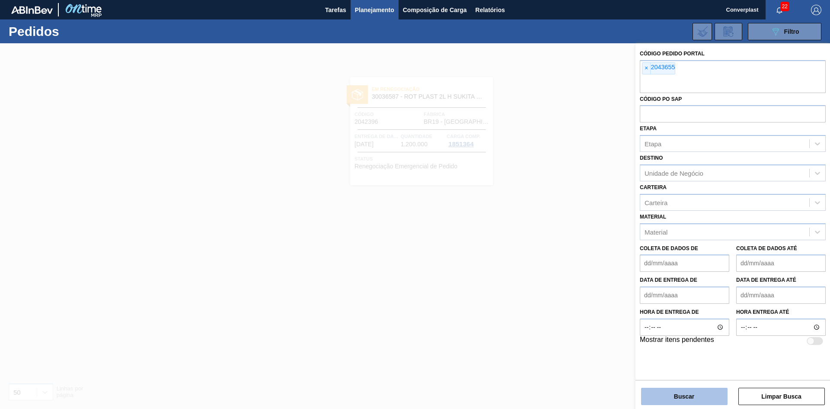
click at [678, 398] on font "Buscar" at bounding box center [684, 396] width 20 height 7
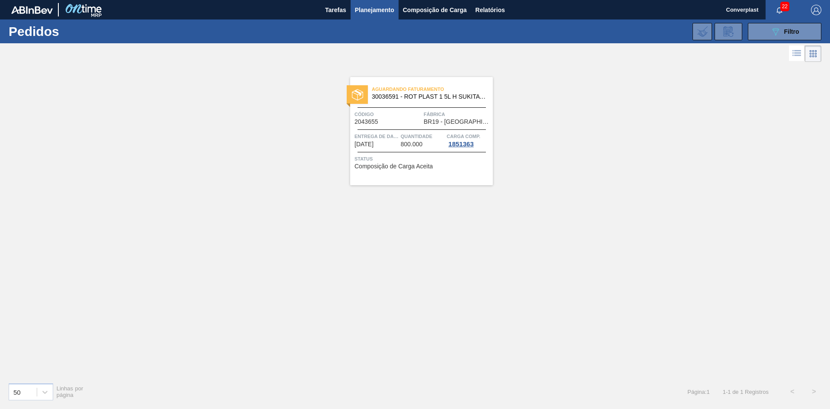
click at [422, 123] on div "Código 2043655 Fábrica BR19 - Nova Rio" at bounding box center [421, 117] width 143 height 15
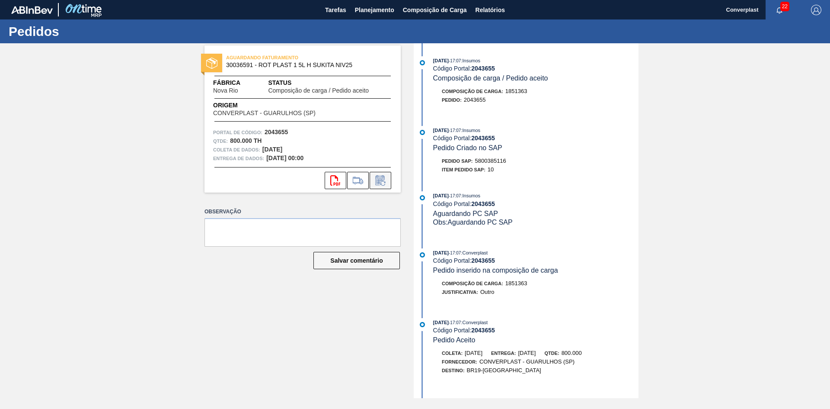
click at [380, 187] on button at bounding box center [381, 180] width 22 height 17
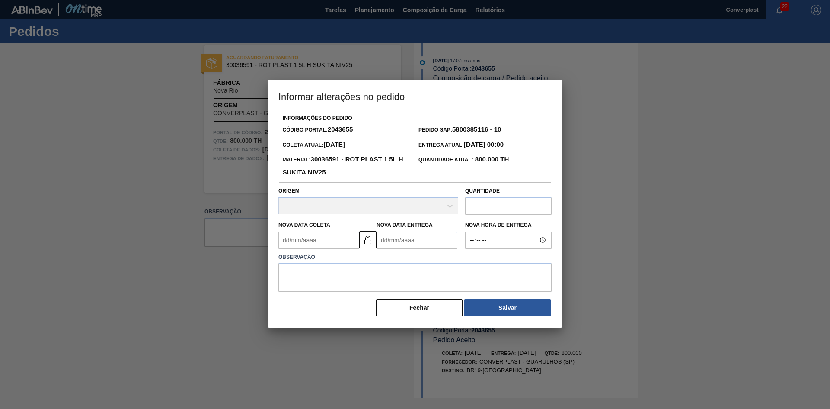
click at [407, 241] on Entrega2043655 "Nova Data Entrega" at bounding box center [417, 239] width 81 height 17
type Coleta2043655 "[DATE]"
type Entrega2043655 "0"
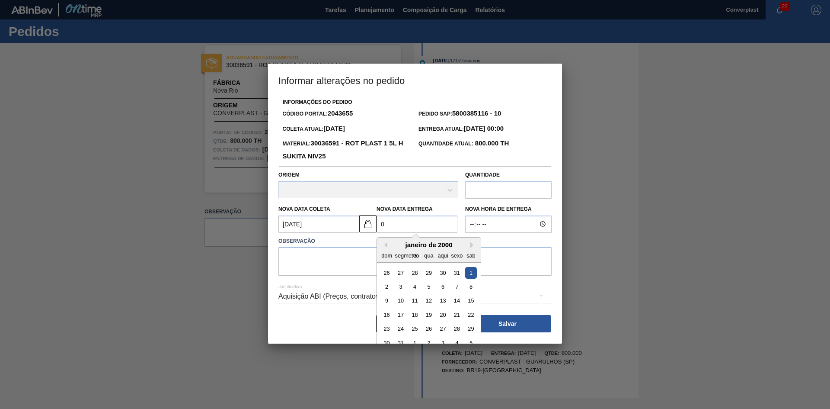
type Coleta2043655 "[DATE]"
type Entrega2043655 "06/"
type Coleta2043655 "[DATE]"
type Entrega2043655 "06/1"
type Coleta2043655 "[DATE]"
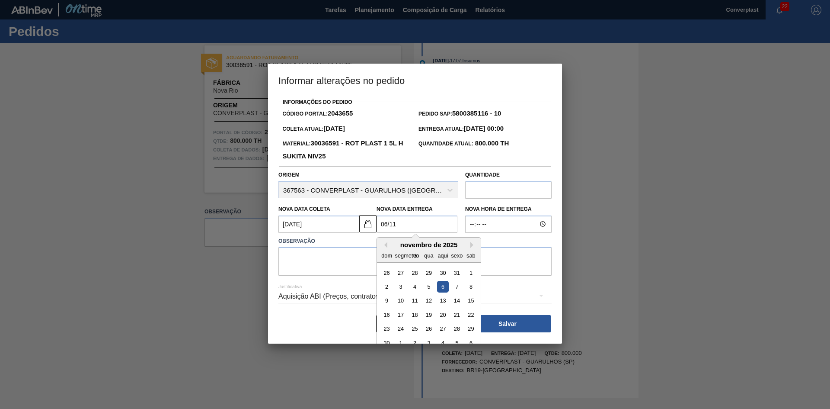
click at [440, 289] on div "6" at bounding box center [443, 287] width 12 height 12
type Entrega2043655 "[DATE]"
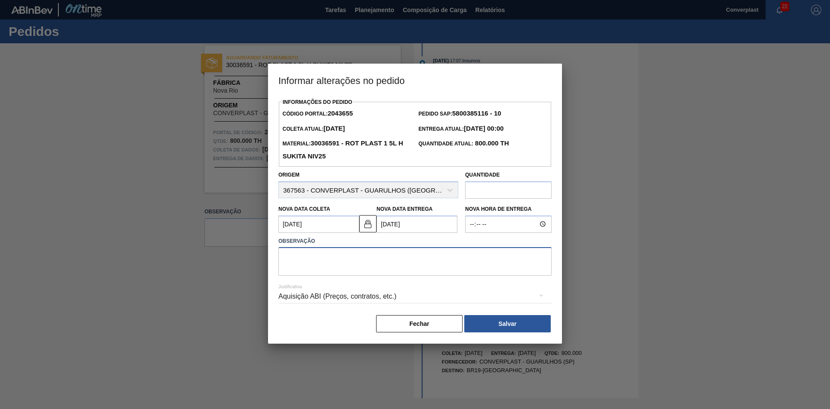
click at [313, 257] on textarea at bounding box center [415, 261] width 273 height 29
type textarea "ajuste data"
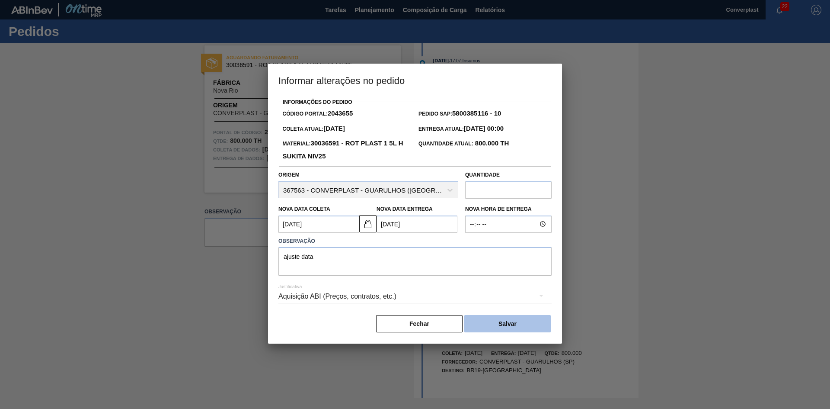
click at [490, 320] on button "Salvar" at bounding box center [508, 323] width 87 height 17
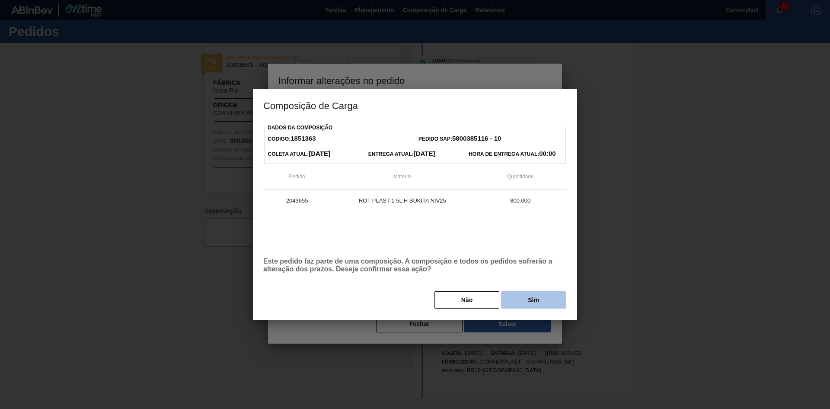
click at [516, 296] on button "Sim" at bounding box center [533, 299] width 65 height 17
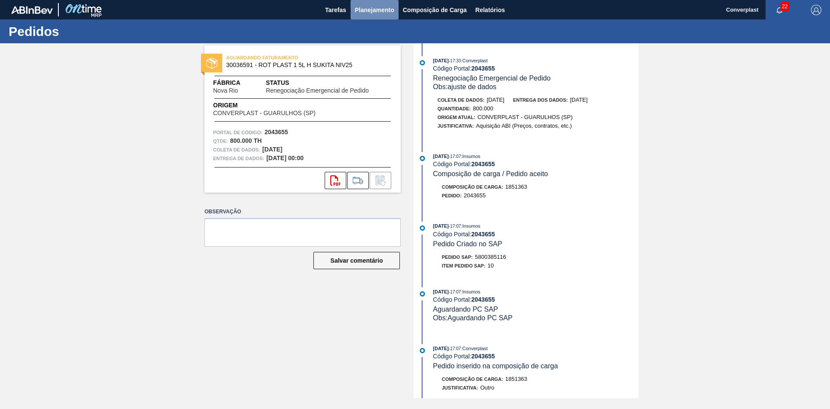
click at [370, 2] on button "Planejamento" at bounding box center [375, 9] width 48 height 19
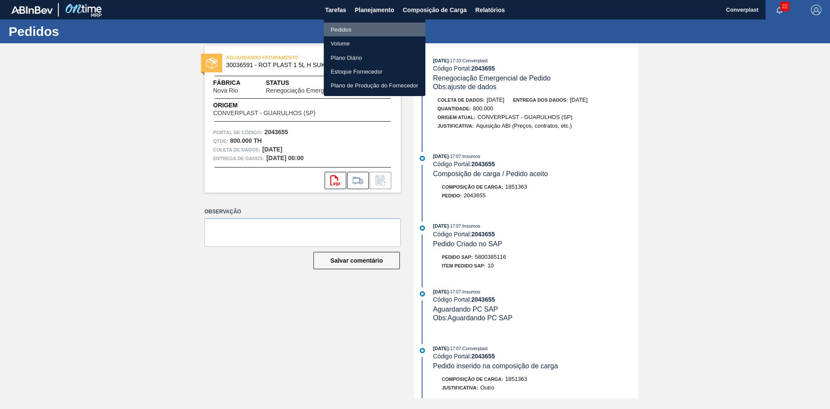
click at [336, 26] on font "Pedidos" at bounding box center [341, 29] width 21 height 9
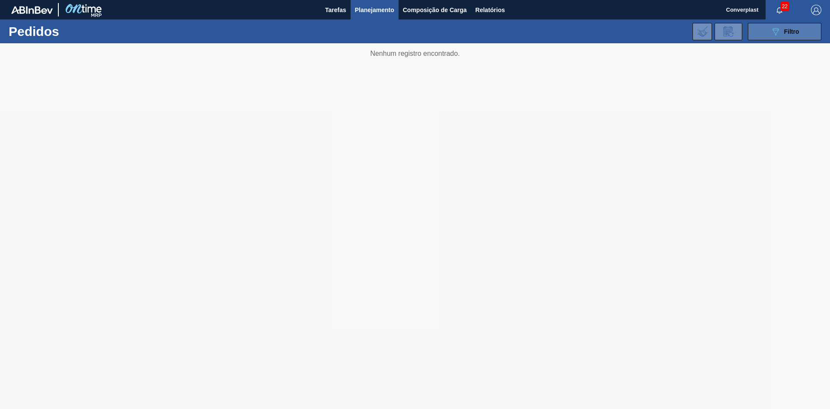
click at [779, 29] on icon "089F7B8B-B2A5-4AFE-B5C0-19BA573D28AC" at bounding box center [776, 31] width 10 height 10
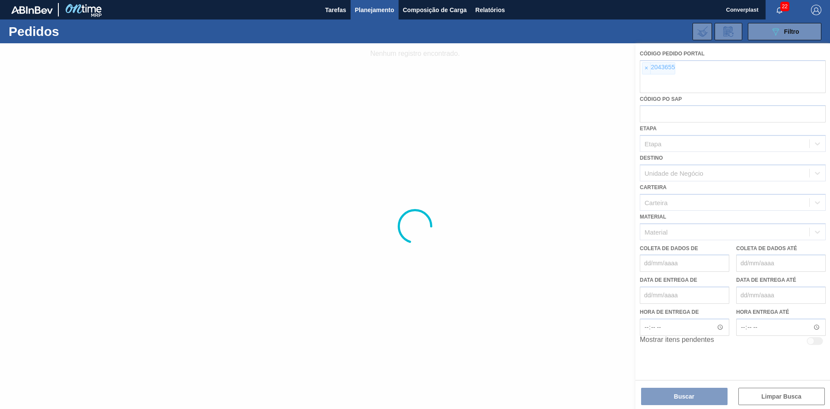
click at [651, 69] on div at bounding box center [415, 225] width 830 height 365
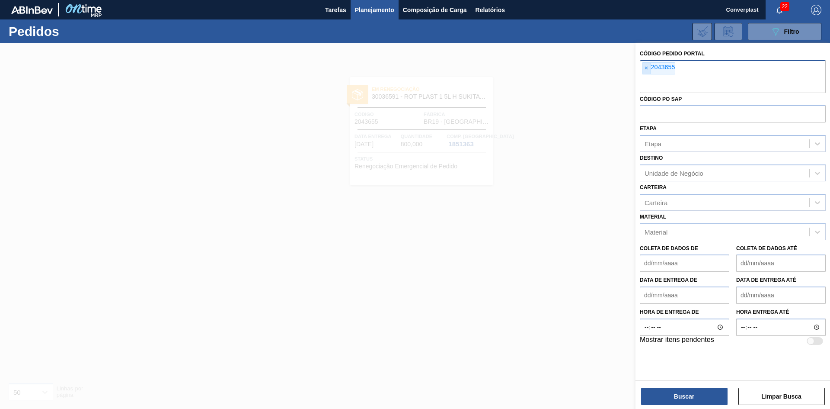
click at [649, 68] on span "×" at bounding box center [647, 68] width 8 height 11
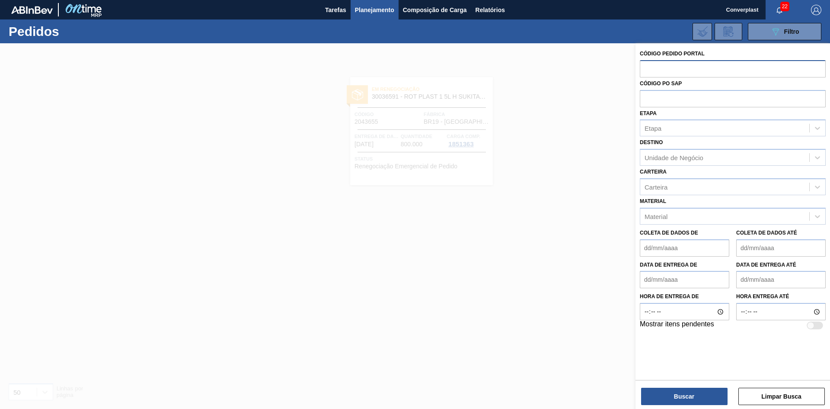
paste input "2042471"
type input "2042471"
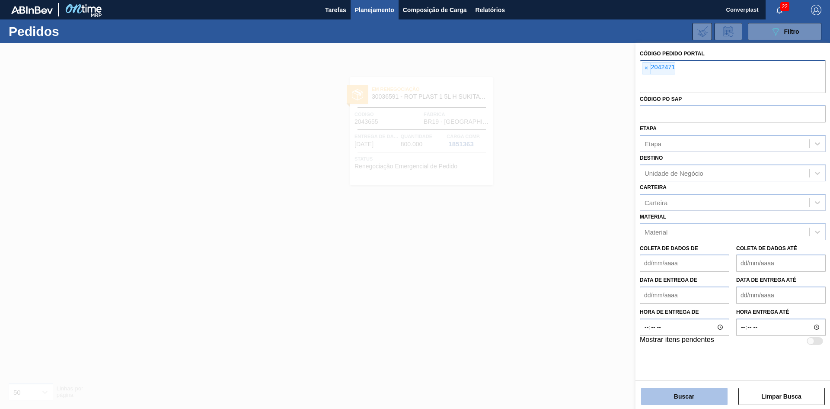
click at [686, 393] on font "Buscar" at bounding box center [684, 396] width 20 height 7
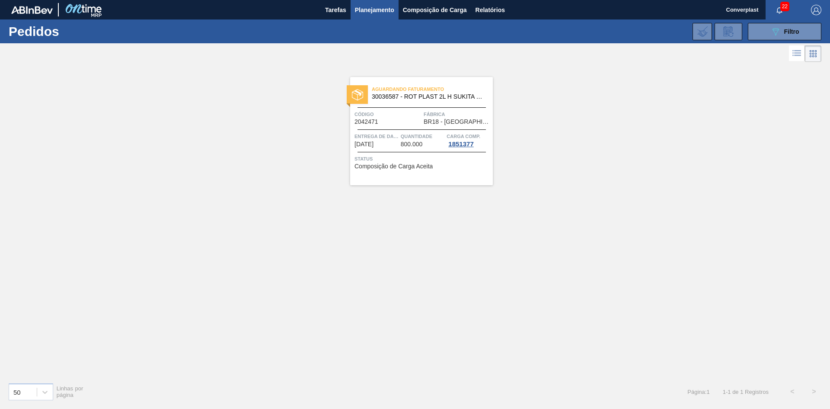
click at [354, 135] on div "Entrega de dados 30/10/2025 Quantidade 800.000 Carga Comp. 1851377" at bounding box center [421, 140] width 143 height 16
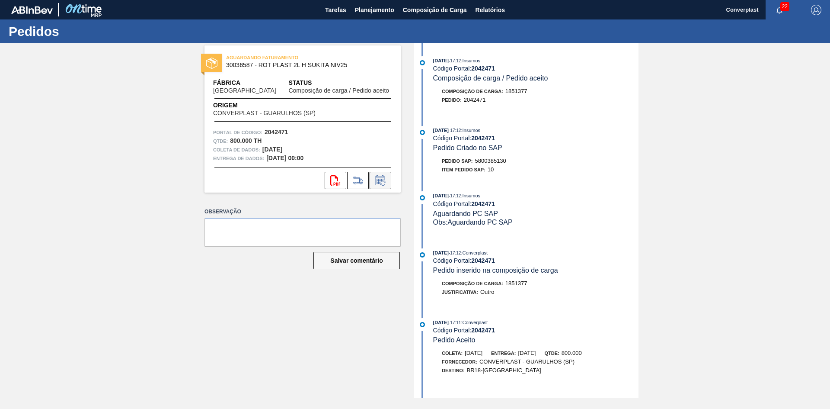
click at [381, 183] on icon at bounding box center [383, 183] width 5 height 5
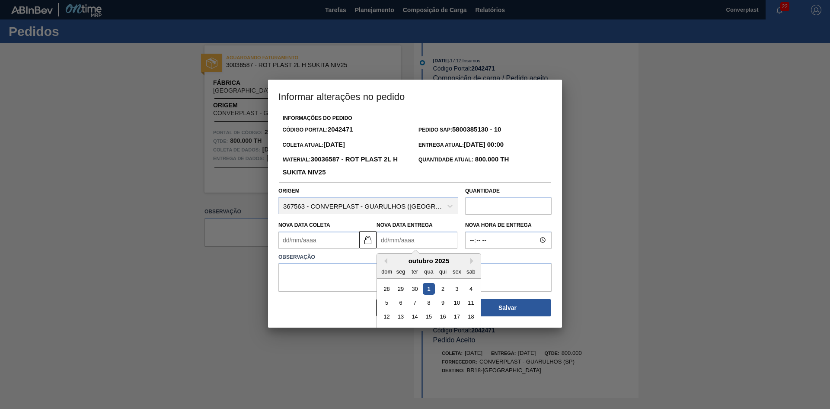
click at [396, 241] on Entrega2042471 "Nova Data Entrega" at bounding box center [417, 239] width 81 height 17
type Coleta2042471 "[DATE]"
type Entrega2042471 "1"
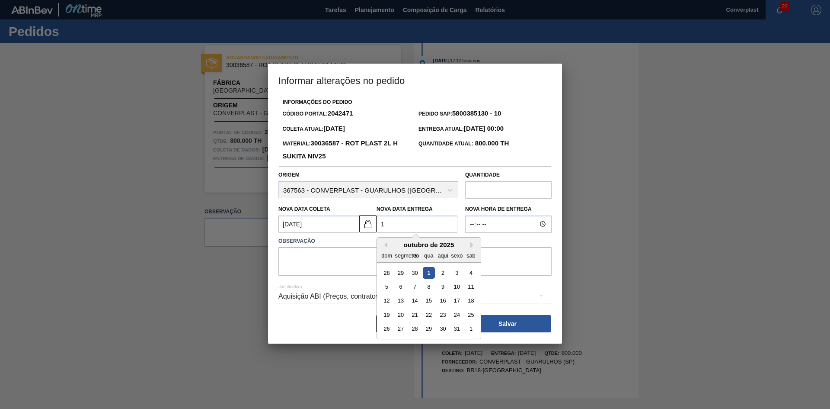
type Coleta2042471 "[DATE]"
type Entrega2042471 "14/"
type Coleta2042471 "[DATE]"
type Entrega2042471 "14/1"
type Coleta2042471 "[DATE]"
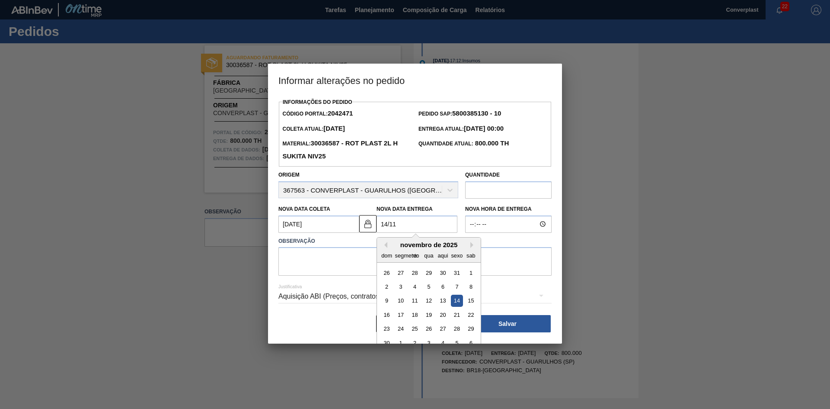
click at [456, 302] on div "14" at bounding box center [457, 301] width 12 height 12
type Entrega2042471 "[DATE]"
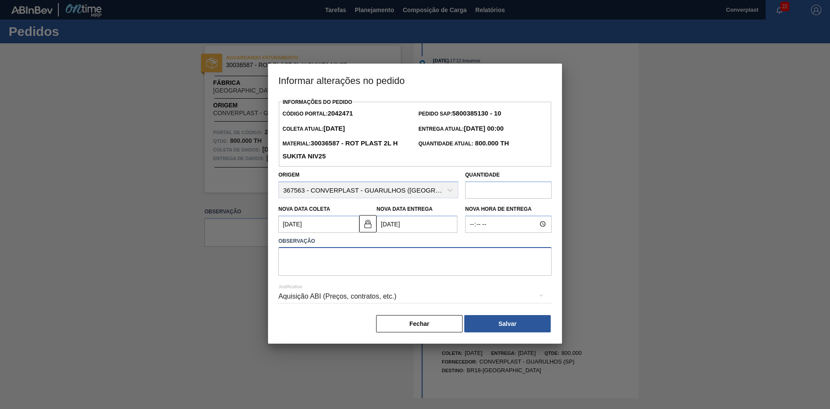
click at [352, 266] on textarea at bounding box center [415, 261] width 273 height 29
type textarea "ajuste data"
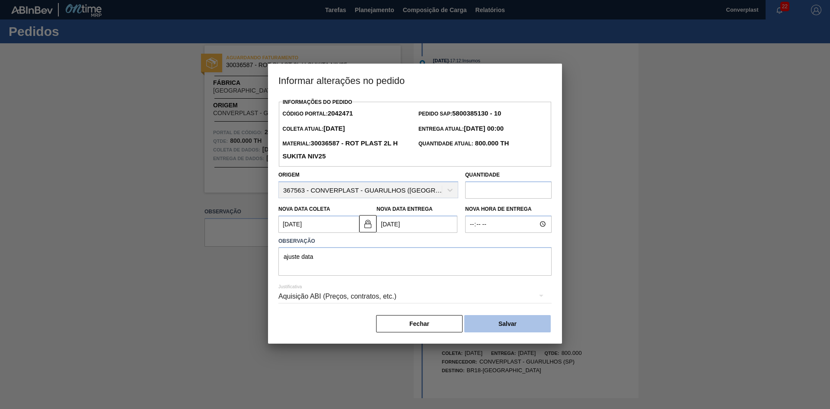
click at [492, 321] on button "Salvar" at bounding box center [508, 323] width 87 height 17
click at [516, 321] on button "Salvar" at bounding box center [508, 323] width 87 height 17
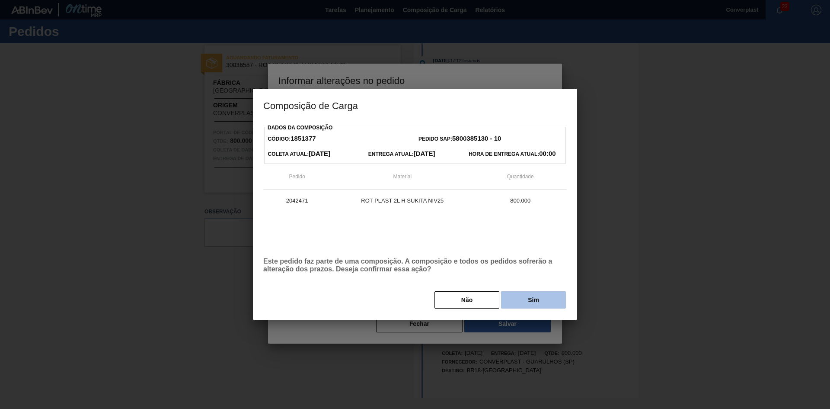
click at [540, 300] on button "Sim" at bounding box center [533, 299] width 65 height 17
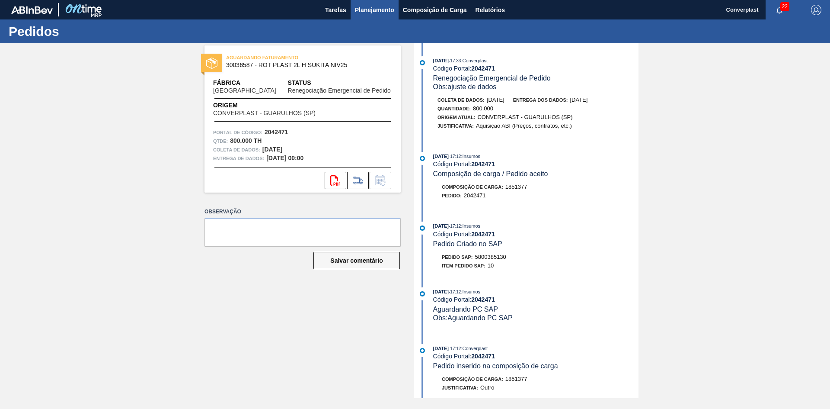
click at [353, 6] on button "Planejamento" at bounding box center [375, 9] width 48 height 19
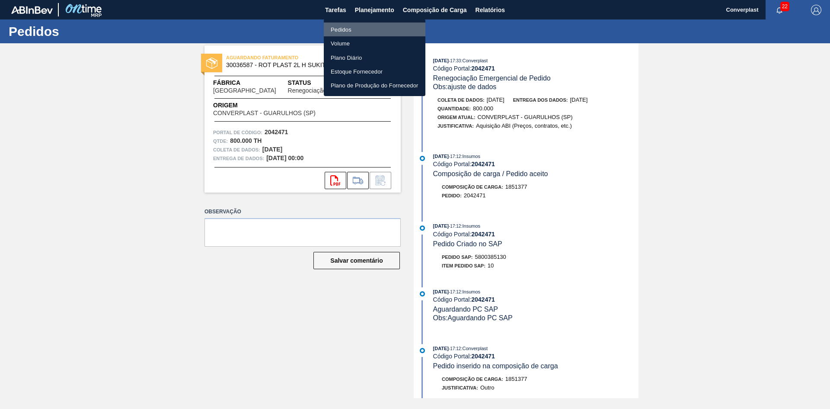
click at [345, 27] on font "Pedidos" at bounding box center [341, 29] width 21 height 6
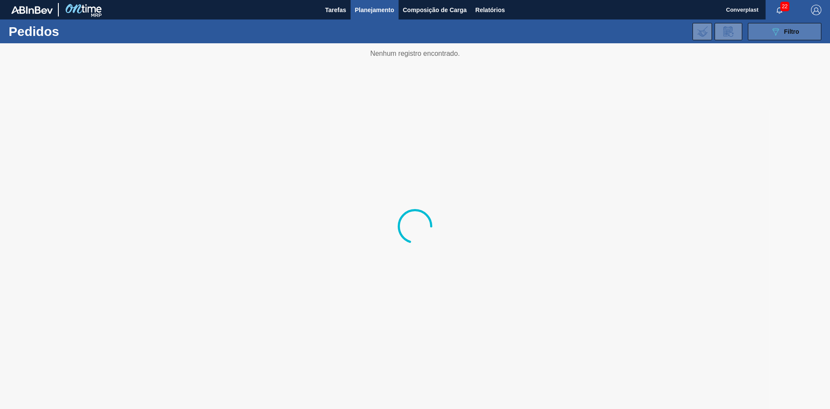
click at [790, 32] on font "Filtro" at bounding box center [792, 31] width 15 height 7
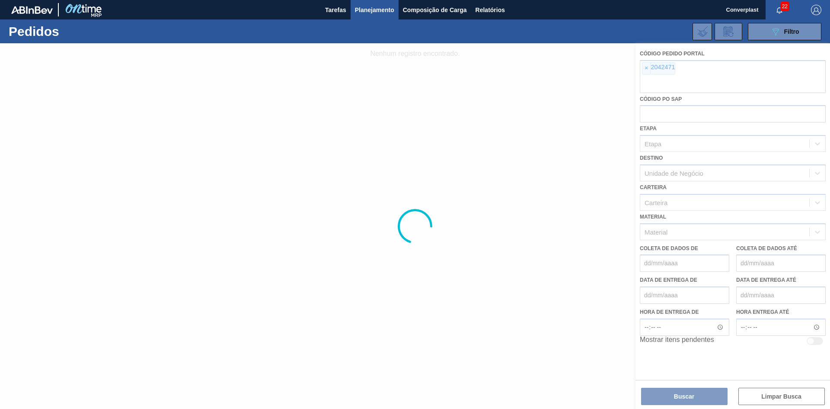
click at [648, 71] on div at bounding box center [415, 225] width 830 height 365
click at [647, 66] on div at bounding box center [415, 225] width 830 height 365
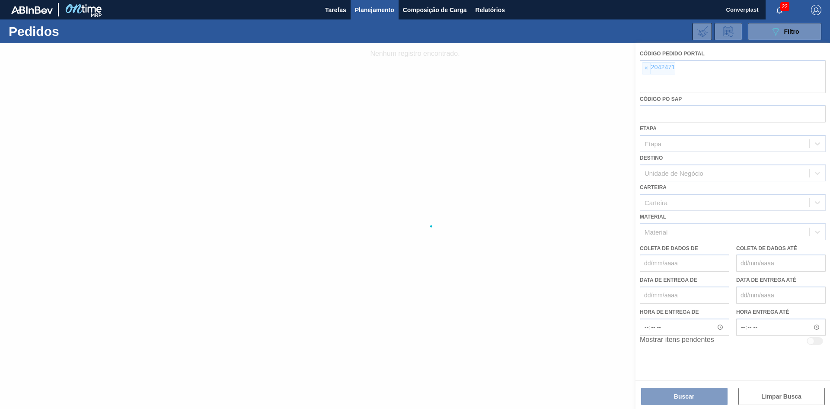
click at [647, 66] on div at bounding box center [415, 225] width 830 height 365
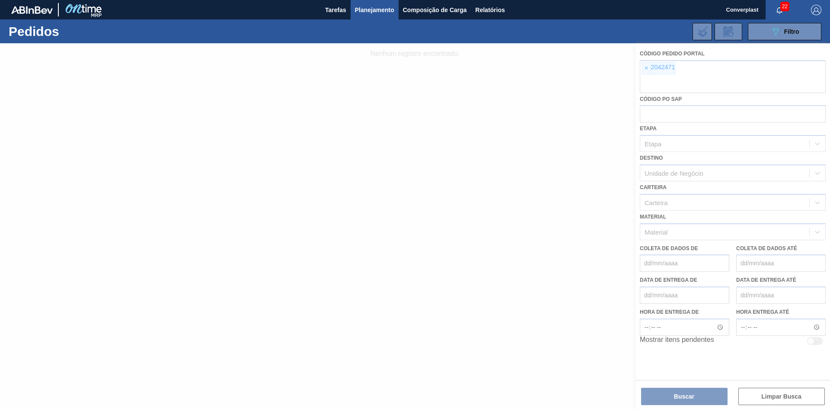
click at [647, 66] on div at bounding box center [415, 225] width 830 height 365
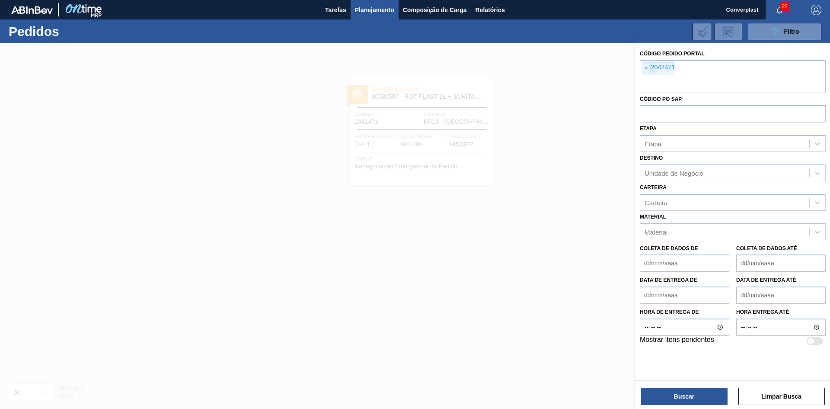
click at [647, 66] on font "×" at bounding box center [646, 67] width 3 height 7
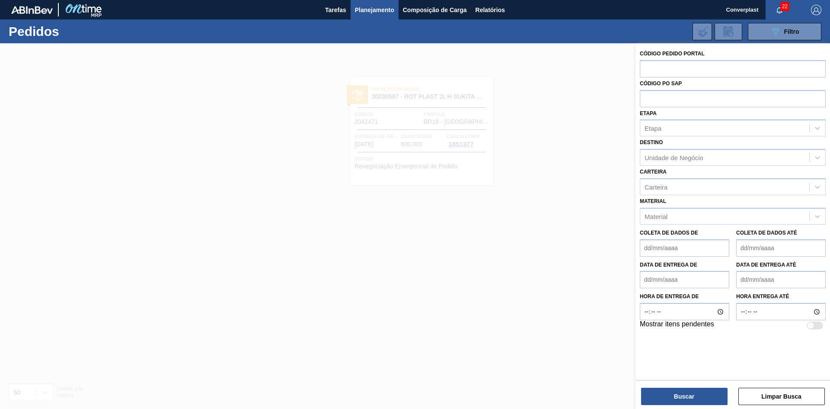
paste input "2043664"
type input "2043664"
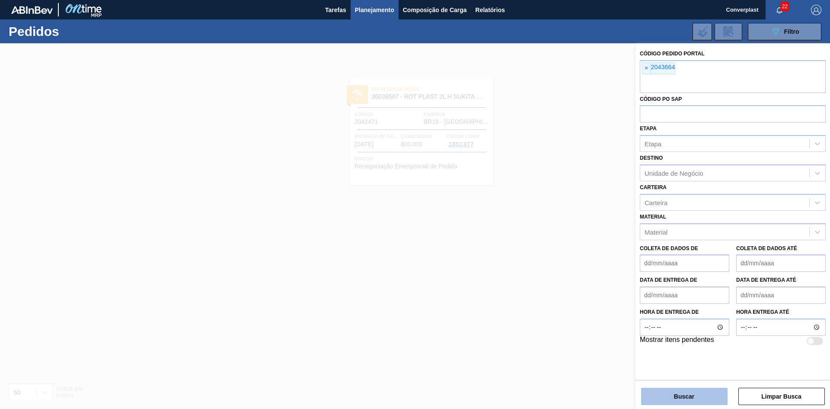
click at [663, 399] on button "Buscar" at bounding box center [684, 396] width 87 height 17
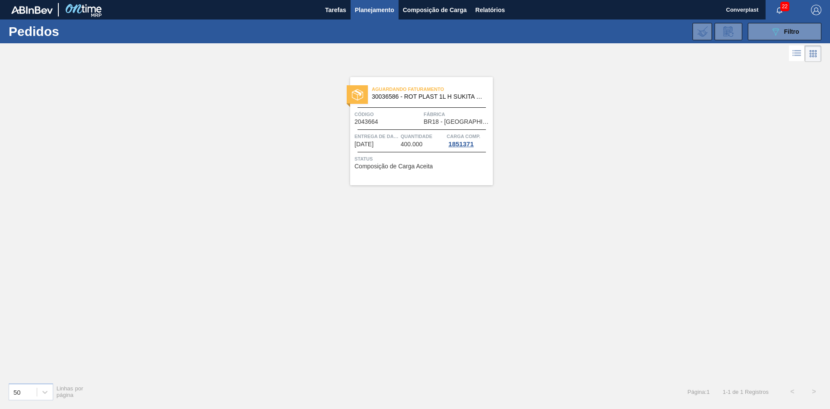
click at [430, 145] on div "Quantidade 400.000" at bounding box center [423, 140] width 44 height 16
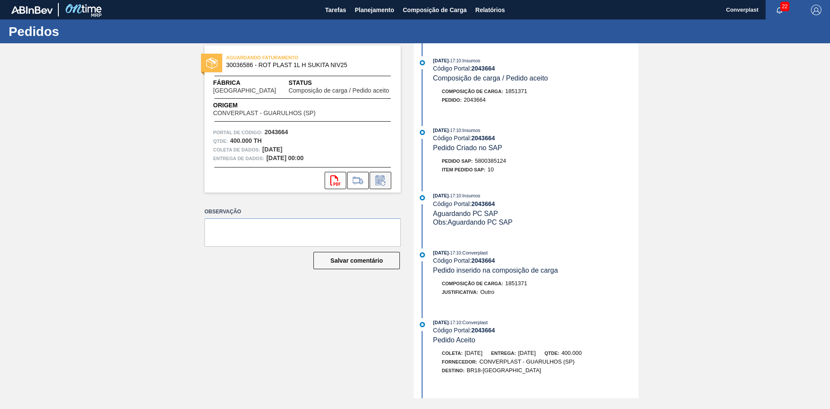
click at [387, 180] on icon at bounding box center [381, 180] width 14 height 10
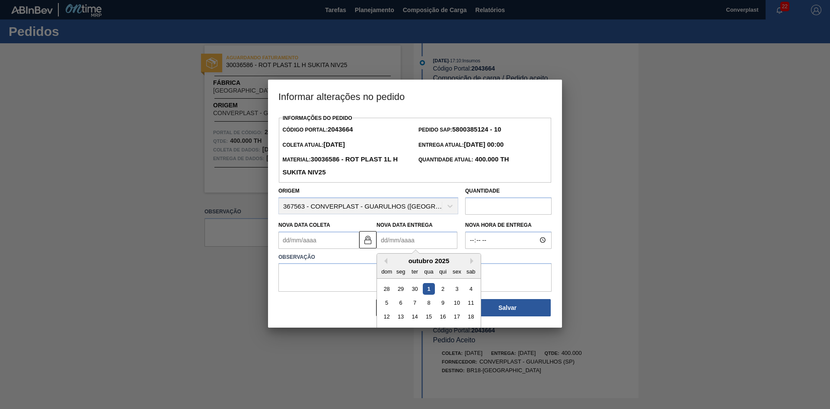
click at [384, 239] on Entrega2043664 "Nova Data Entrega" at bounding box center [417, 239] width 81 height 17
type Coleta2043664 "[DATE]"
type Entrega2043664 "1"
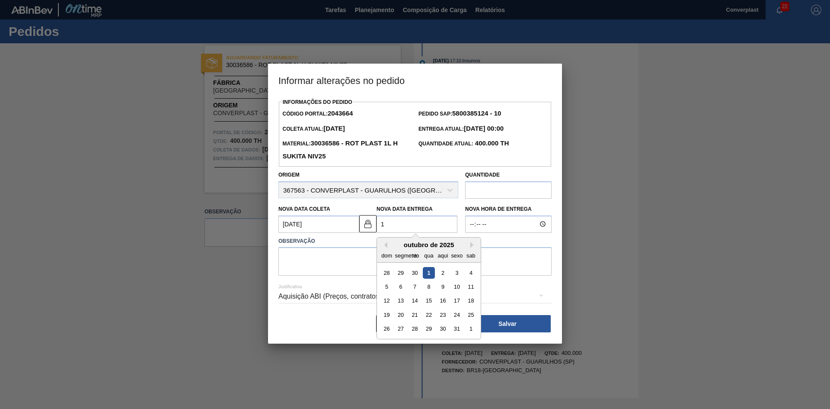
type Coleta2043664 "[DATE]"
type Entrega2043664 "11/"
type Coleta2043664 "[DATE]"
type Entrega2043664 "11/1"
type Coleta2043664 "[DATE]"
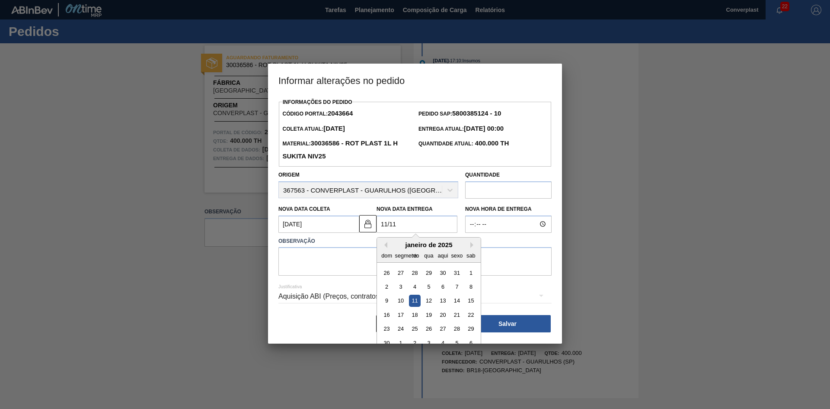
click at [413, 303] on div "11" at bounding box center [415, 301] width 12 height 12
type Entrega2043664 "[DATE]"
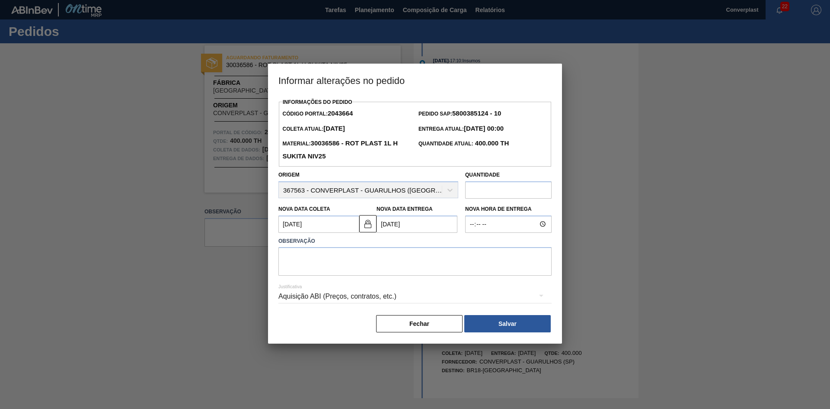
click at [220, 269] on div at bounding box center [415, 204] width 830 height 409
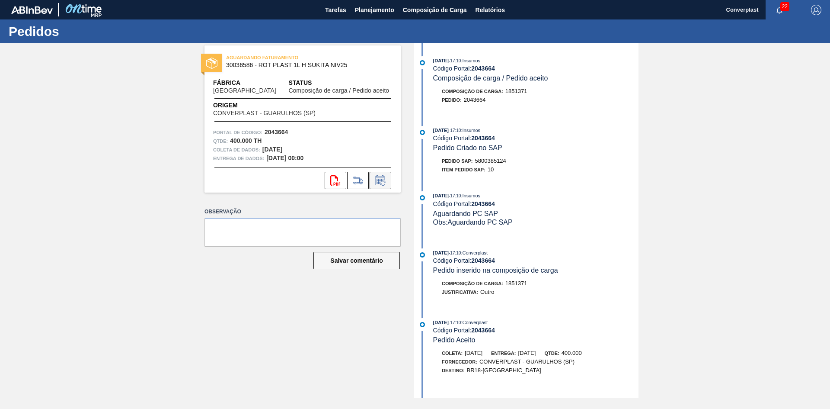
click at [375, 186] on button at bounding box center [381, 180] width 22 height 17
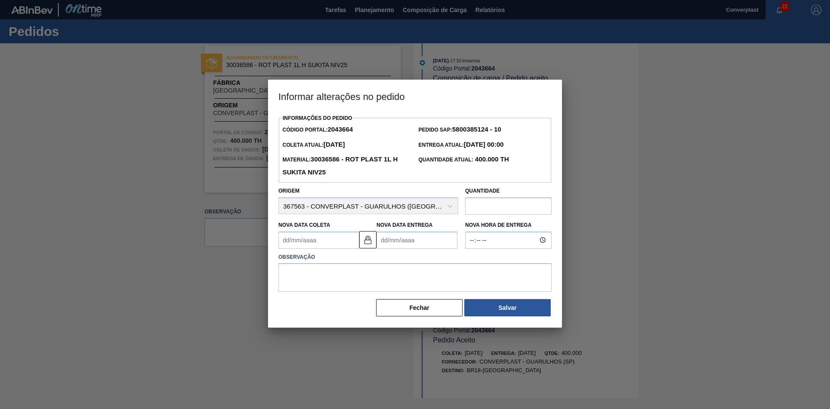
click at [382, 238] on Entrega2043664 "Nova Data Entrega" at bounding box center [417, 239] width 81 height 17
type Coleta2043664 "[DATE]"
type Entrega2043664 "1"
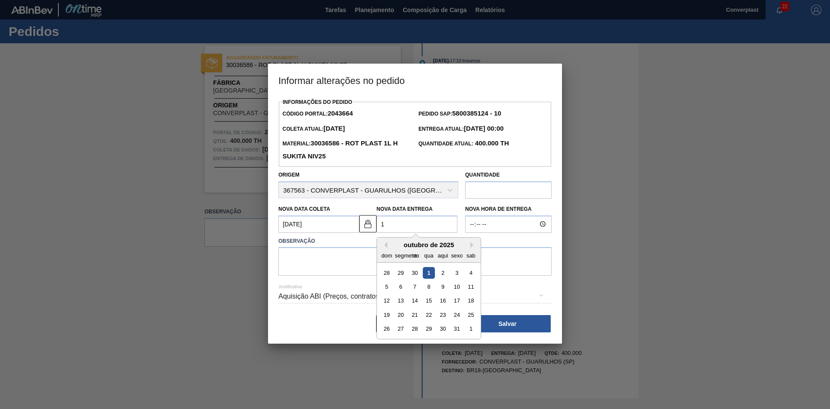
type Coleta2043664 "[DATE]"
type Entrega2043664 "11/"
type Coleta2043664 "[DATE]"
type Entrega2043664 "11/1"
type Coleta2043664 "[DATE]"
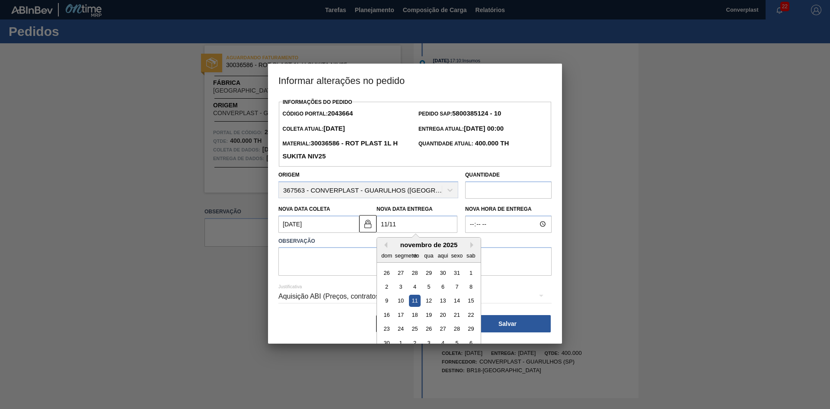
click at [413, 302] on div "11" at bounding box center [415, 301] width 12 height 12
type Entrega2043664 "[DATE]"
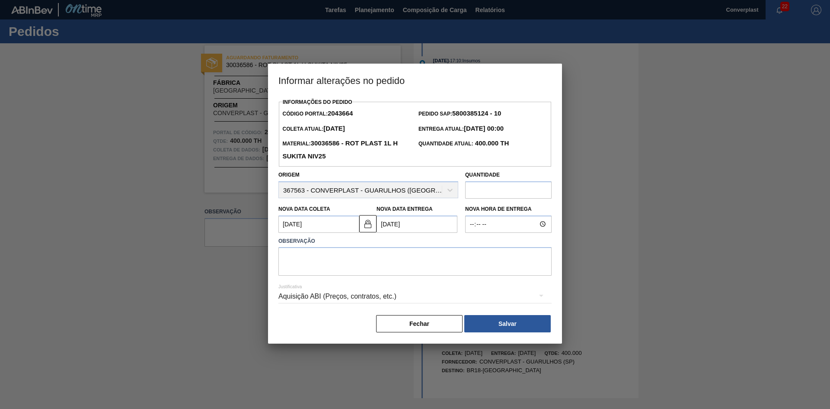
click at [289, 247] on label "Observação" at bounding box center [415, 241] width 273 height 13
click at [300, 266] on textarea at bounding box center [415, 261] width 273 height 29
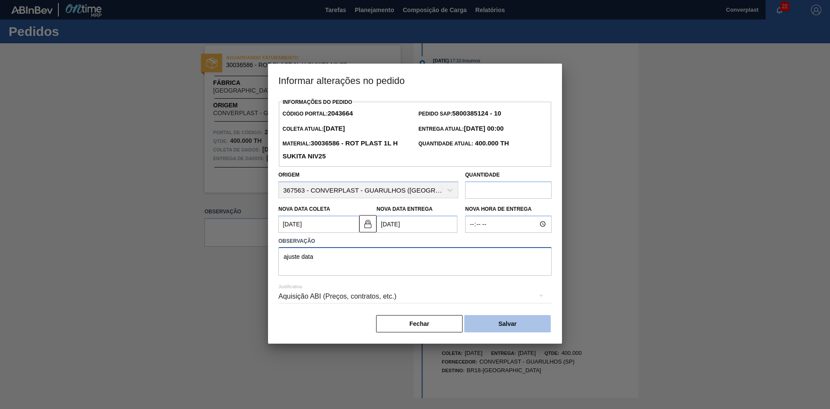
type textarea "ajuste data"
click at [500, 330] on button "Salvar" at bounding box center [508, 323] width 87 height 17
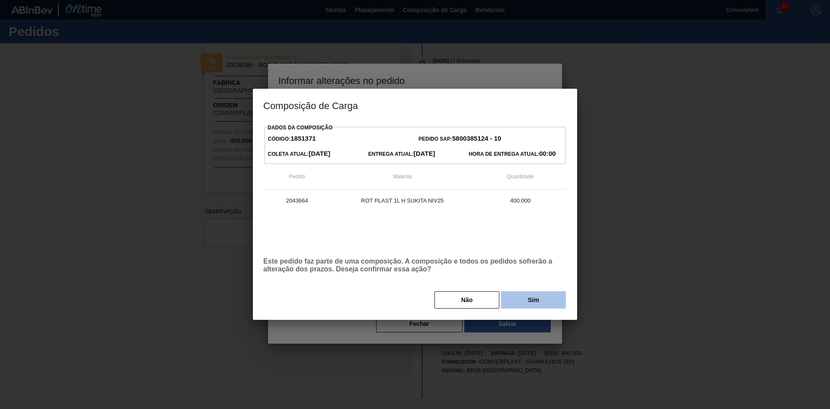
click at [526, 308] on button "Sim" at bounding box center [533, 299] width 65 height 17
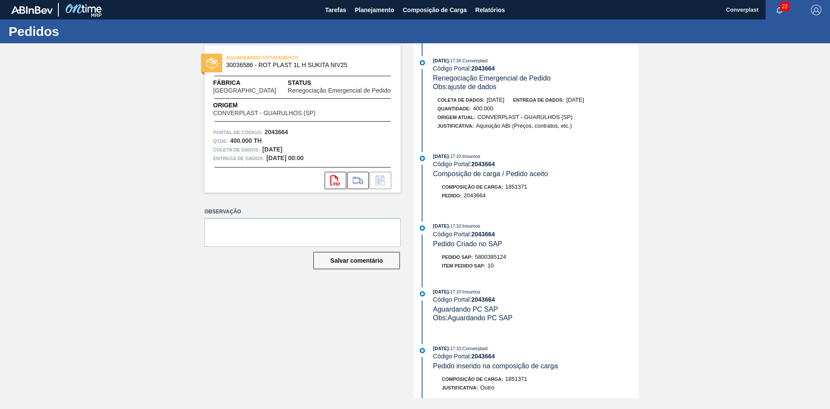
click at [314, 309] on div "AGUARDANDO FATURAMENTO 30036586 - ROT PLAST 1L H SUKITA NIV25 Fábrica Pernambuc…" at bounding box center [296, 220] width 209 height 355
click at [361, 11] on font "Planejamento" at bounding box center [374, 9] width 39 height 7
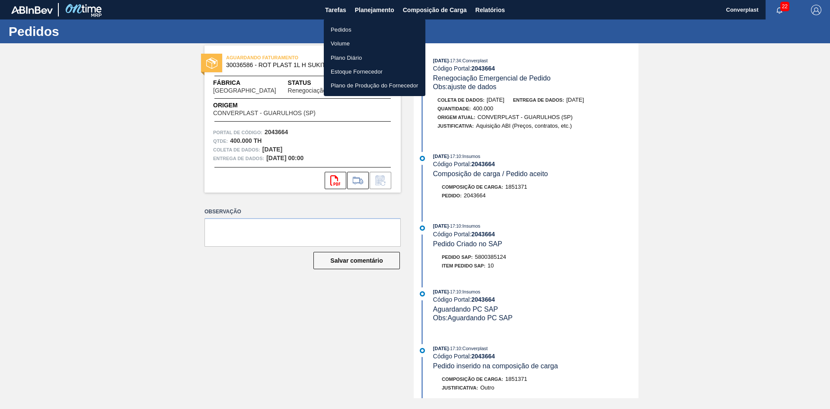
click at [358, 17] on div at bounding box center [415, 204] width 830 height 409
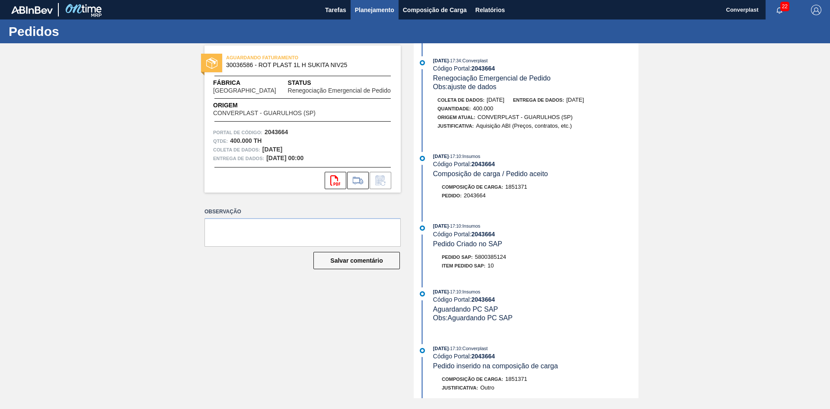
drag, startPoint x: 353, startPoint y: 31, endPoint x: 374, endPoint y: 15, distance: 27.2
click at [353, 31] on div "Pedidos" at bounding box center [415, 31] width 830 height 24
click at [381, 10] on font "Planejamento" at bounding box center [374, 9] width 39 height 7
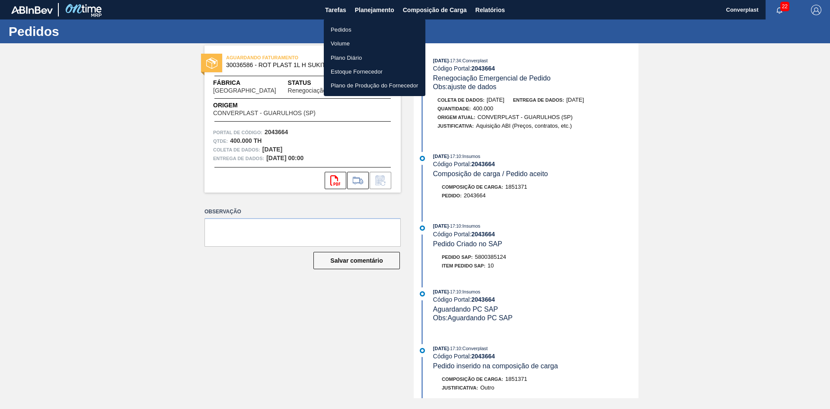
click at [345, 40] on font "Volume" at bounding box center [340, 43] width 19 height 9
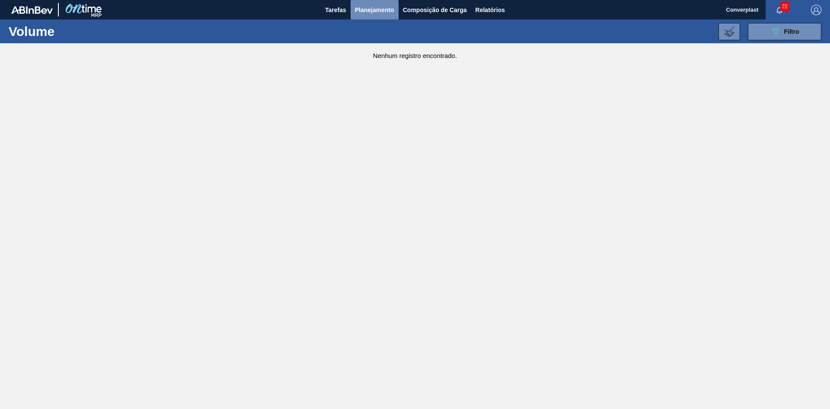
click at [364, 19] on button "Planejamento" at bounding box center [375, 9] width 48 height 19
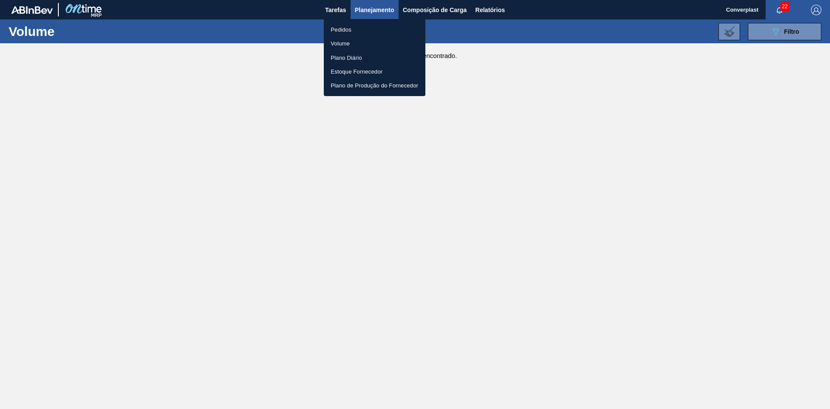
click at [356, 29] on li "Pedidos" at bounding box center [375, 29] width 102 height 14
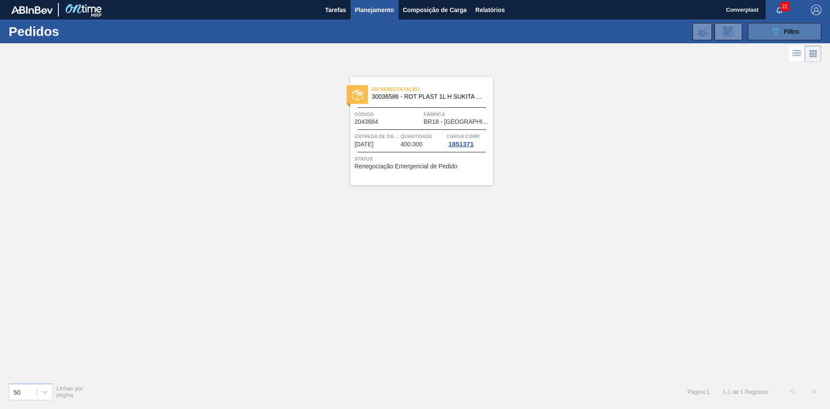
click at [793, 34] on font "Filtro" at bounding box center [792, 31] width 15 height 7
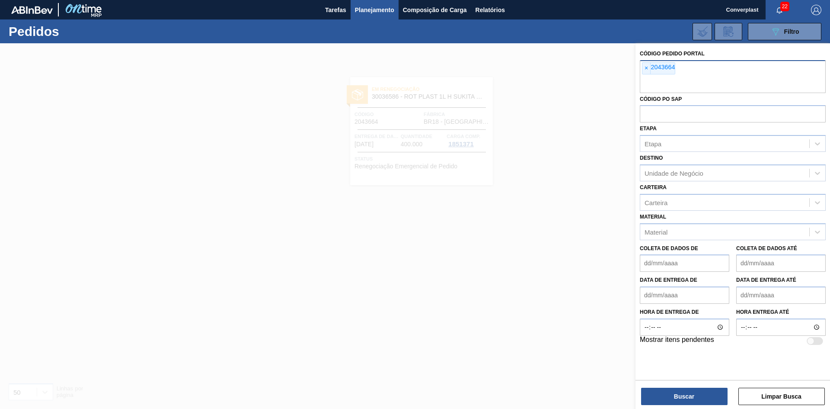
click at [646, 74] on div "× 2043664" at bounding box center [658, 68] width 33 height 12
click at [648, 69] on font "×" at bounding box center [646, 67] width 3 height 7
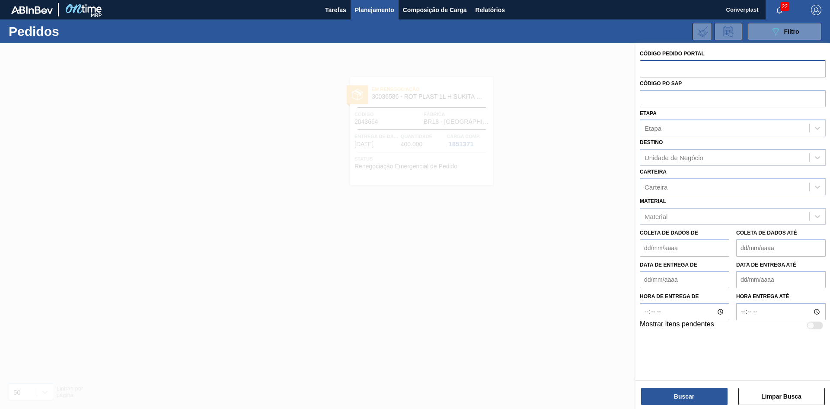
paste input "2042395"
type input "2042395"
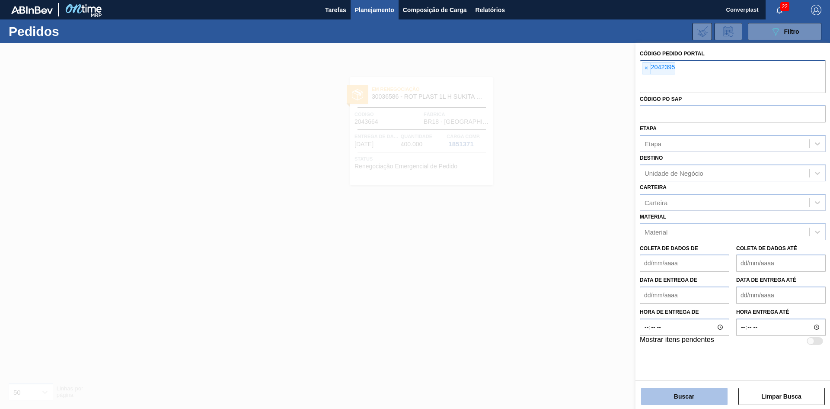
click at [669, 393] on button "Buscar" at bounding box center [684, 396] width 87 height 17
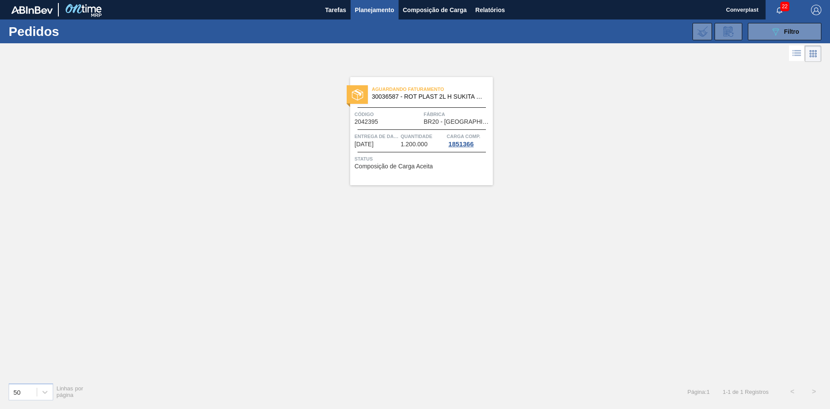
click at [370, 151] on div "Aguardando Faturamento 30036587 - ROT PLAST 2L H SUKITA NIV25 Código 2042395 Fá…" at bounding box center [421, 131] width 143 height 108
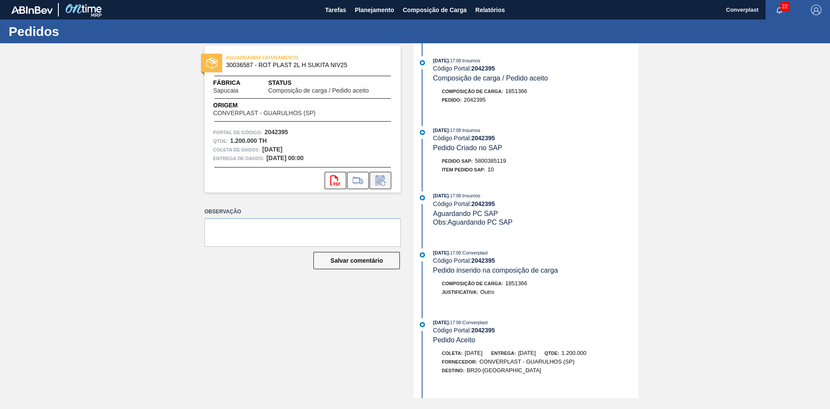
click at [374, 181] on icon at bounding box center [381, 180] width 14 height 10
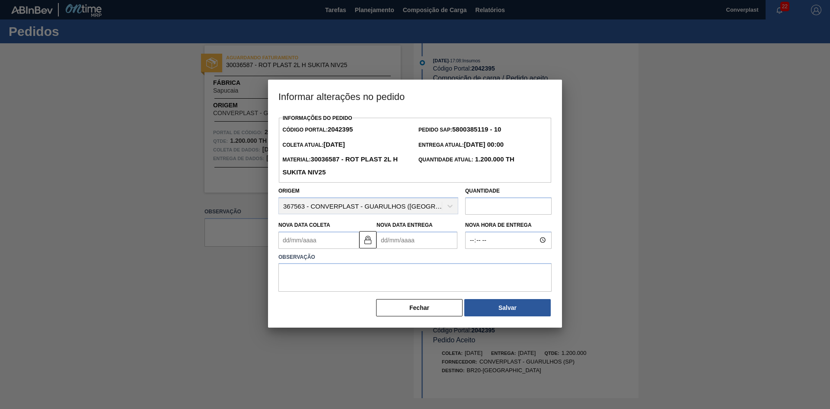
click at [398, 248] on Entrega2042395 "Nova Data Entrega" at bounding box center [417, 239] width 81 height 17
type Coleta2042395 "[DATE]"
type Entrega2042395 "0"
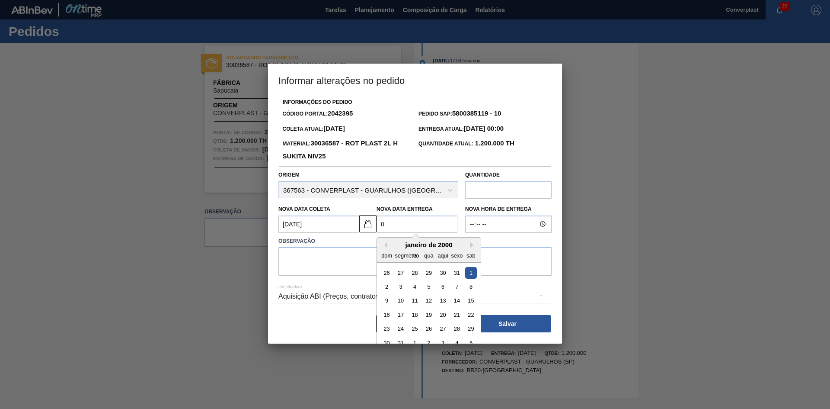
type Coleta2042395 "[DATE]"
type Entrega2042395 "09/"
type Coleta2042395 "[DATE]"
type Entrega2042395 "09/1"
type Coleta2042395 "[DATE]"
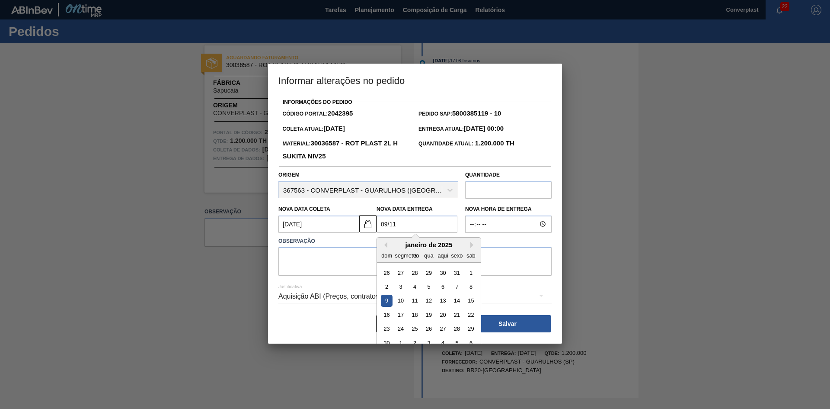
click at [388, 303] on div "9" at bounding box center [387, 301] width 12 height 12
type Entrega2042395 "[DATE]"
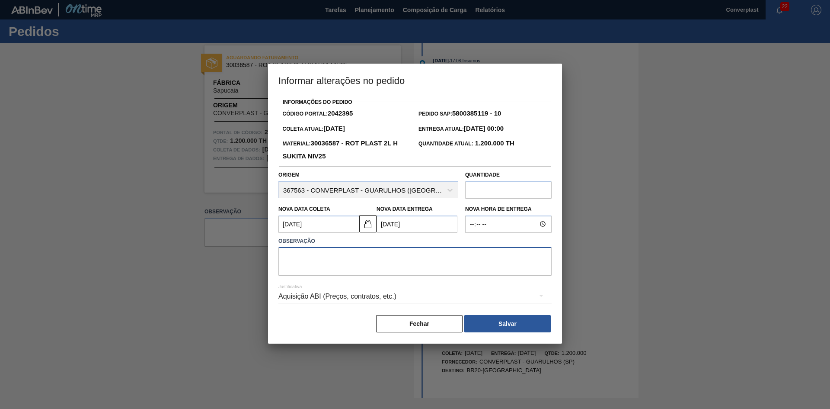
click at [330, 273] on textarea at bounding box center [415, 261] width 273 height 29
type textarea "ajuste data"
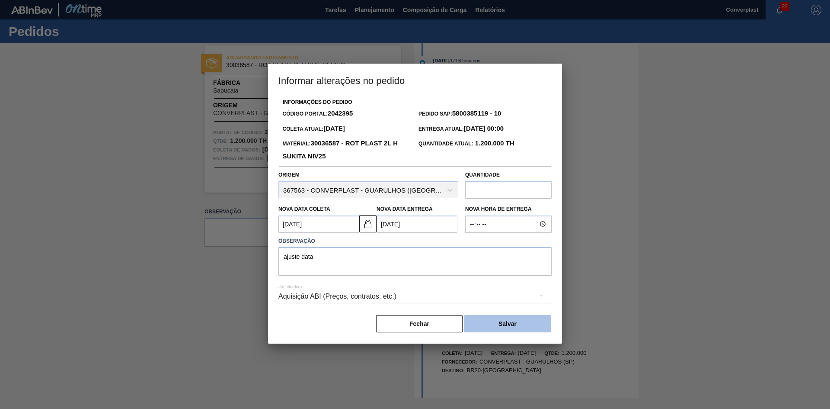
click at [476, 324] on button "Salvar" at bounding box center [508, 323] width 87 height 17
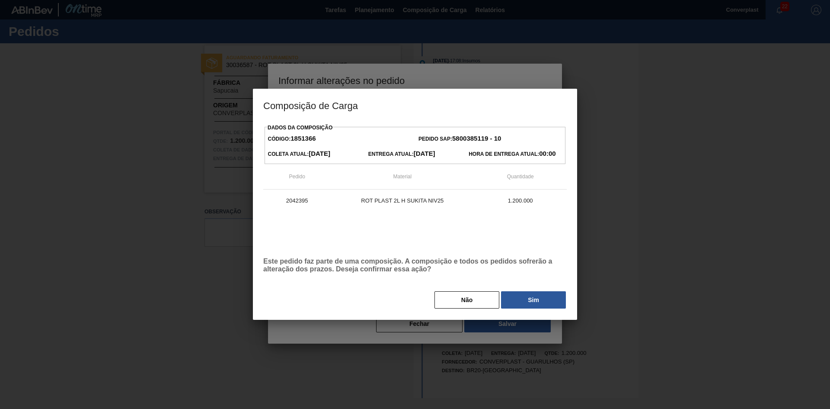
click at [529, 300] on font "Sim" at bounding box center [533, 299] width 11 height 7
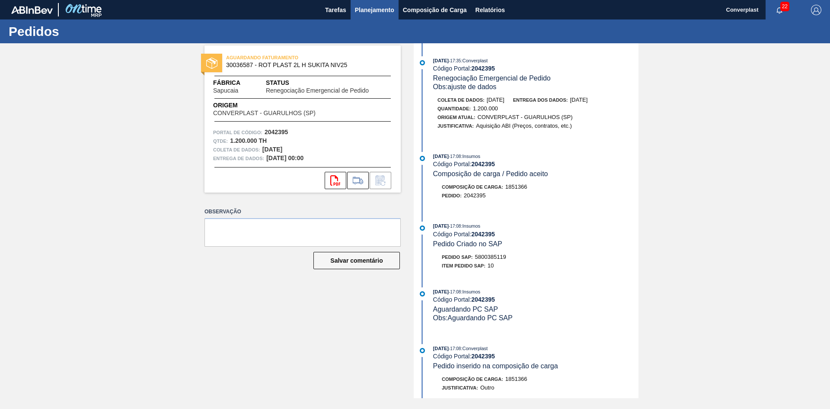
click at [365, 13] on font "Planejamento" at bounding box center [374, 9] width 39 height 7
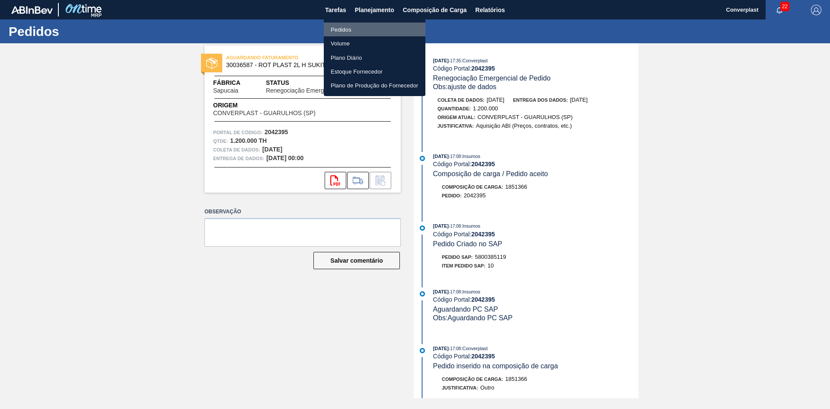
drag, startPoint x: 347, startPoint y: 25, endPoint x: 355, endPoint y: 22, distance: 8.1
click at [347, 24] on li "Pedidos" at bounding box center [375, 29] width 102 height 14
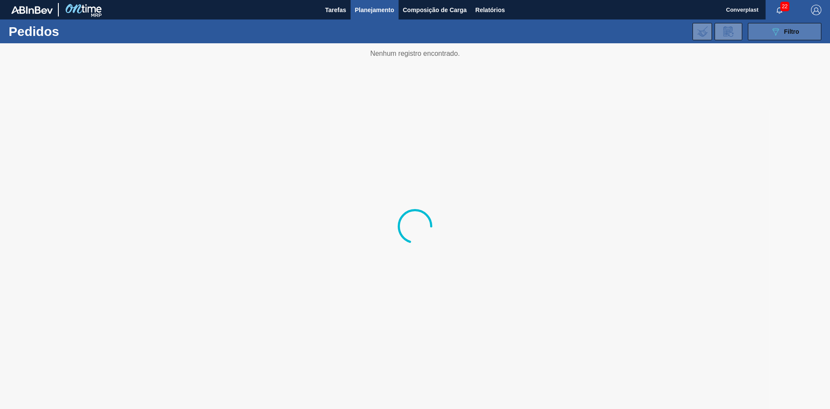
click at [807, 28] on button "089F7B8B-B2A5-4AFE-B5C0-19BA573D28AC Filtro" at bounding box center [785, 31] width 74 height 17
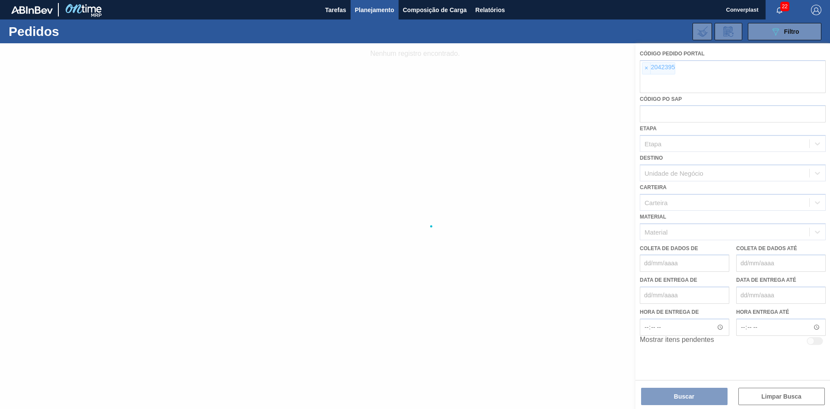
click at [650, 74] on div at bounding box center [415, 225] width 830 height 365
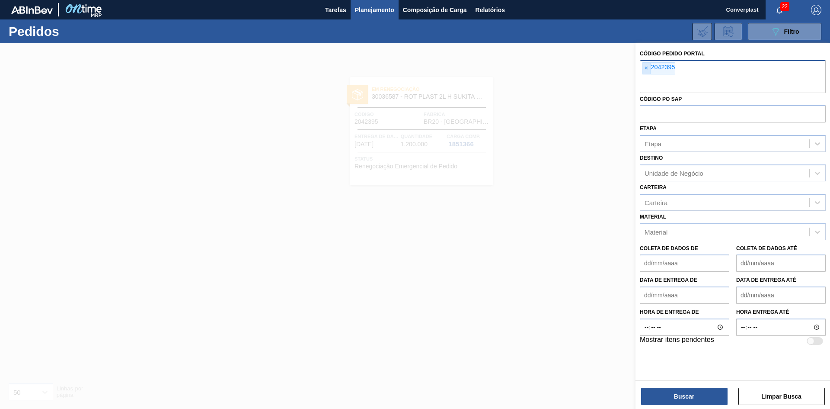
click at [648, 67] on font "×" at bounding box center [646, 67] width 3 height 7
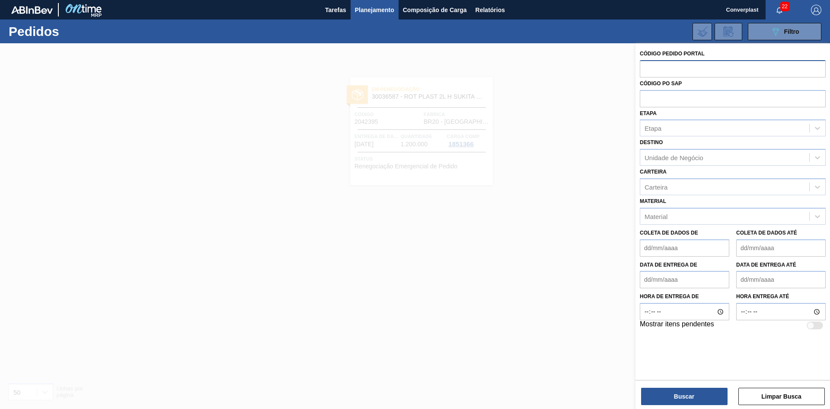
paste input "2042349"
type input "2042349"
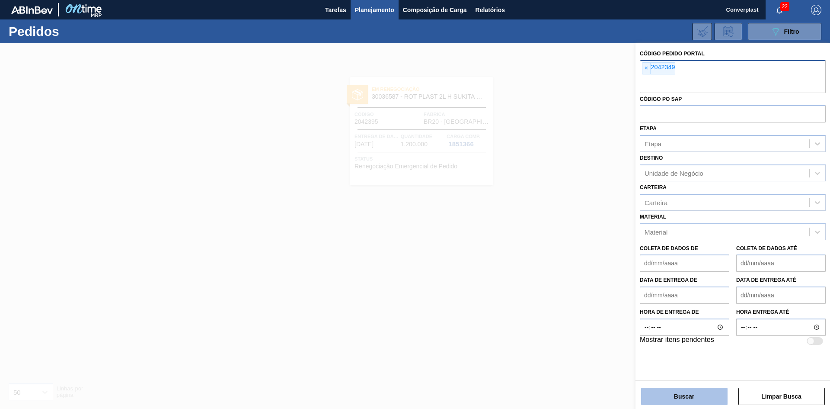
click at [679, 391] on button "Buscar" at bounding box center [684, 396] width 87 height 17
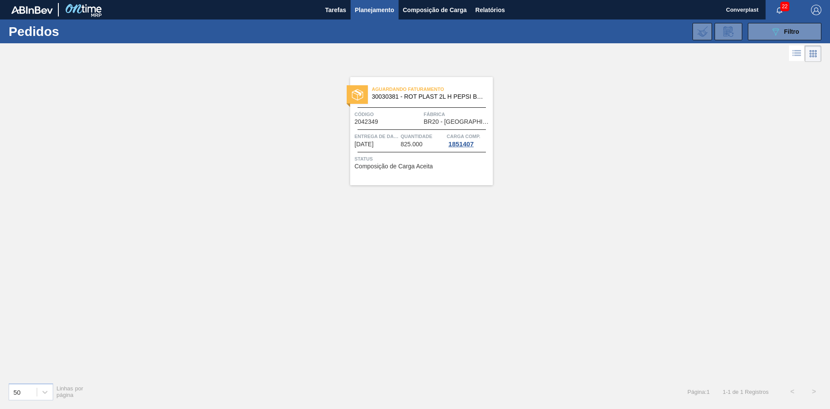
click at [435, 139] on span "Quantidade" at bounding box center [423, 136] width 44 height 9
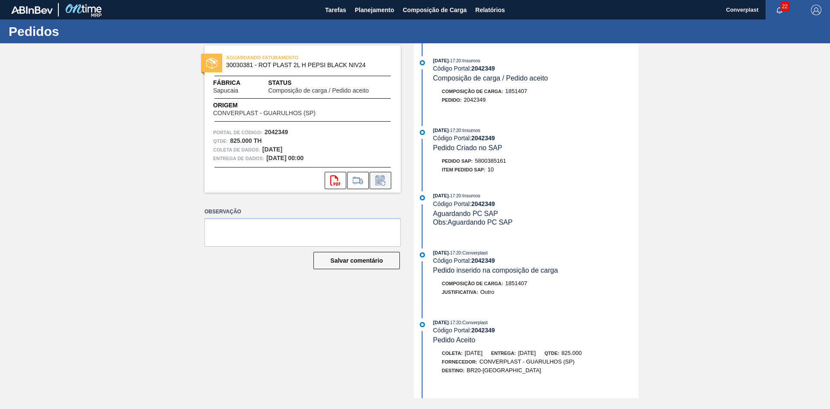
click at [377, 182] on icon at bounding box center [381, 180] width 14 height 10
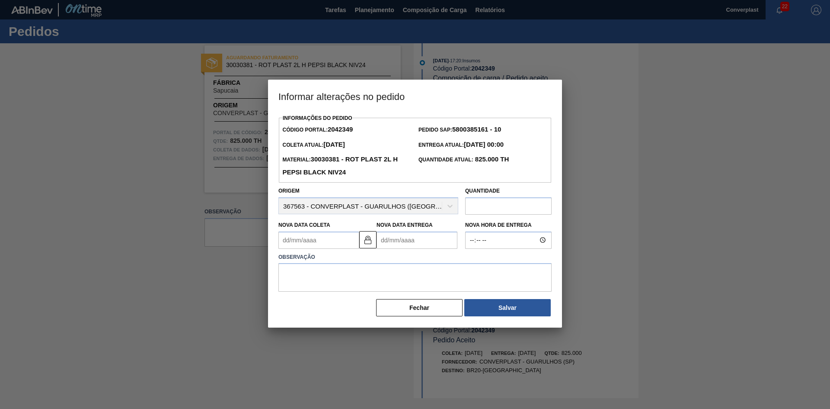
click at [394, 241] on Entrega2042349 "Nova Data Entrega" at bounding box center [417, 239] width 81 height 17
type Coleta2042349 "[DATE]"
type Entrega2042349 "0"
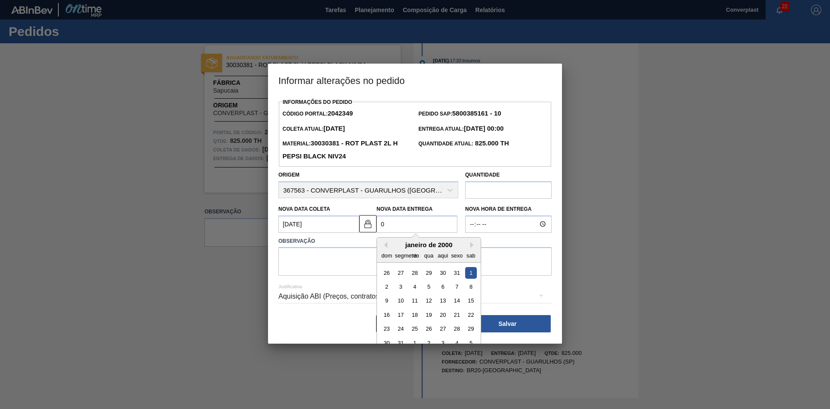
type Coleta2042349 "[DATE]"
type Entrega2042349 "06/"
type Coleta2042349 "[DATE]"
type Entrega2042349 "06/1"
type Coleta2042349 "[DATE]"
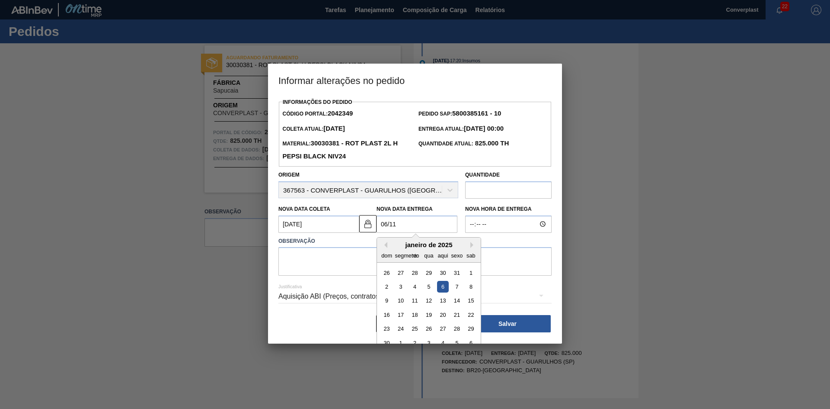
click at [443, 285] on div "6" at bounding box center [443, 287] width 12 height 12
type Entrega2042349 "[DATE]"
drag, startPoint x: 411, startPoint y: 226, endPoint x: 351, endPoint y: 233, distance: 61.0
click at [351, 233] on div "Nova Data Coleta 01/11/2025 Nova Data Entrega 06/11/2025 Previous Month Next Mo…" at bounding box center [368, 217] width 187 height 32
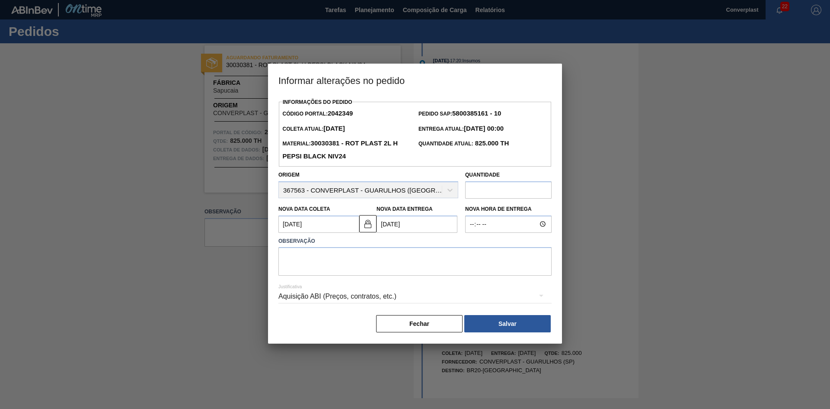
click at [359, 282] on div "Justificativa Aquisição ABI (Preços, contratos, etc.)" at bounding box center [415, 291] width 273 height 31
click at [343, 267] on textarea at bounding box center [415, 261] width 273 height 29
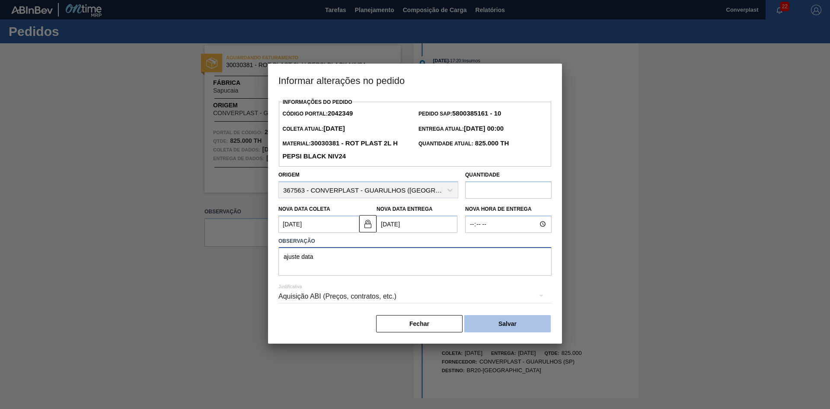
type textarea "ajuste data"
click at [512, 325] on font "Salvar" at bounding box center [508, 323] width 18 height 7
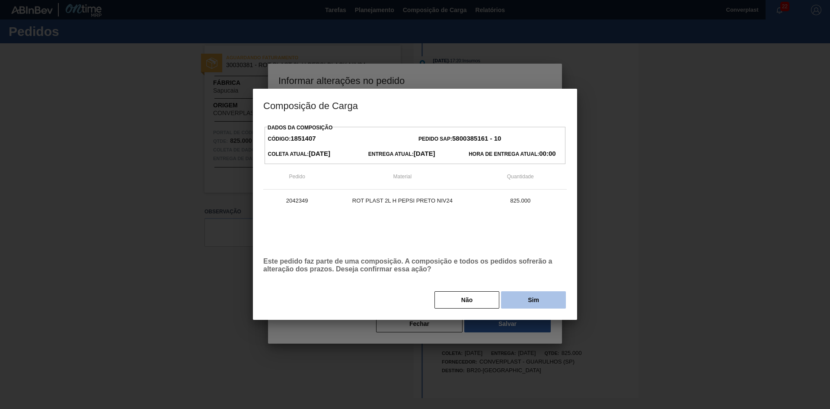
click at [529, 295] on button "Sim" at bounding box center [533, 299] width 65 height 17
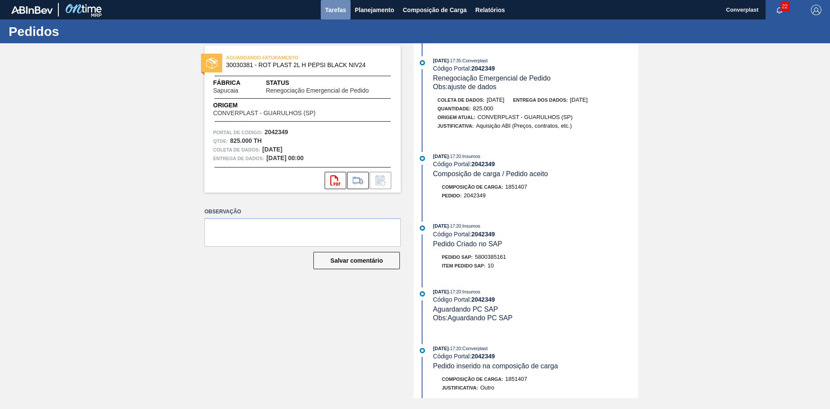
click at [350, 11] on button "Tarefas" at bounding box center [336, 9] width 30 height 19
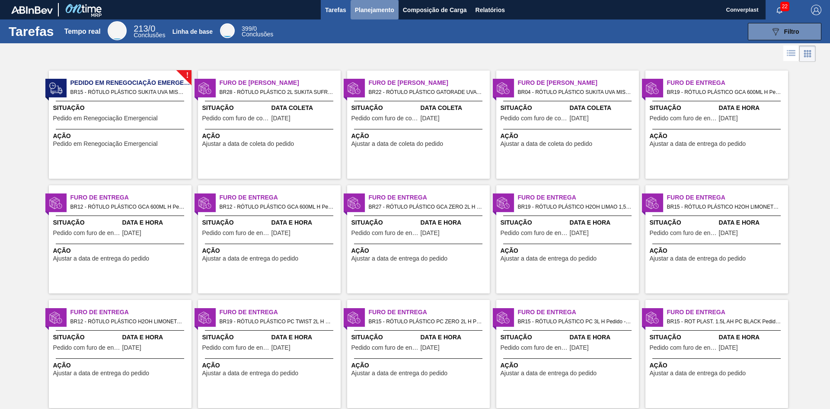
click at [372, 2] on button "Planejamento" at bounding box center [375, 9] width 48 height 19
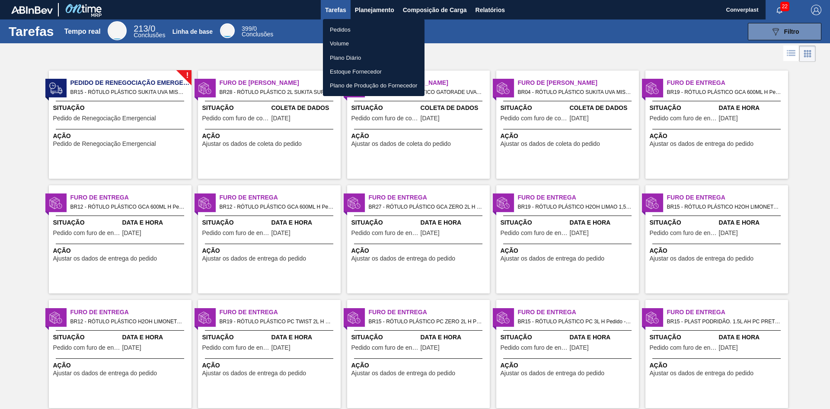
click at [353, 29] on li "Pedidos" at bounding box center [374, 29] width 102 height 14
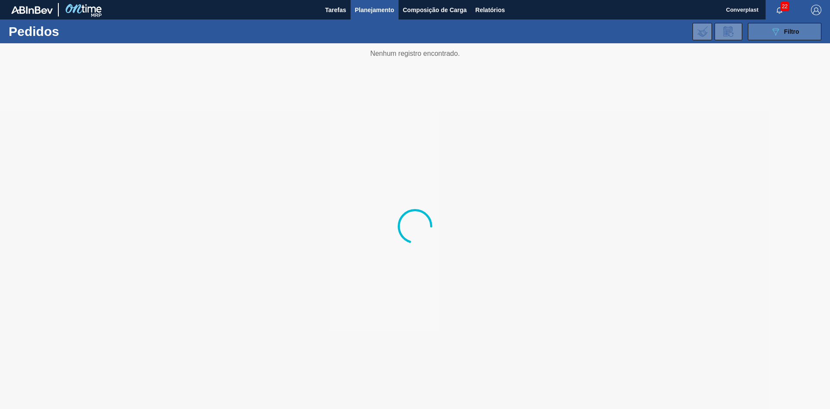
click at [778, 35] on icon "089F7B8B-B2A5-4AFE-B5C0-19BA573D28AC" at bounding box center [776, 31] width 10 height 10
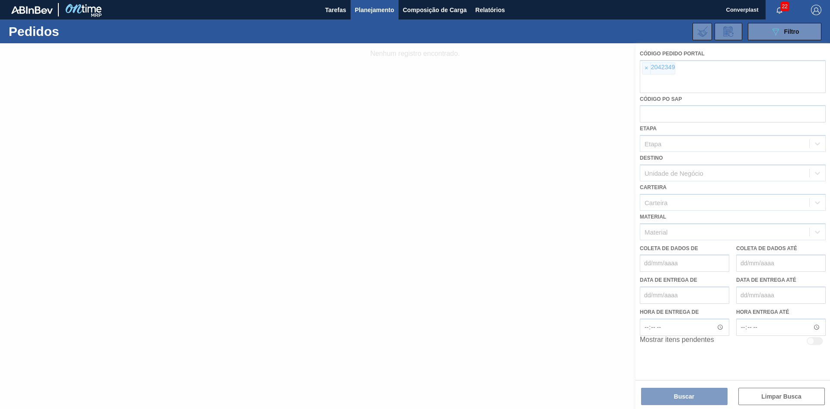
click at [644, 68] on div at bounding box center [415, 225] width 830 height 365
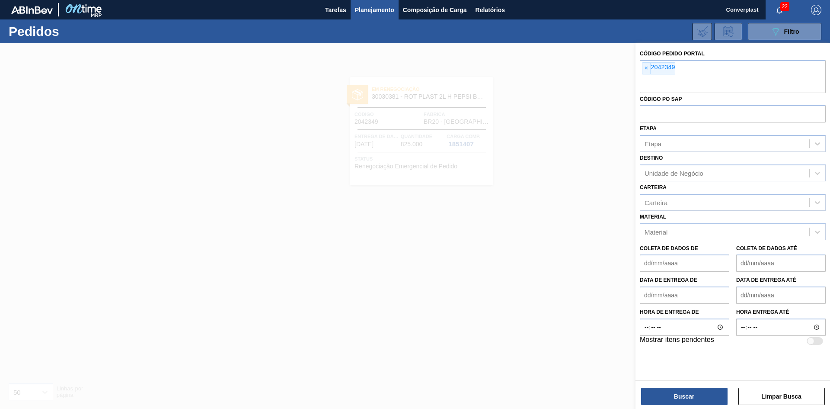
click at [644, 68] on span "×" at bounding box center [647, 68] width 8 height 11
paste input "2043662"
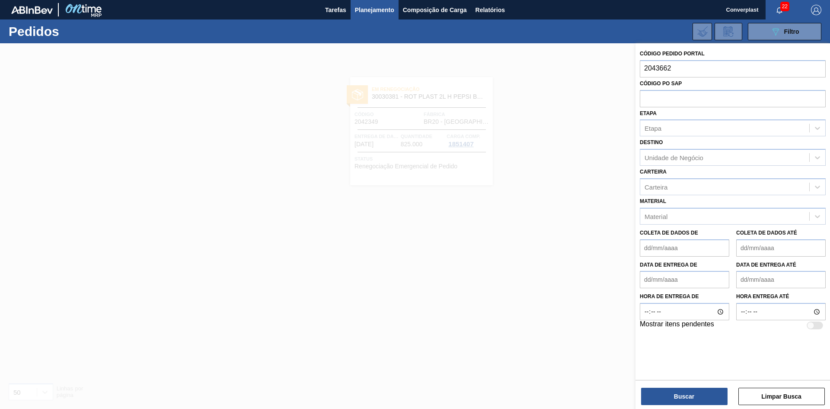
type input "2043662"
paste input "2043662"
type input "2043662"
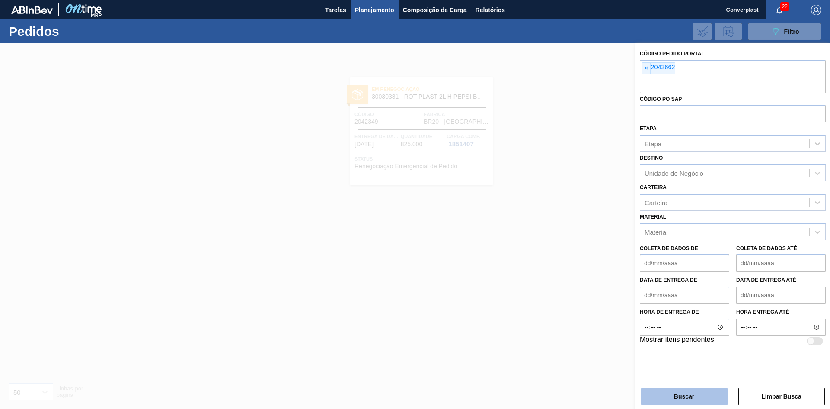
click at [682, 396] on font "Buscar" at bounding box center [684, 396] width 20 height 7
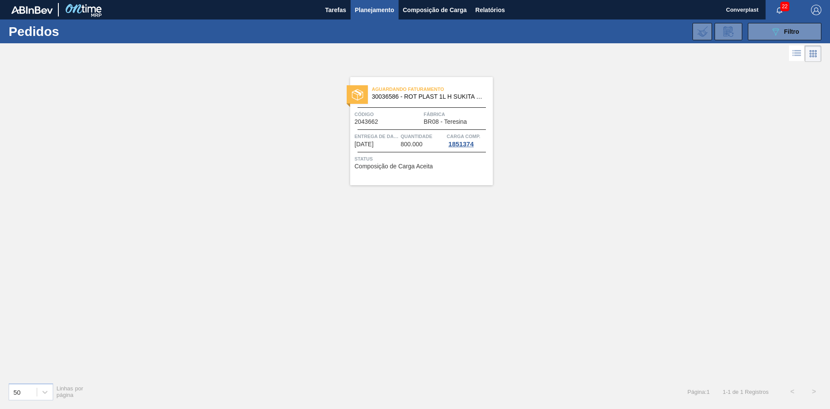
click at [390, 128] on div "Aguardando Faturamento 30036586 - ROT PLAST 1L H SUKITA NIV25 Código 2043662 Fá…" at bounding box center [421, 131] width 143 height 108
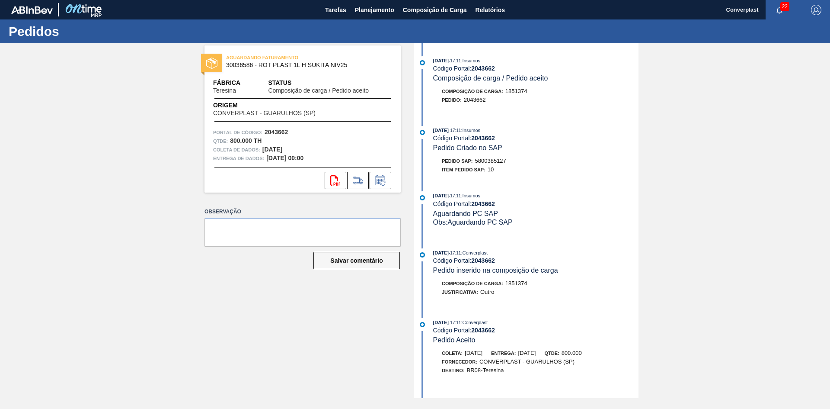
click at [382, 180] on icon at bounding box center [380, 181] width 6 height 5
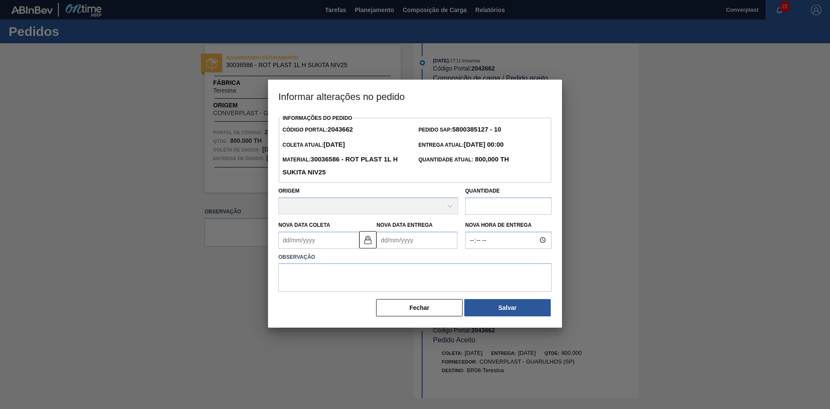
click at [393, 251] on div "Observação" at bounding box center [415, 270] width 280 height 43
click at [394, 240] on Entrega2043662 "Nova Data Entrega" at bounding box center [417, 239] width 81 height 17
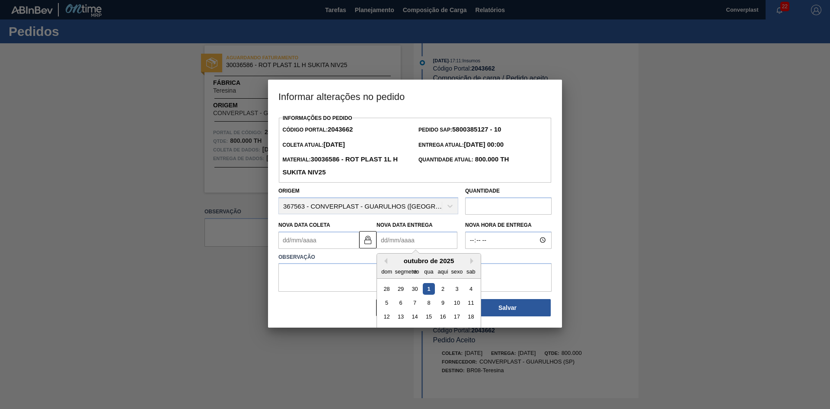
type Coleta2043662 "[DATE]"
type Entrega2043662 "1"
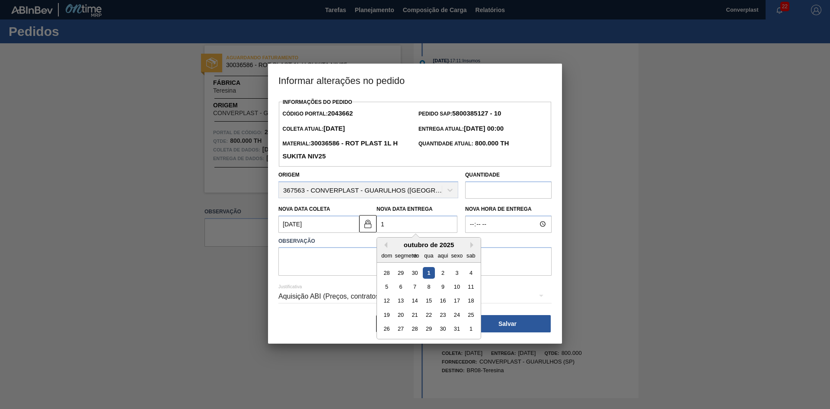
type Coleta2043662 "[DATE]"
type Entrega2043662 "11/"
type Coleta2043662 "[DATE]"
type Entrega2043662 "11/1"
type Coleta2043662 "[DATE]"
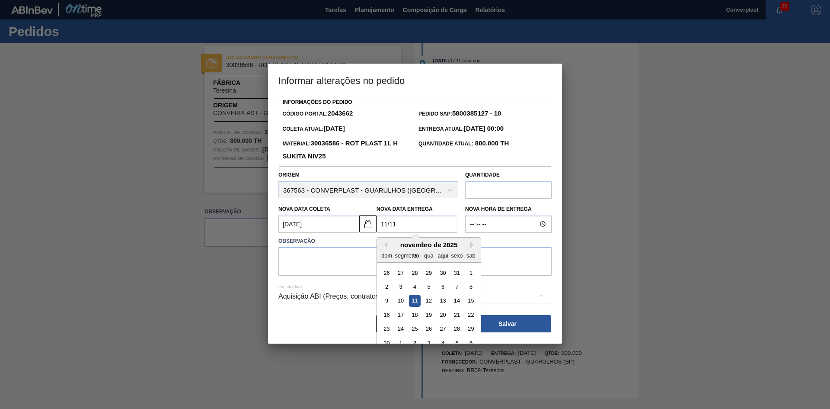
click at [412, 301] on div "11" at bounding box center [415, 301] width 12 height 12
type Entrega2043662 "[DATE]"
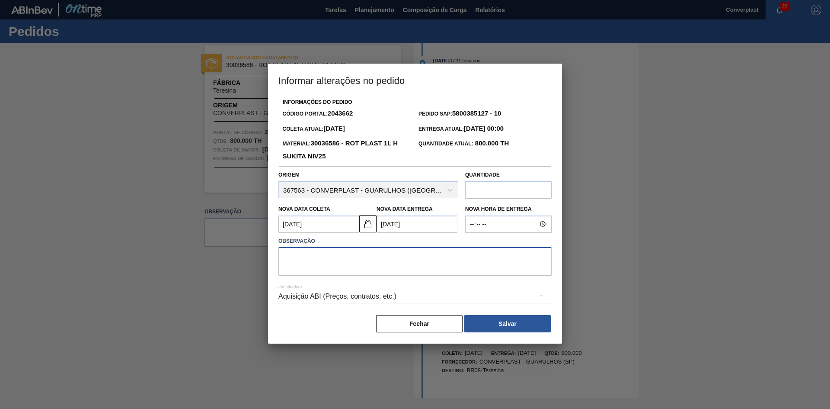
click at [337, 267] on textarea at bounding box center [415, 261] width 273 height 29
type textarea "ajuste data"
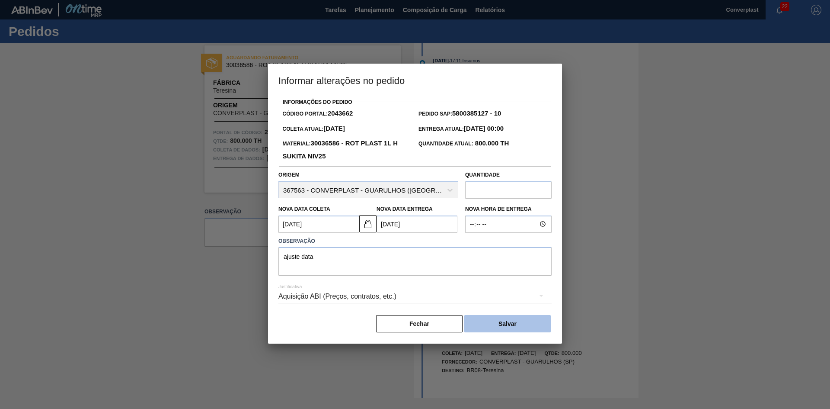
click at [485, 317] on button "Salvar" at bounding box center [508, 323] width 87 height 17
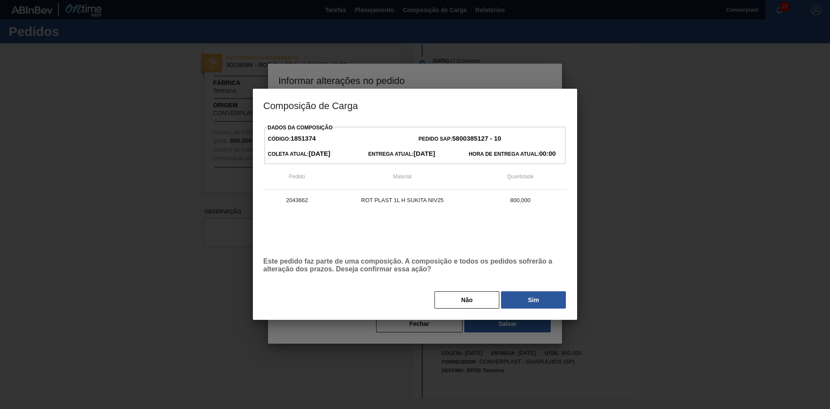
click at [517, 295] on button "Sim" at bounding box center [533, 299] width 65 height 17
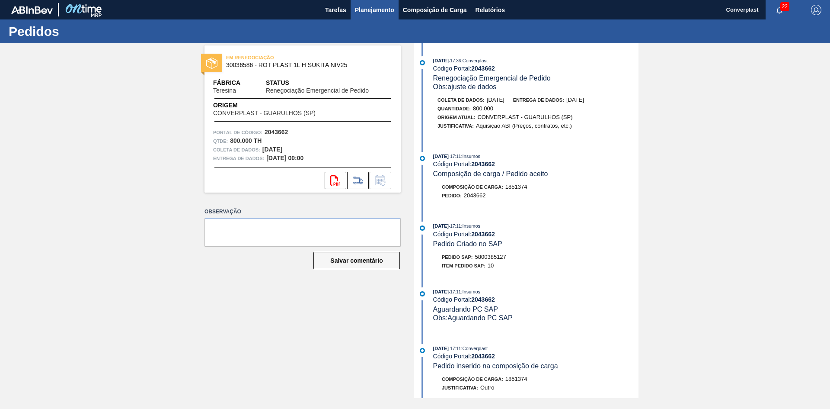
click at [351, 9] on button "Planejamento" at bounding box center [375, 9] width 48 height 19
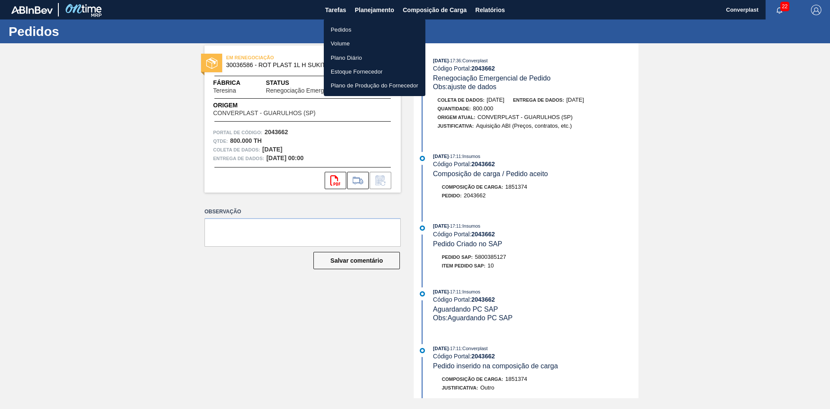
click at [337, 31] on font "Pedidos" at bounding box center [341, 29] width 21 height 6
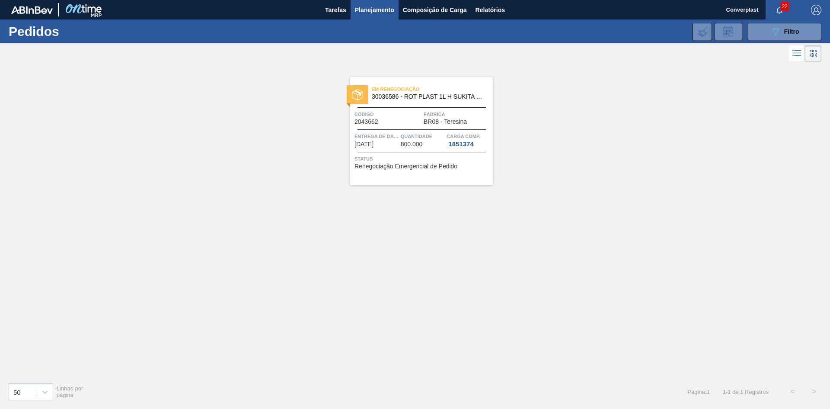
click at [785, 41] on div "089F7B8B-B2A5-4AFE-B5C0-19BA573D28AC Filtro Código Pedido Portal × 2043662 Códi…" at bounding box center [482, 32] width 688 height 26
click at [781, 35] on div "089F7B8B-B2A5-4AFE-B5C0-19BA573D28AC Filtro" at bounding box center [785, 31] width 29 height 10
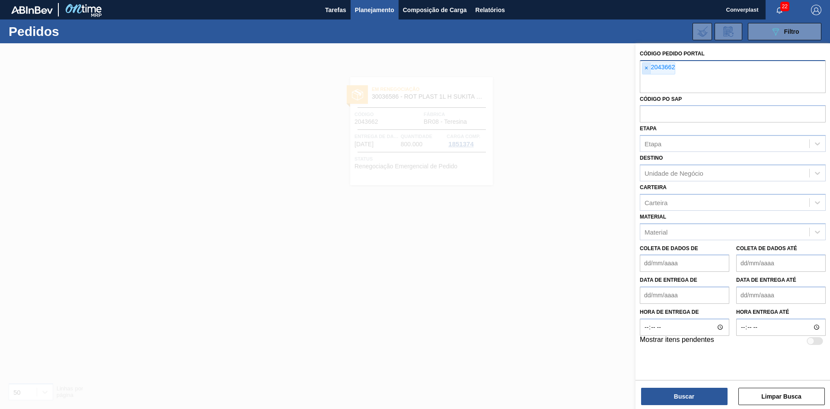
click at [648, 69] on font "×" at bounding box center [646, 67] width 3 height 7
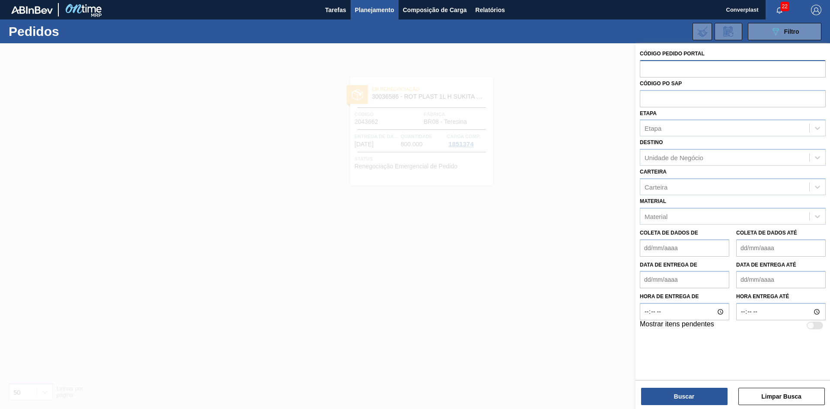
paste input "2042486"
type input "2042486"
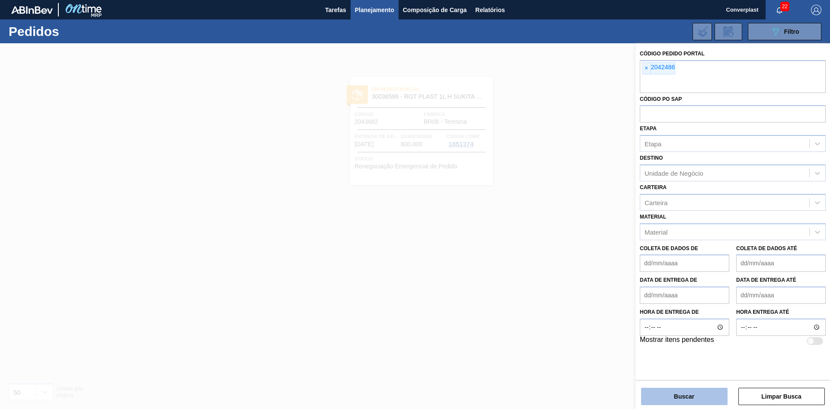
click at [663, 397] on button "Buscar" at bounding box center [684, 396] width 87 height 17
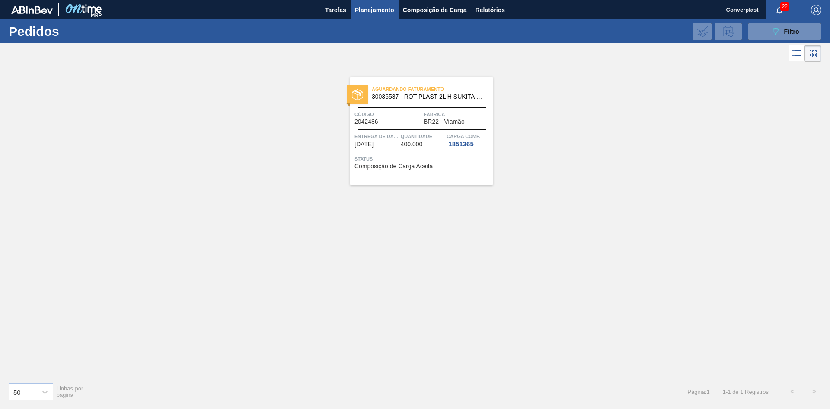
click at [366, 121] on font "2042486" at bounding box center [367, 121] width 24 height 7
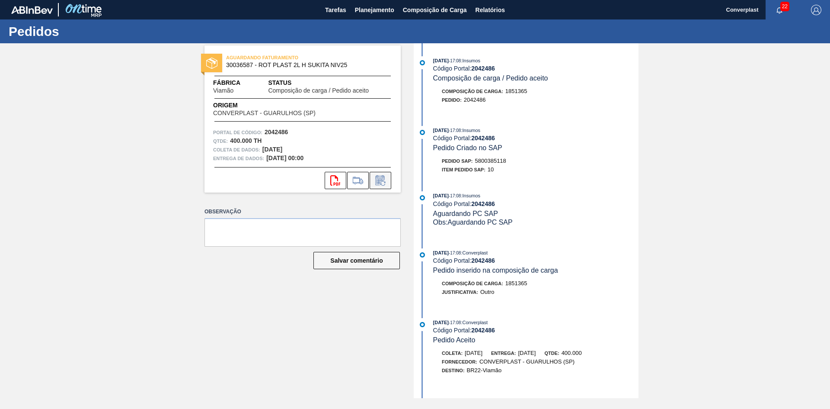
click at [378, 185] on icon at bounding box center [381, 180] width 14 height 10
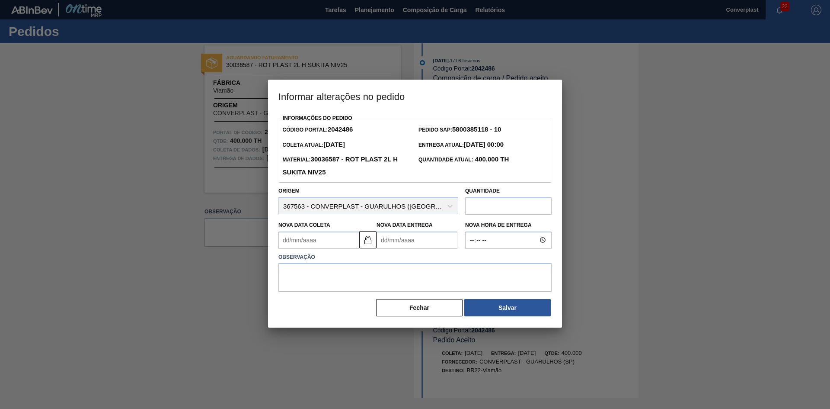
click at [384, 243] on Entrega2042486 "Nova Data Entrega" at bounding box center [417, 239] width 81 height 17
type Coleta2042486 "[DATE]"
type Entrega2042486 "0"
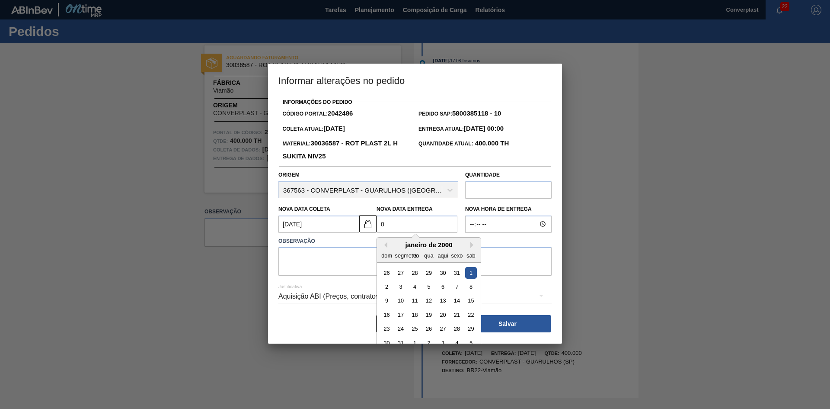
type Coleta2042486 "[DATE]"
type Entrega2042486 "09/"
type Coleta2042486 "[DATE]"
type Entrega2042486 "09/1"
type Coleta2042486 "[DATE]"
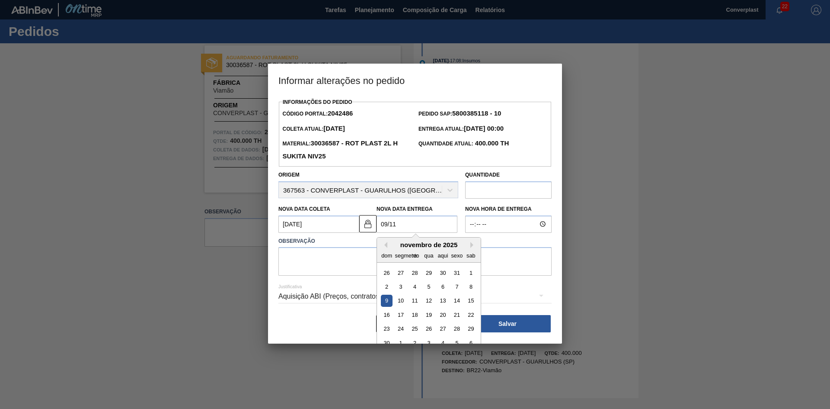
click at [384, 305] on div "9" at bounding box center [387, 301] width 12 height 12
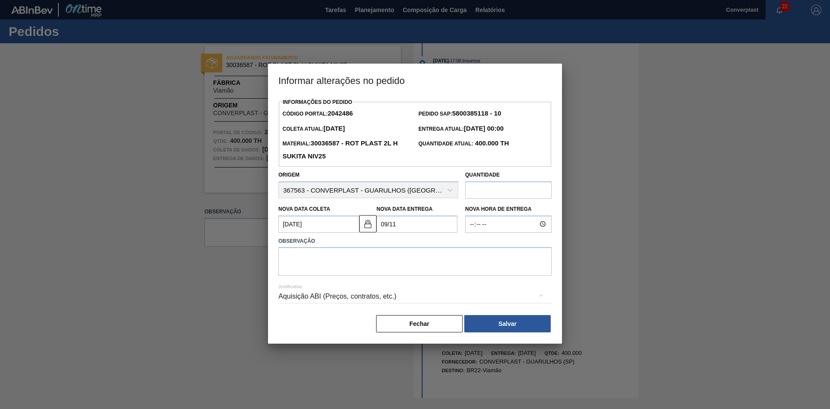
type Entrega2042486 "[DATE]"
click at [335, 260] on textarea at bounding box center [415, 261] width 273 height 29
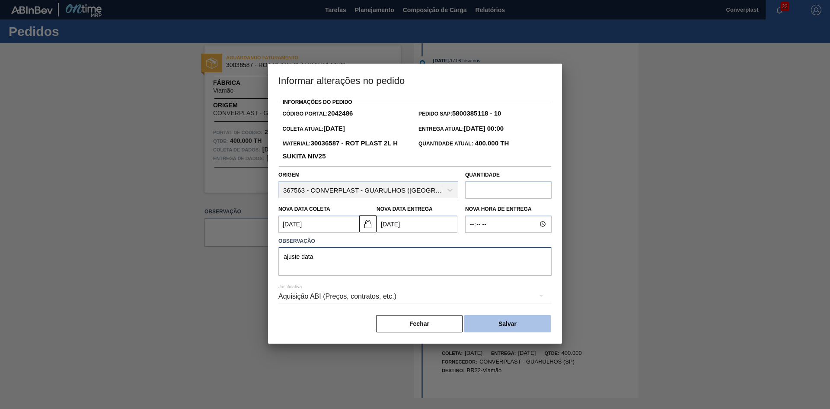
type textarea "ajuste data"
click at [497, 321] on button "Salvar" at bounding box center [508, 323] width 87 height 17
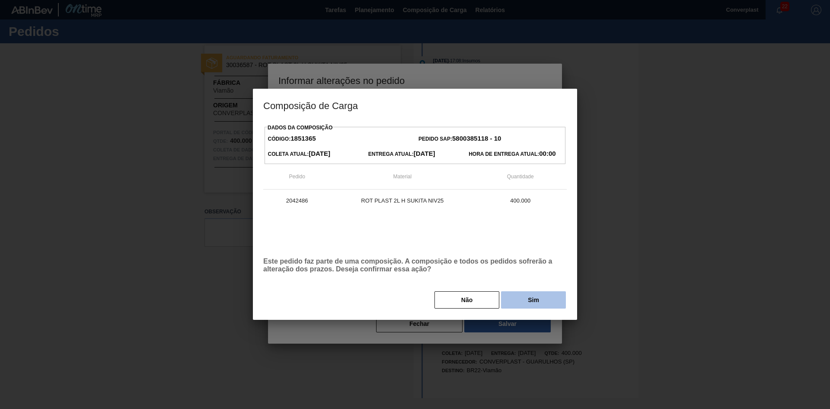
click at [531, 299] on font "Sim" at bounding box center [533, 299] width 11 height 7
